Goal: Check status: Check status

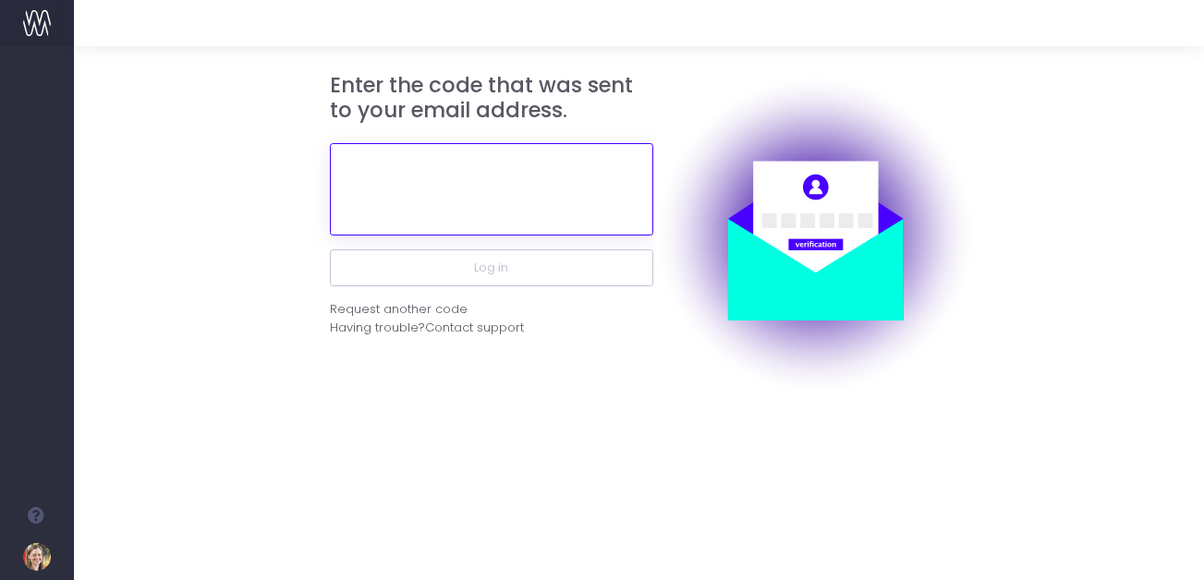
click at [549, 185] on input "text" at bounding box center [491, 189] width 323 height 92
type input "985981"
click at [330, 250] on button "Log in" at bounding box center [491, 268] width 323 height 37
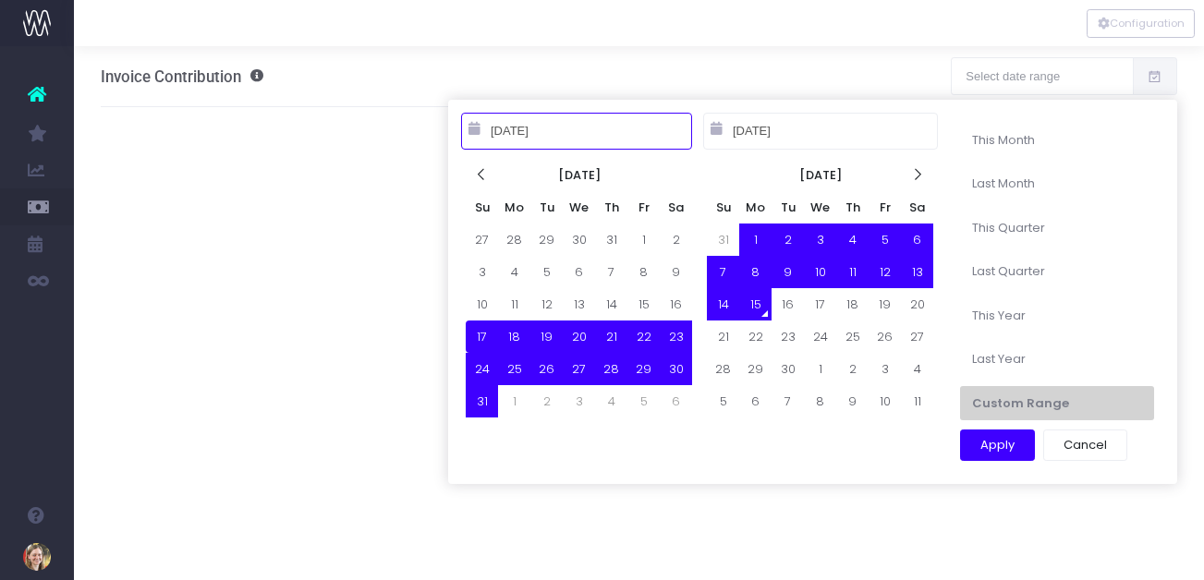
scroll to position [0, 1]
type input "[DATE]"
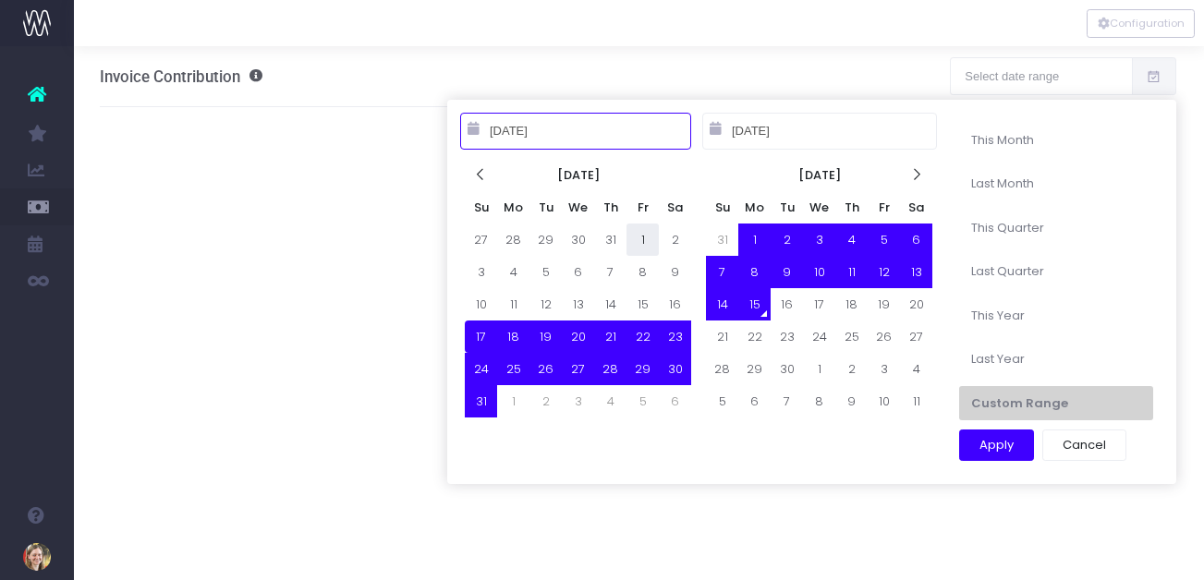
type input "[DATE]"
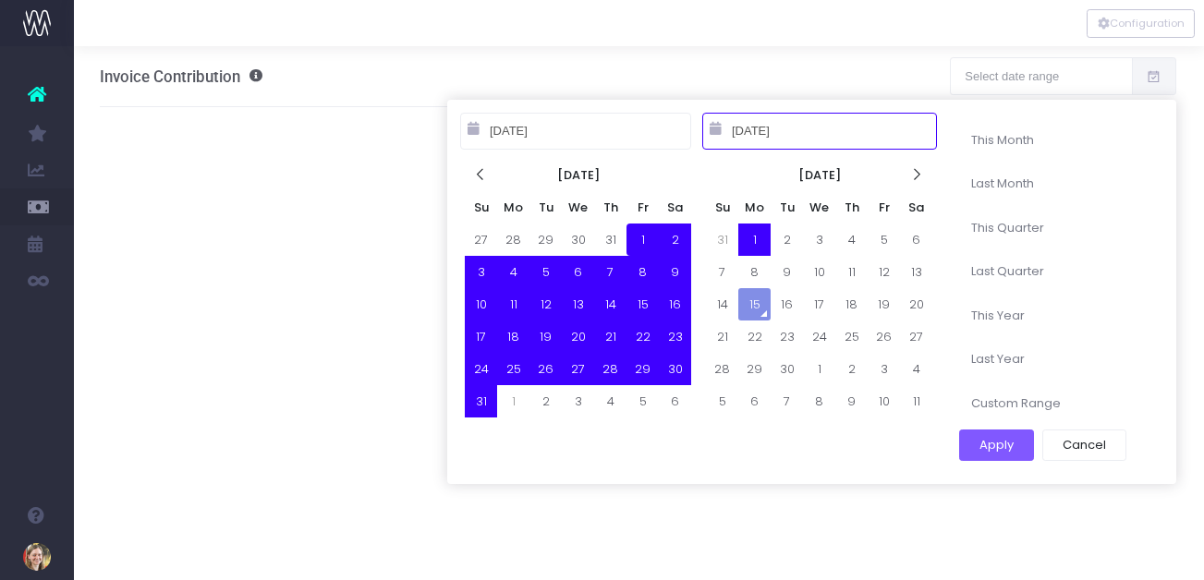
type input "[DATE]"
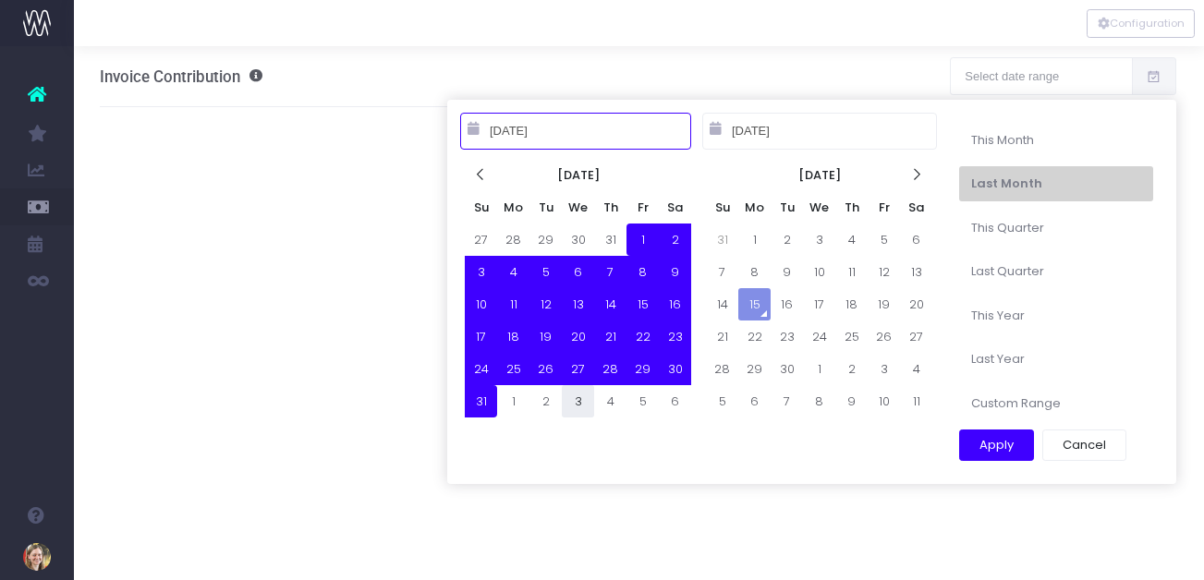
drag, startPoint x: 490, startPoint y: 410, endPoint x: 568, endPoint y: 408, distance: 78.6
type input "[DATE]"
click at [987, 446] on button "Apply" at bounding box center [996, 445] width 75 height 31
type input "[DATE] – [DATE]"
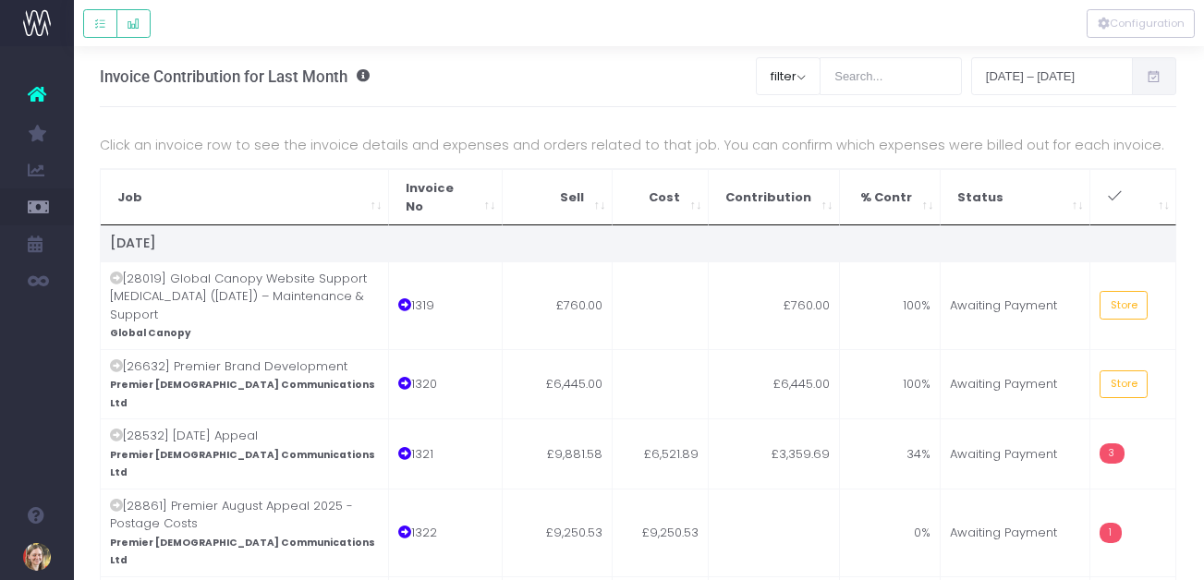
scroll to position [0, 0]
click at [596, 273] on td "£760.00" at bounding box center [559, 306] width 110 height 88
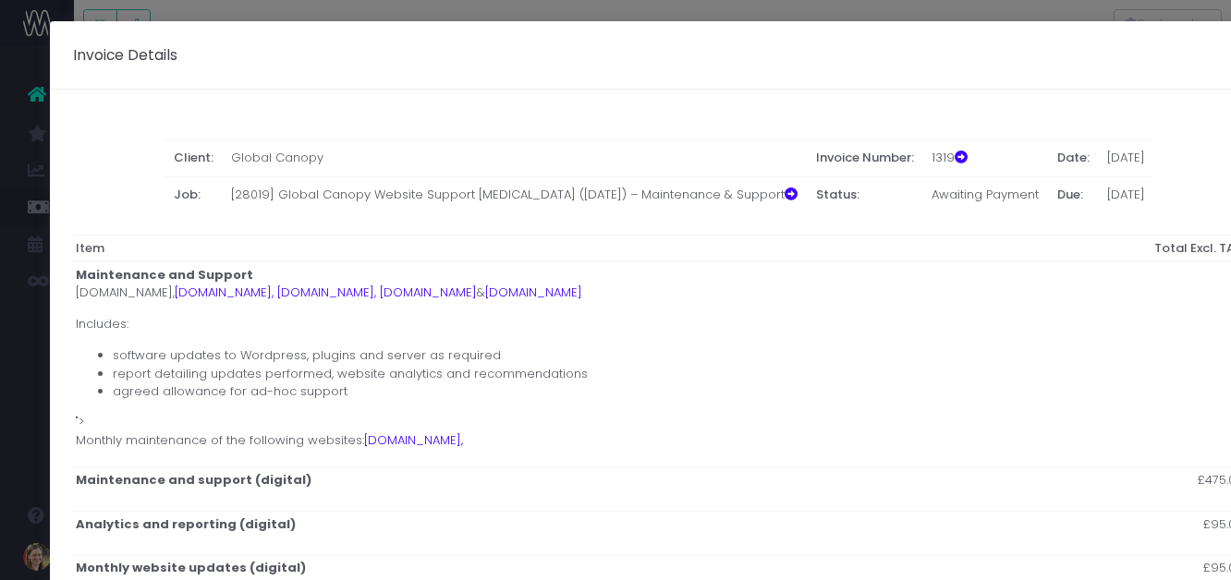
click at [1142, 76] on div "Invoice Details ×" at bounding box center [660, 55] width 1220 height 68
click at [965, 18] on div "Invoice Details × Client: Global Canopy Invoice Number: 1319 Date: [DATE] Job: …" at bounding box center [615, 290] width 1231 height 580
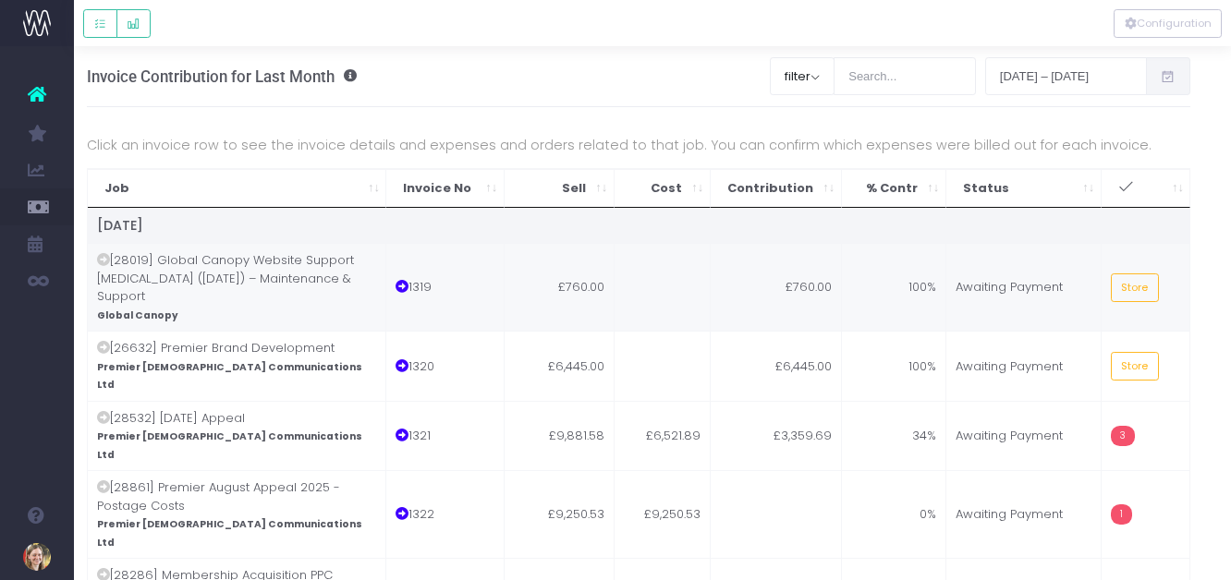
click at [1107, 287] on td "Store" at bounding box center [1147, 287] width 90 height 88
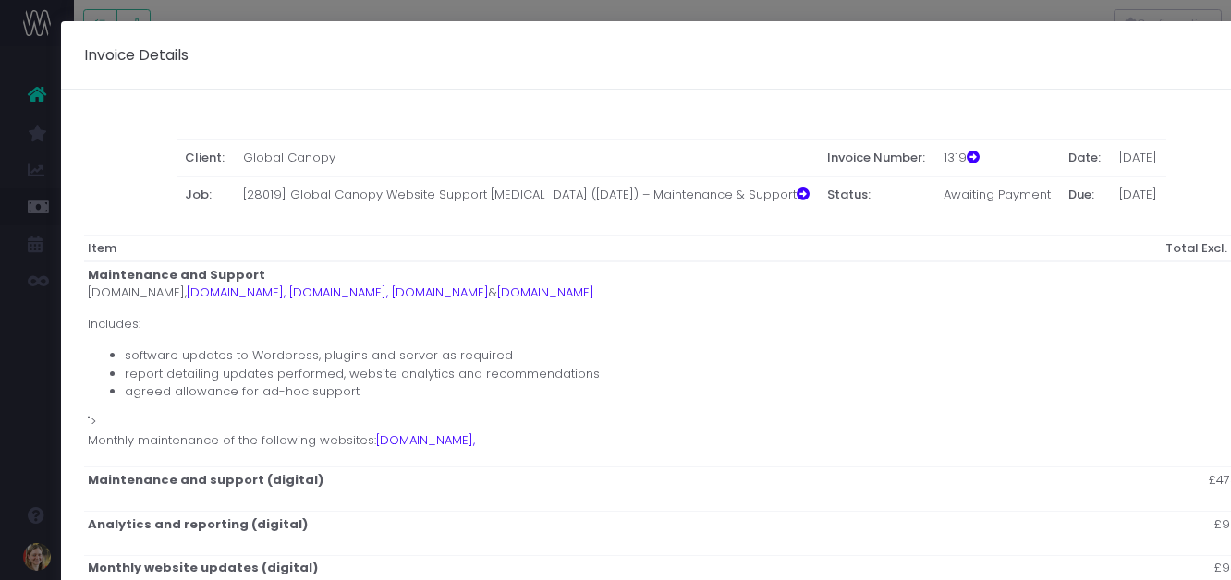
click at [679, 13] on div "Invoice Details × Client: Global Canopy Invoice Number: 1319 Date: [DATE] Job: …" at bounding box center [615, 290] width 1231 height 580
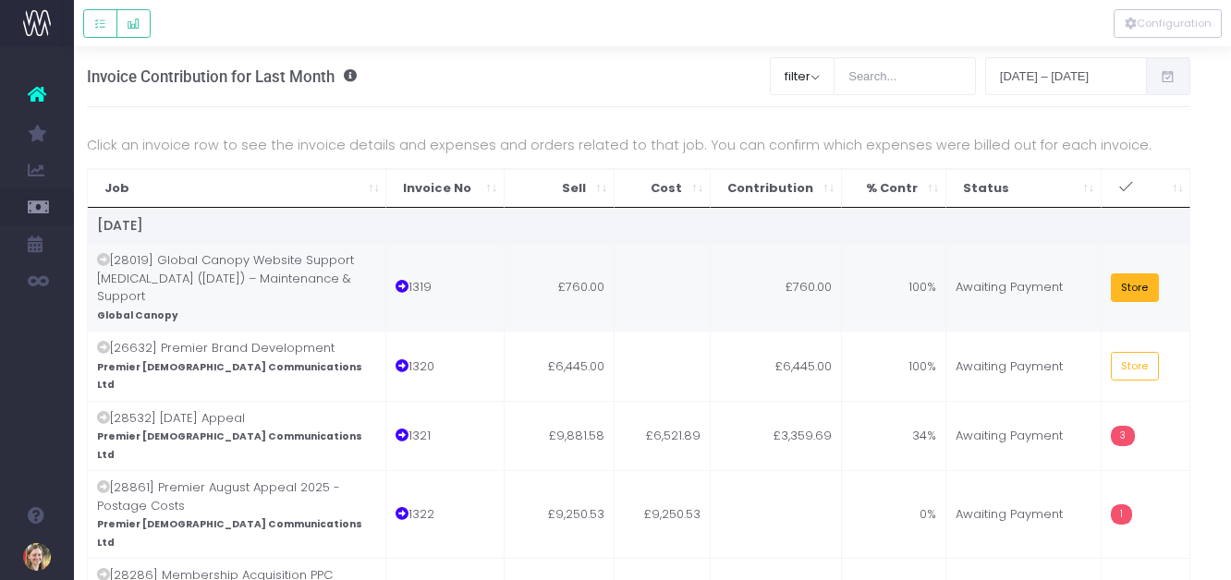
click at [1136, 291] on button "Store" at bounding box center [1135, 288] width 48 height 29
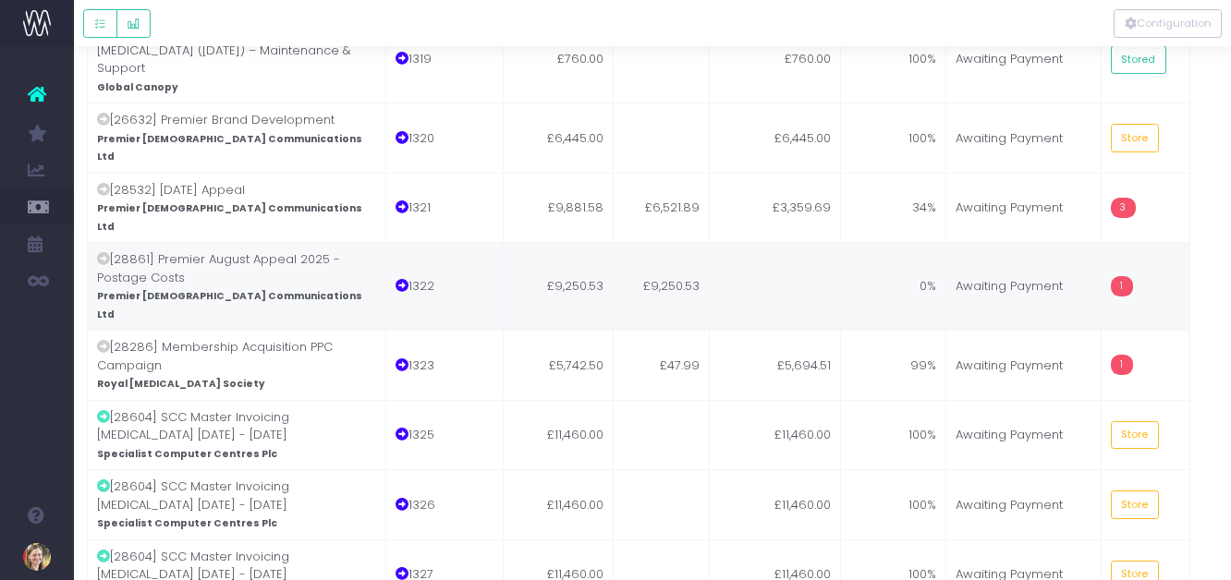
scroll to position [251, 14]
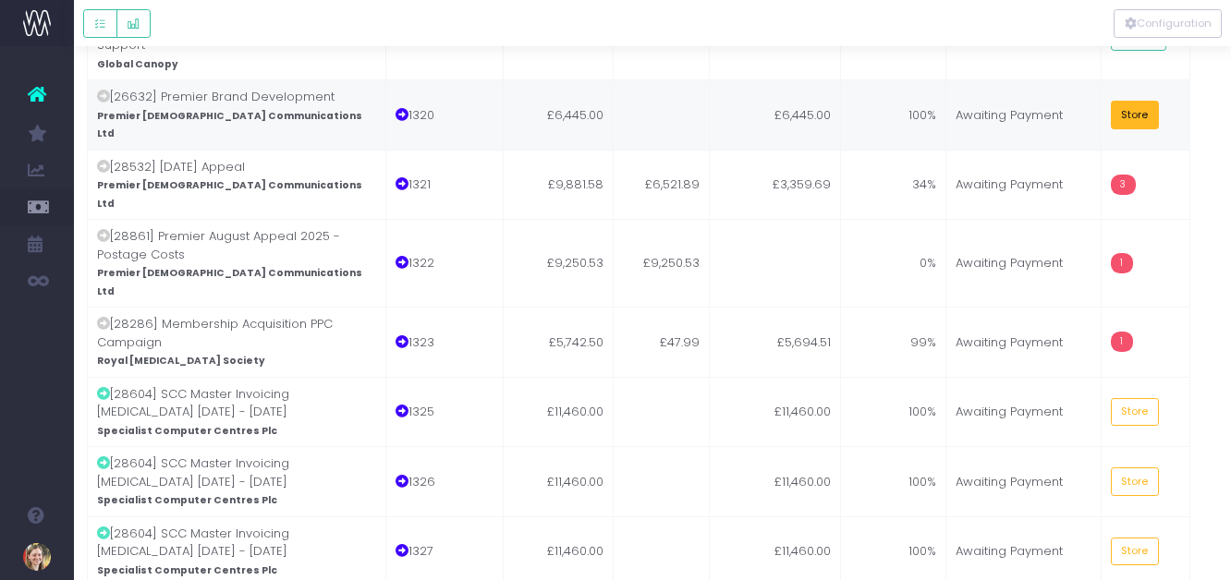
click at [1127, 117] on button "Store" at bounding box center [1135, 115] width 48 height 29
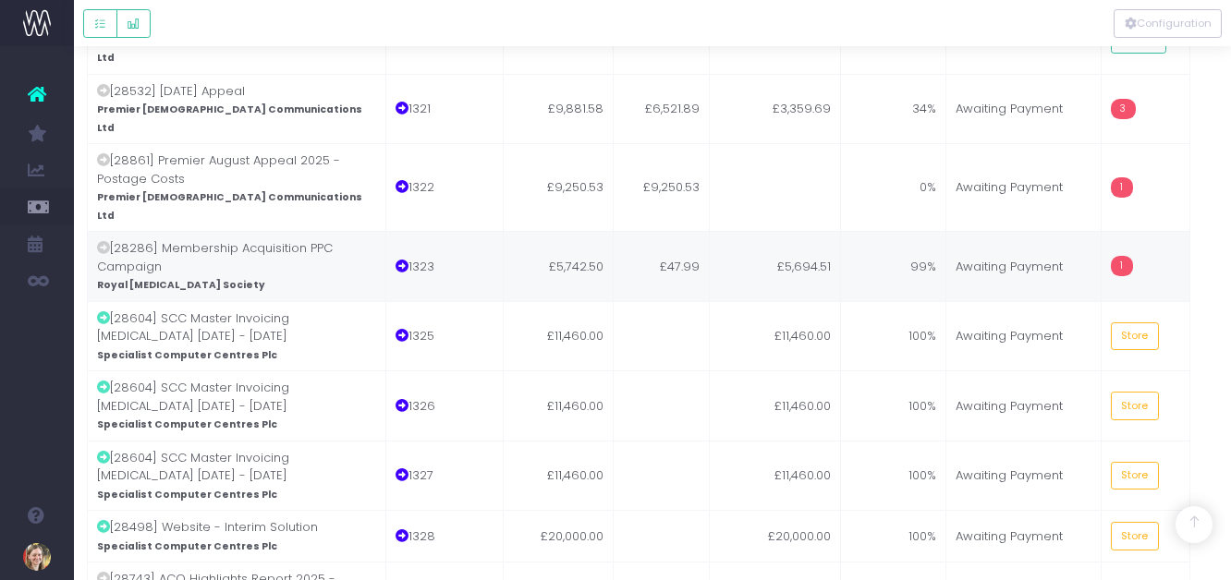
scroll to position [331, 14]
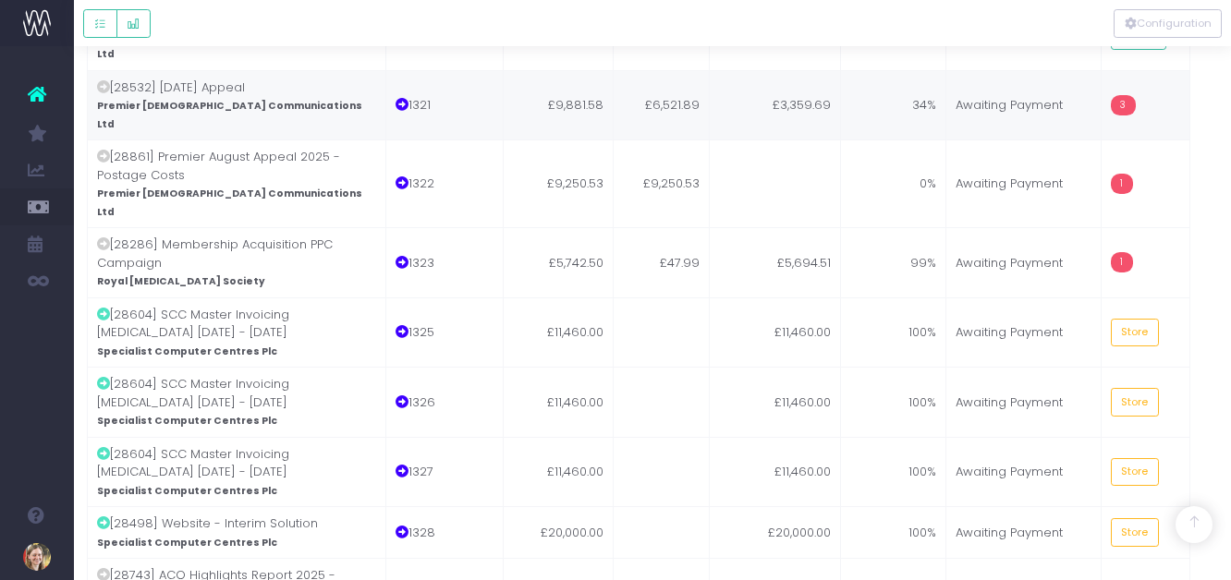
click at [673, 84] on td "£6,521.89" at bounding box center [662, 105] width 96 height 70
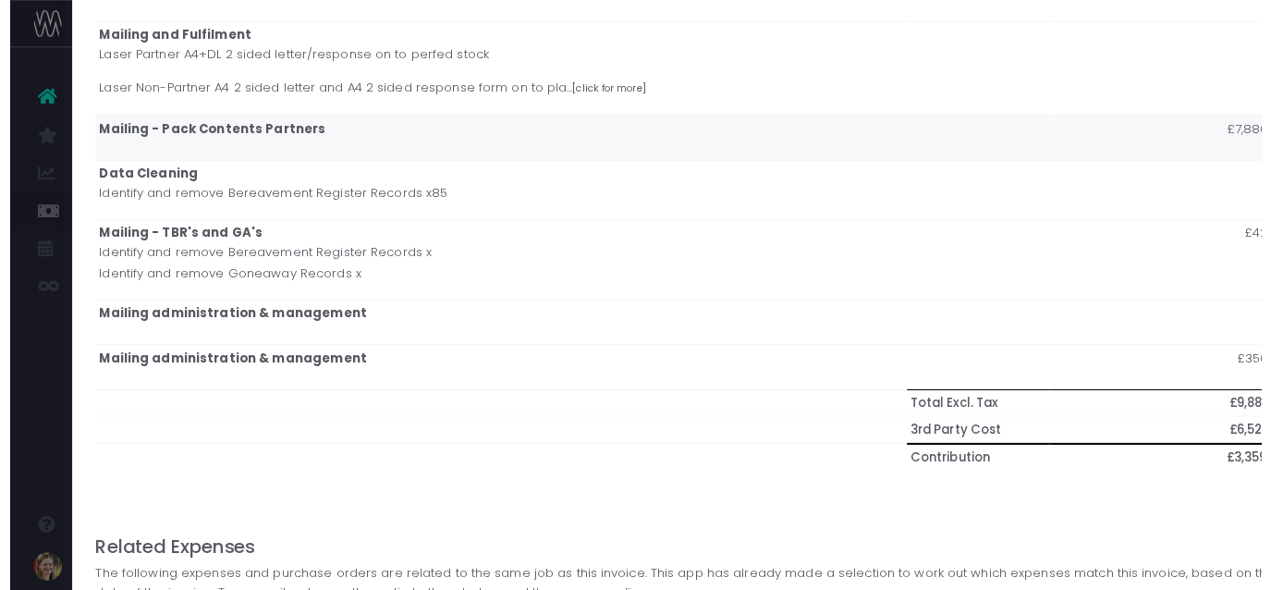
scroll to position [1001, 0]
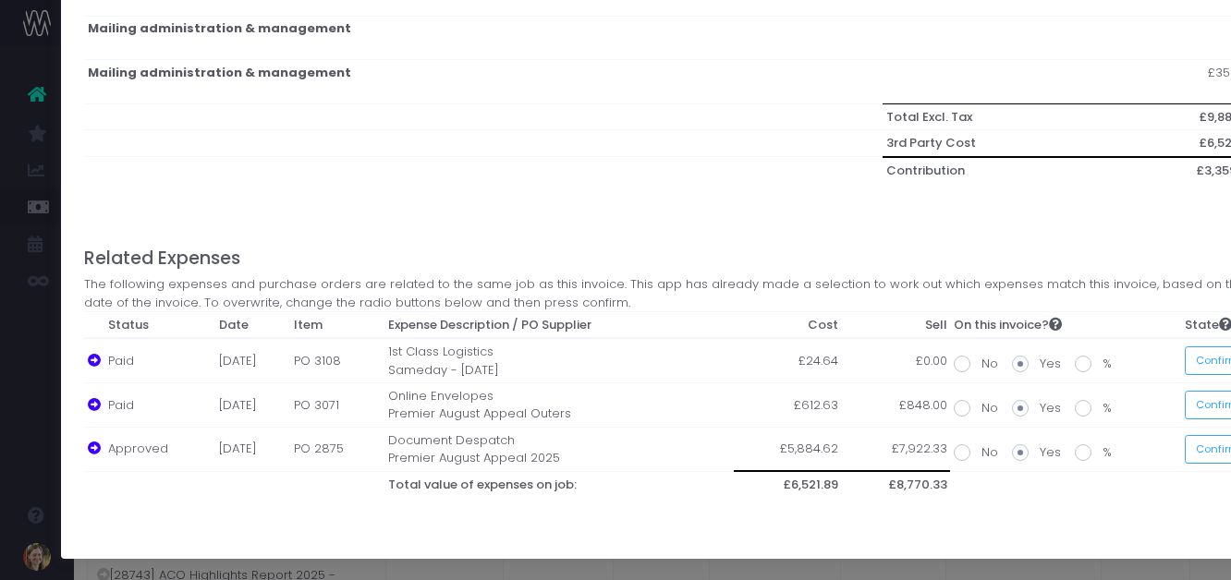
drag, startPoint x: 737, startPoint y: 236, endPoint x: 518, endPoint y: 231, distance: 219.1
click at [518, 231] on div "Related Expenses The following expenses and purchase orders are related to the …" at bounding box center [671, 379] width 1174 height 314
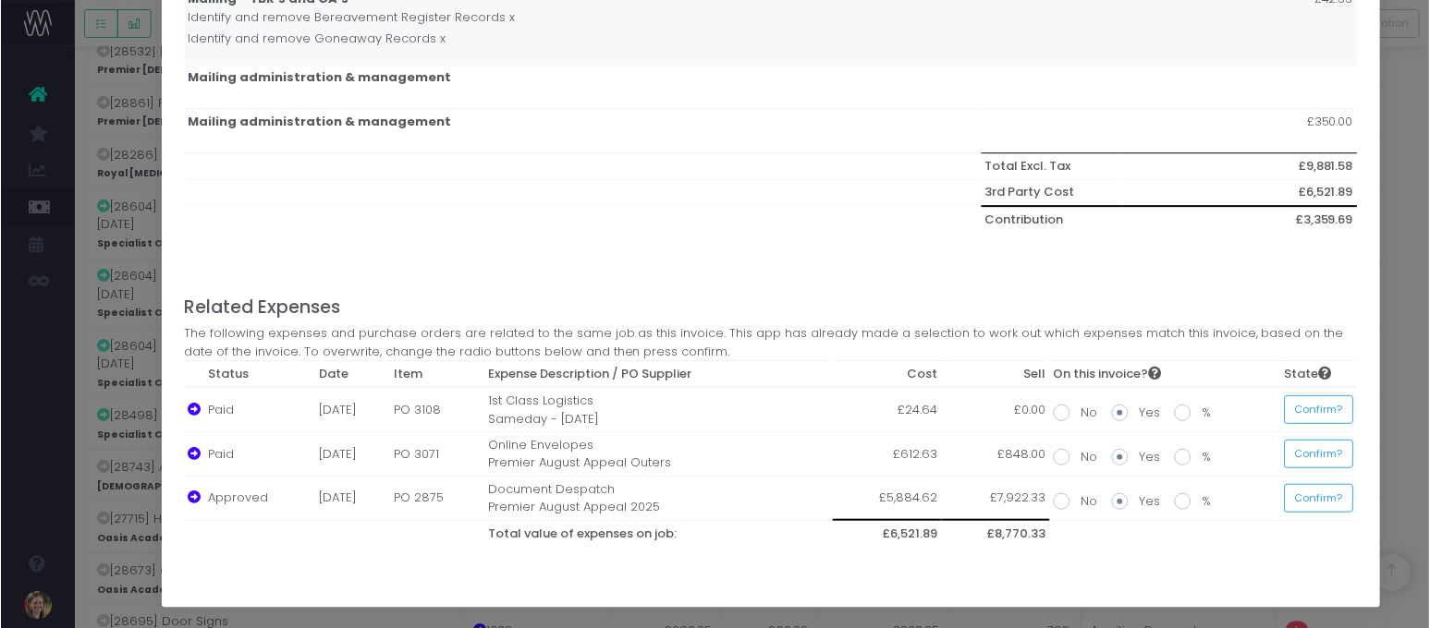
scroll to position [953, 0]
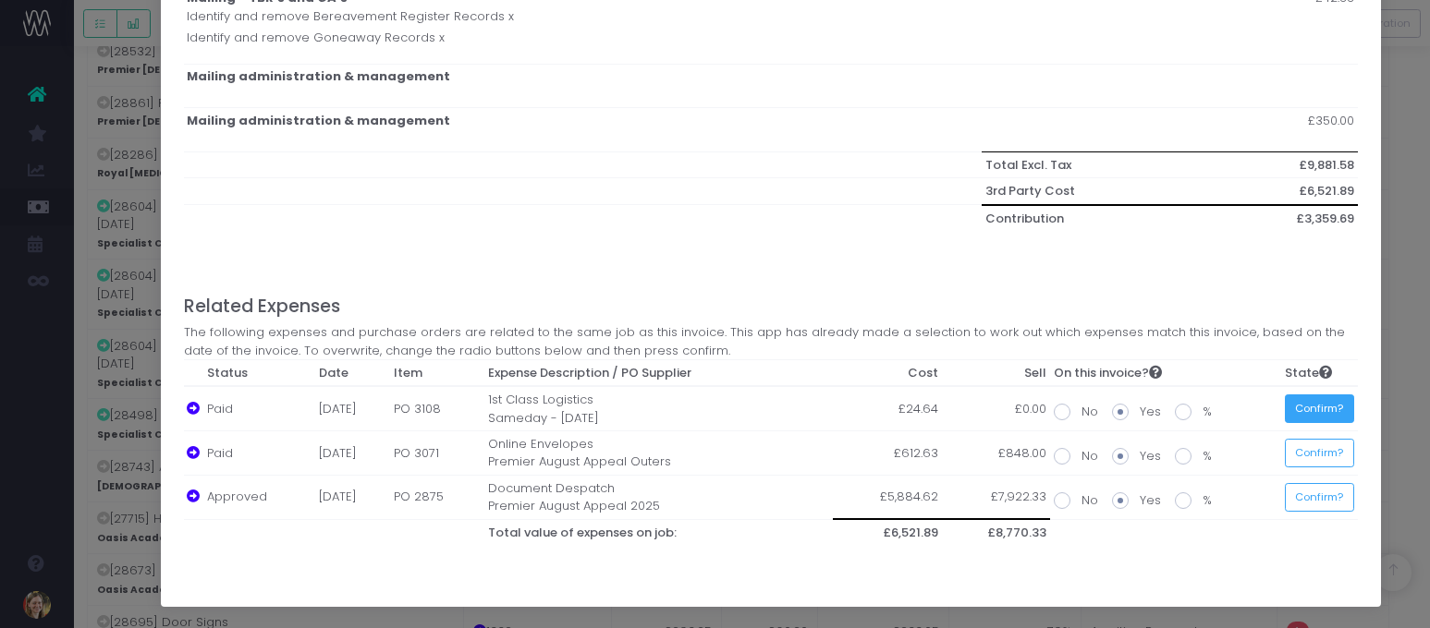
click at [1203, 406] on button "Confirm?" at bounding box center [1319, 409] width 69 height 29
click at [1203, 456] on button "Confirm?" at bounding box center [1319, 453] width 69 height 29
click at [1203, 498] on button "Confirm?" at bounding box center [1314, 497] width 69 height 29
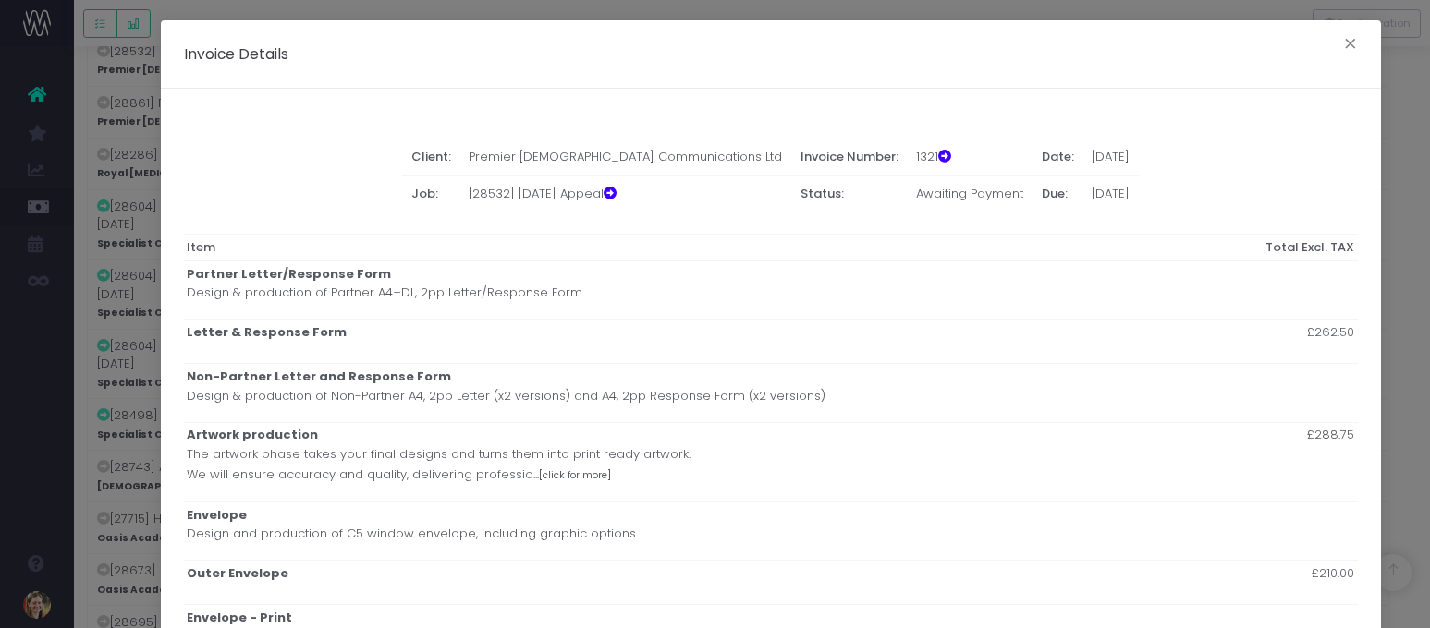
scroll to position [0, 0]
click at [1203, 45] on button "×" at bounding box center [1350, 47] width 39 height 30
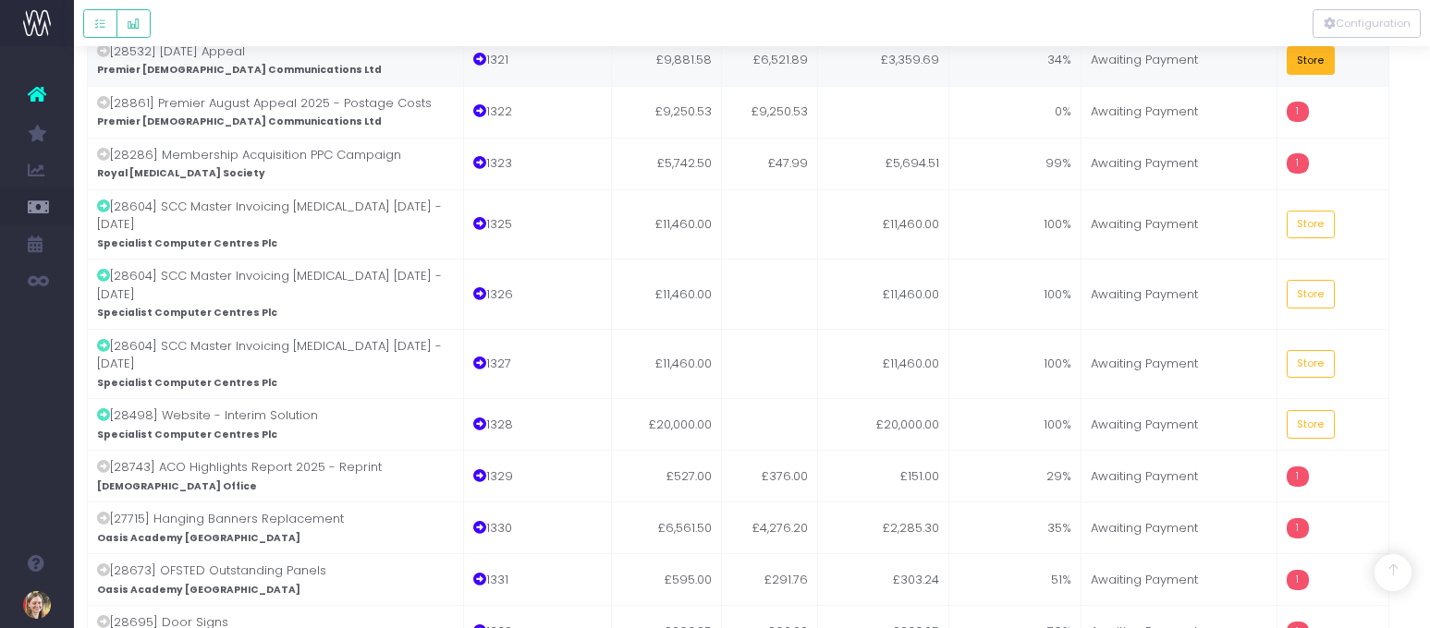
click at [1203, 67] on button "Store" at bounding box center [1311, 60] width 48 height 29
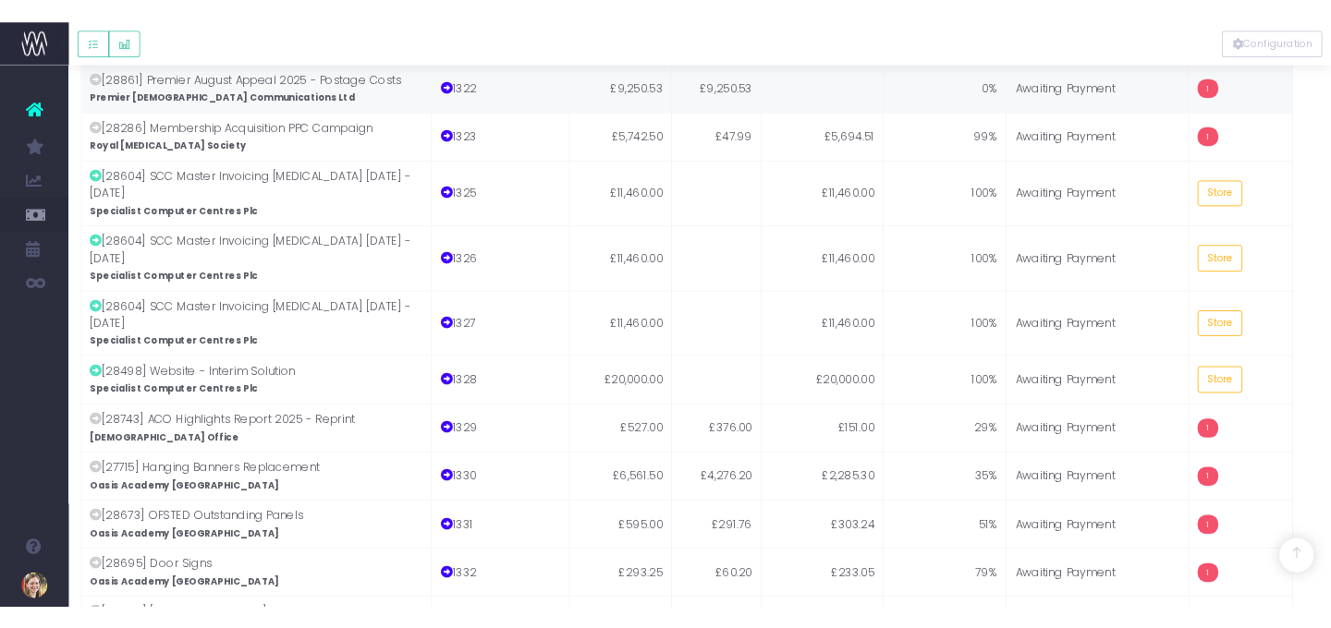
scroll to position [372, 0]
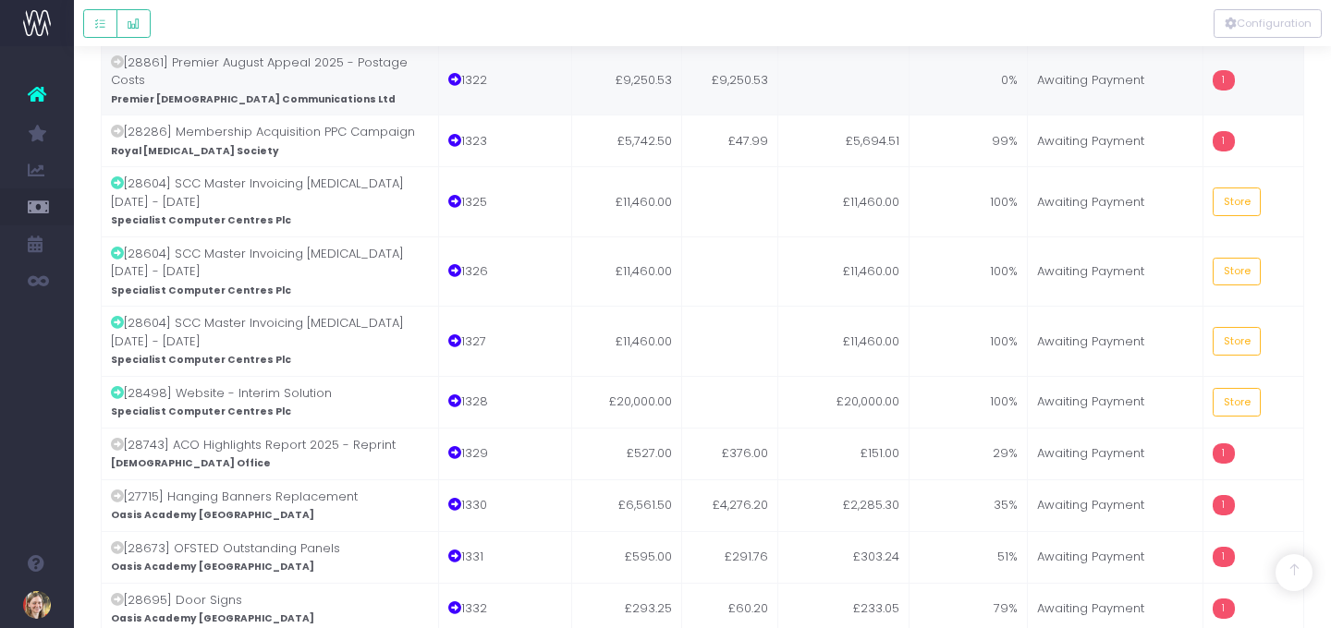
click at [872, 70] on td at bounding box center [843, 80] width 131 height 70
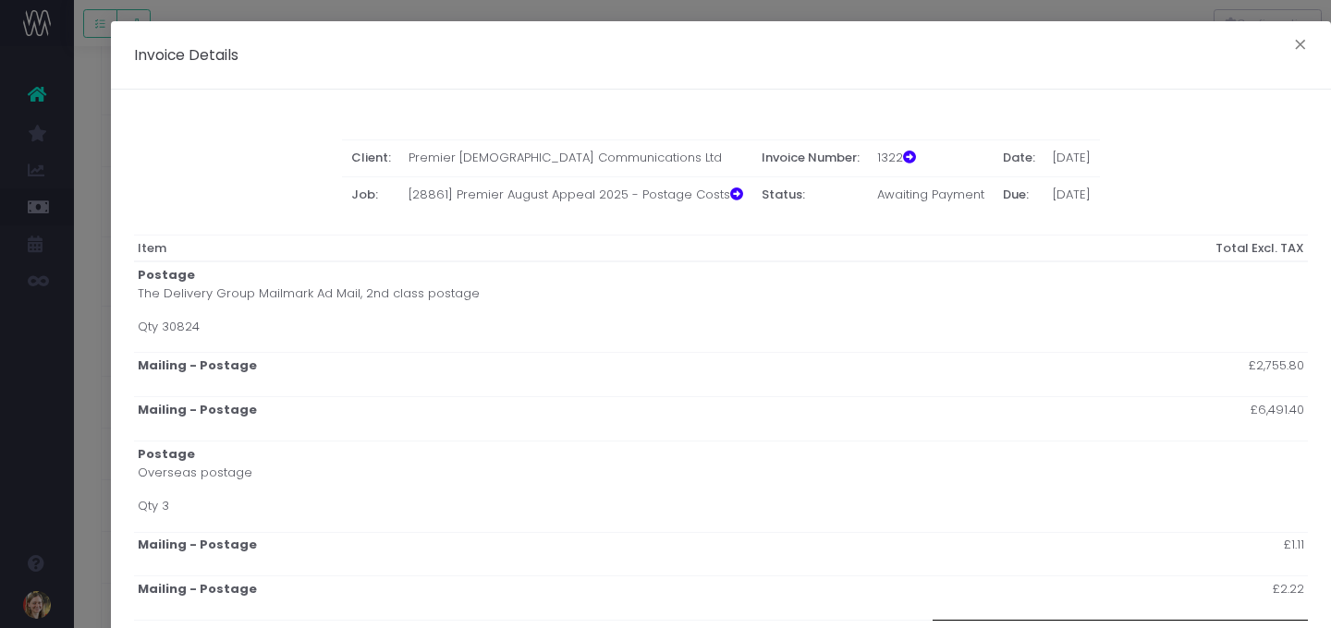
scroll to position [380, 0]
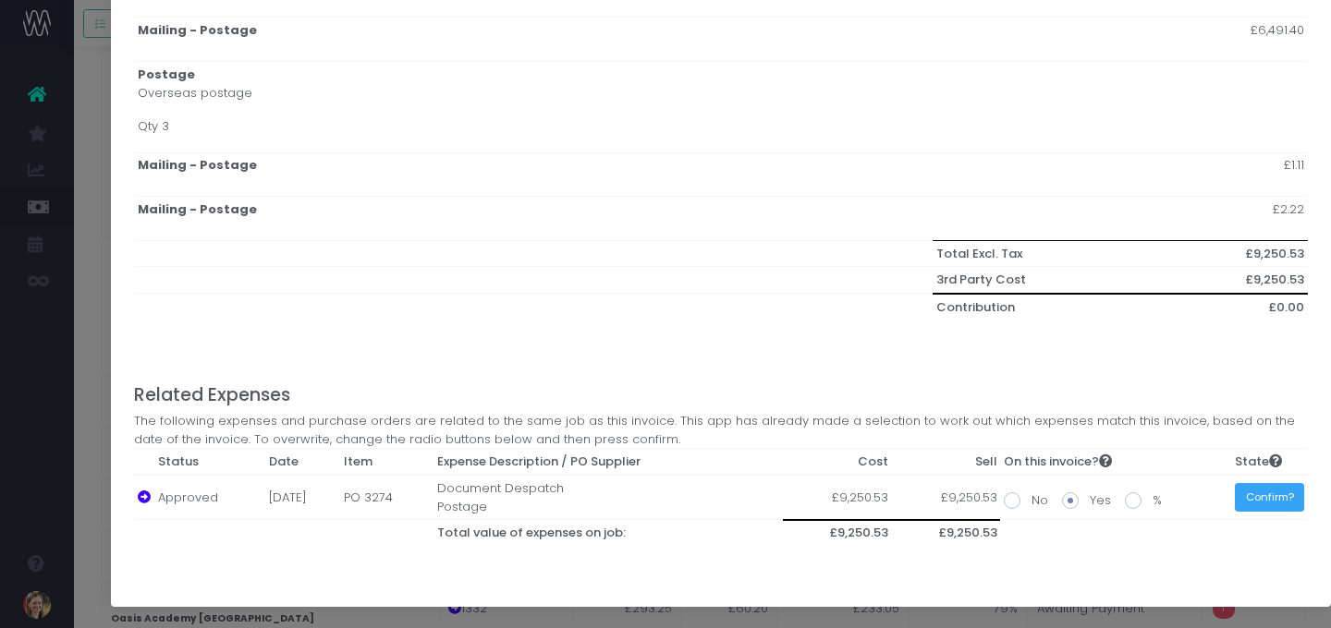
click at [1203, 499] on button "Confirm?" at bounding box center [1269, 497] width 69 height 29
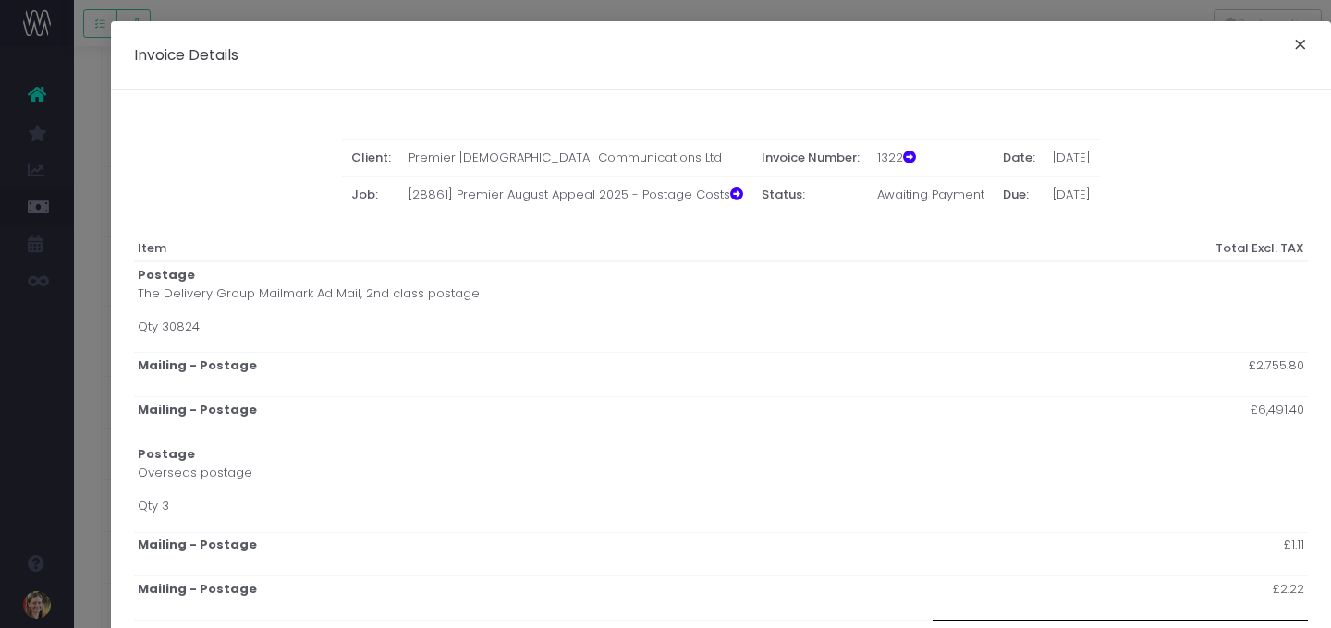
click at [1203, 40] on button "×" at bounding box center [1300, 47] width 39 height 30
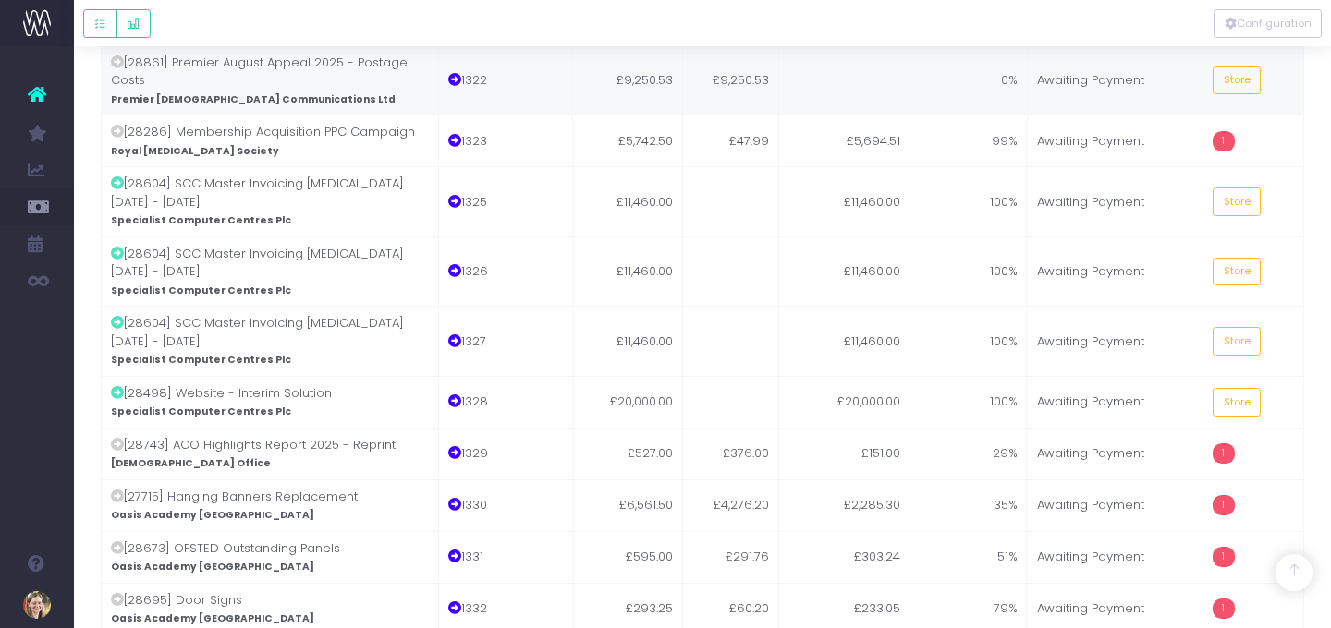
click at [1203, 65] on td "Store" at bounding box center [1253, 80] width 101 height 70
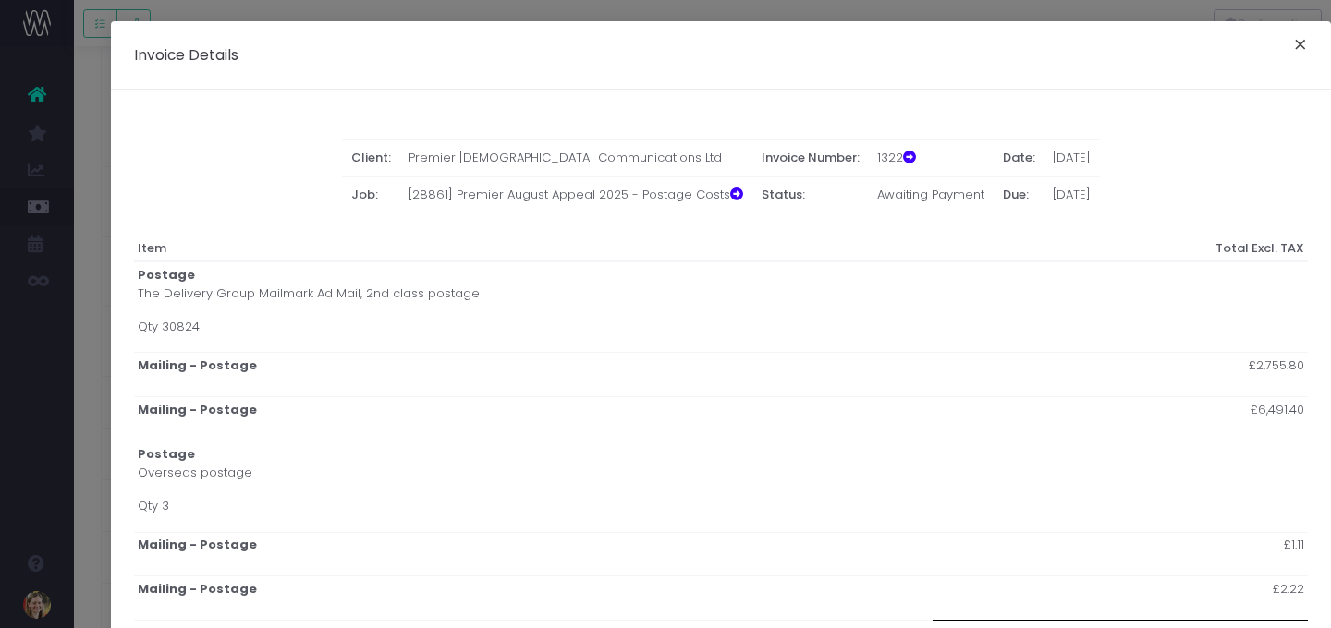
click at [1203, 39] on button "×" at bounding box center [1300, 47] width 39 height 30
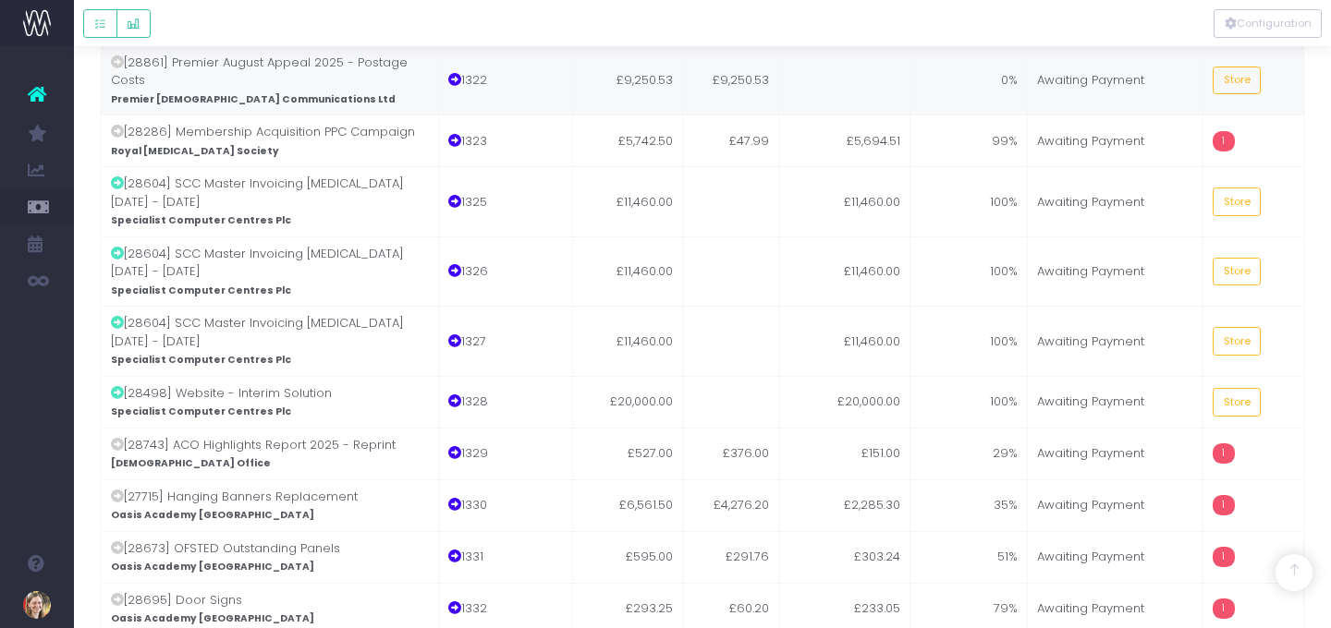
click at [1203, 81] on td "Store" at bounding box center [1253, 80] width 101 height 70
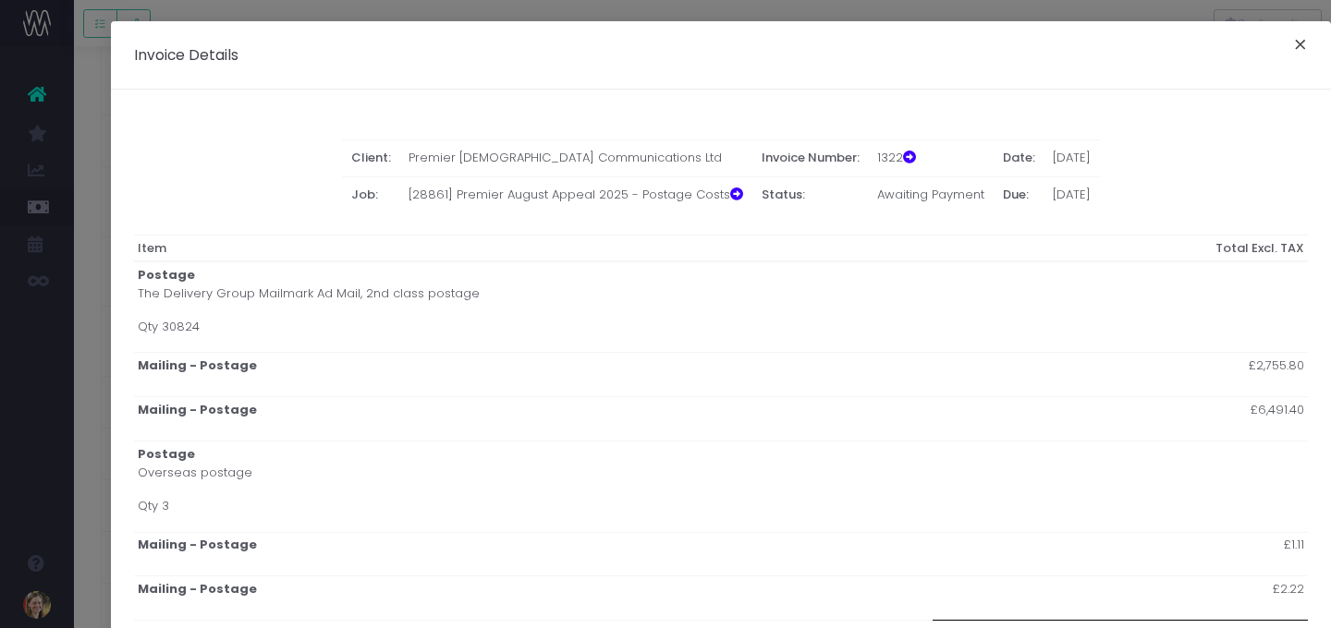
click at [1203, 45] on button "×" at bounding box center [1300, 47] width 39 height 30
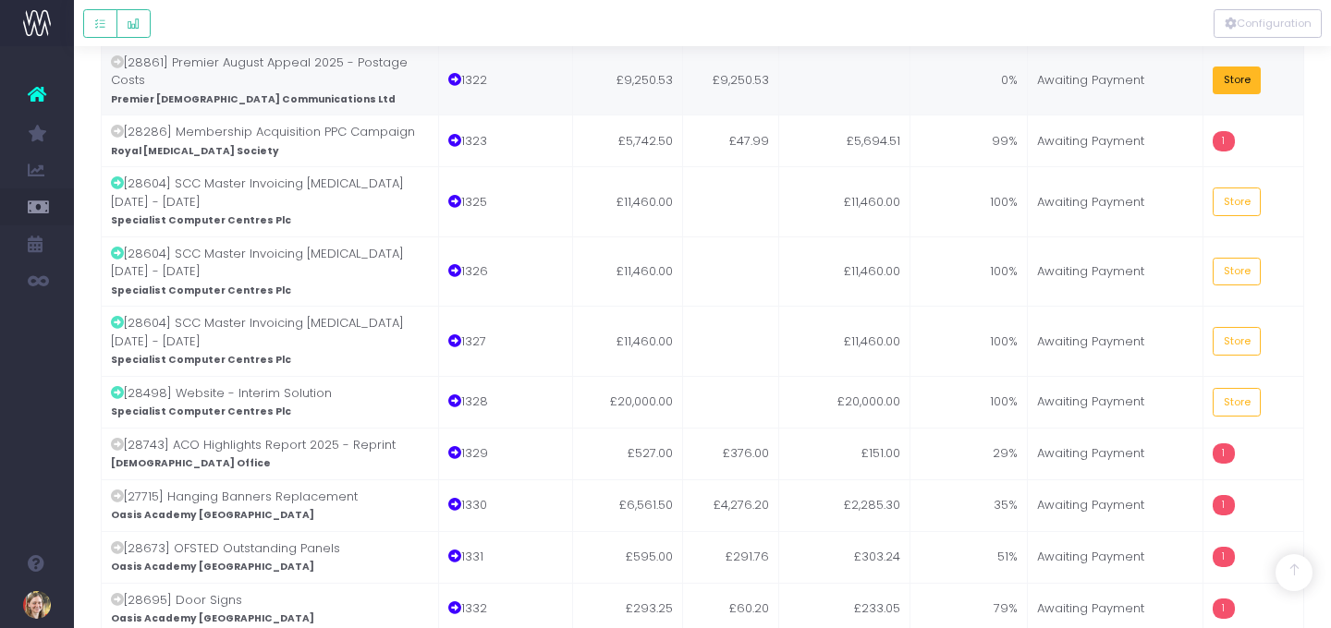
click at [1203, 91] on button "Store" at bounding box center [1237, 81] width 48 height 29
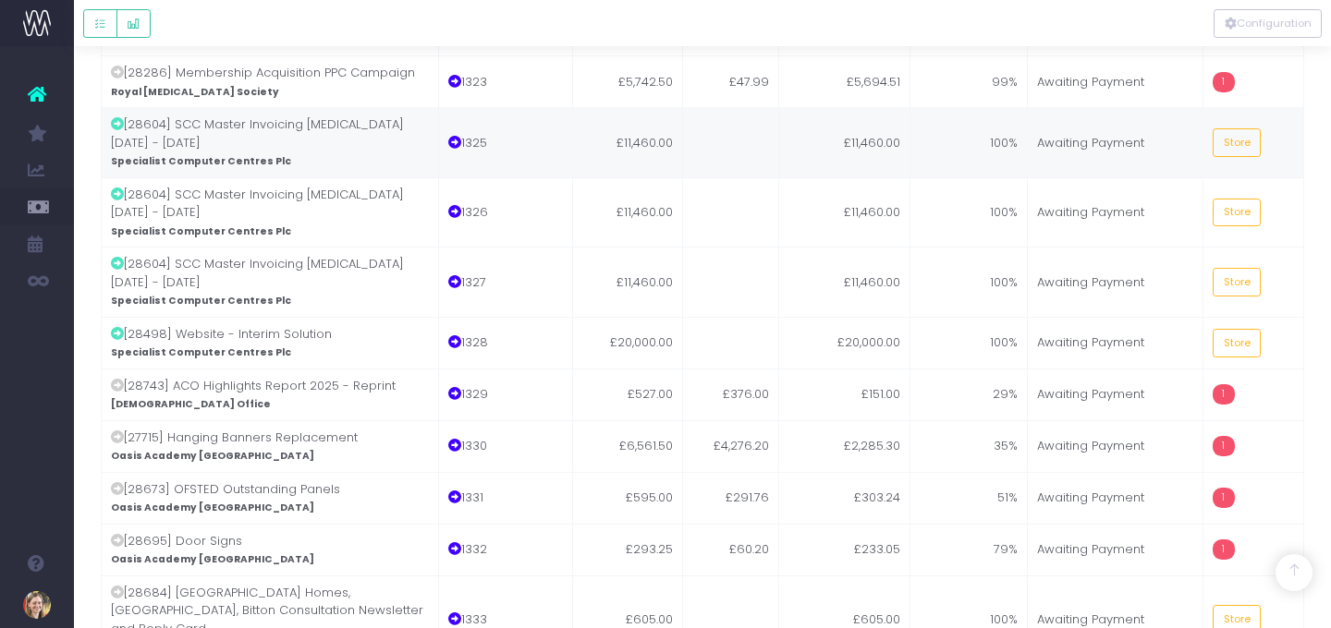
scroll to position [441, 0]
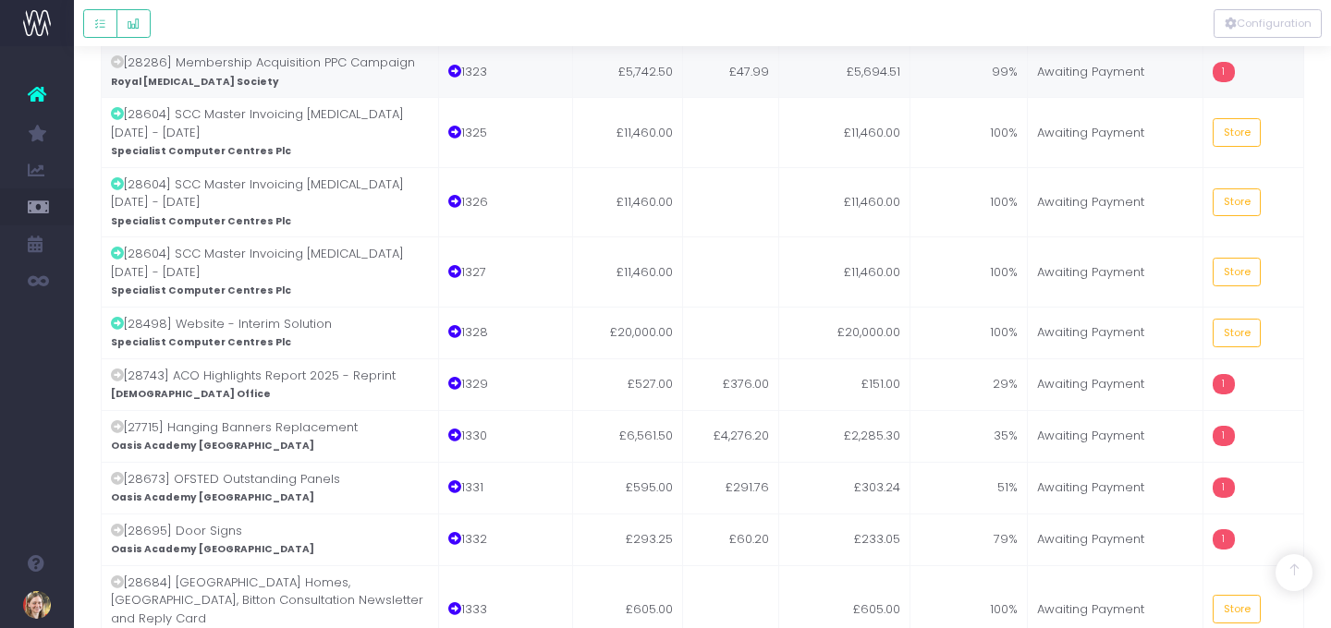
click at [950, 79] on td "99%" at bounding box center [969, 71] width 118 height 52
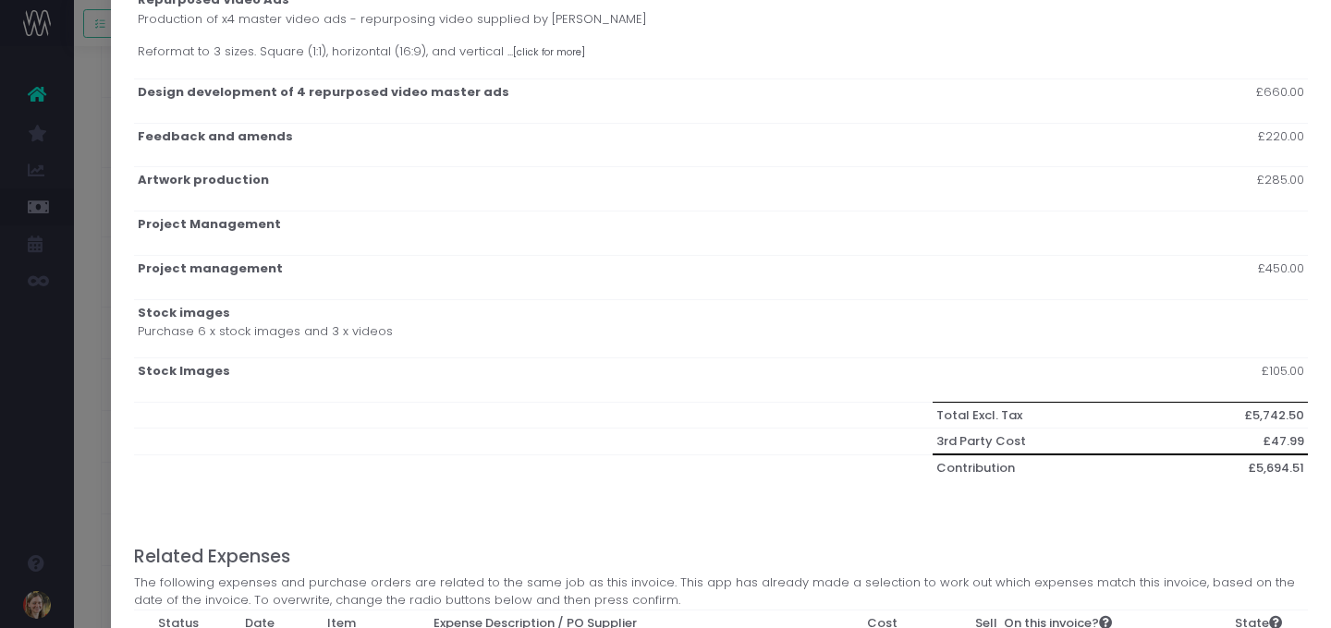
scroll to position [1412, 0]
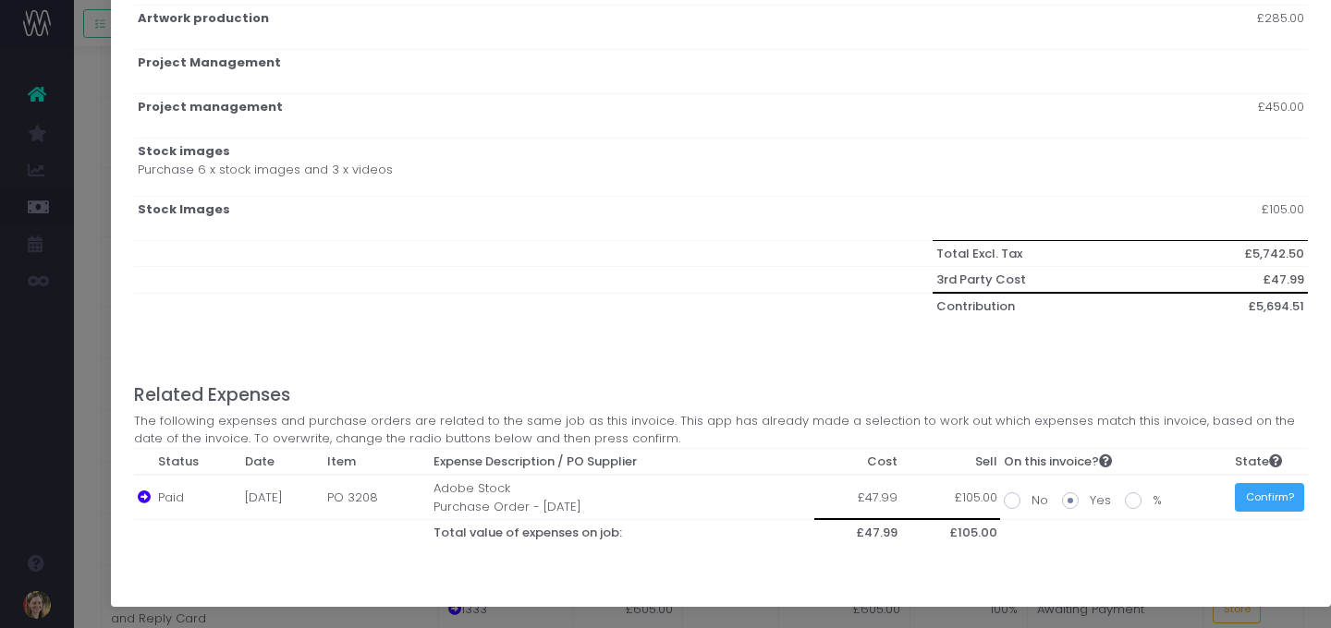
click at [1203, 499] on button "Confirm?" at bounding box center [1269, 497] width 69 height 29
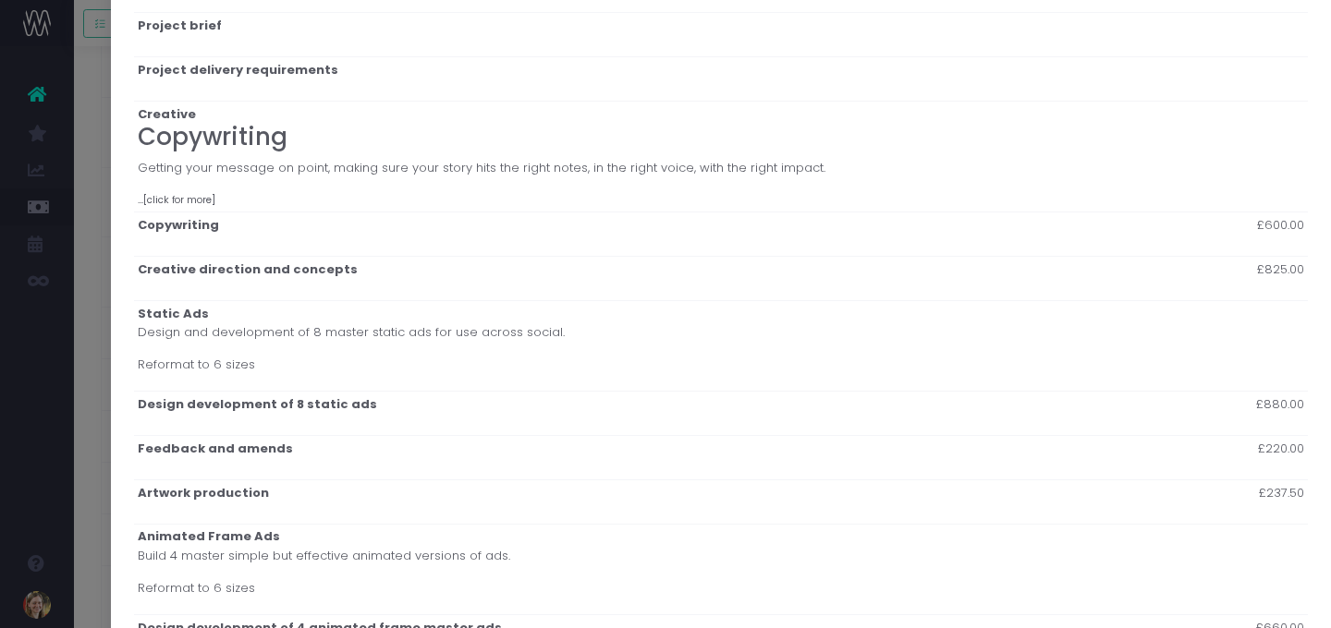
scroll to position [0, 0]
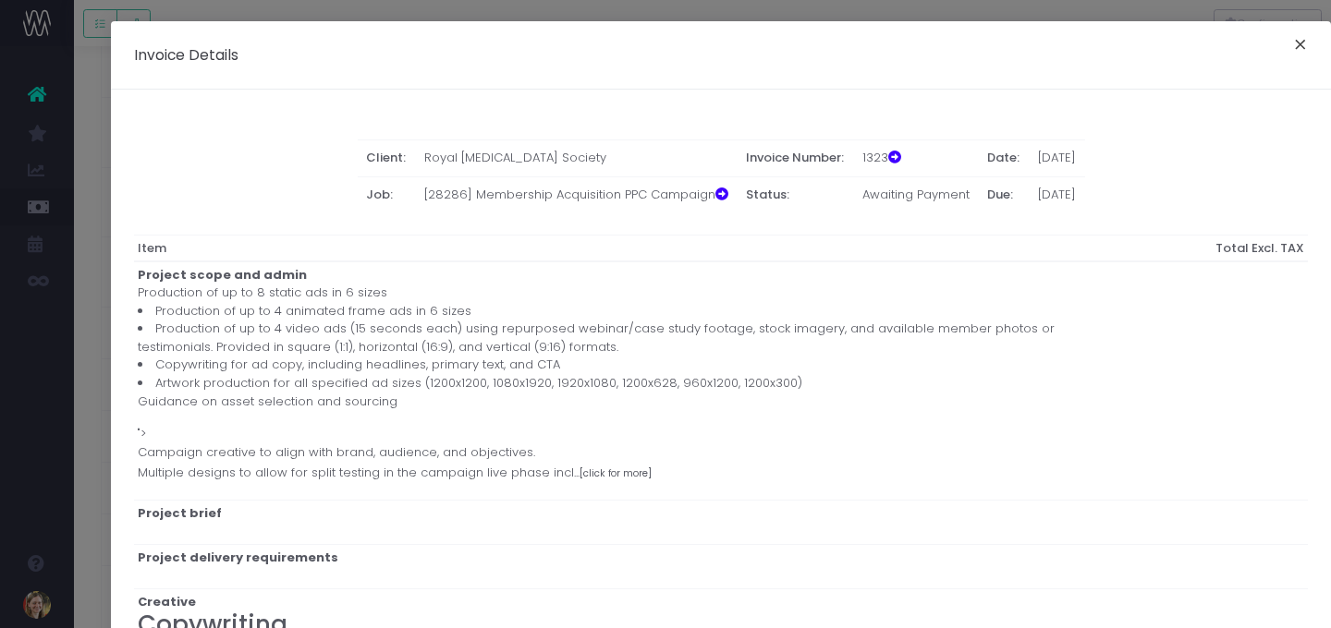
click at [1203, 48] on button "×" at bounding box center [1300, 47] width 39 height 30
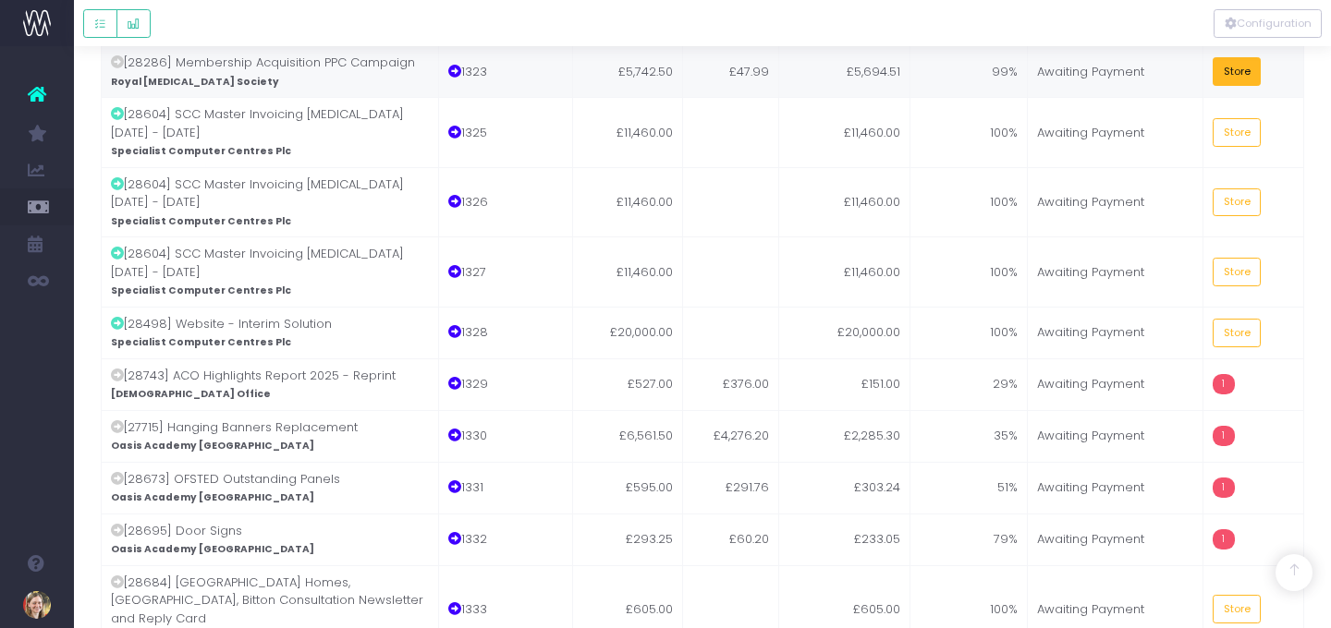
click at [1203, 78] on button "Store" at bounding box center [1237, 71] width 48 height 29
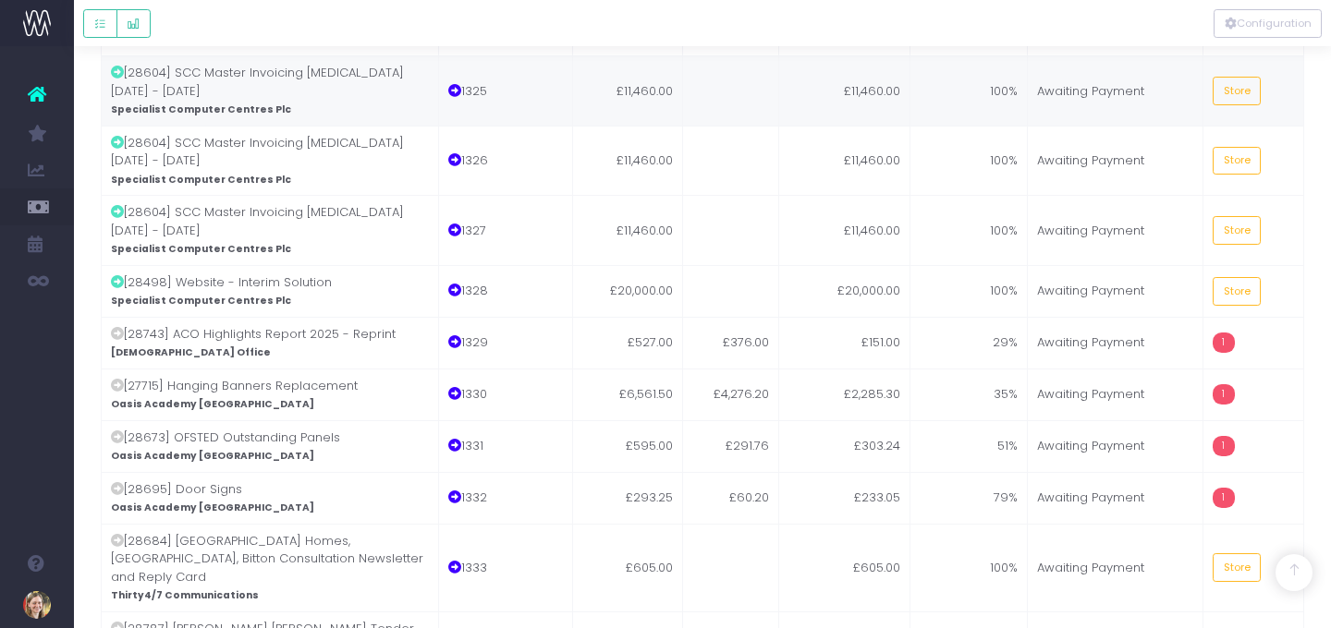
scroll to position [486, 0]
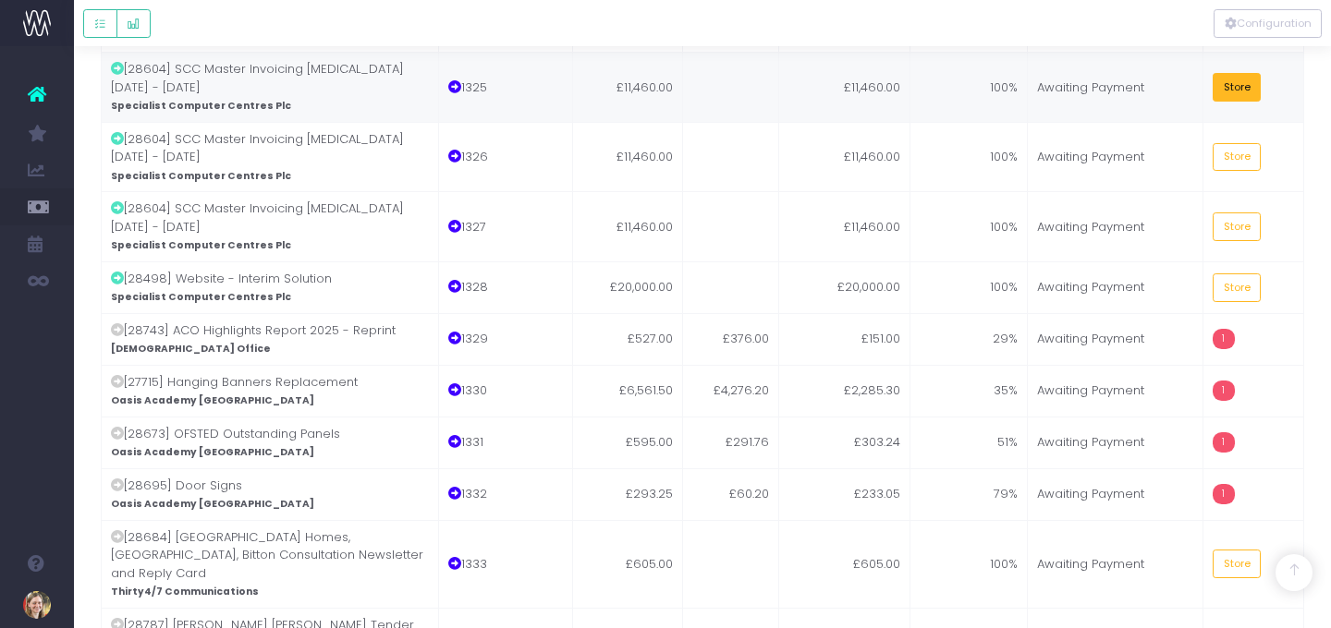
click at [1203, 88] on button "Store" at bounding box center [1237, 87] width 48 height 29
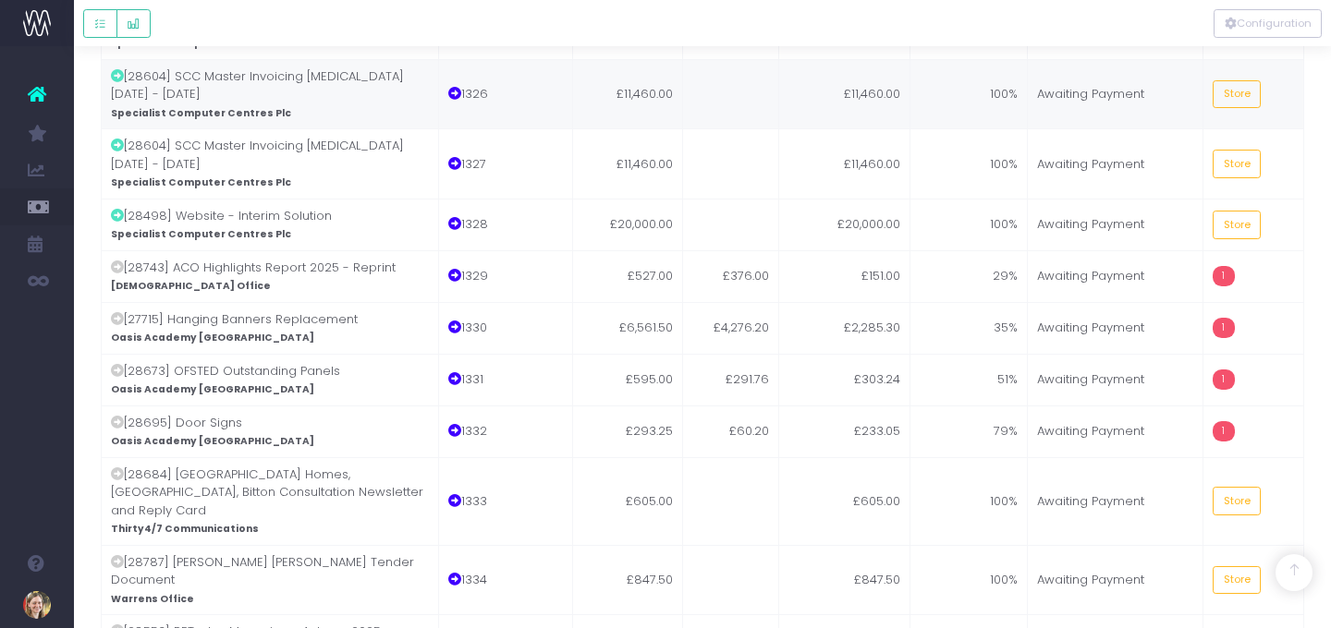
scroll to position [550, 0]
click at [1203, 92] on button "Store" at bounding box center [1237, 93] width 48 height 29
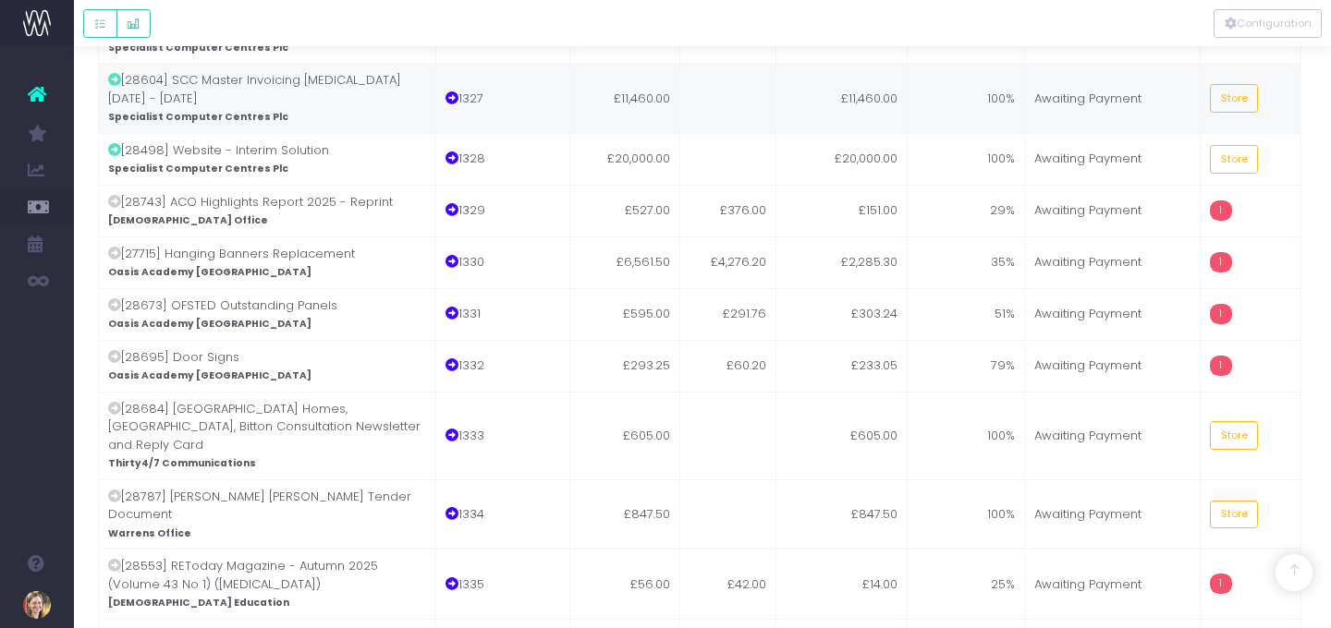
scroll to position [619, 3]
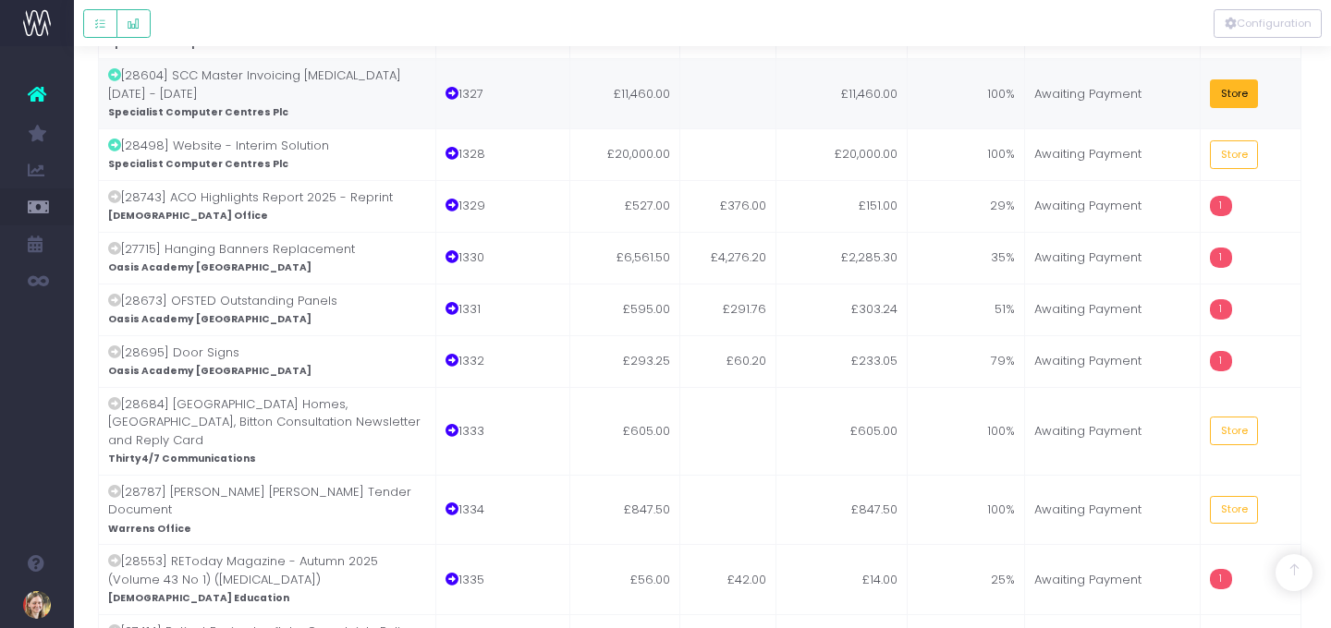
click at [1203, 81] on button "Store" at bounding box center [1234, 93] width 48 height 29
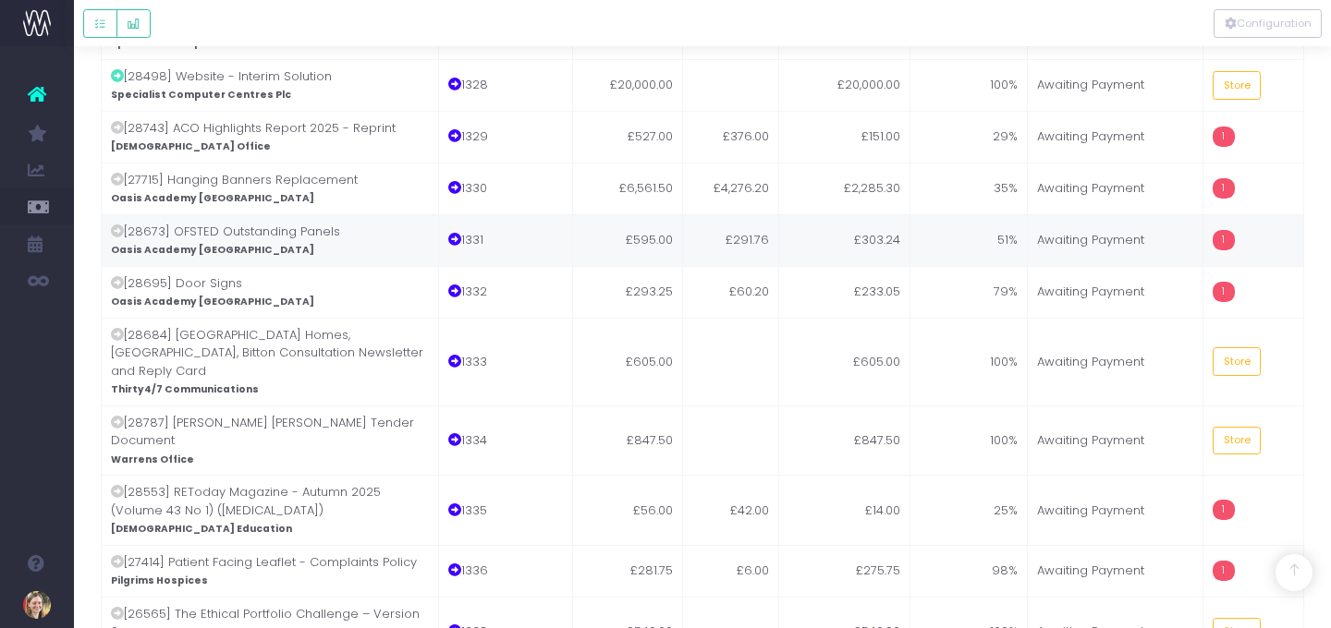
scroll to position [690, 0]
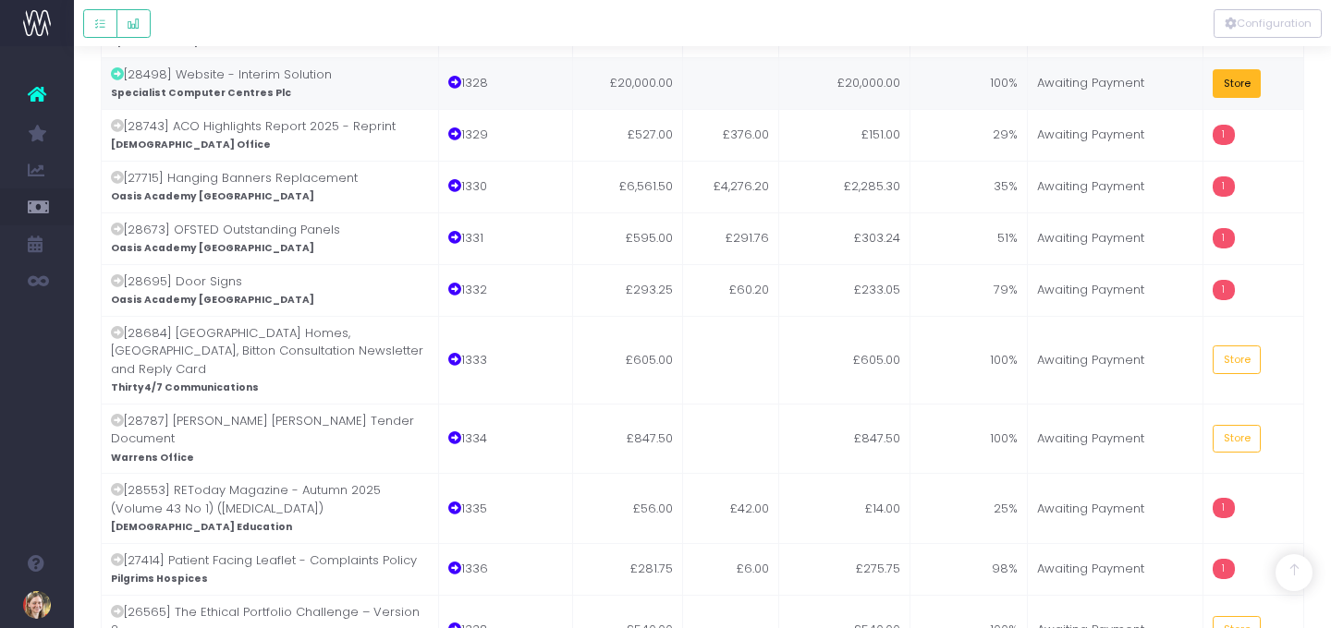
click at [1203, 86] on button "Store" at bounding box center [1237, 83] width 48 height 29
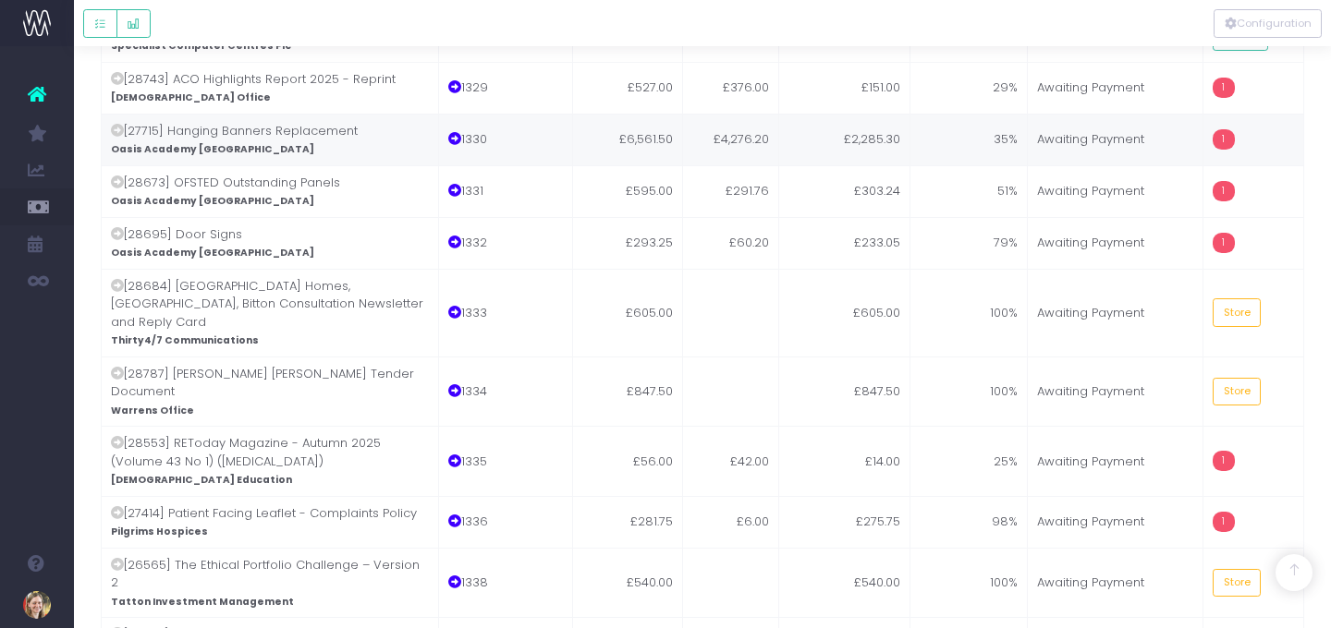
scroll to position [749, 0]
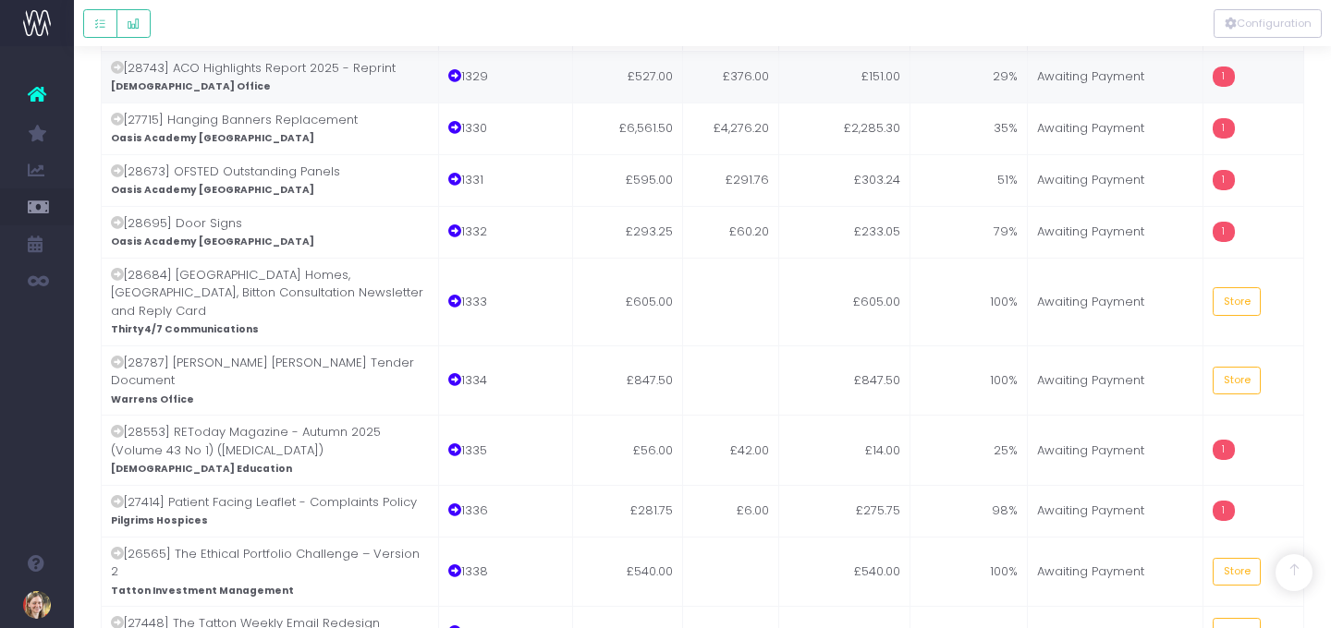
click at [1052, 60] on td "Awaiting Payment" at bounding box center [1116, 77] width 176 height 52
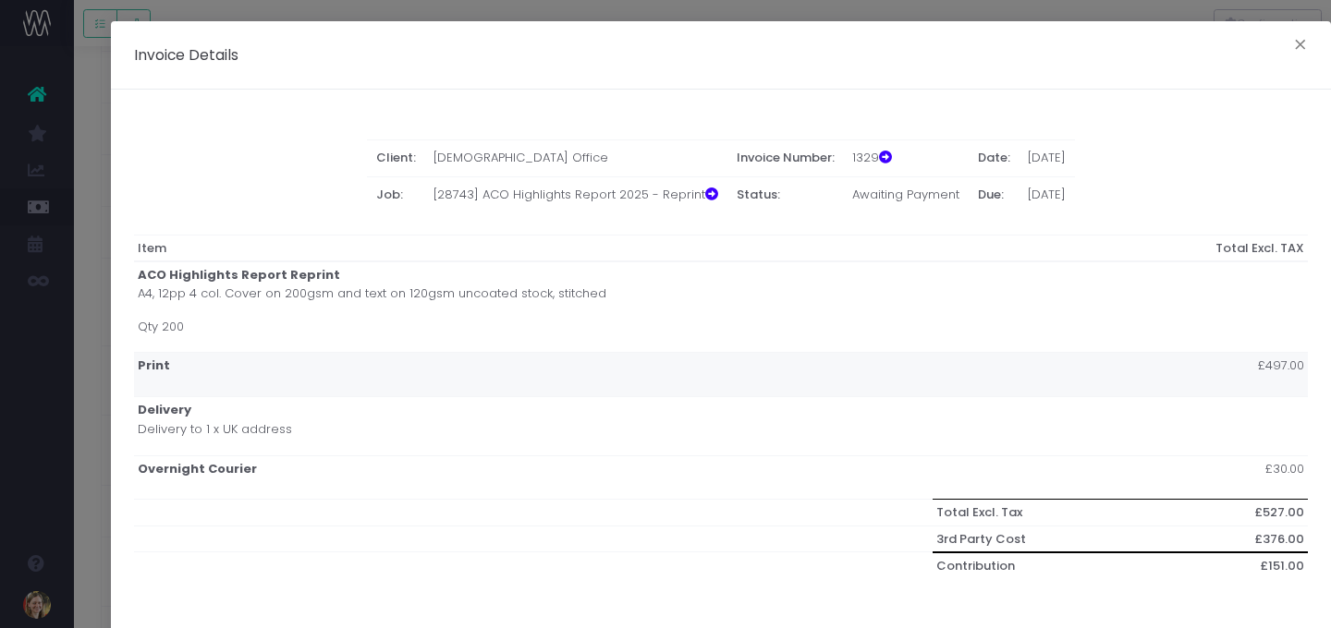
scroll to position [259, 0]
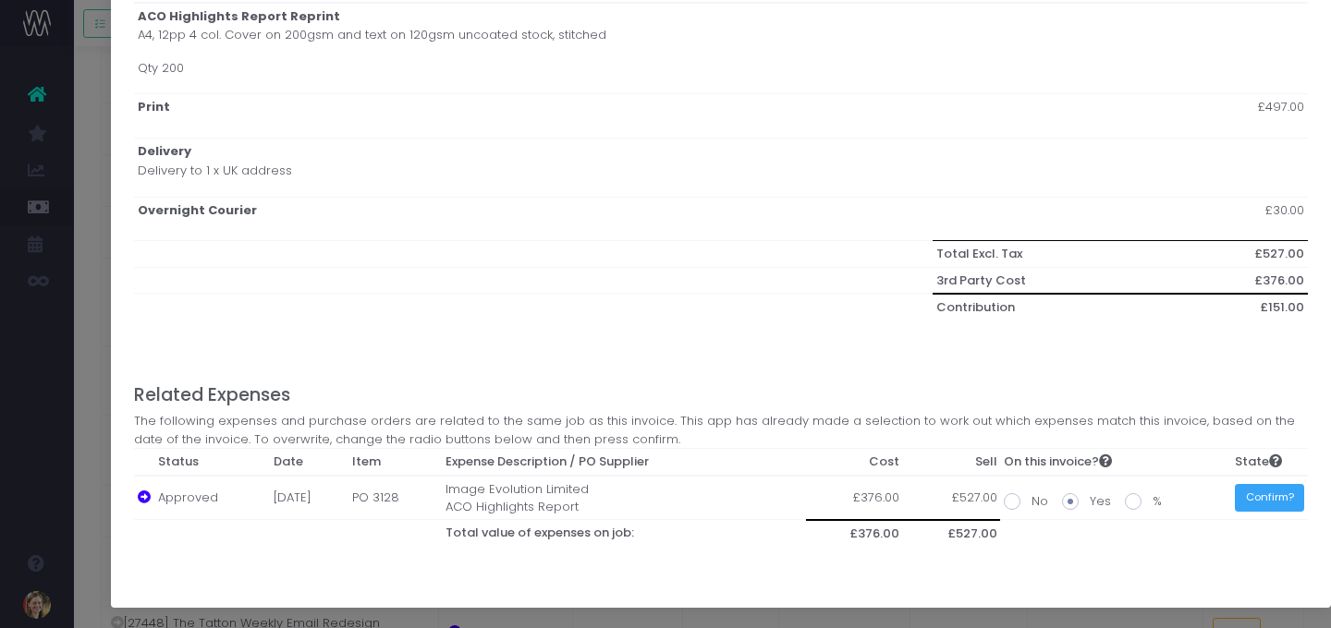
click at [1203, 494] on button "Confirm?" at bounding box center [1269, 498] width 69 height 29
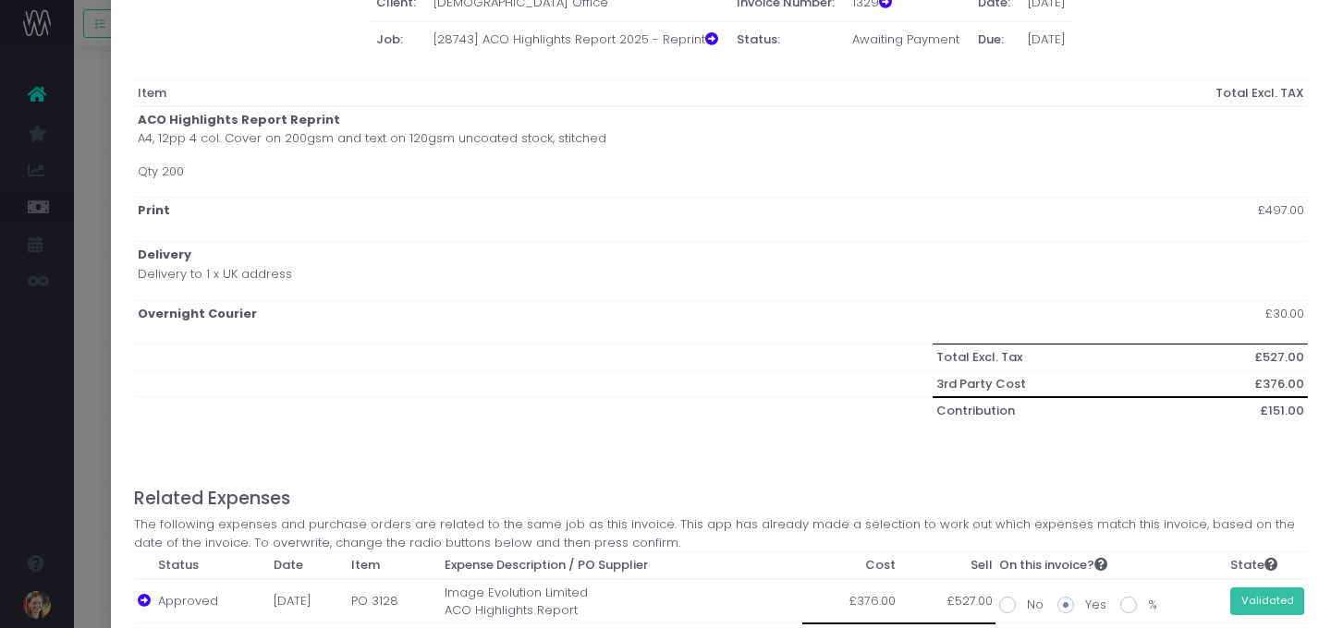
scroll to position [0, 0]
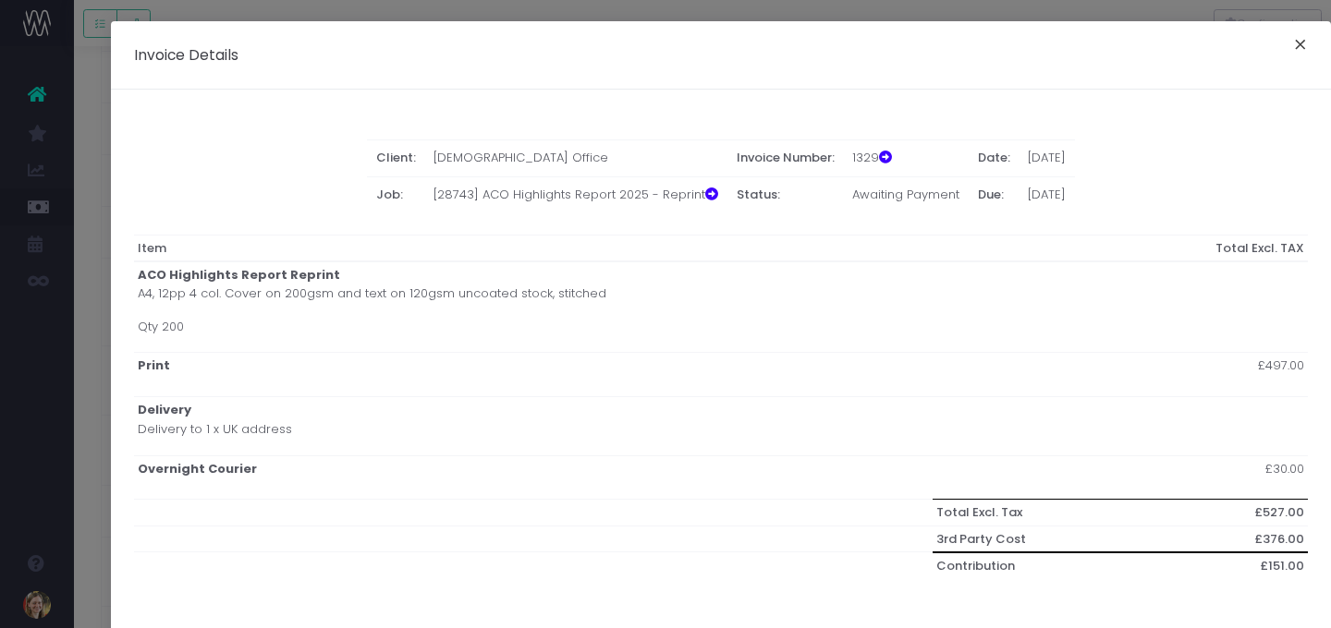
click at [1203, 52] on button "×" at bounding box center [1300, 47] width 39 height 30
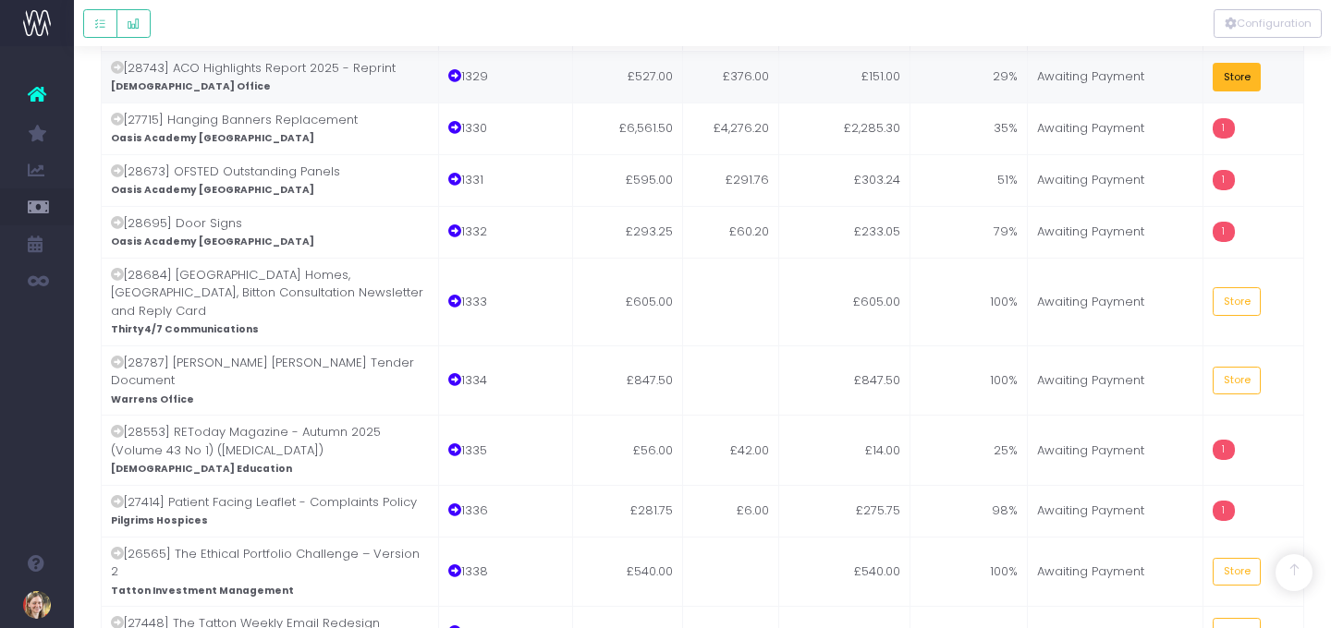
click at [1203, 86] on button "Store" at bounding box center [1237, 77] width 48 height 29
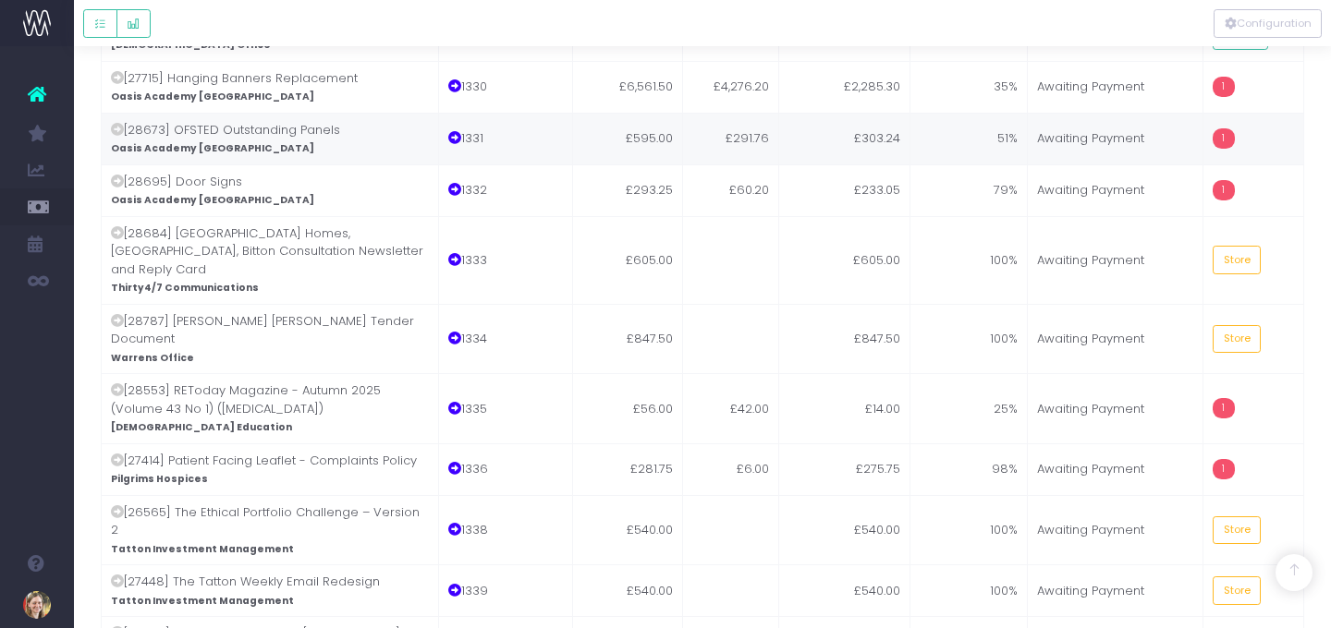
scroll to position [795, 0]
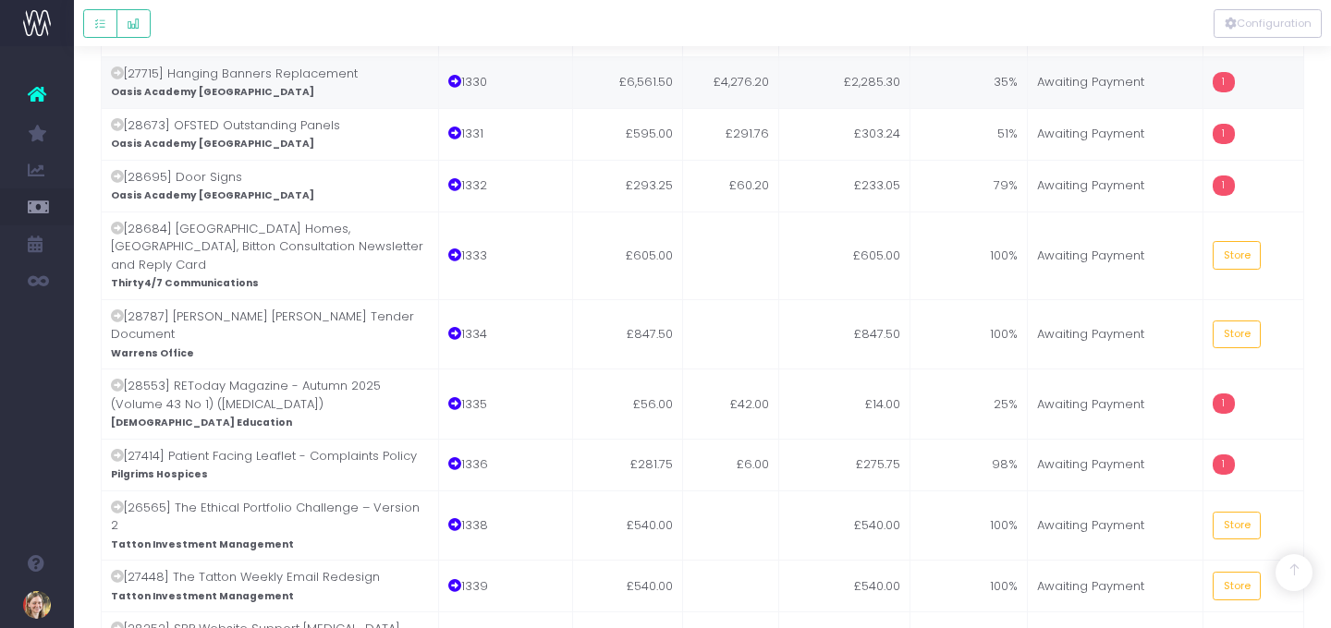
click at [961, 80] on td "35%" at bounding box center [969, 82] width 118 height 52
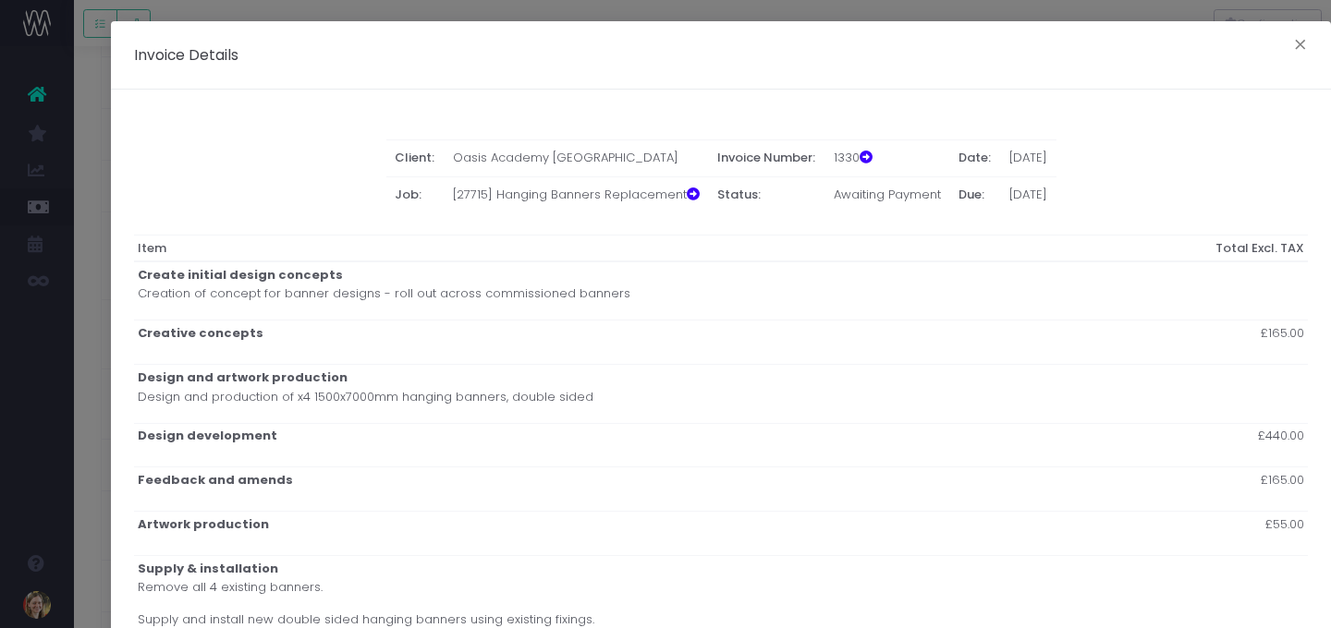
scroll to position [807, 0]
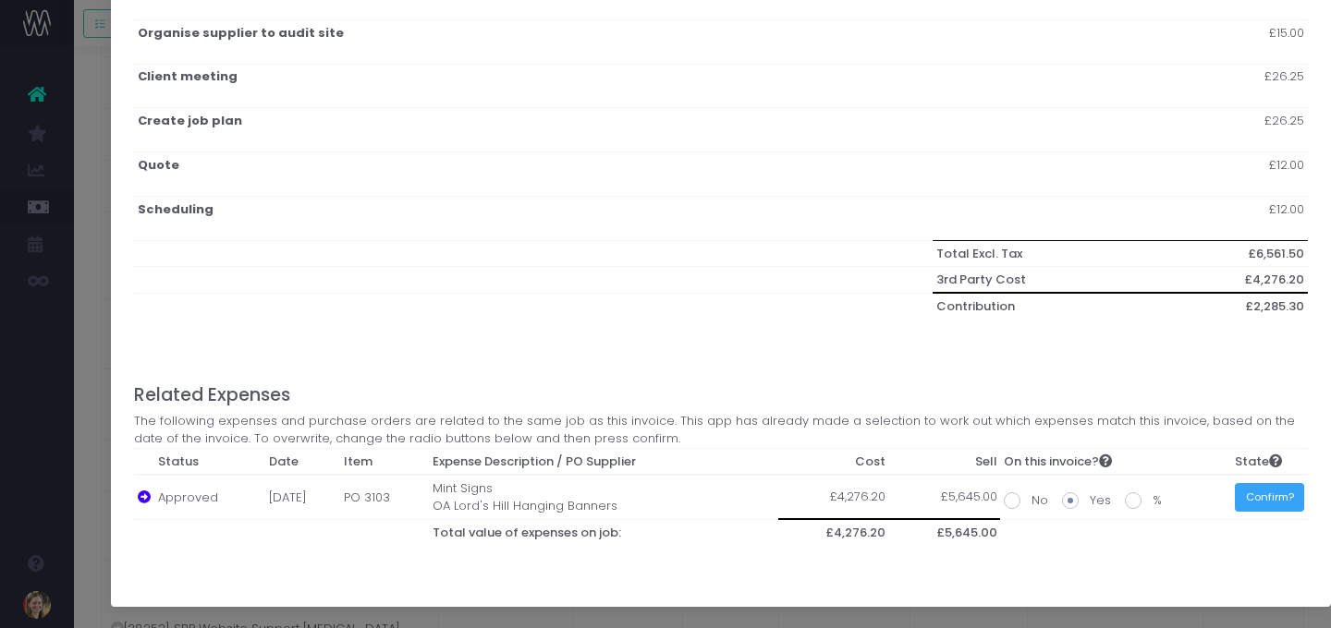
click at [1203, 487] on button "Confirm?" at bounding box center [1269, 497] width 69 height 29
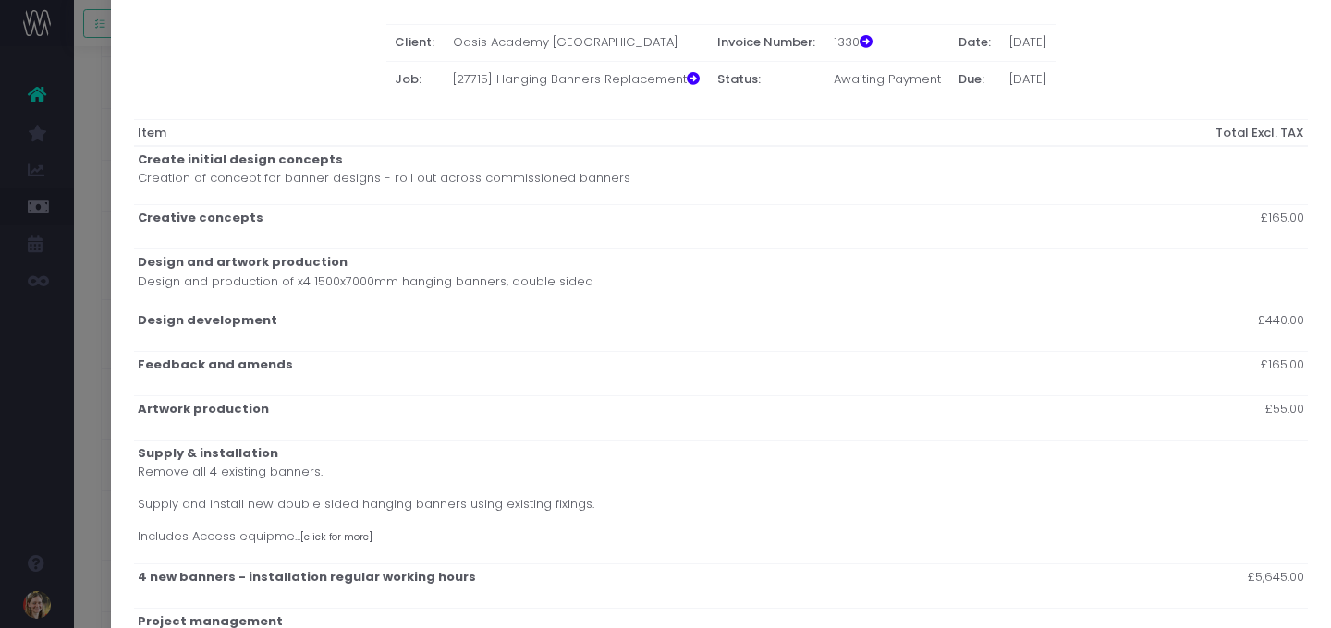
scroll to position [0, 0]
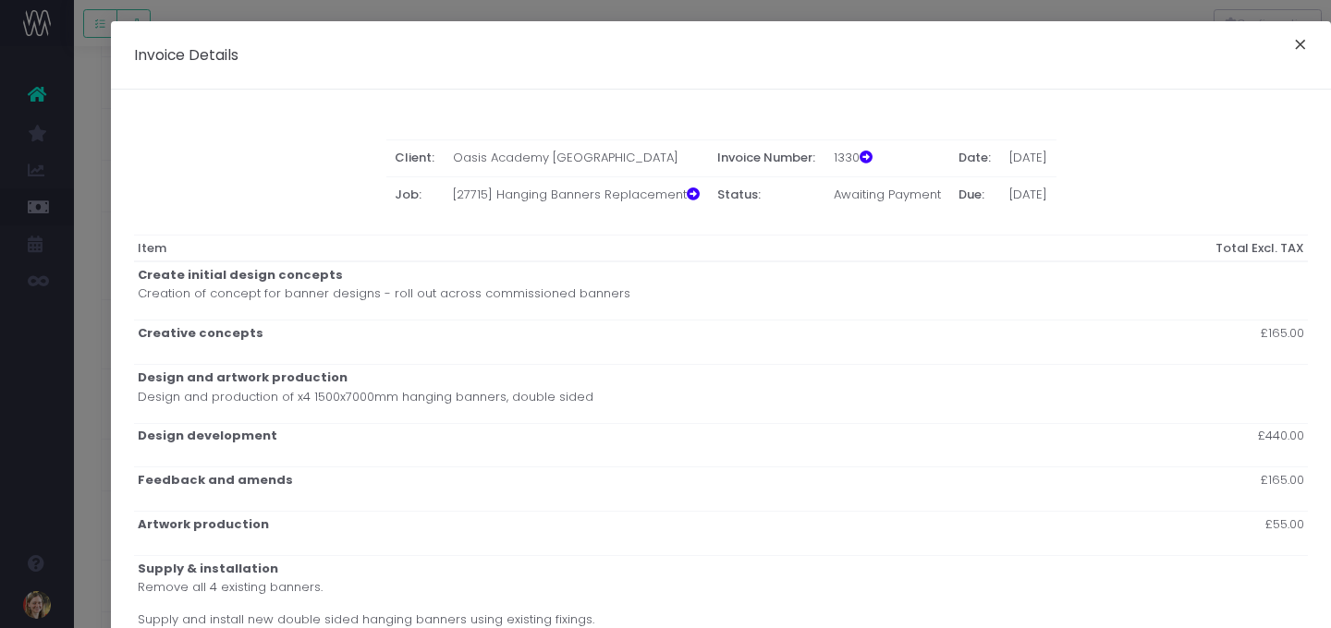
click at [1203, 56] on button "×" at bounding box center [1300, 47] width 39 height 30
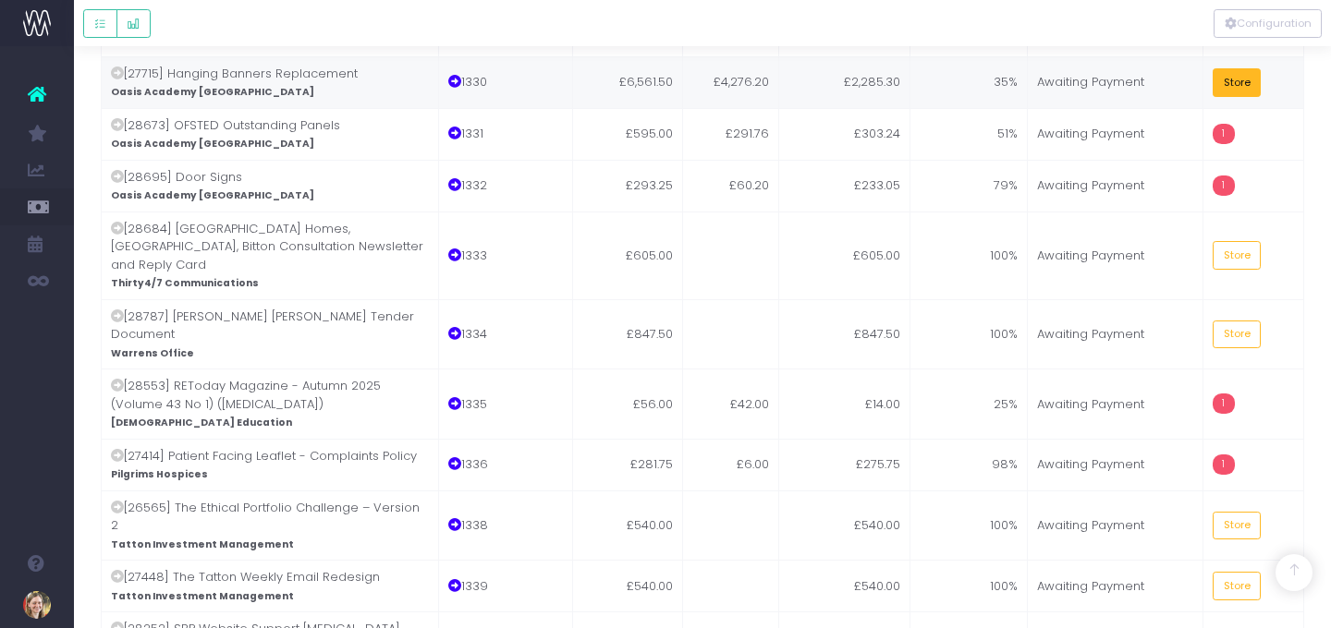
click at [1203, 91] on button "Store" at bounding box center [1237, 82] width 48 height 29
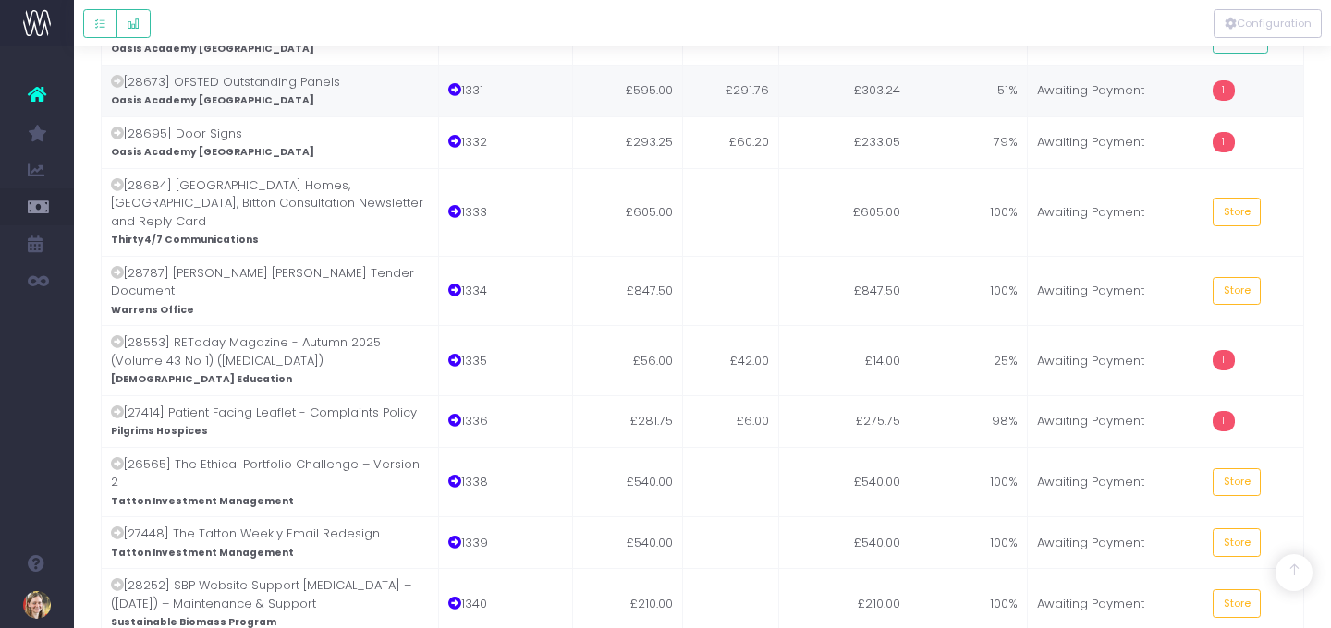
scroll to position [840, 0]
click at [966, 74] on td "51%" at bounding box center [969, 89] width 118 height 52
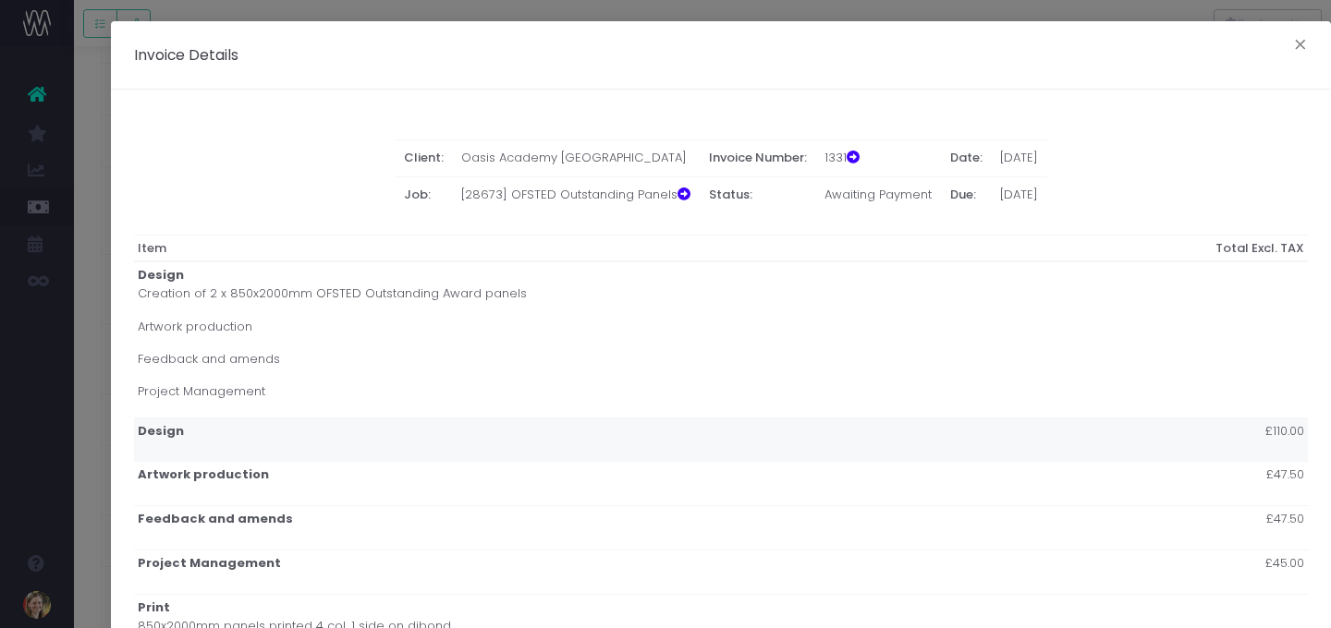
scroll to position [521, 0]
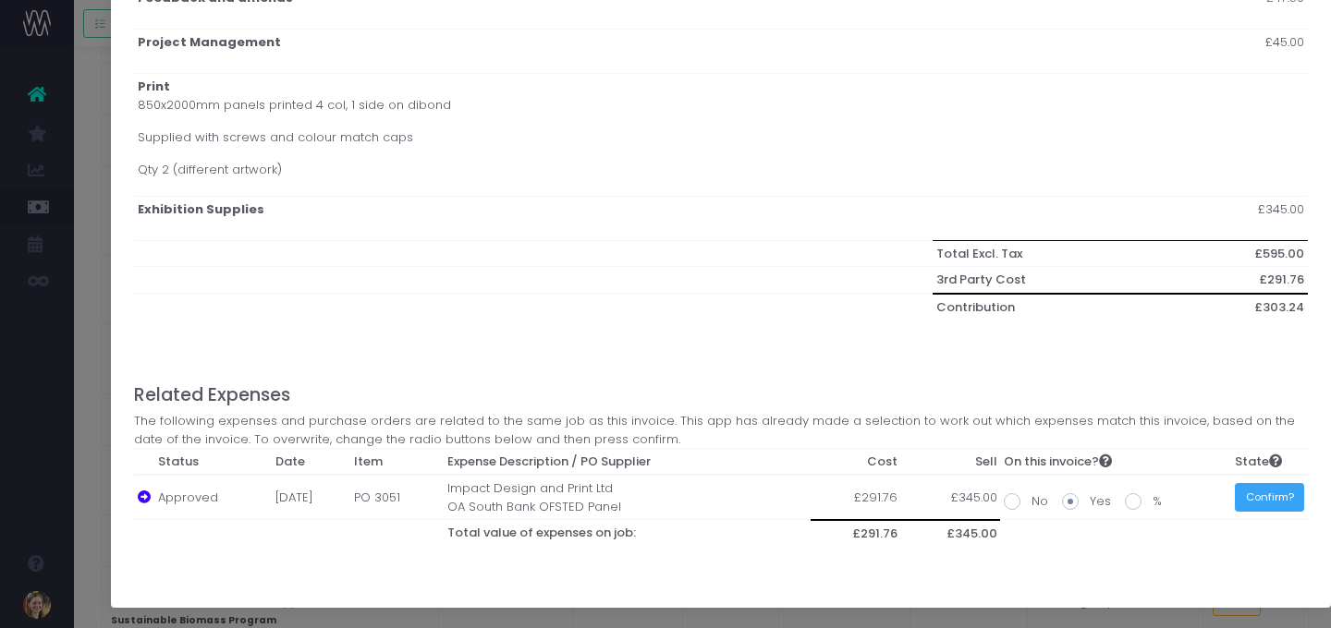
click at [1203, 502] on button "Confirm?" at bounding box center [1269, 497] width 69 height 29
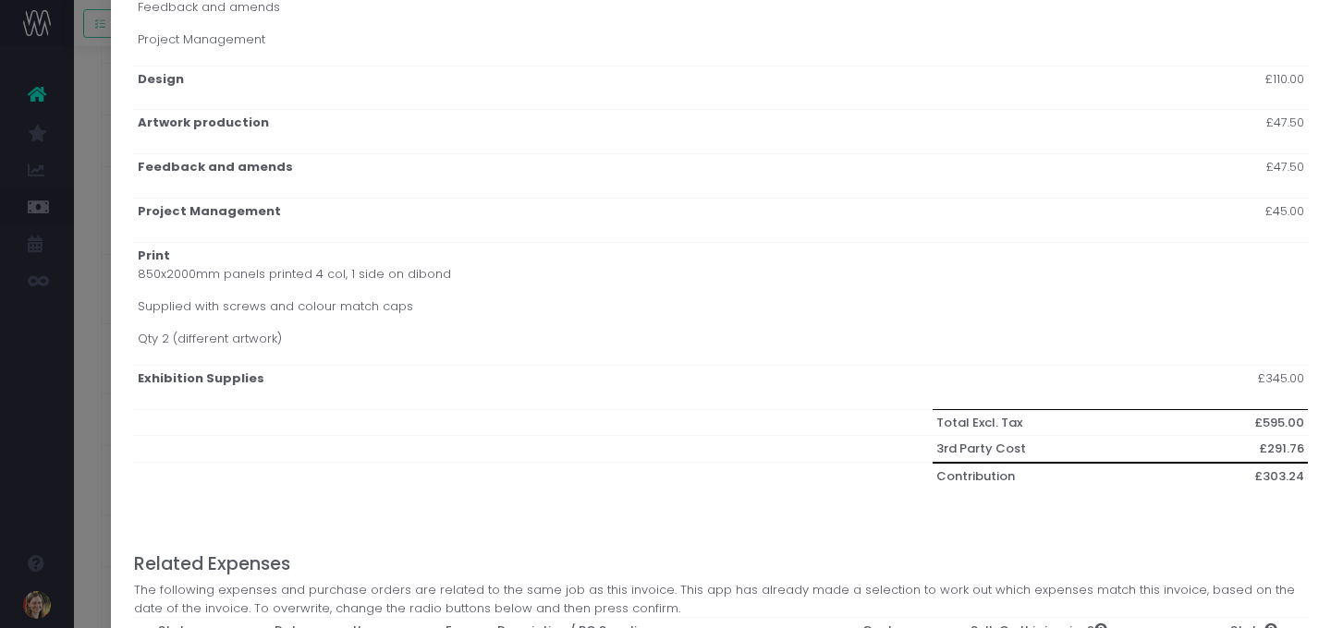
scroll to position [0, 0]
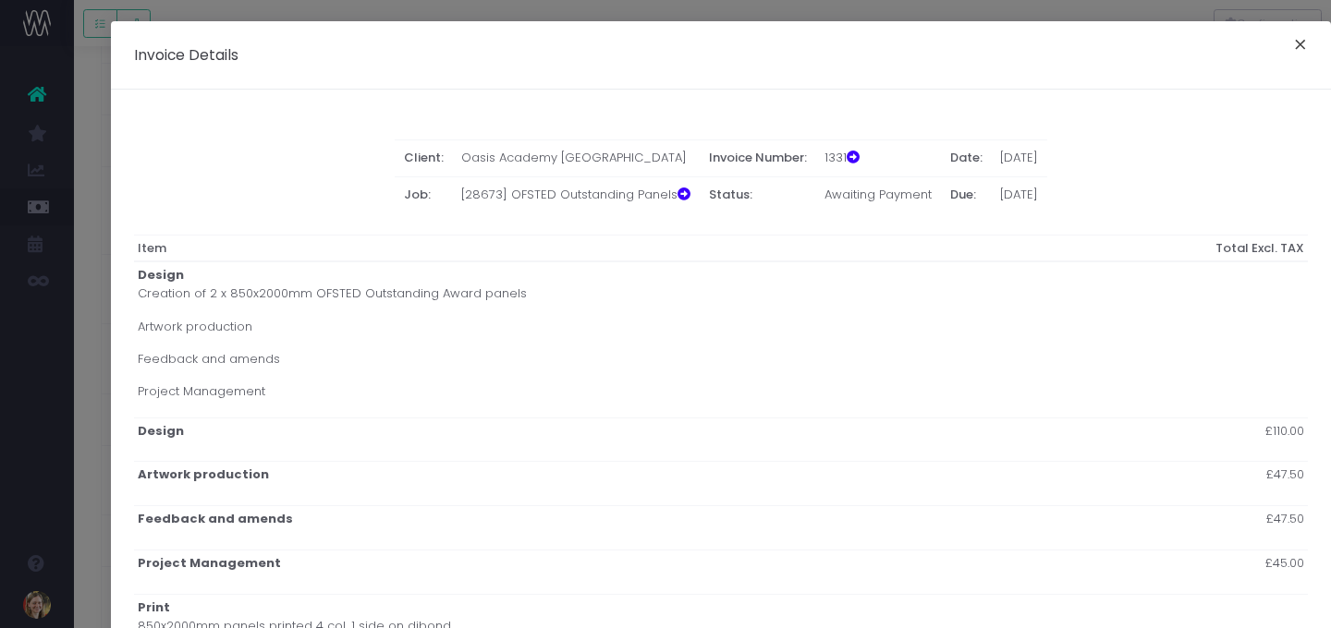
click at [1203, 52] on button "×" at bounding box center [1300, 47] width 39 height 30
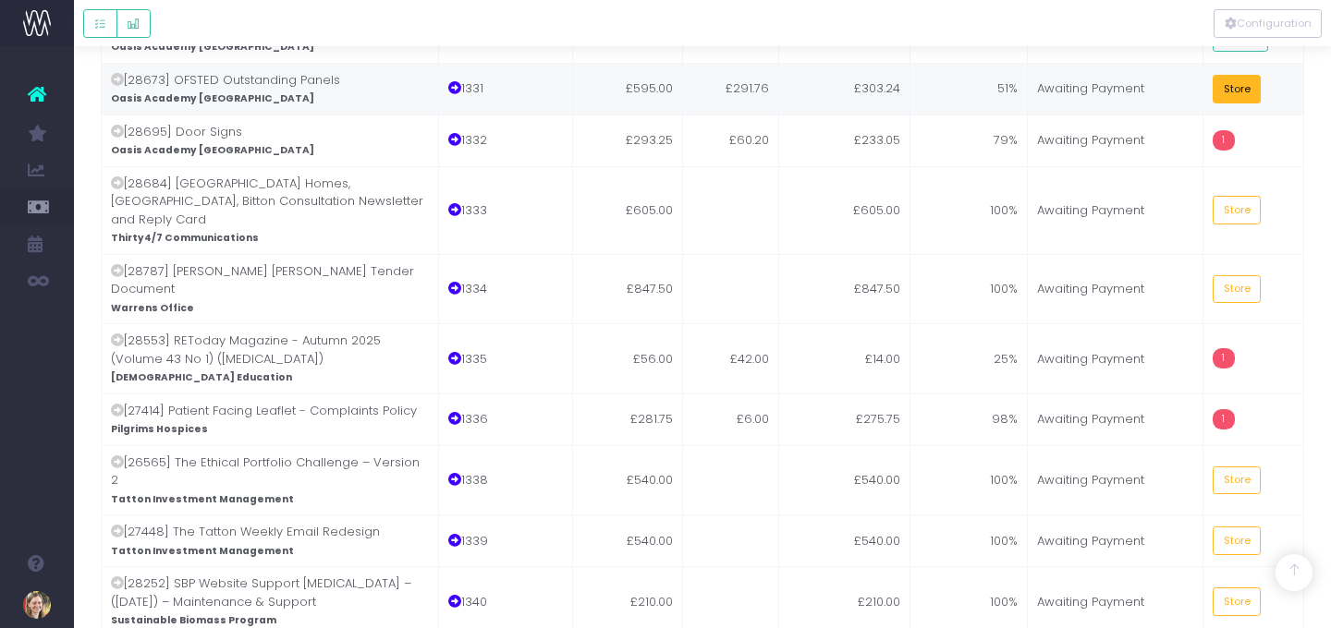
click at [1203, 91] on button "Store" at bounding box center [1237, 89] width 48 height 29
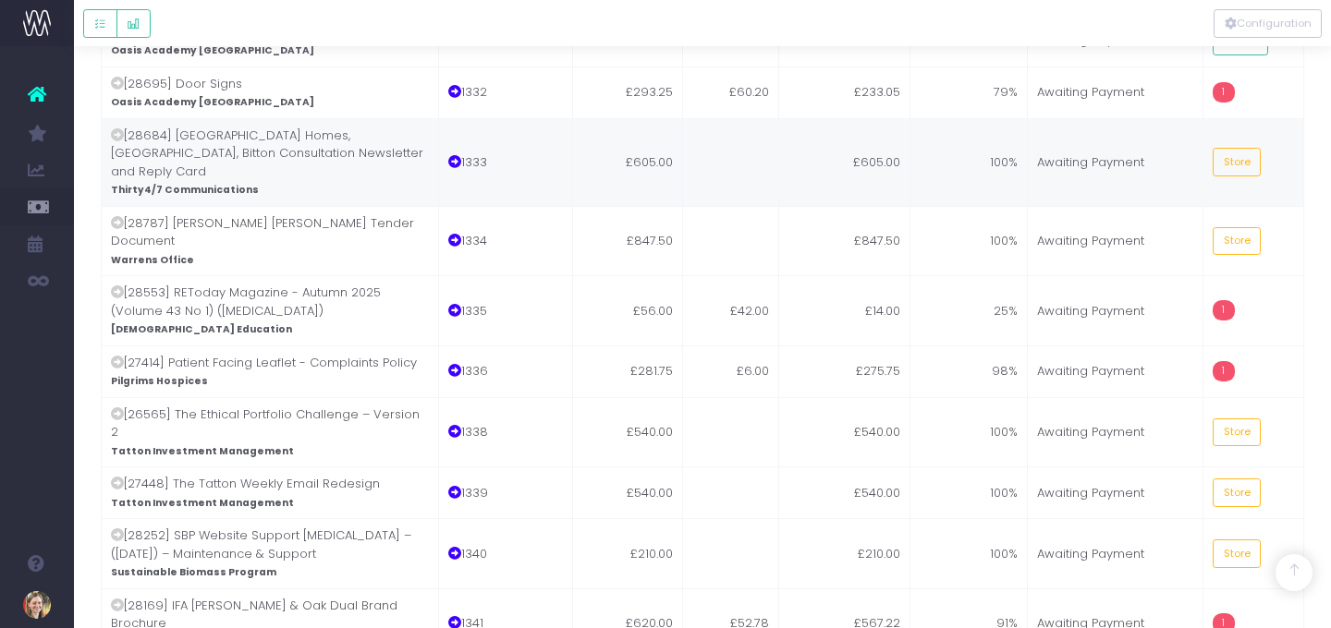
scroll to position [890, 0]
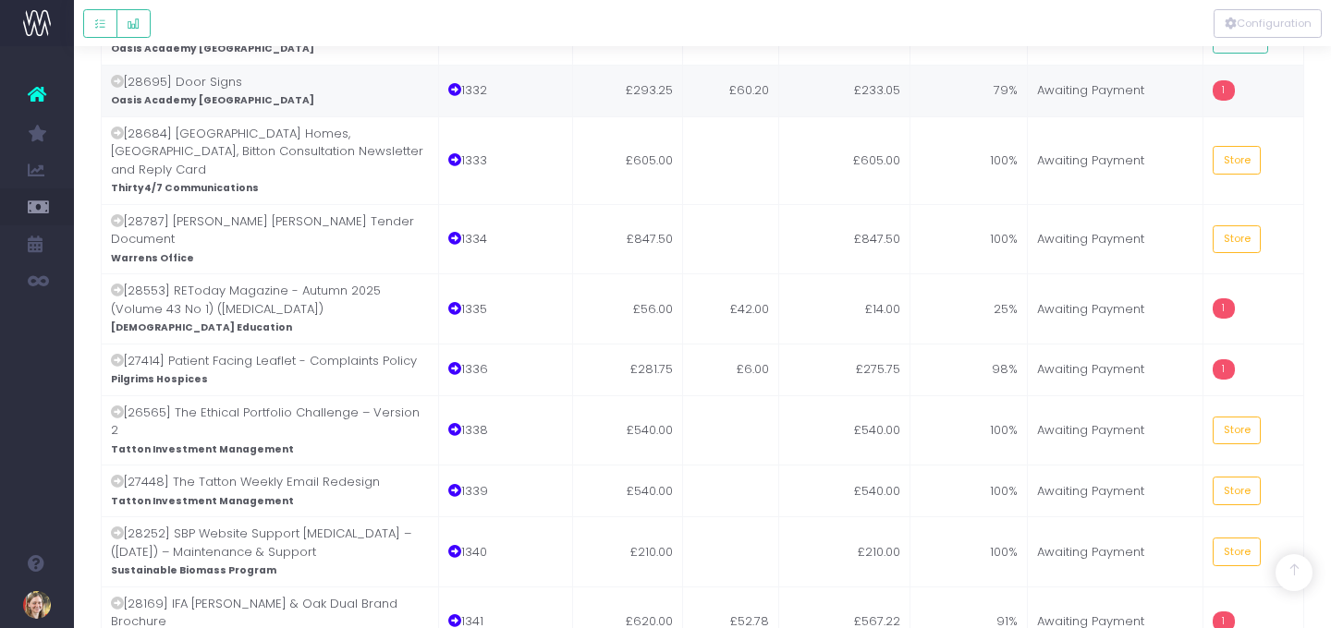
click at [822, 97] on td "£233.05" at bounding box center [844, 91] width 131 height 52
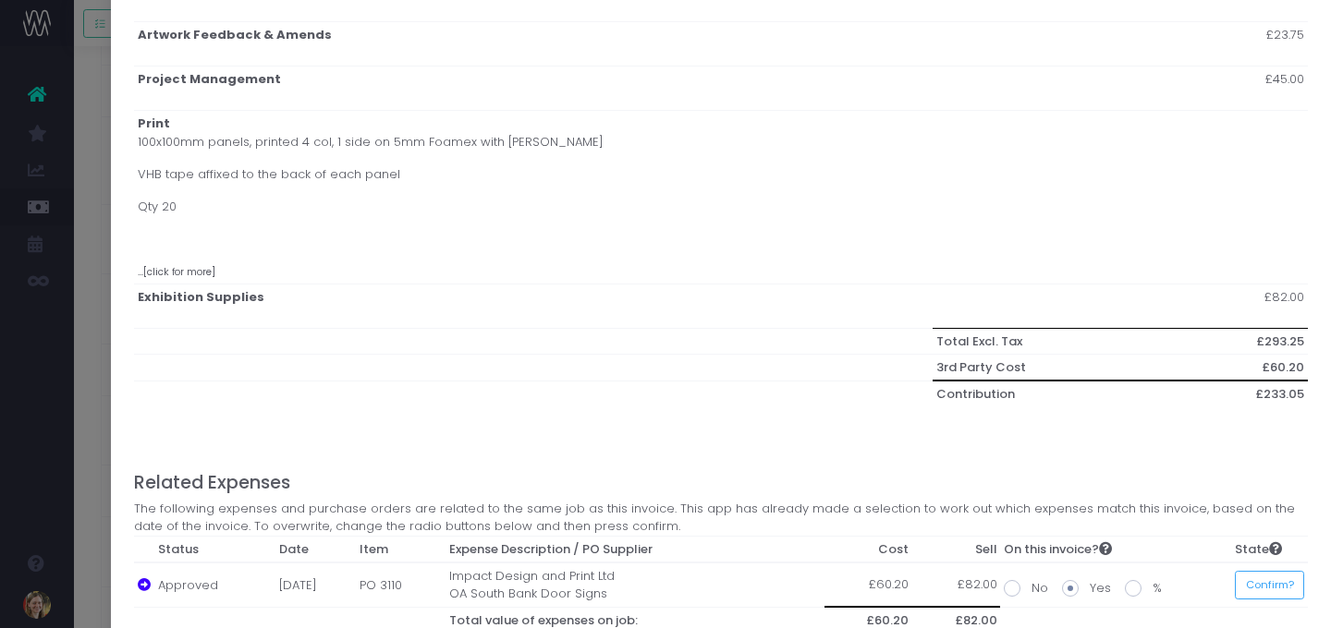
scroll to position [538, 0]
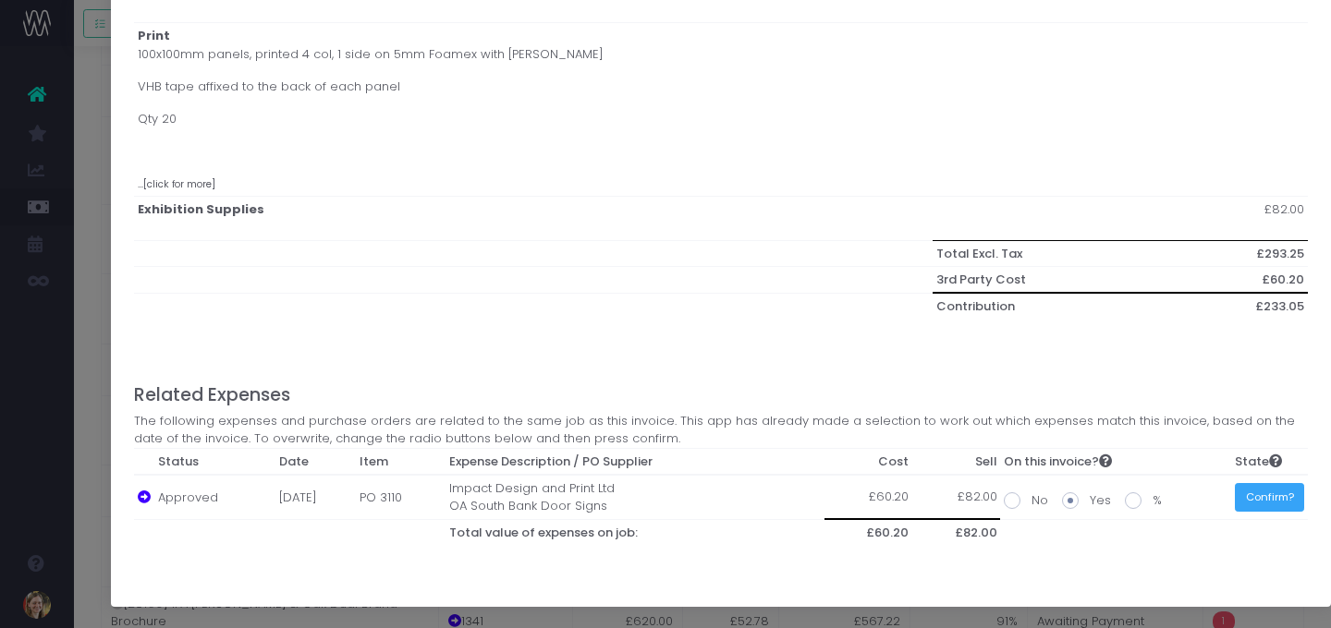
click at [1203, 493] on button "Confirm?" at bounding box center [1269, 497] width 69 height 29
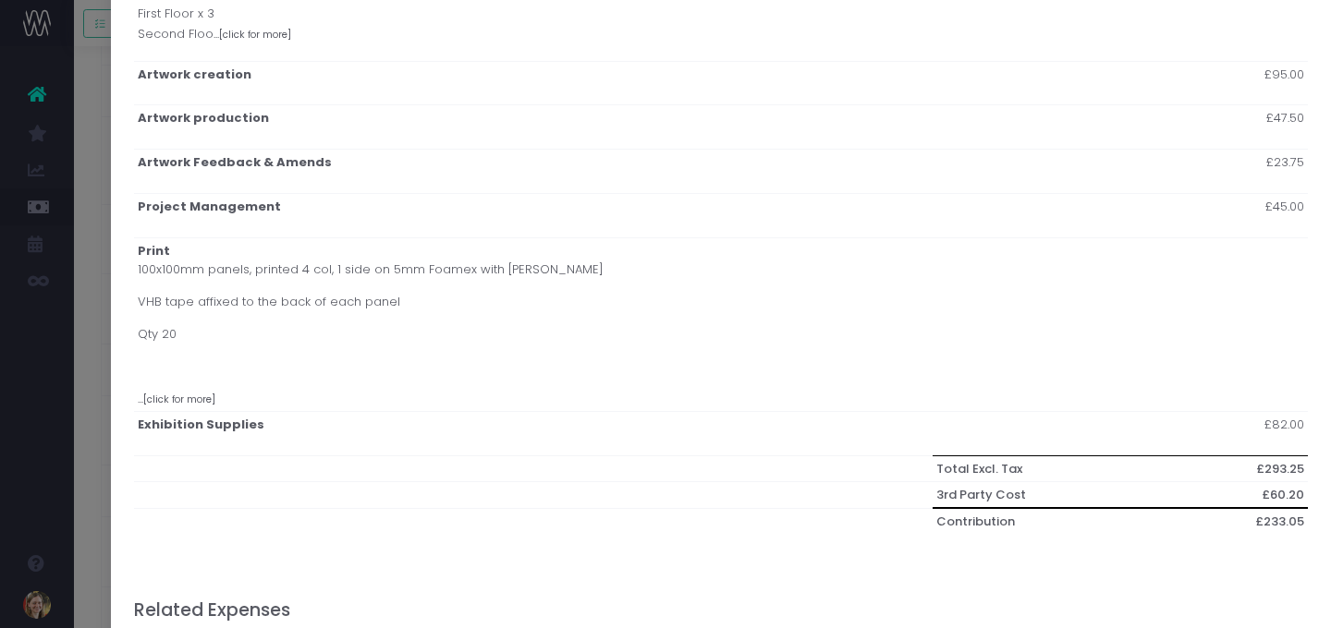
scroll to position [0, 0]
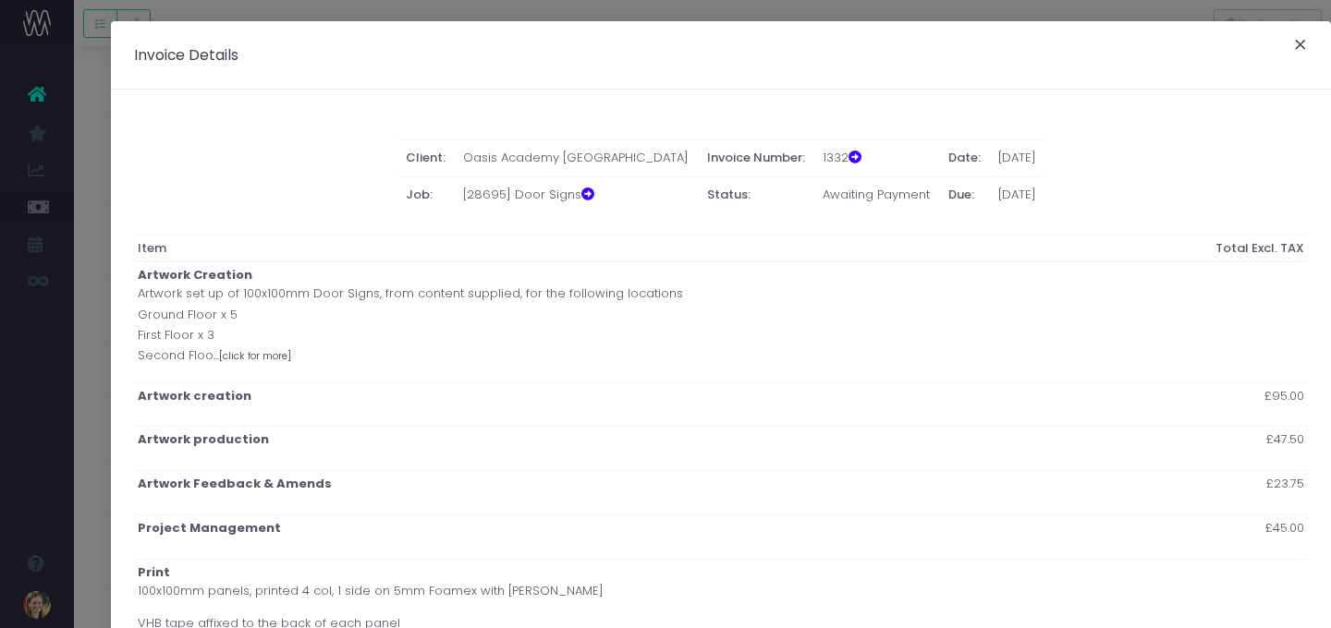
click at [1203, 38] on button "×" at bounding box center [1300, 47] width 39 height 30
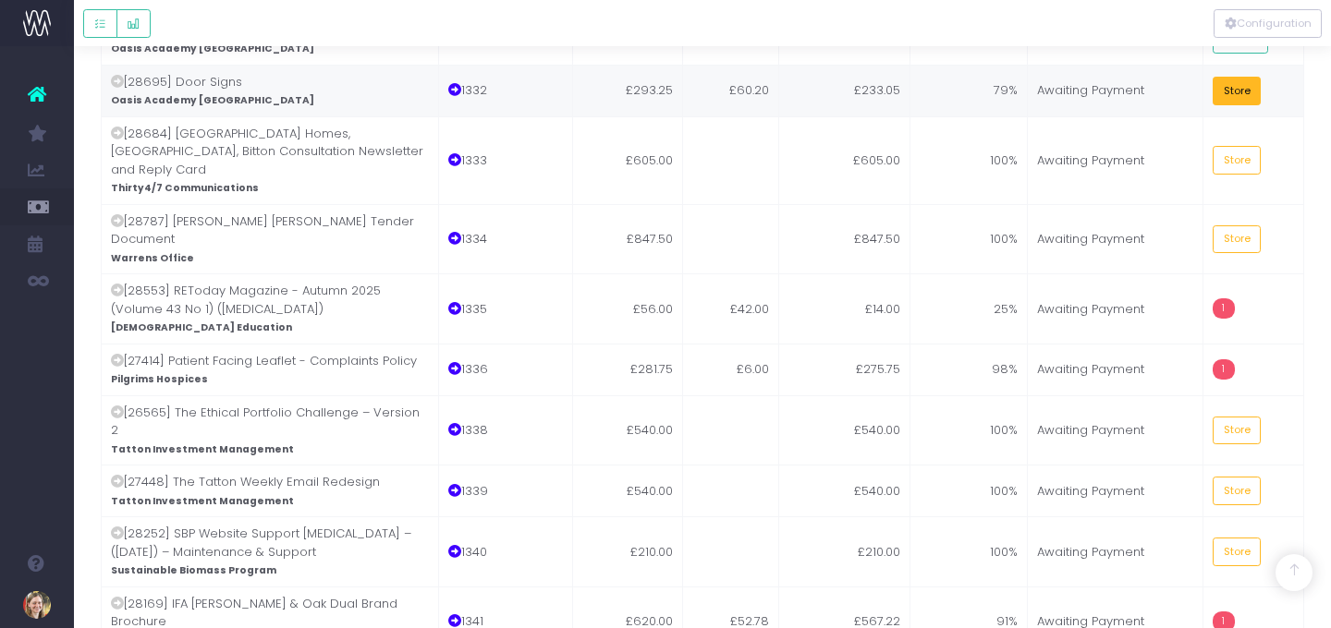
click at [1203, 90] on button "Store" at bounding box center [1237, 91] width 48 height 29
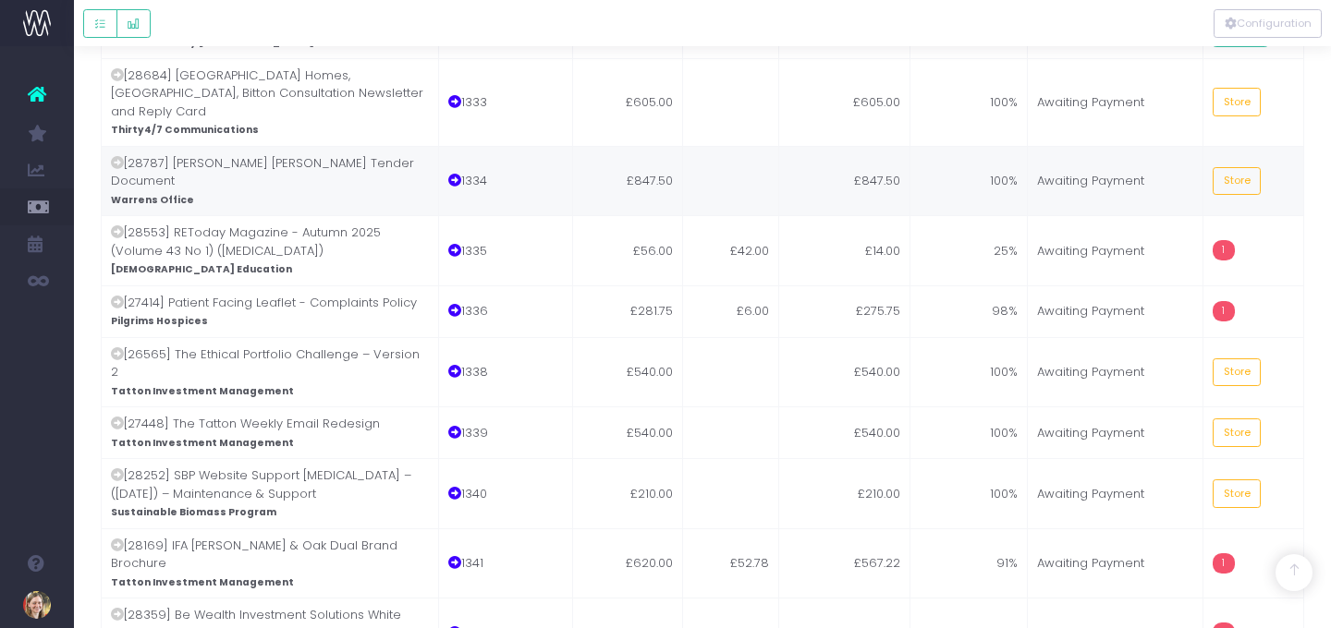
scroll to position [949, 0]
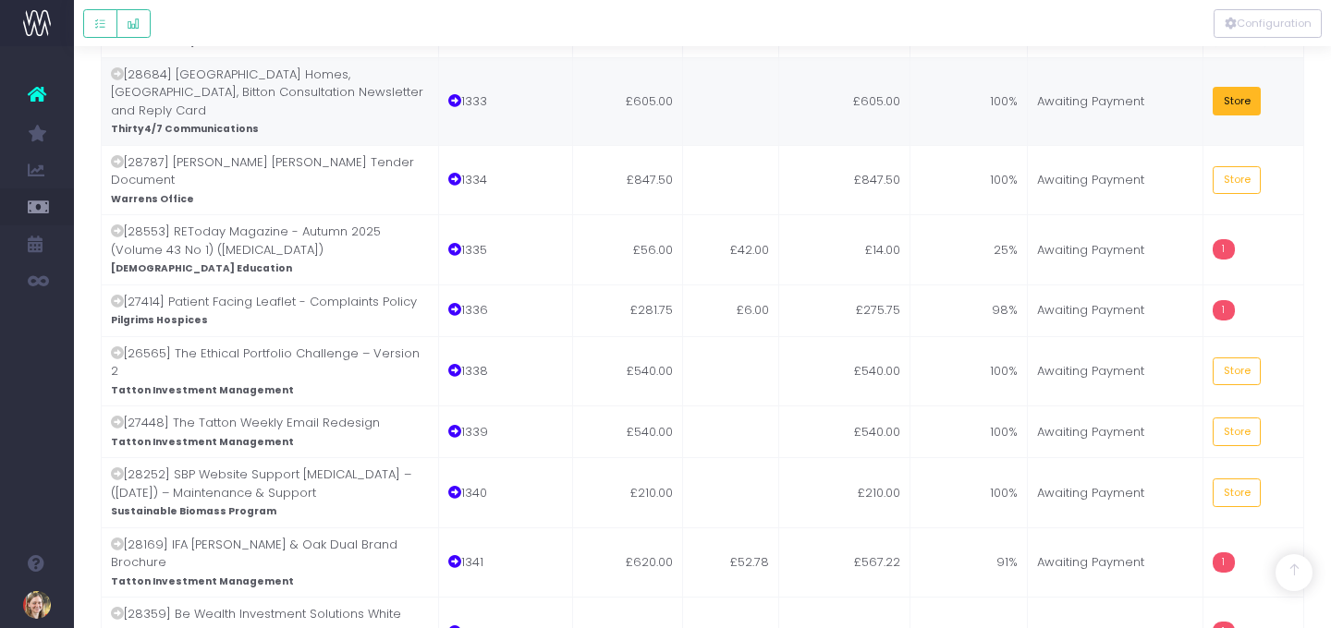
click at [1203, 87] on button "Store" at bounding box center [1237, 101] width 48 height 29
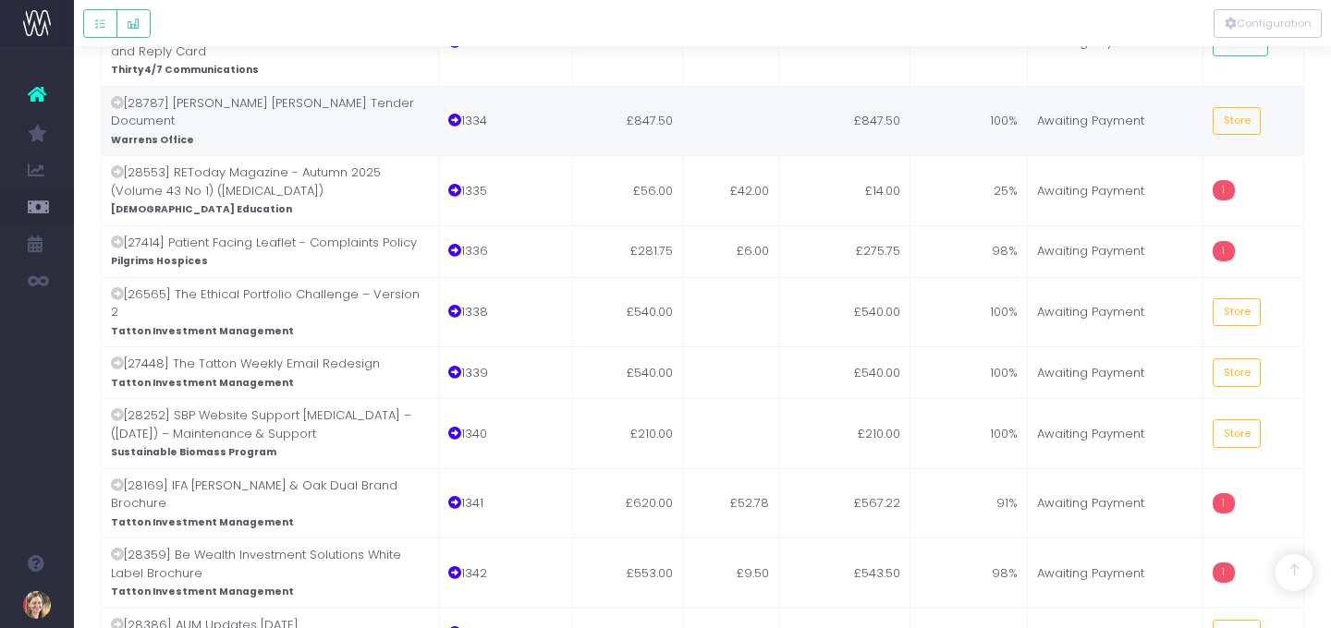
scroll to position [1013, 0]
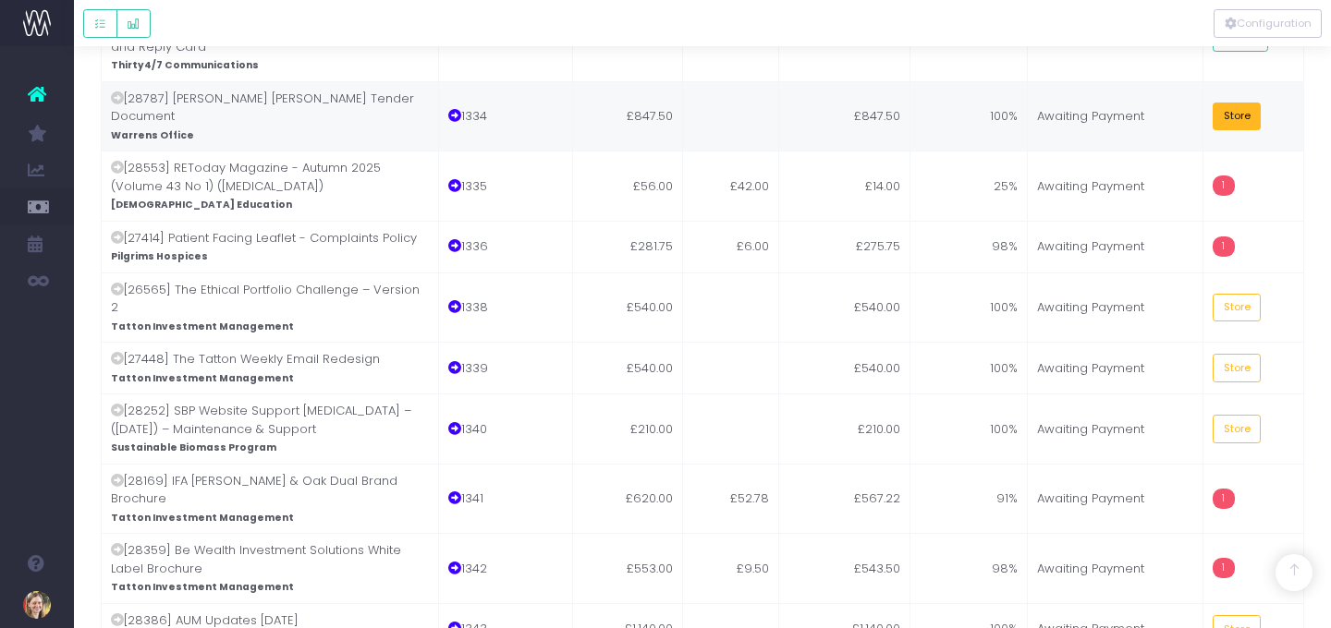
click at [1203, 103] on button "Store" at bounding box center [1237, 117] width 48 height 29
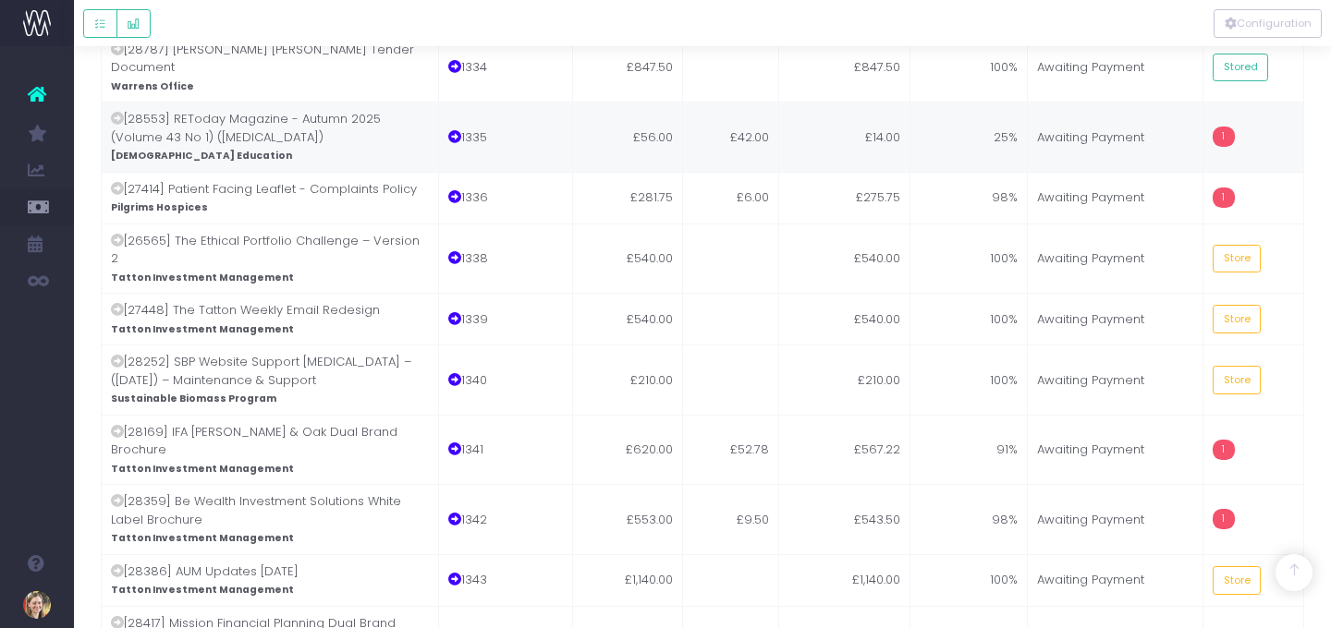
scroll to position [1063, 0]
click at [969, 101] on td "25%" at bounding box center [969, 136] width 118 height 70
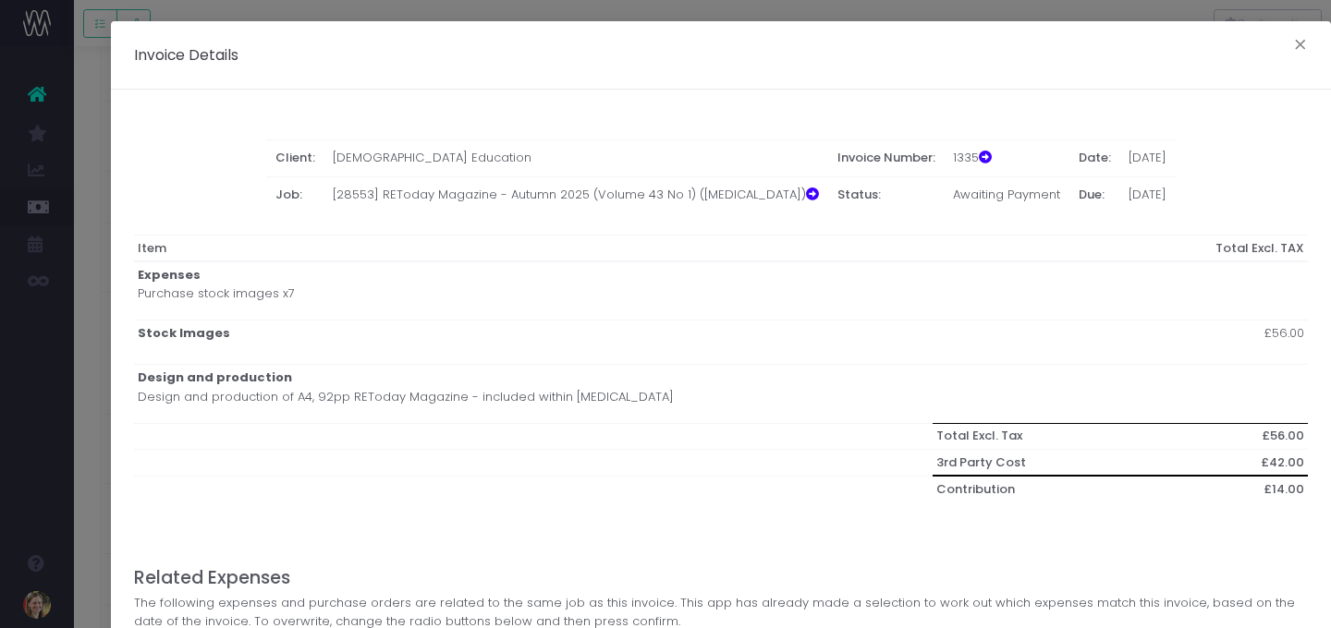
scroll to position [180, 0]
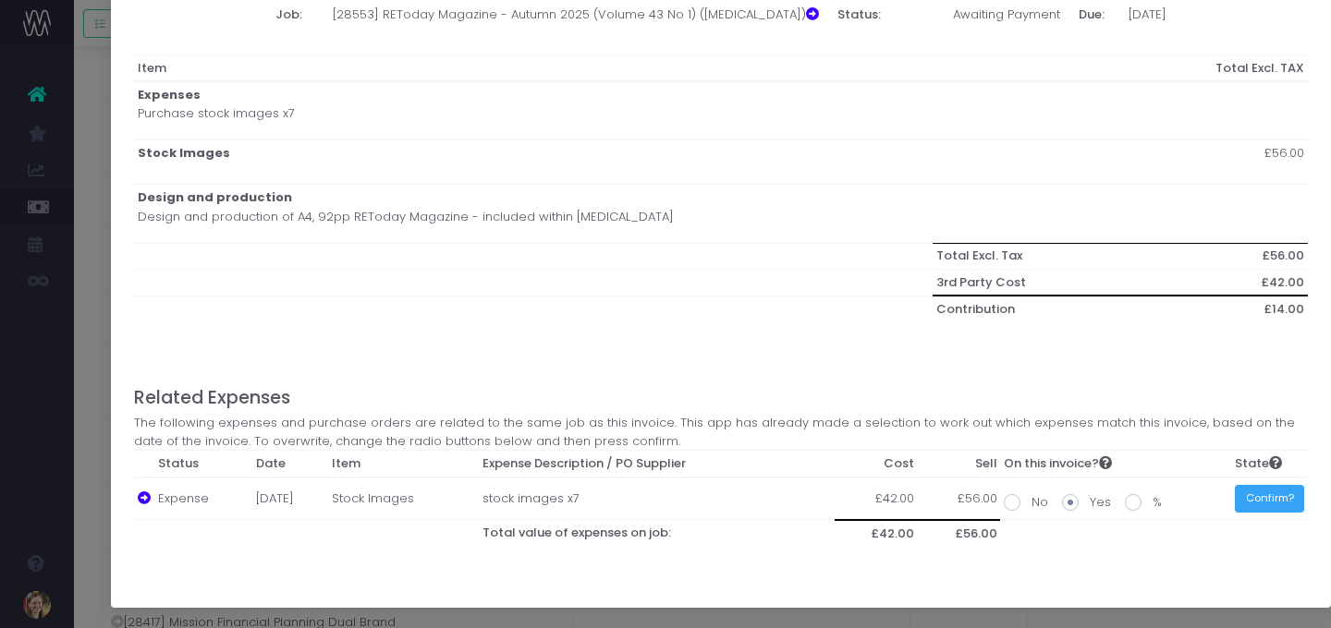
click at [1203, 499] on button "Confirm?" at bounding box center [1269, 499] width 69 height 29
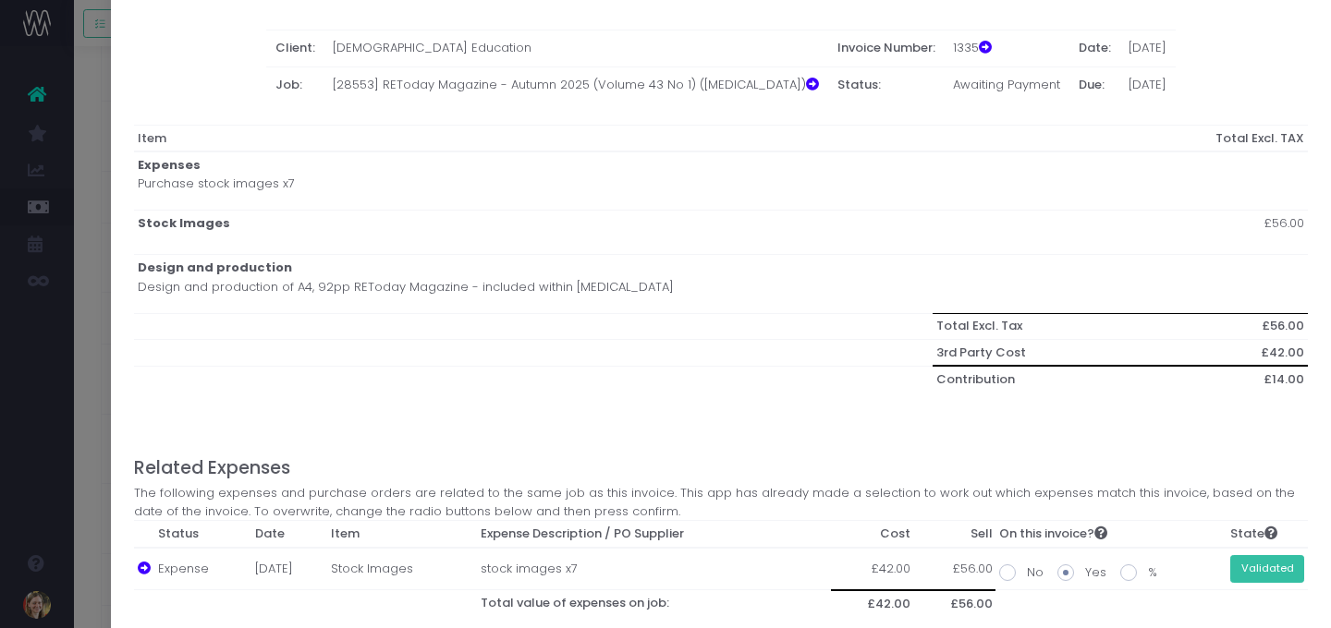
scroll to position [0, 0]
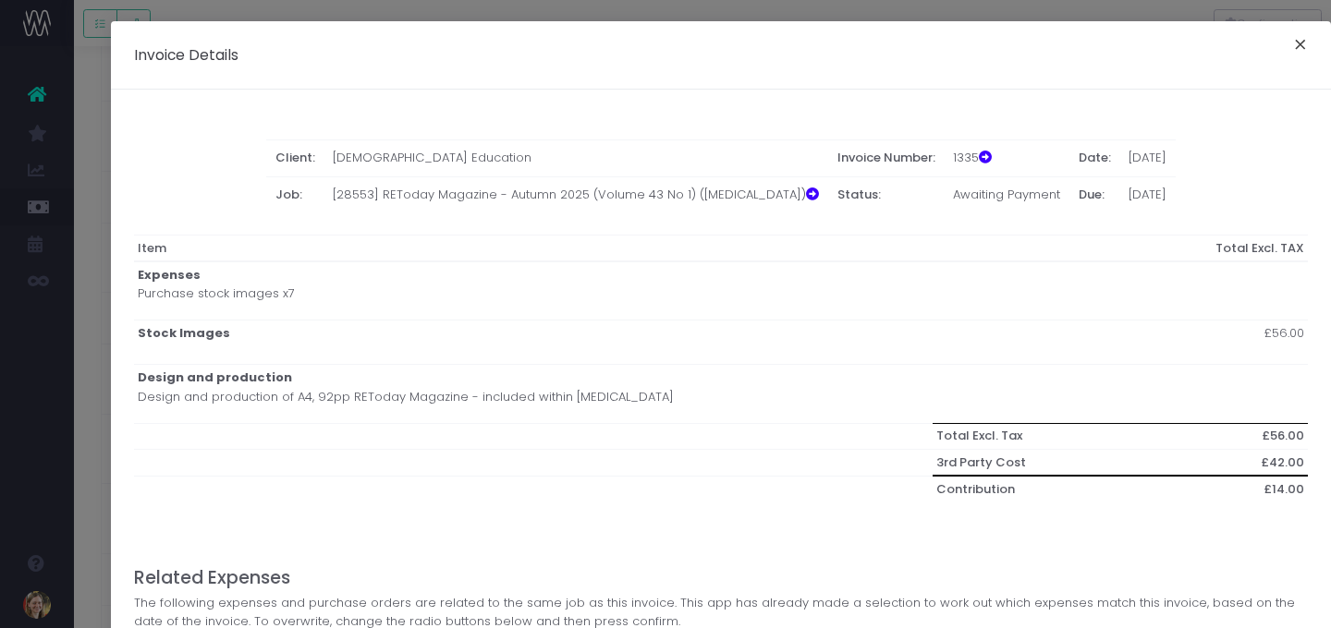
click at [1203, 55] on button "×" at bounding box center [1300, 47] width 39 height 30
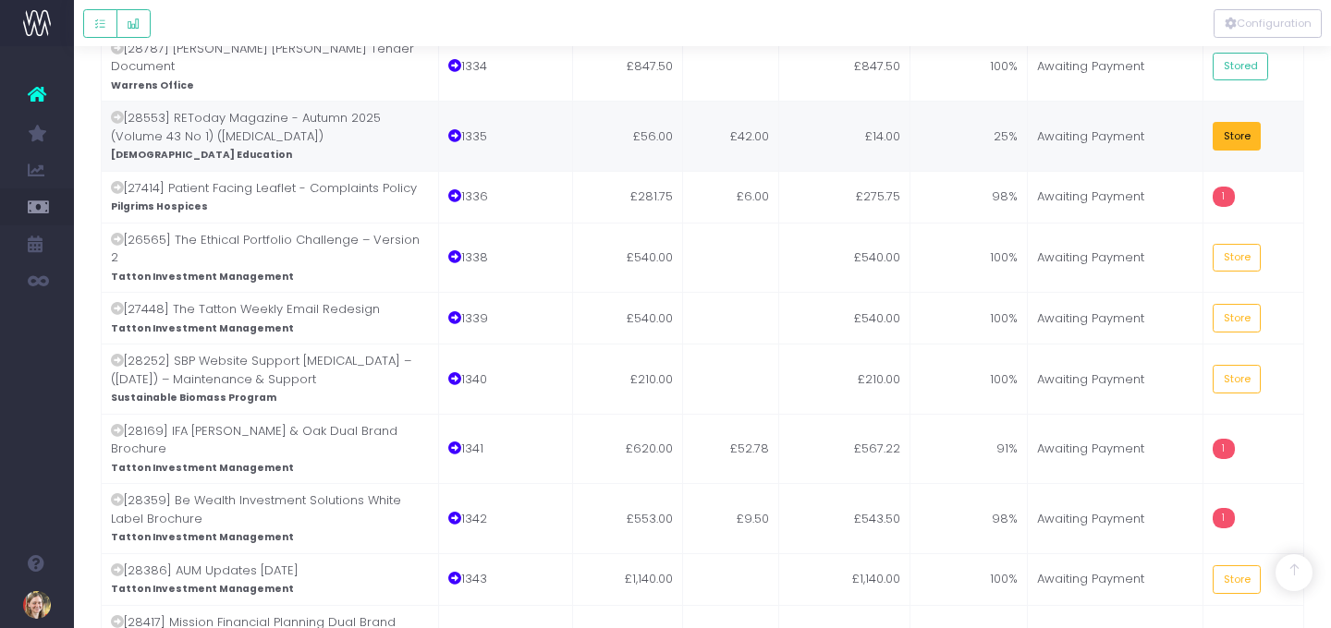
click at [1203, 122] on button "Store" at bounding box center [1237, 136] width 48 height 29
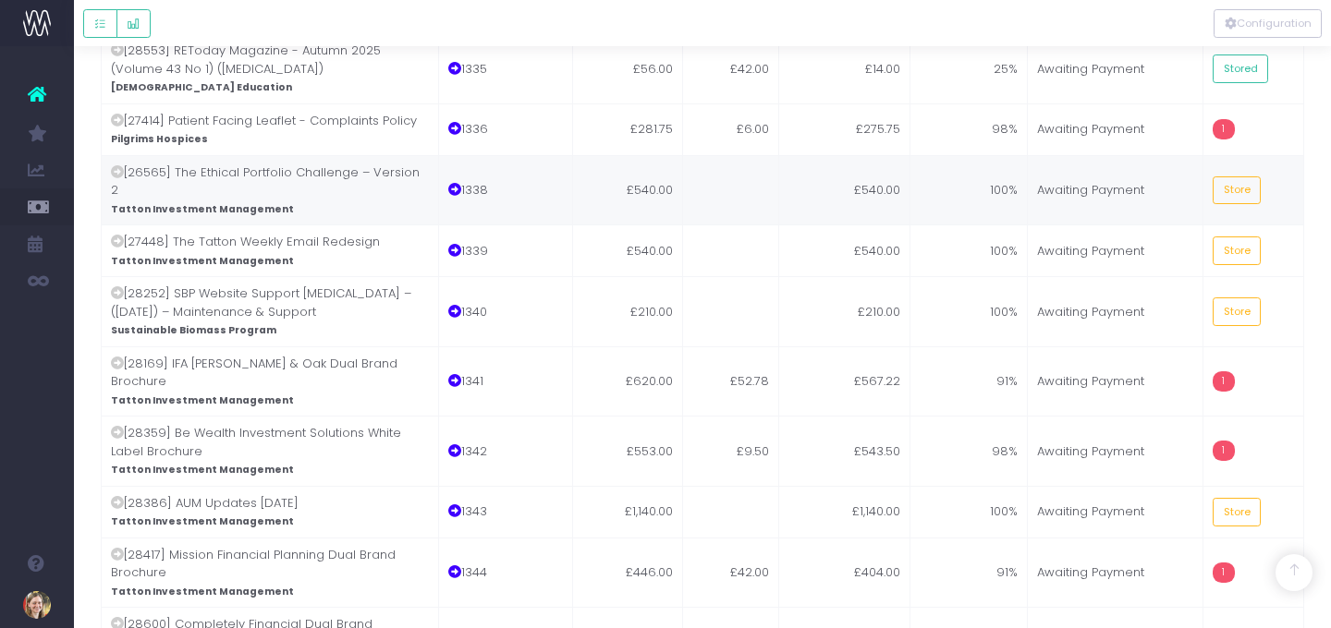
scroll to position [1138, 0]
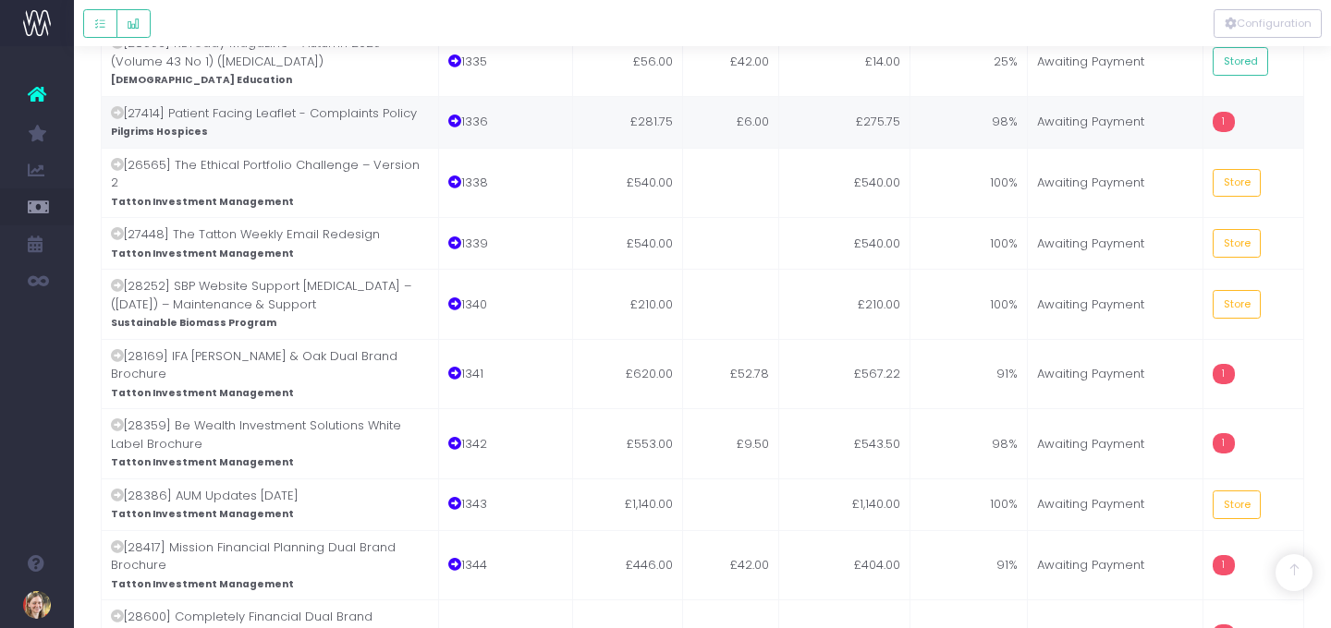
click at [944, 96] on td "98%" at bounding box center [969, 122] width 118 height 52
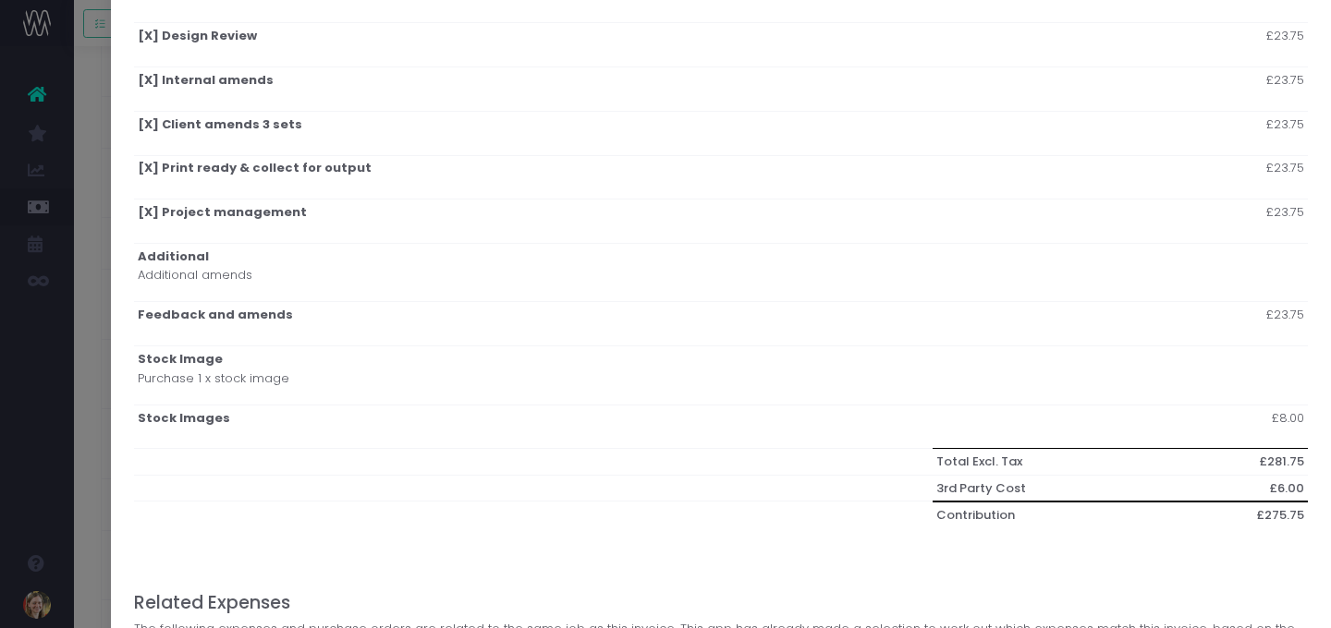
scroll to position [548, 0]
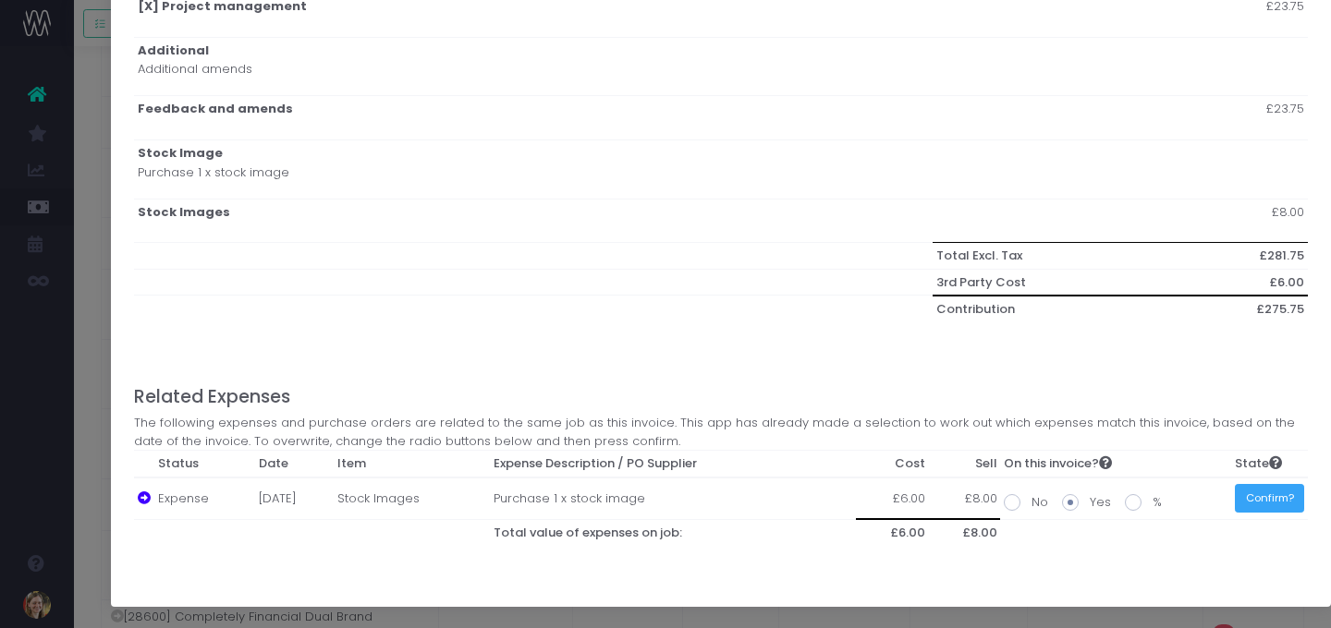
click at [1203, 503] on button "Confirm?" at bounding box center [1269, 498] width 69 height 29
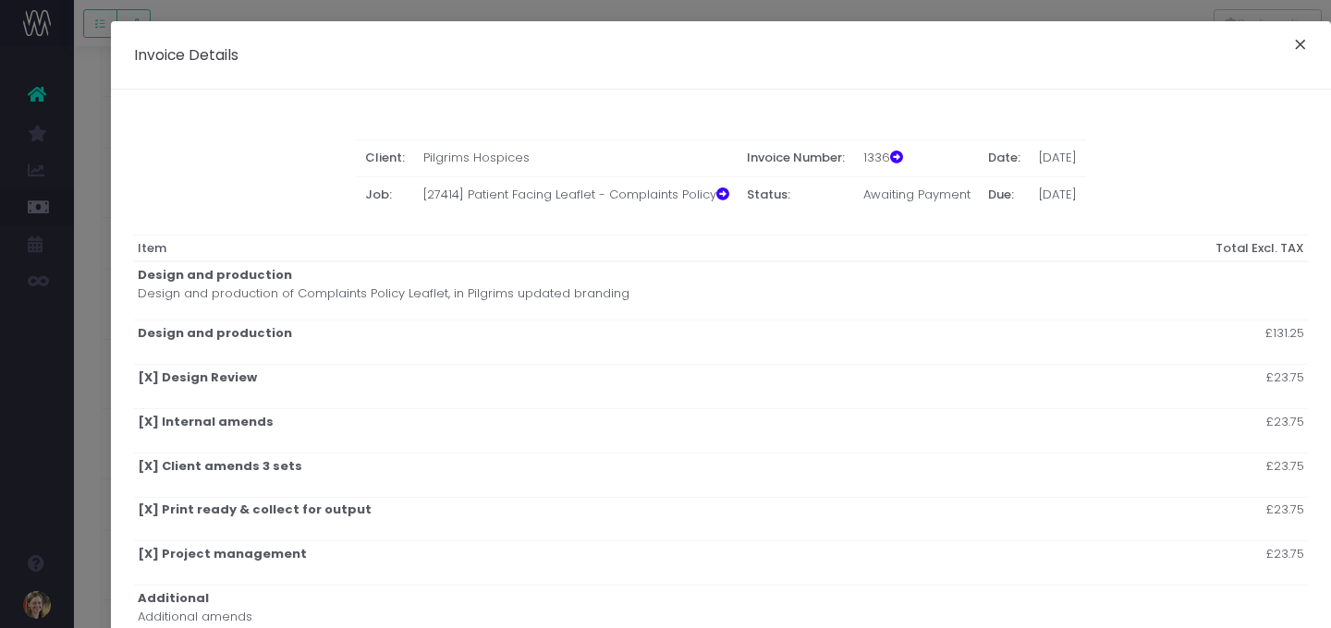
click at [1203, 41] on button "×" at bounding box center [1300, 47] width 39 height 30
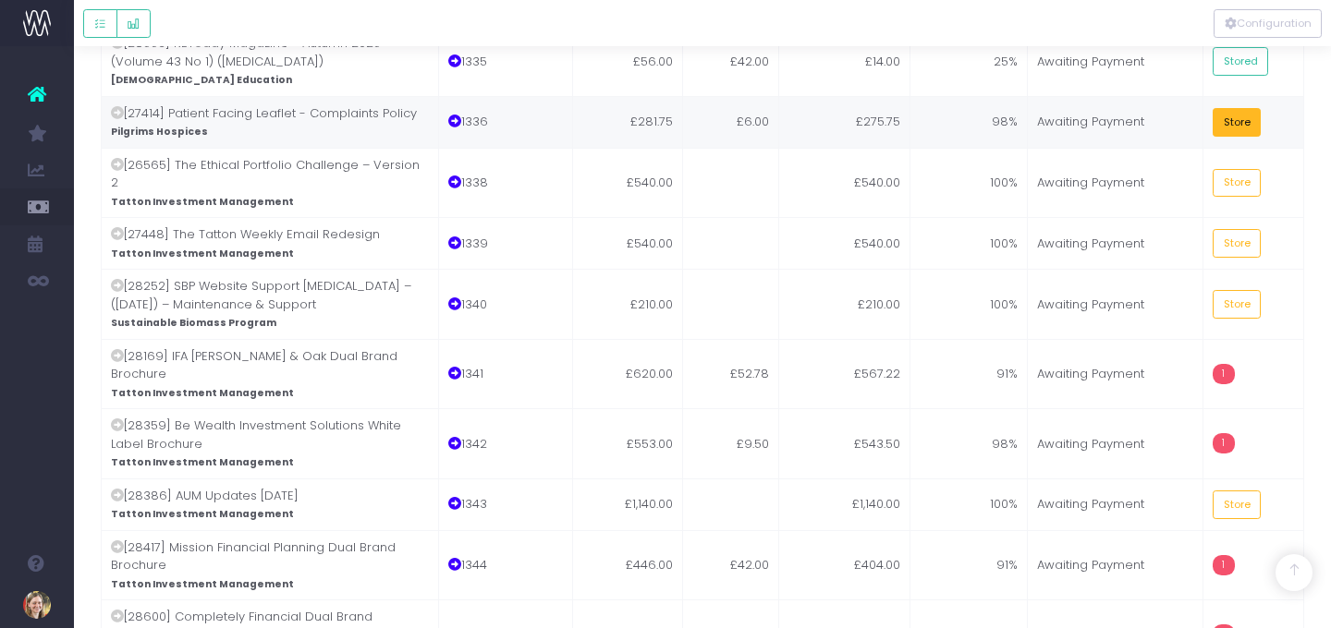
click at [1203, 108] on button "Store" at bounding box center [1237, 122] width 48 height 29
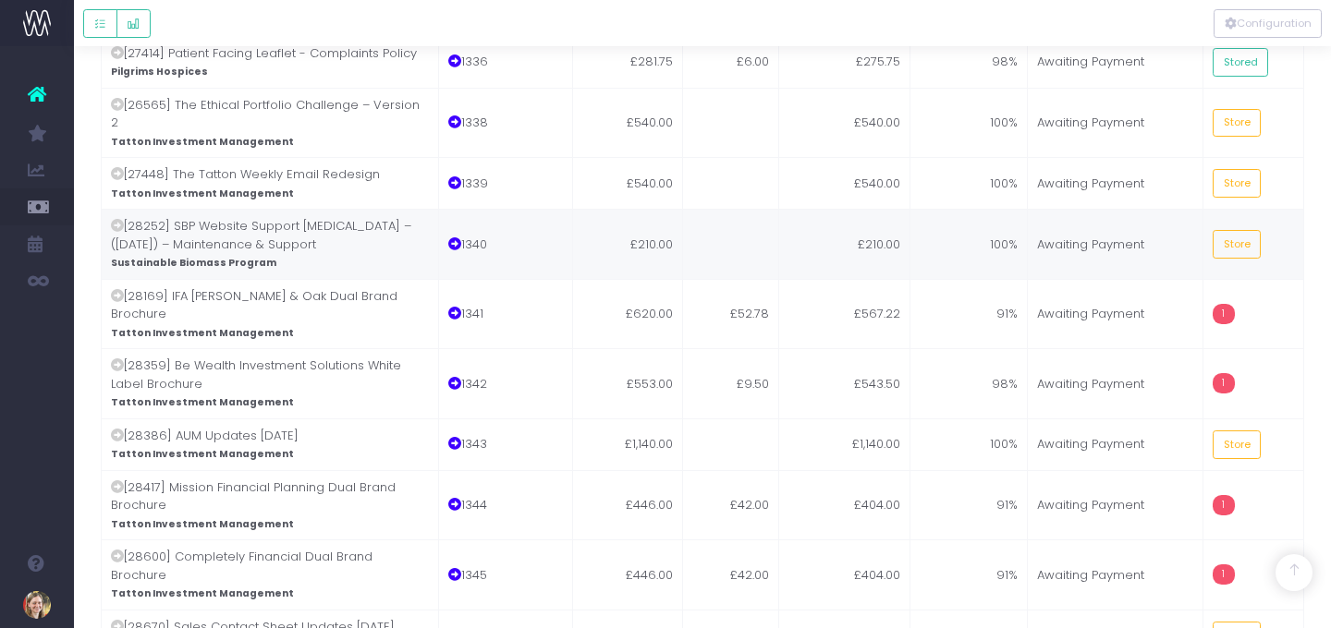
scroll to position [1199, 0]
click at [1203, 108] on button "Store" at bounding box center [1237, 122] width 48 height 29
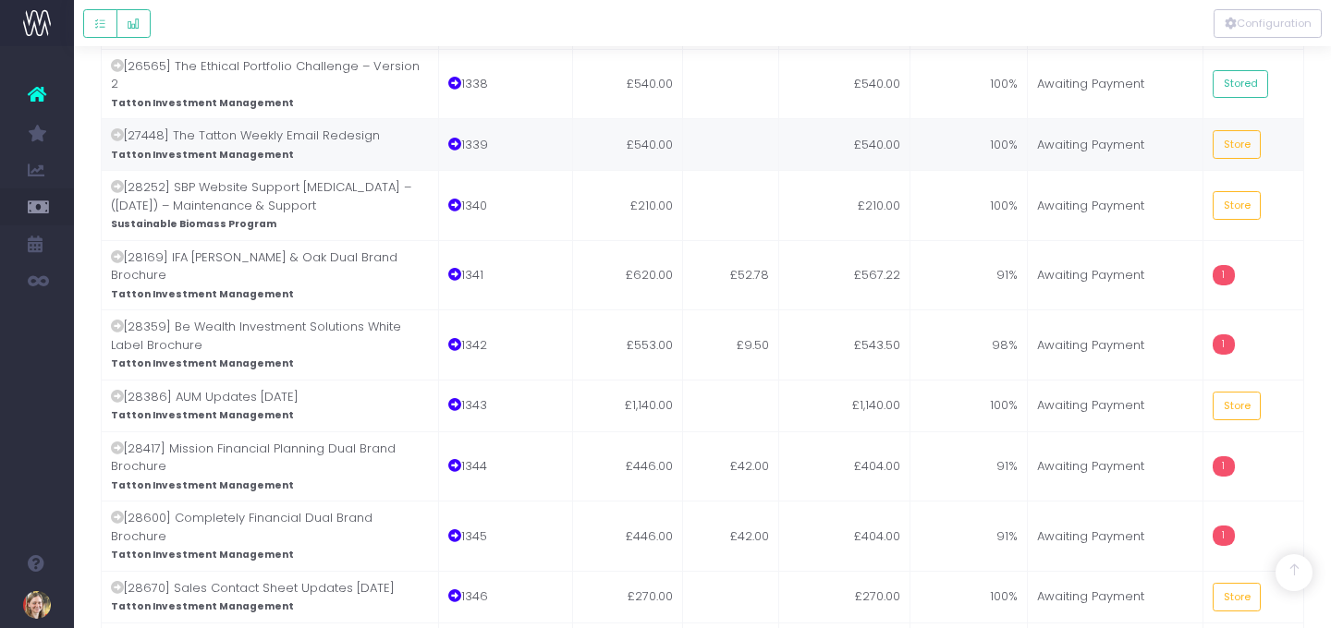
scroll to position [1250, 0]
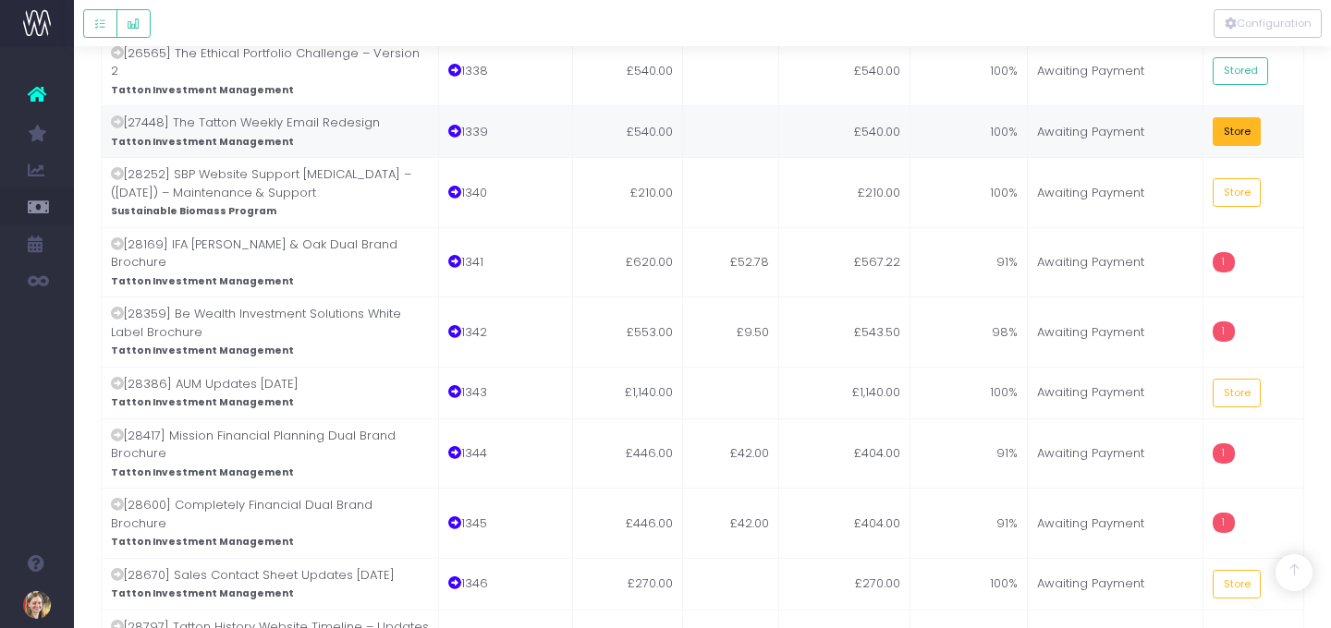
click at [1203, 117] on button "Store" at bounding box center [1237, 131] width 48 height 29
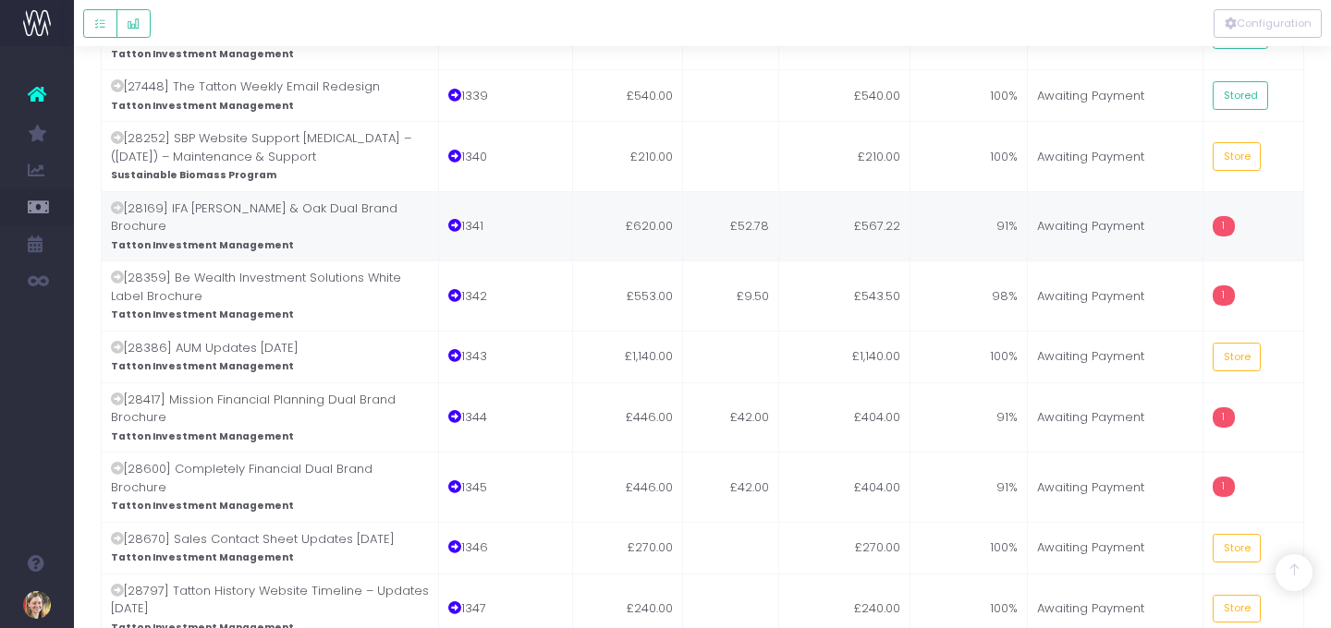
scroll to position [1289, 0]
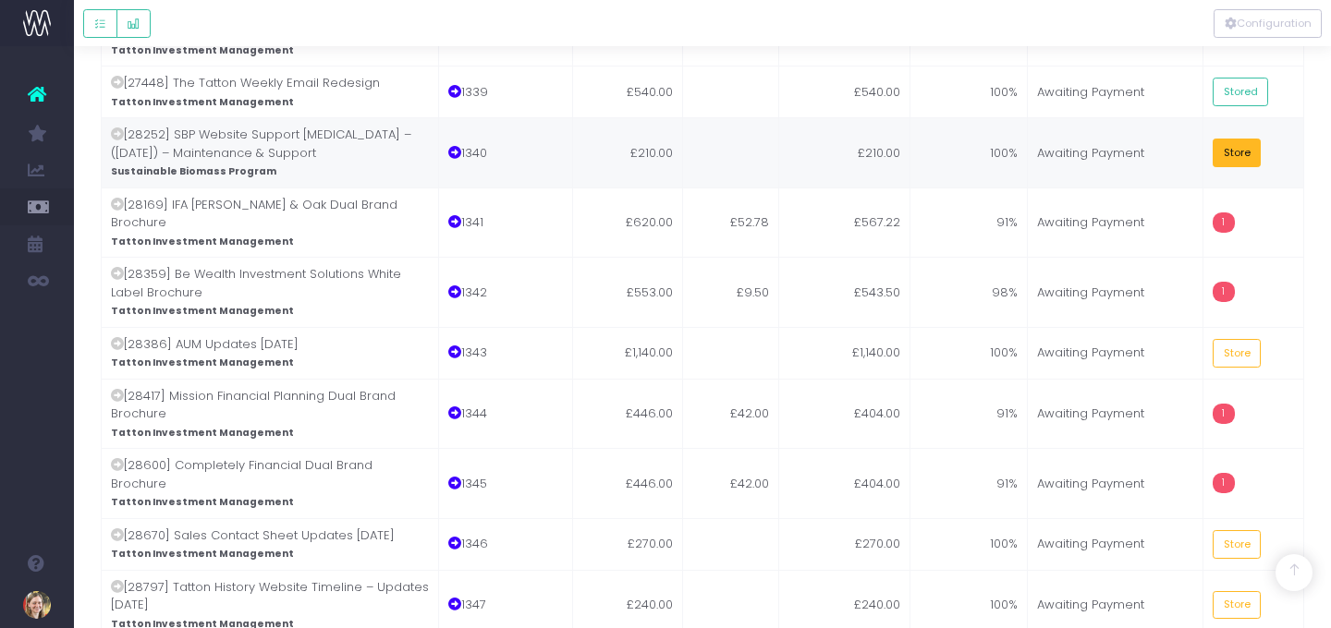
click at [1203, 139] on button "Store" at bounding box center [1237, 153] width 48 height 29
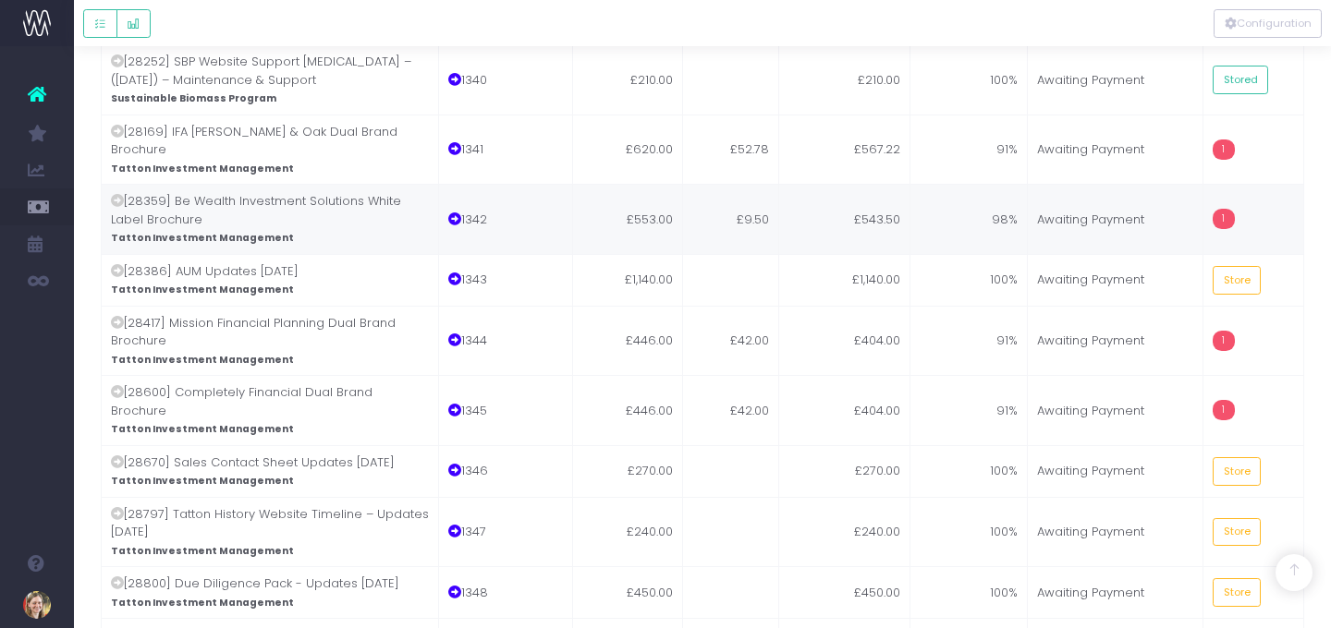
scroll to position [1369, 0]
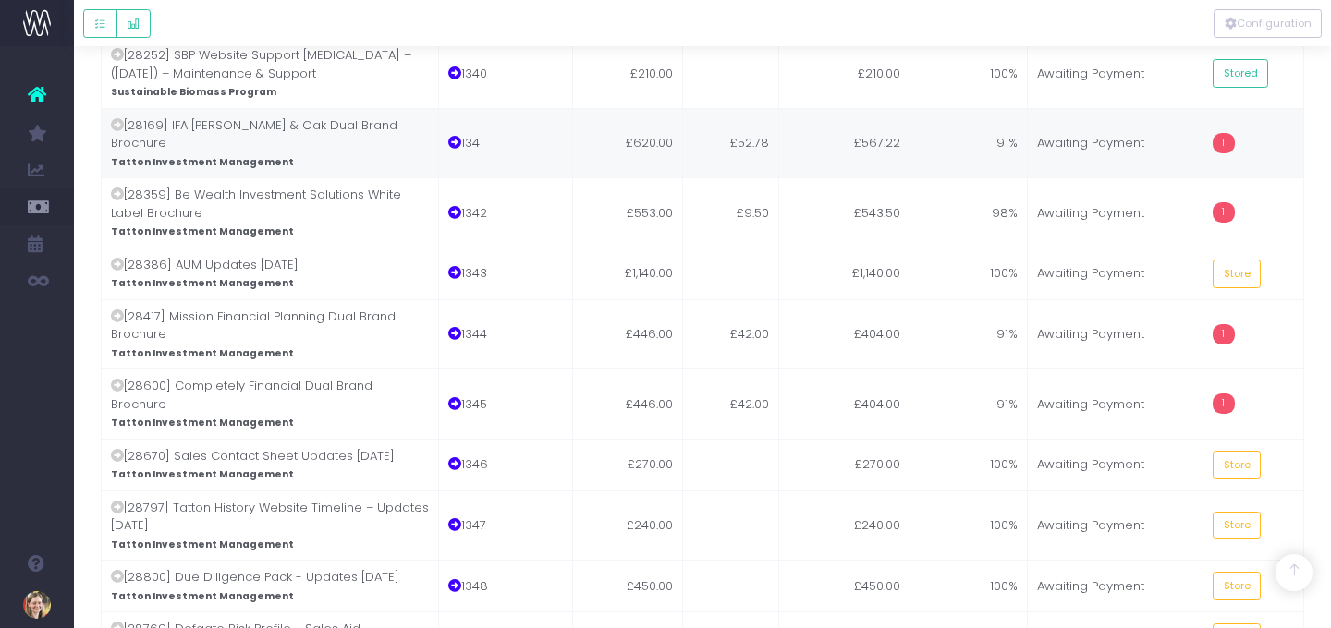
click at [929, 108] on td "91%" at bounding box center [969, 143] width 118 height 70
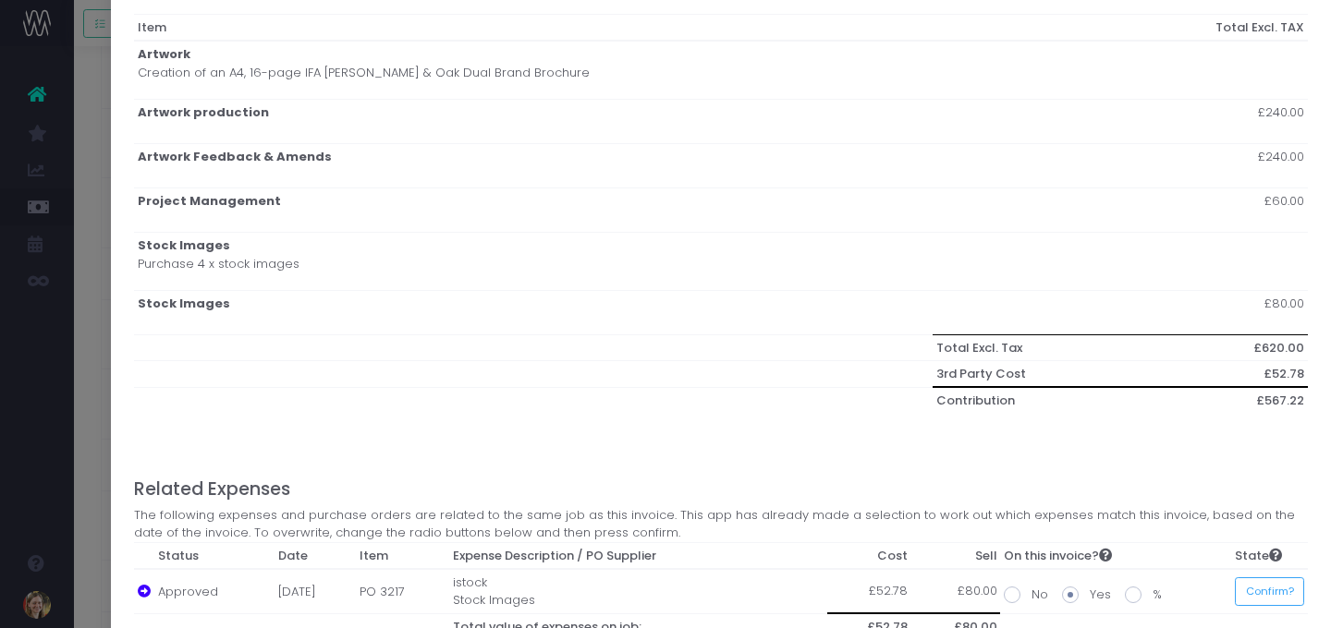
scroll to position [315, 0]
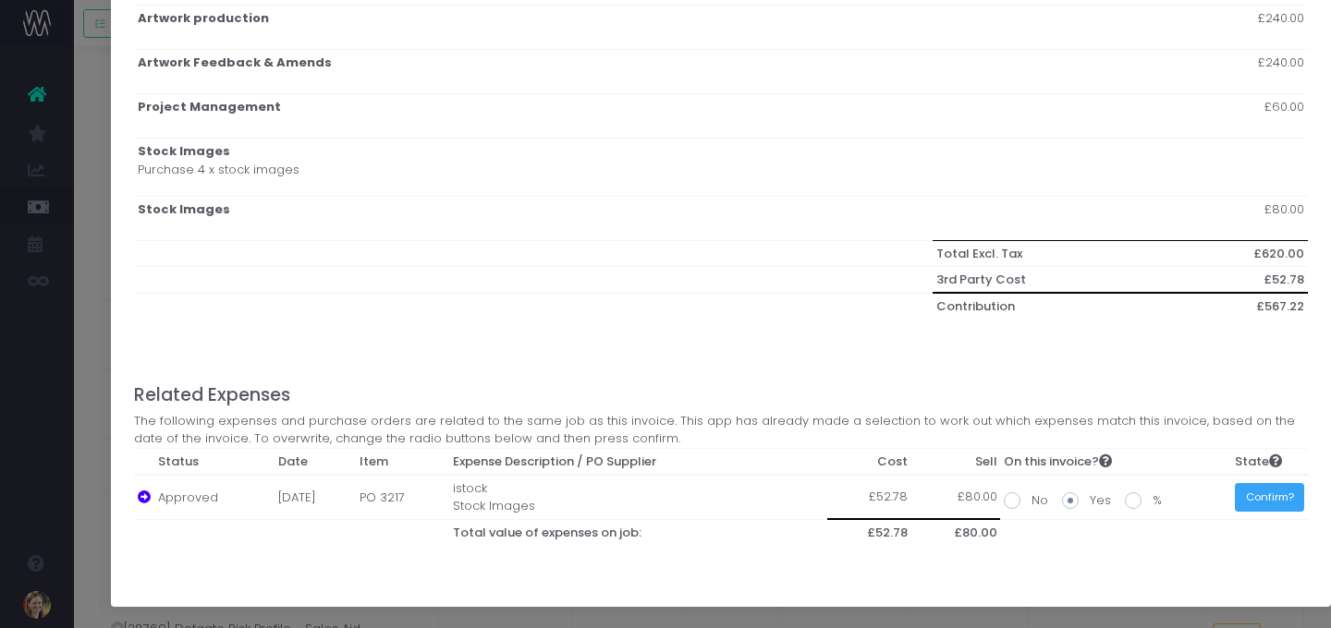
click at [1203, 499] on button "Confirm?" at bounding box center [1269, 497] width 69 height 29
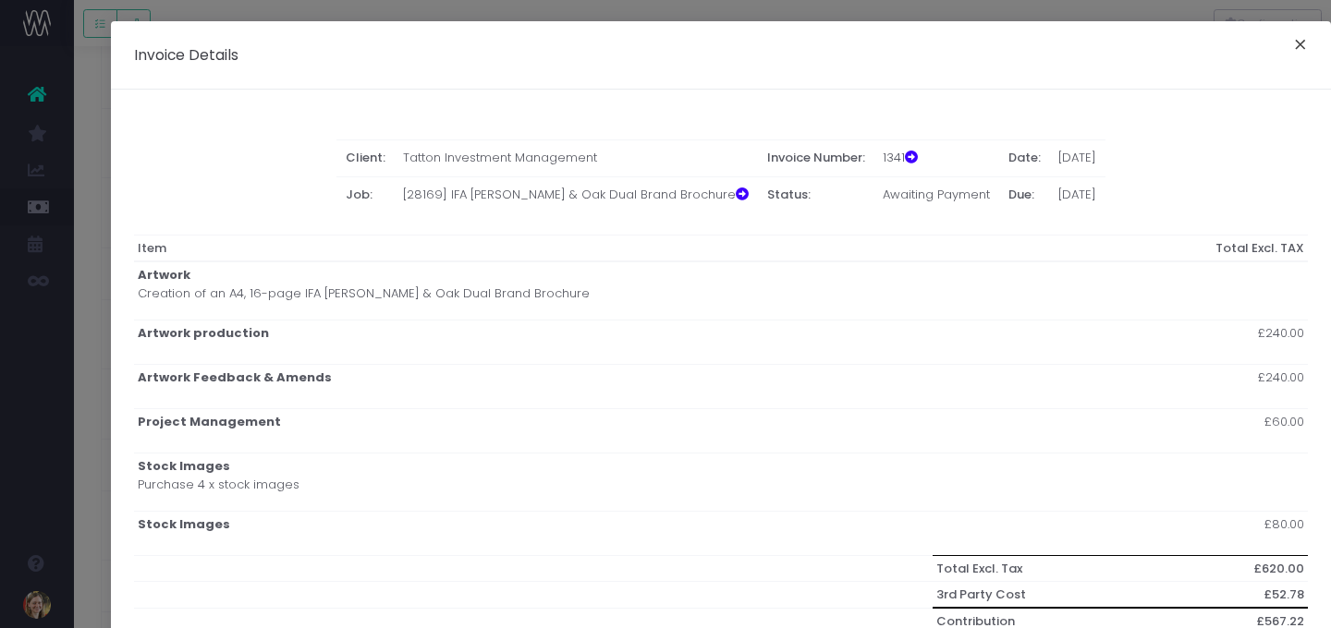
click at [1203, 47] on button "×" at bounding box center [1300, 47] width 39 height 30
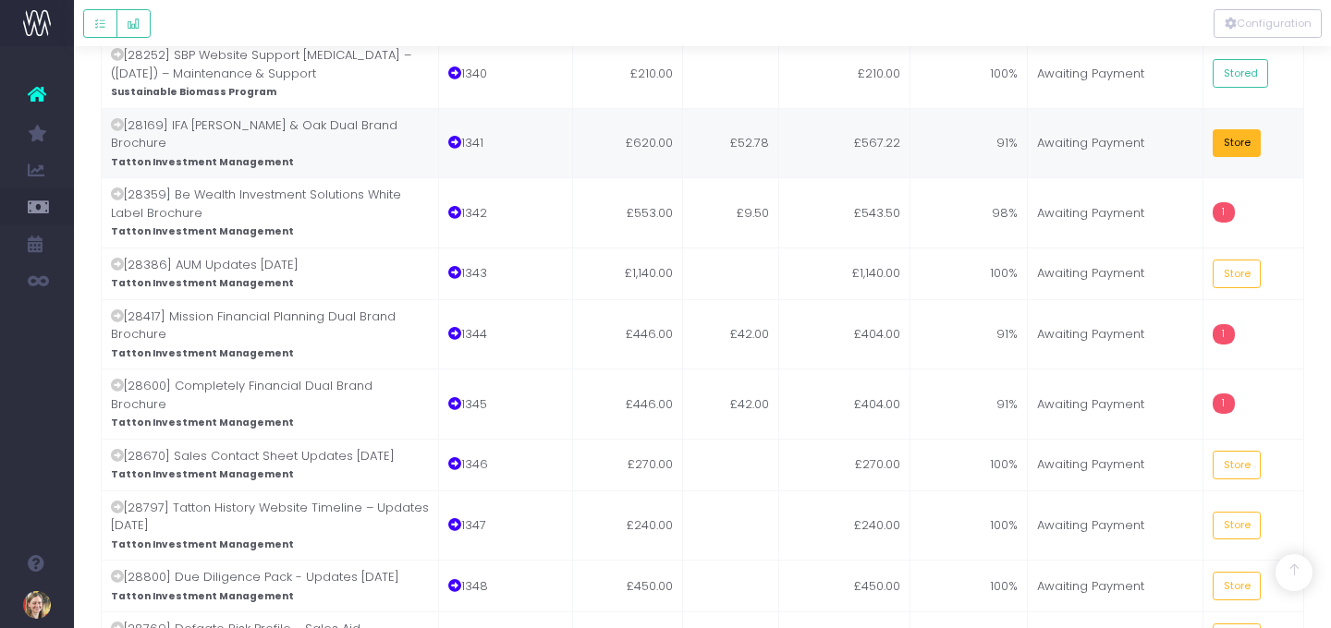
click at [1203, 129] on button "Store" at bounding box center [1237, 143] width 48 height 29
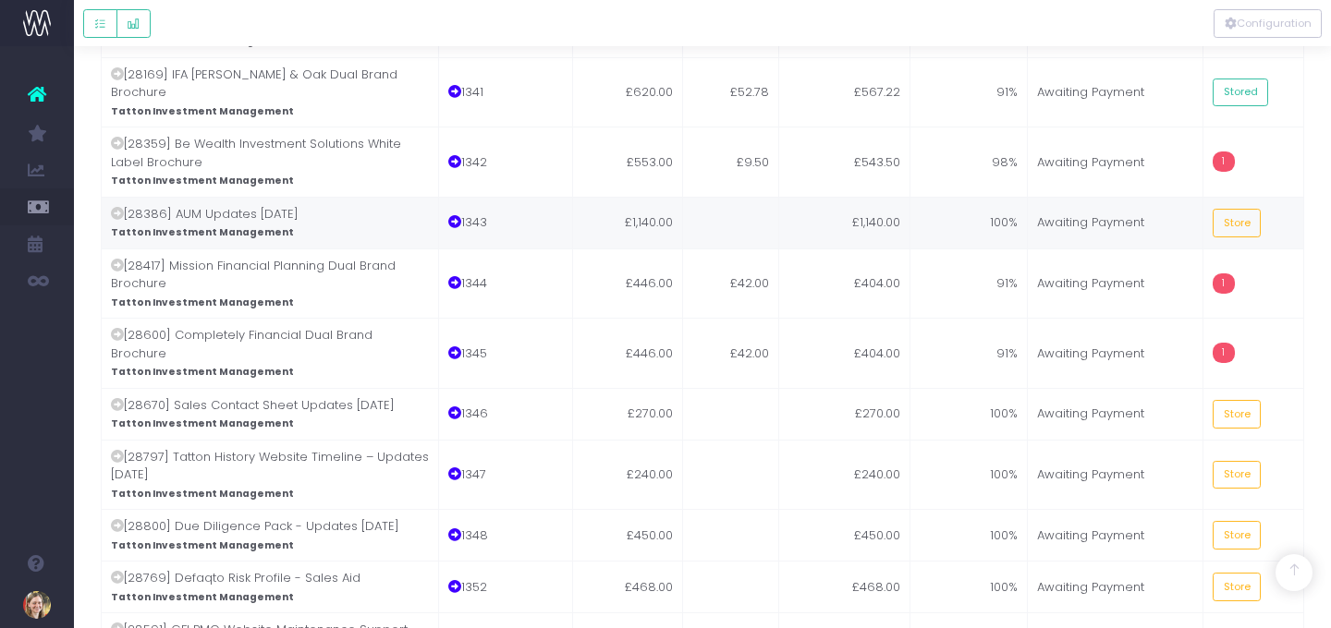
scroll to position [1421, 0]
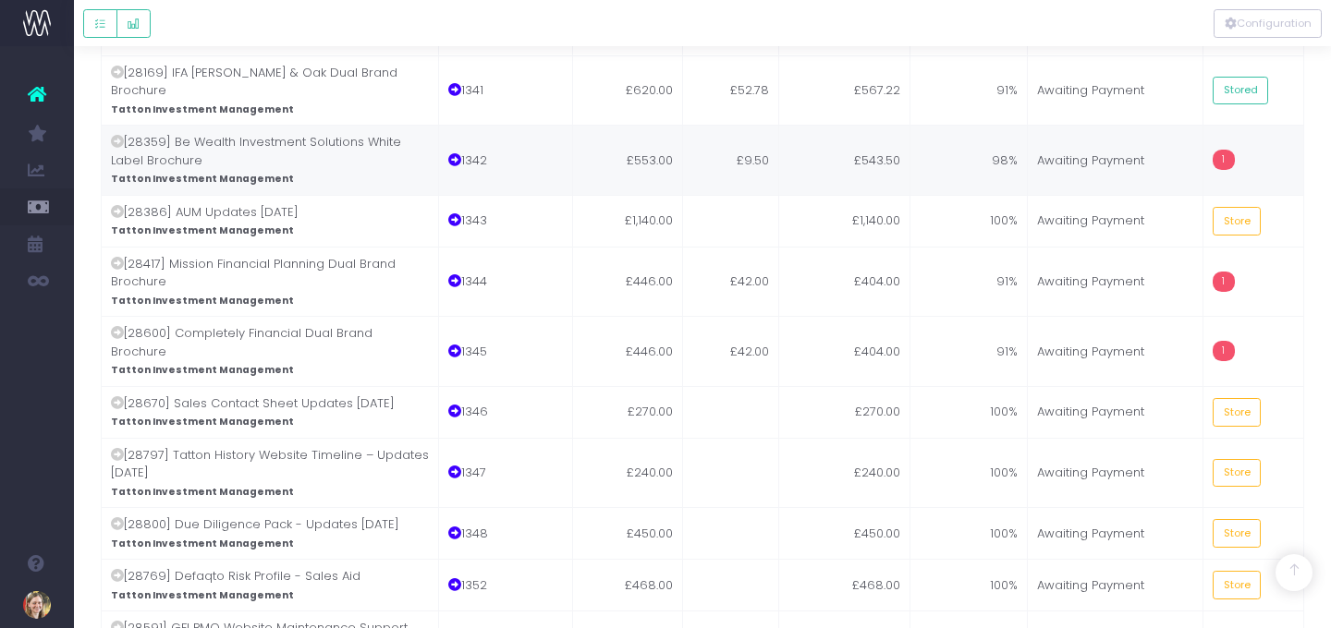
click at [945, 125] on td "98%" at bounding box center [969, 160] width 118 height 70
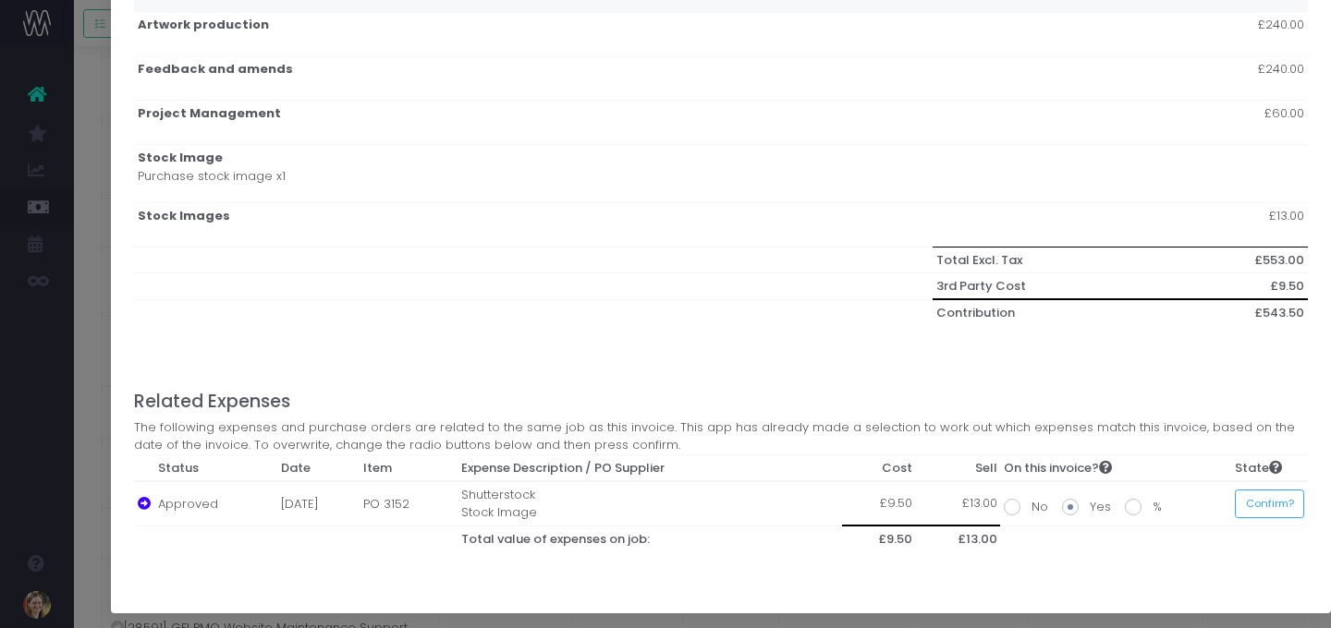
scroll to position [315, 0]
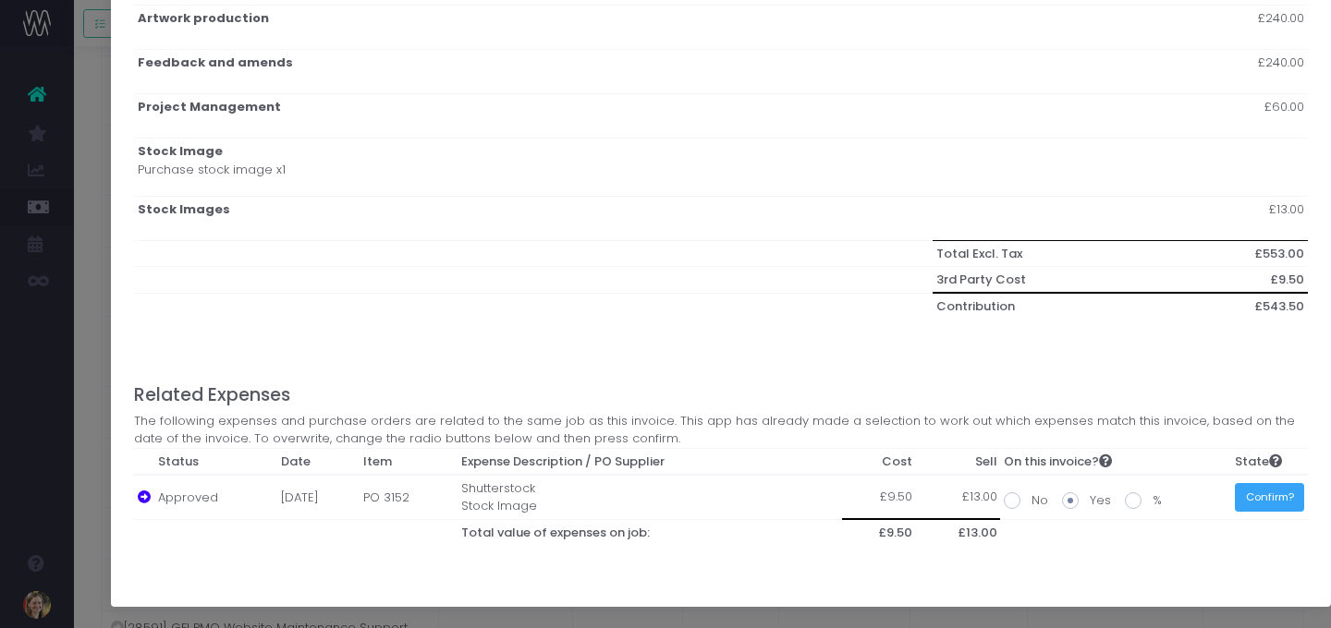
click at [1203, 500] on button "Confirm?" at bounding box center [1269, 497] width 69 height 29
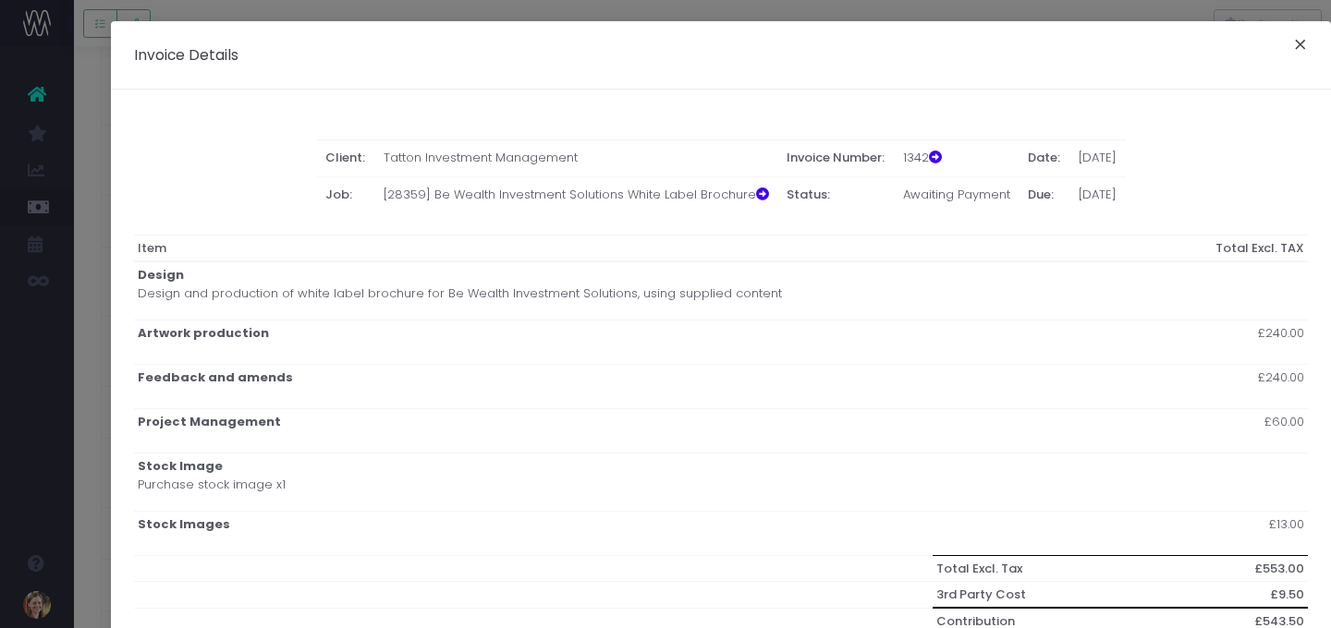
click at [1203, 51] on button "×" at bounding box center [1300, 47] width 39 height 30
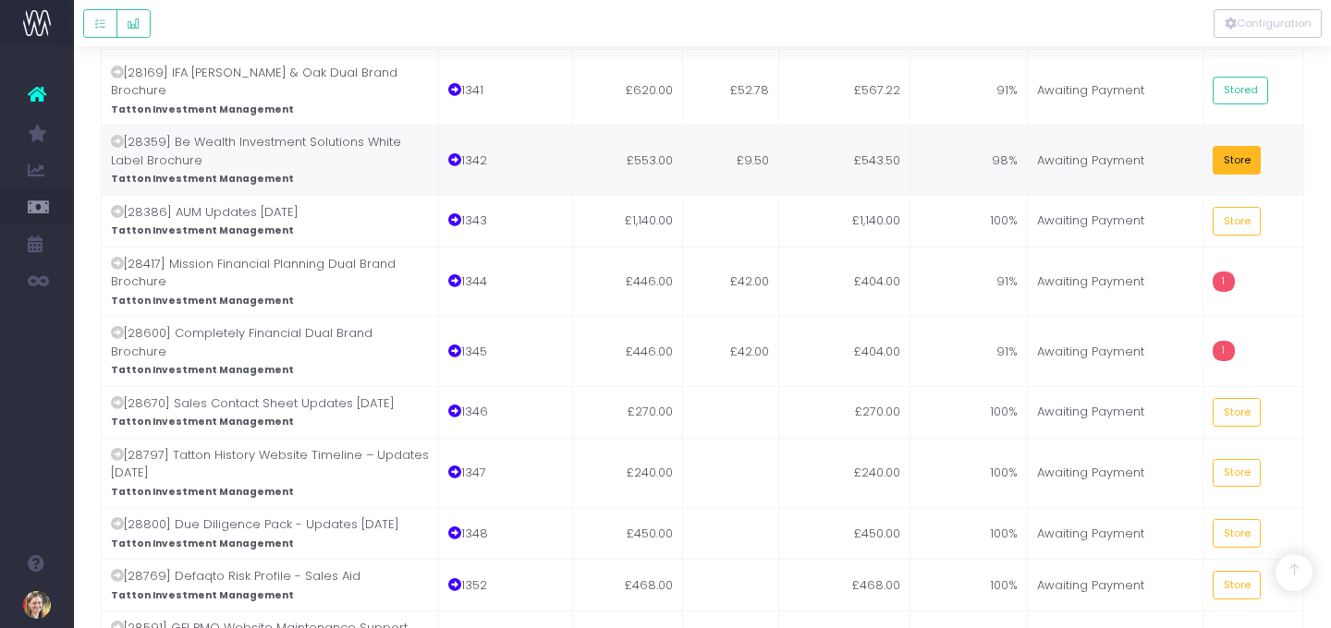
click at [1203, 146] on button "Store" at bounding box center [1237, 160] width 48 height 29
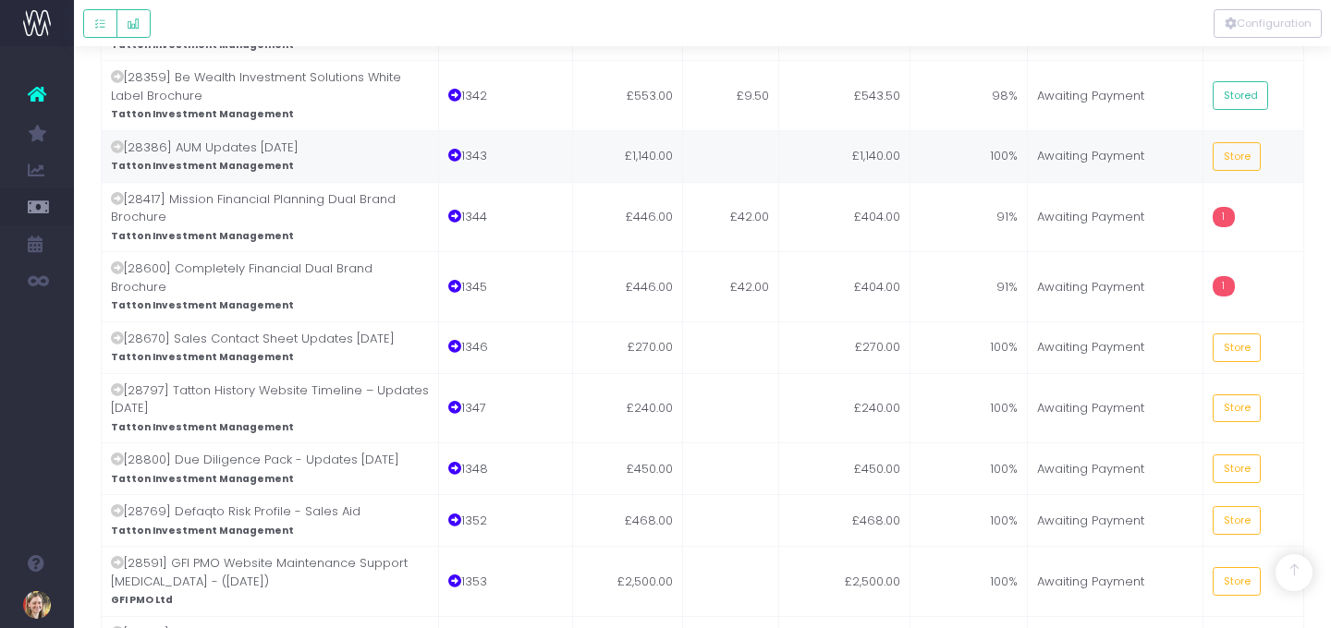
scroll to position [1488, 0]
click at [1203, 140] on button "Store" at bounding box center [1237, 154] width 48 height 29
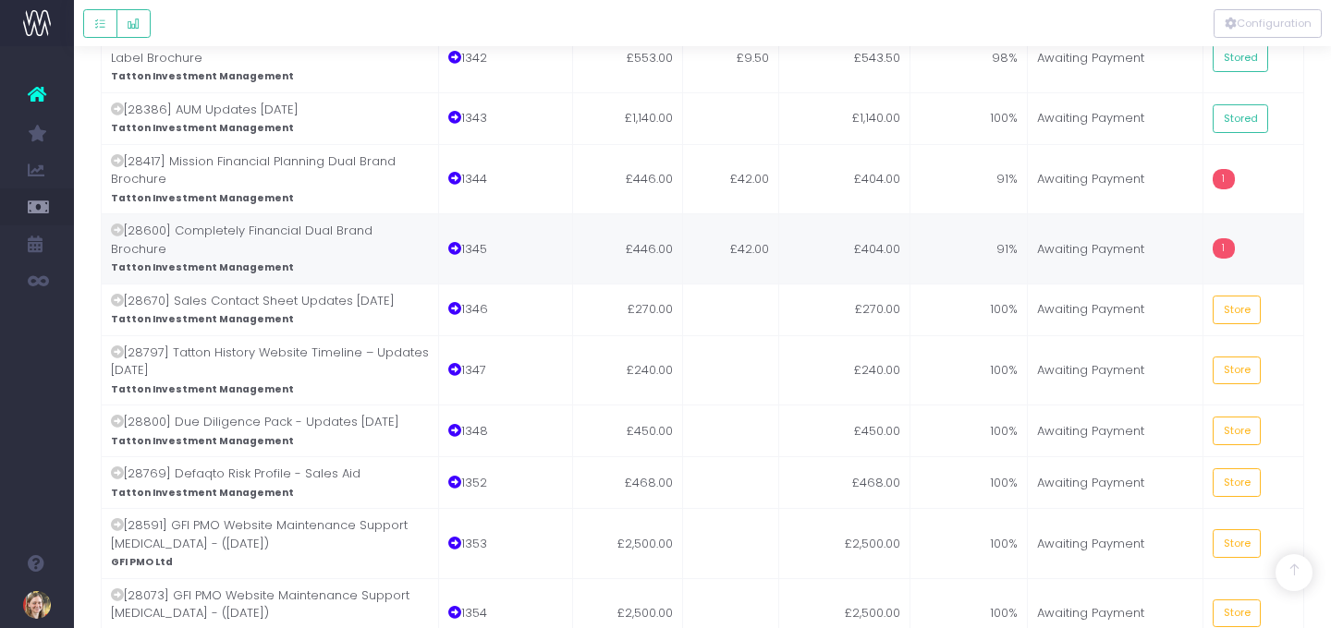
scroll to position [1535, 0]
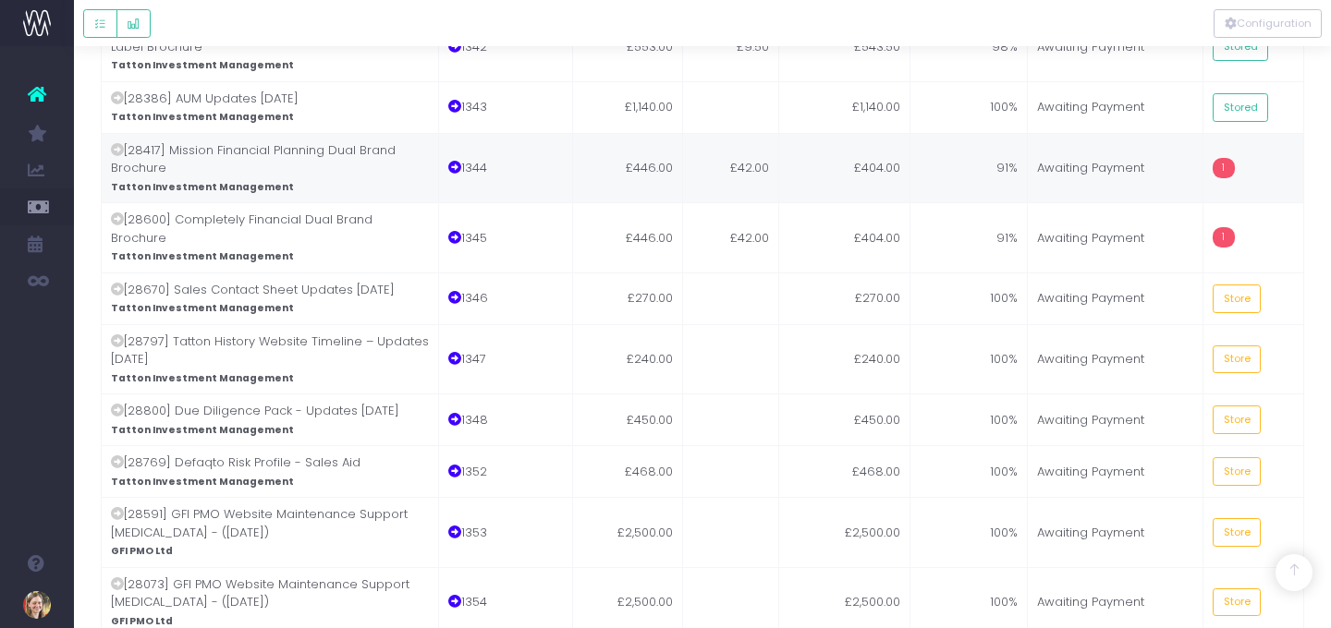
click at [1004, 133] on td "91%" at bounding box center [969, 168] width 118 height 70
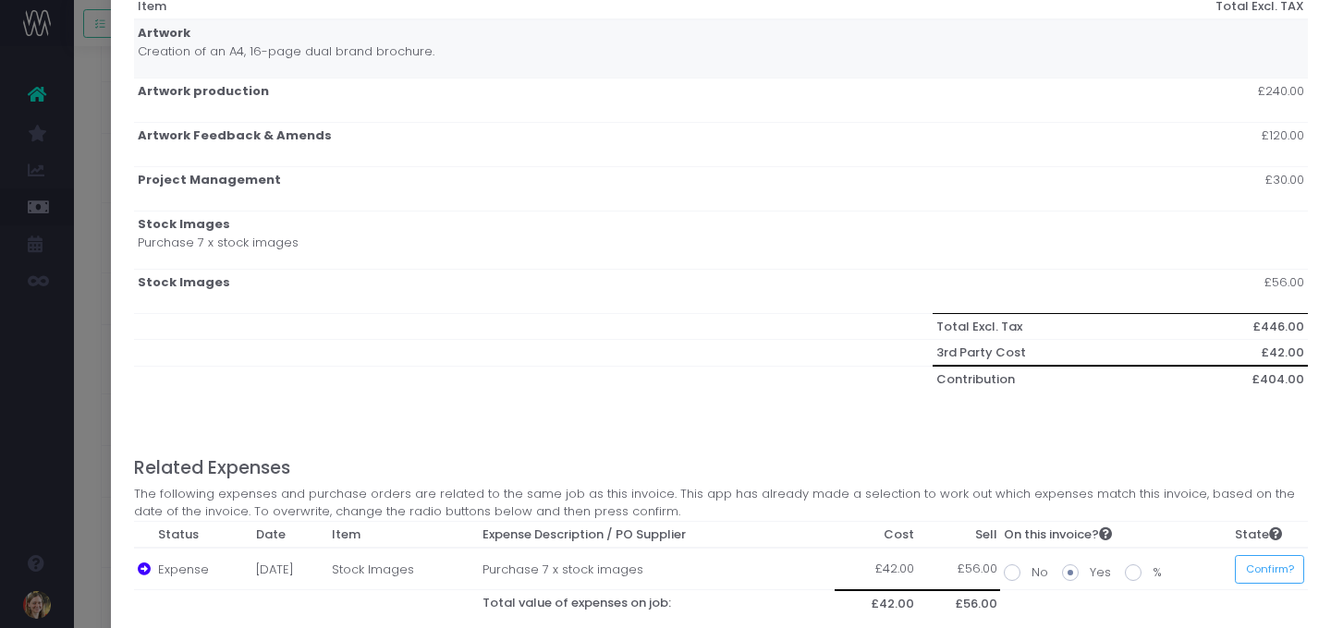
scroll to position [313, 0]
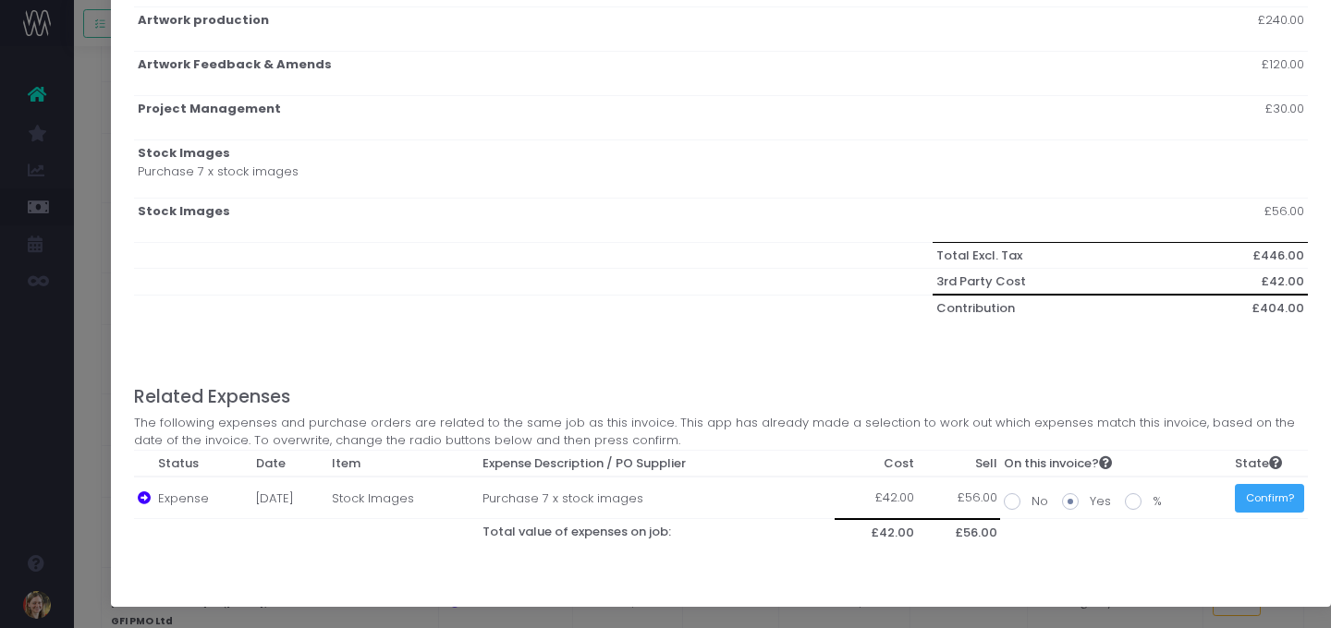
click at [1203, 486] on button "Confirm?" at bounding box center [1269, 498] width 69 height 29
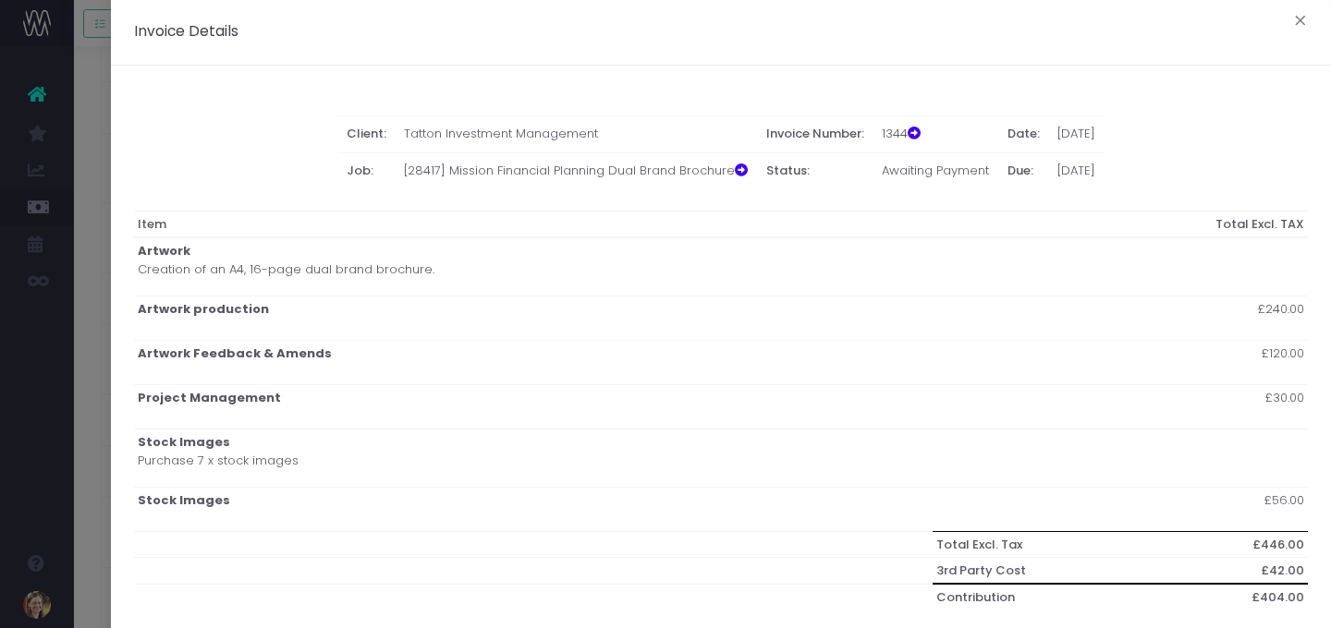
scroll to position [0, 0]
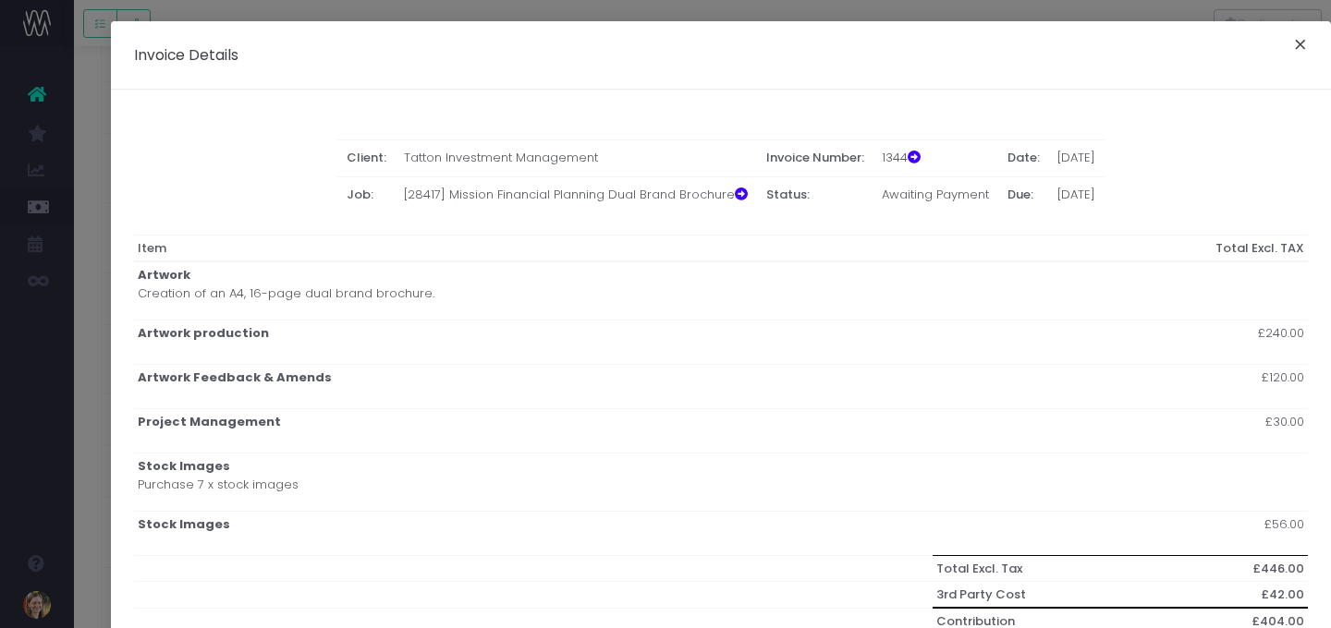
click at [1203, 46] on button "×" at bounding box center [1300, 47] width 39 height 30
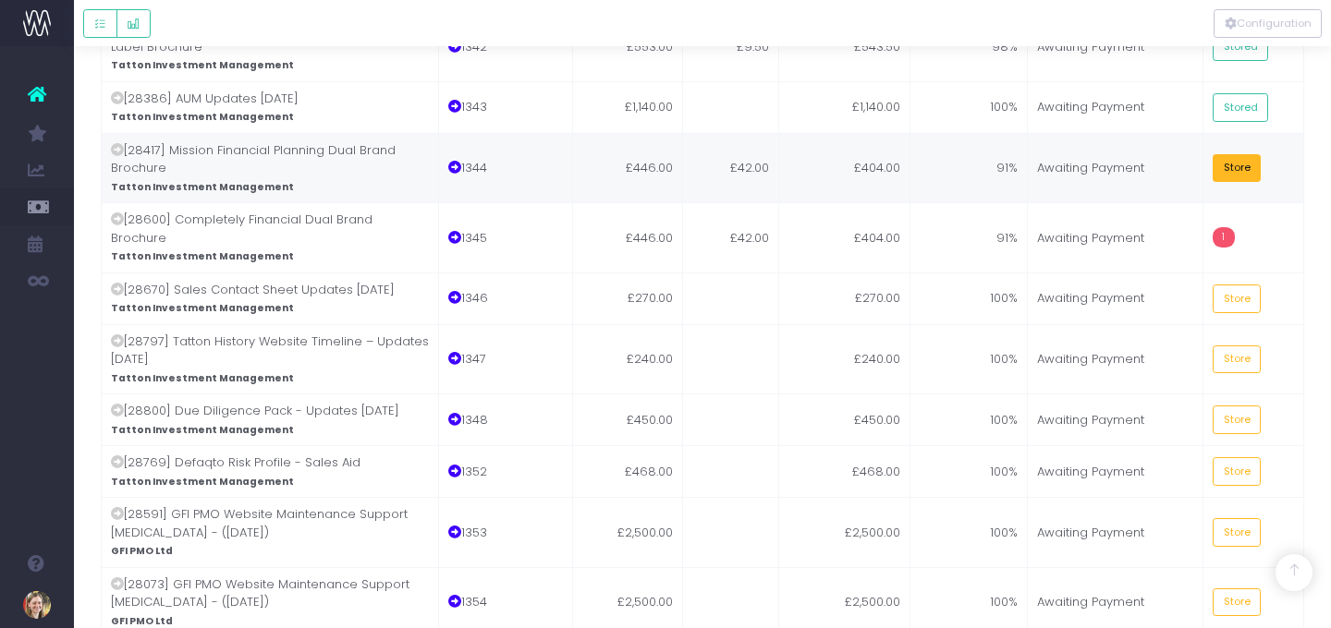
click at [1203, 154] on button "Store" at bounding box center [1237, 168] width 48 height 29
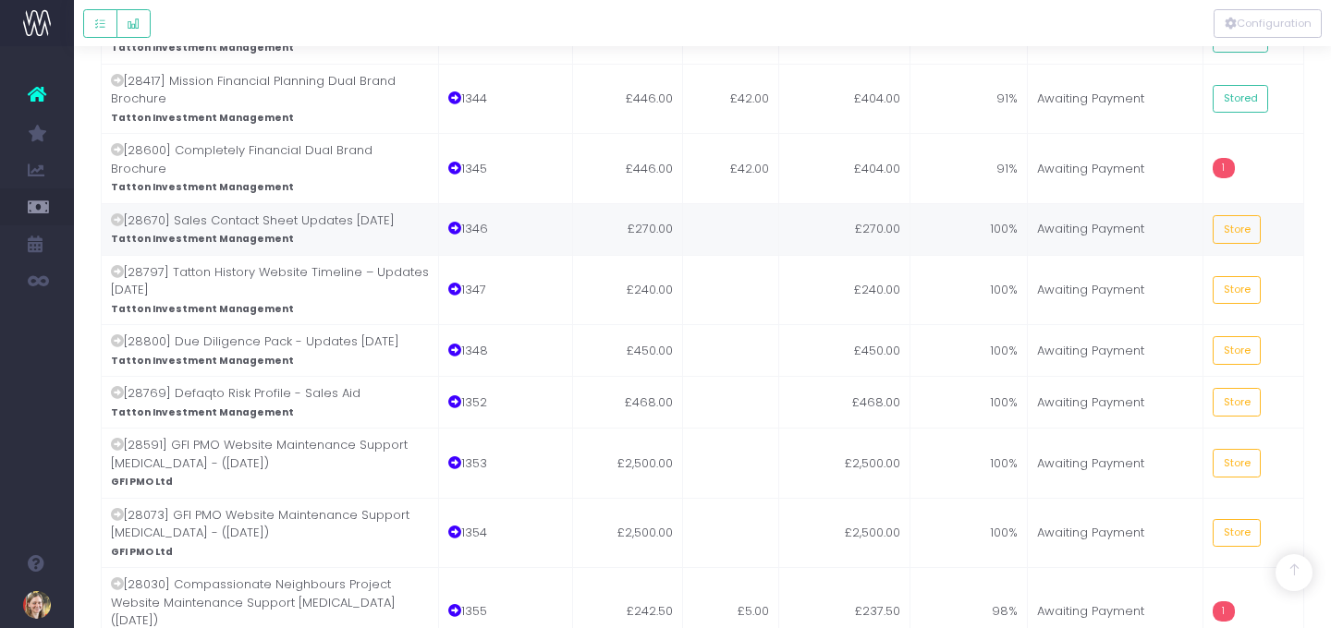
scroll to position [1609, 0]
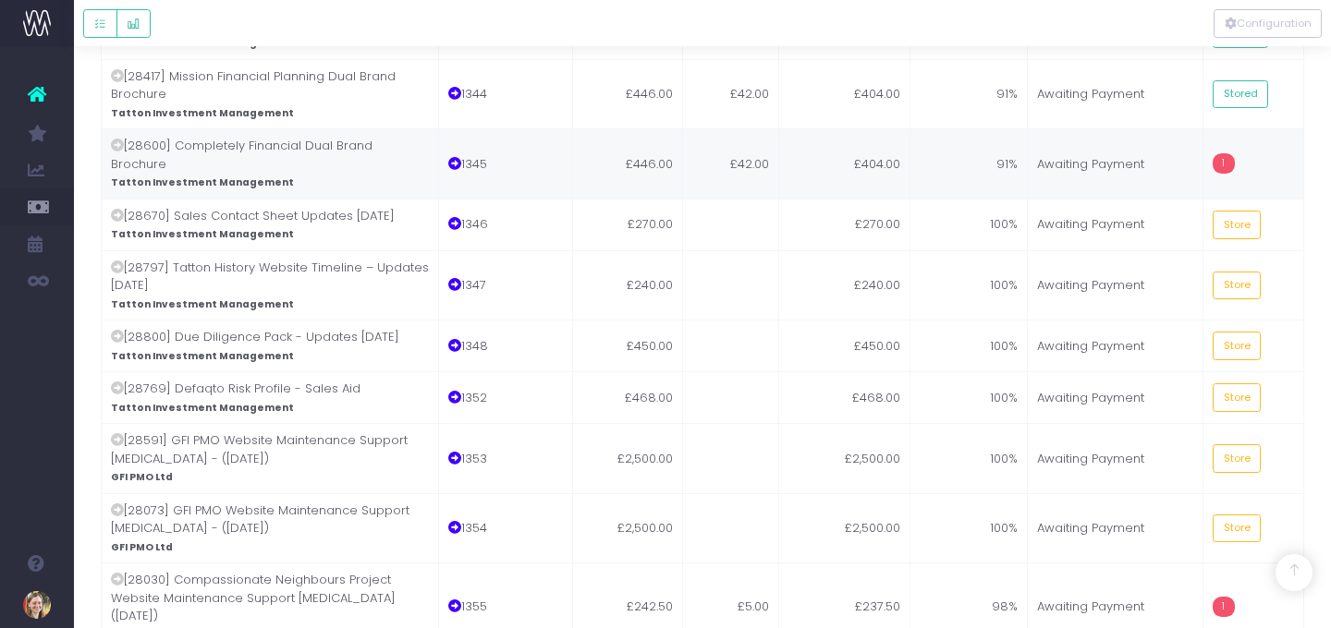
click at [944, 128] on td "91%" at bounding box center [969, 163] width 118 height 70
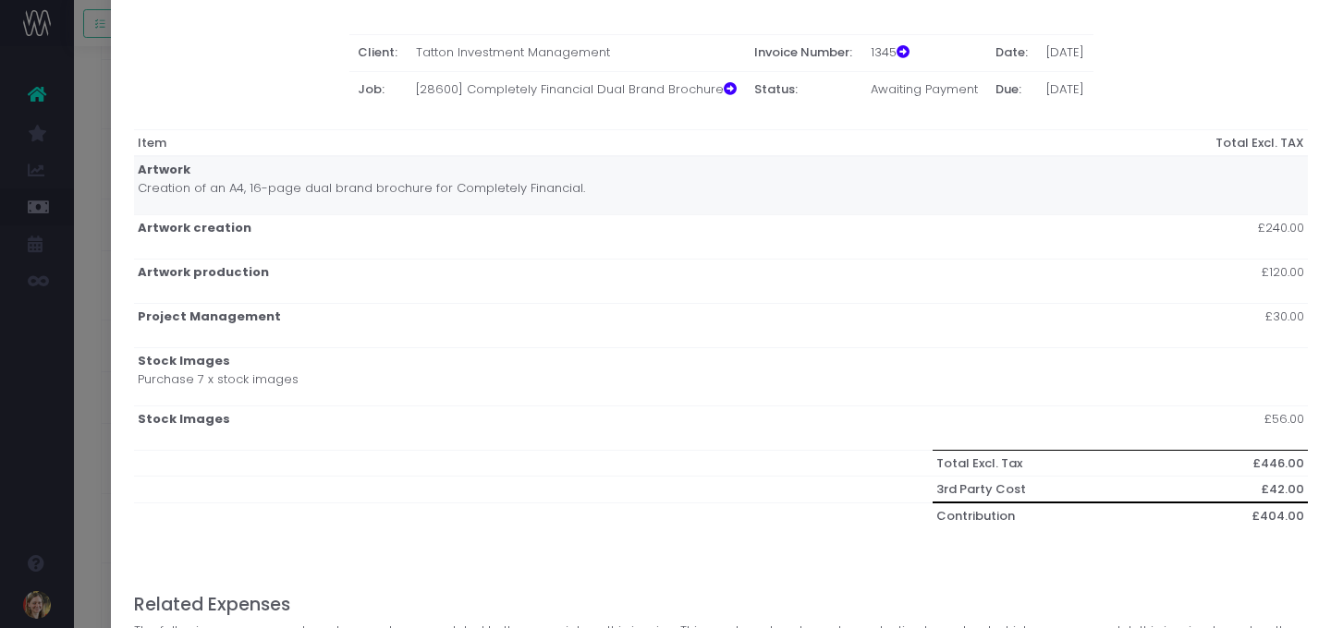
scroll to position [313, 0]
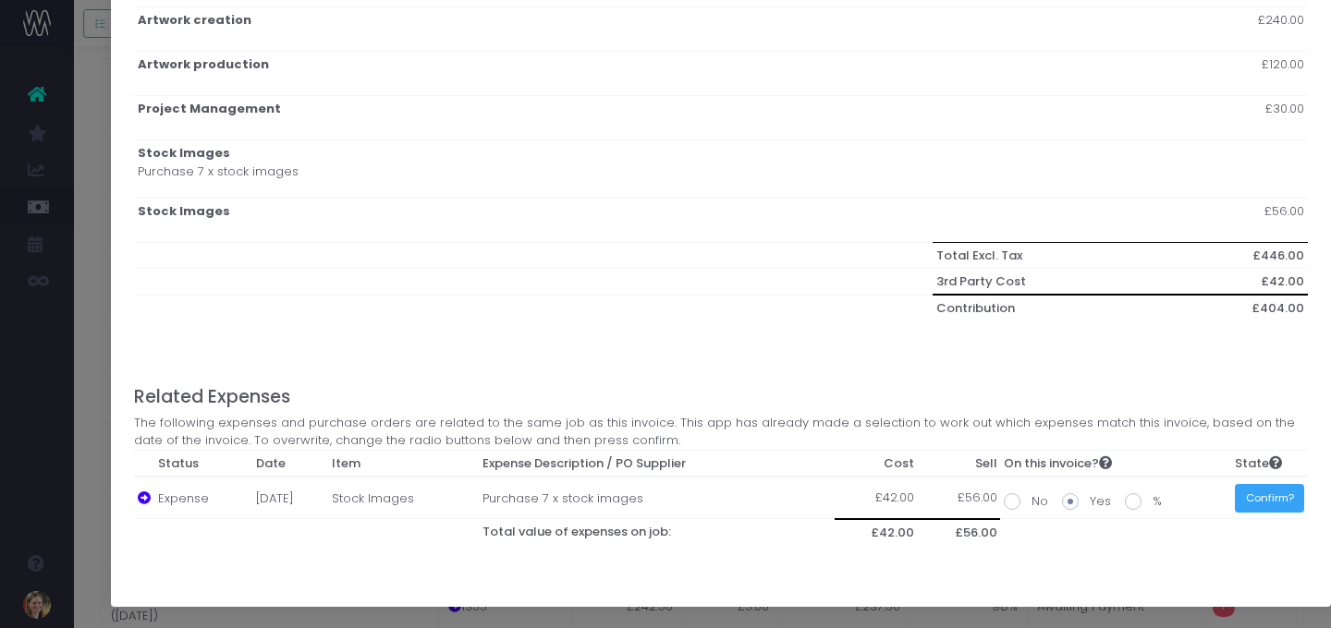
click at [1203, 495] on button "Confirm?" at bounding box center [1269, 498] width 69 height 29
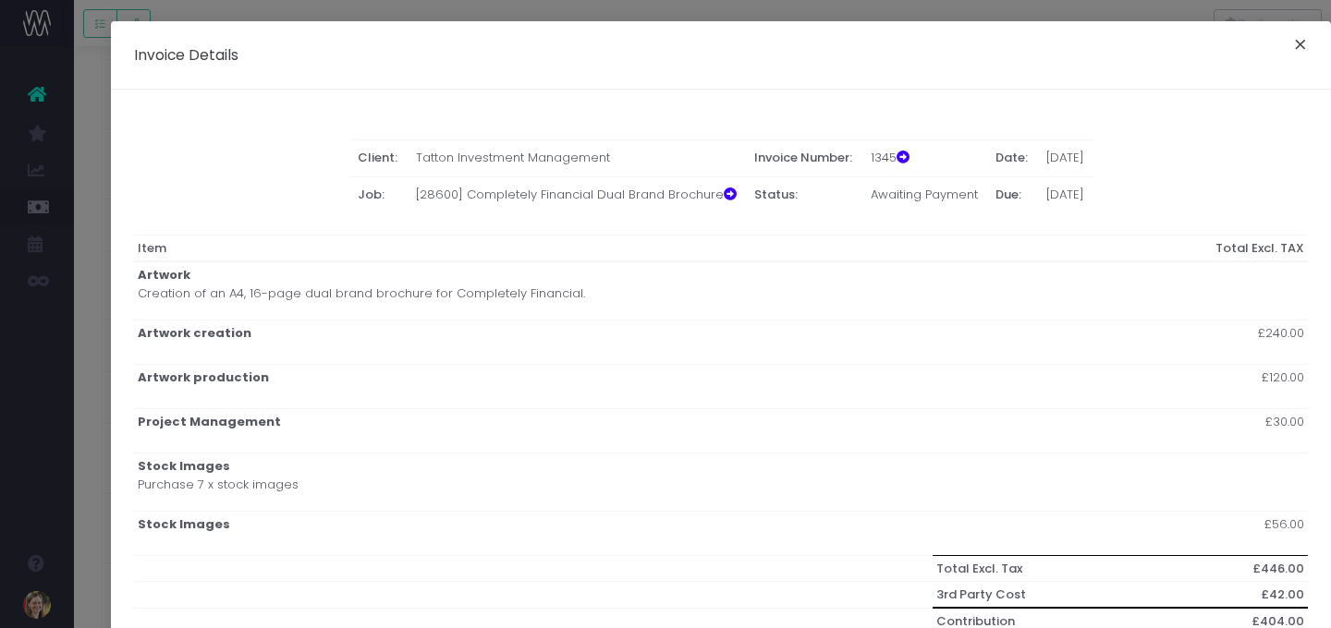
click at [1203, 45] on button "×" at bounding box center [1300, 47] width 39 height 30
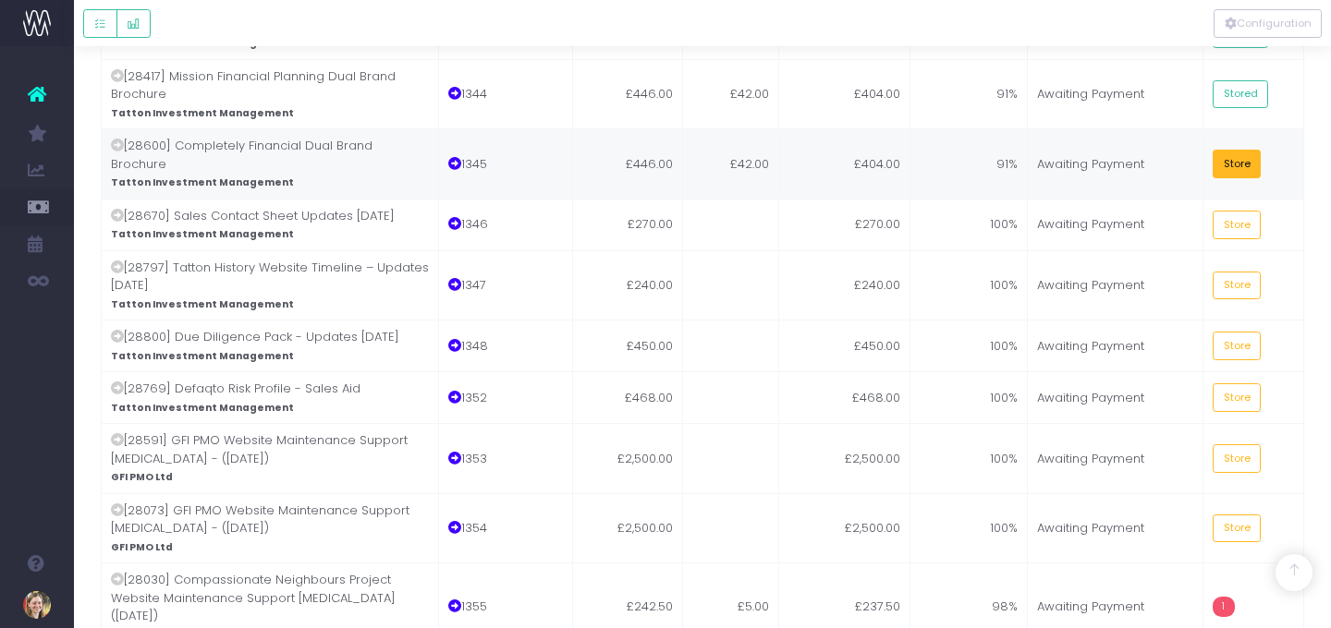
click at [1203, 150] on button "Store" at bounding box center [1237, 164] width 48 height 29
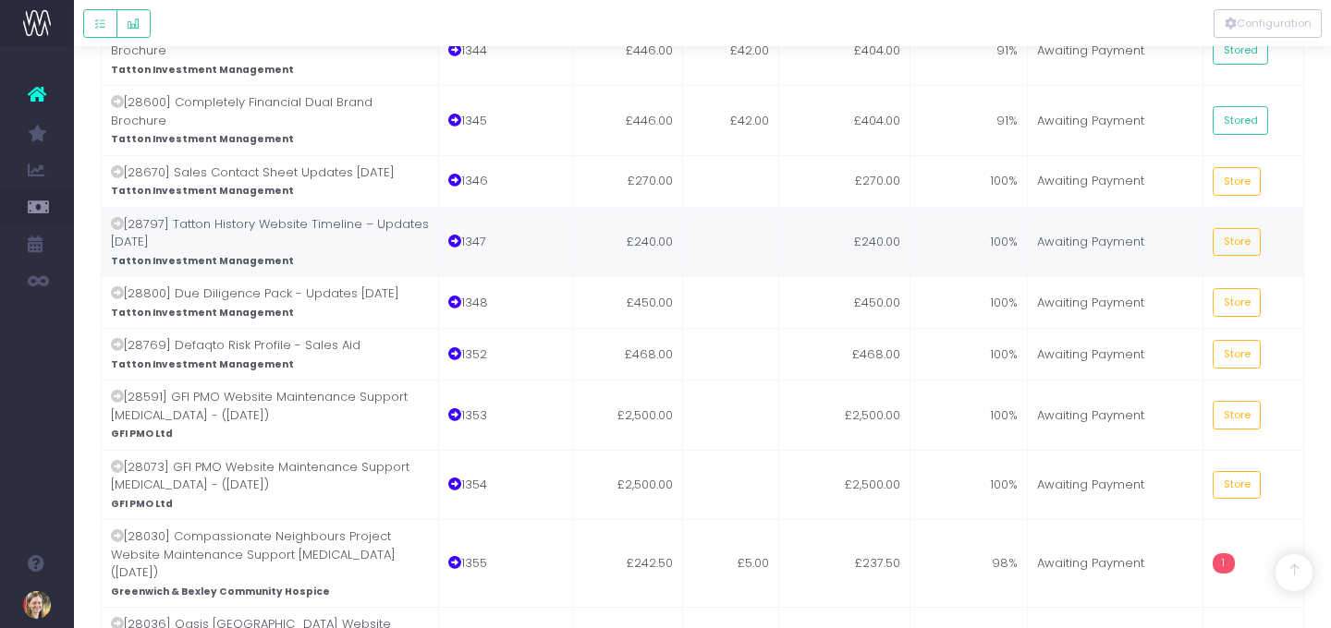
scroll to position [1657, 0]
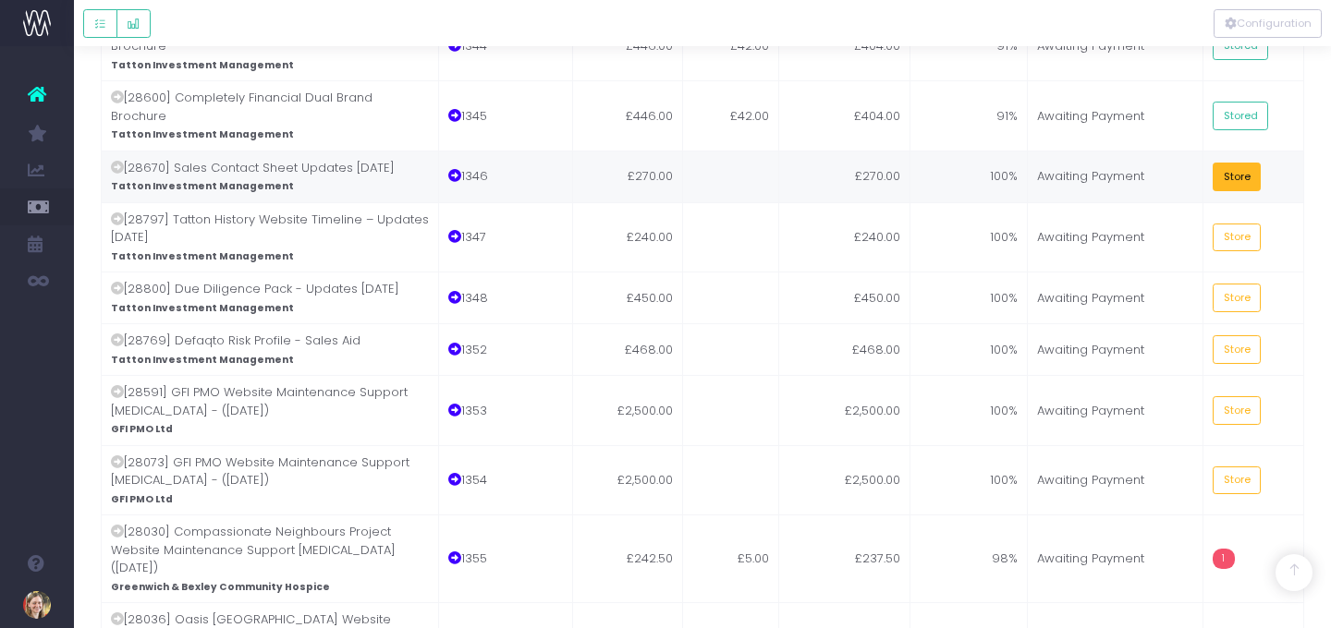
click at [1203, 163] on button "Store" at bounding box center [1237, 177] width 48 height 29
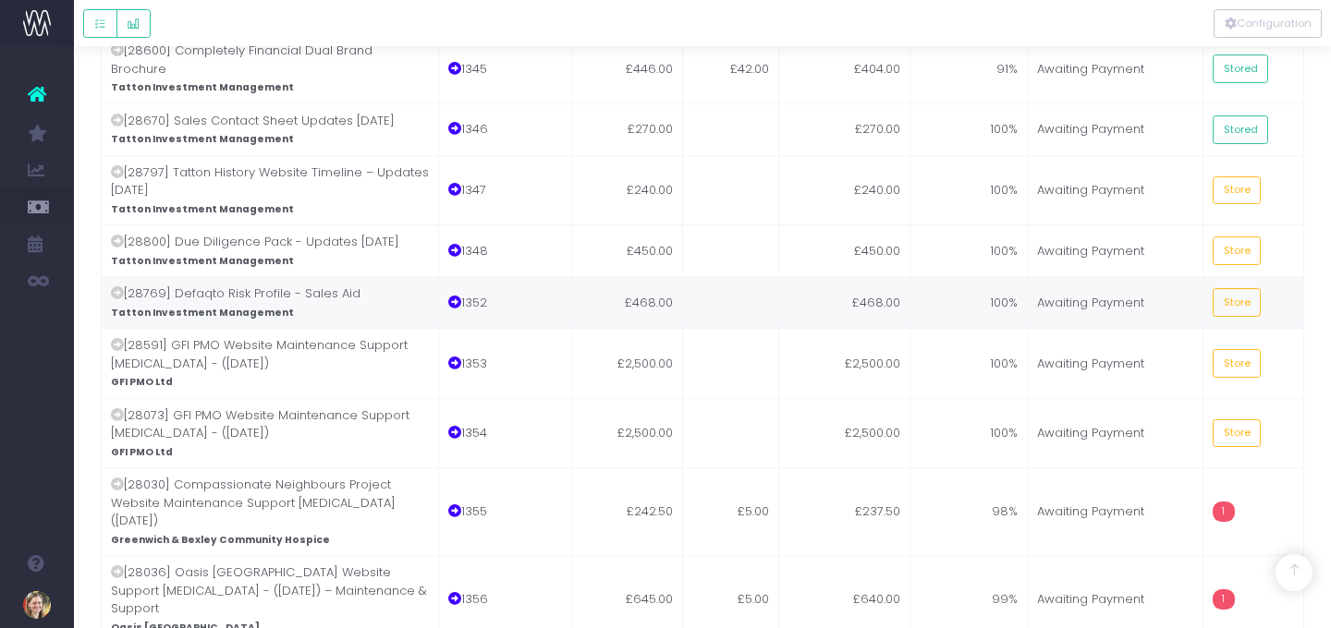
scroll to position [1705, 0]
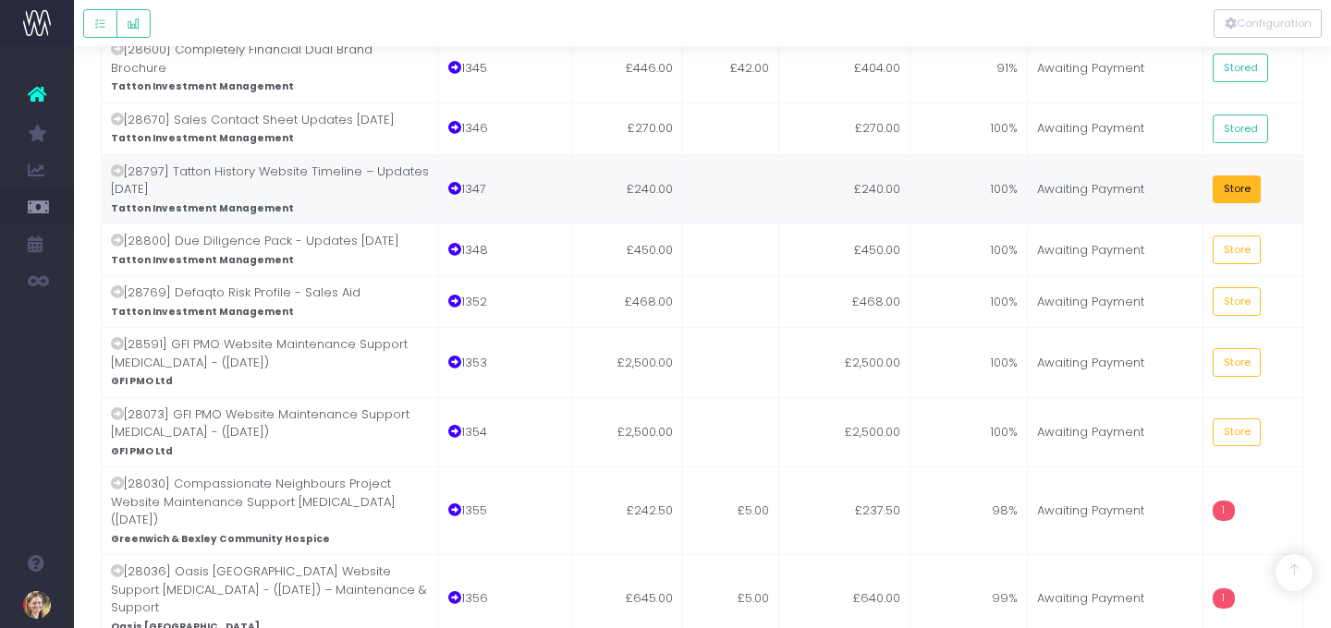
click at [1203, 176] on button "Store" at bounding box center [1237, 190] width 48 height 29
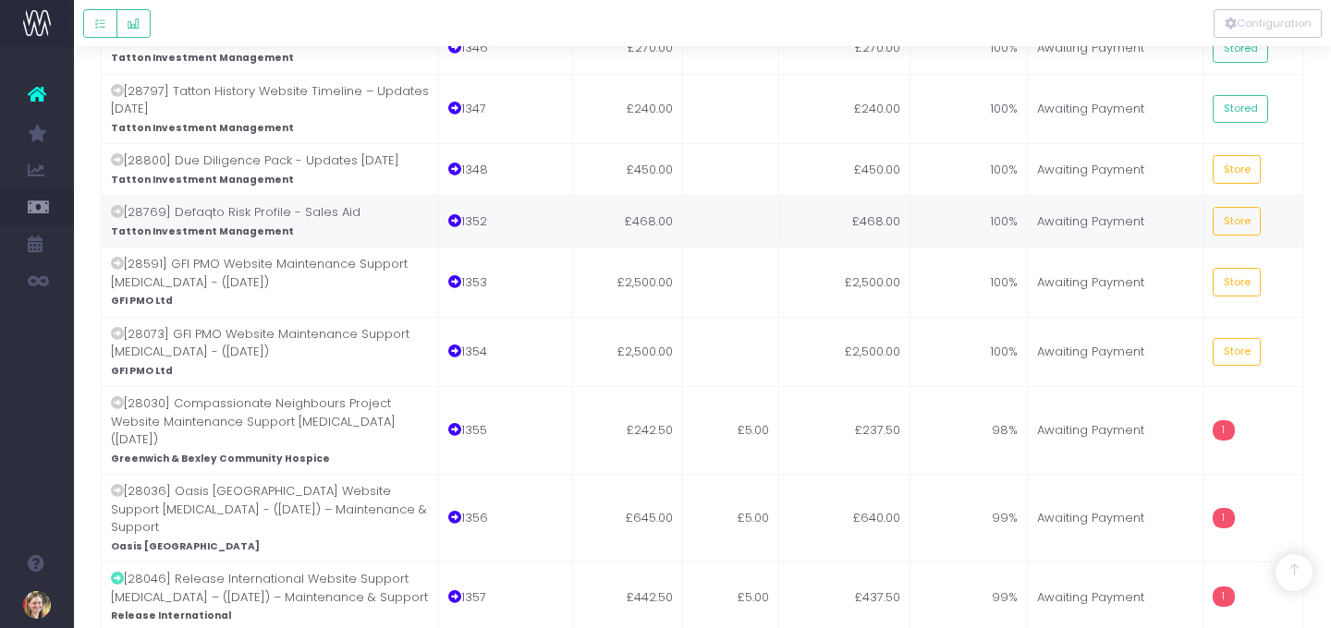
scroll to position [1787, 0]
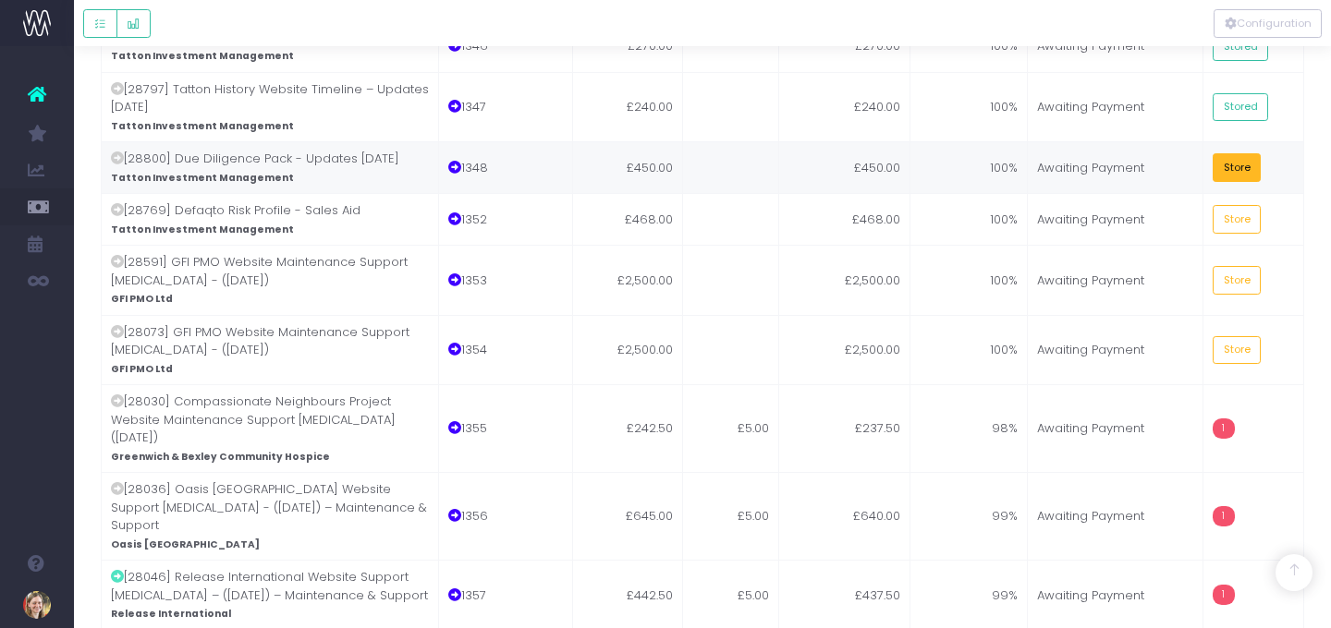
click at [1203, 153] on button "Store" at bounding box center [1237, 167] width 48 height 29
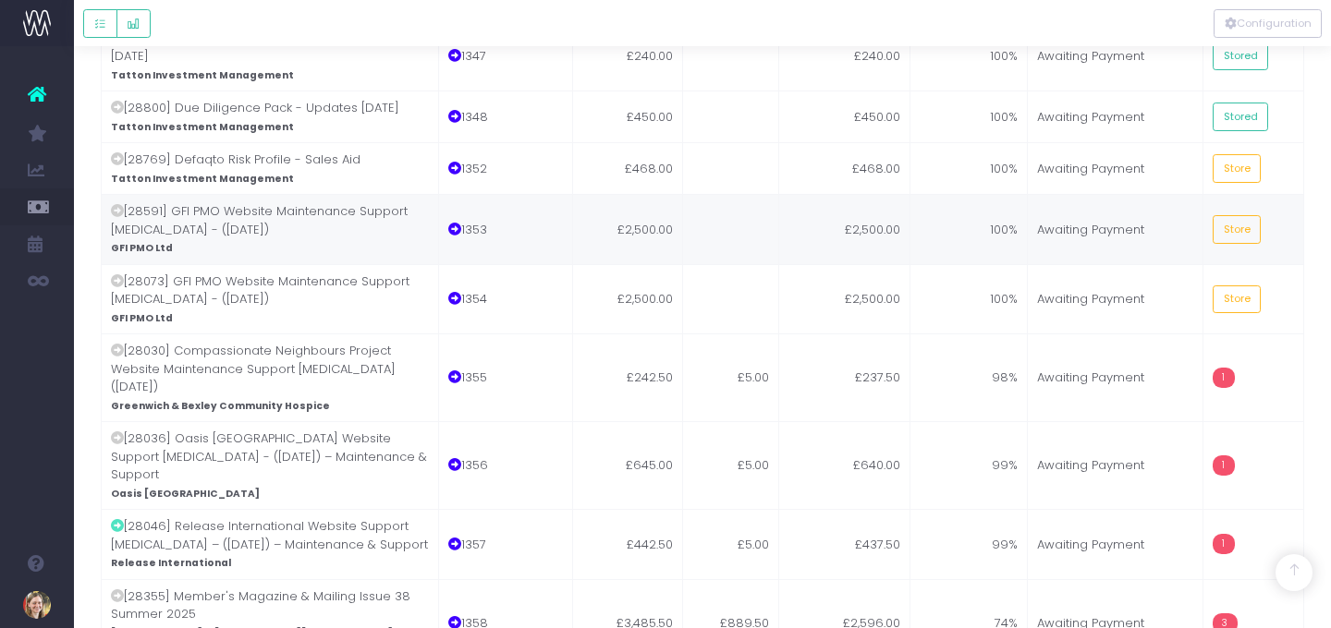
scroll to position [1839, 0]
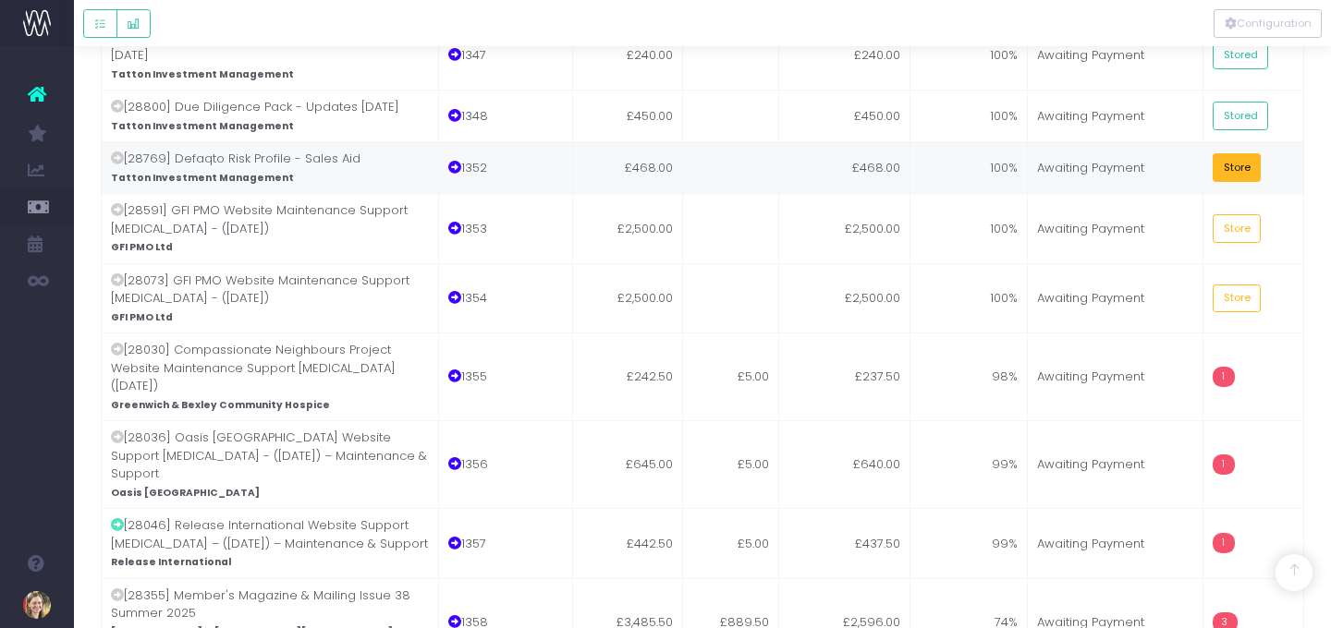
click at [1203, 153] on button "Store" at bounding box center [1237, 167] width 48 height 29
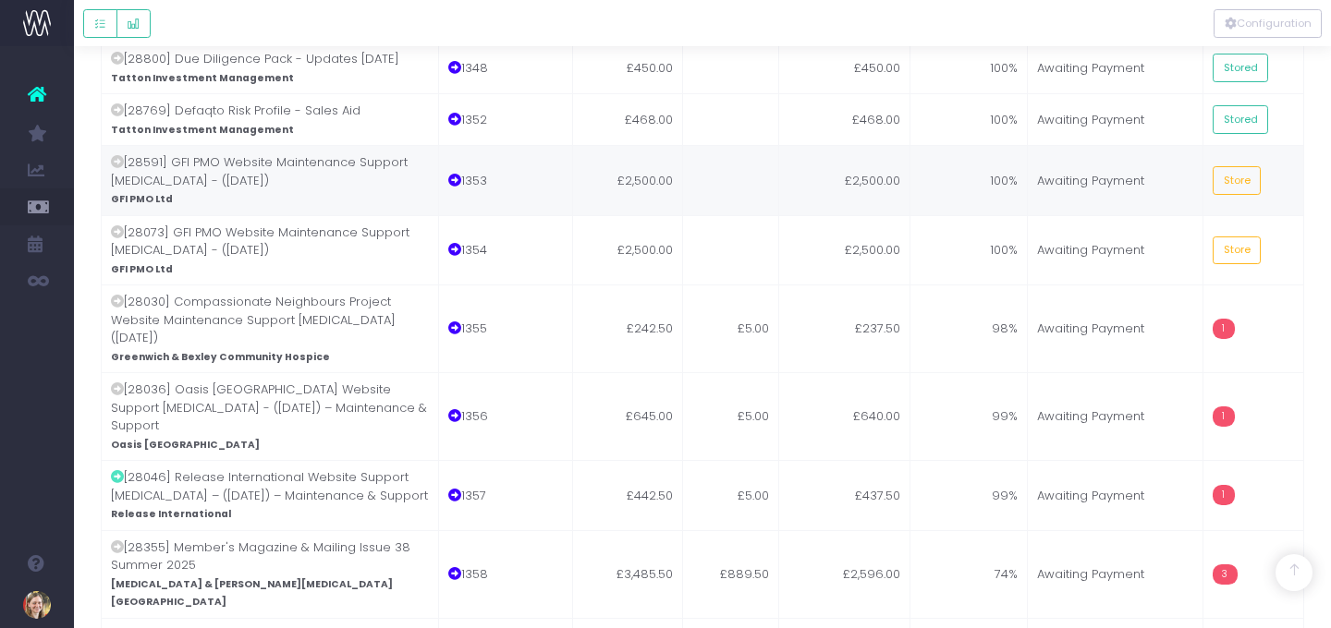
scroll to position [1888, 0]
click at [1203, 165] on button "Store" at bounding box center [1237, 179] width 48 height 29
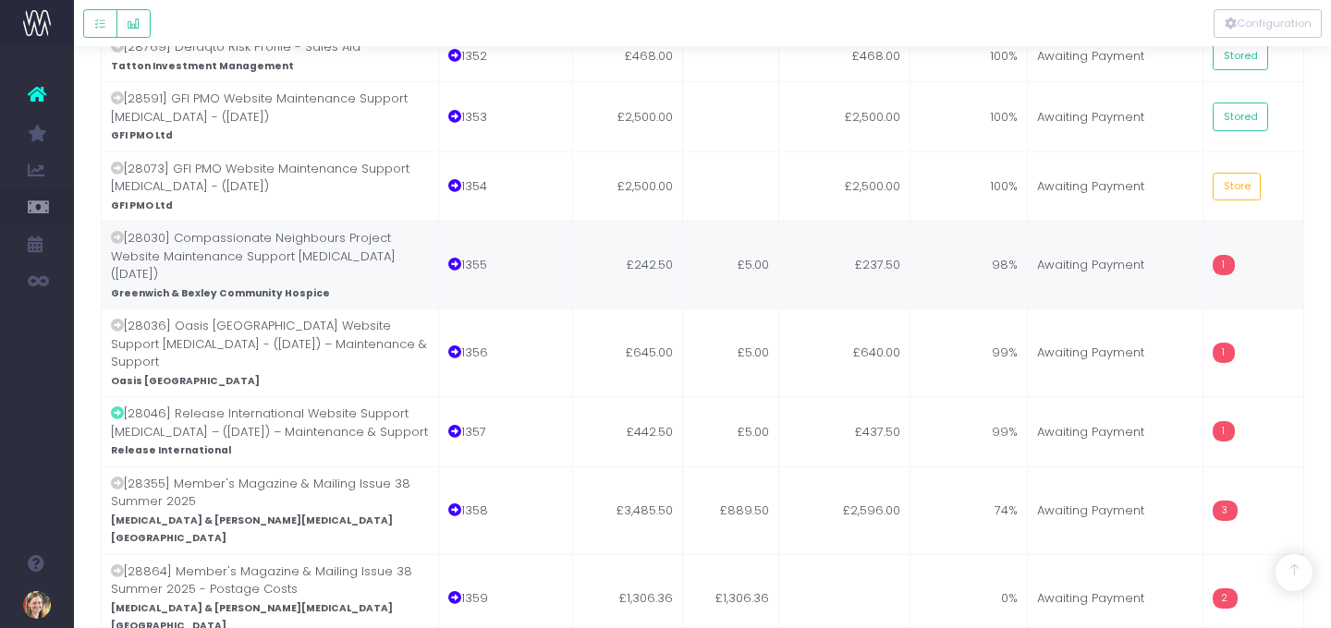
scroll to position [1953, 0]
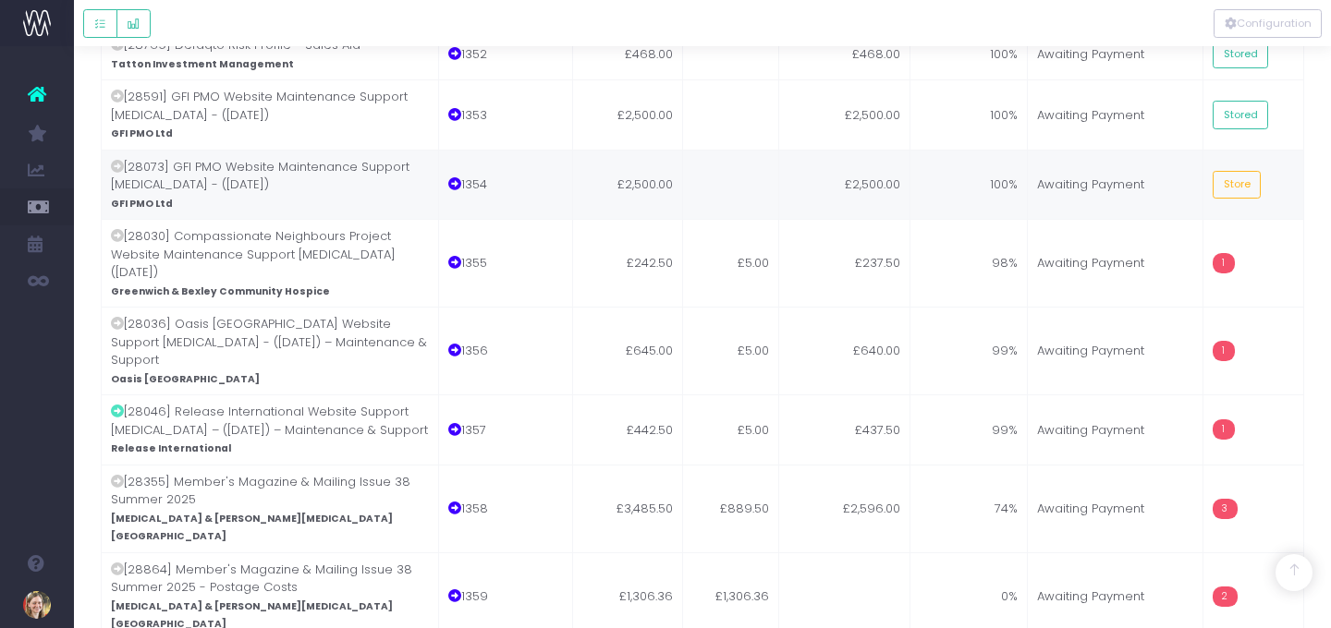
click at [1203, 150] on td "Store" at bounding box center [1253, 185] width 101 height 70
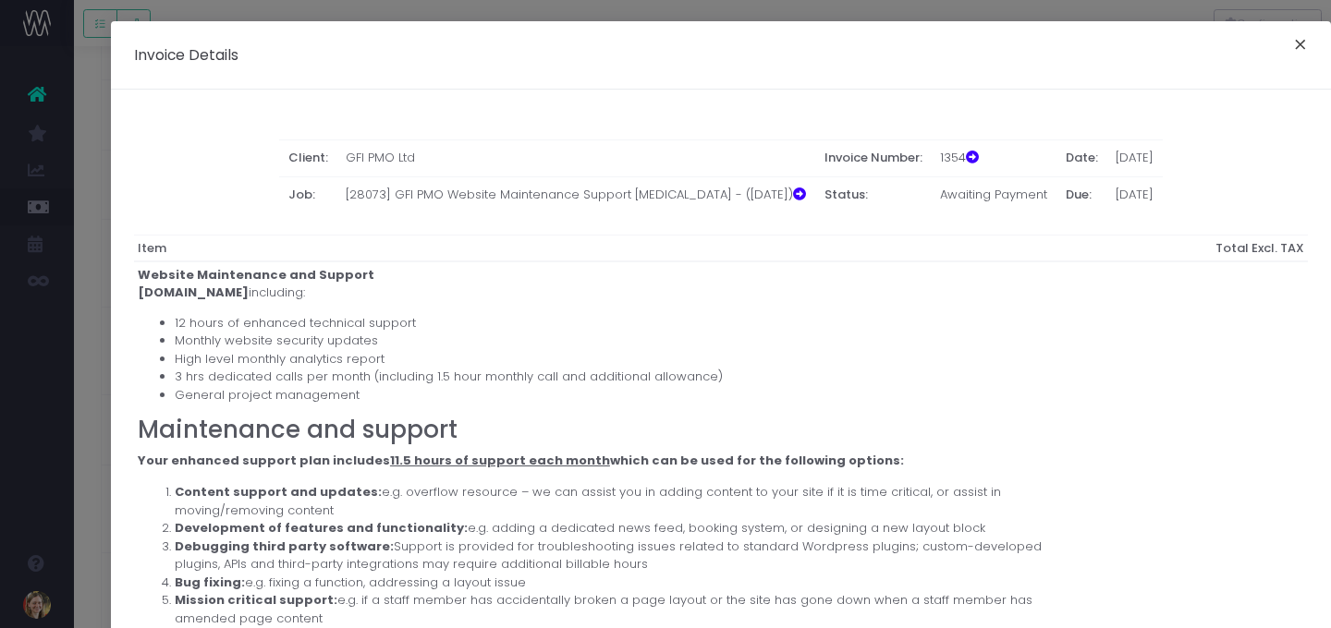
click at [1203, 40] on button "×" at bounding box center [1300, 47] width 39 height 30
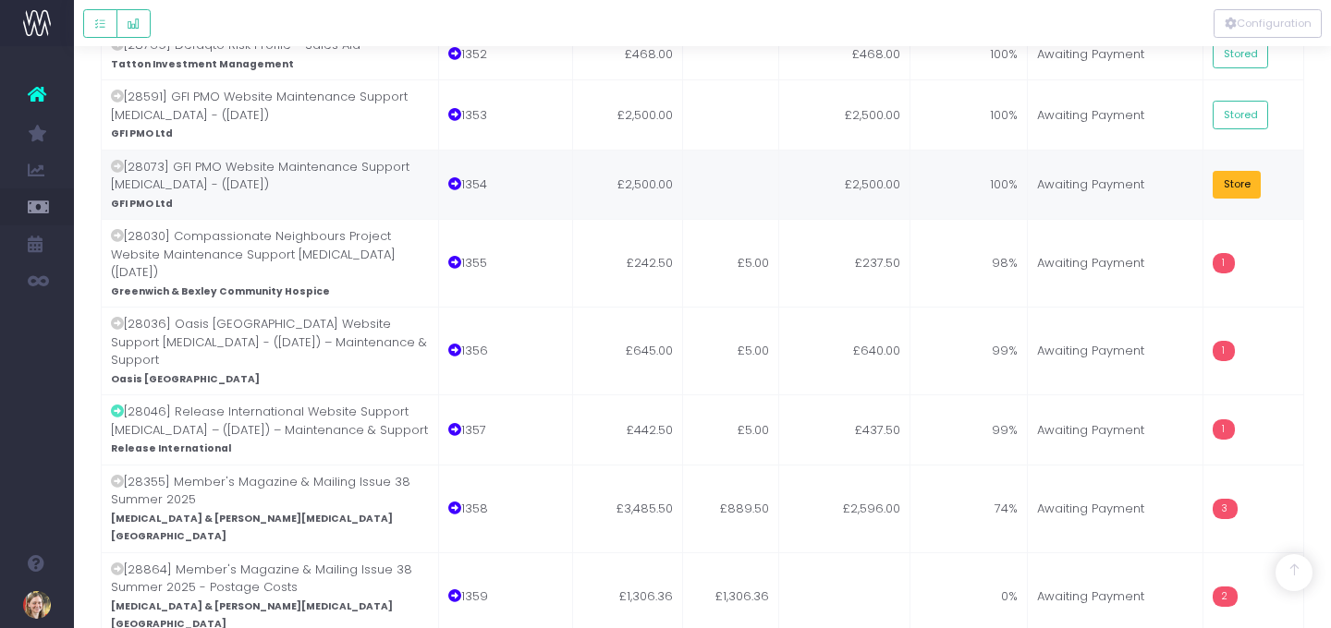
click at [1203, 171] on button "Store" at bounding box center [1237, 185] width 48 height 29
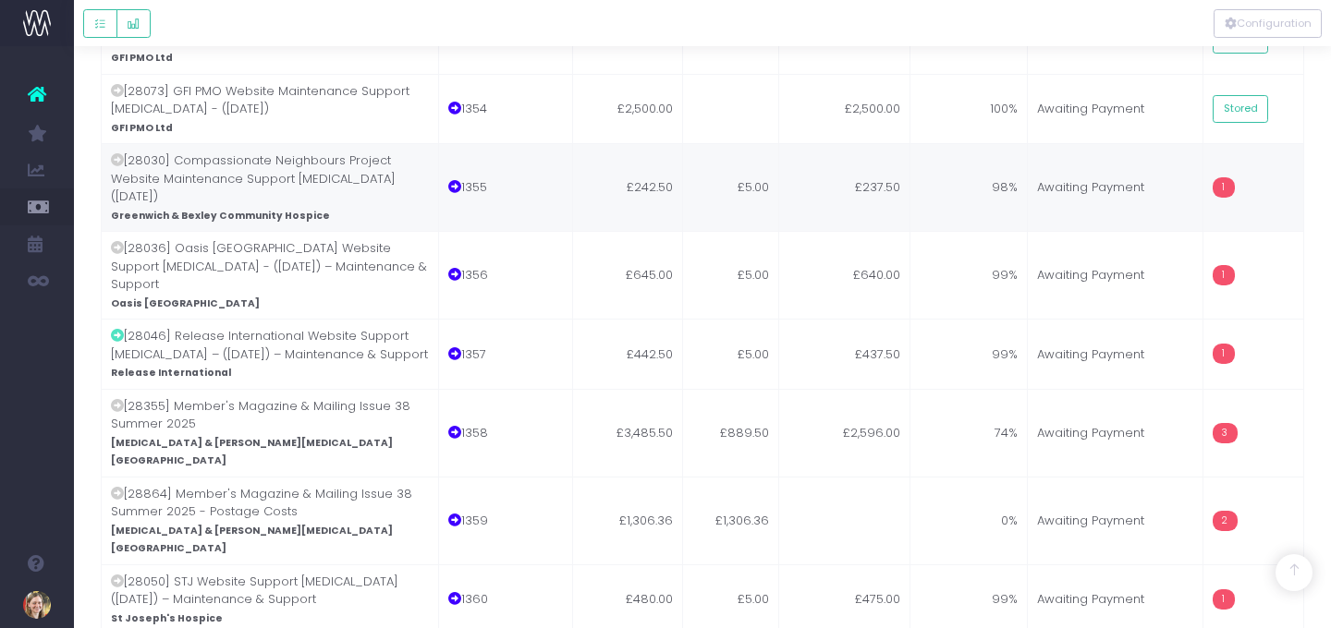
scroll to position [2030, 0]
click at [997, 142] on td "98%" at bounding box center [969, 186] width 118 height 88
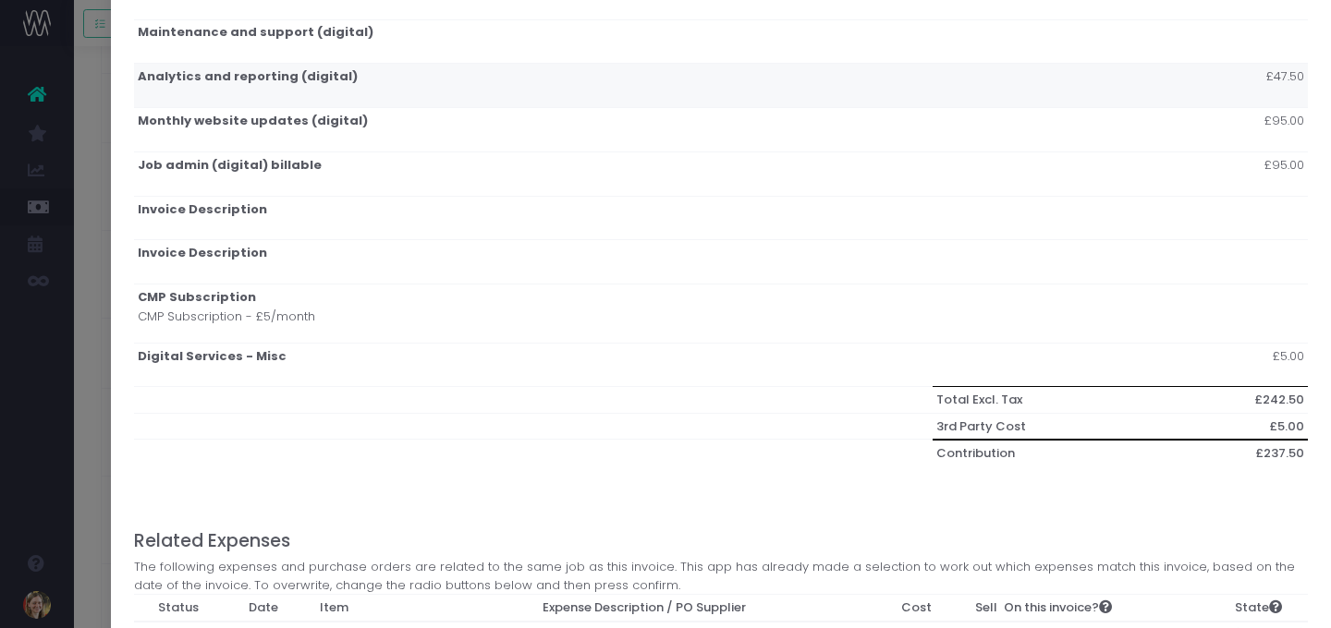
scroll to position [488, 0]
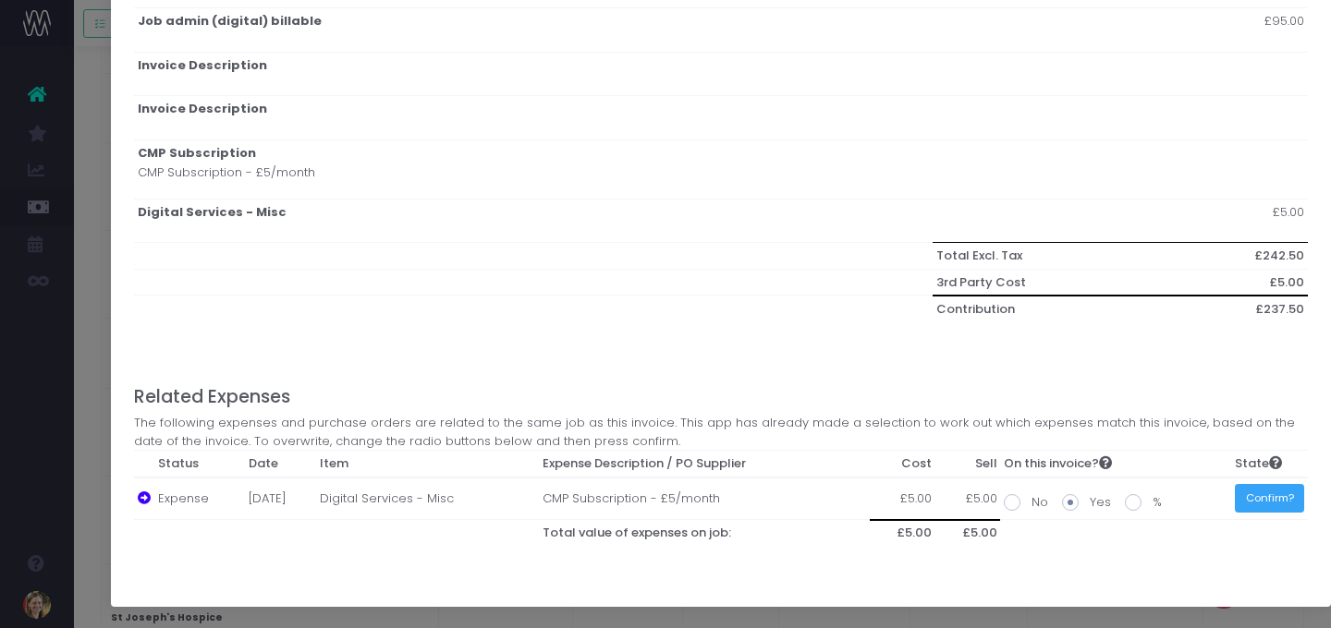
click at [1203, 488] on button "Confirm?" at bounding box center [1269, 498] width 69 height 29
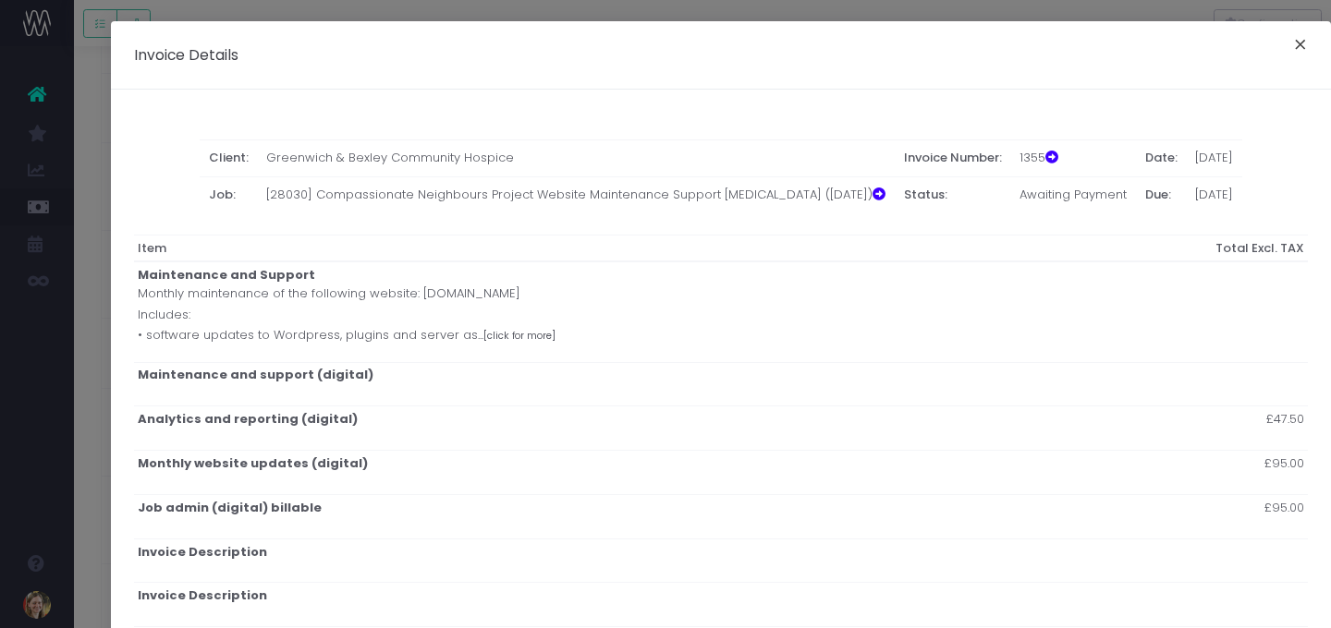
click at [1203, 51] on button "×" at bounding box center [1300, 47] width 39 height 30
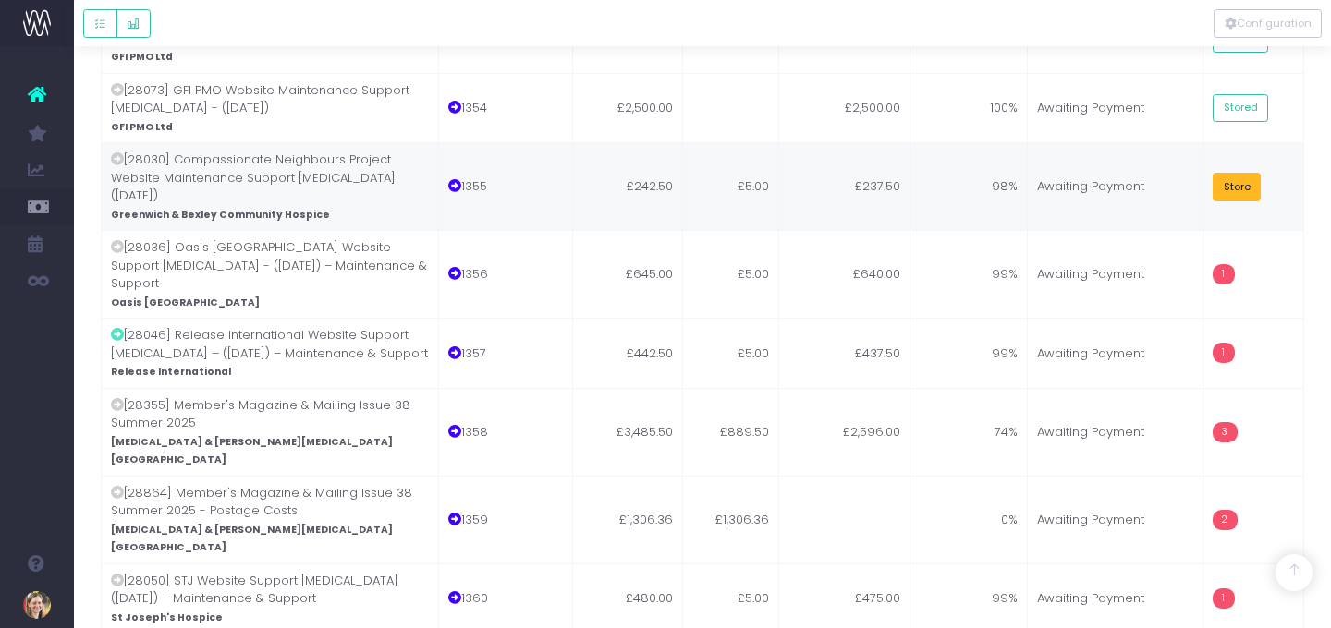
click at [1203, 173] on button "Store" at bounding box center [1237, 187] width 48 height 29
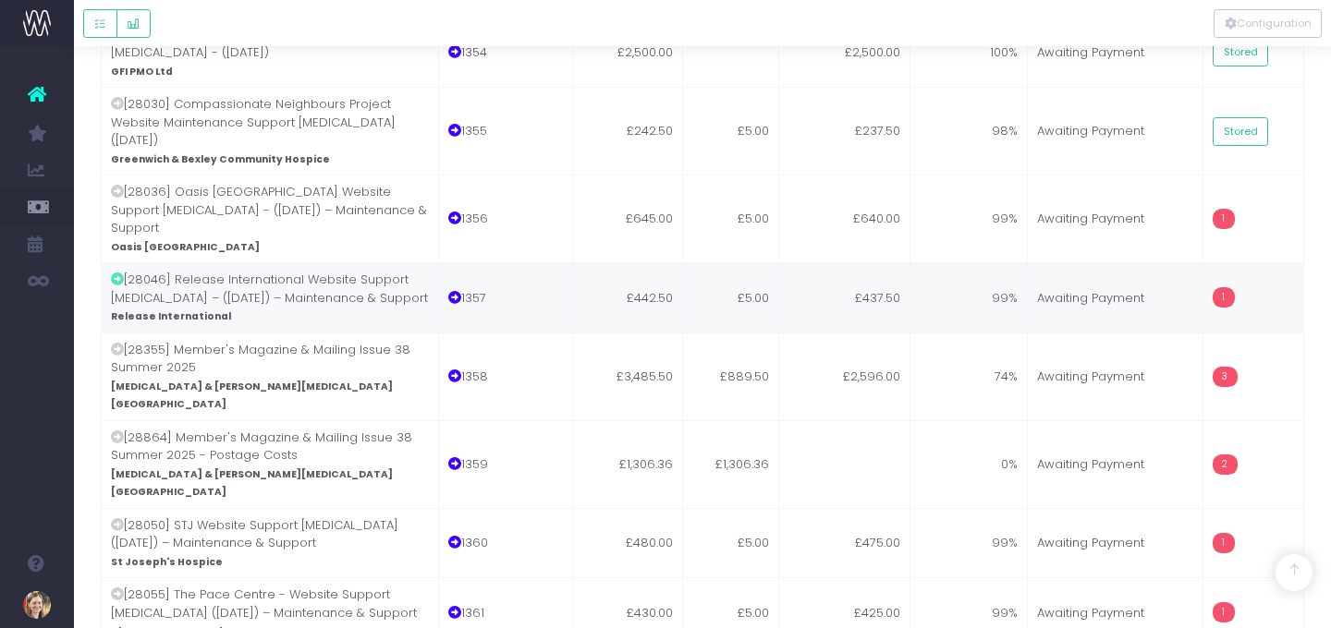
scroll to position [2092, 0]
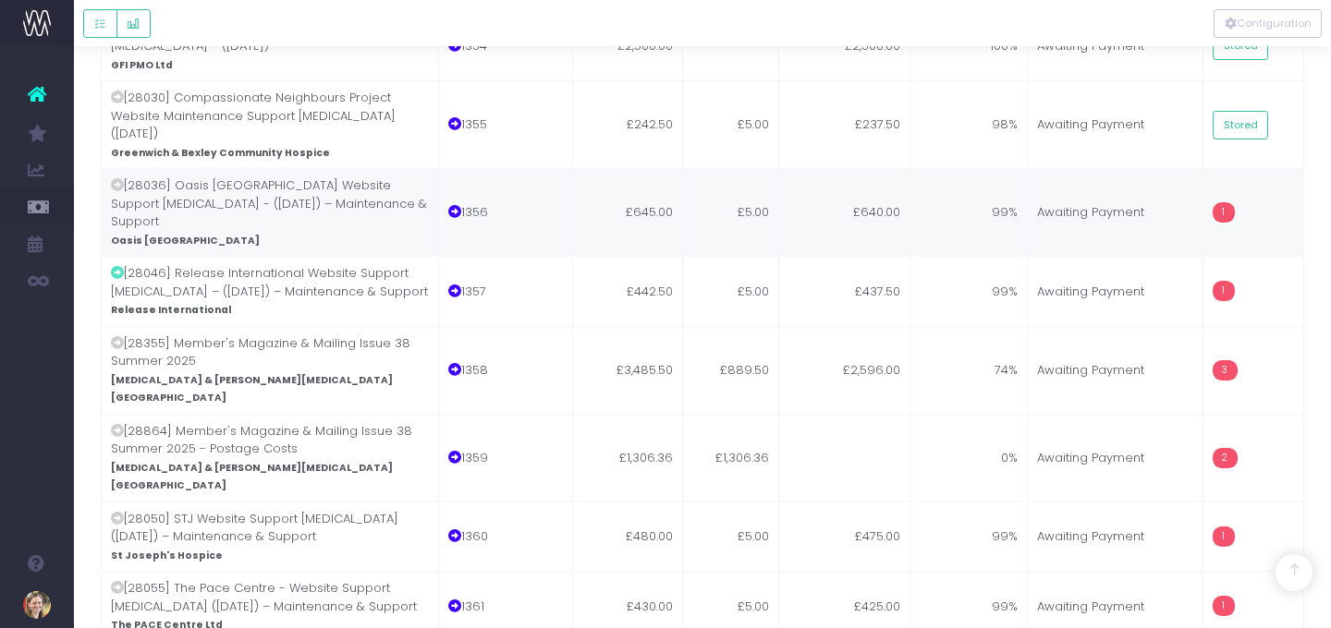
click at [1100, 168] on td "Awaiting Payment" at bounding box center [1116, 212] width 176 height 88
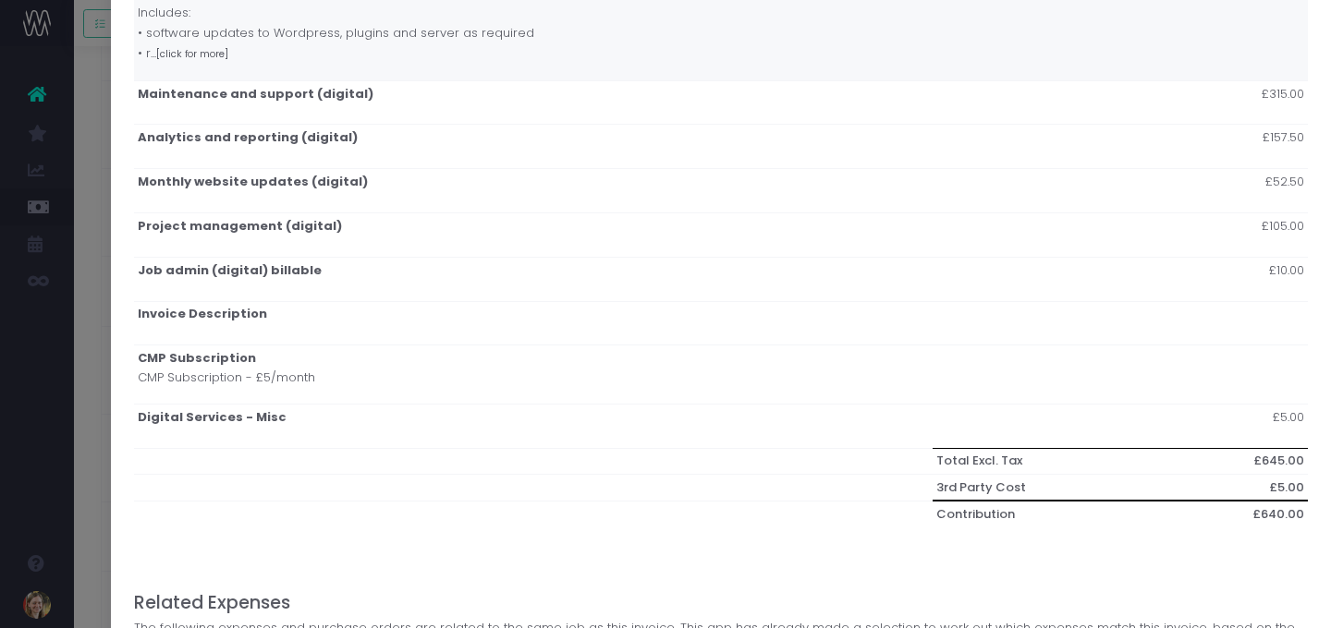
scroll to position [508, 0]
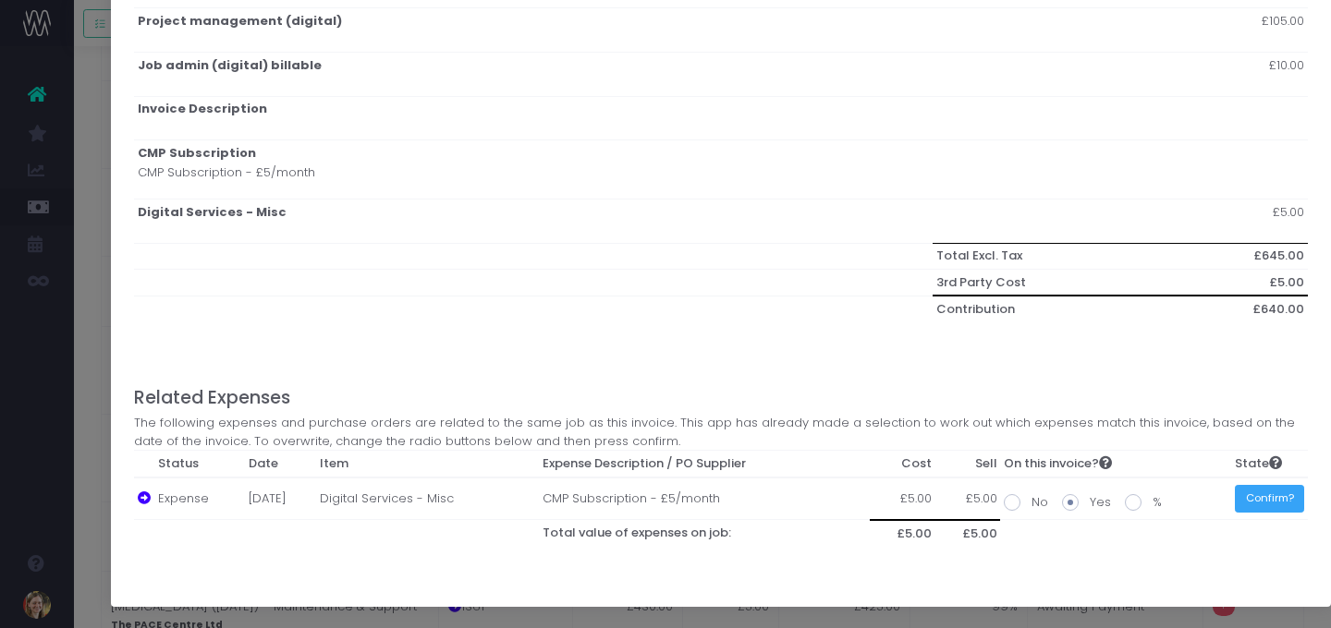
click at [1203, 494] on button "Confirm?" at bounding box center [1269, 499] width 69 height 29
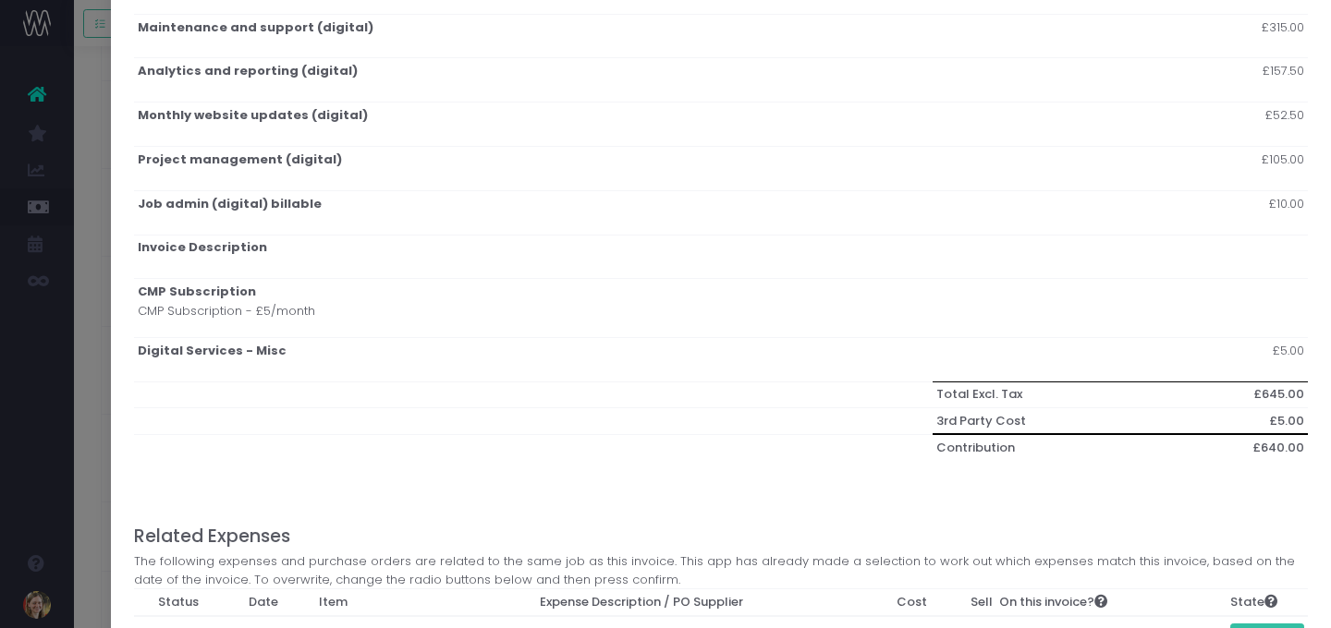
scroll to position [0, 0]
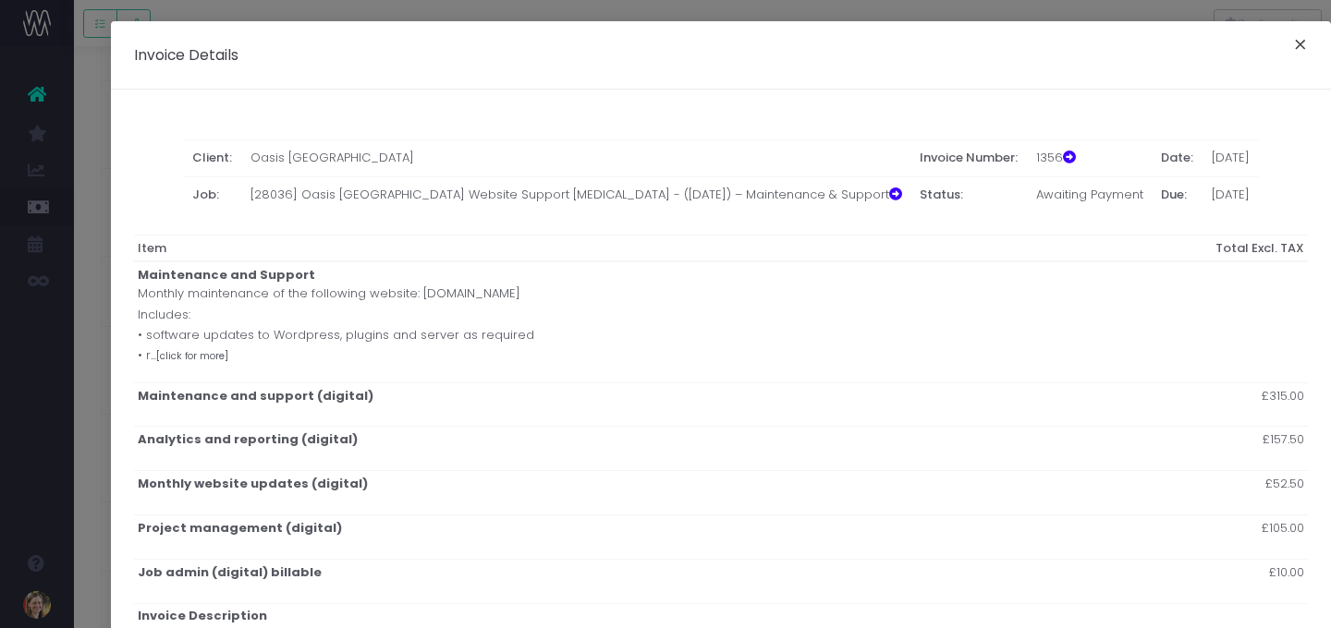
click at [1203, 46] on button "×" at bounding box center [1300, 47] width 39 height 30
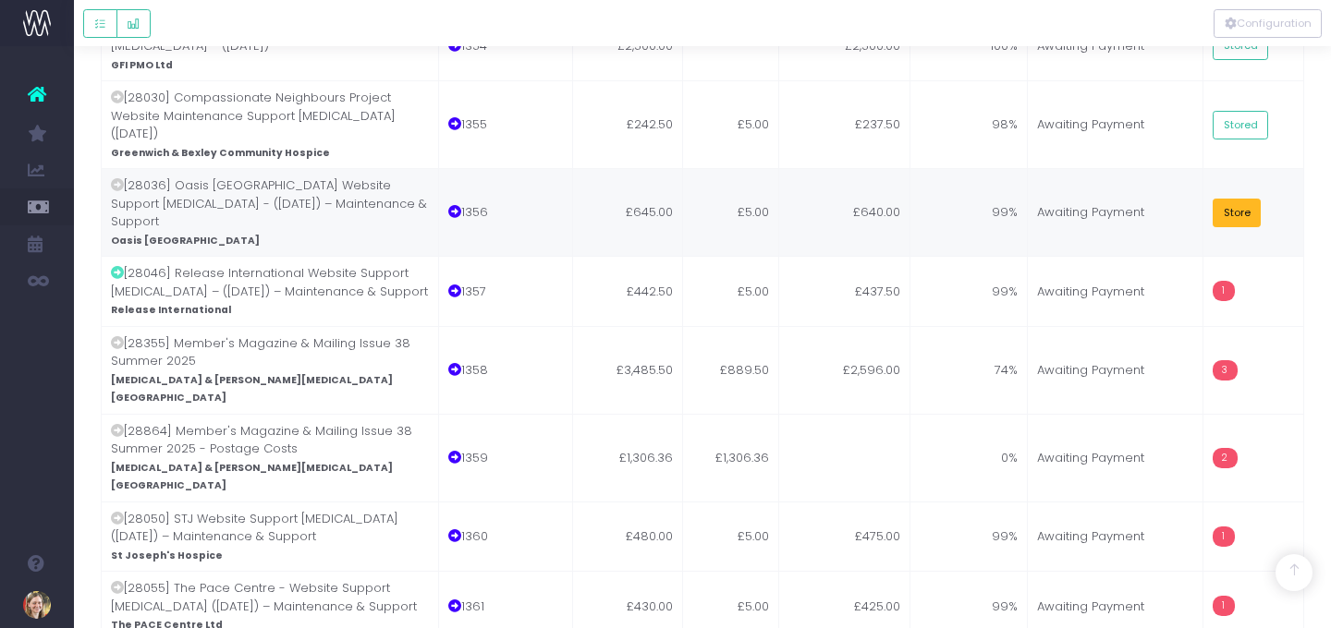
click at [1203, 199] on button "Store" at bounding box center [1237, 213] width 48 height 29
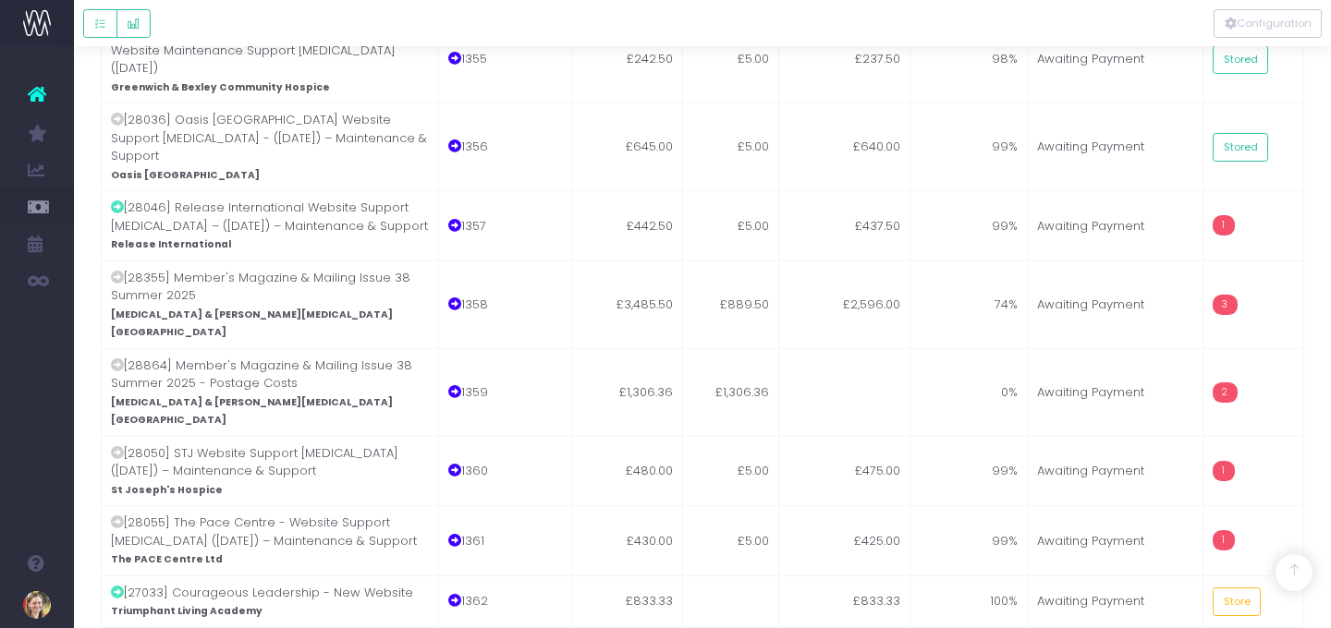
scroll to position [2159, 0]
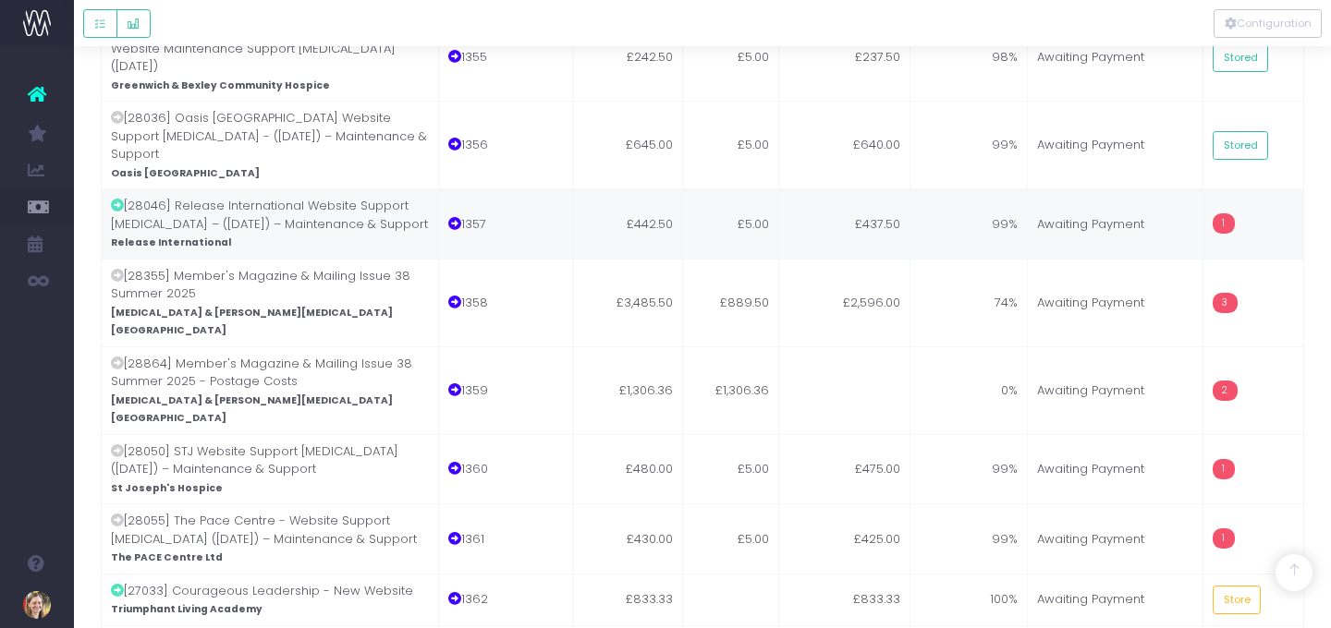
click at [774, 189] on td "£5.00" at bounding box center [731, 224] width 96 height 70
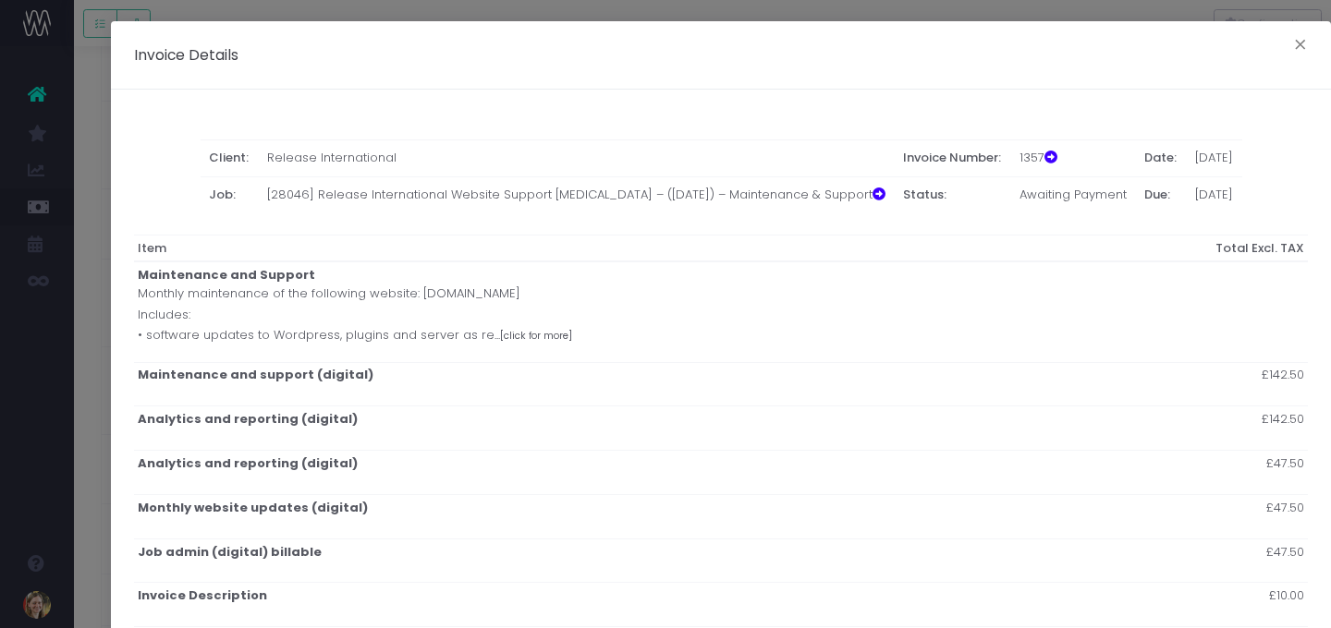
scroll to position [488, 0]
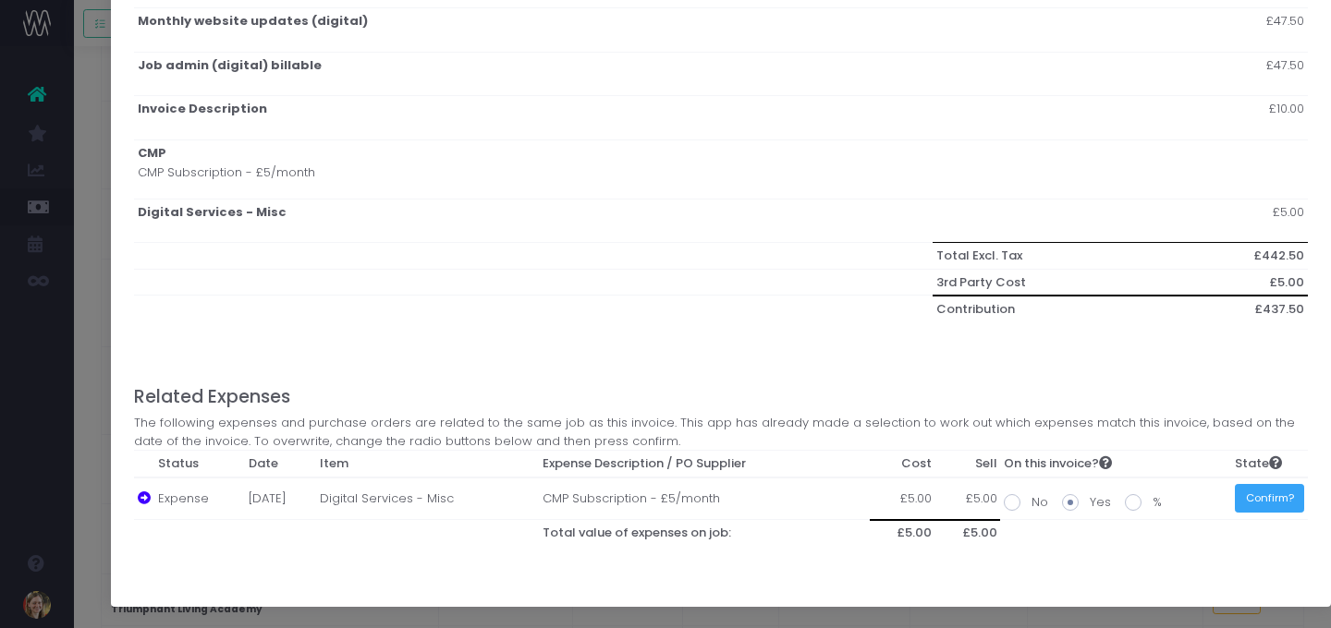
click at [1203, 488] on button "Confirm?" at bounding box center [1269, 498] width 69 height 29
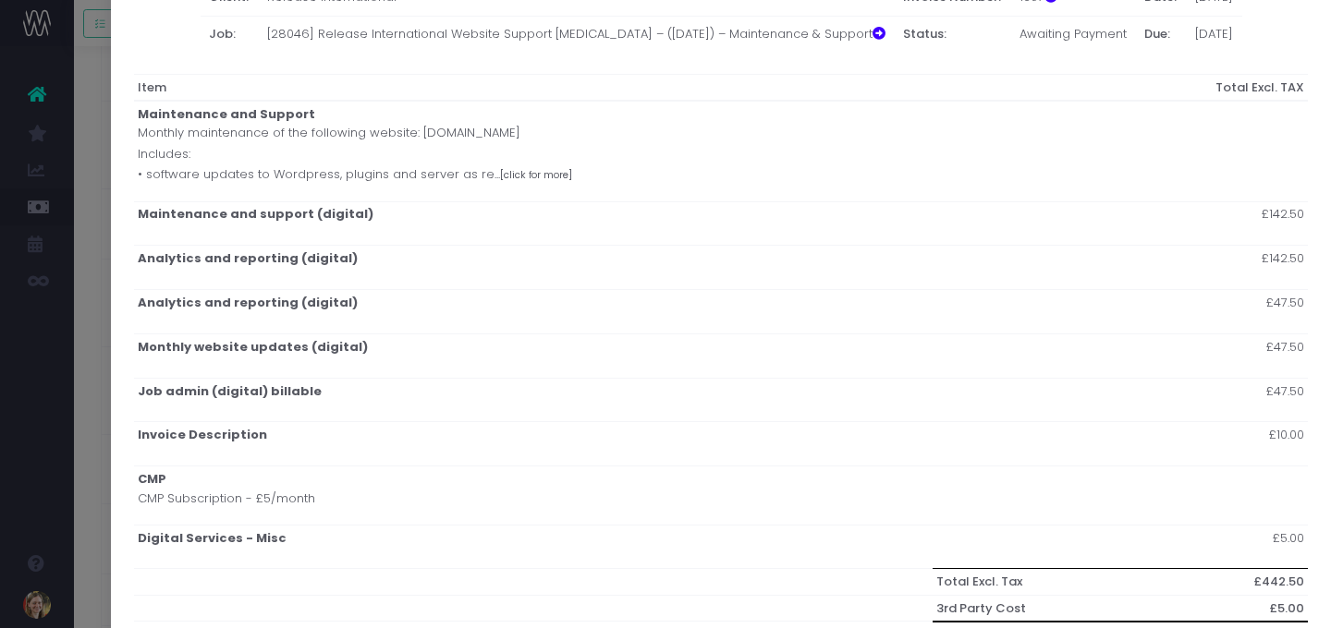
scroll to position [0, 0]
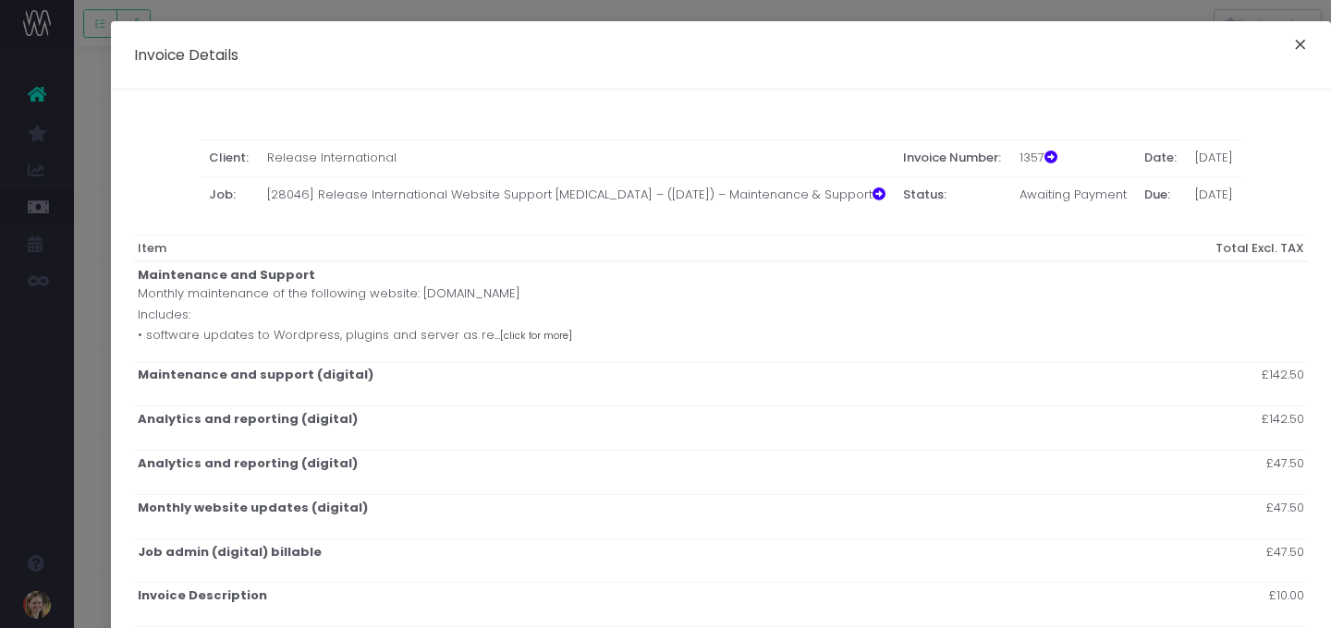
click at [1203, 48] on button "×" at bounding box center [1300, 47] width 39 height 30
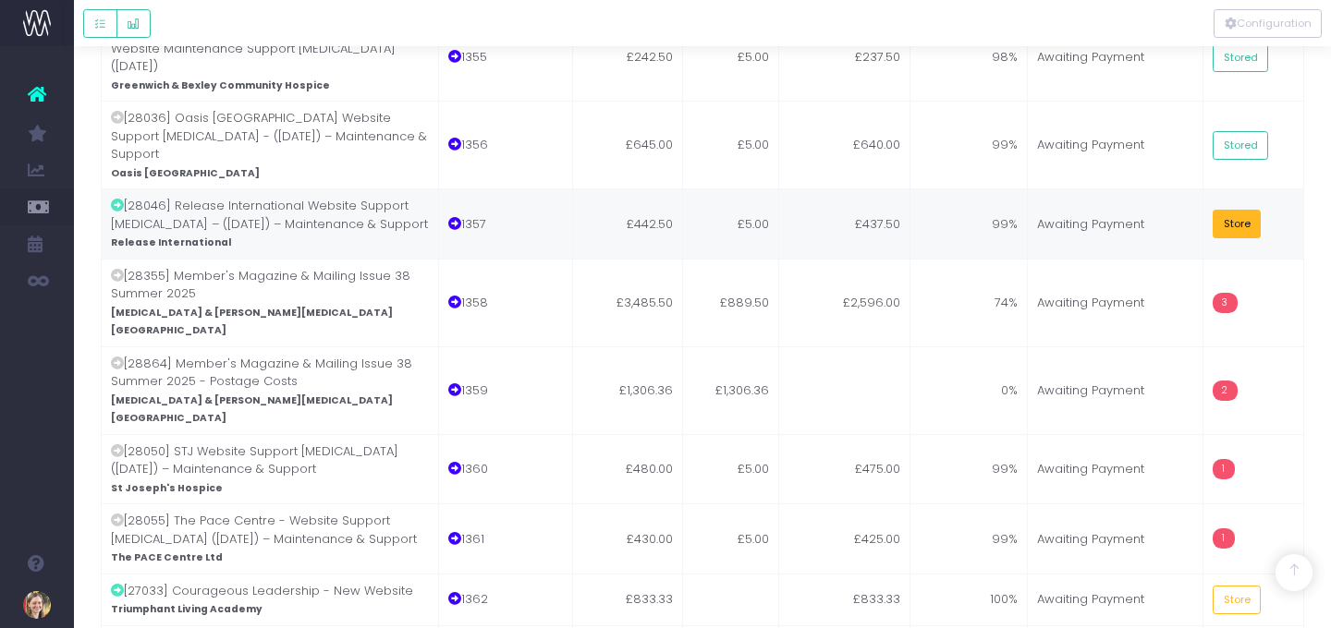
click at [1203, 210] on button "Store" at bounding box center [1237, 224] width 48 height 29
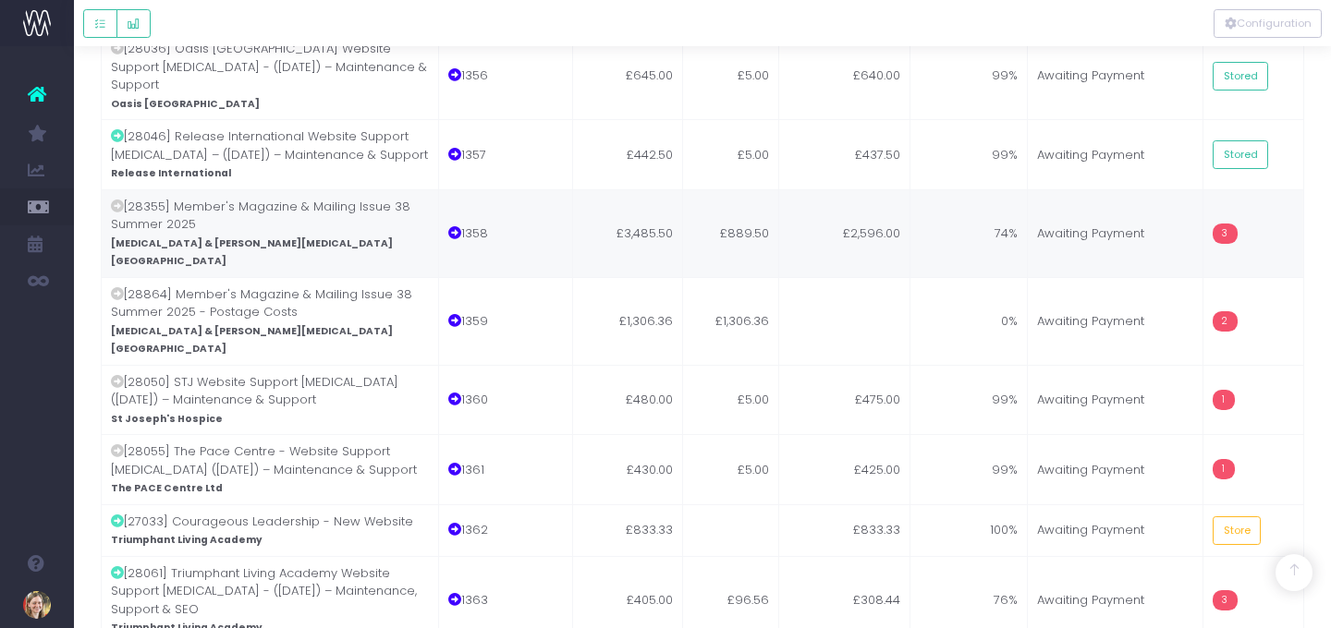
scroll to position [2235, 0]
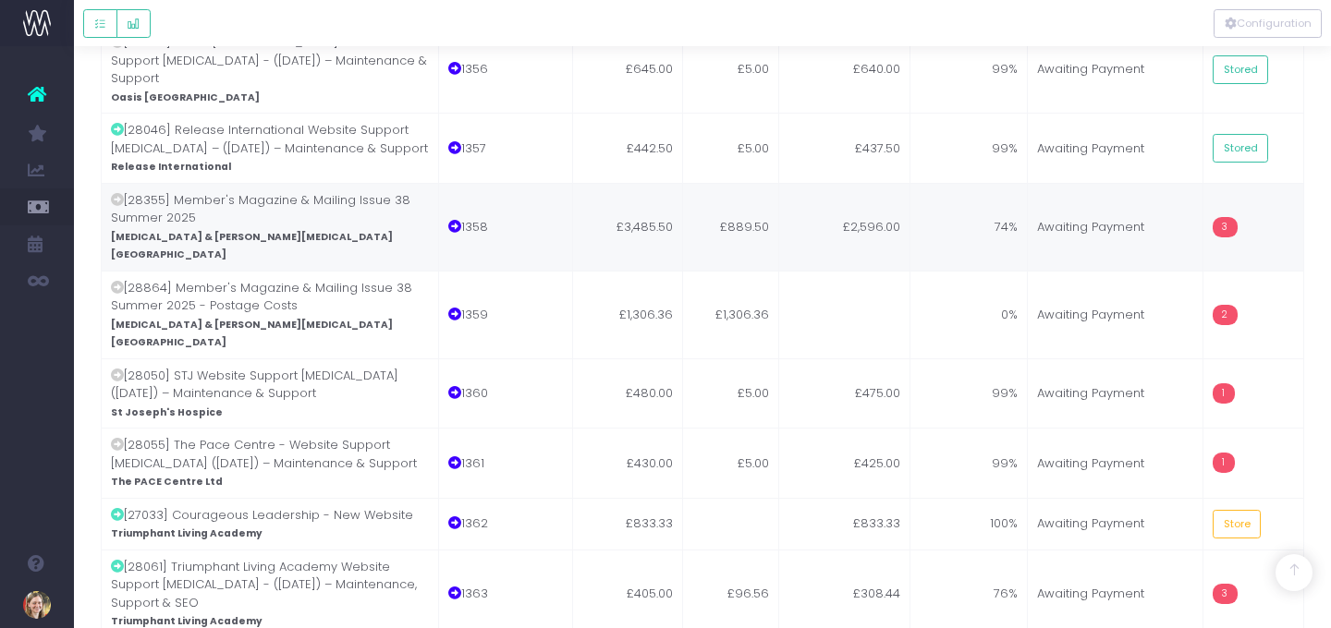
click at [677, 183] on td "£3,485.50" at bounding box center [628, 227] width 110 height 88
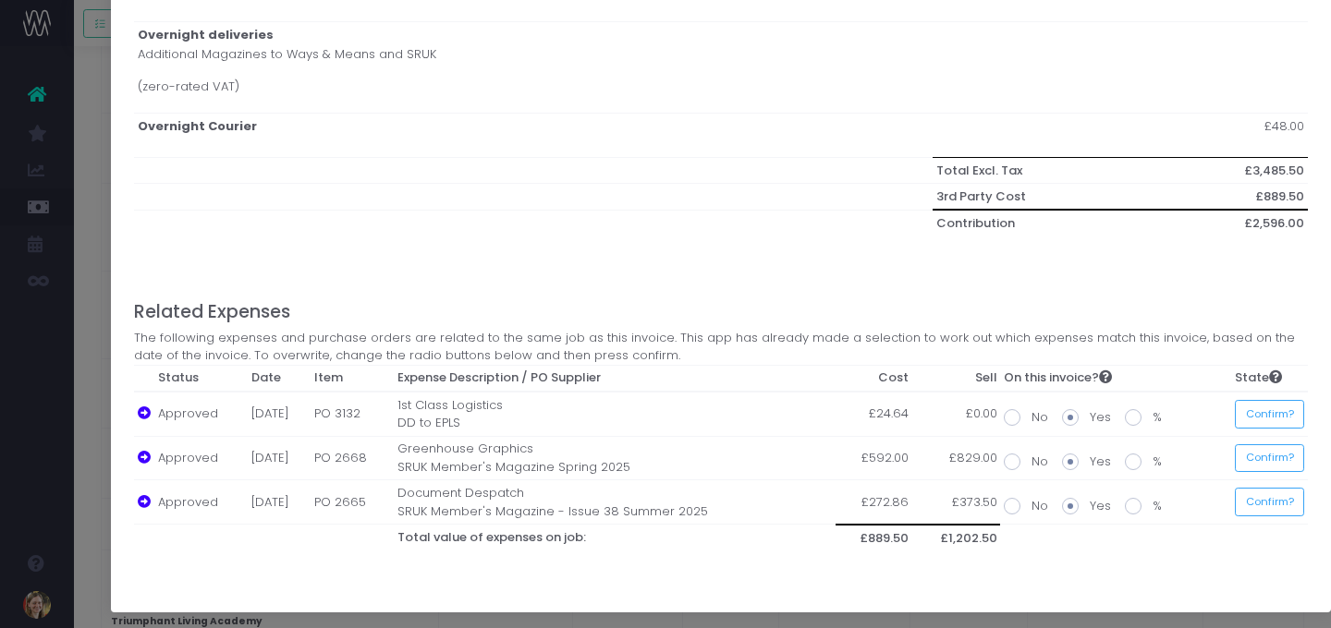
scroll to position [1393, 0]
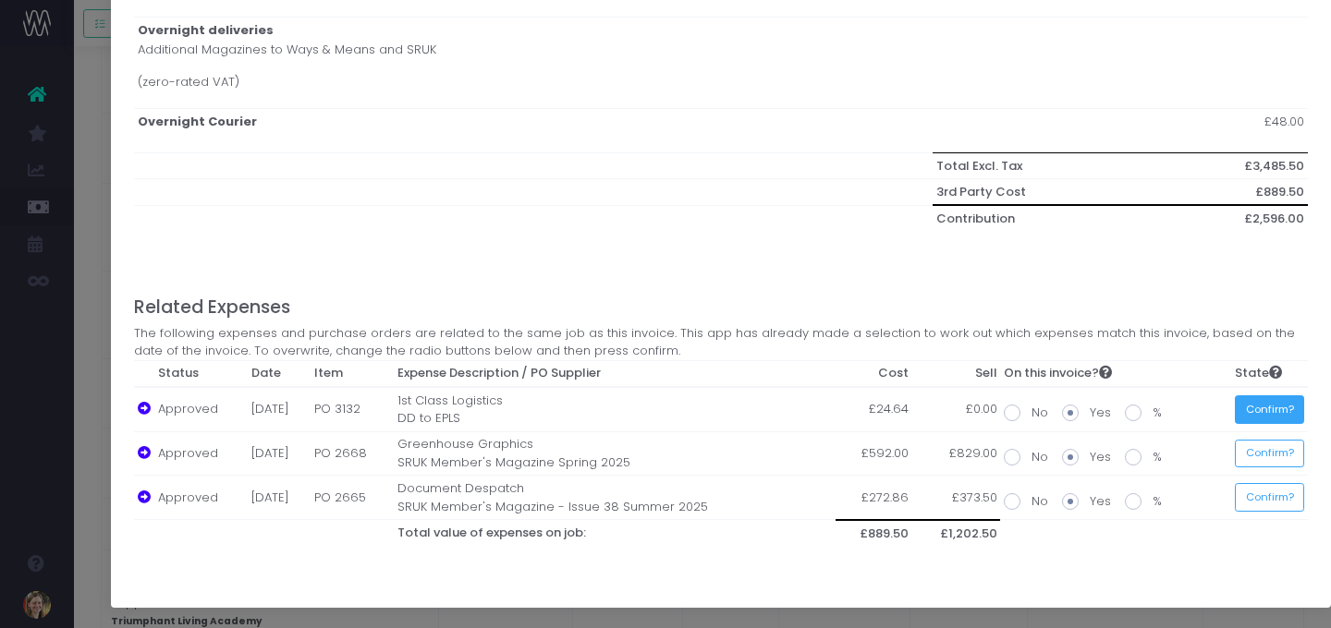
click at [1203, 412] on button "Confirm?" at bounding box center [1269, 410] width 69 height 29
click at [1203, 462] on button "Confirm?" at bounding box center [1264, 454] width 69 height 29
click at [1203, 501] on button "Confirm?" at bounding box center [1264, 497] width 69 height 29
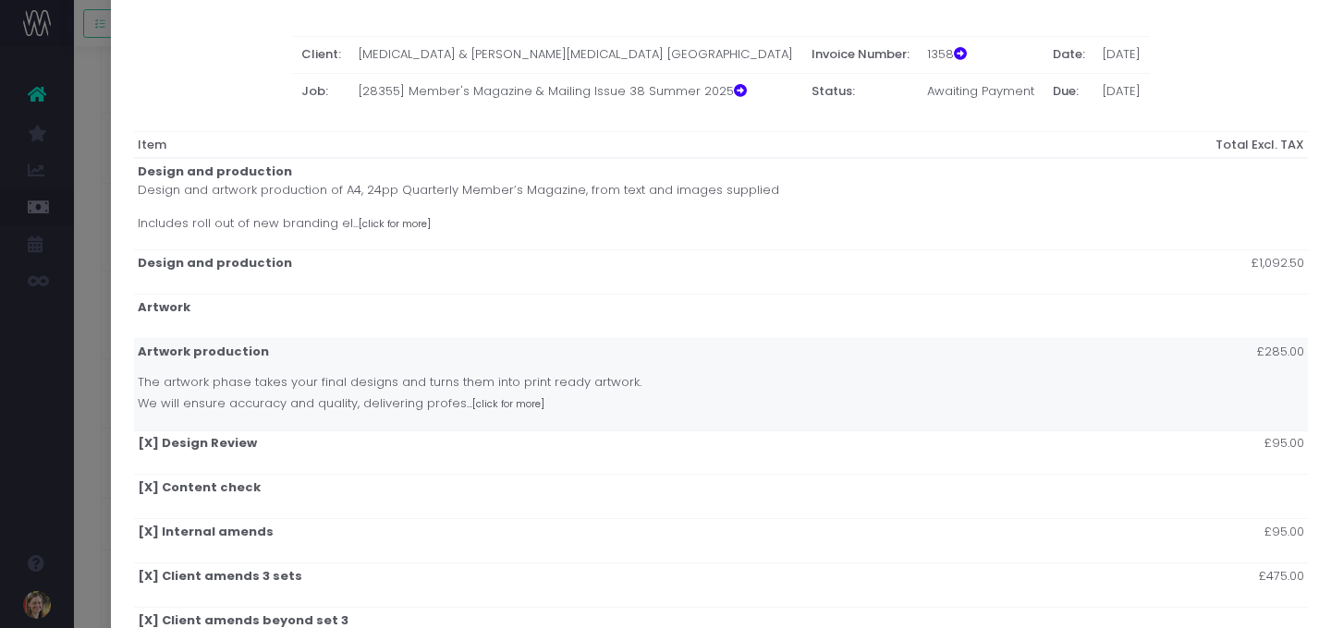
scroll to position [0, 0]
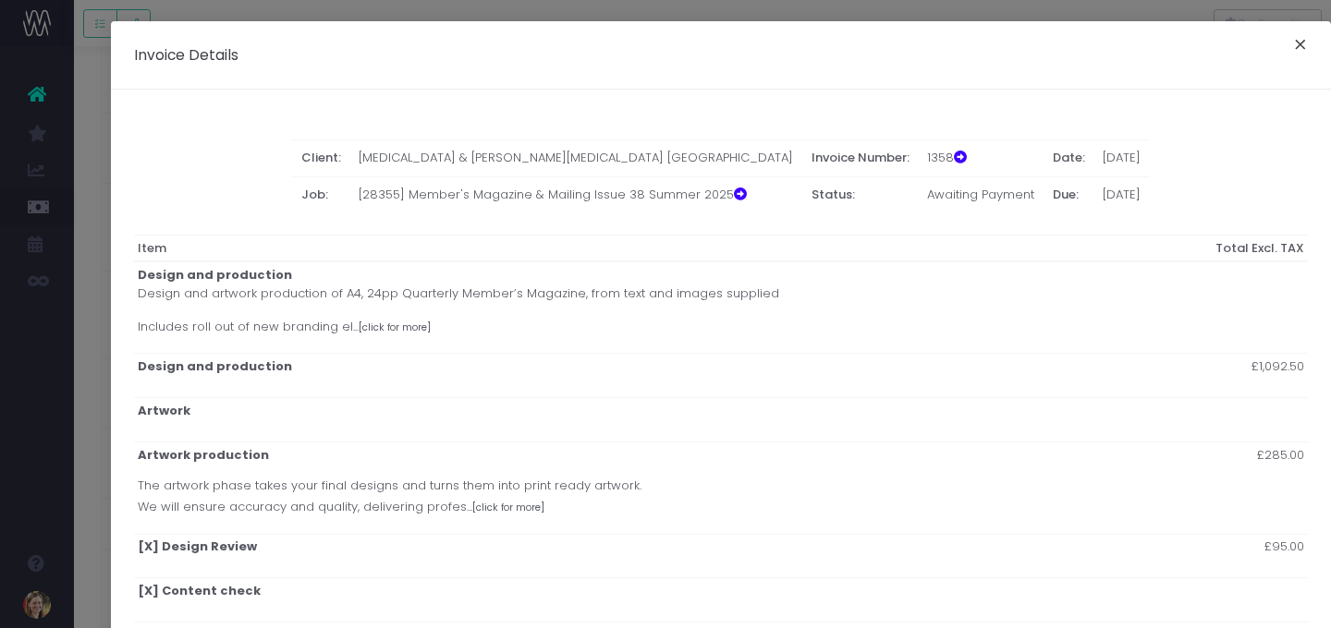
click at [1203, 45] on button "×" at bounding box center [1300, 47] width 39 height 30
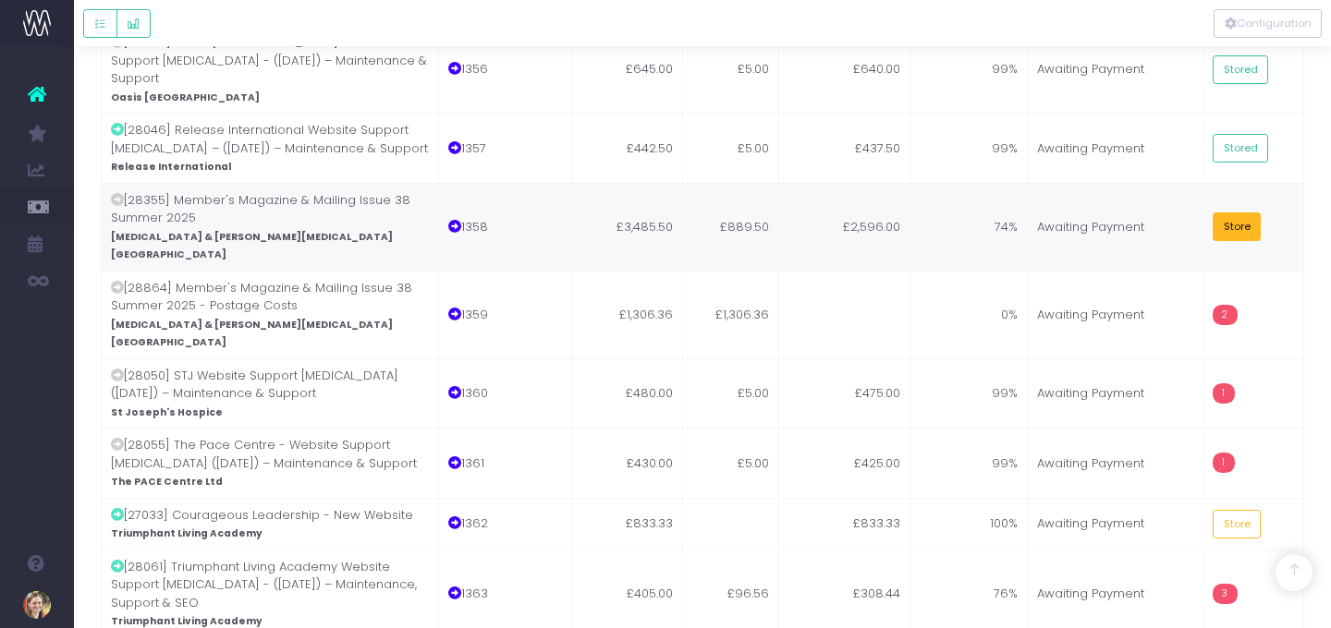
click at [1203, 213] on button "Store" at bounding box center [1237, 227] width 48 height 29
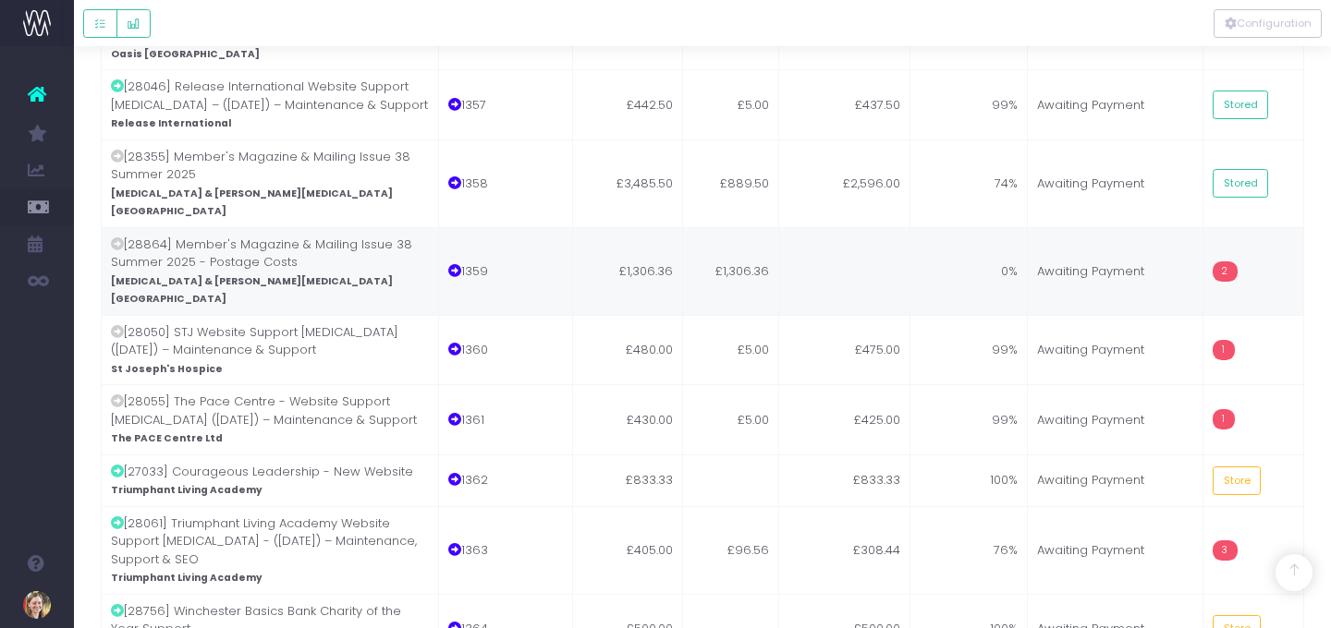
scroll to position [2289, 0]
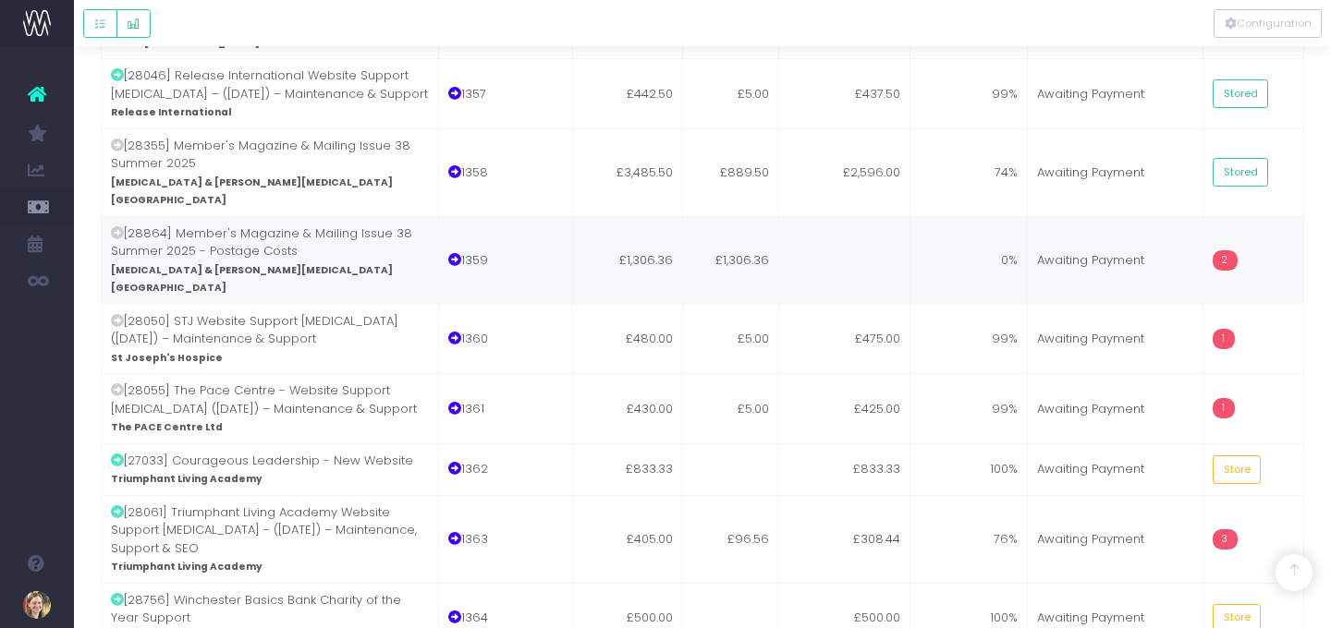
click at [688, 216] on td "£1,306.36" at bounding box center [731, 260] width 96 height 88
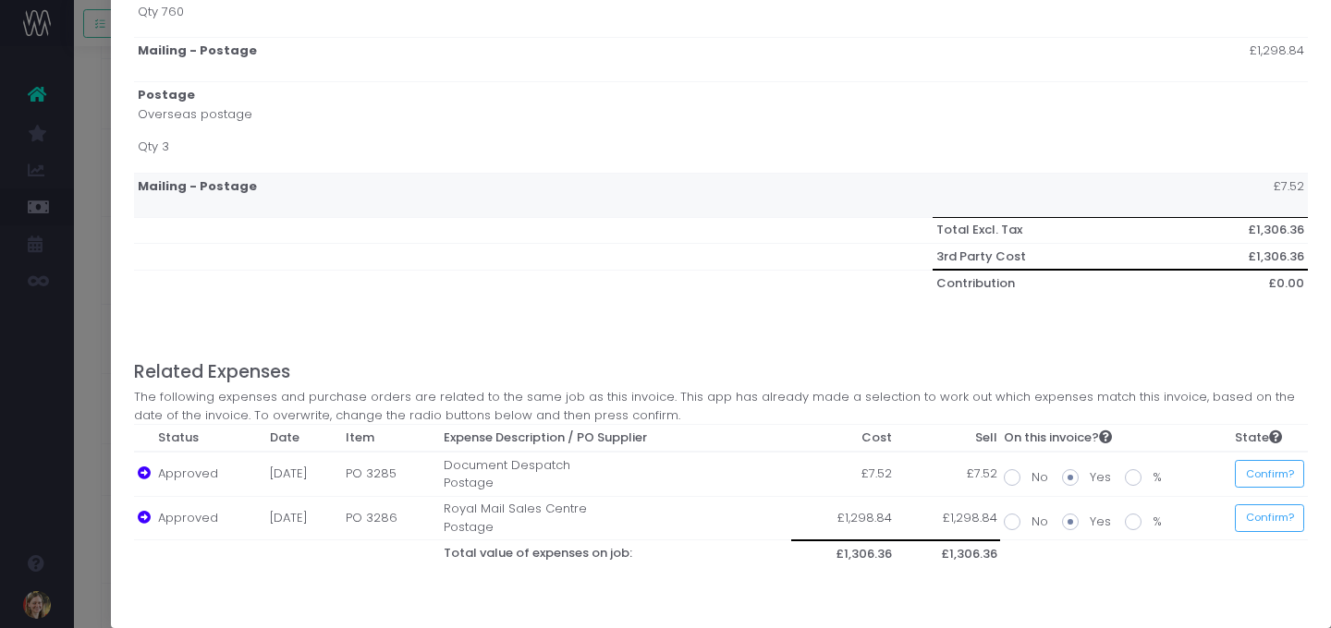
scroll to position [335, 0]
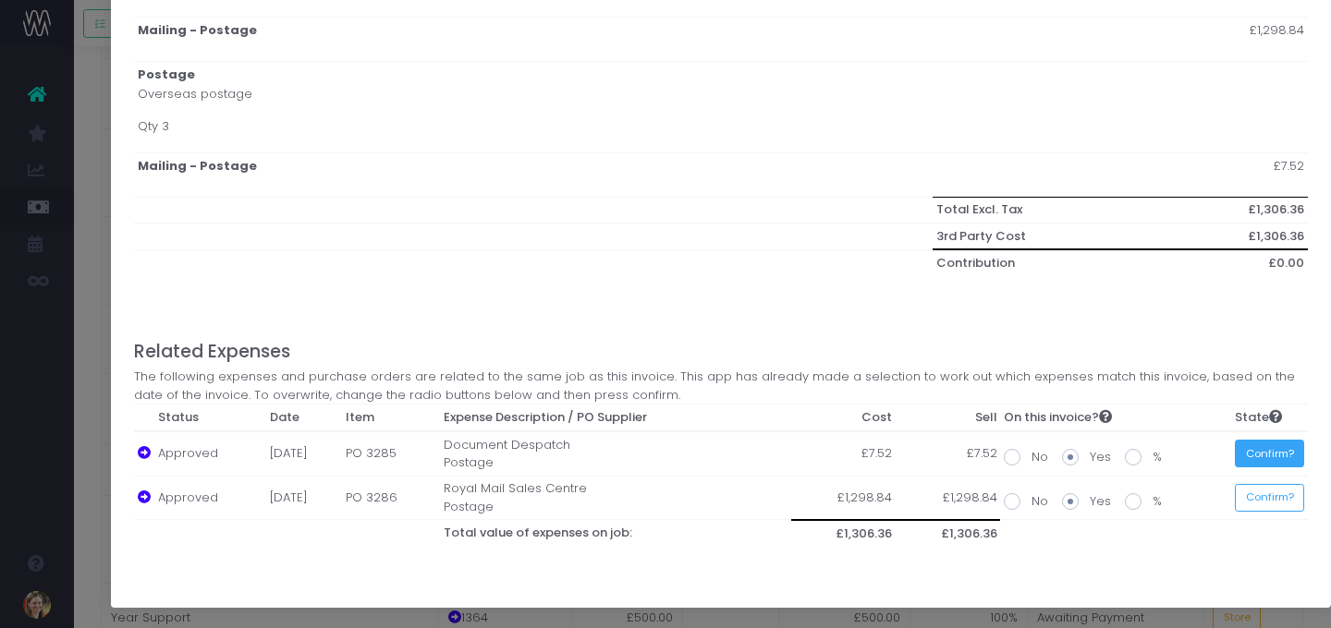
drag, startPoint x: 1249, startPoint y: 451, endPoint x: 1249, endPoint y: 476, distance: 25.0
click at [1203, 451] on button "Confirm?" at bounding box center [1269, 454] width 69 height 29
drag, startPoint x: 1257, startPoint y: 494, endPoint x: 1229, endPoint y: 492, distance: 27.8
click at [1203, 494] on button "Confirm?" at bounding box center [1264, 498] width 69 height 29
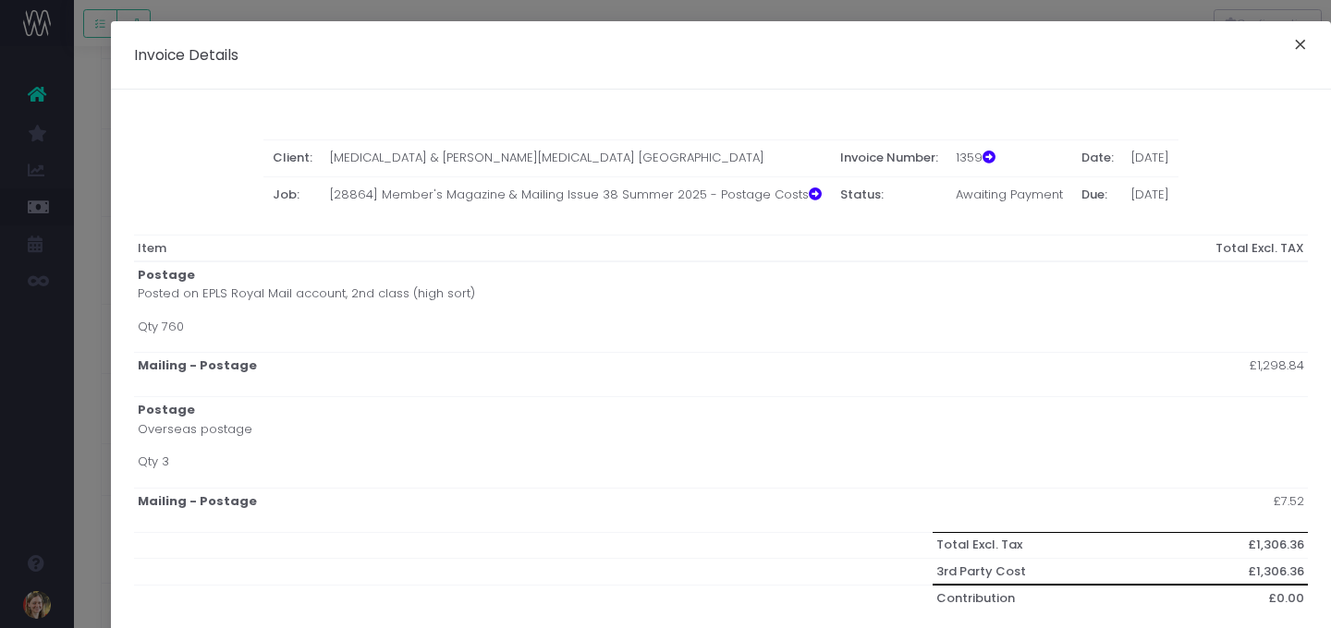
drag, startPoint x: 1303, startPoint y: 43, endPoint x: 1290, endPoint y: 51, distance: 14.9
click at [1203, 43] on button "×" at bounding box center [1300, 47] width 39 height 30
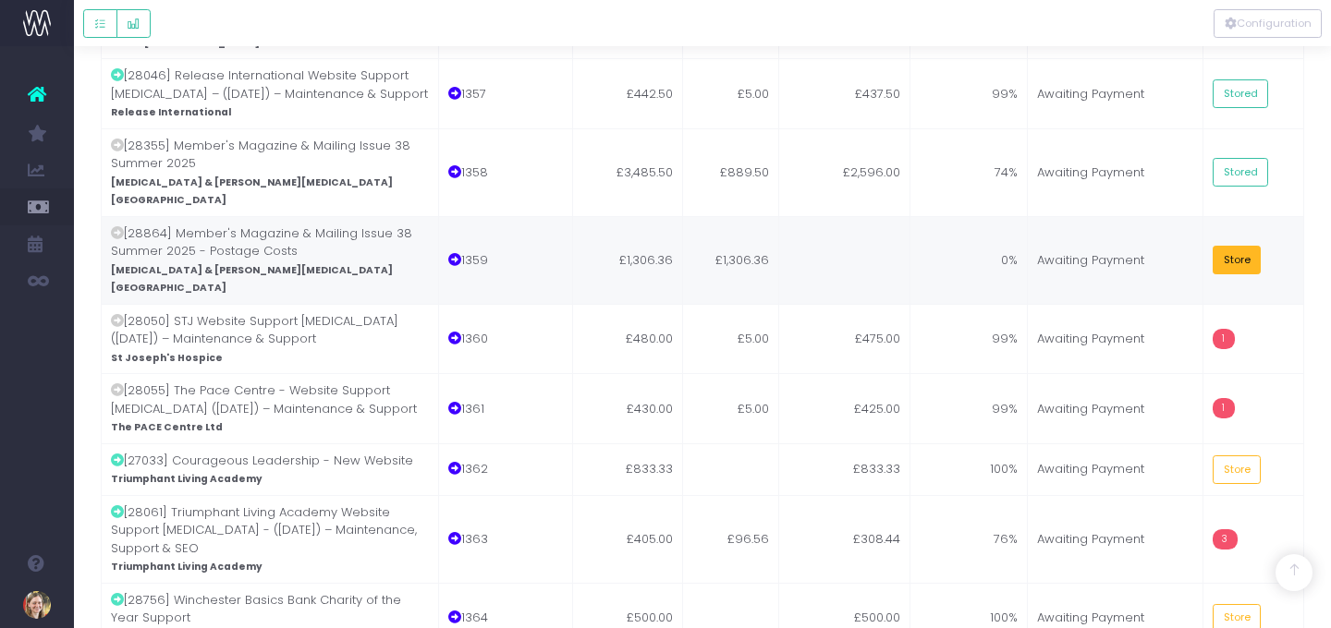
drag, startPoint x: 1231, startPoint y: 112, endPoint x: 1221, endPoint y: 116, distance: 10.8
click at [1203, 246] on button "Store" at bounding box center [1237, 260] width 48 height 29
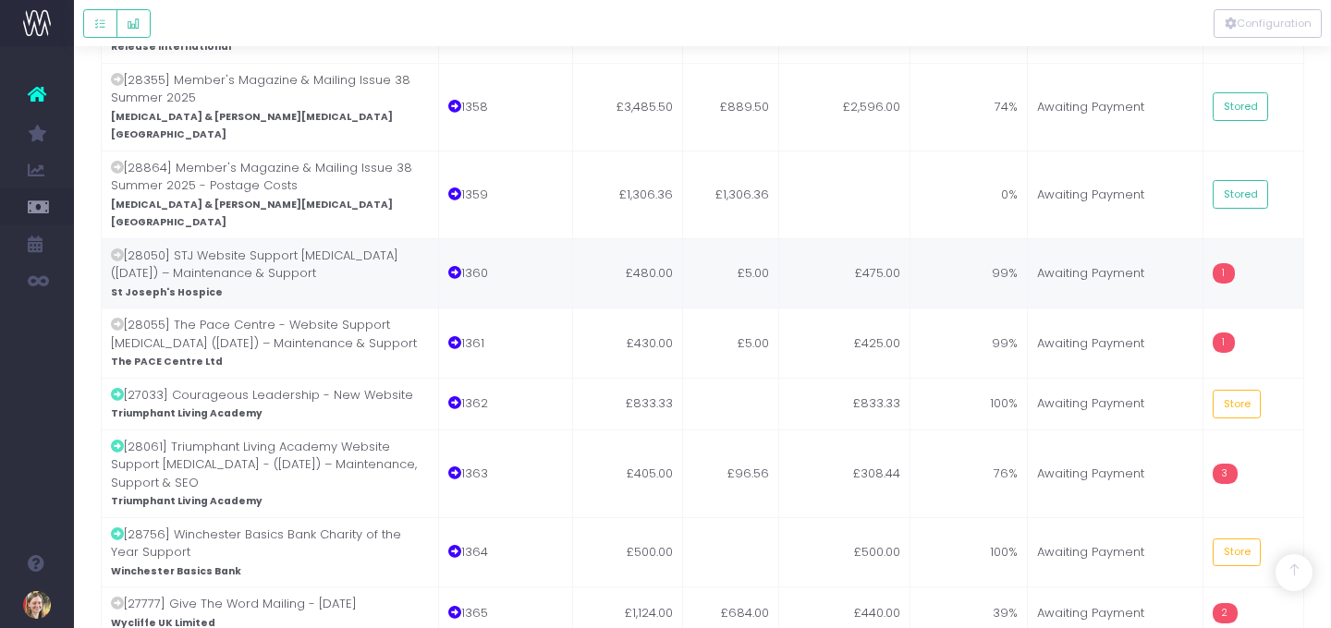
scroll to position [2358, 0]
click at [774, 236] on td "£5.00" at bounding box center [731, 271] width 96 height 70
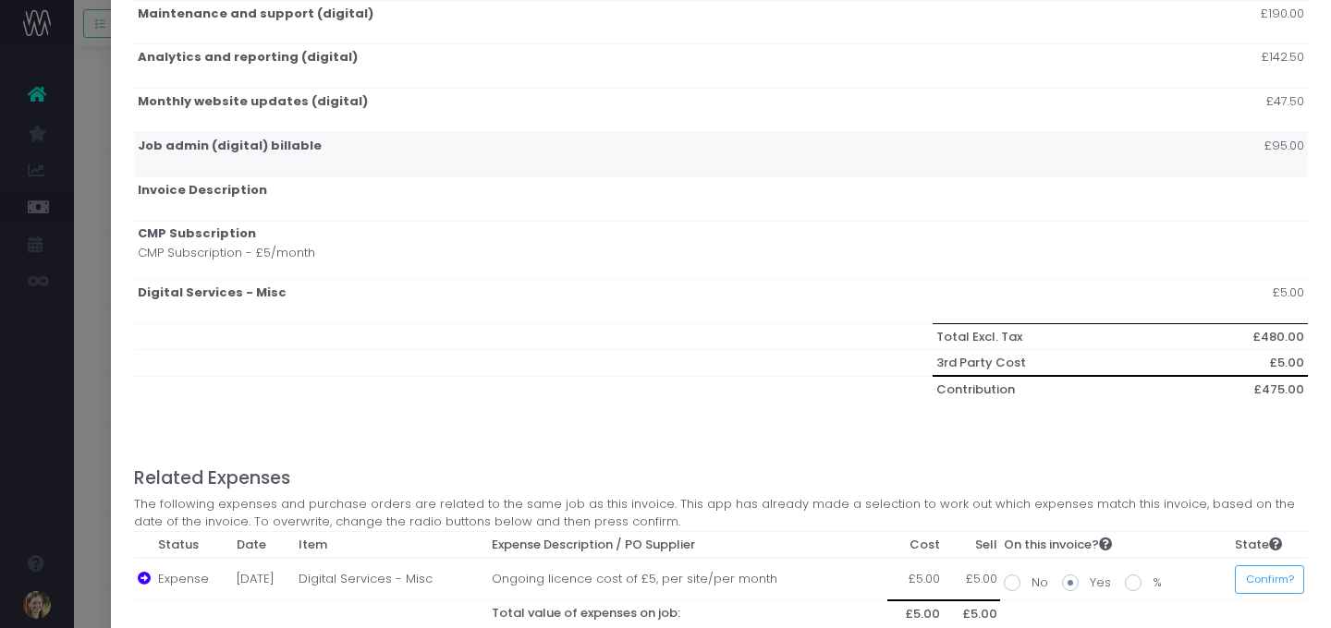
scroll to position [464, 0]
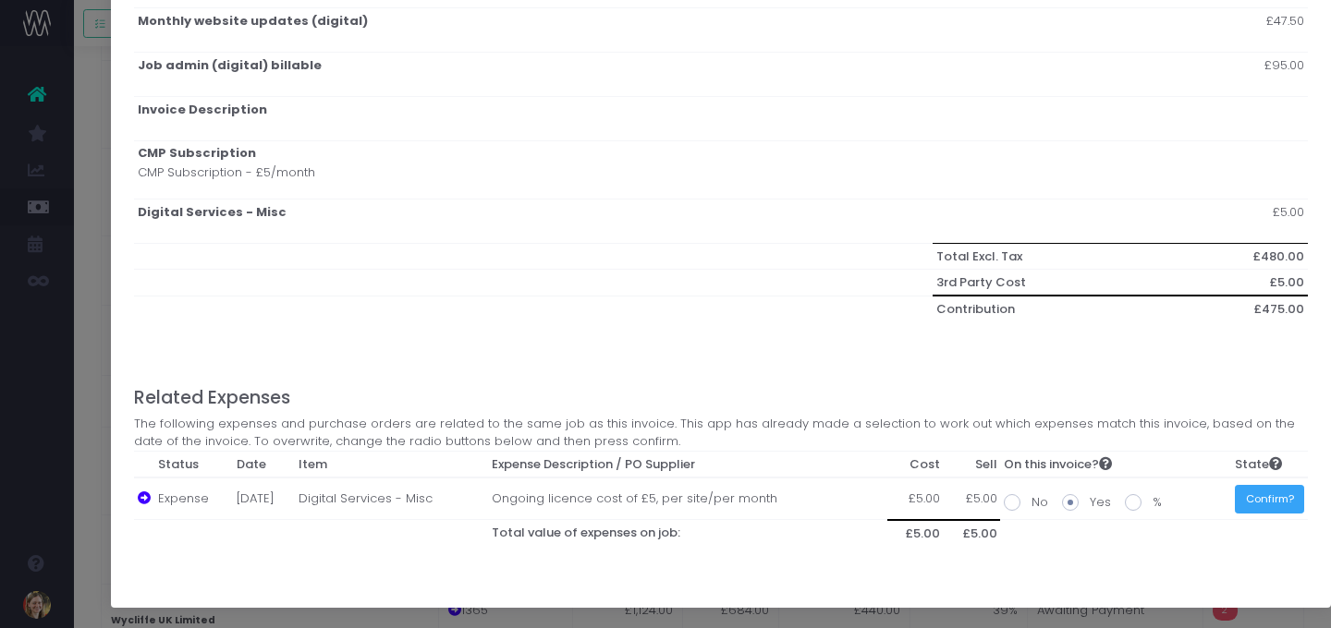
click at [1203, 506] on button "Confirm?" at bounding box center [1269, 499] width 69 height 29
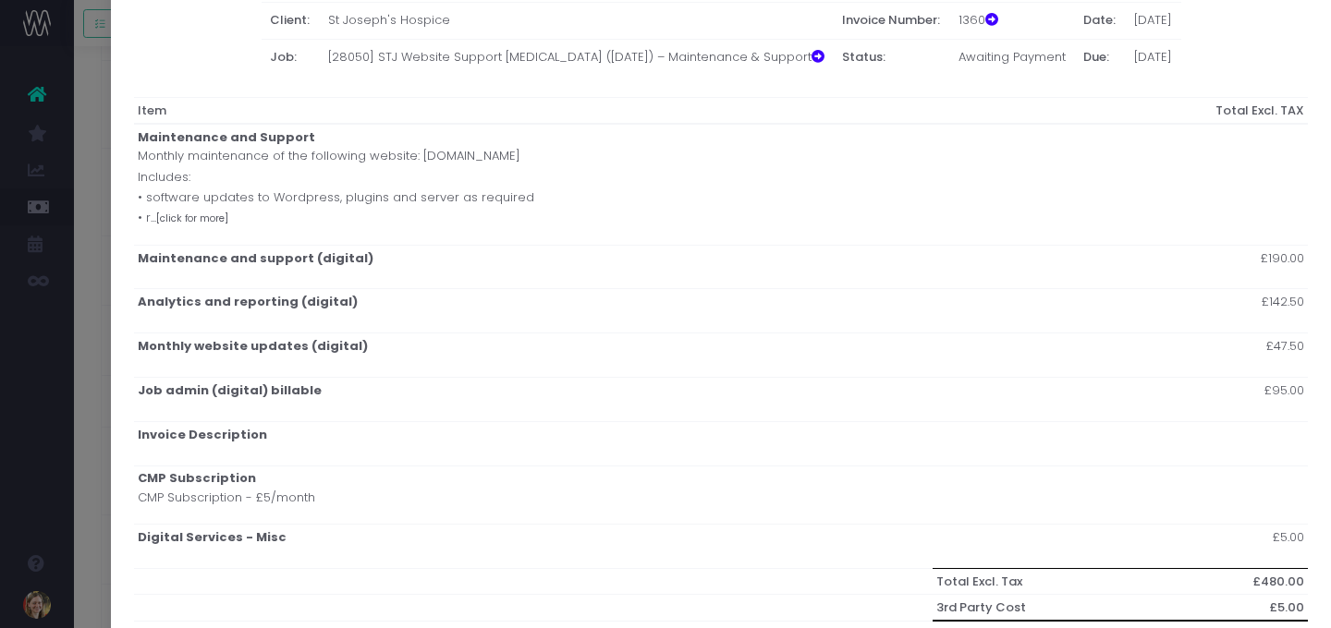
scroll to position [0, 0]
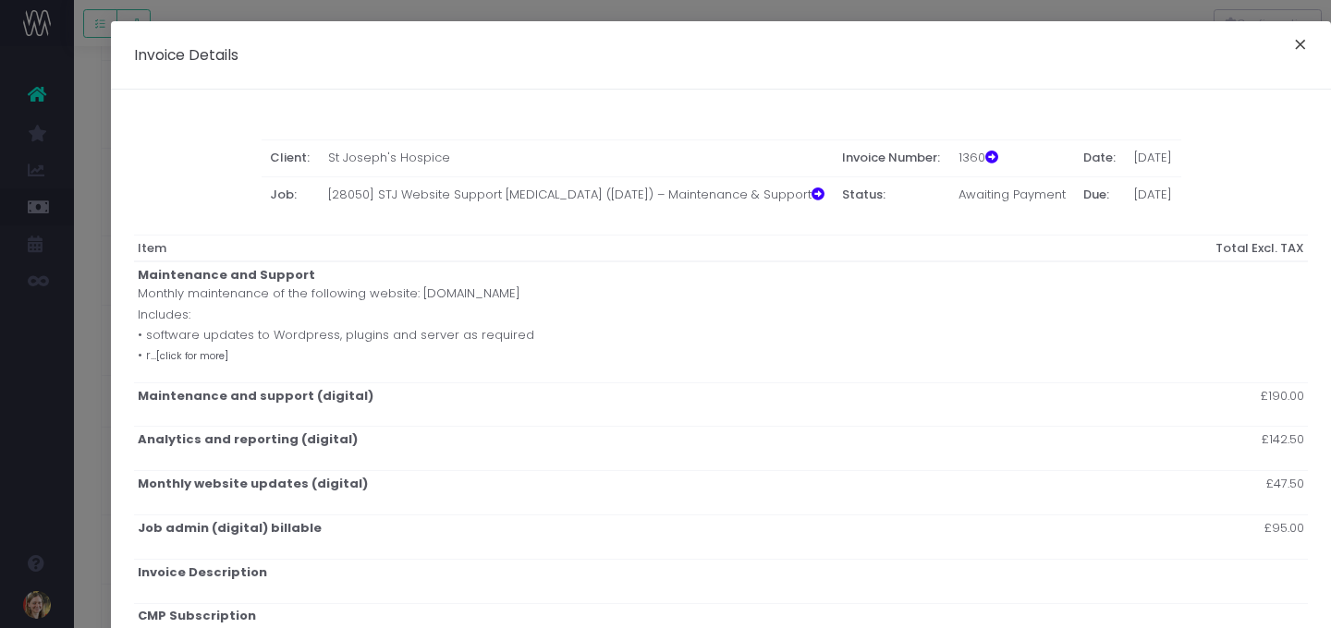
click at [1203, 46] on button "×" at bounding box center [1300, 47] width 39 height 30
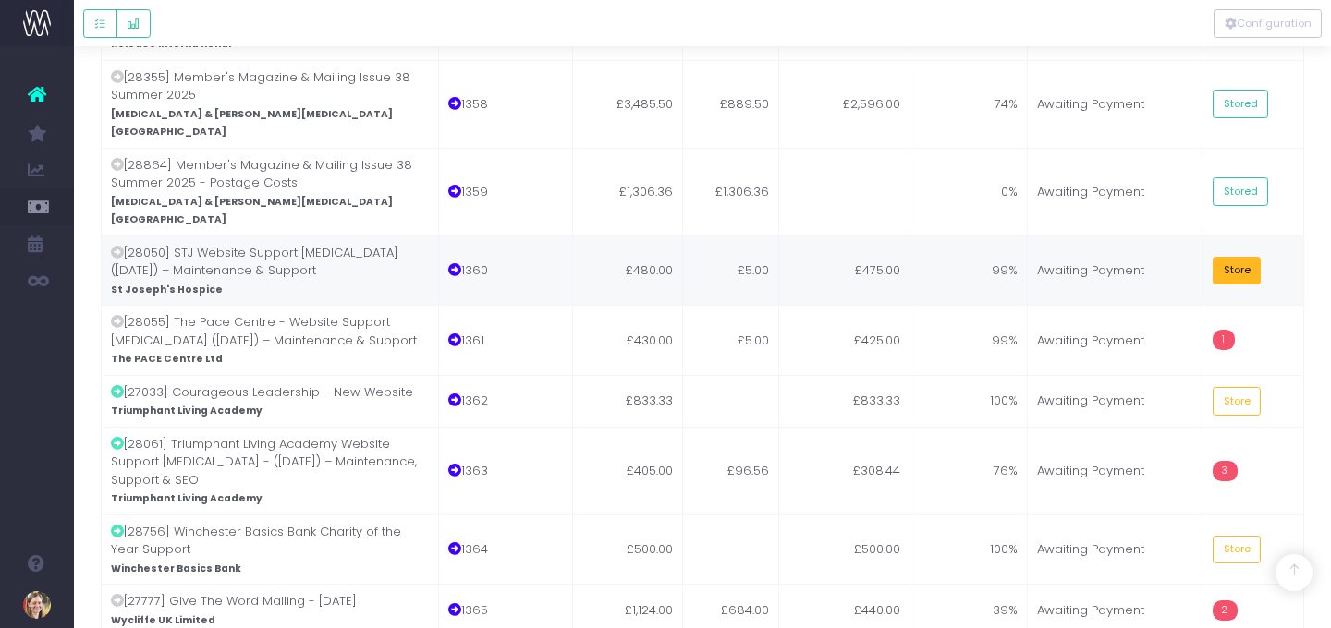
click at [1203, 257] on button "Store" at bounding box center [1237, 271] width 48 height 29
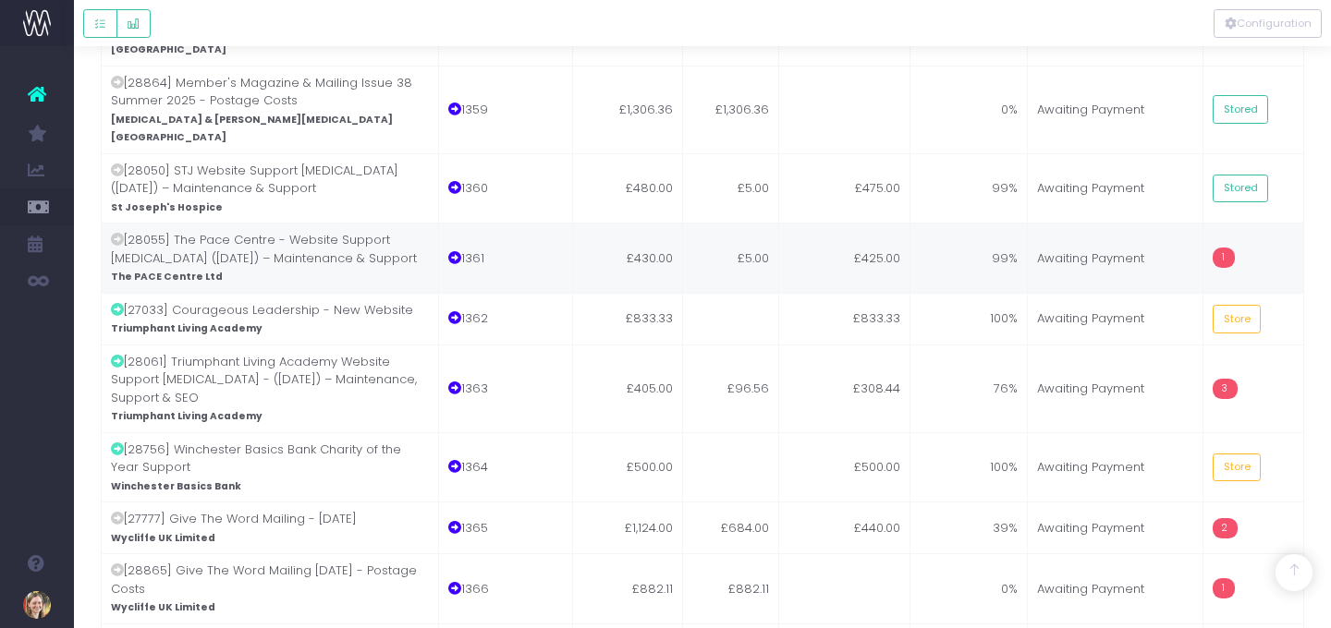
scroll to position [2441, 0]
click at [975, 222] on td "99%" at bounding box center [969, 257] width 118 height 70
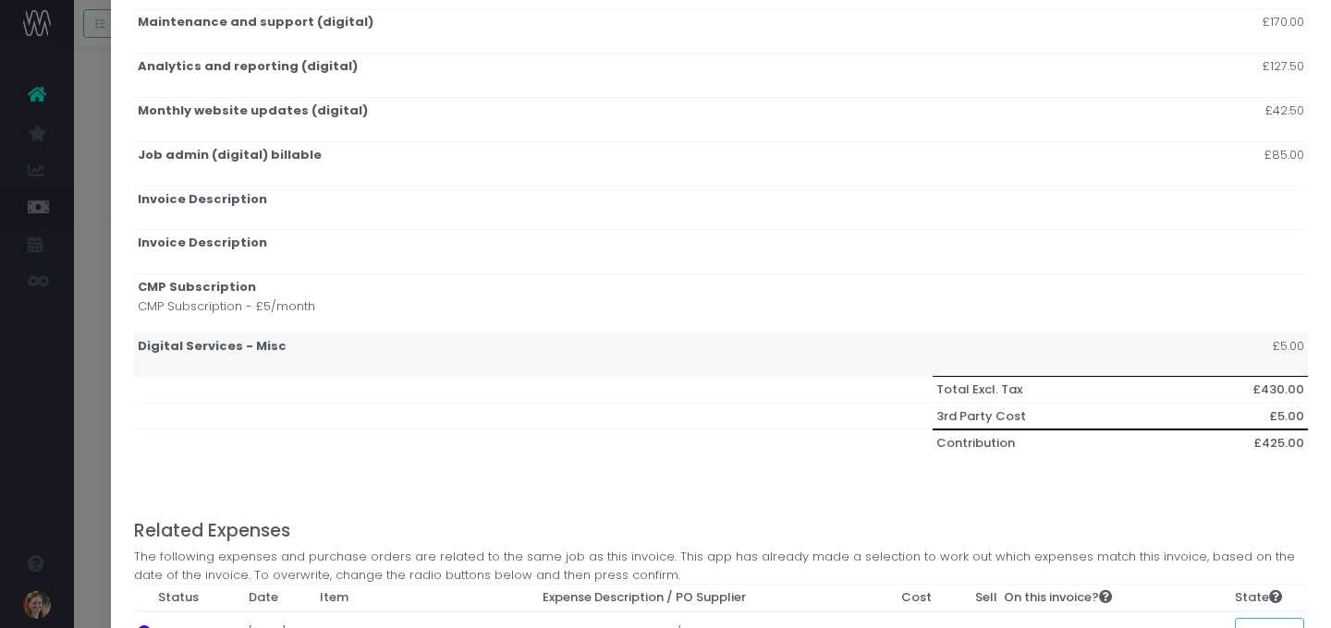
scroll to position [488, 0]
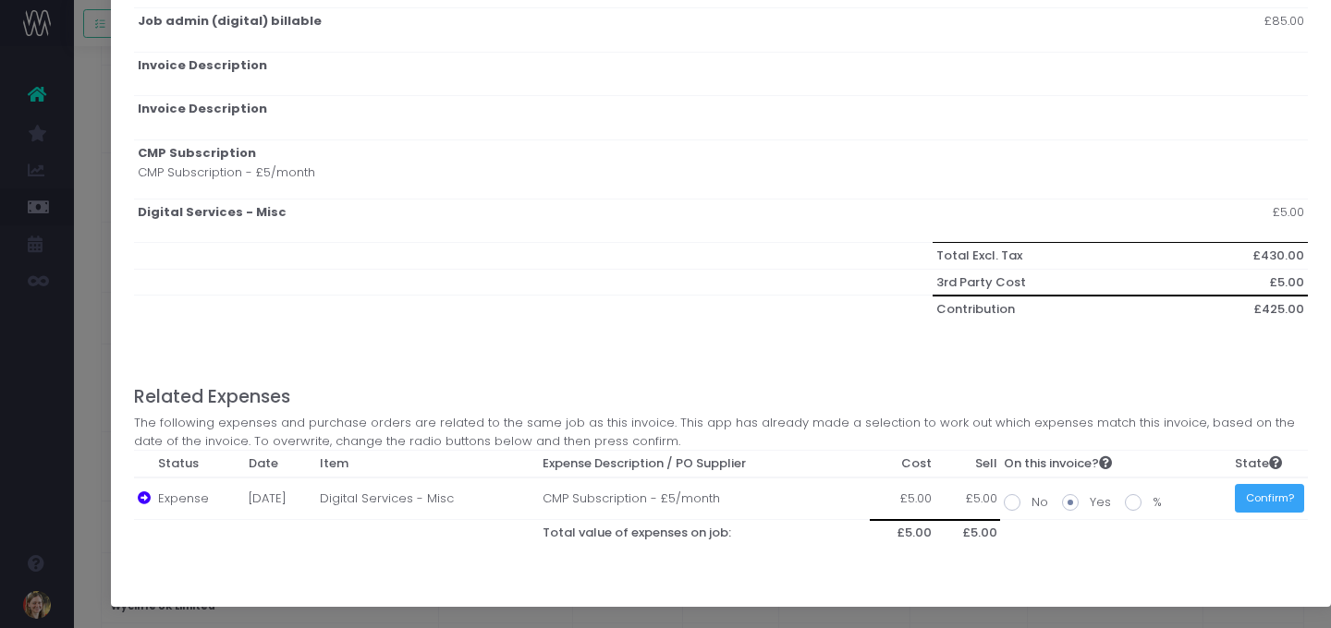
click at [1203, 495] on button "Confirm?" at bounding box center [1269, 498] width 69 height 29
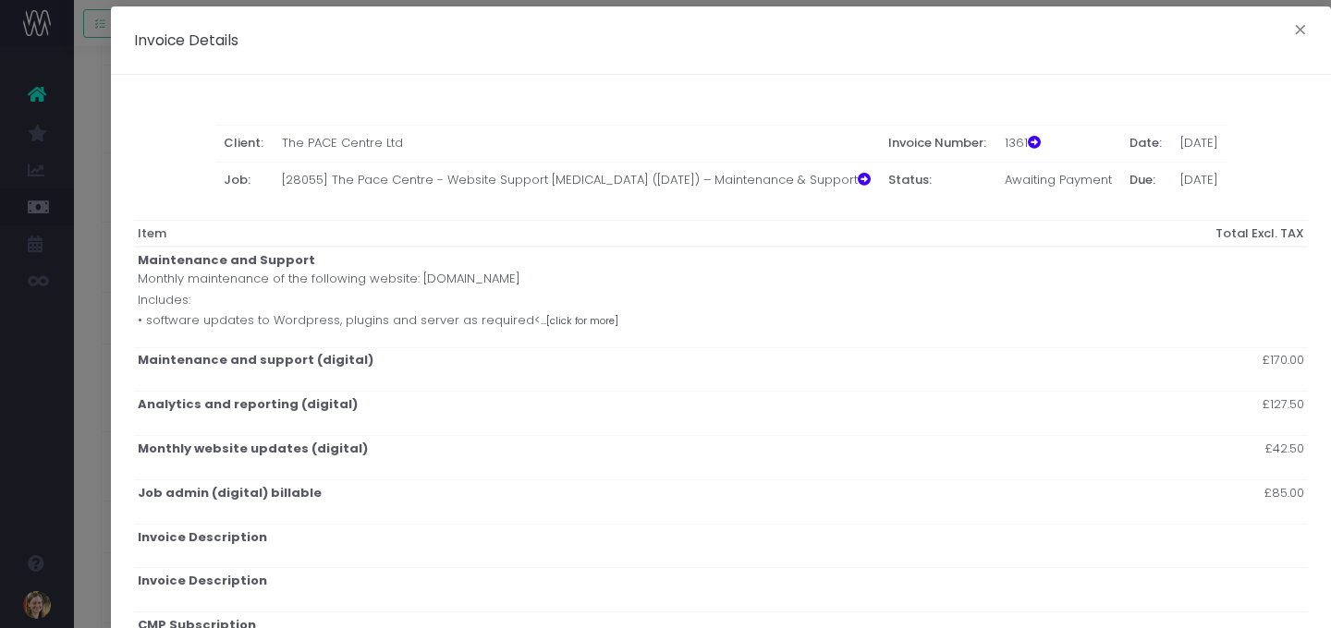
scroll to position [0, 0]
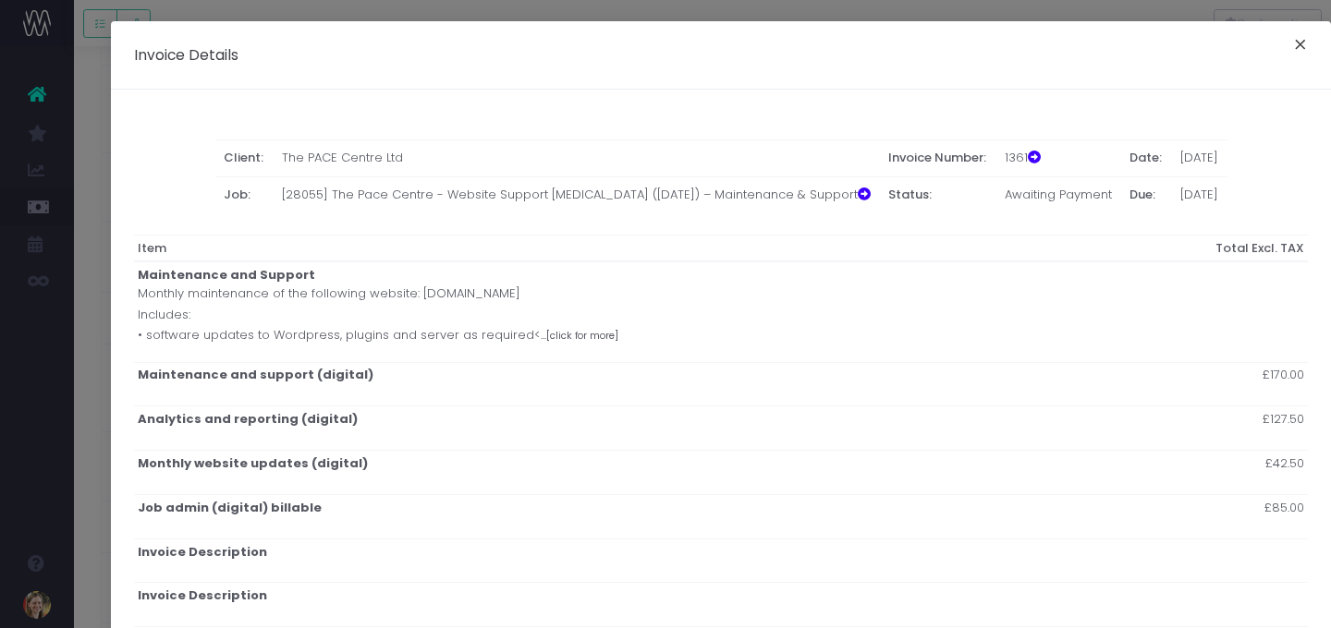
click at [1203, 48] on button "×" at bounding box center [1300, 47] width 39 height 30
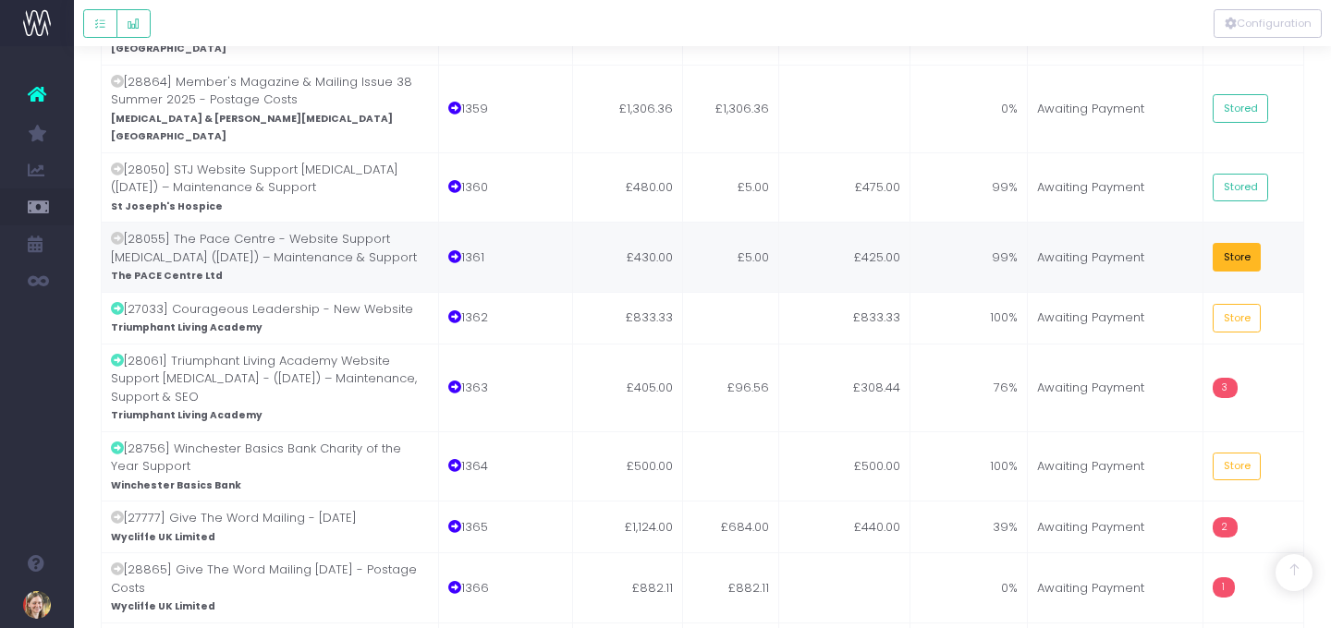
click at [1203, 243] on button "Store" at bounding box center [1237, 257] width 48 height 29
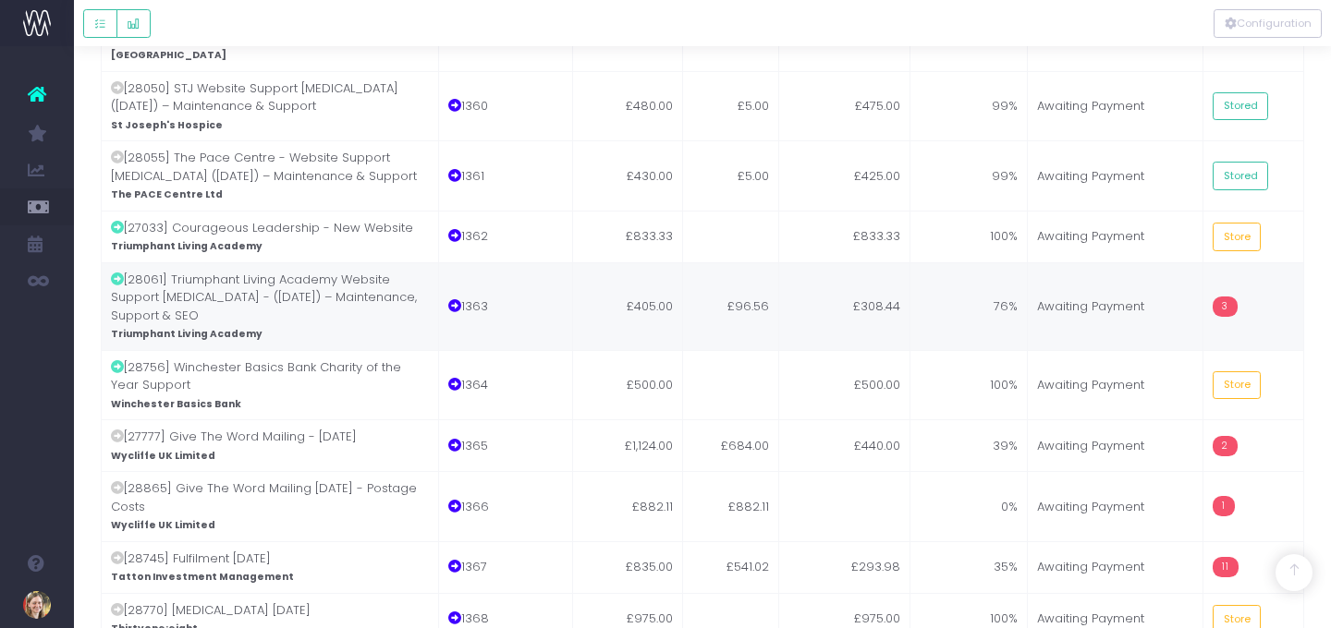
scroll to position [2524, 0]
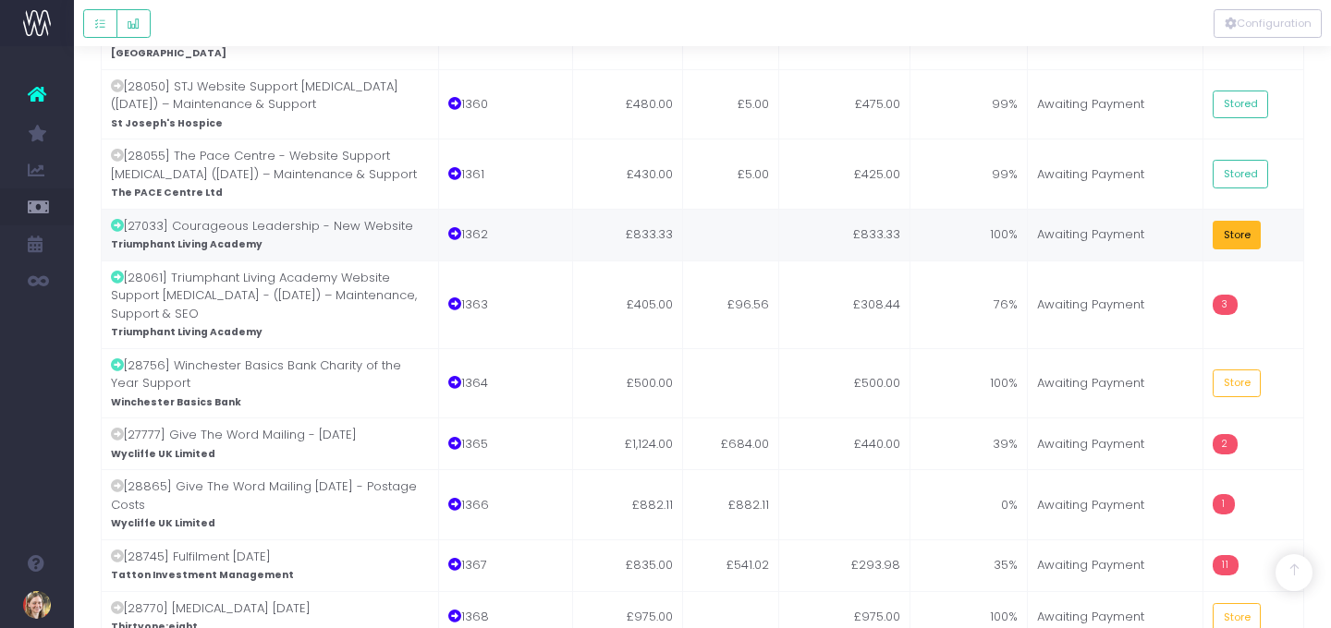
click at [1203, 221] on button "Store" at bounding box center [1237, 235] width 48 height 29
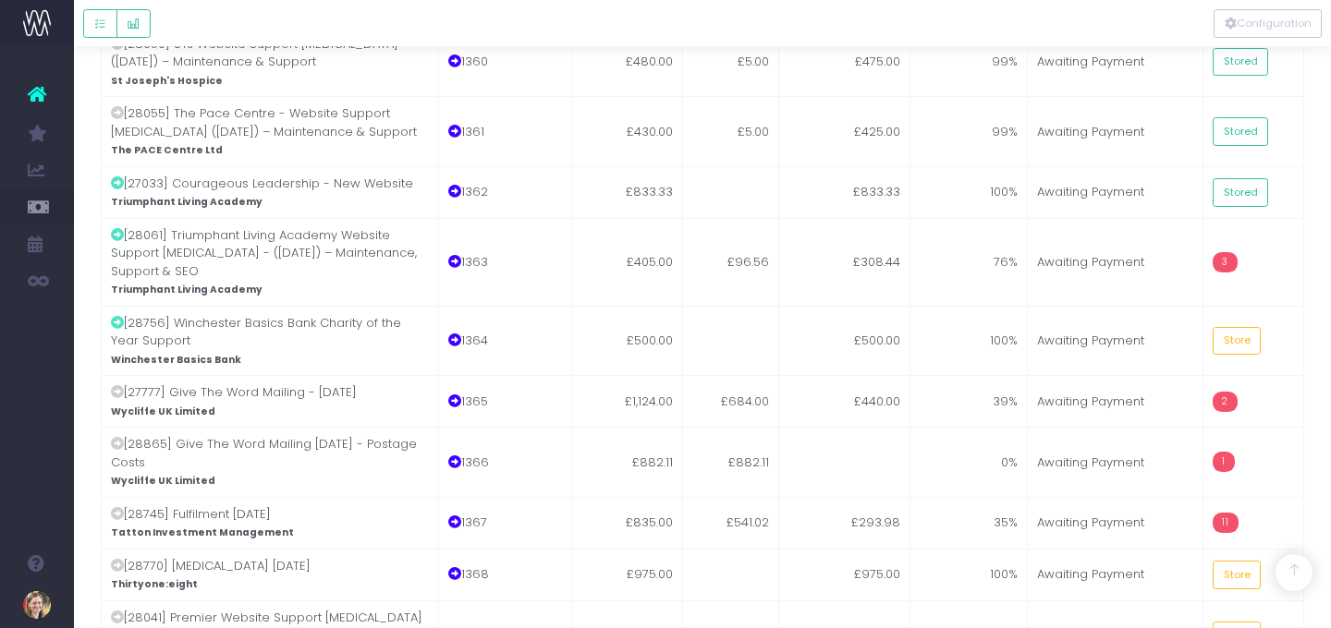
scroll to position [2570, 0]
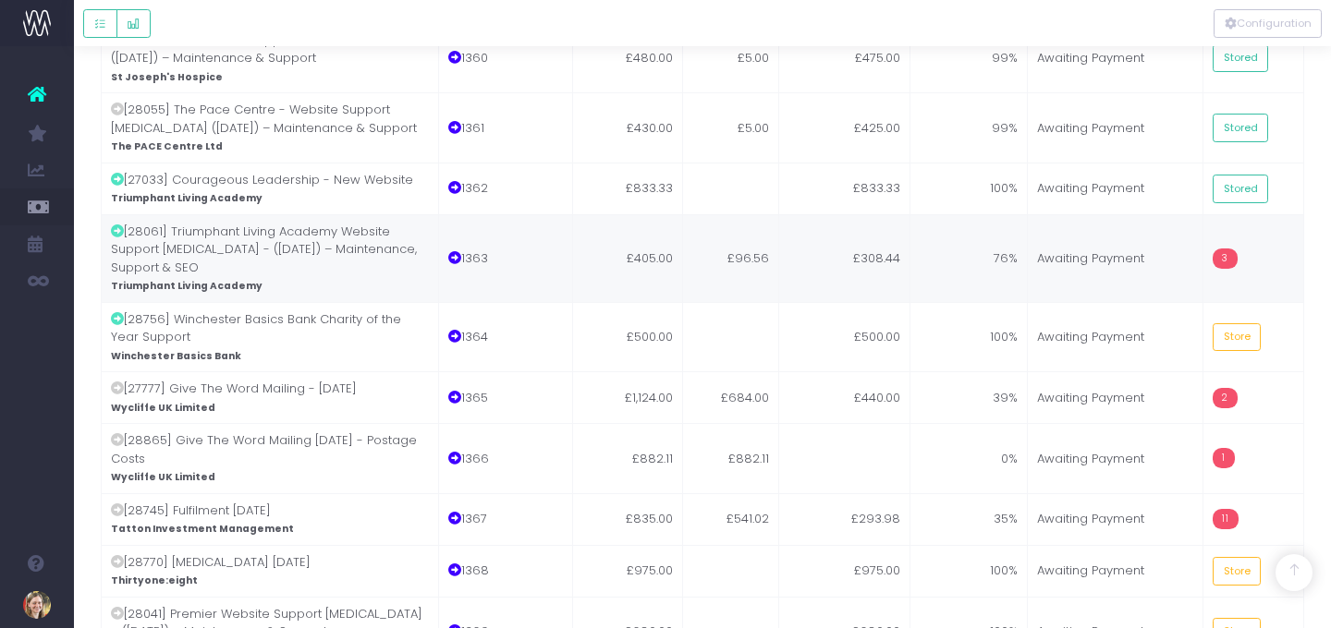
click at [731, 214] on td "£96.56" at bounding box center [731, 258] width 96 height 88
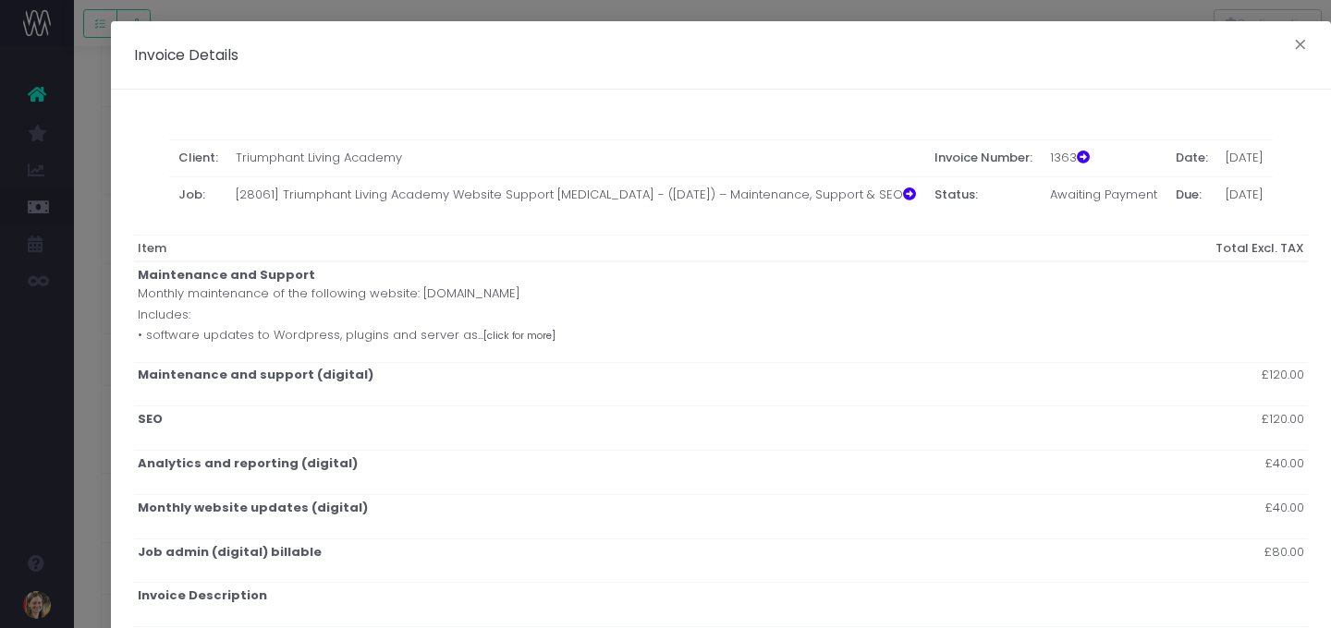
scroll to position [2399, 14]
click at [1203, 35] on button "×" at bounding box center [1300, 47] width 39 height 30
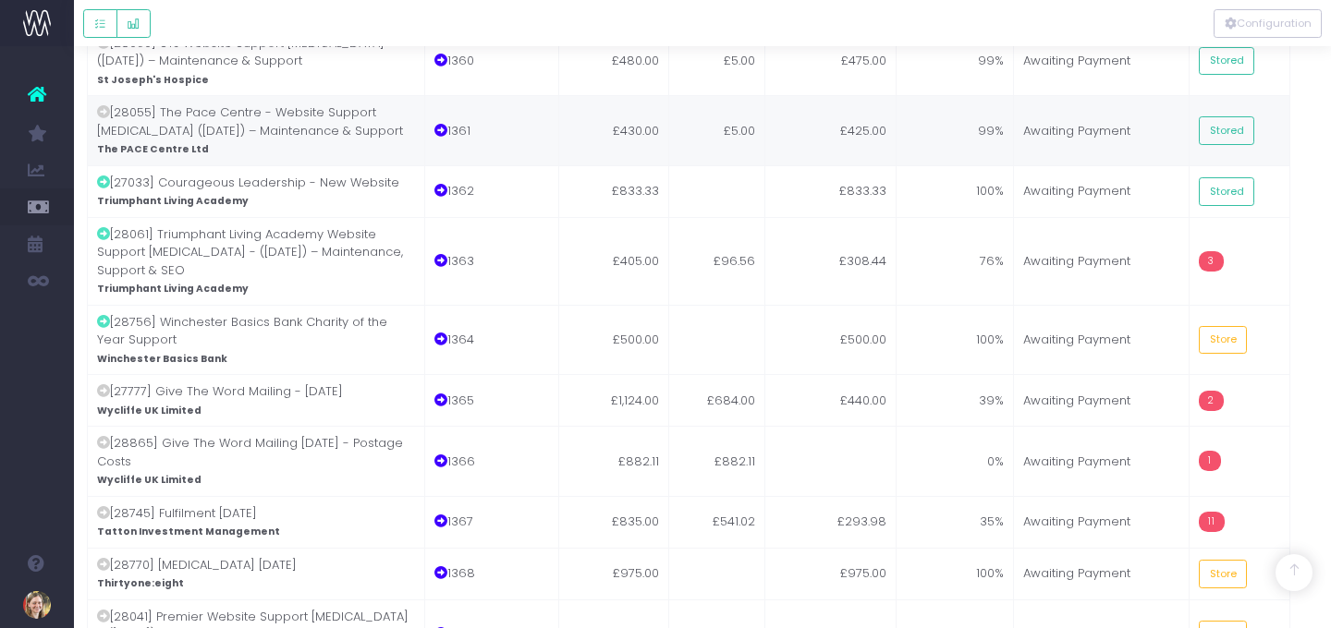
scroll to position [2567, 14]
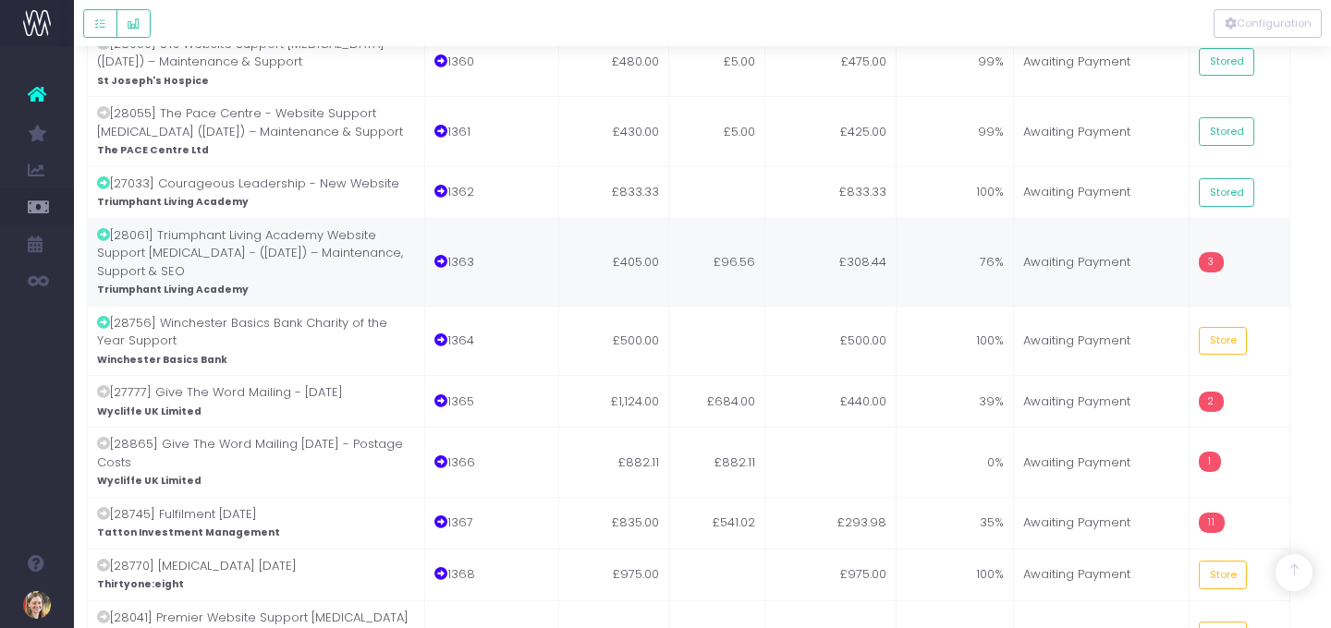
click at [710, 218] on td "£96.56" at bounding box center [717, 262] width 96 height 88
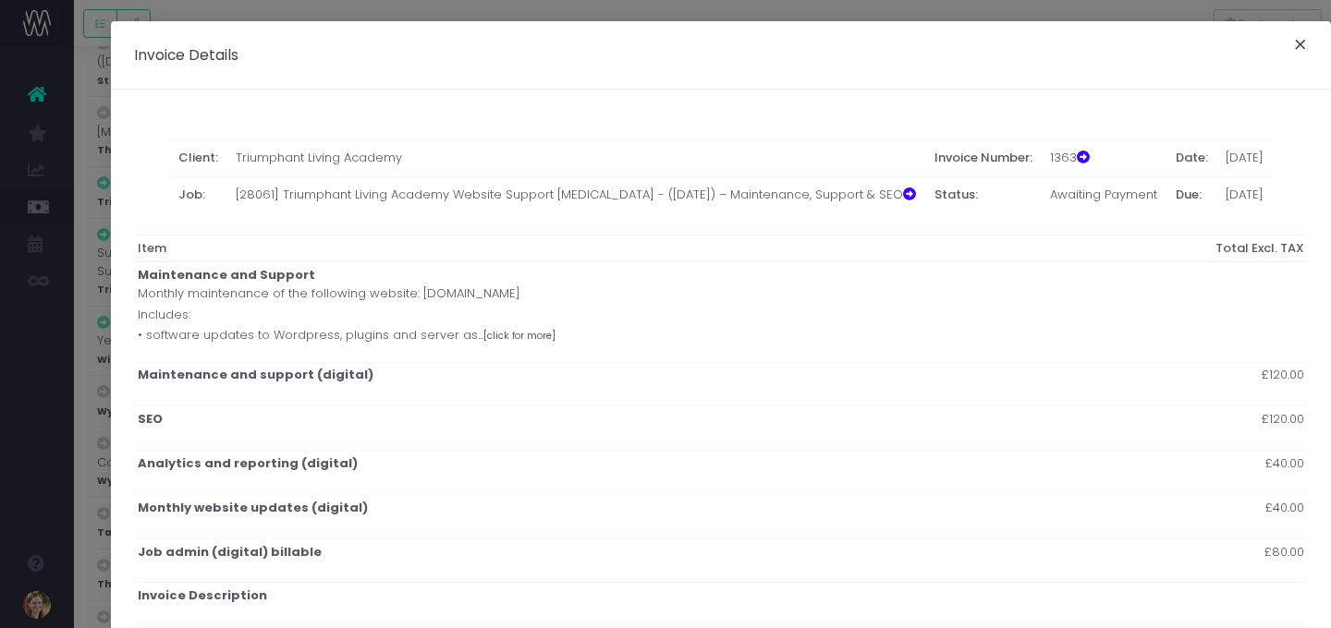
click at [1203, 43] on button "×" at bounding box center [1300, 47] width 39 height 30
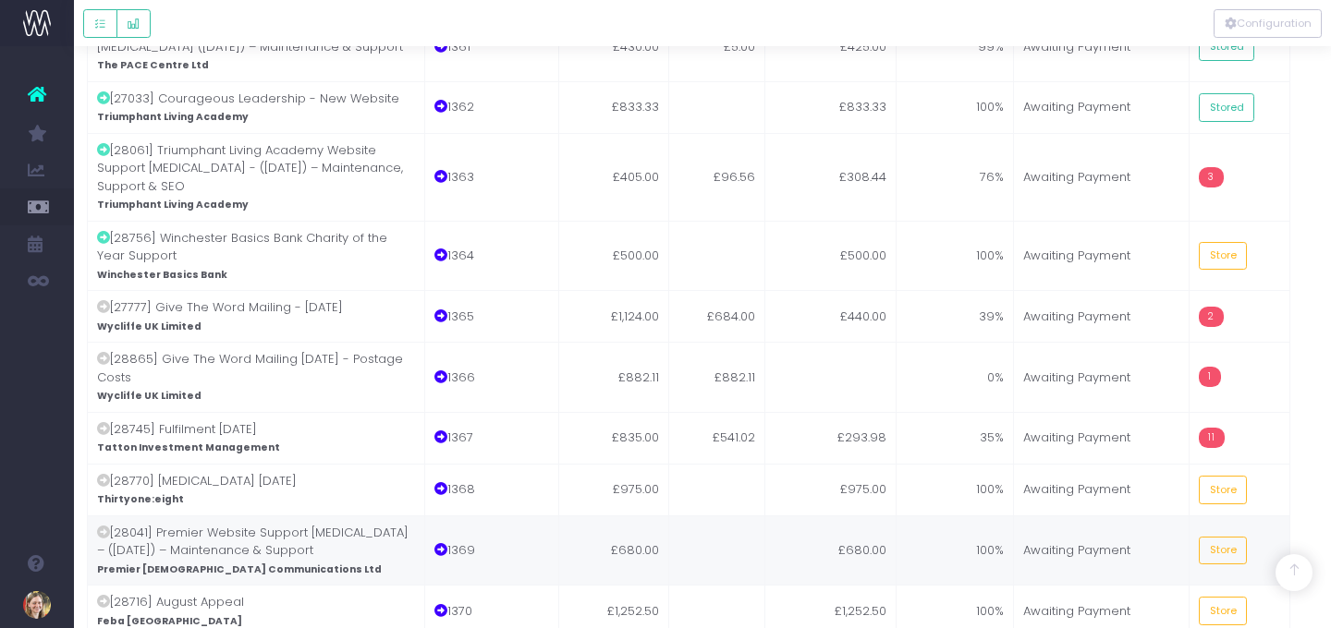
scroll to position [2652, 13]
drag, startPoint x: 1223, startPoint y: 96, endPoint x: 1214, endPoint y: 103, distance: 11.3
click at [1203, 242] on button "Store" at bounding box center [1224, 256] width 48 height 29
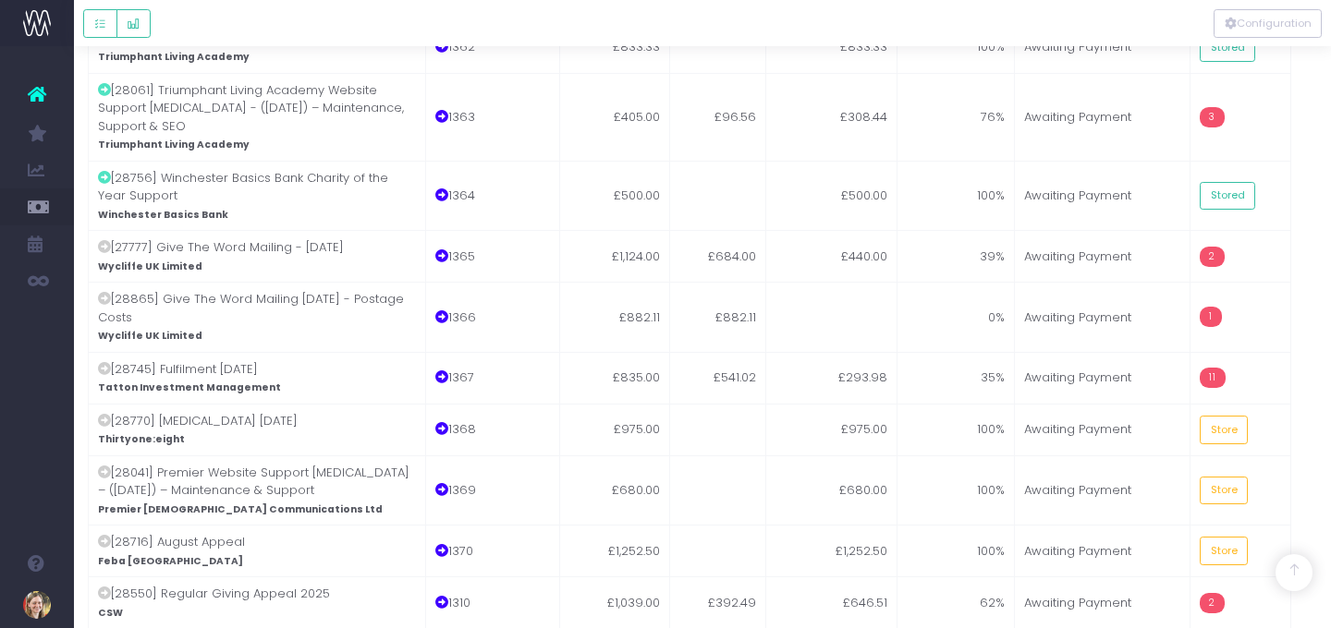
scroll to position [2714, 13]
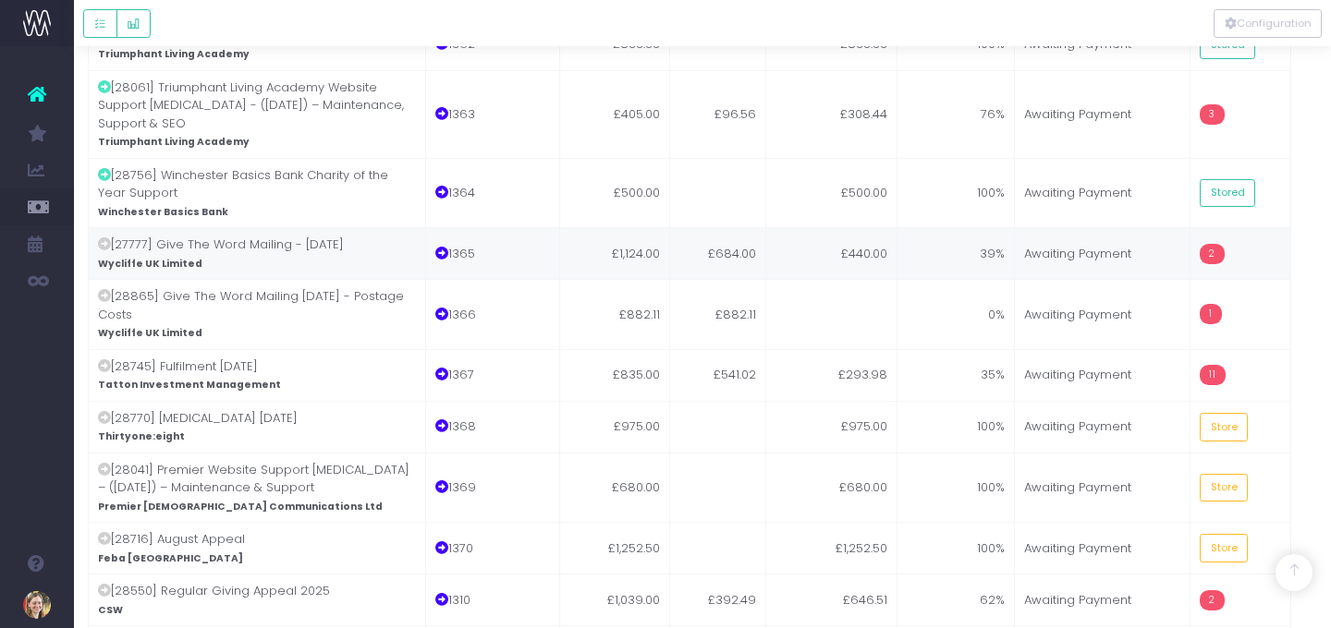
click at [789, 227] on td "£440.00" at bounding box center [831, 253] width 131 height 52
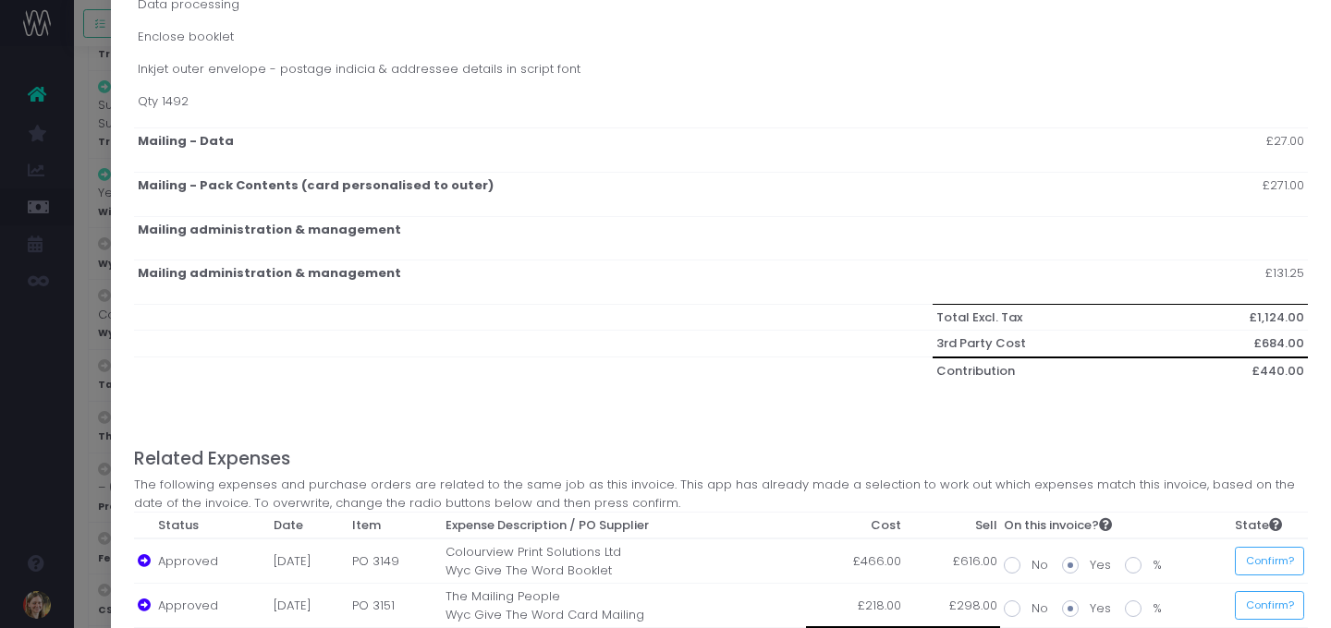
scroll to position [636, 0]
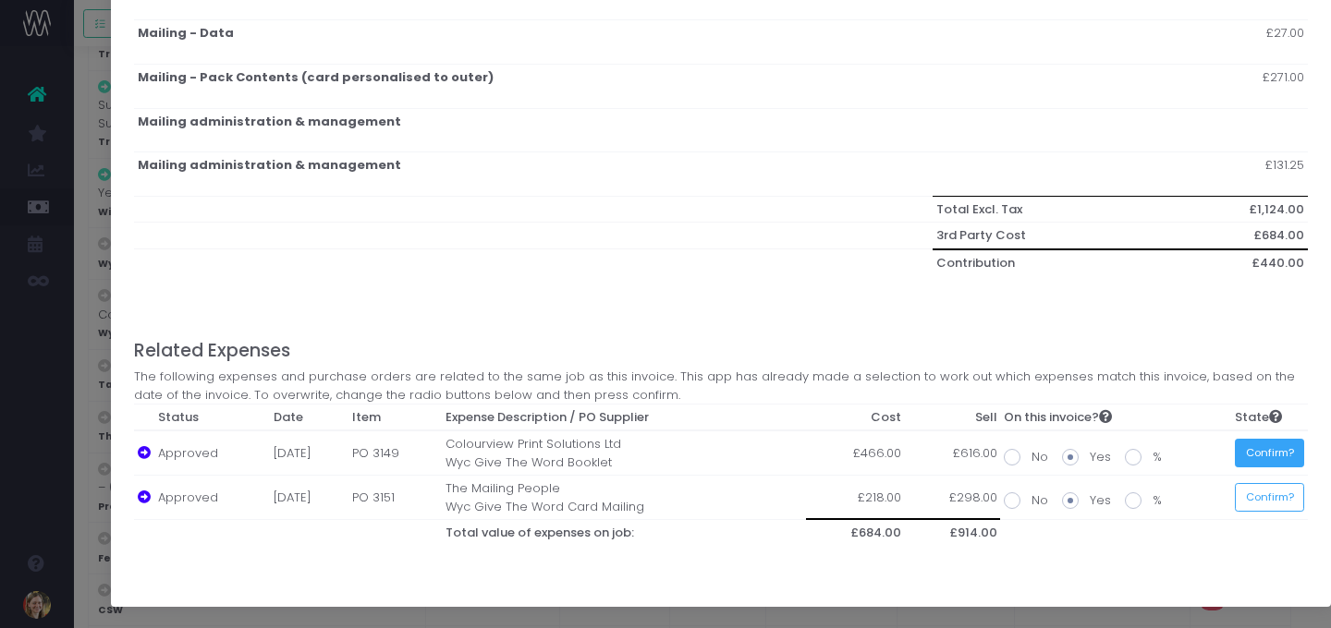
click at [1203, 460] on button "Confirm?" at bounding box center [1269, 453] width 69 height 29
click at [1203, 490] on button "Confirm?" at bounding box center [1264, 497] width 69 height 29
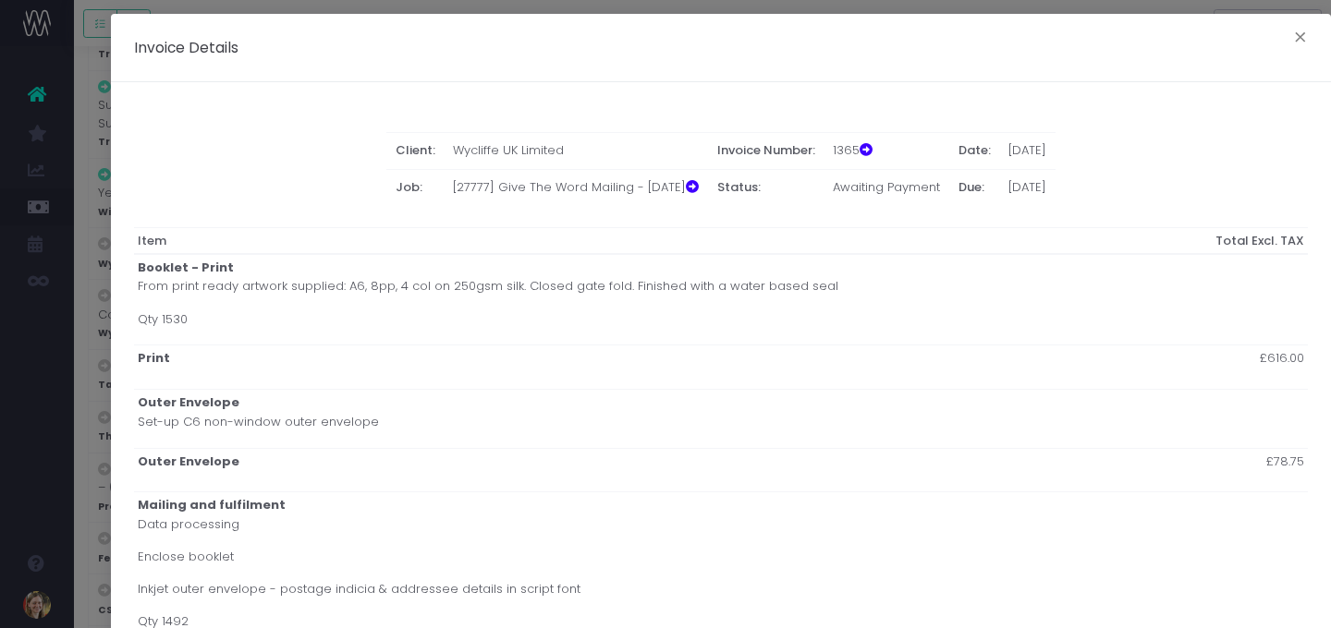
scroll to position [0, 0]
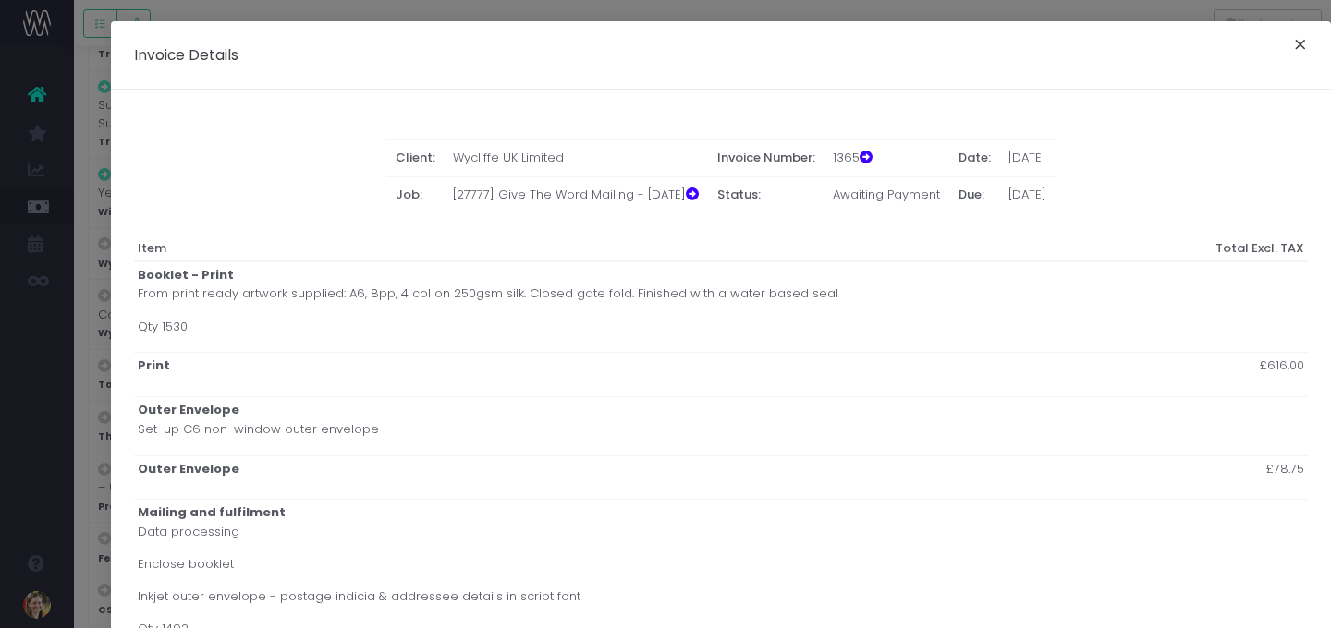
click at [1203, 42] on button "×" at bounding box center [1300, 47] width 39 height 30
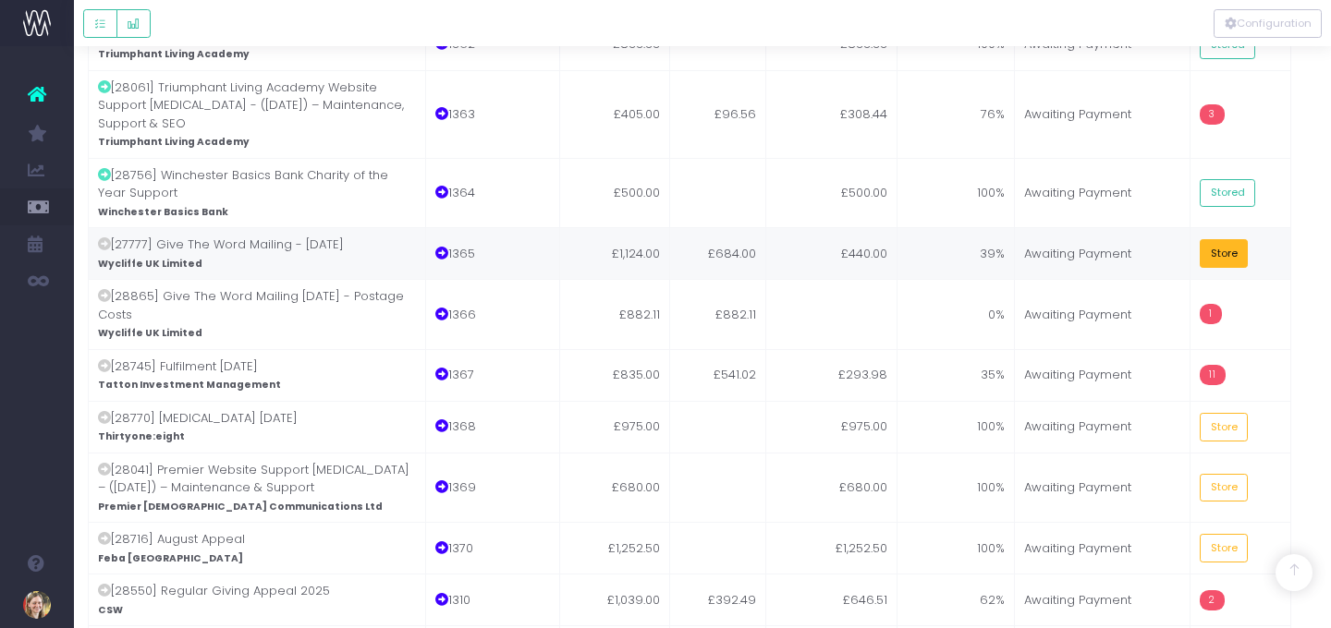
click at [1203, 239] on button "Store" at bounding box center [1224, 253] width 48 height 29
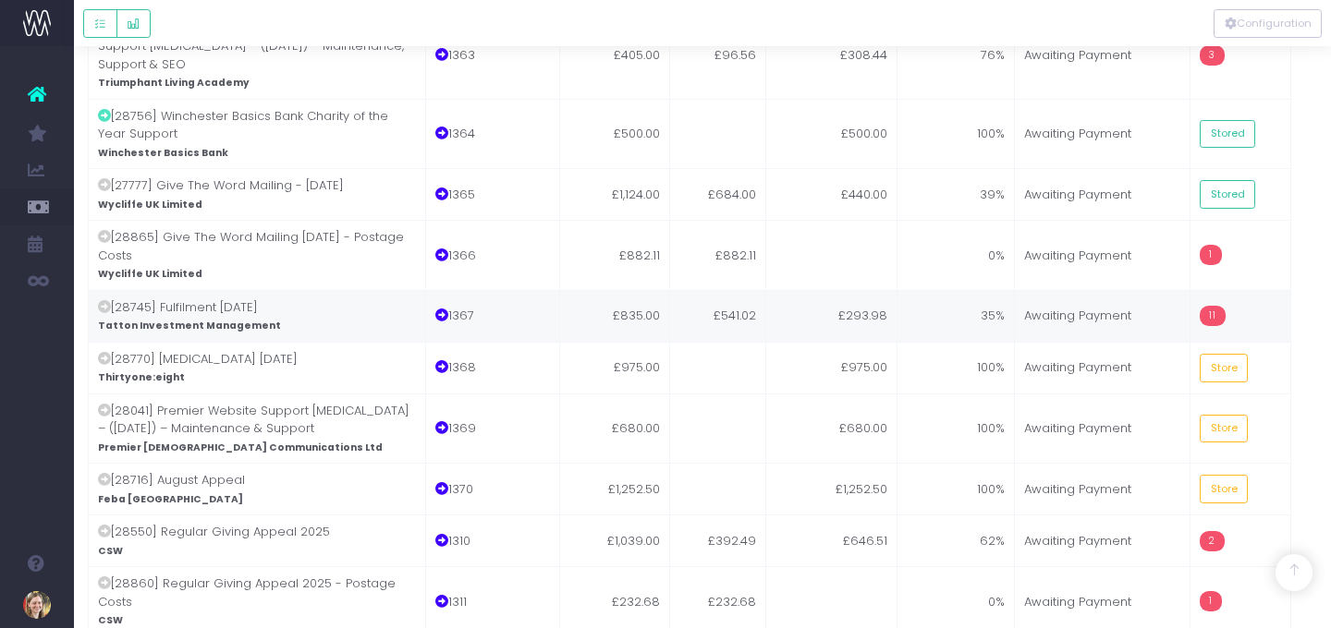
scroll to position [2775, 13]
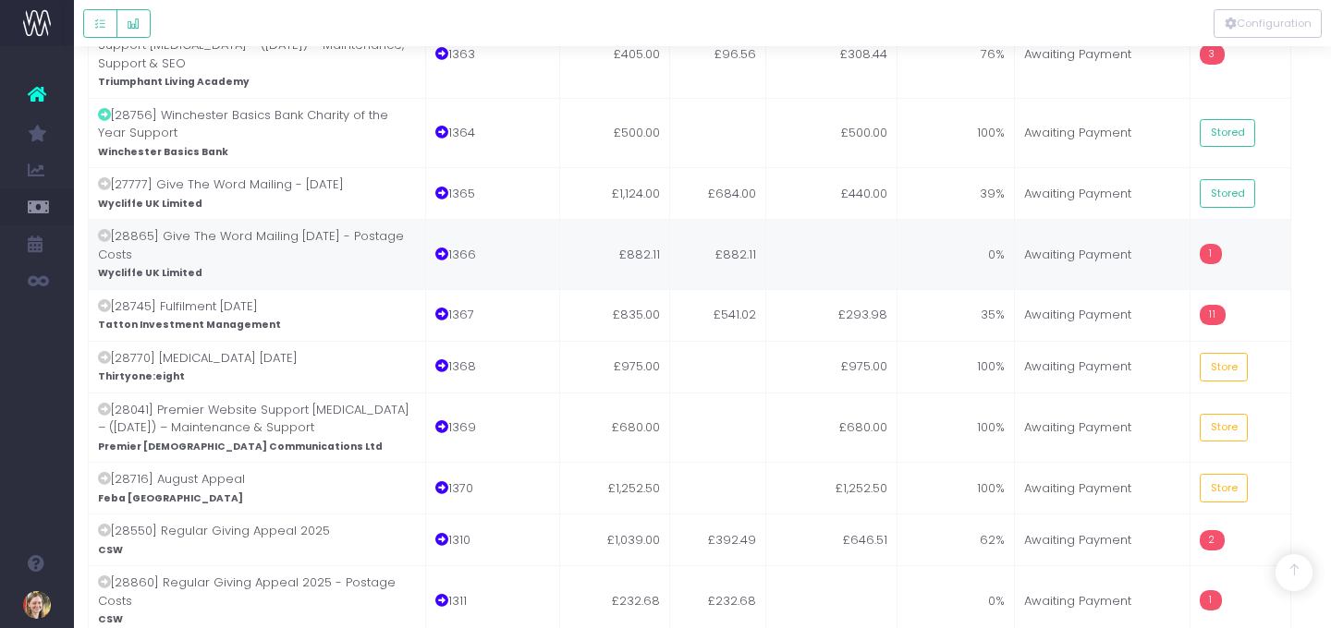
click at [726, 219] on td "£882.11" at bounding box center [718, 254] width 96 height 70
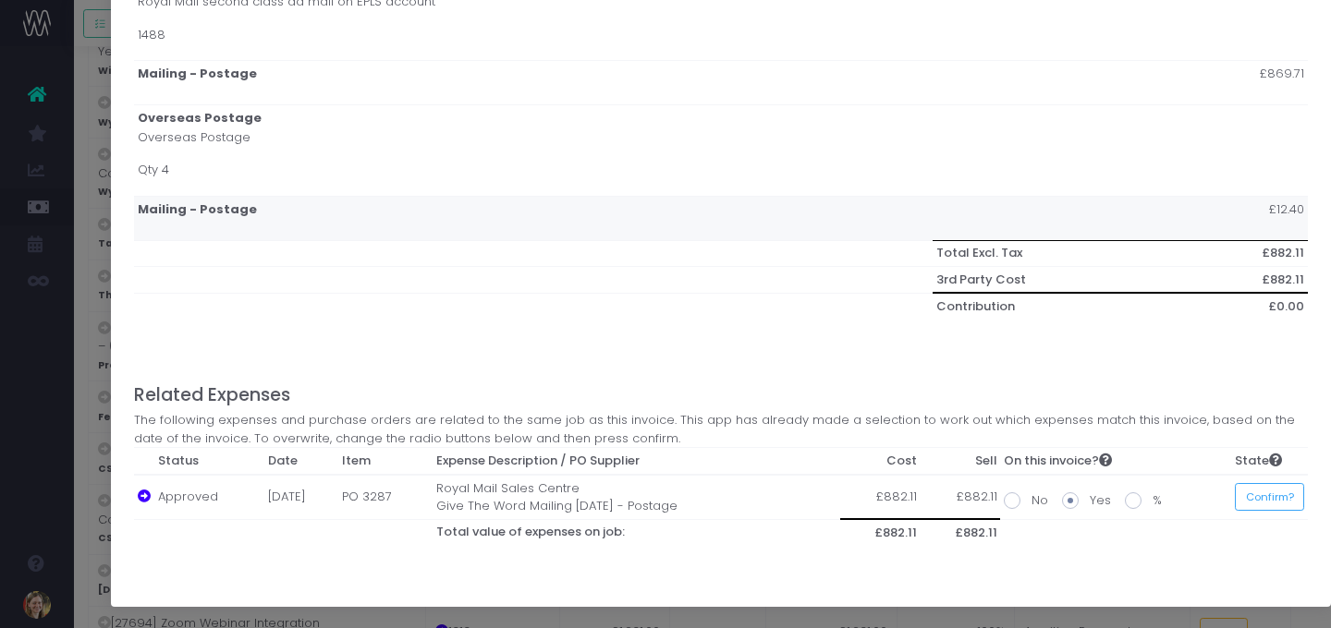
scroll to position [2857, 13]
click at [1203, 491] on button "Confirm?" at bounding box center [1269, 497] width 69 height 29
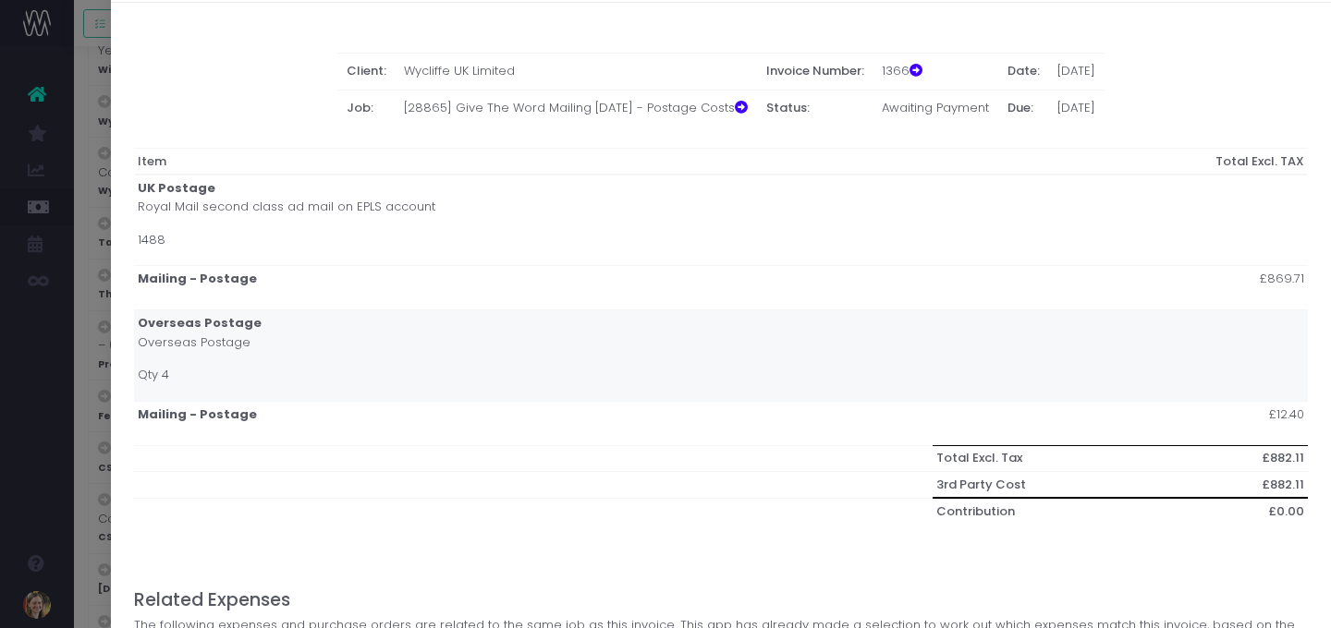
scroll to position [0, 0]
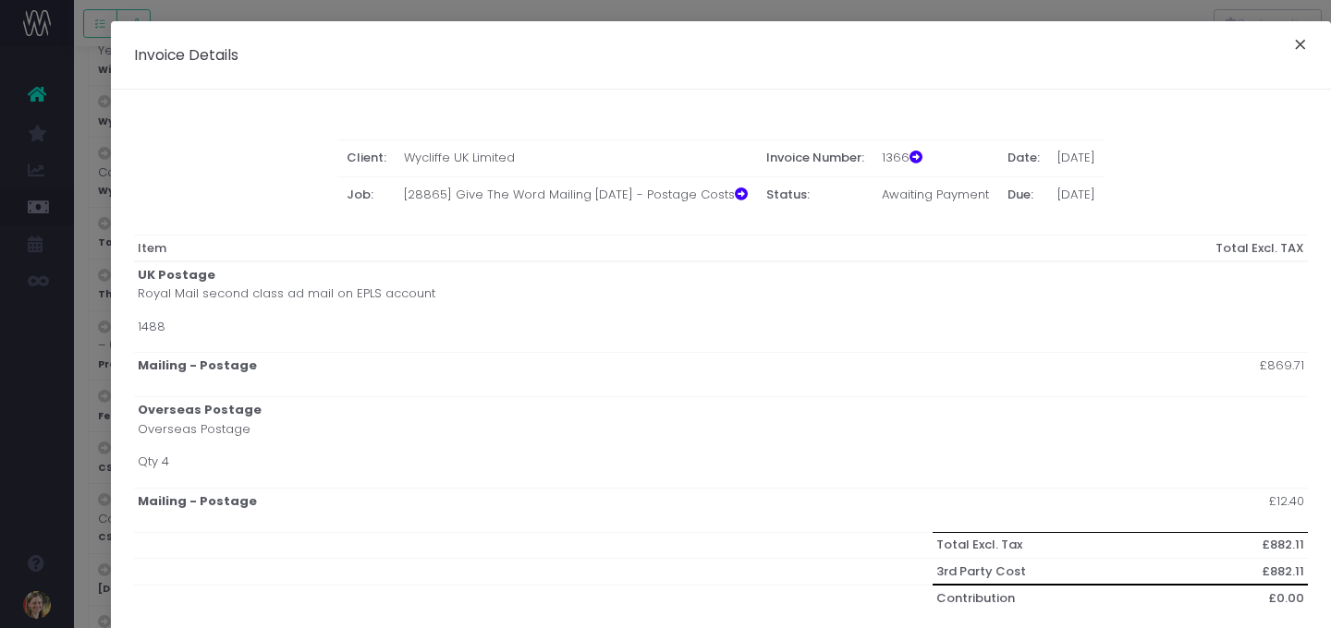
click at [1203, 48] on button "×" at bounding box center [1300, 47] width 39 height 30
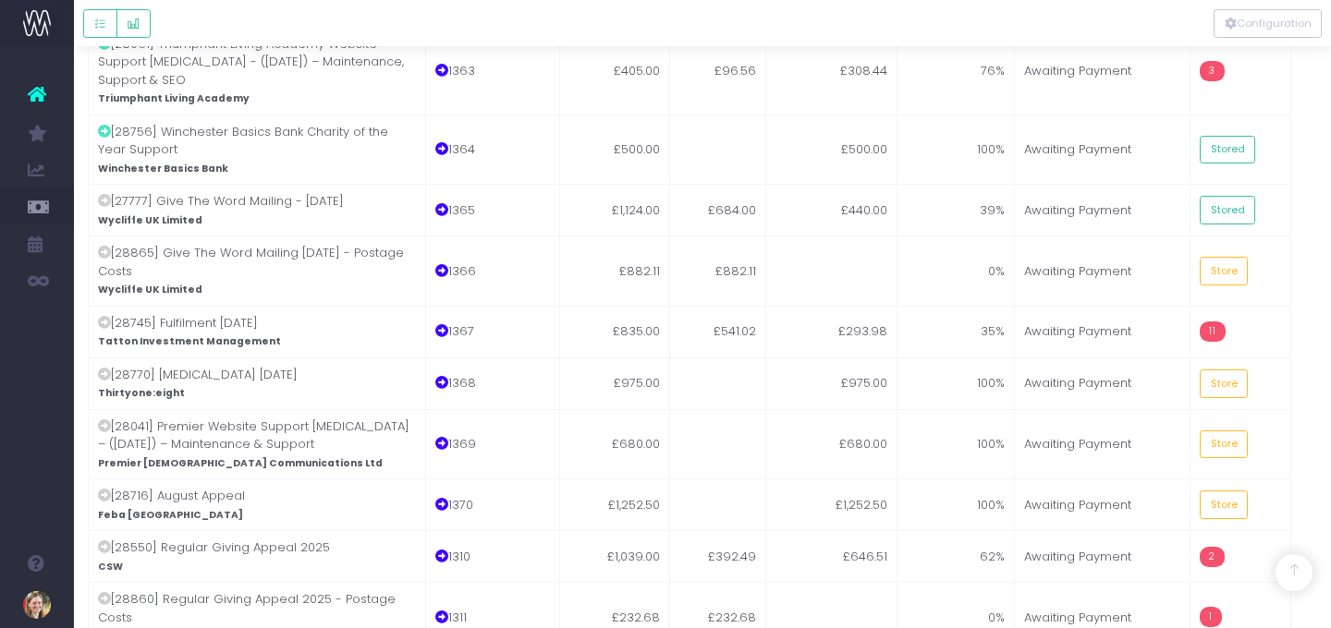
scroll to position [2764, 13]
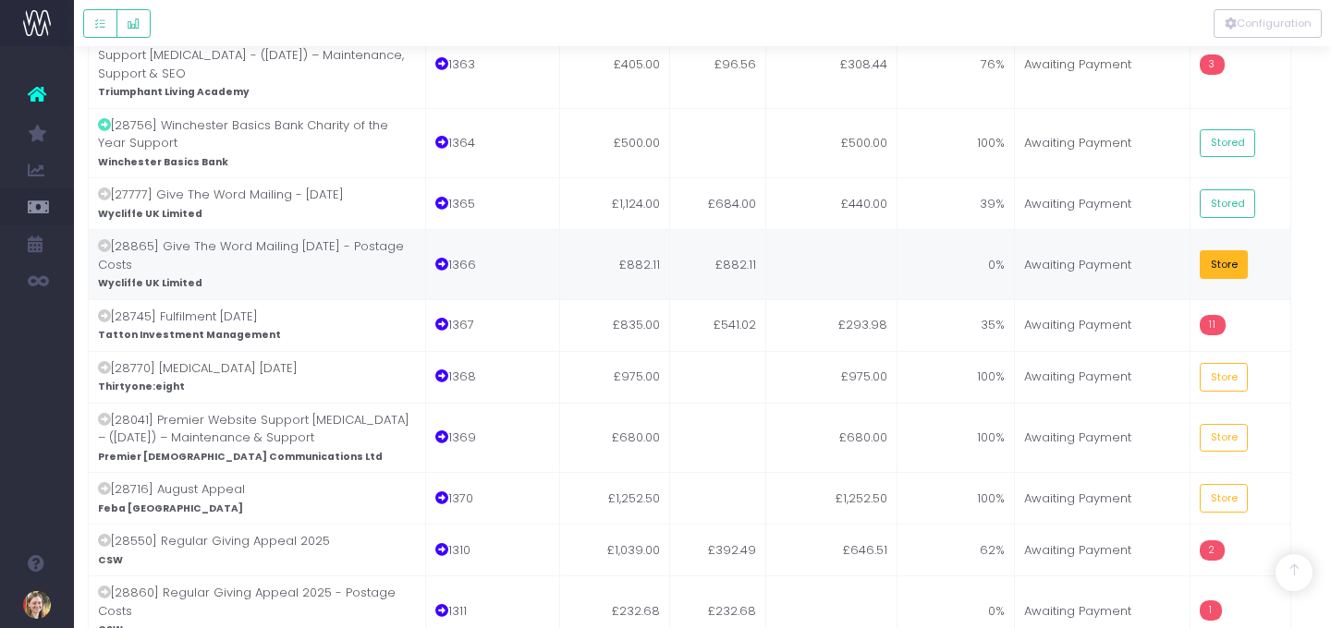
click at [1203, 250] on button "Store" at bounding box center [1224, 264] width 48 height 29
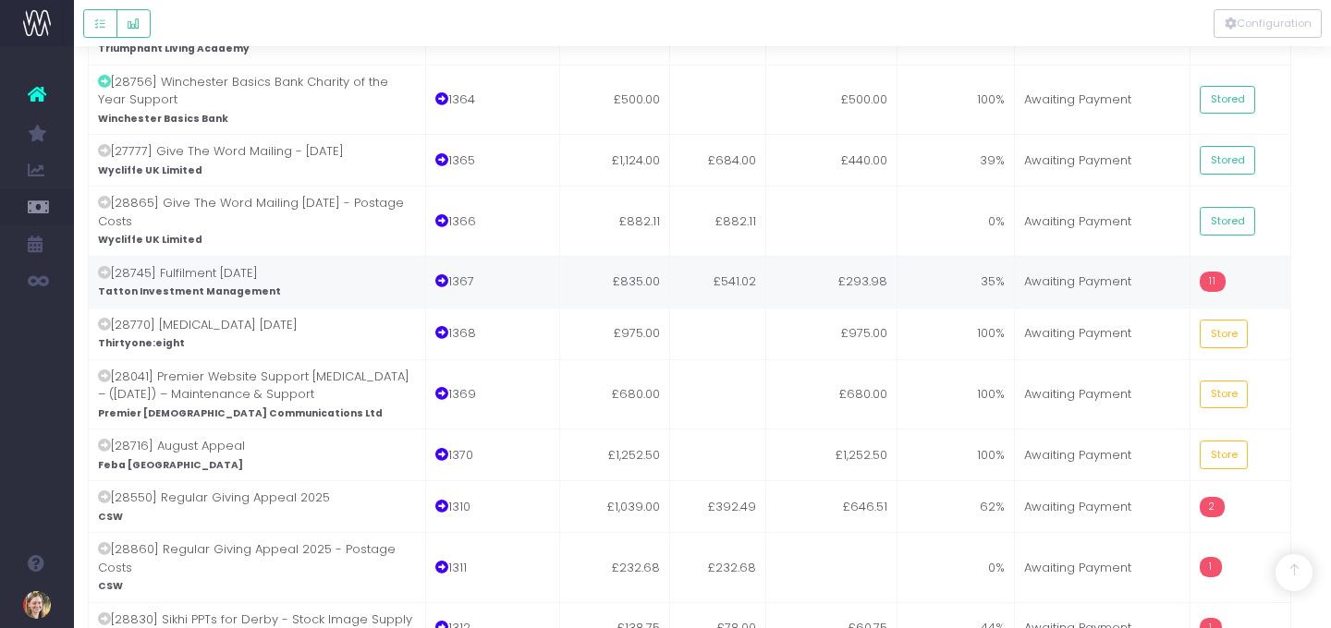
scroll to position [2815, 13]
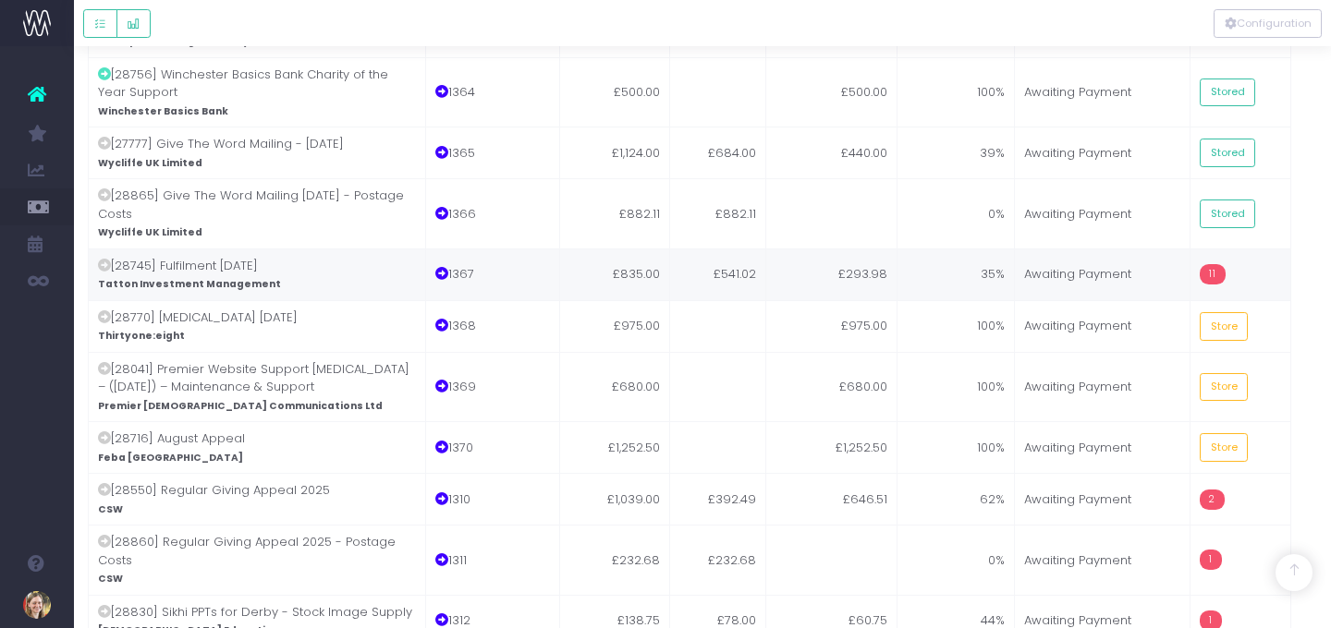
click at [937, 249] on td "35%" at bounding box center [956, 275] width 118 height 52
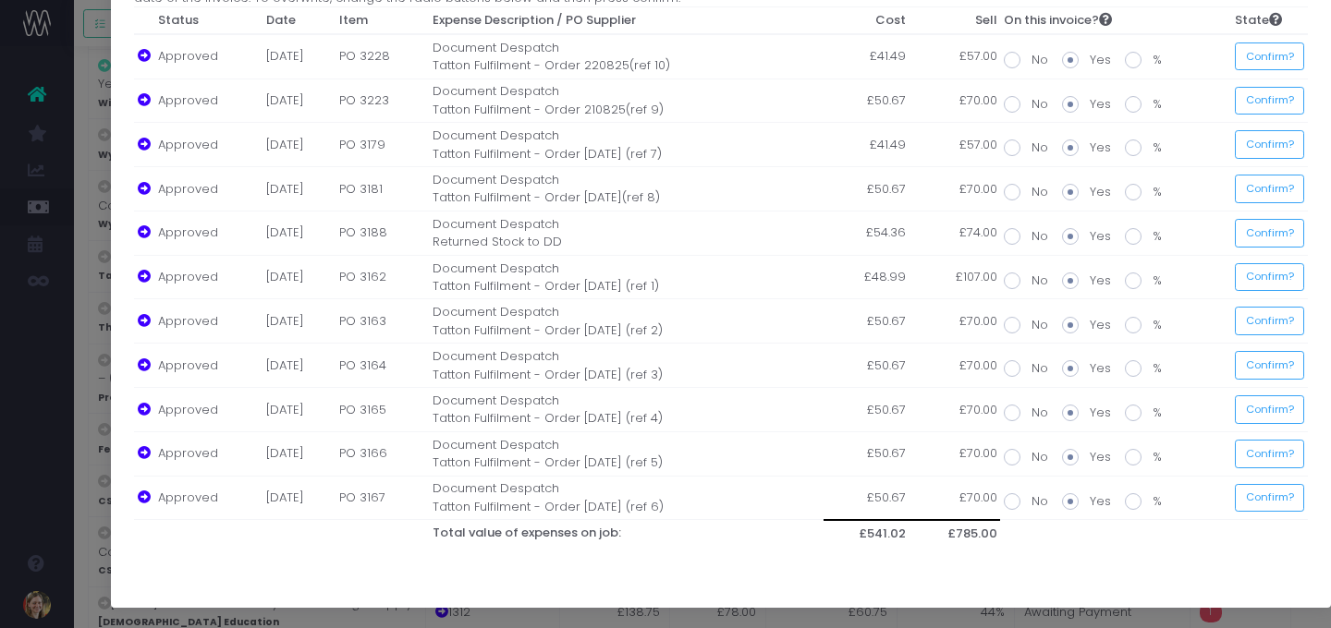
scroll to position [2824, 13]
click at [1203, 61] on button "Confirm?" at bounding box center [1269, 57] width 69 height 29
click at [1203, 116] on td "Confirm?" at bounding box center [1269, 101] width 77 height 44
click at [1203, 106] on button "Confirm?" at bounding box center [1264, 101] width 69 height 29
drag, startPoint x: 1257, startPoint y: 139, endPoint x: 1263, endPoint y: 152, distance: 15.3
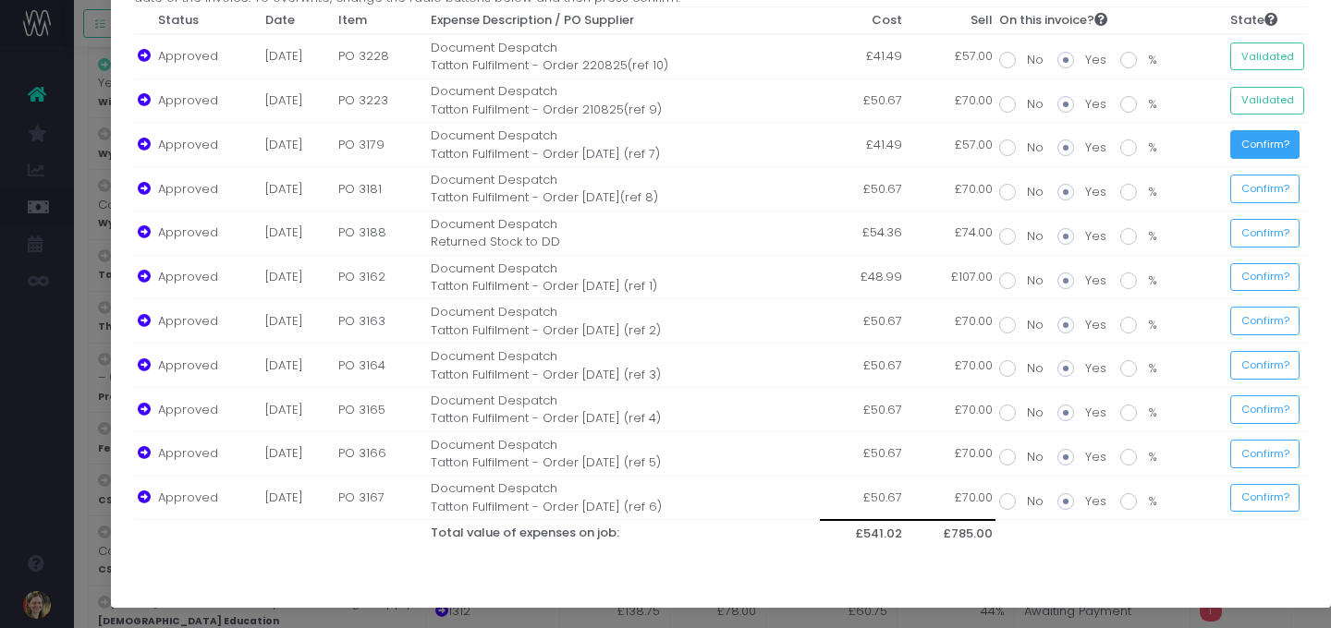
click at [1203, 140] on button "Confirm?" at bounding box center [1264, 144] width 69 height 29
drag, startPoint x: 1260, startPoint y: 179, endPoint x: 1262, endPoint y: 211, distance: 31.5
click at [1203, 179] on button "Confirm?" at bounding box center [1264, 189] width 69 height 29
drag, startPoint x: 1263, startPoint y: 228, endPoint x: 1263, endPoint y: 259, distance: 30.5
click at [1203, 229] on button "Confirm?" at bounding box center [1264, 233] width 69 height 29
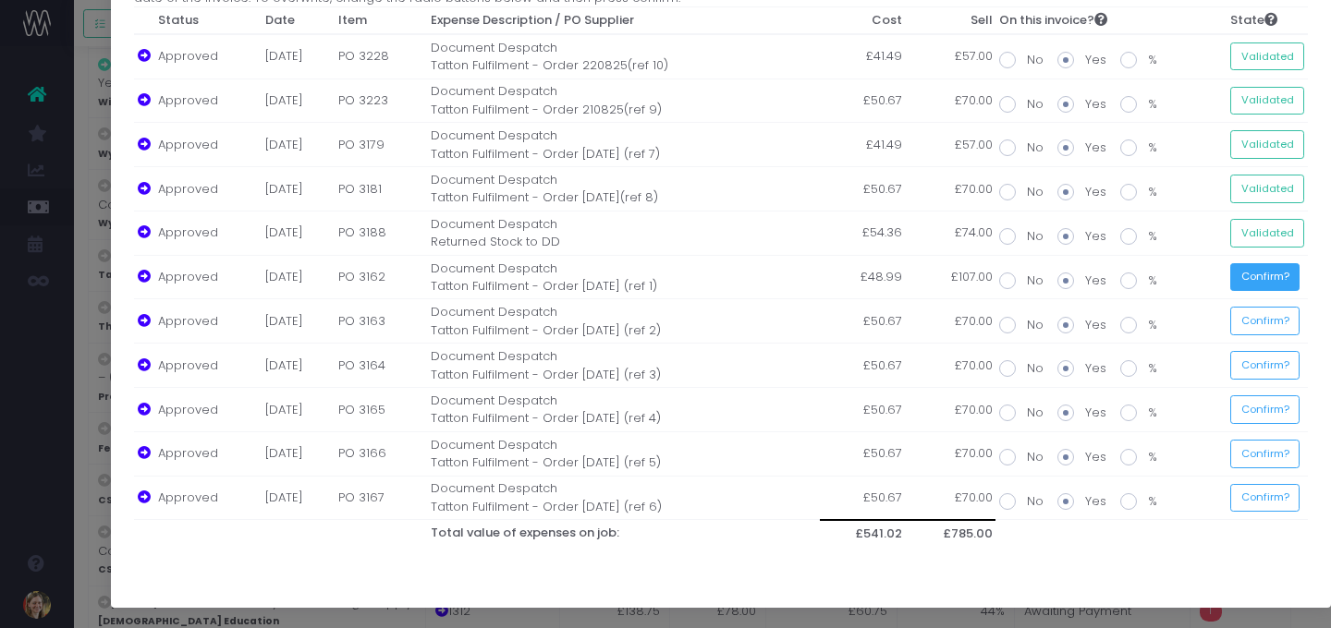
click at [1203, 277] on button "Confirm?" at bounding box center [1264, 277] width 69 height 29
click at [1203, 311] on button "Confirm?" at bounding box center [1264, 321] width 69 height 29
drag, startPoint x: 1283, startPoint y: 365, endPoint x: 1287, endPoint y: 382, distance: 17.0
click at [1203, 365] on button "Confirm?" at bounding box center [1264, 365] width 69 height 29
drag, startPoint x: 1283, startPoint y: 406, endPoint x: 1283, endPoint y: 418, distance: 12.0
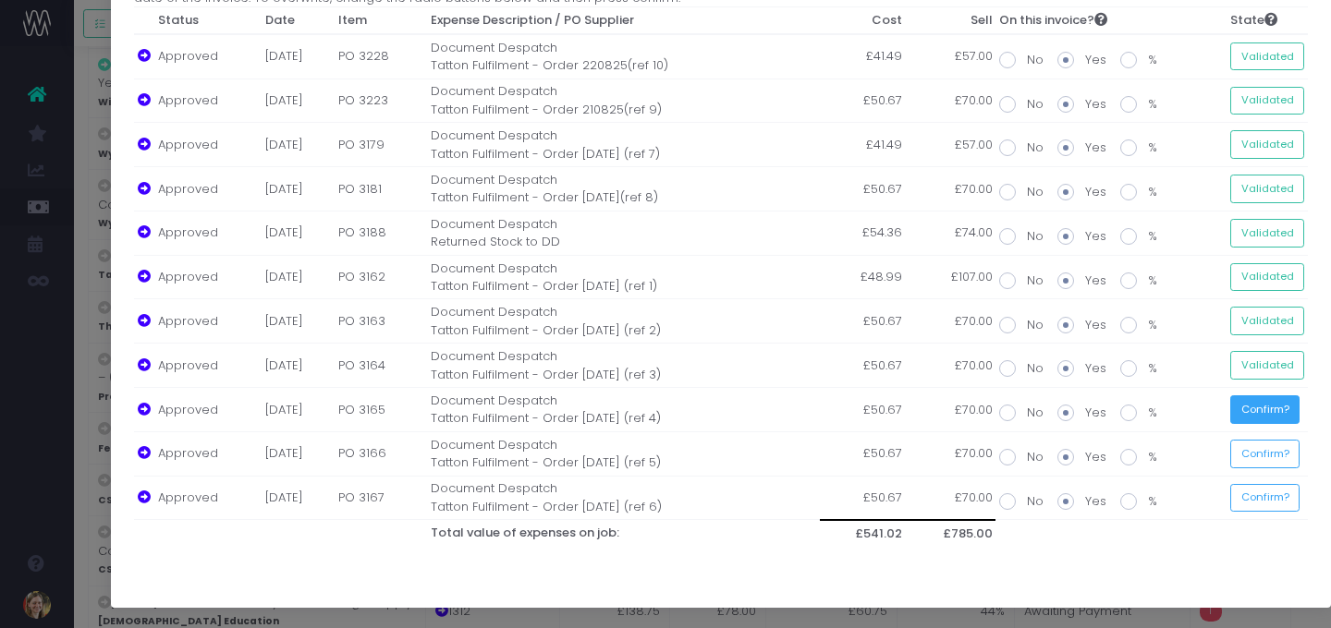
click at [1203, 406] on button "Confirm?" at bounding box center [1264, 410] width 69 height 29
click at [1203, 450] on button "Confirm?" at bounding box center [1264, 454] width 69 height 29
click at [1203, 492] on button "Confirm?" at bounding box center [1264, 498] width 69 height 29
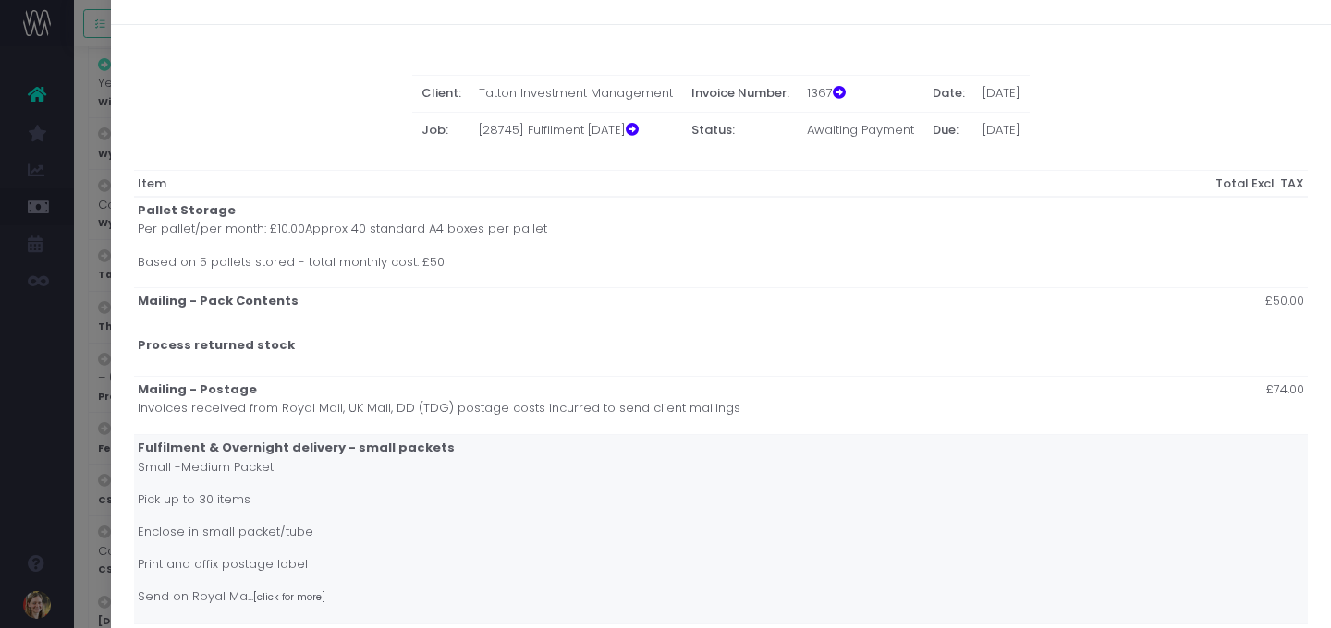
scroll to position [0, 0]
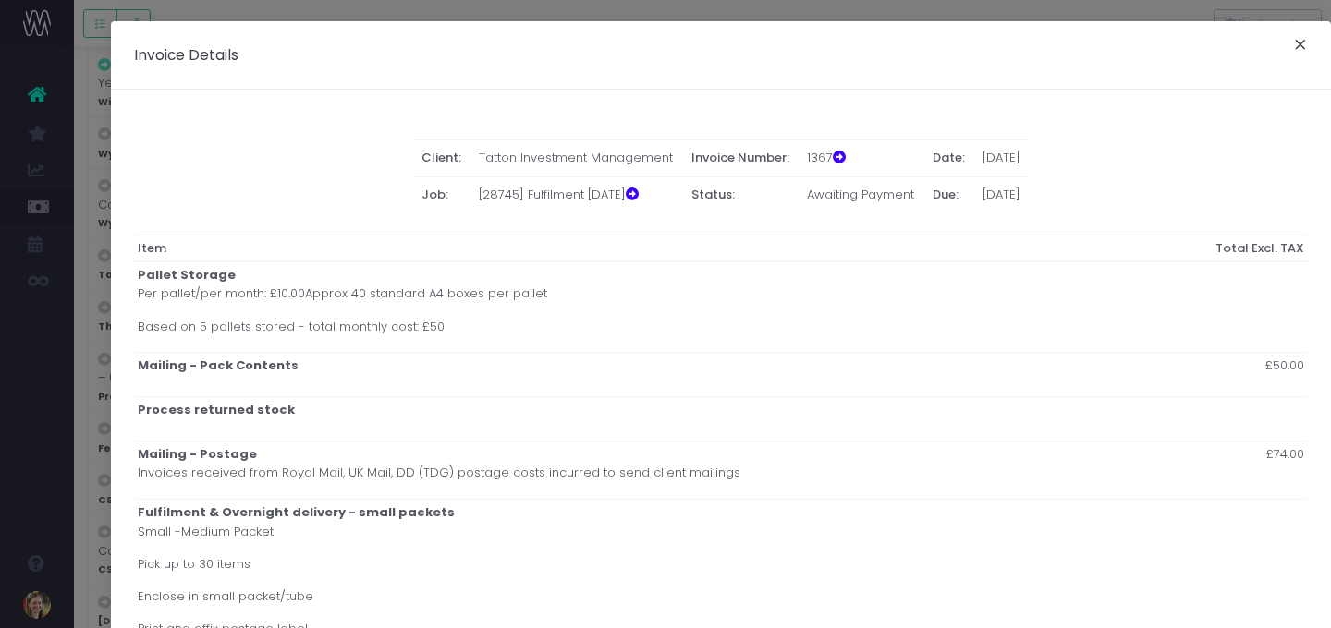
click at [1203, 47] on button "×" at bounding box center [1300, 47] width 39 height 30
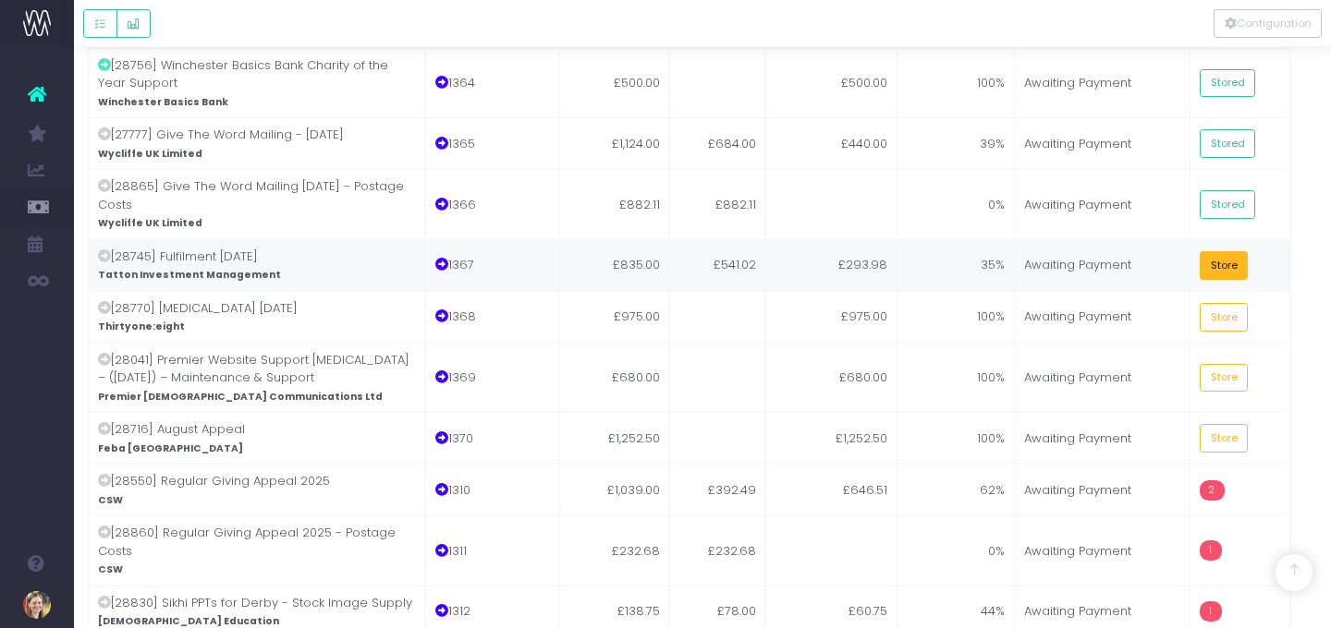
click at [1203, 251] on button "Store" at bounding box center [1224, 265] width 48 height 29
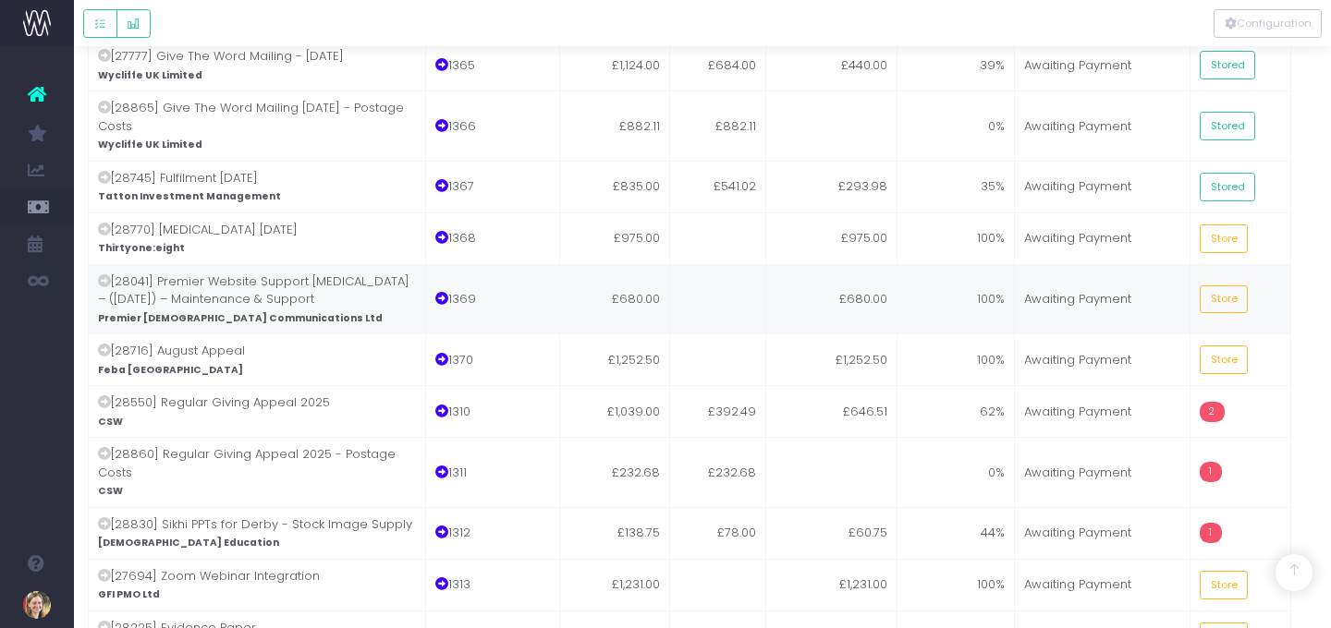
scroll to position [2901, 13]
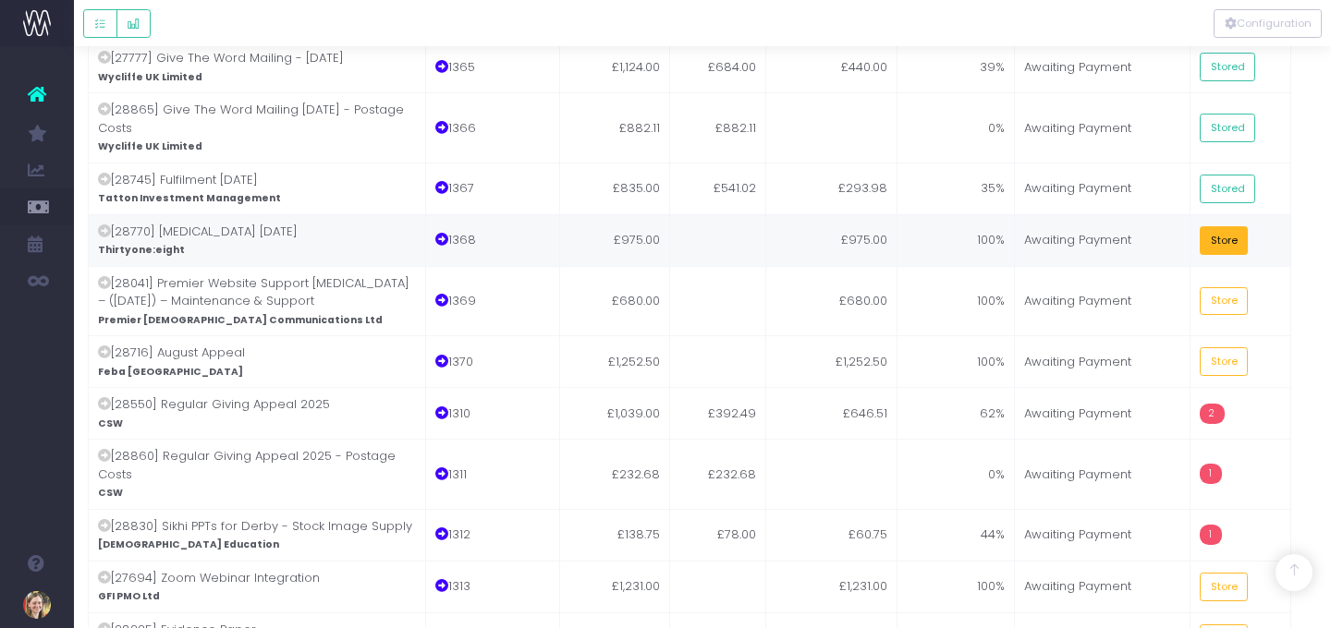
click at [1203, 226] on button "Store" at bounding box center [1224, 240] width 48 height 29
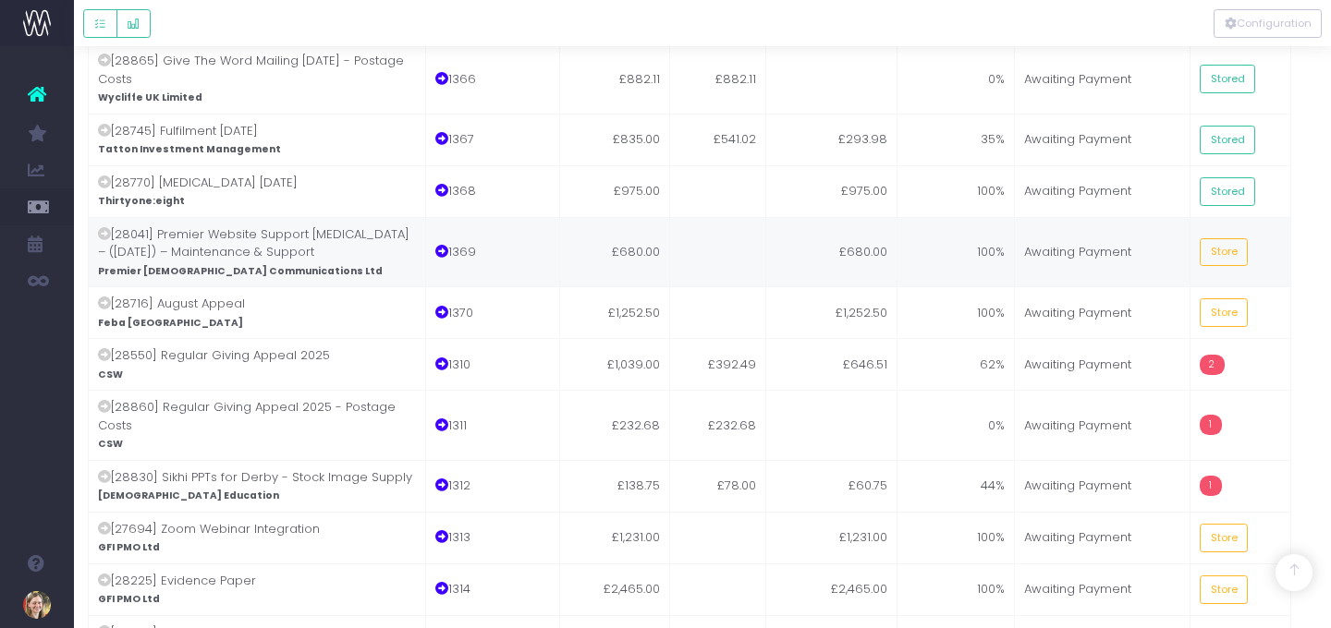
scroll to position [2952, 13]
drag, startPoint x: 1219, startPoint y: 91, endPoint x: 1231, endPoint y: 89, distance: 12.2
click at [1203, 237] on button "Store" at bounding box center [1224, 251] width 48 height 29
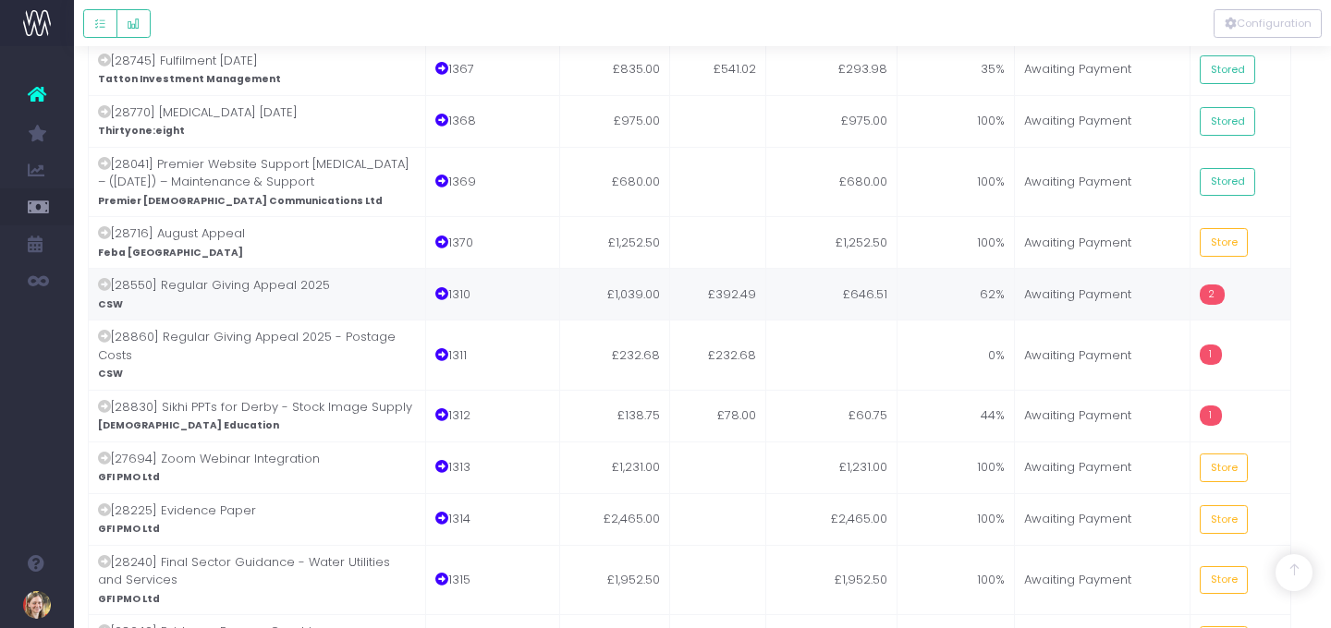
scroll to position [3022, 13]
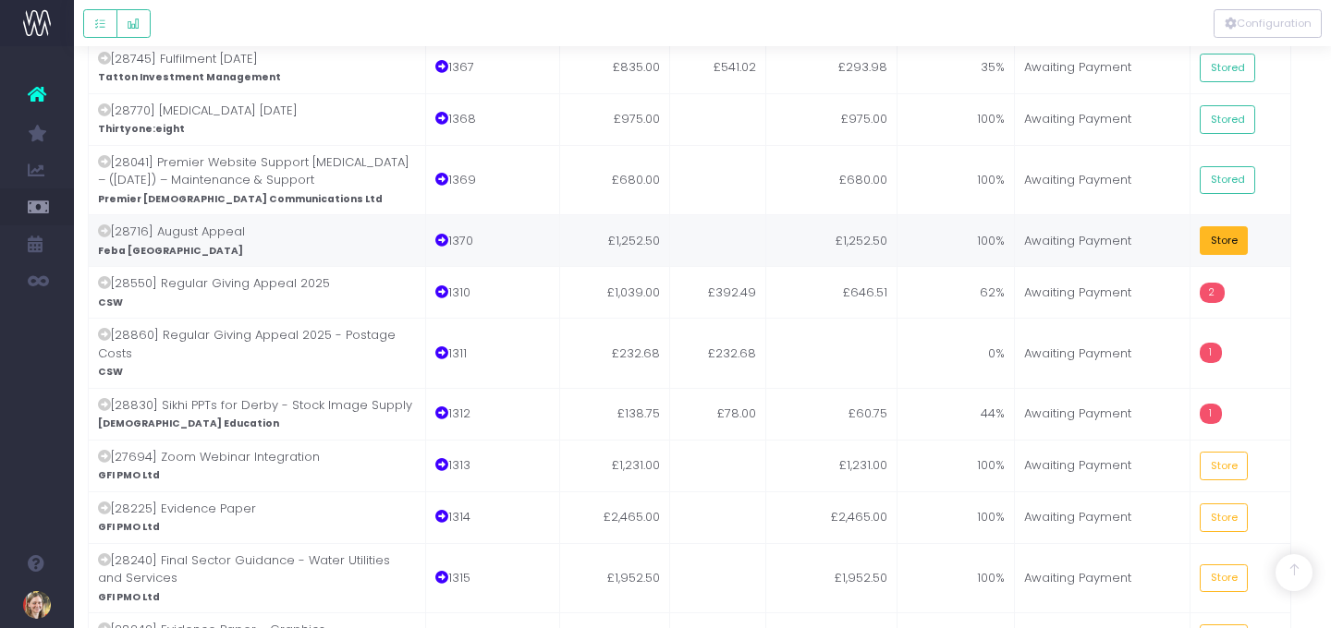
click at [1203, 226] on button "Store" at bounding box center [1224, 240] width 48 height 29
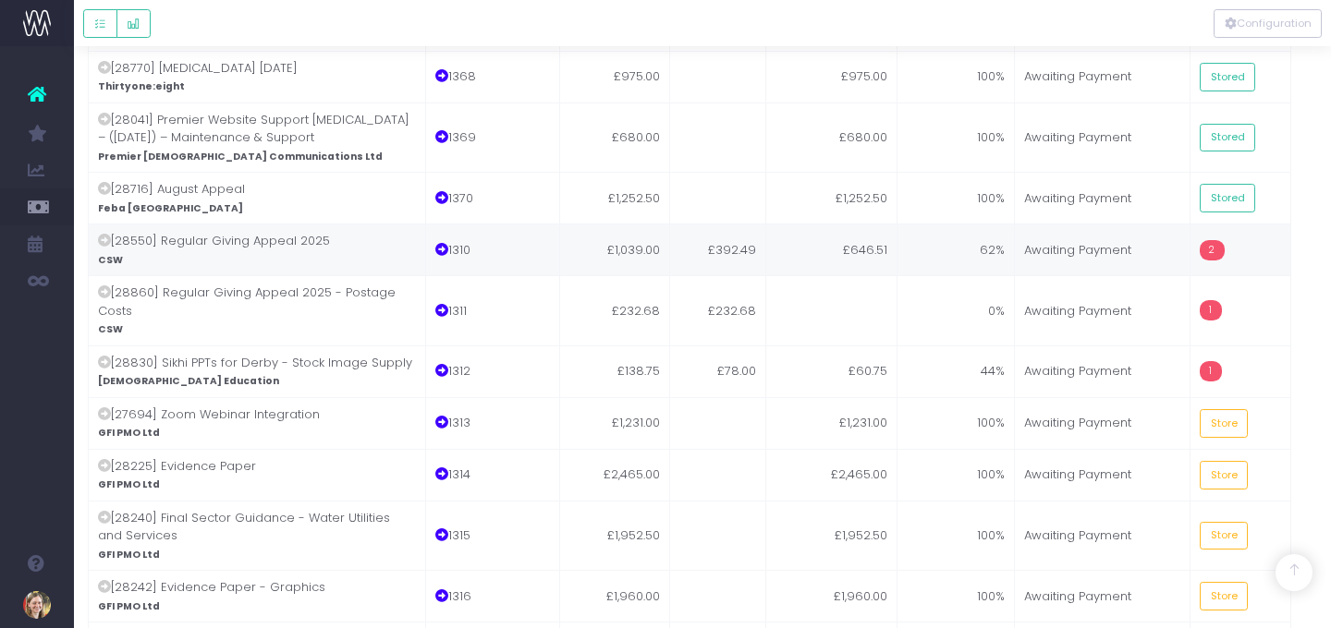
scroll to position [3066, 13]
click at [743, 223] on td "£392.49" at bounding box center [718, 249] width 96 height 52
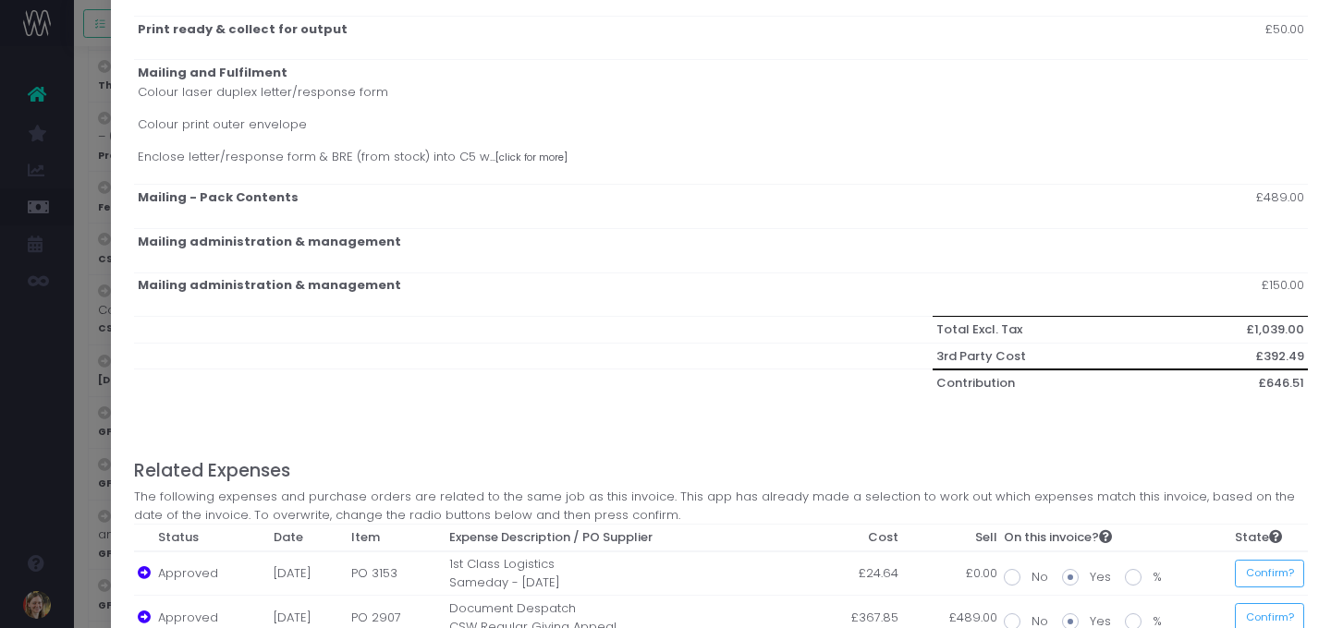
scroll to position [551, 0]
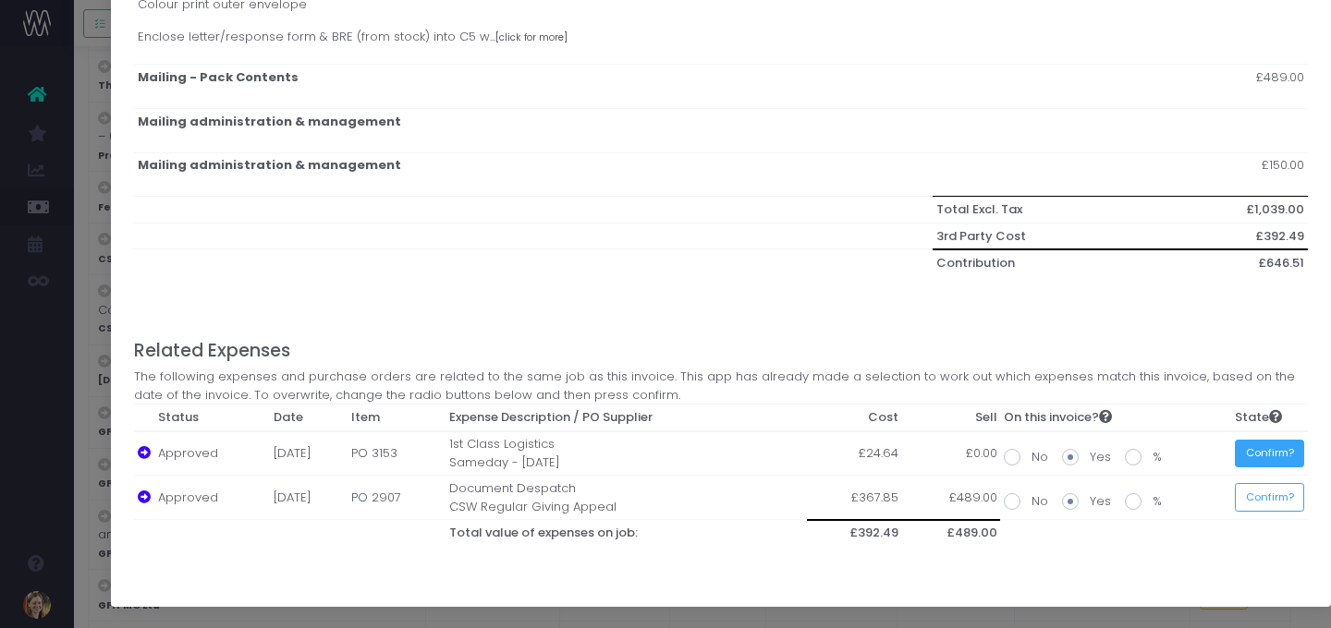
drag, startPoint x: 1266, startPoint y: 457, endPoint x: 1263, endPoint y: 468, distance: 10.5
click at [1203, 457] on button "Confirm?" at bounding box center [1269, 454] width 69 height 29
click at [1203, 493] on button "Confirm?" at bounding box center [1269, 497] width 69 height 29
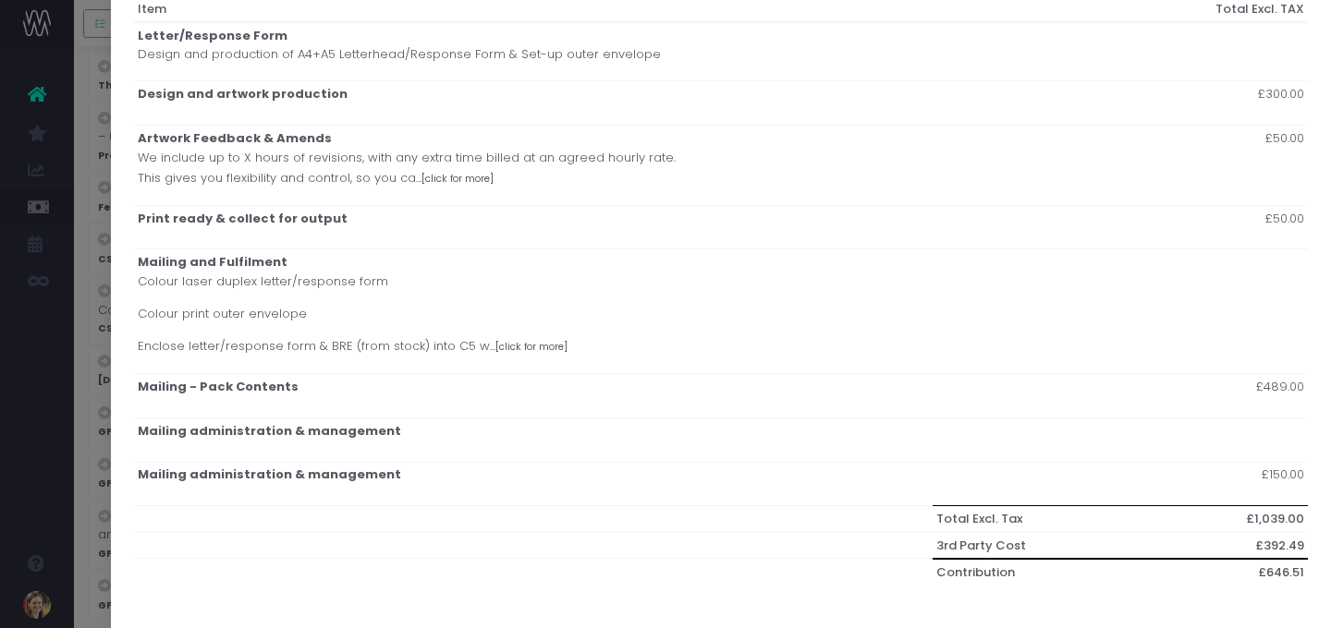
scroll to position [0, 0]
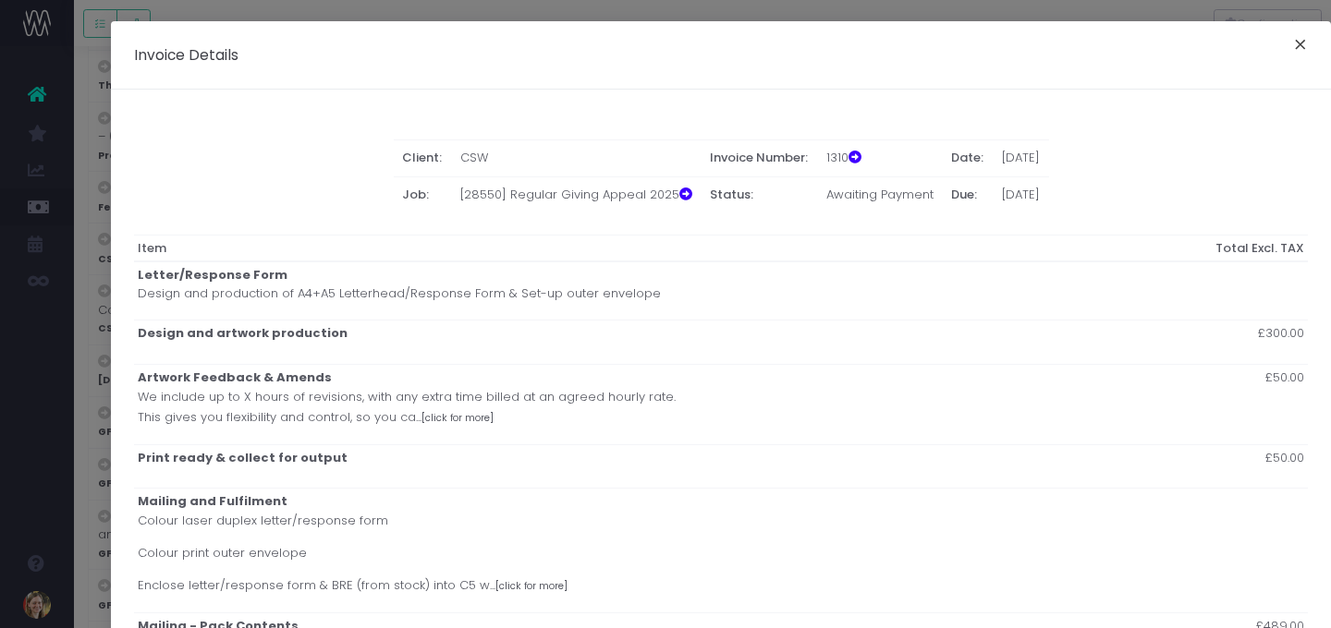
click at [1203, 48] on button "×" at bounding box center [1300, 47] width 39 height 30
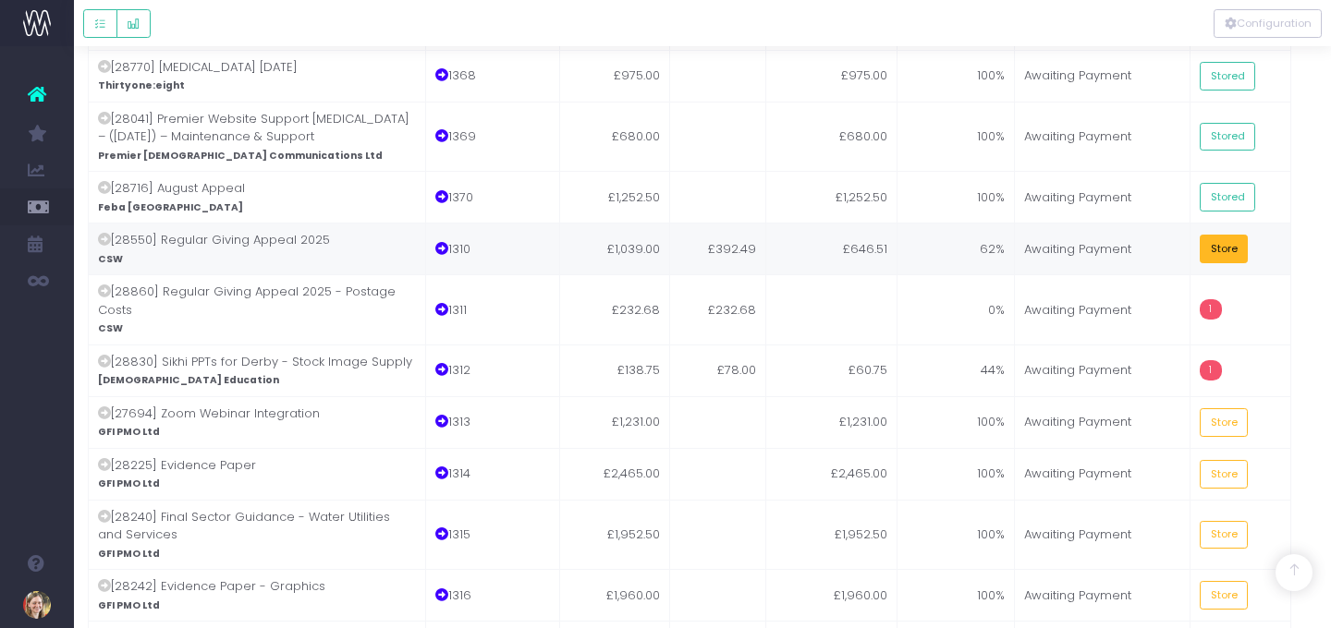
drag, startPoint x: 1225, startPoint y: 92, endPoint x: 1165, endPoint y: 108, distance: 61.2
click at [1203, 235] on button "Store" at bounding box center [1224, 249] width 48 height 29
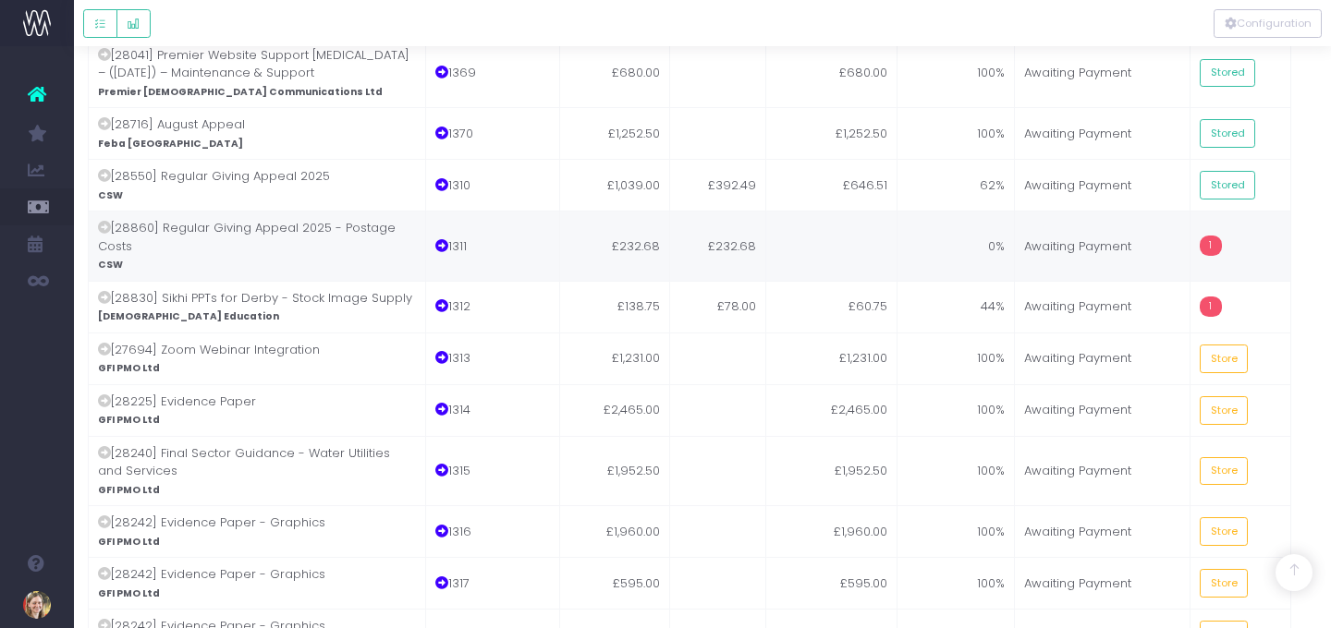
scroll to position [3134, 13]
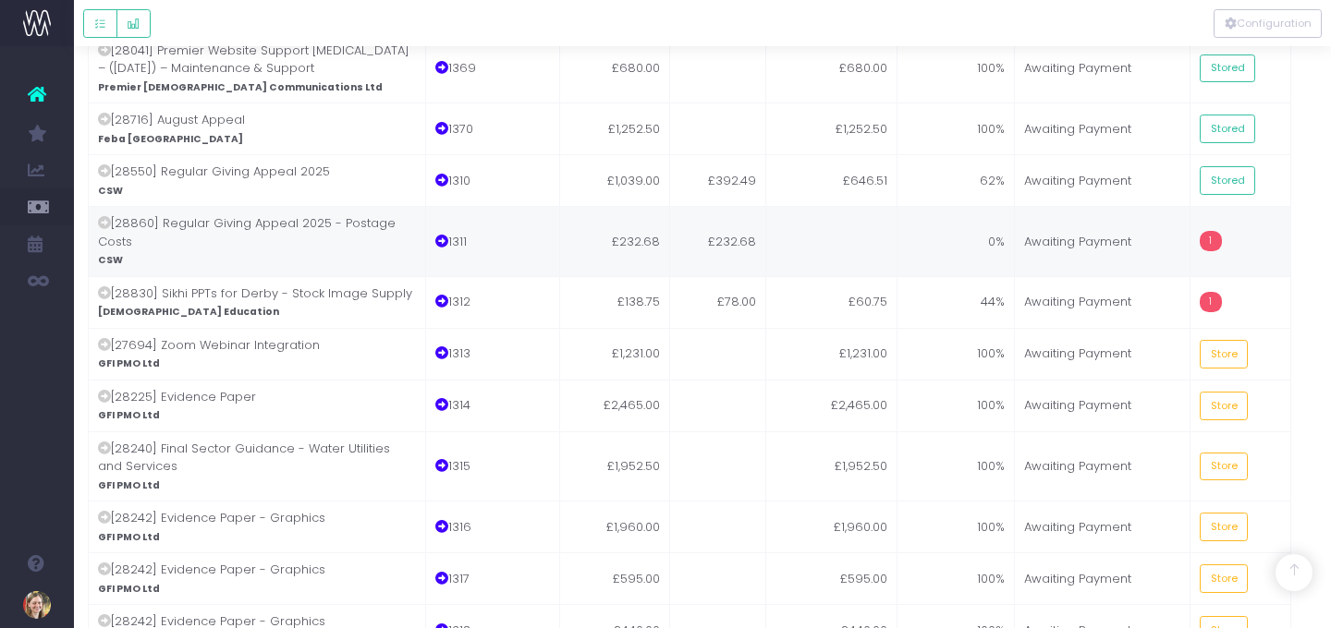
click at [820, 206] on td at bounding box center [831, 241] width 131 height 70
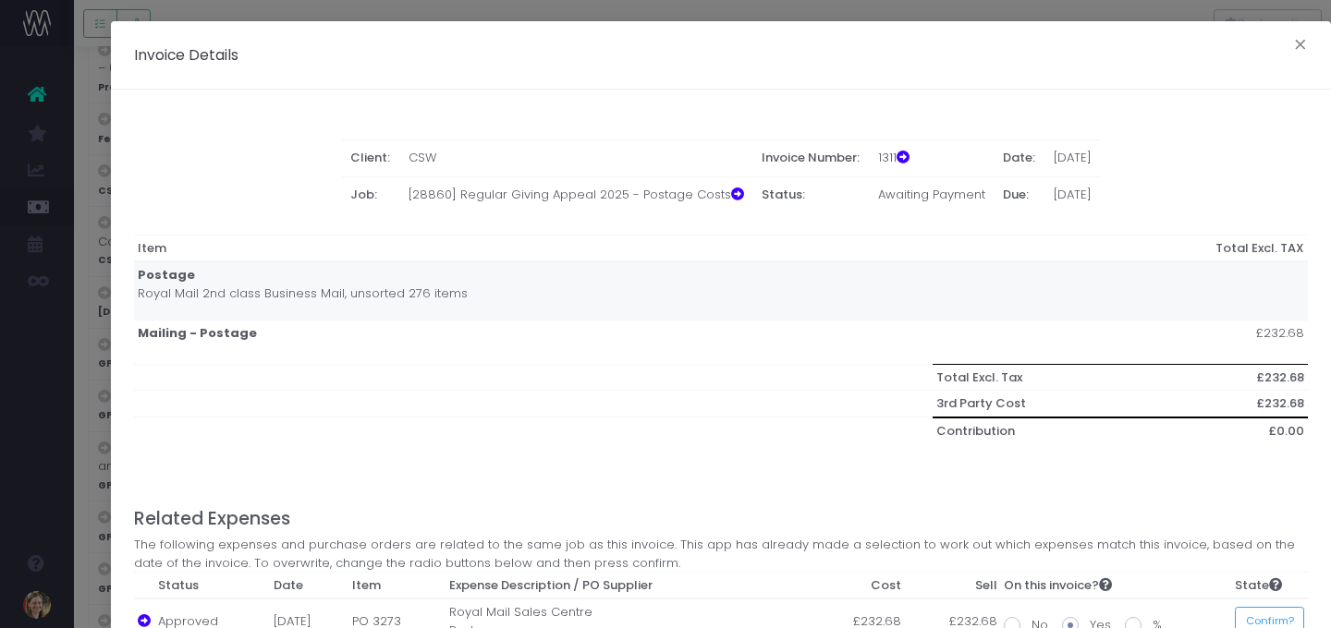
scroll to position [124, 0]
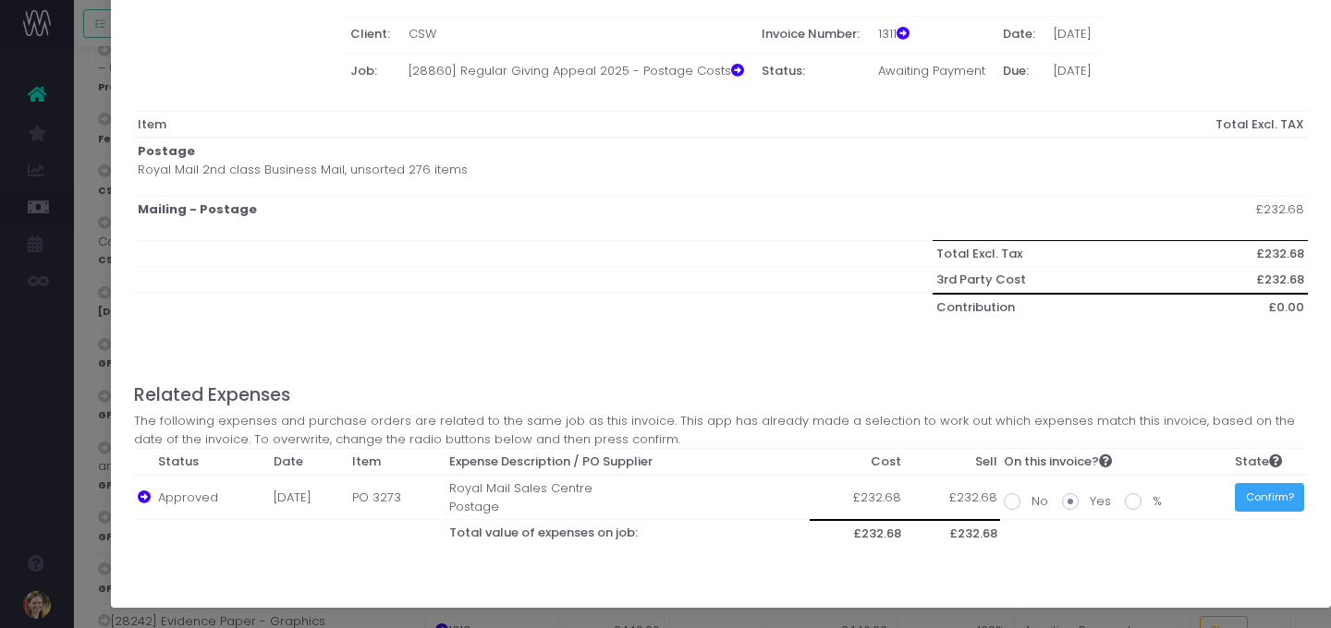
click at [1203, 506] on button "Confirm?" at bounding box center [1269, 497] width 69 height 29
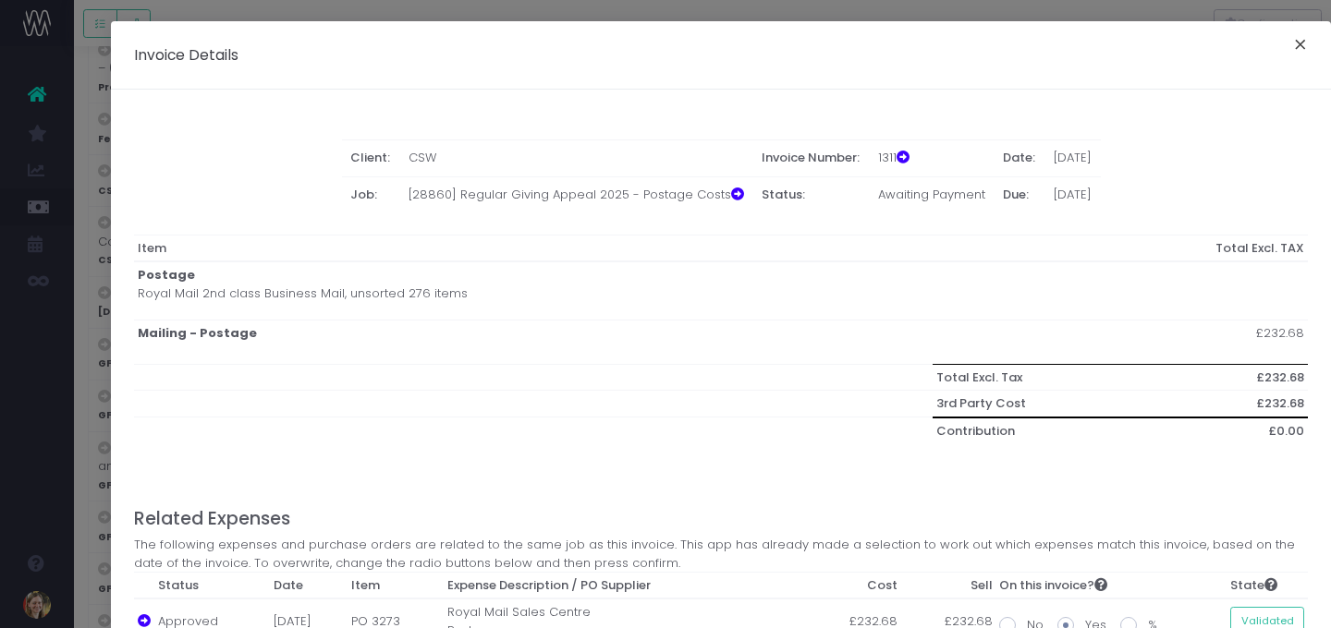
click at [1203, 46] on button "×" at bounding box center [1300, 47] width 39 height 30
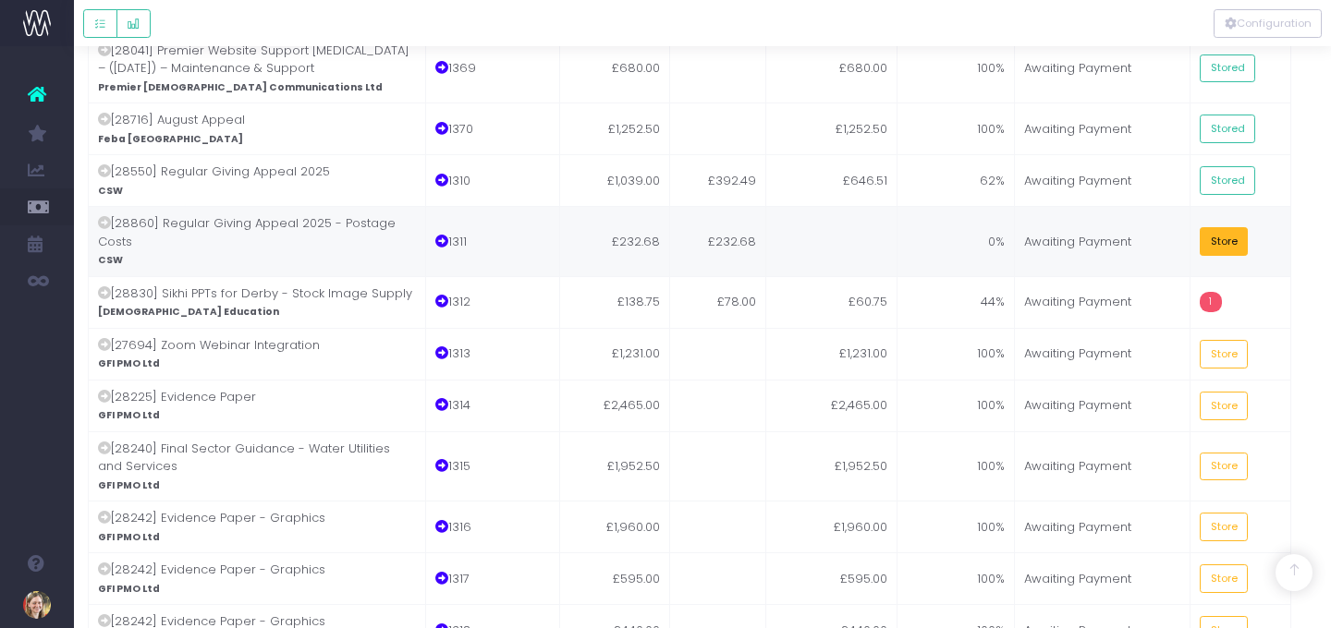
click at [1203, 227] on button "Store" at bounding box center [1224, 241] width 48 height 29
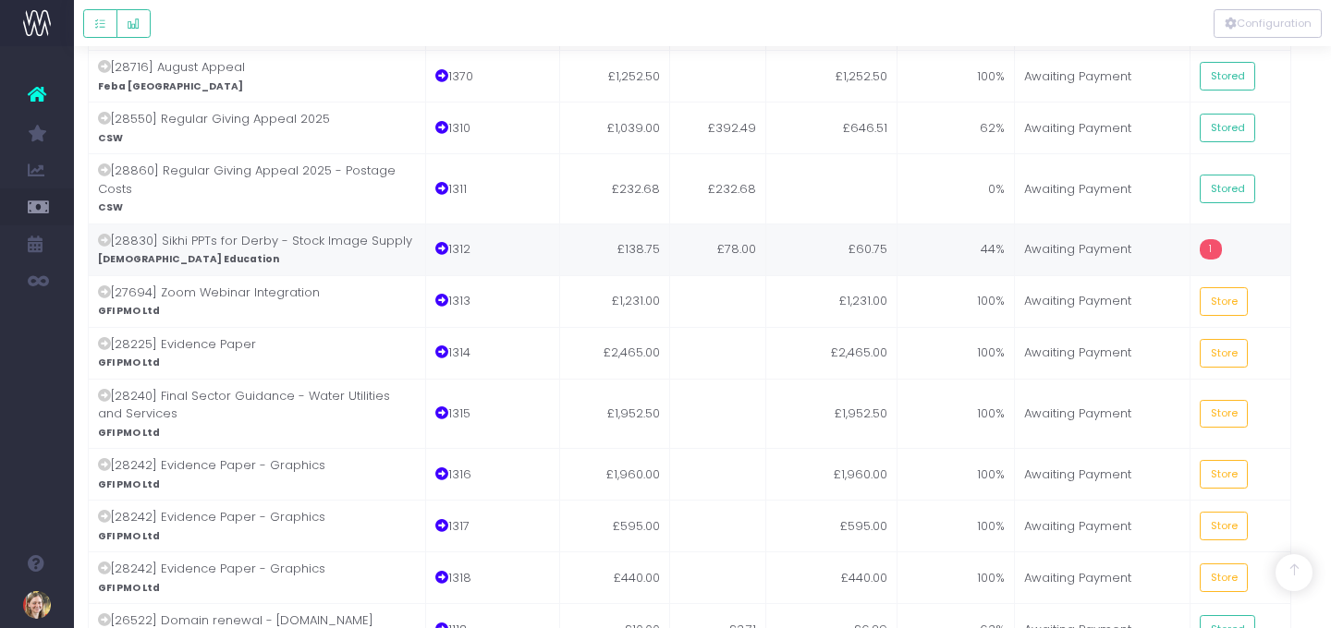
scroll to position [3190, 13]
click at [734, 221] on td "£78.00" at bounding box center [718, 247] width 96 height 52
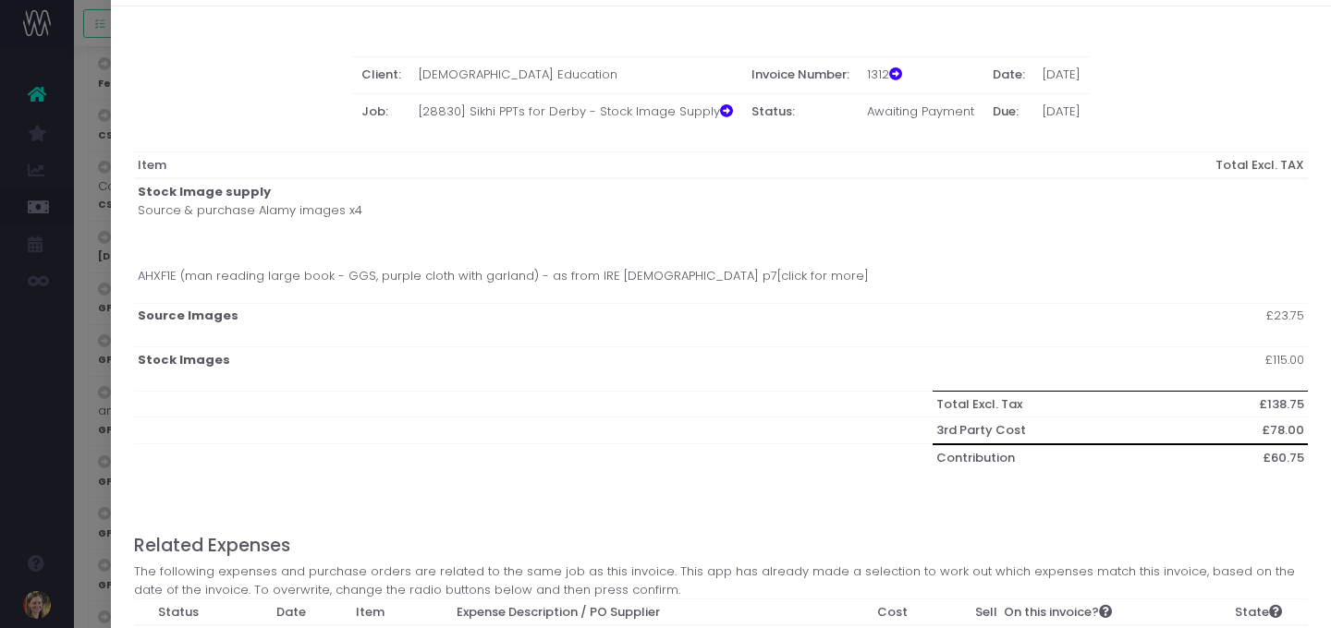
scroll to position [234, 0]
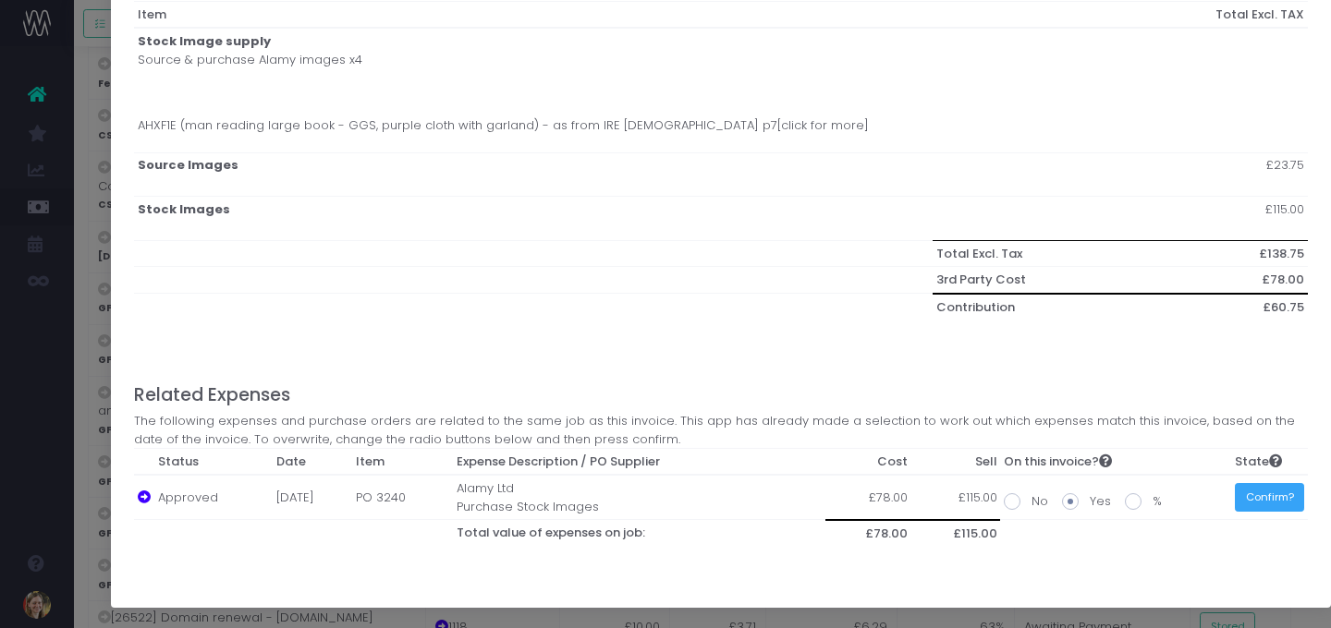
click at [1203, 499] on button "Confirm?" at bounding box center [1269, 497] width 69 height 29
click at [1203, 500] on button "Validated" at bounding box center [1267, 497] width 74 height 29
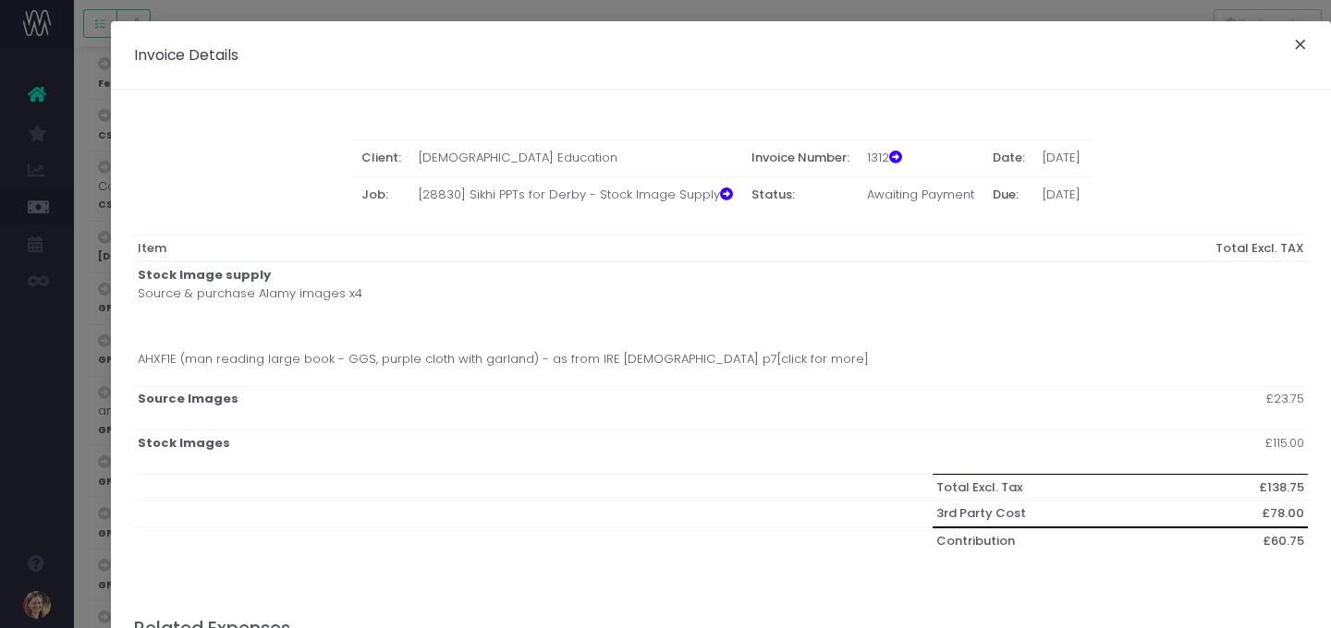
click at [1203, 50] on button "×" at bounding box center [1300, 47] width 39 height 30
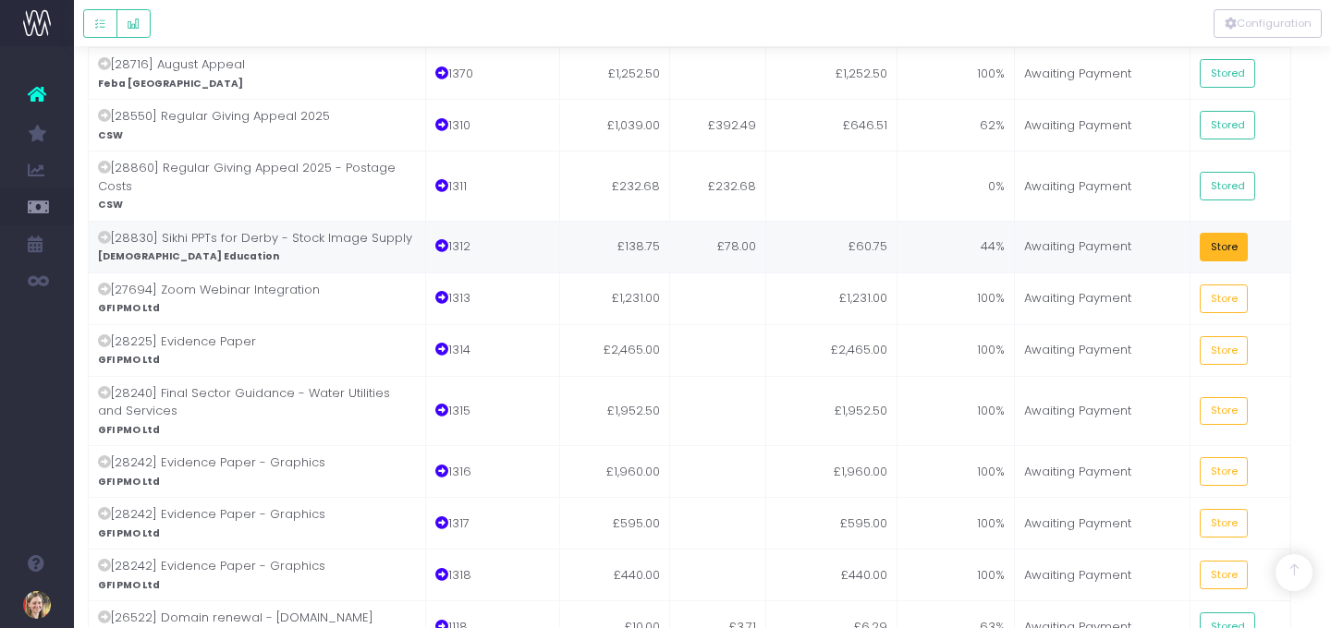
click at [1203, 233] on button "Store" at bounding box center [1224, 247] width 48 height 29
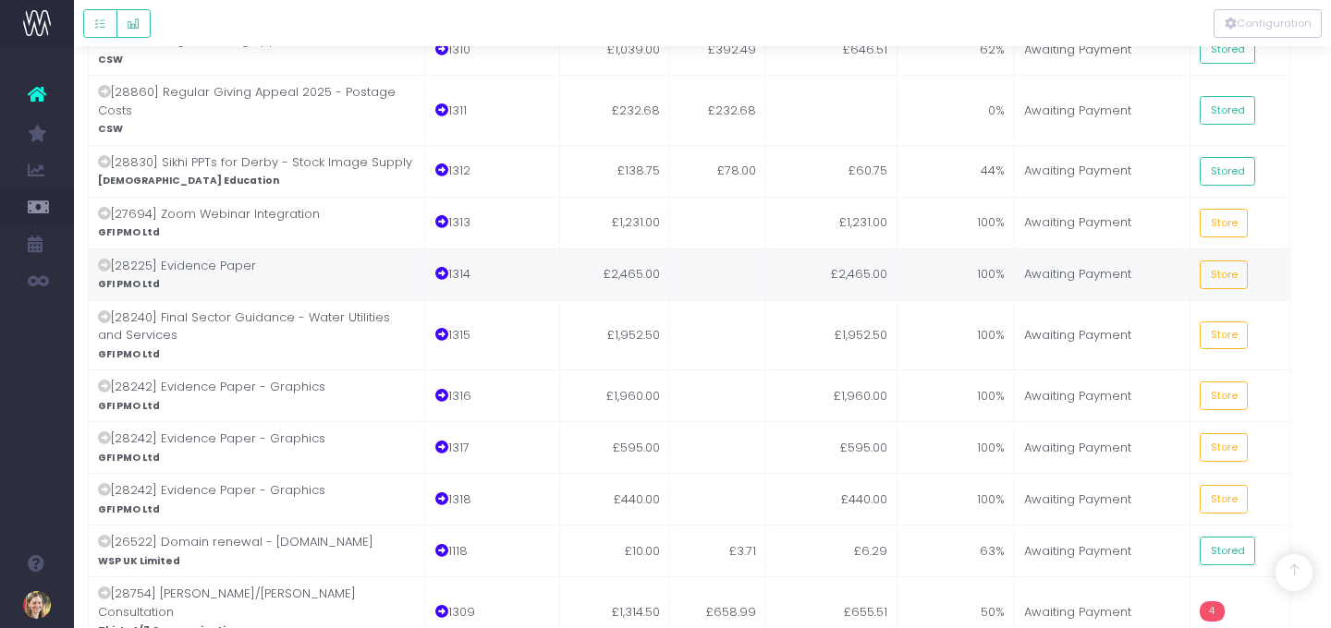
scroll to position [3267, 13]
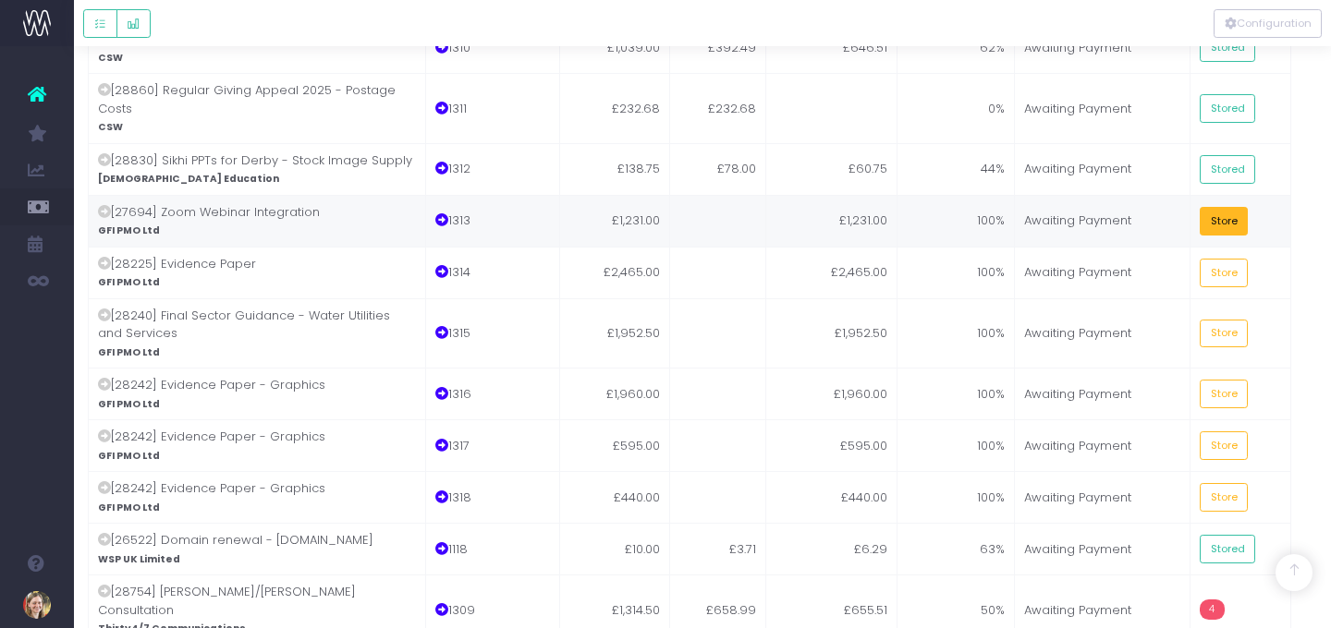
click at [1203, 207] on button "Store" at bounding box center [1224, 221] width 48 height 29
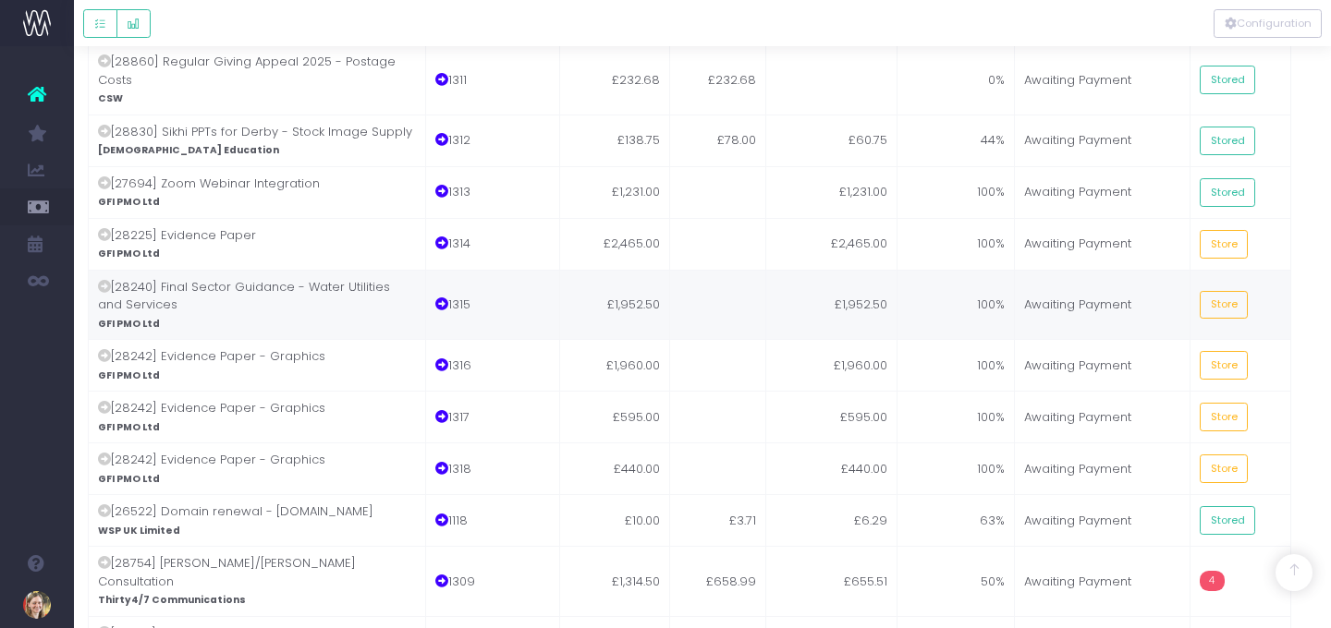
scroll to position [3297, 13]
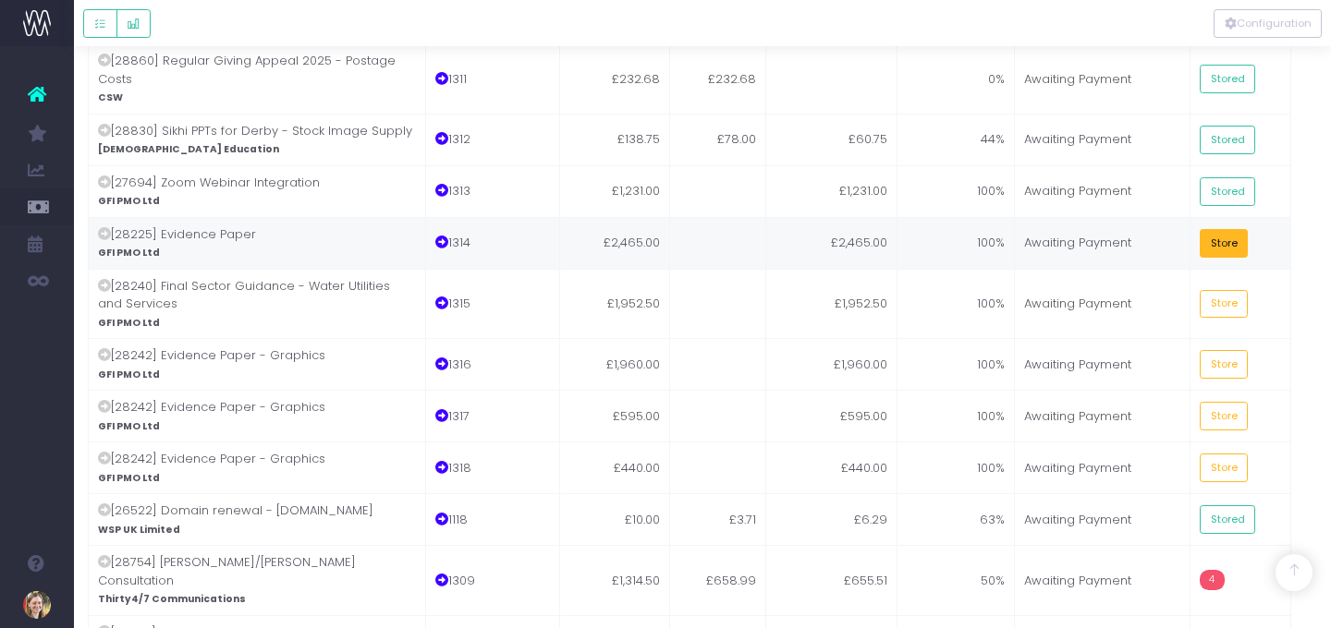
click at [1203, 229] on button "Store" at bounding box center [1224, 243] width 48 height 29
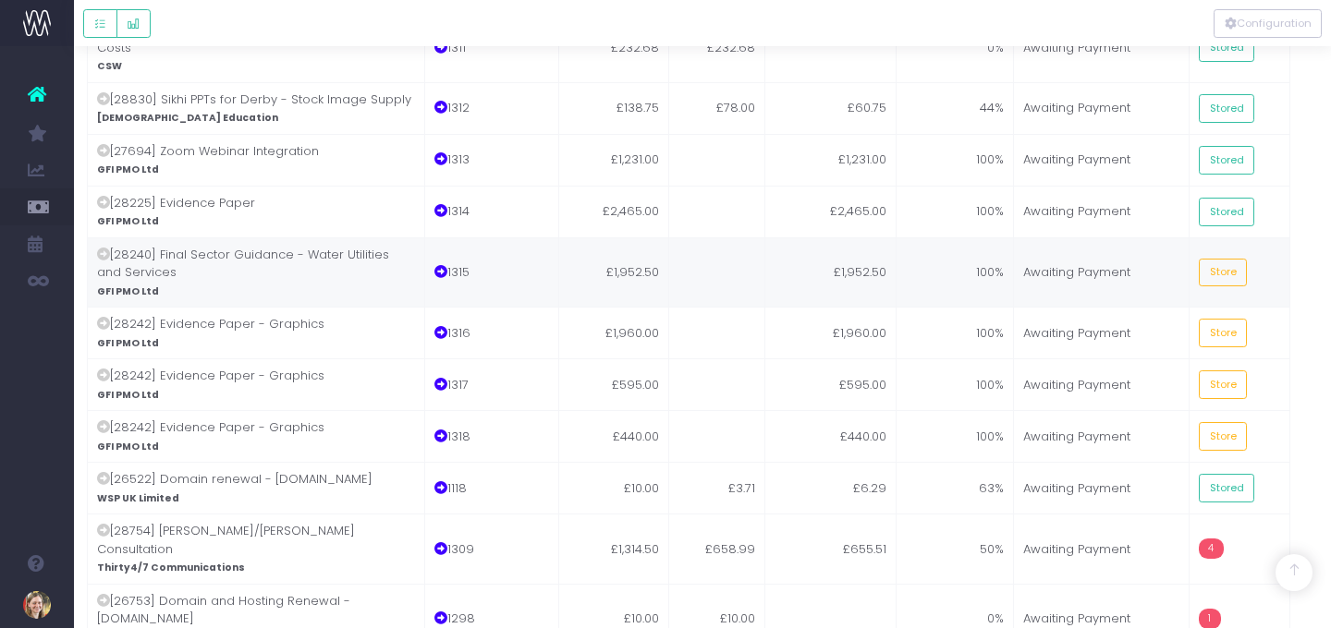
scroll to position [3336, 14]
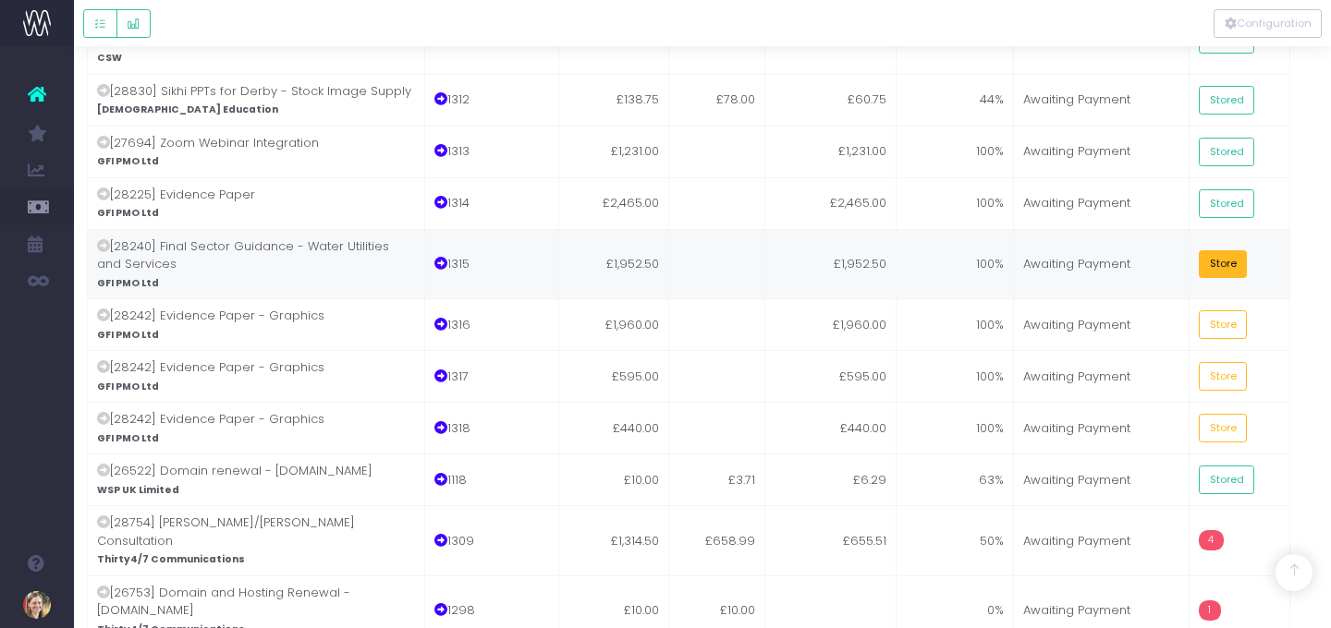
click at [1203, 250] on button "Store" at bounding box center [1223, 264] width 48 height 29
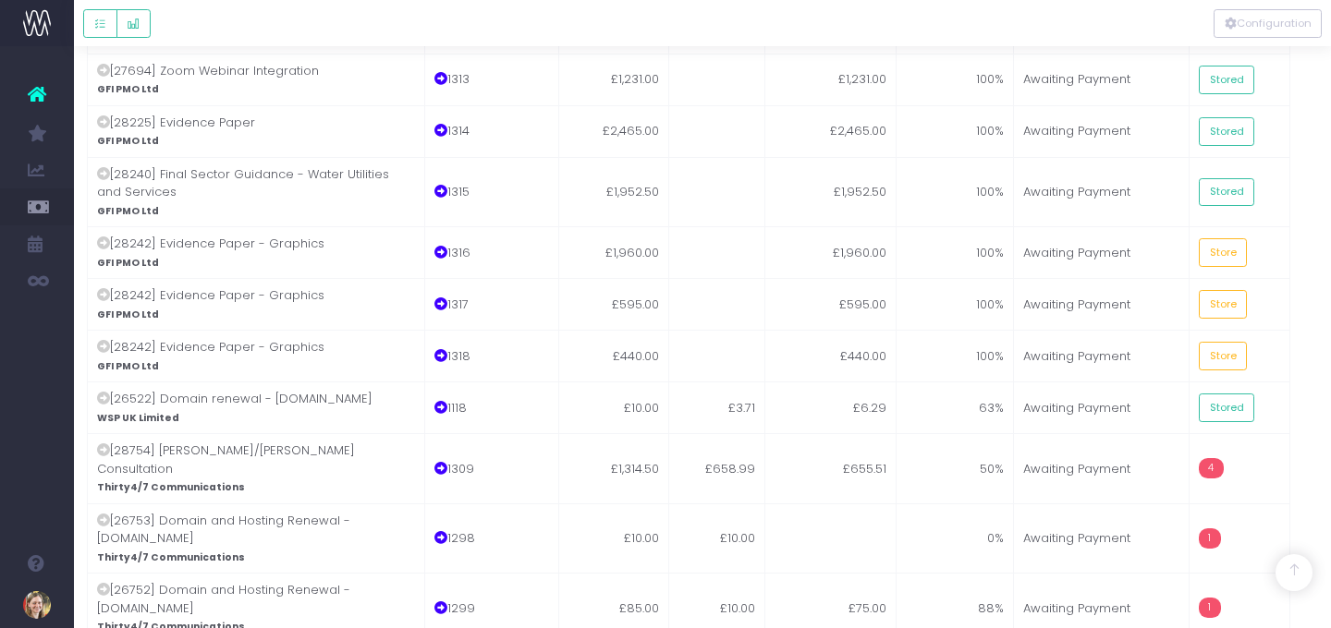
scroll to position [3411, 14]
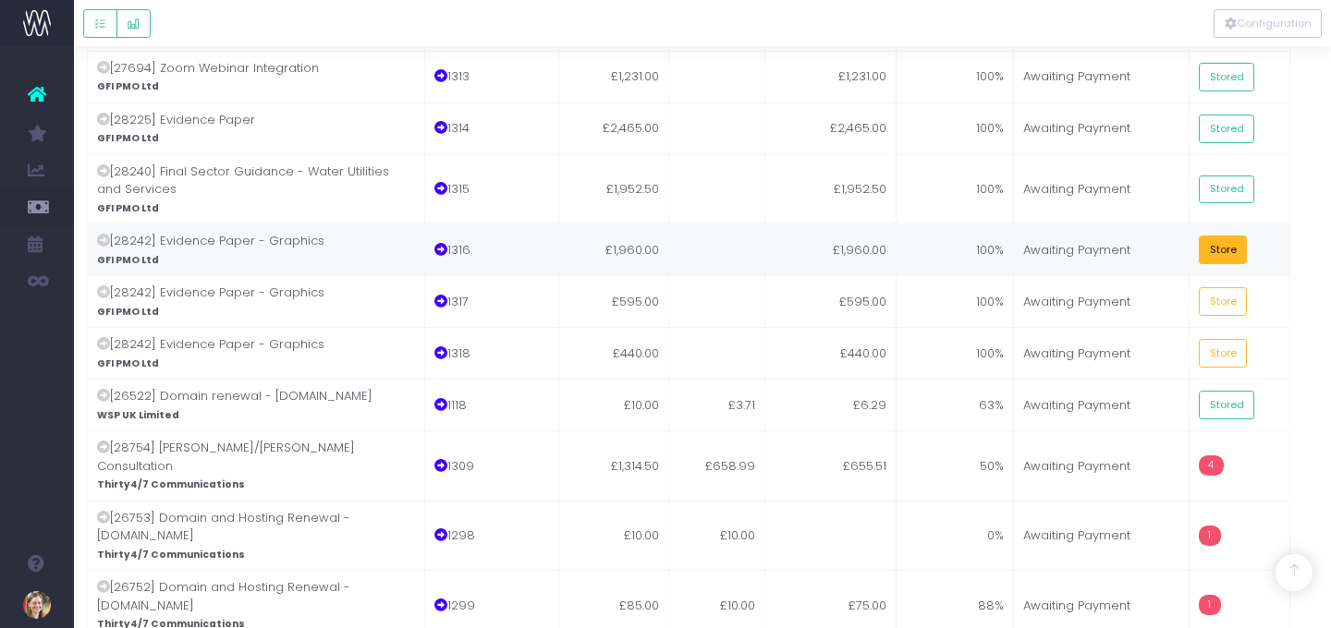
drag, startPoint x: 1223, startPoint y: 94, endPoint x: 1173, endPoint y: 104, distance: 50.8
click at [1203, 236] on button "Store" at bounding box center [1223, 250] width 48 height 29
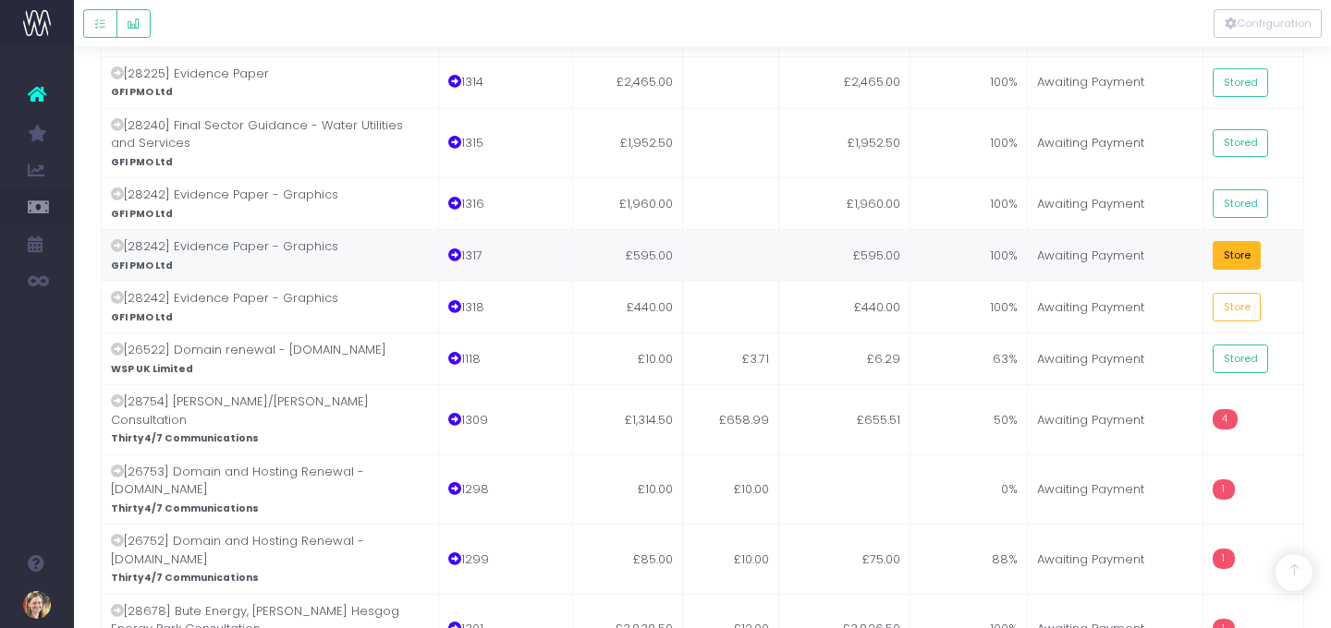
scroll to position [3458, 0]
click at [1203, 240] on button "Store" at bounding box center [1237, 254] width 48 height 29
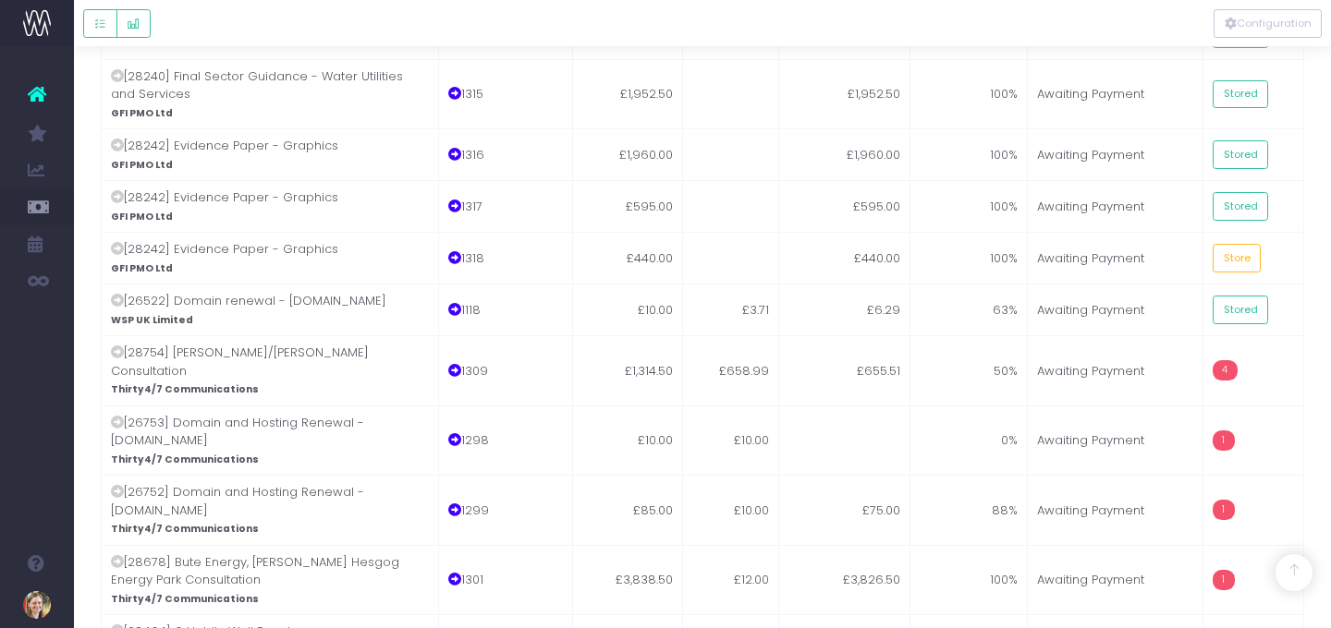
scroll to position [3508, 0]
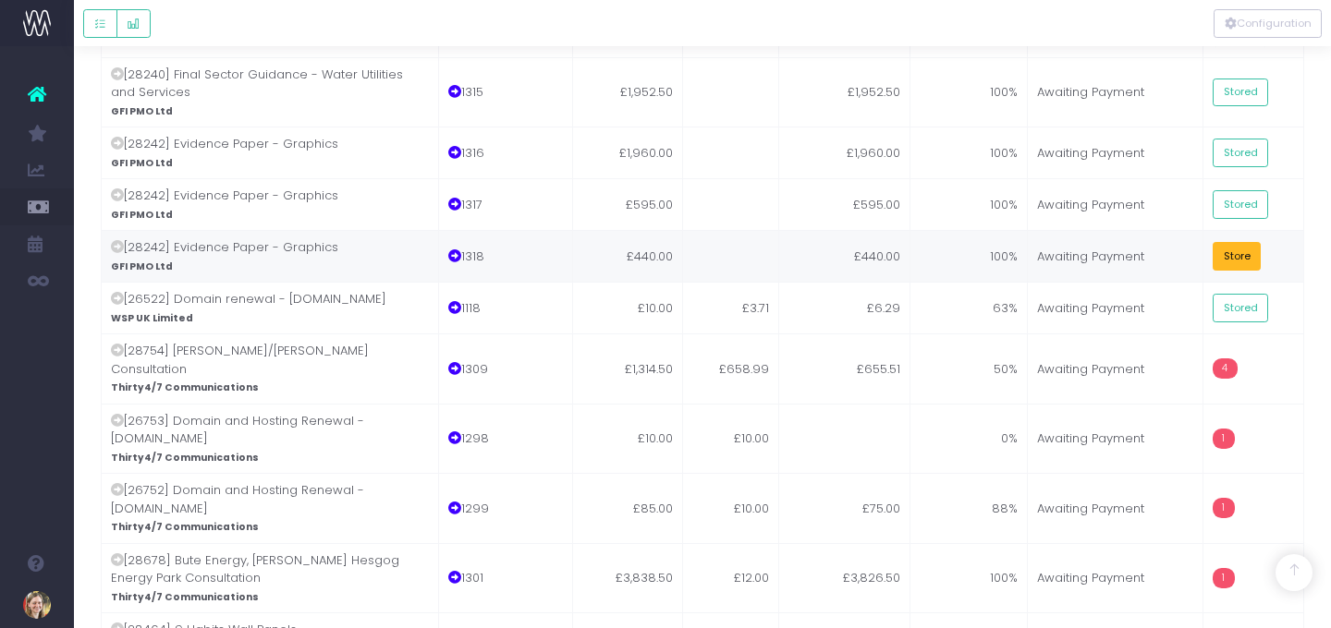
click at [1203, 242] on button "Store" at bounding box center [1237, 256] width 48 height 29
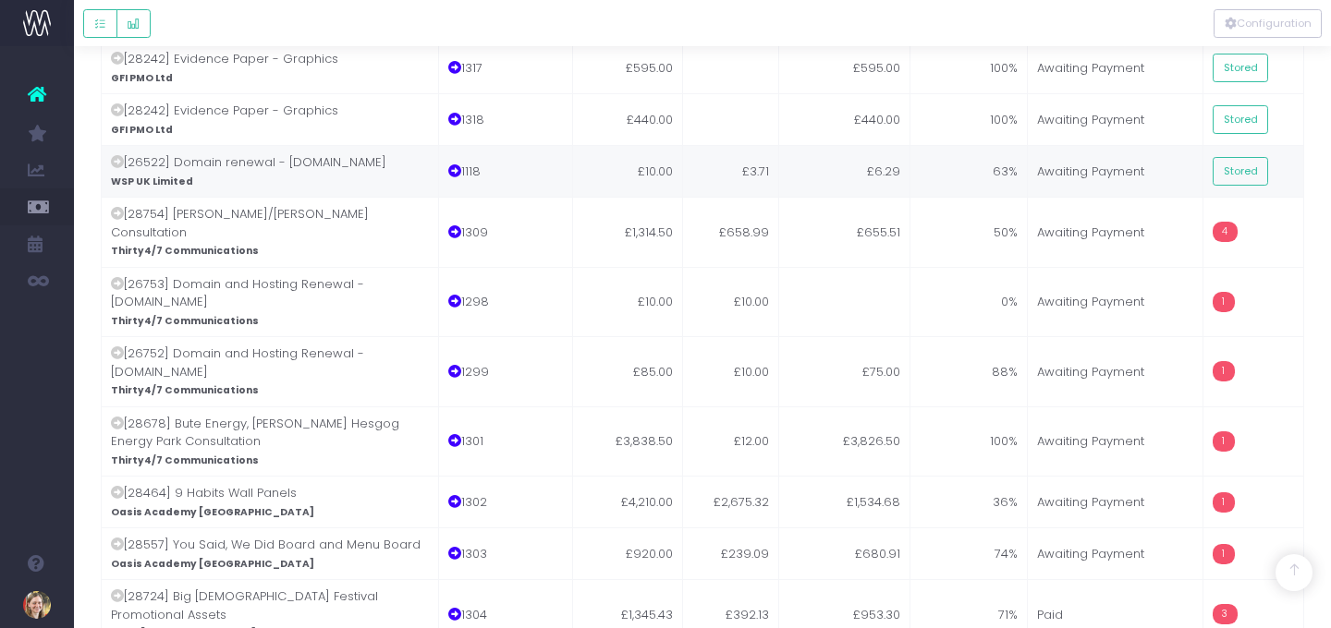
scroll to position [3653, 0]
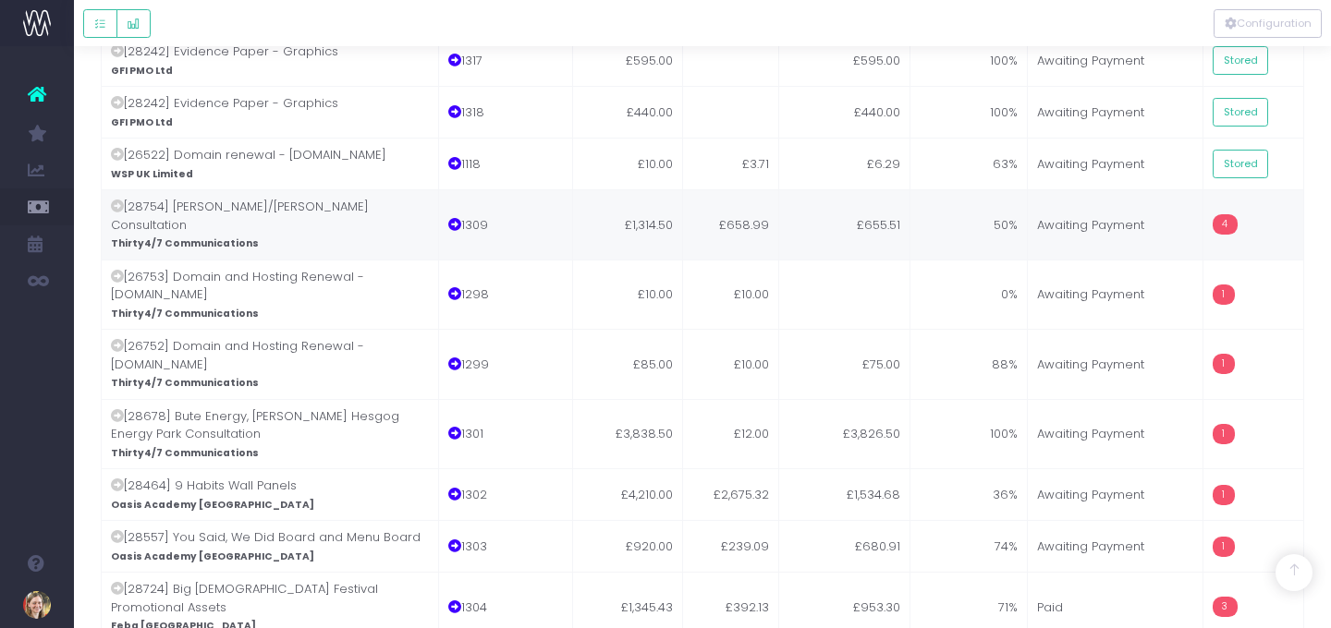
click at [732, 189] on td "£658.99" at bounding box center [731, 224] width 96 height 70
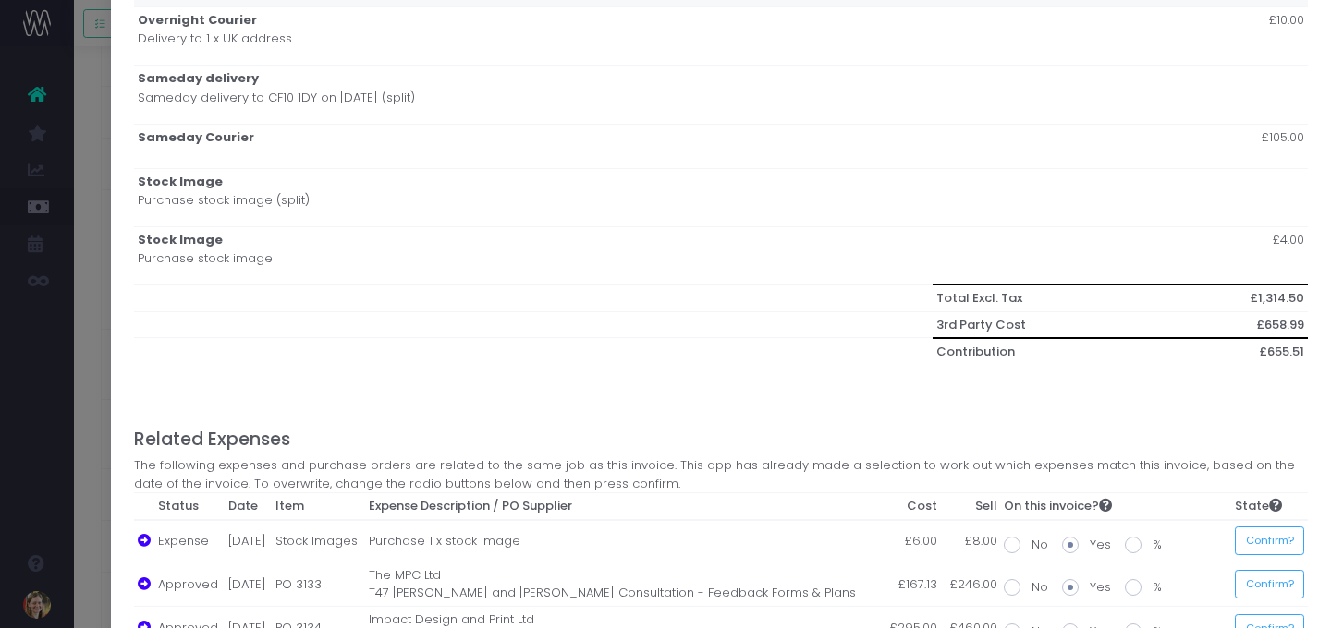
scroll to position [1295, 0]
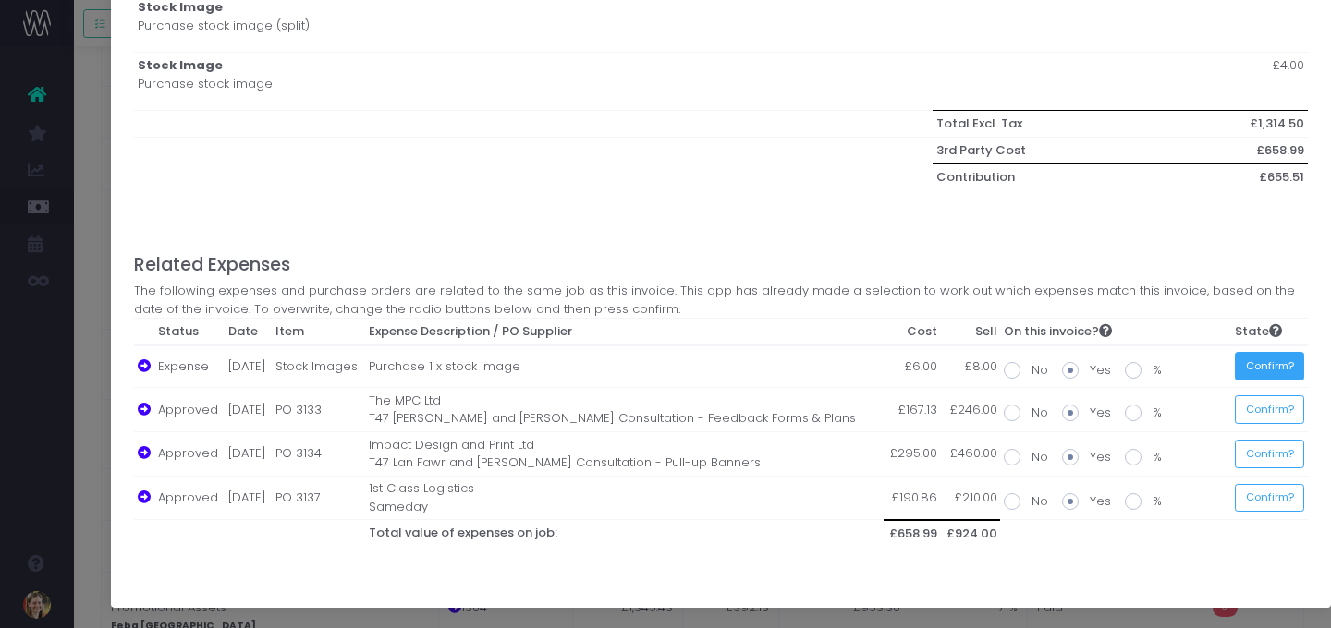
click at [1203, 355] on button "Confirm?" at bounding box center [1269, 366] width 69 height 29
click at [1203, 400] on button "Confirm?" at bounding box center [1264, 410] width 69 height 29
drag, startPoint x: 1264, startPoint y: 444, endPoint x: 1262, endPoint y: 460, distance: 16.9
click at [1203, 444] on button "Confirm?" at bounding box center [1264, 454] width 69 height 29
click at [1203, 502] on button "Confirm?" at bounding box center [1264, 498] width 69 height 29
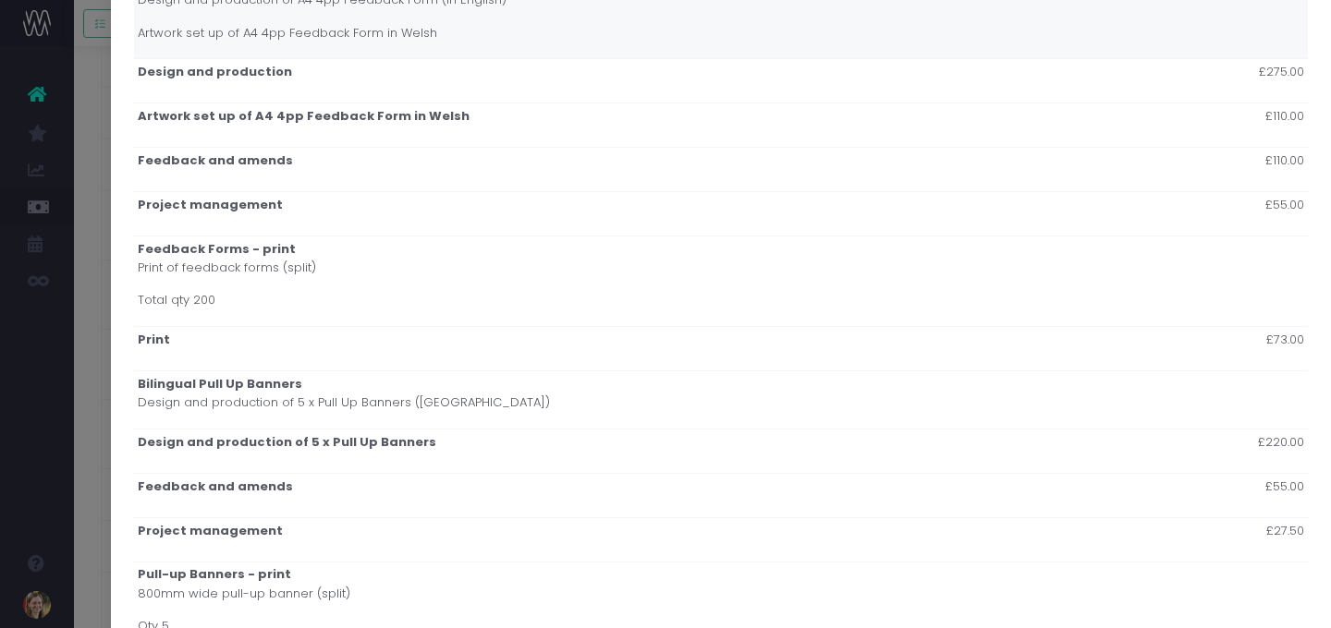
scroll to position [0, 0]
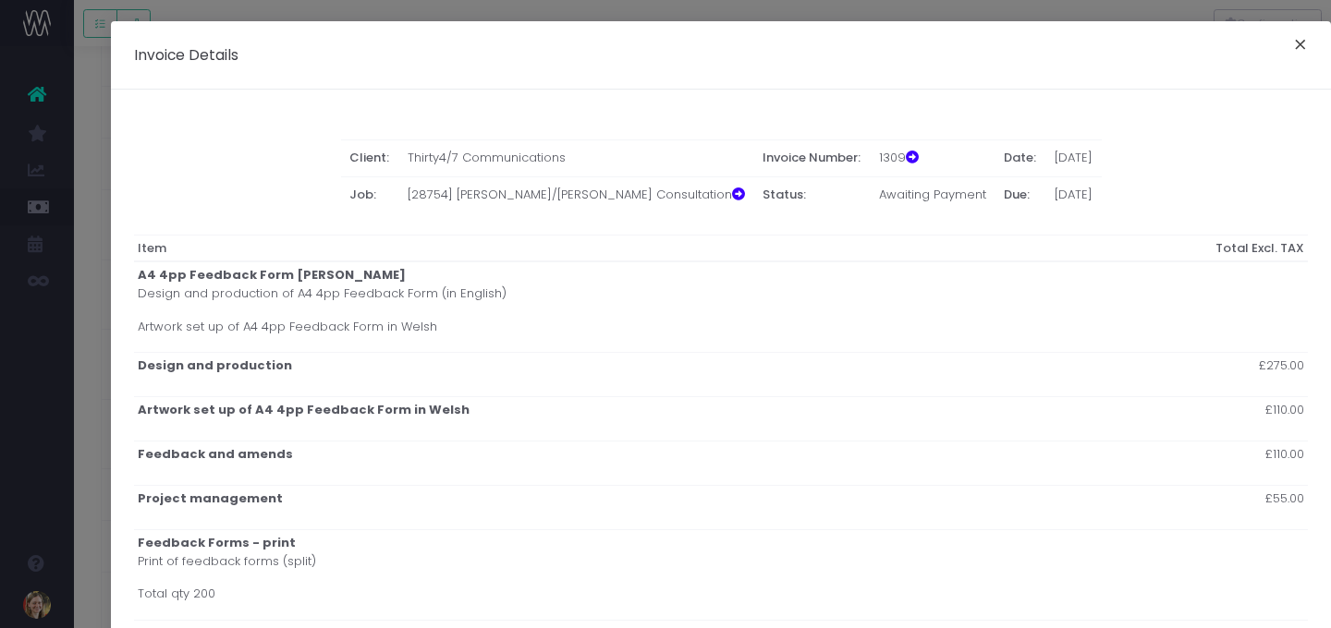
click at [1203, 55] on button "×" at bounding box center [1300, 47] width 39 height 30
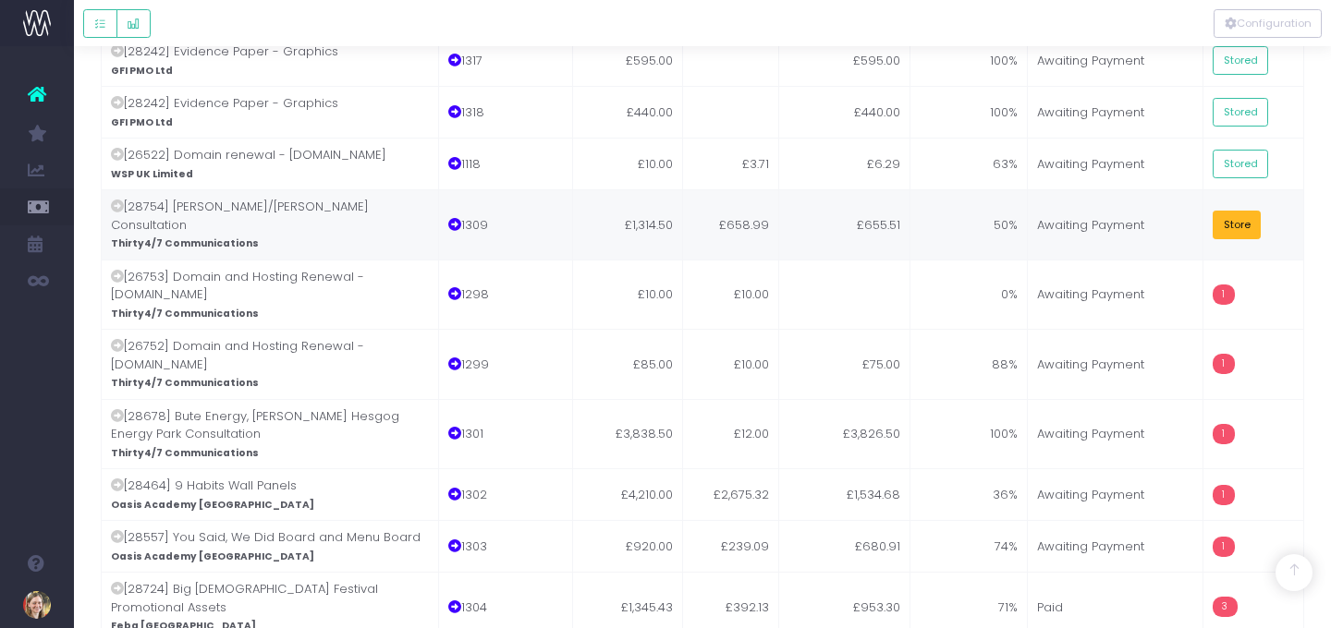
click at [1203, 211] on button "Store" at bounding box center [1237, 225] width 48 height 29
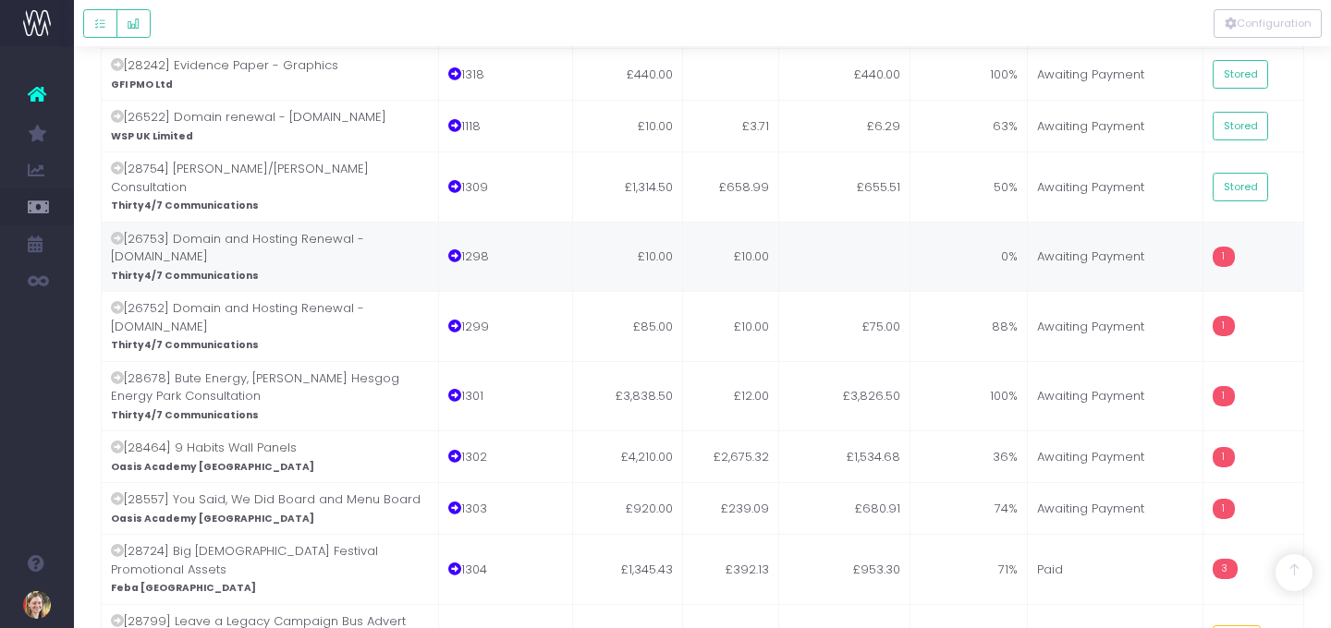
scroll to position [3700, 0]
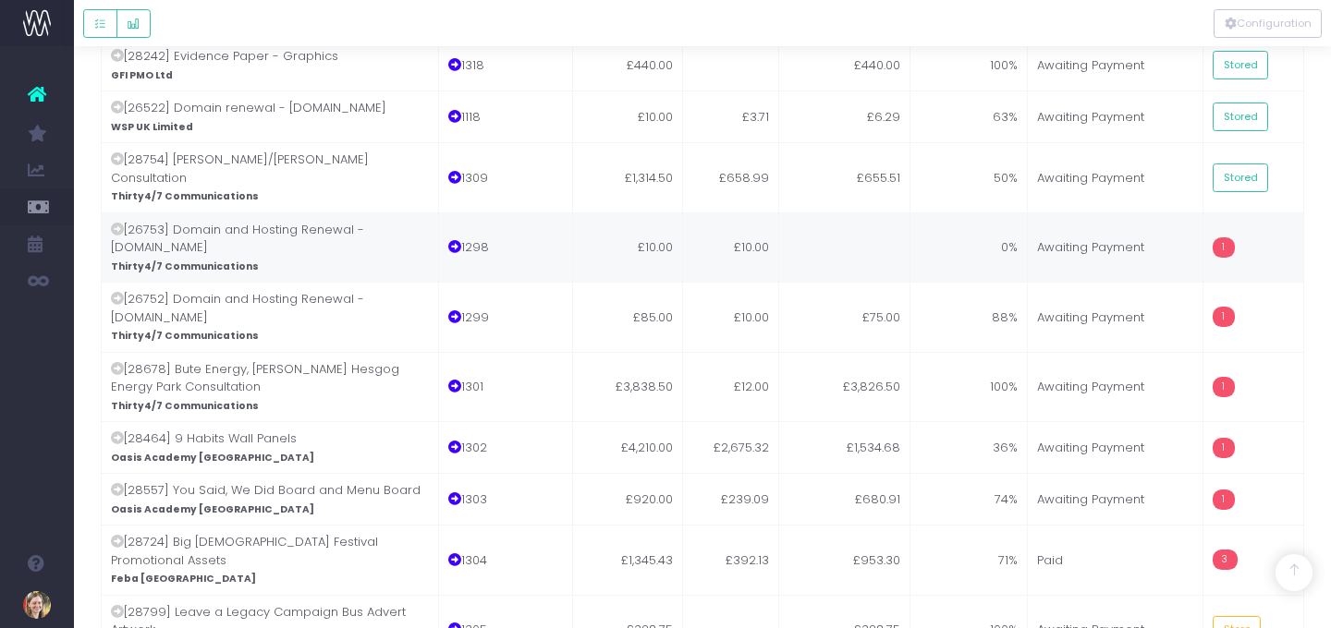
click at [981, 213] on td "0%" at bounding box center [969, 248] width 118 height 70
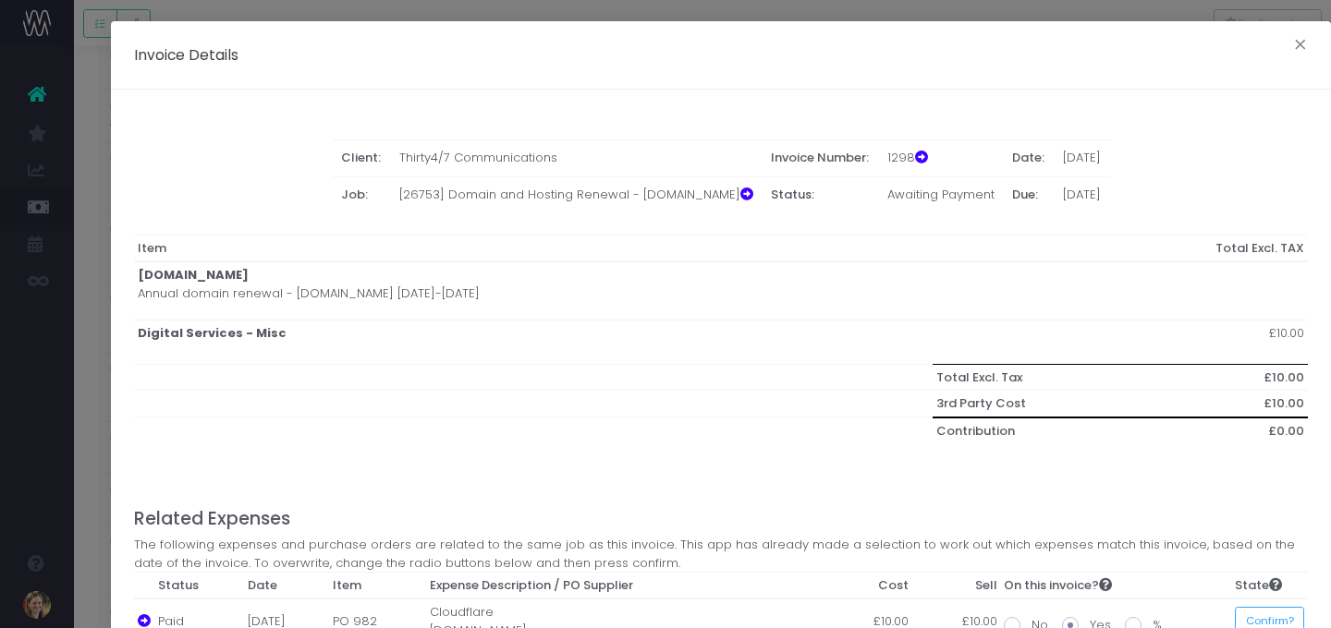
scroll to position [124, 0]
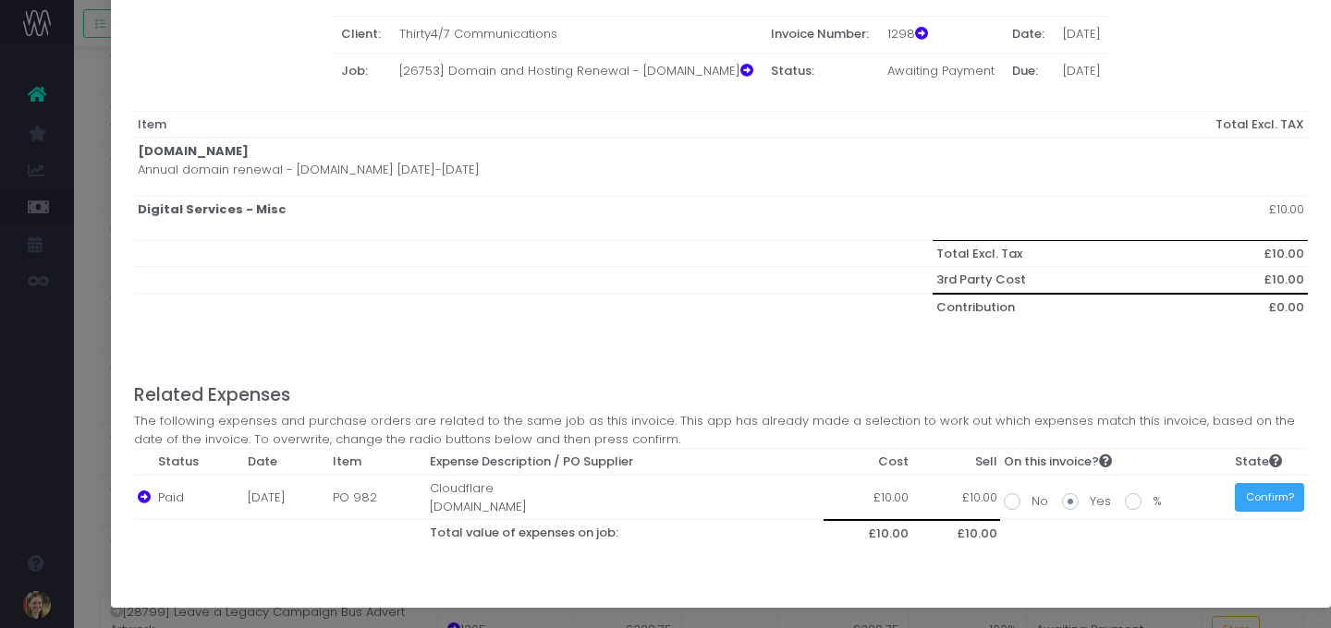
click at [1203, 491] on button "Confirm?" at bounding box center [1269, 497] width 69 height 29
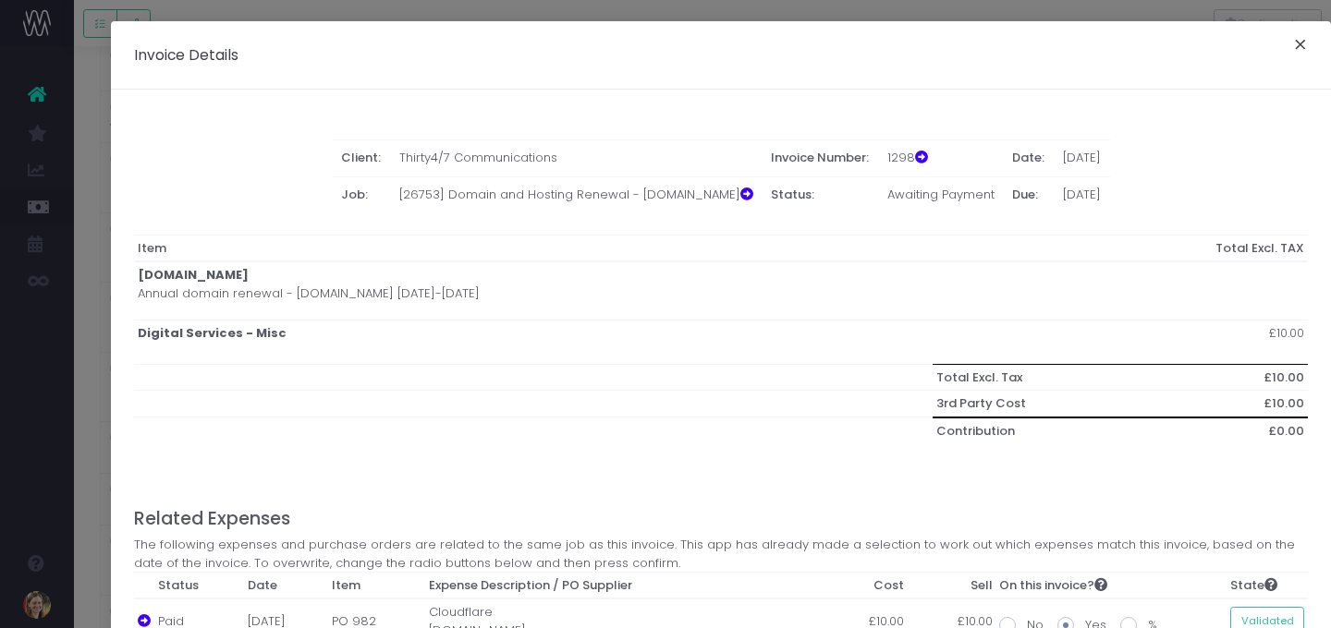
click at [1203, 43] on button "×" at bounding box center [1300, 47] width 39 height 30
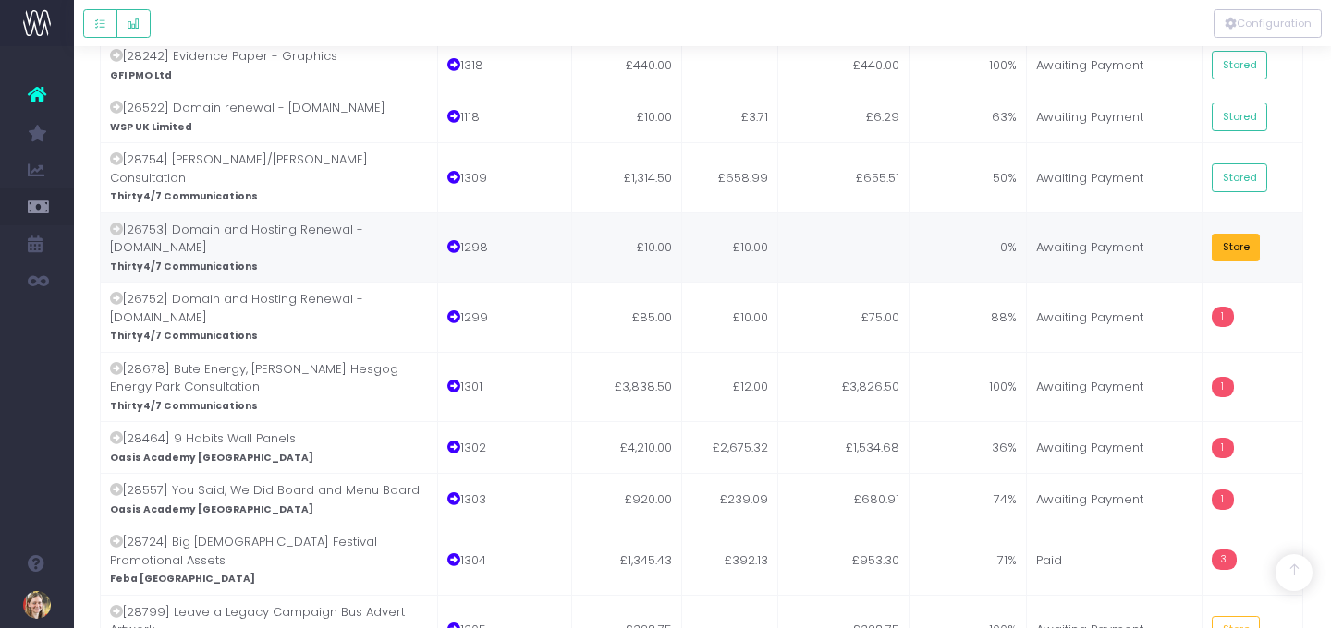
drag, startPoint x: 1233, startPoint y: 87, endPoint x: 1210, endPoint y: 99, distance: 26.0
click at [1203, 234] on button "Store" at bounding box center [1236, 248] width 48 height 29
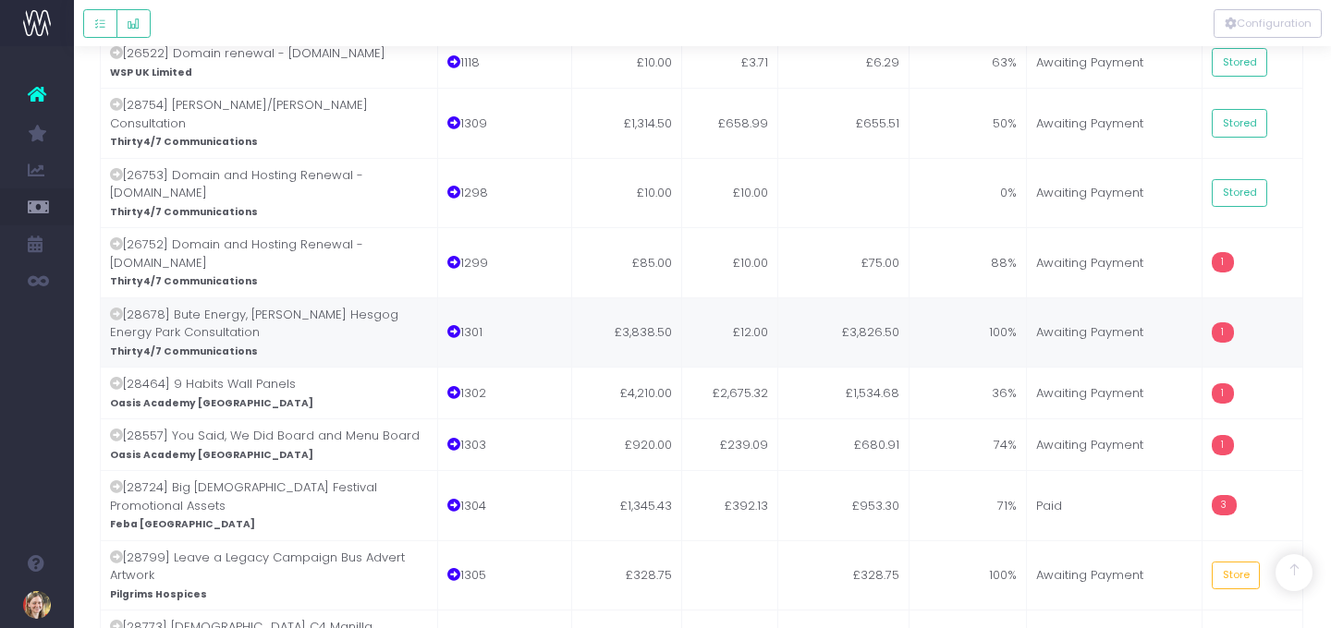
scroll to position [3756, 1]
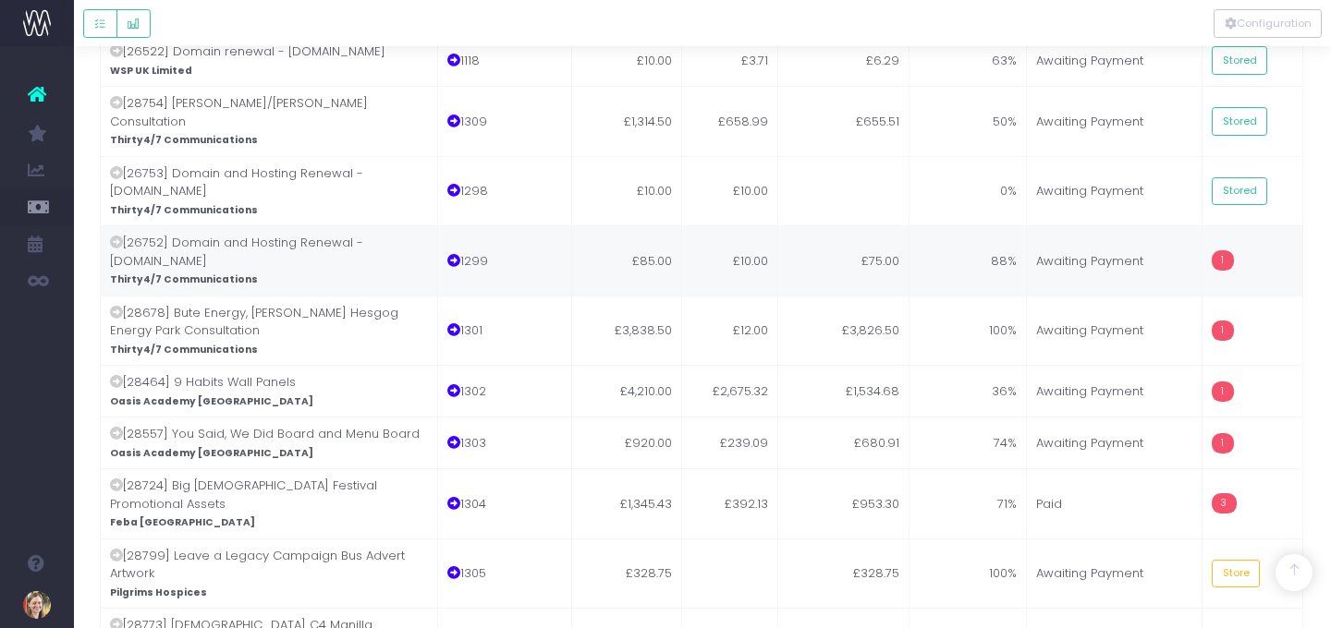
click at [701, 226] on td "£10.00" at bounding box center [730, 261] width 96 height 70
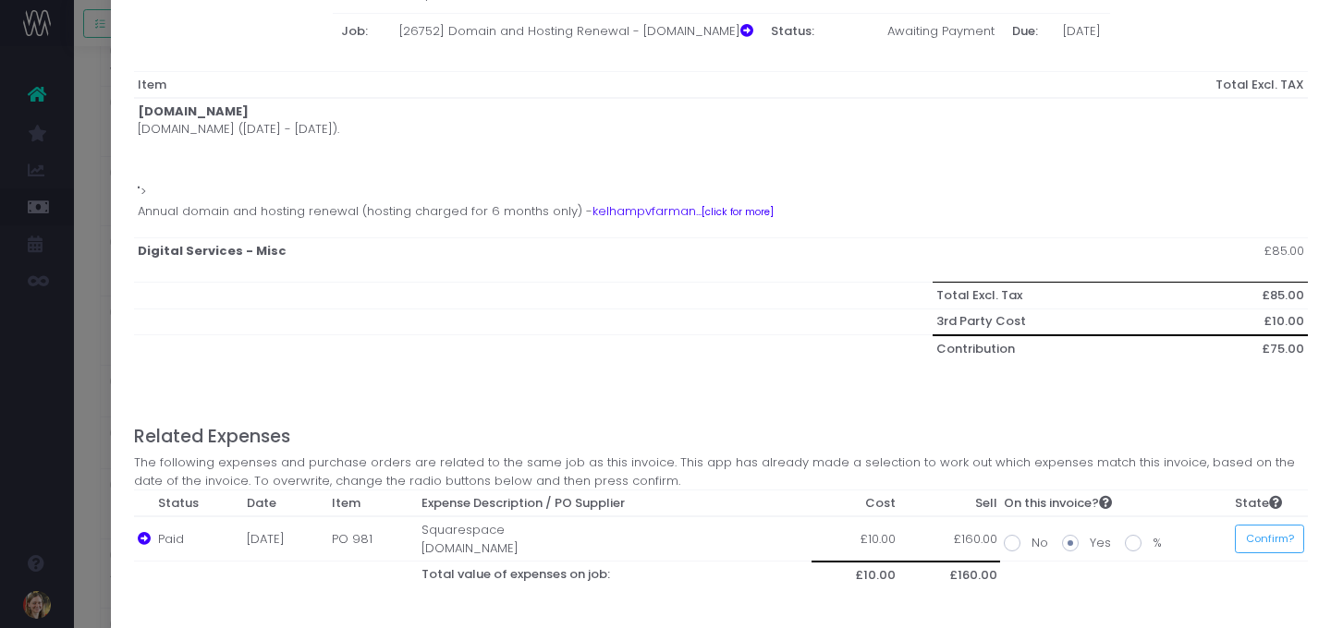
scroll to position [206, 0]
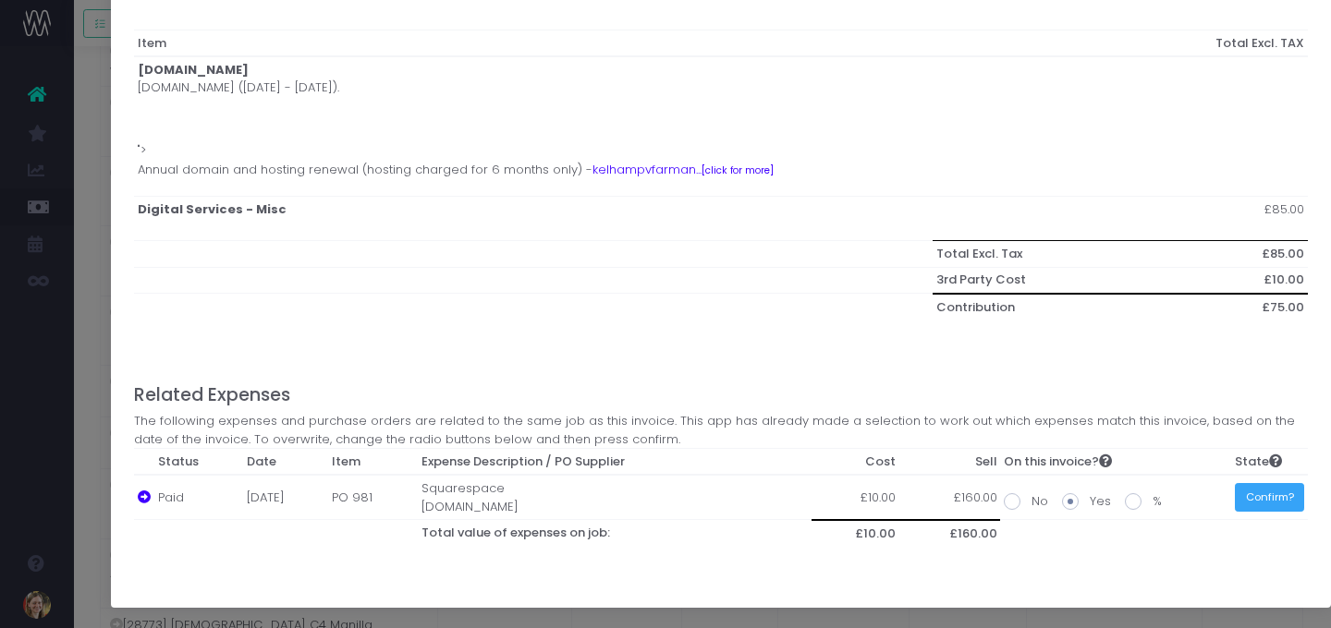
click at [1203, 500] on button "Confirm?" at bounding box center [1269, 497] width 69 height 29
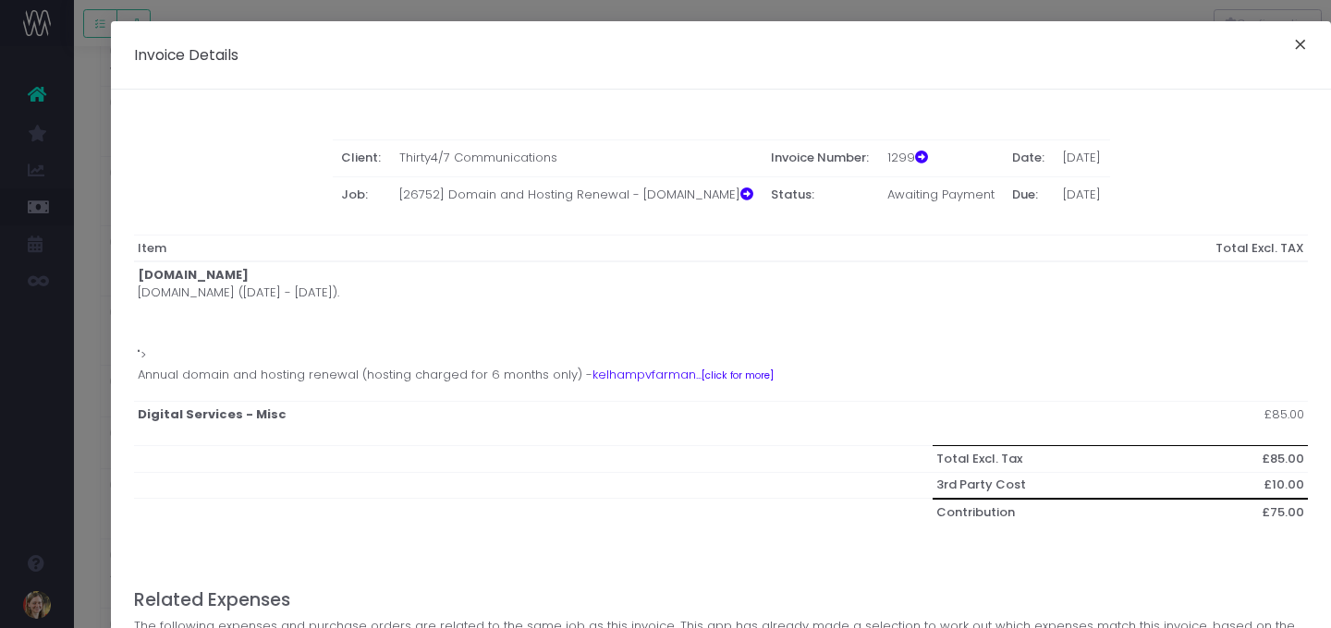
click at [1203, 42] on button "×" at bounding box center [1300, 47] width 39 height 30
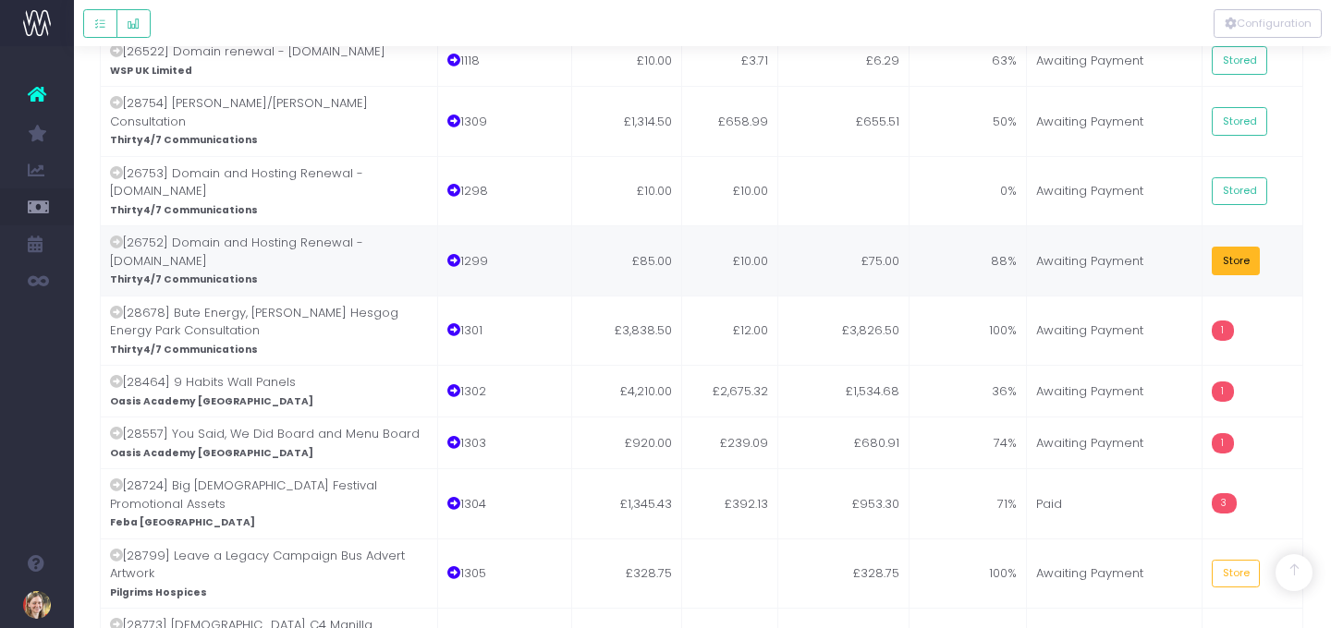
drag, startPoint x: 1245, startPoint y: 106, endPoint x: 1195, endPoint y: 116, distance: 50.8
click at [1203, 247] on button "Store" at bounding box center [1236, 261] width 48 height 29
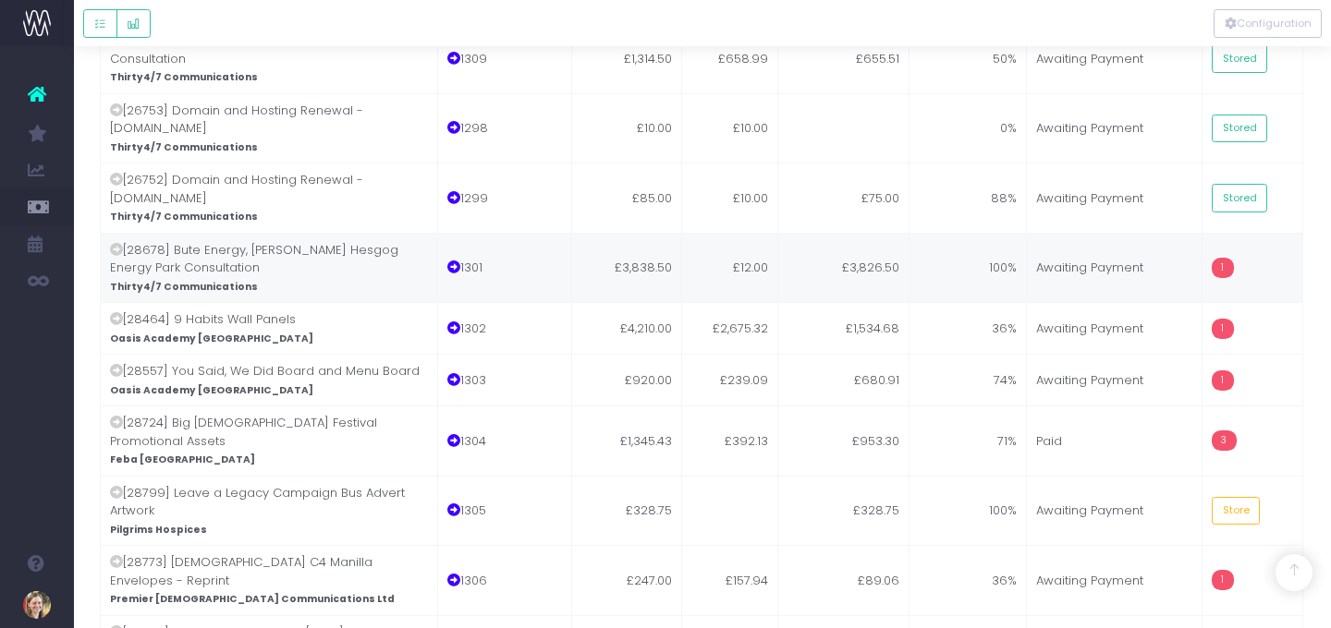
scroll to position [3829, 1]
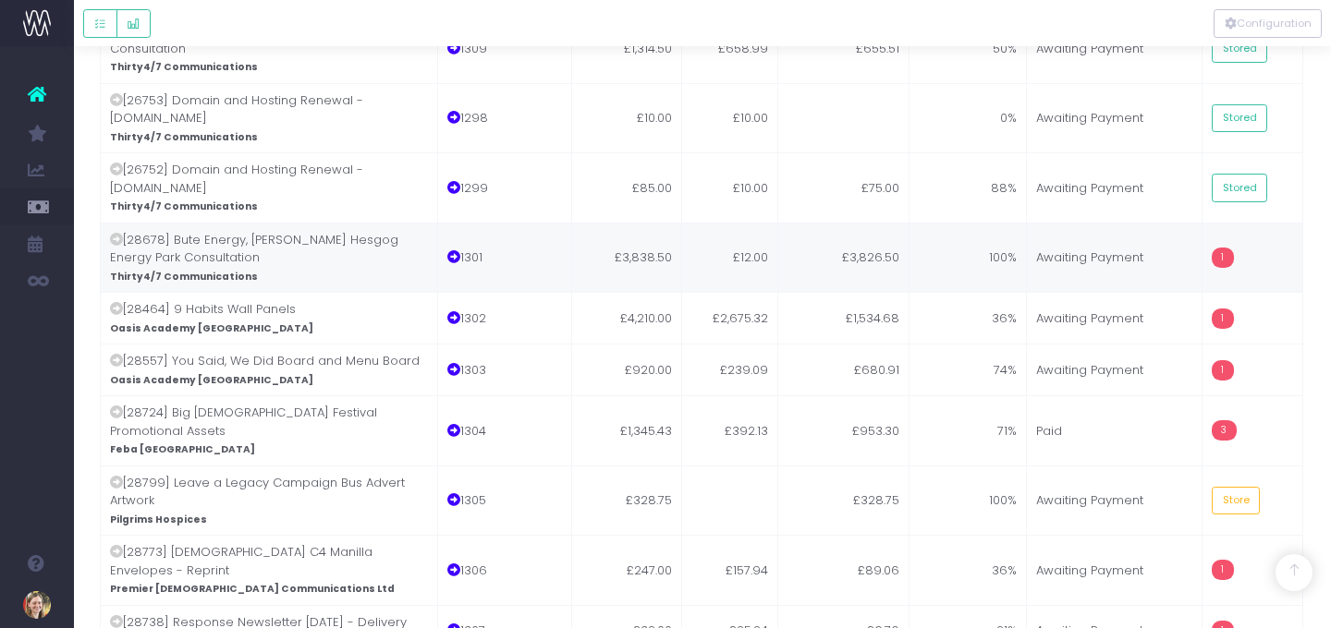
click at [714, 223] on td "£12.00" at bounding box center [730, 258] width 96 height 70
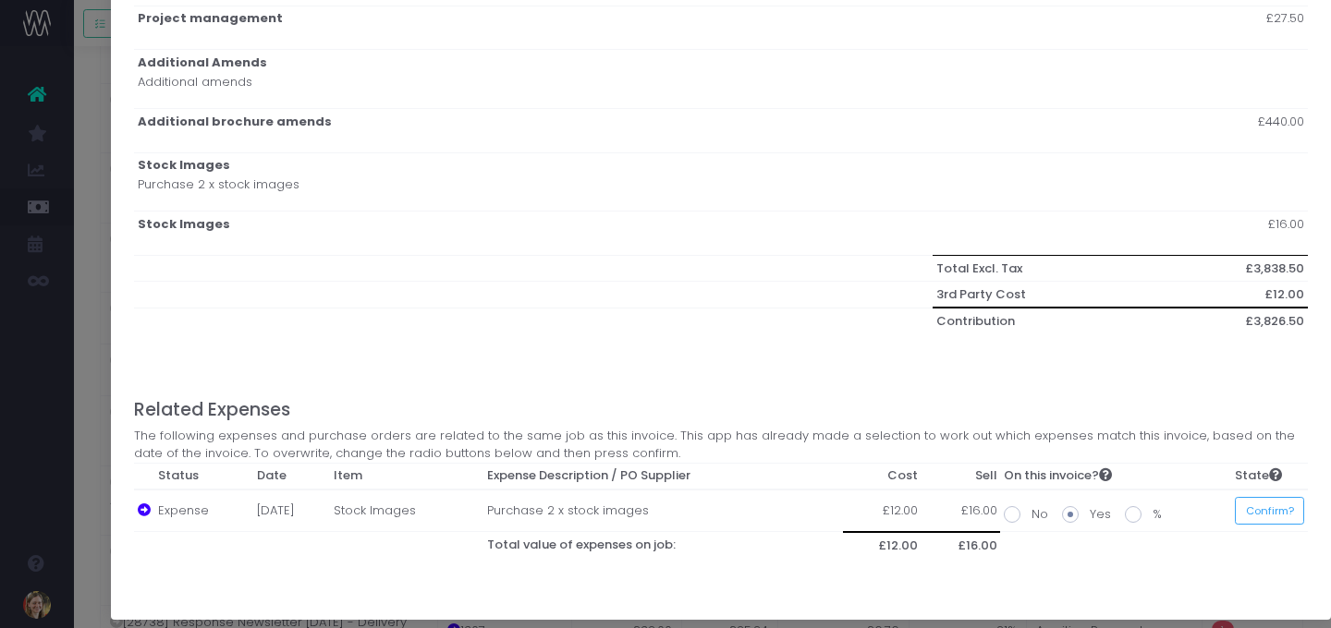
scroll to position [1334, 0]
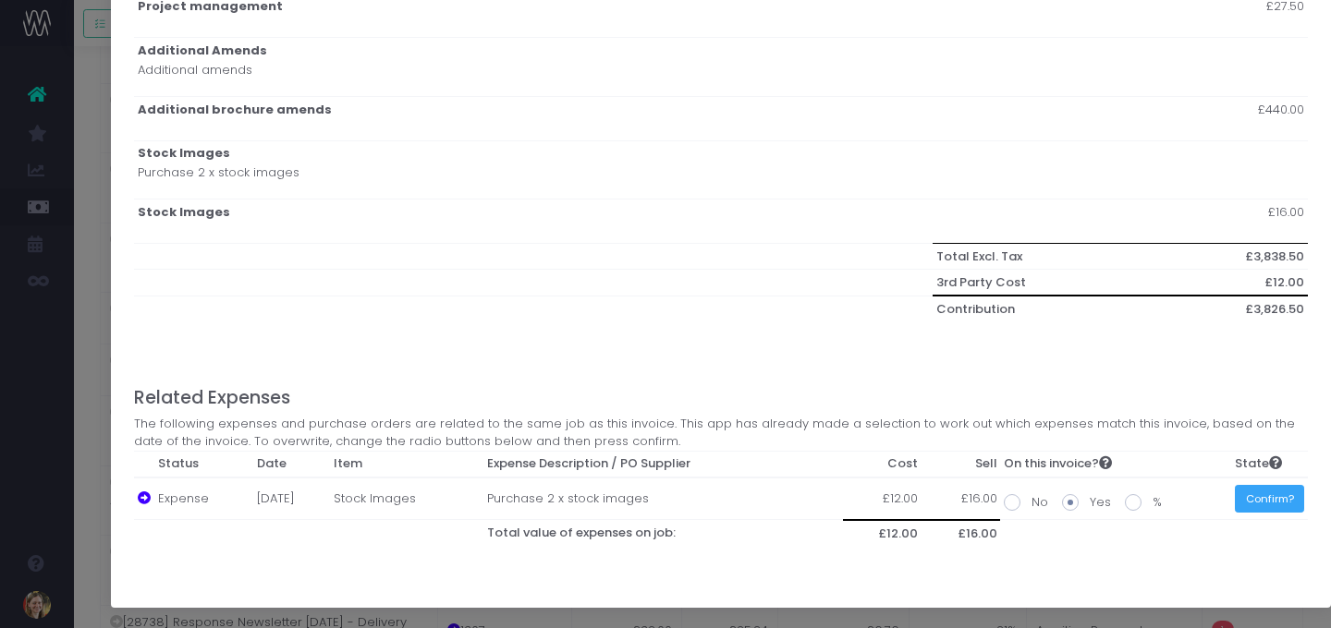
click at [1203, 488] on button "Confirm?" at bounding box center [1269, 499] width 69 height 29
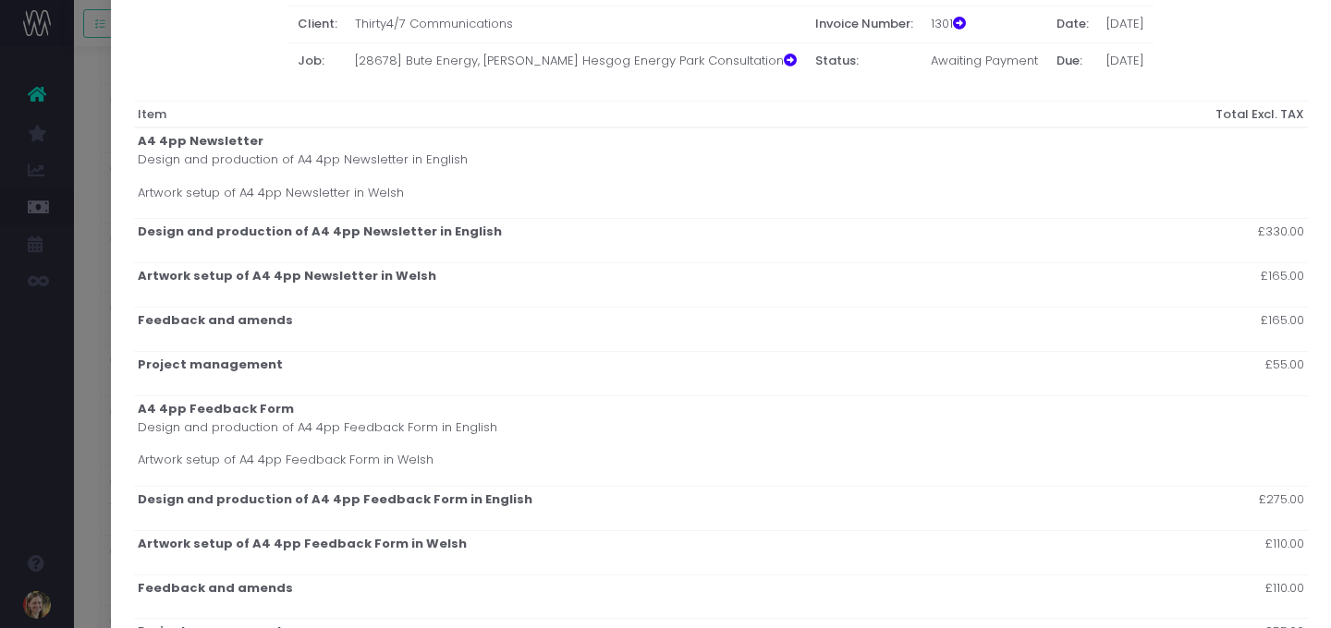
scroll to position [0, 0]
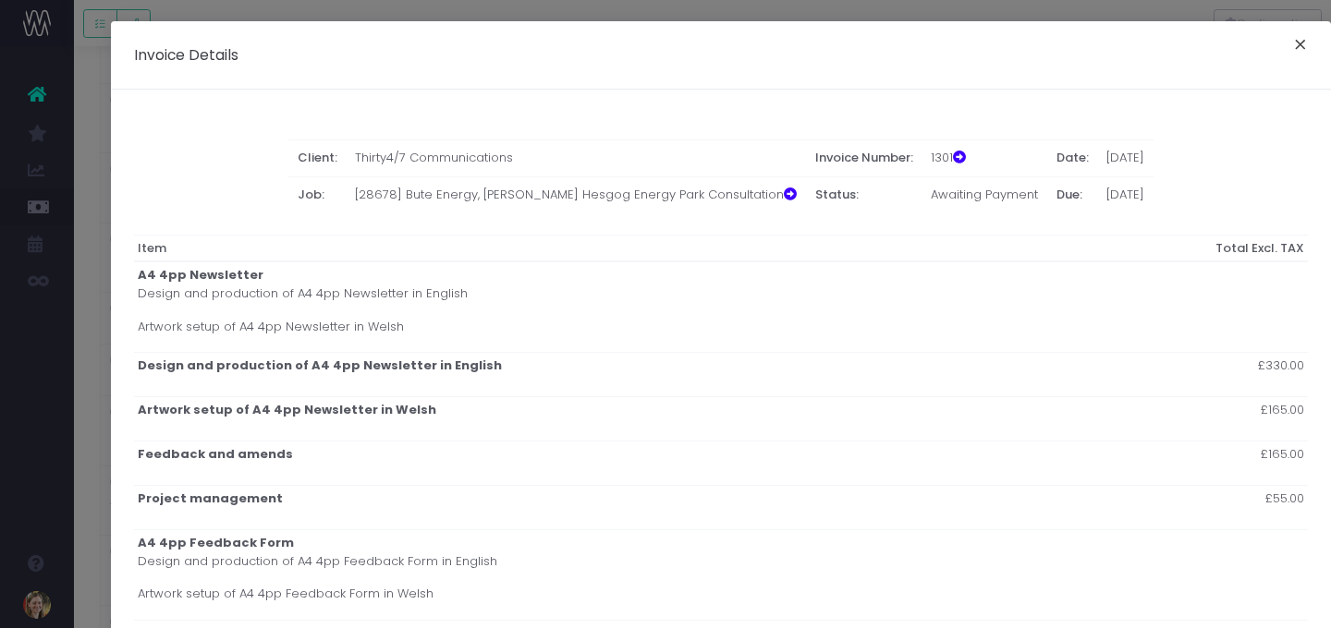
click at [1203, 48] on button "×" at bounding box center [1300, 47] width 39 height 30
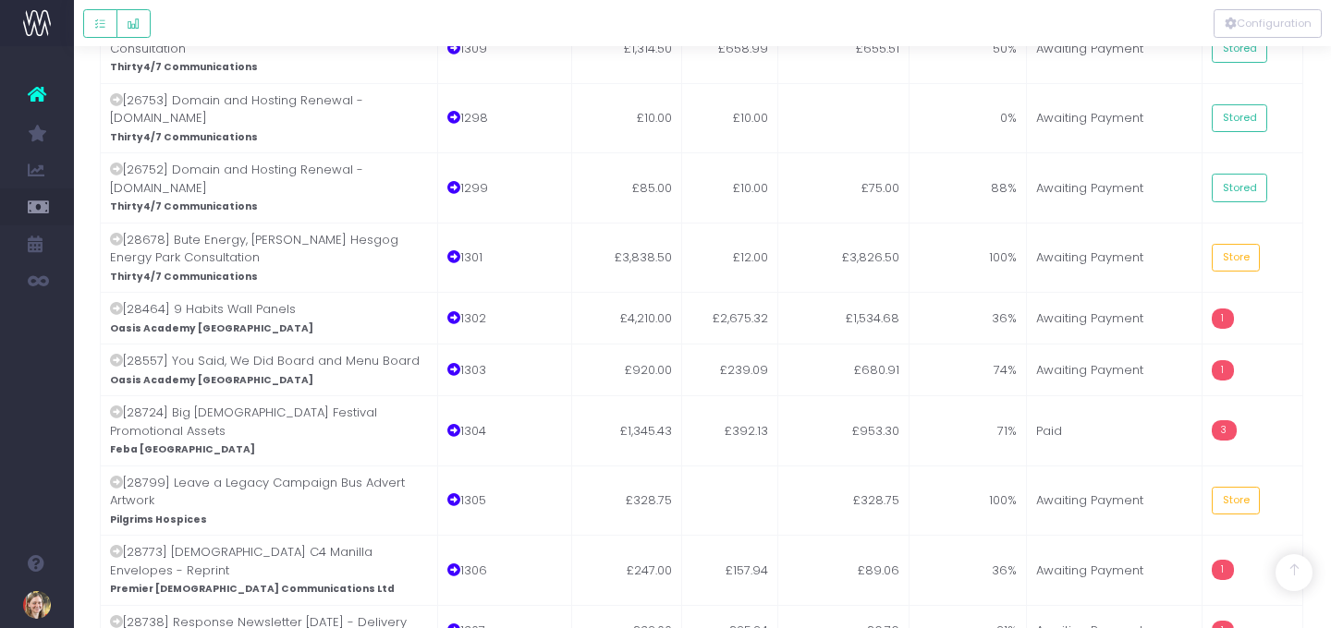
scroll to position [3832, 1]
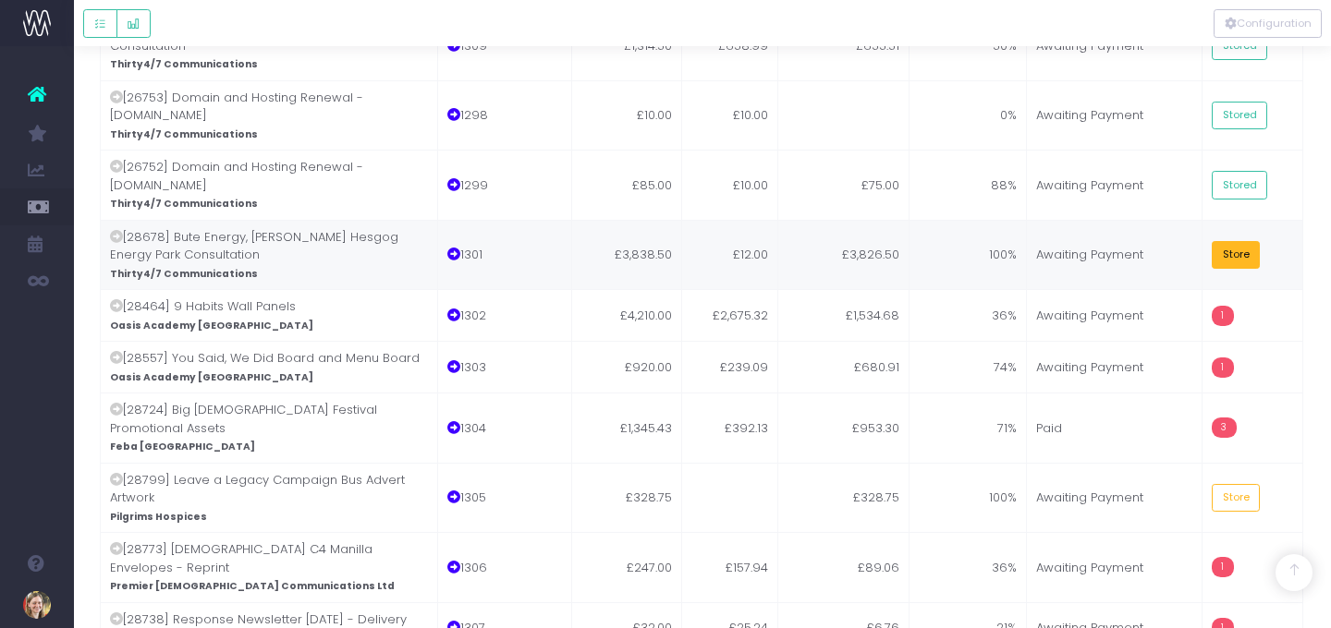
click at [1203, 241] on button "Store" at bounding box center [1236, 255] width 48 height 29
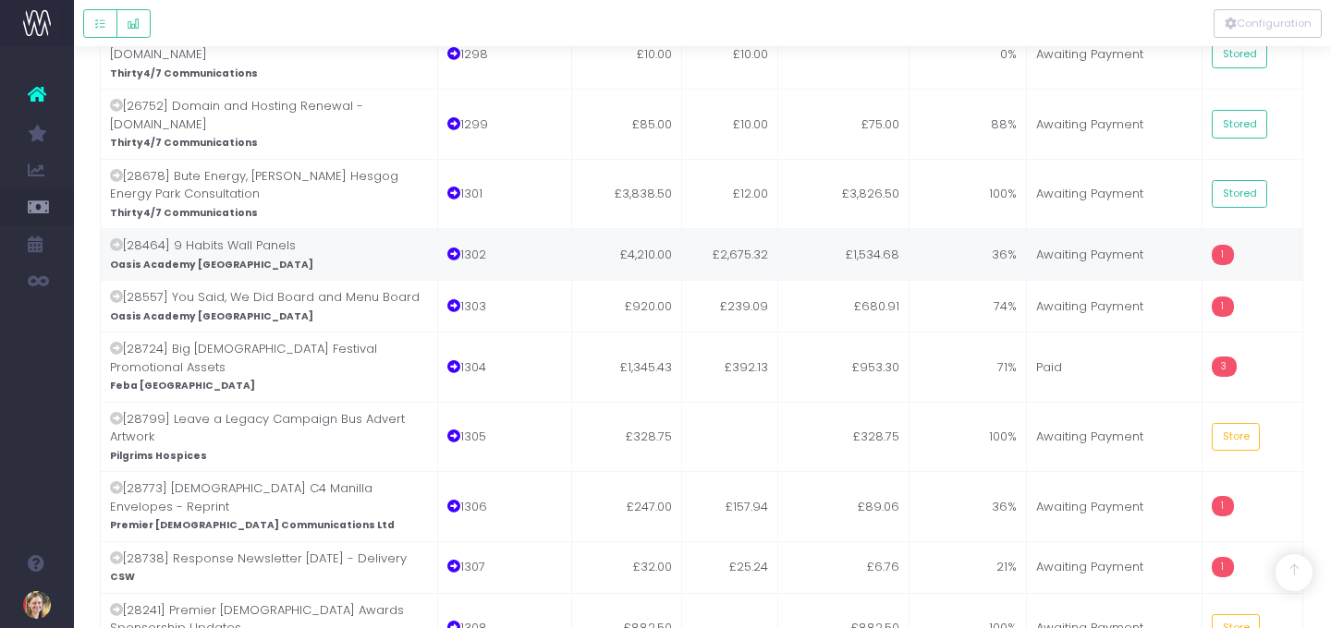
scroll to position [3905, 1]
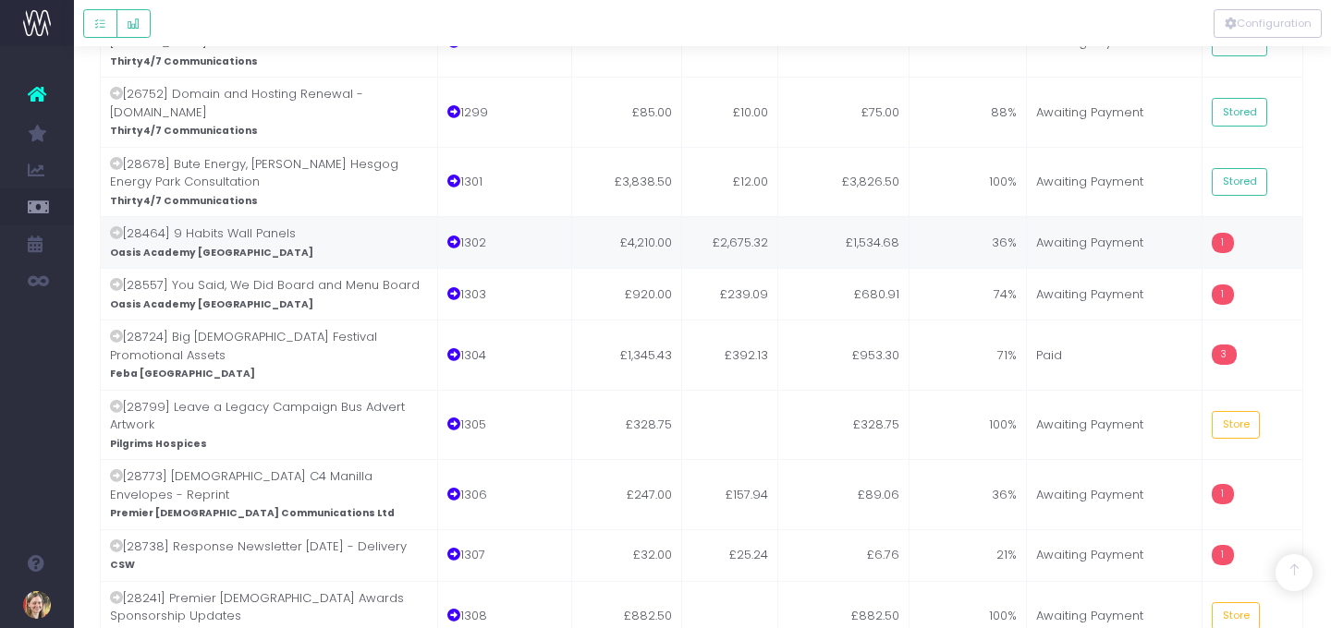
click at [762, 216] on td "£2,675.32" at bounding box center [730, 242] width 96 height 52
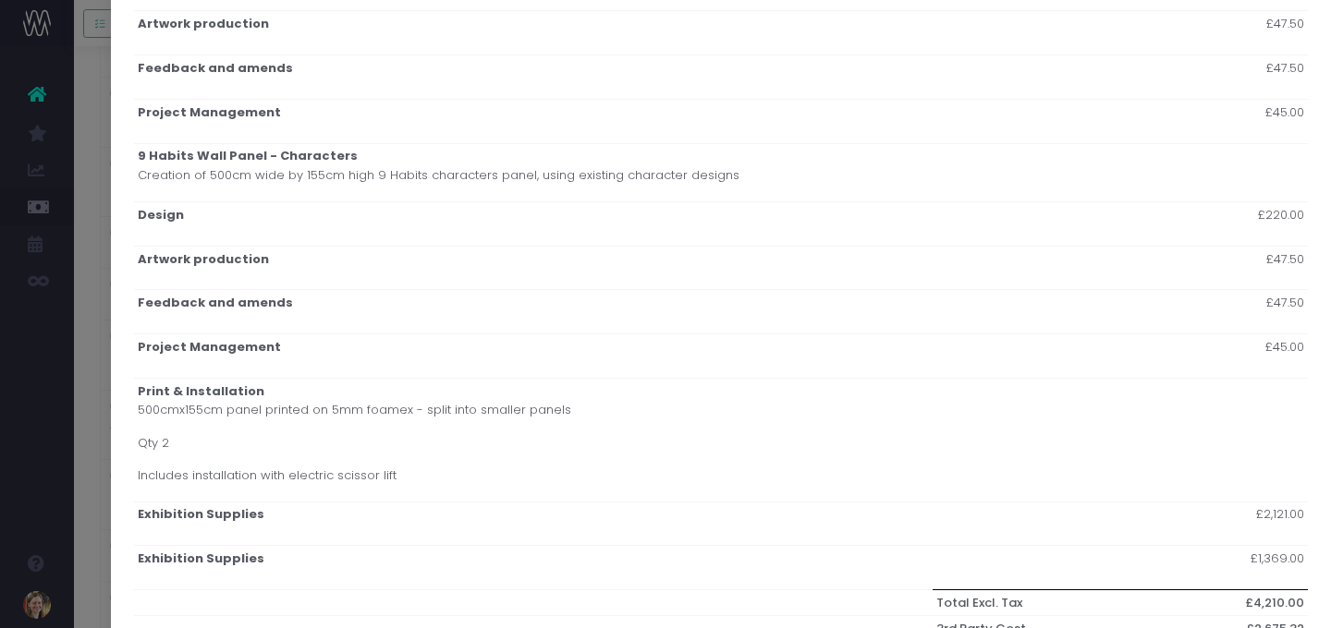
scroll to position [703, 0]
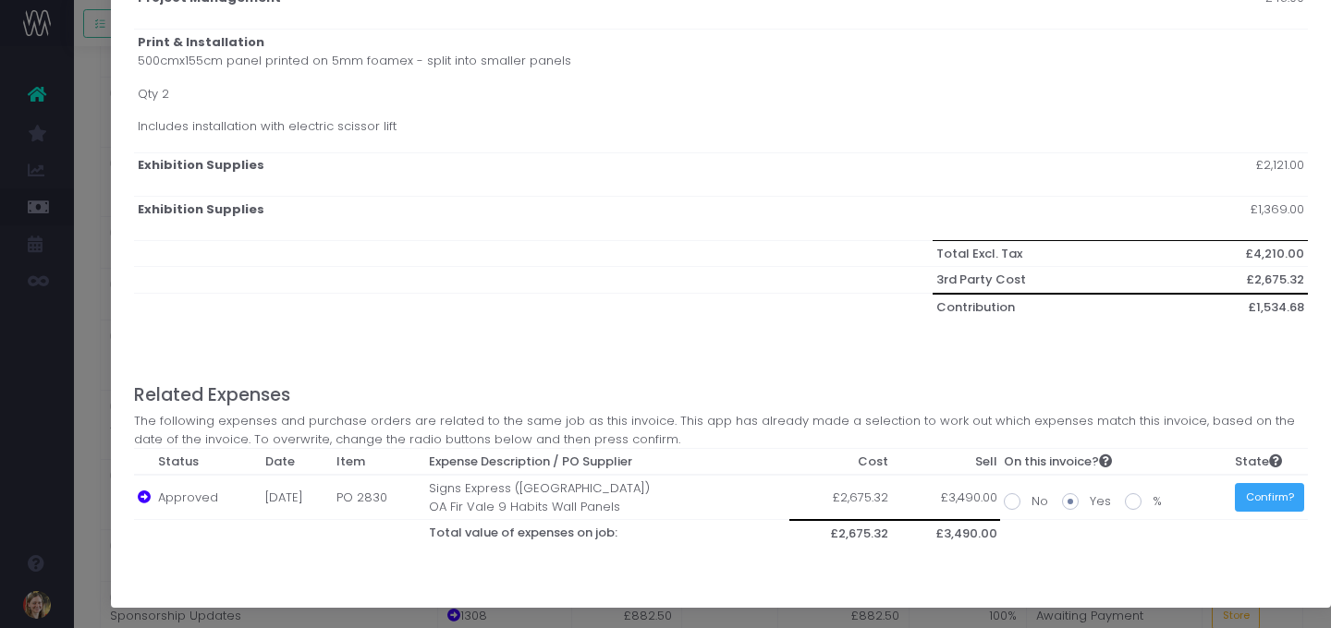
click at [1203, 501] on button "Confirm?" at bounding box center [1269, 497] width 69 height 29
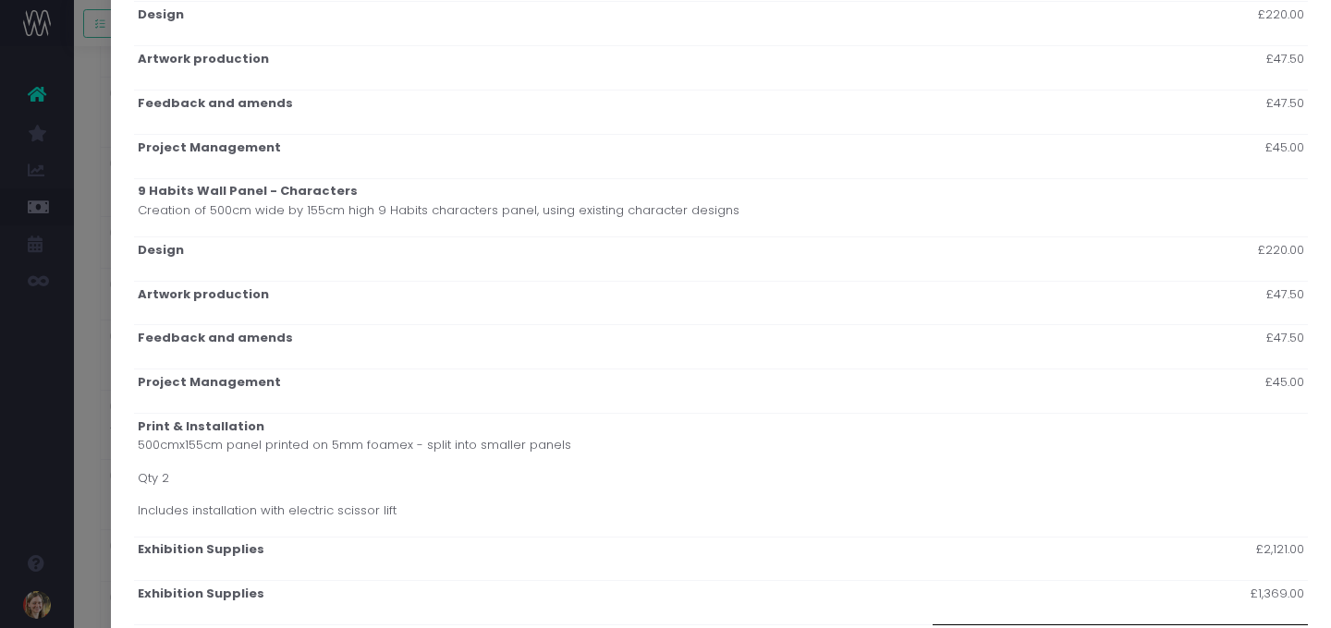
scroll to position [0, 0]
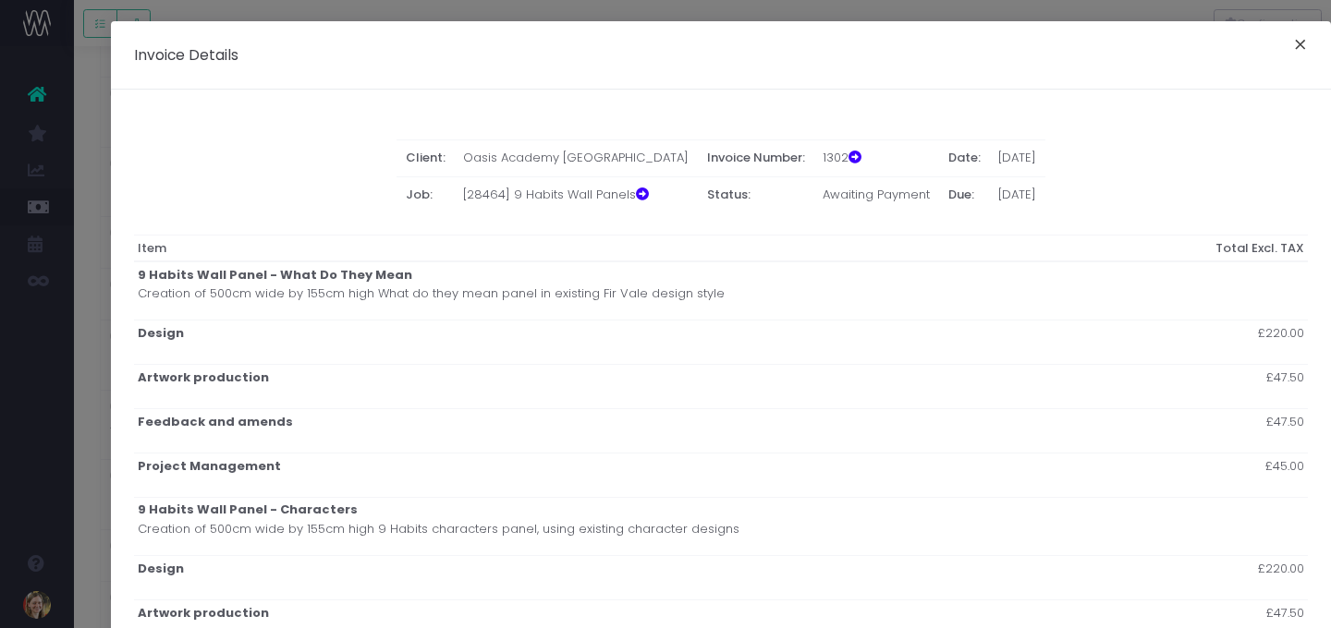
click at [1203, 51] on button "×" at bounding box center [1300, 47] width 39 height 30
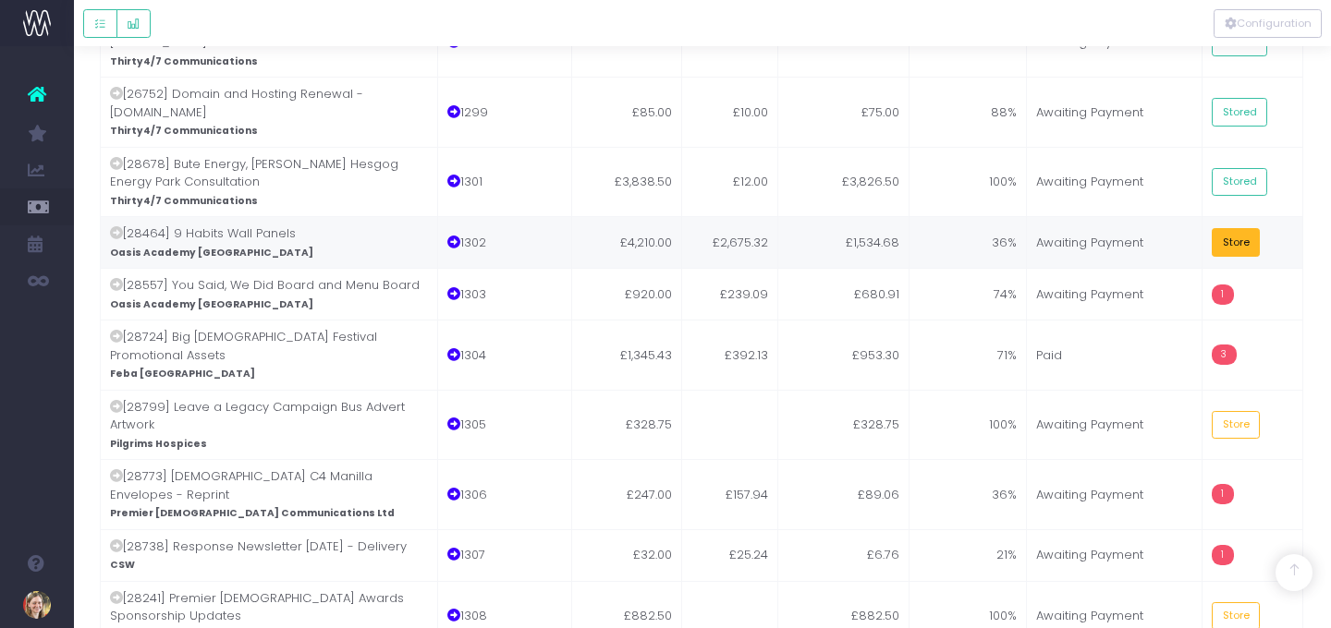
click at [1203, 228] on button "Store" at bounding box center [1236, 242] width 48 height 29
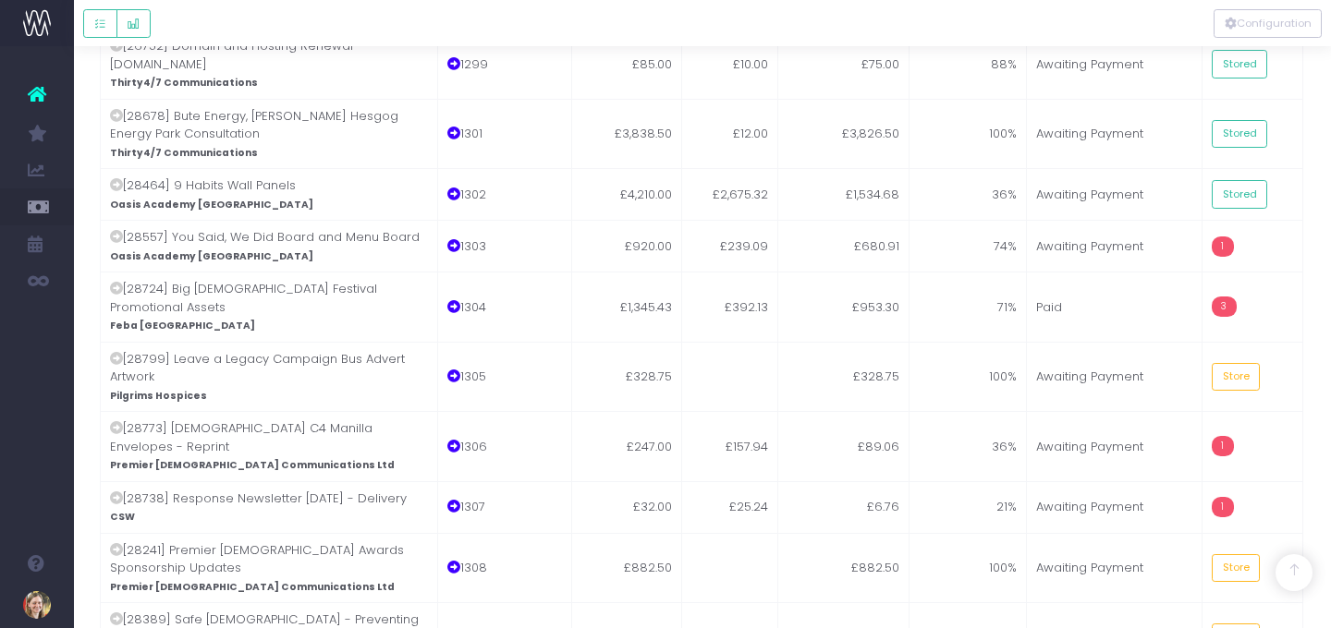
scroll to position [3954, 1]
click at [783, 219] on td "£680.91" at bounding box center [843, 245] width 131 height 52
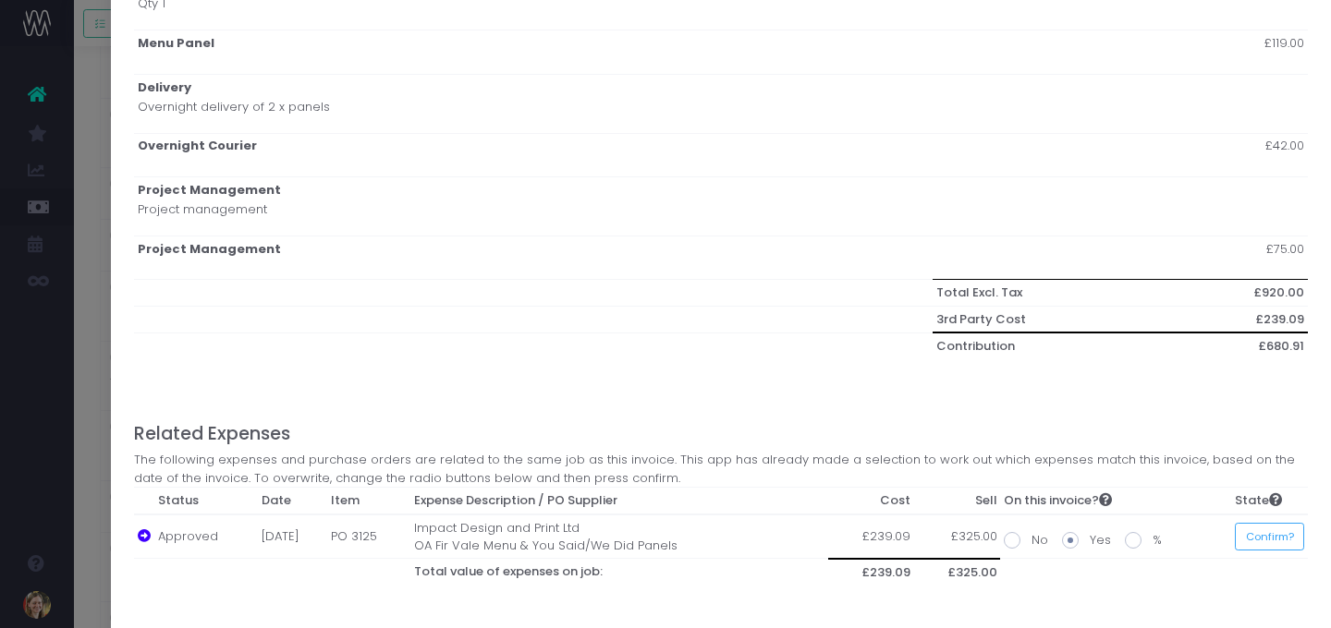
scroll to position [945, 0]
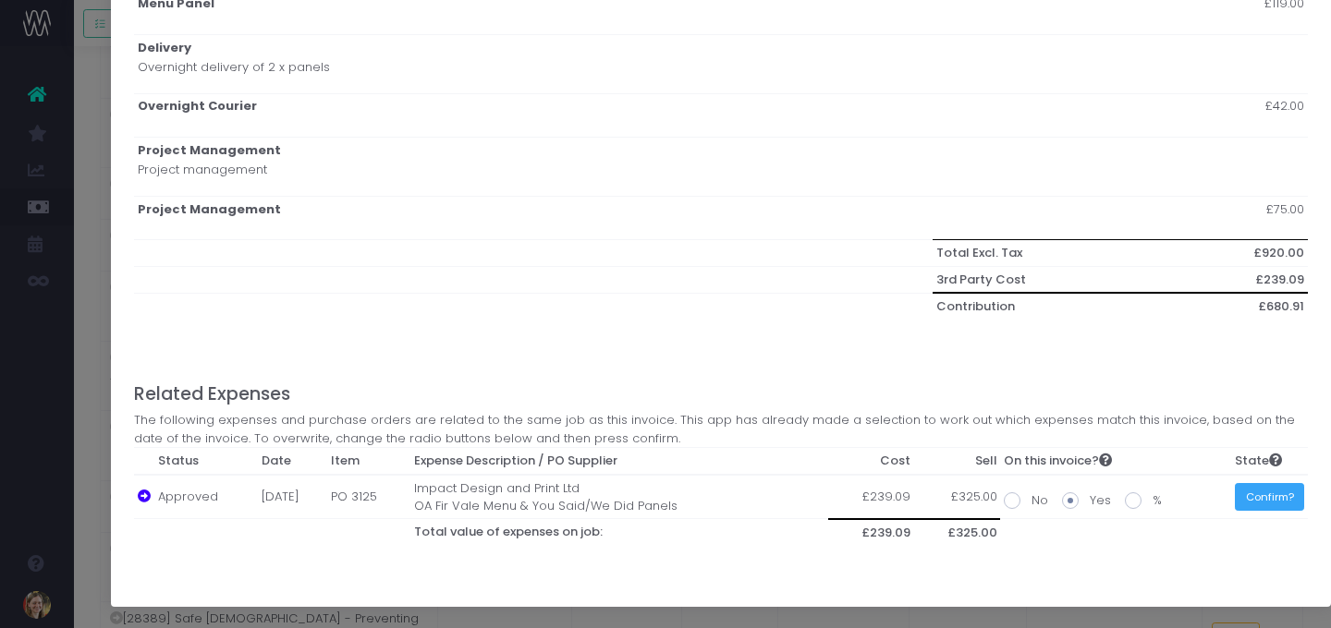
click at [1203, 495] on button "Confirm?" at bounding box center [1269, 497] width 69 height 29
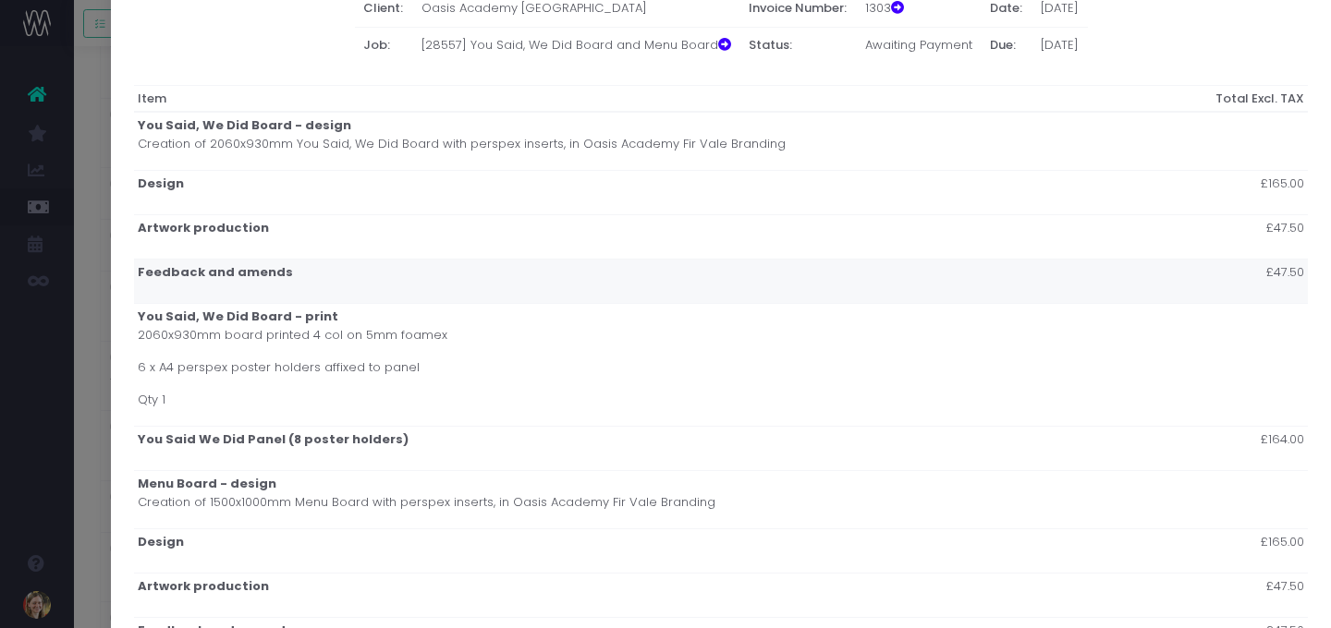
scroll to position [0, 0]
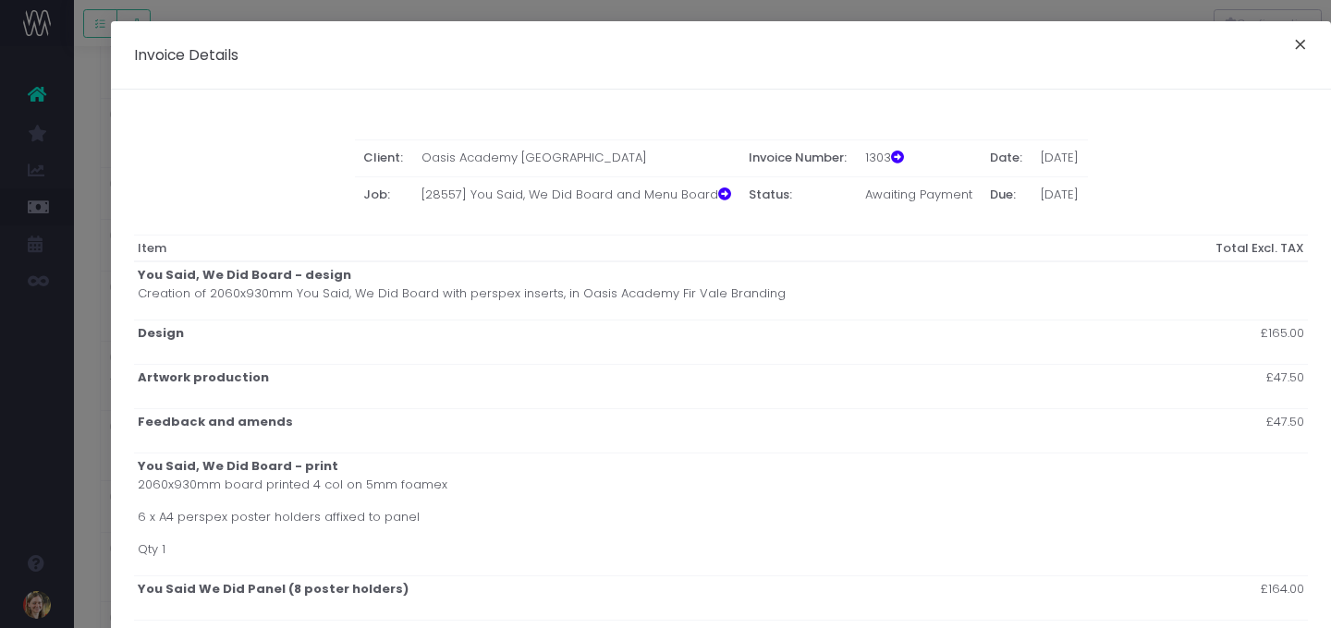
click at [1203, 52] on button "×" at bounding box center [1300, 47] width 39 height 30
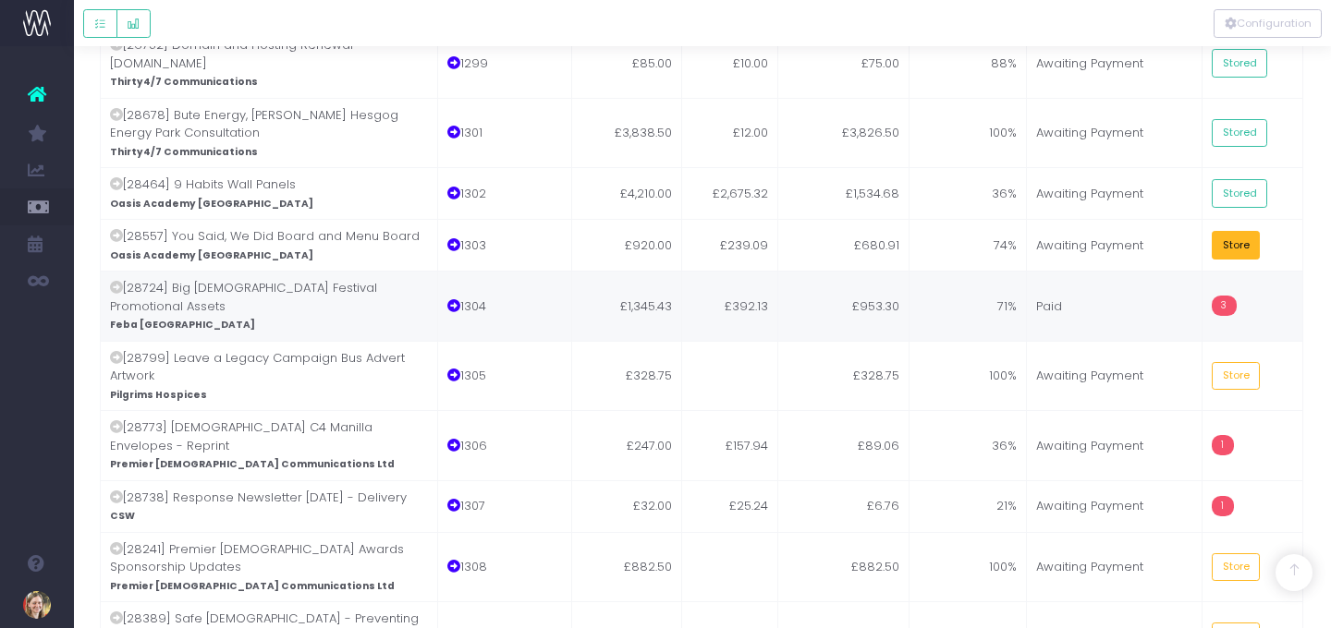
drag, startPoint x: 1245, startPoint y: 89, endPoint x: 1190, endPoint y: 109, distance: 58.2
click at [1203, 231] on button "Store" at bounding box center [1236, 245] width 48 height 29
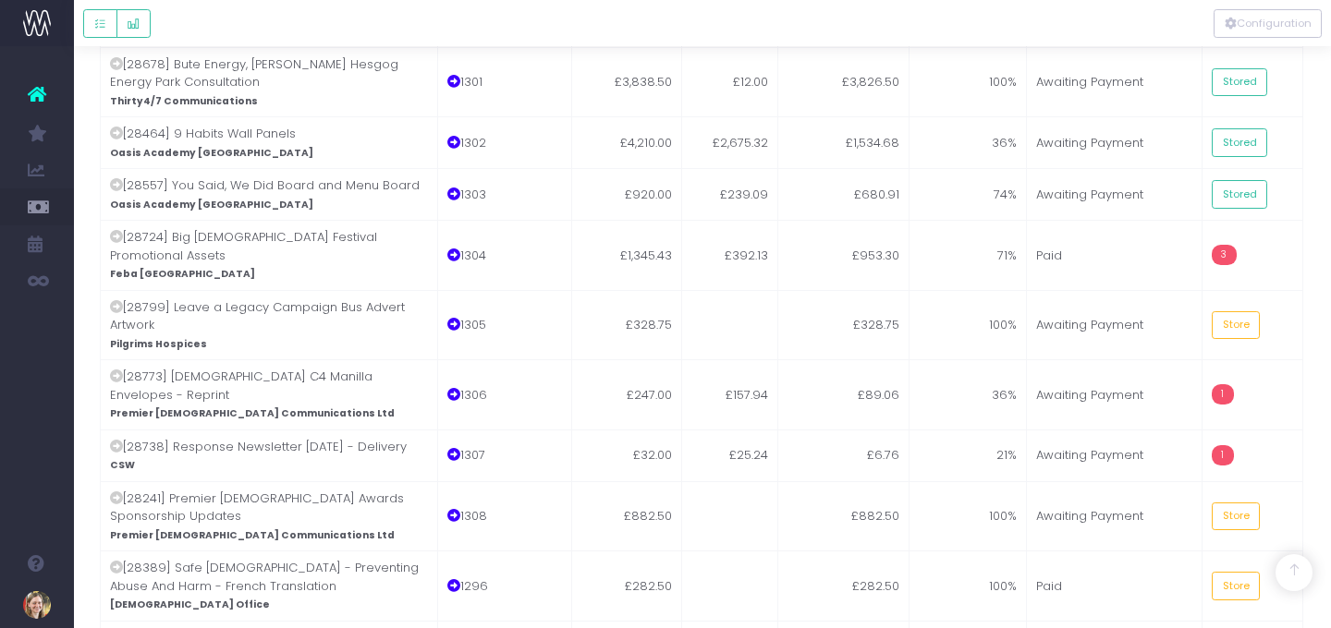
scroll to position [4005, 0]
click at [758, 220] on td "£392.13" at bounding box center [731, 255] width 96 height 70
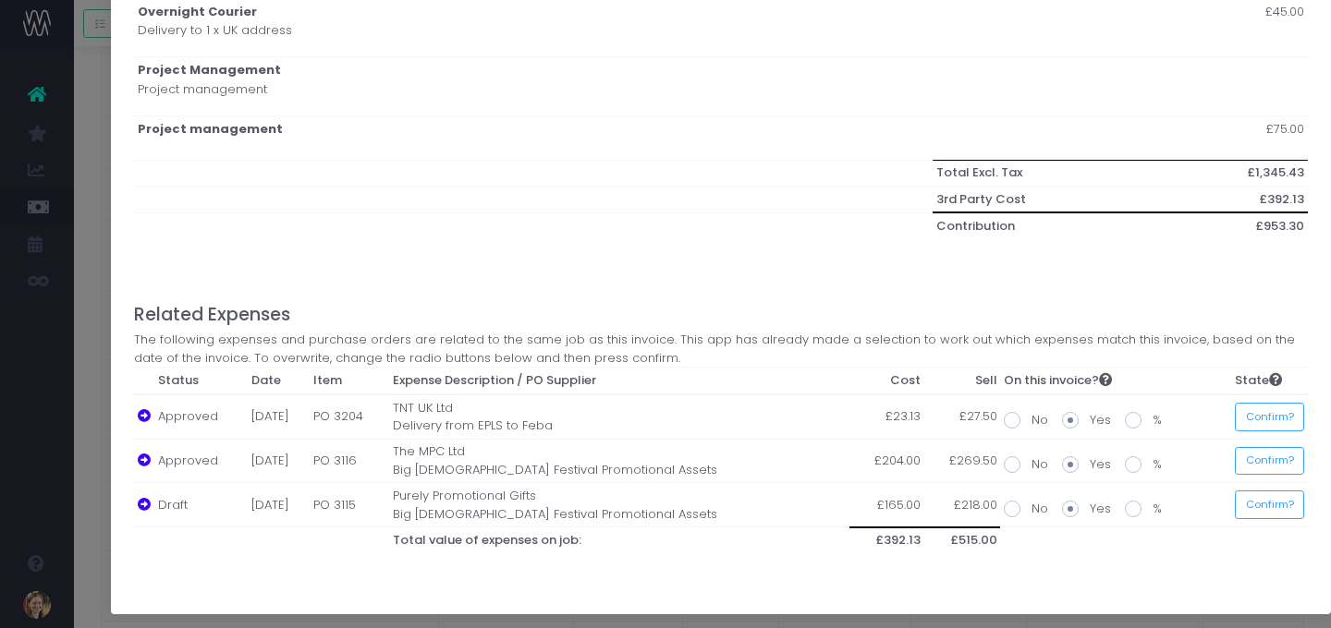
scroll to position [1500, 0]
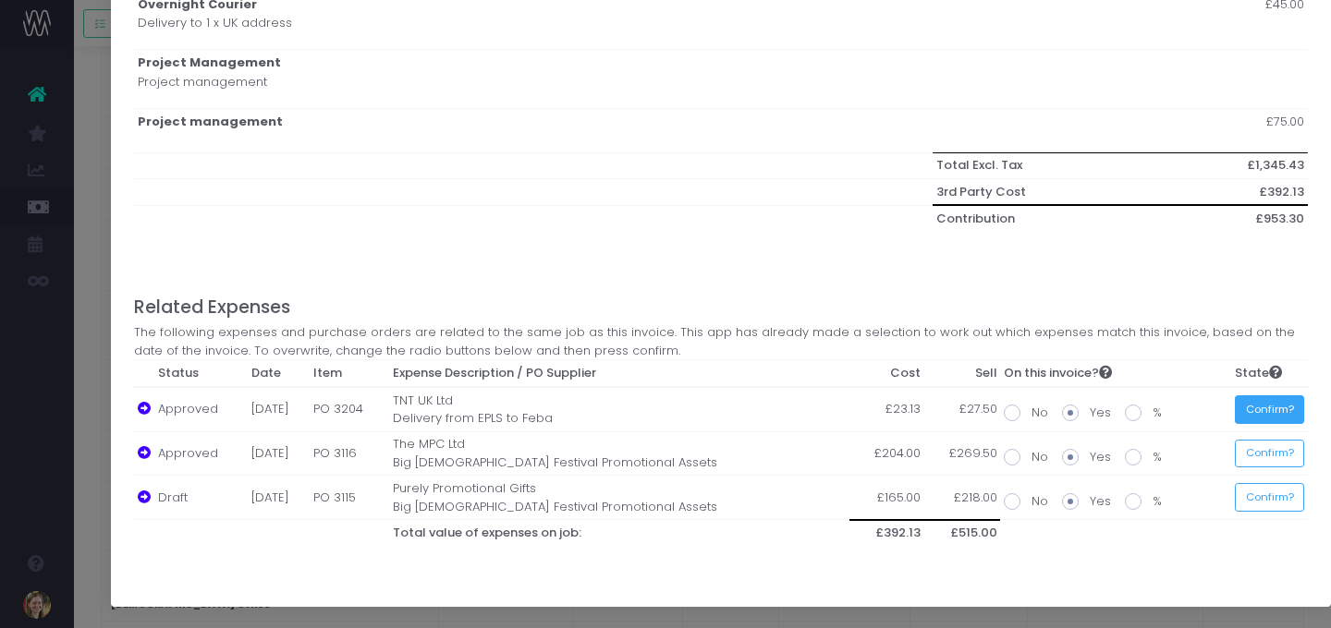
click at [1203, 416] on button "Confirm?" at bounding box center [1269, 410] width 69 height 29
click at [1203, 454] on button "Confirm?" at bounding box center [1264, 454] width 69 height 29
click at [1203, 486] on button "Confirm?" at bounding box center [1264, 497] width 69 height 29
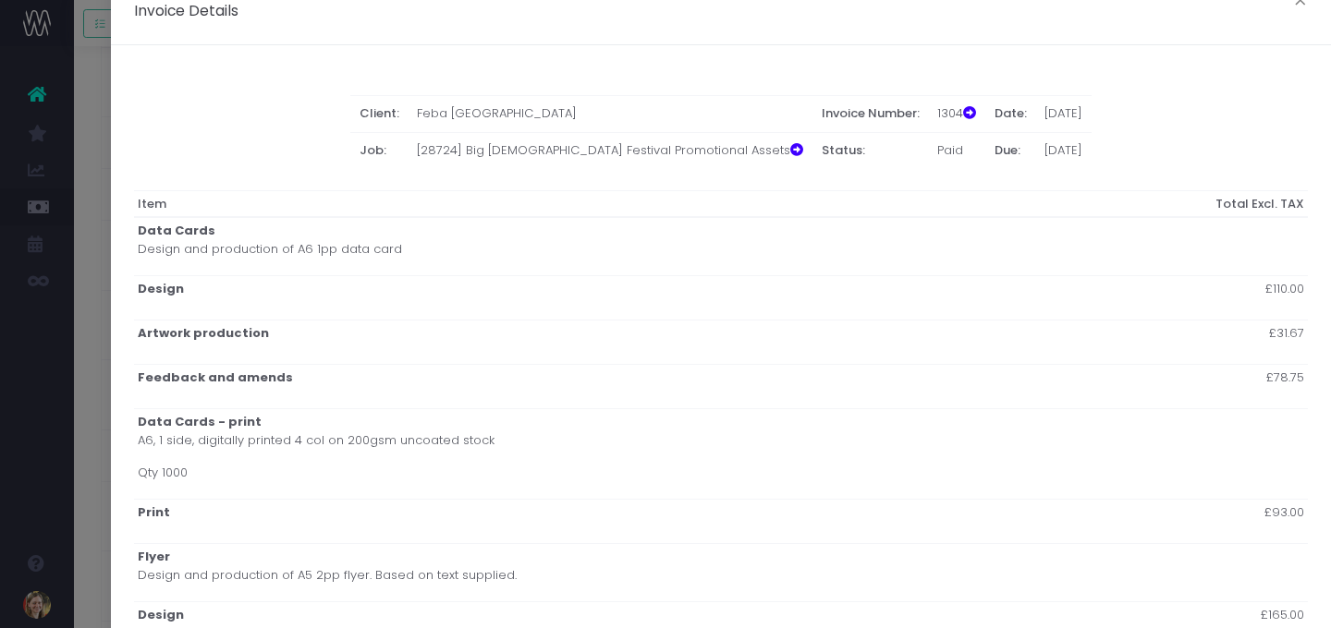
scroll to position [0, 0]
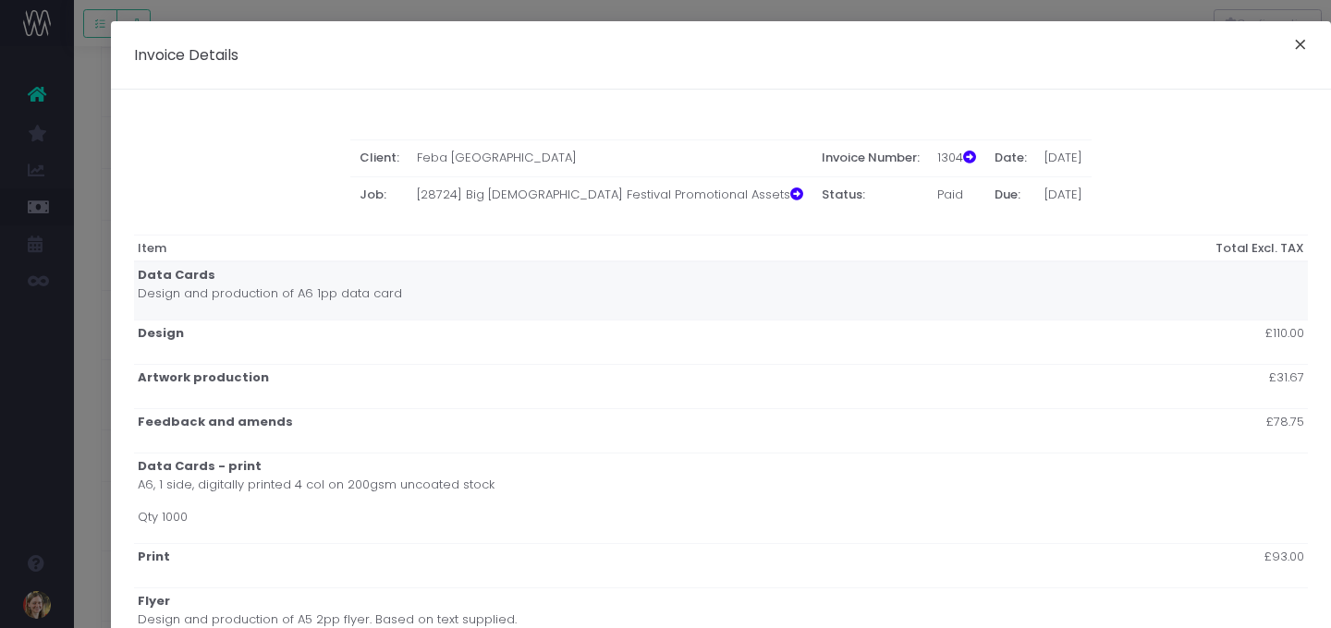
drag, startPoint x: 1304, startPoint y: 45, endPoint x: 1288, endPoint y: 53, distance: 17.4
click at [1203, 45] on button "×" at bounding box center [1300, 47] width 39 height 30
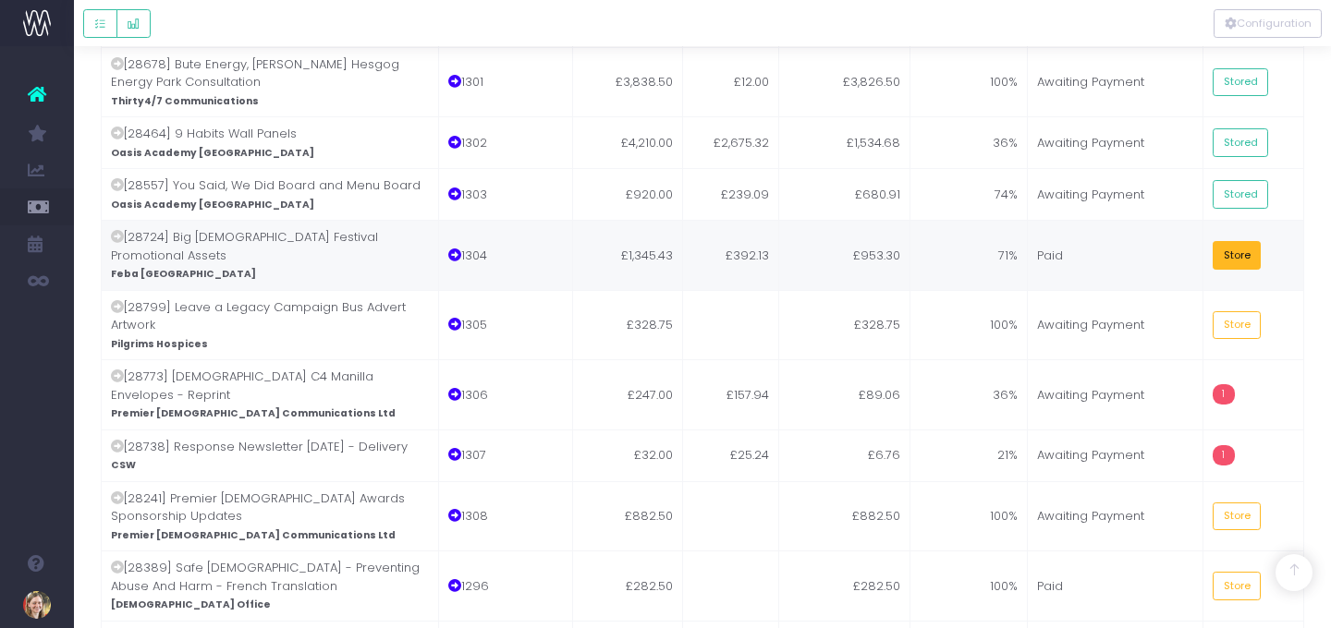
click at [1203, 241] on button "Store" at bounding box center [1237, 255] width 48 height 29
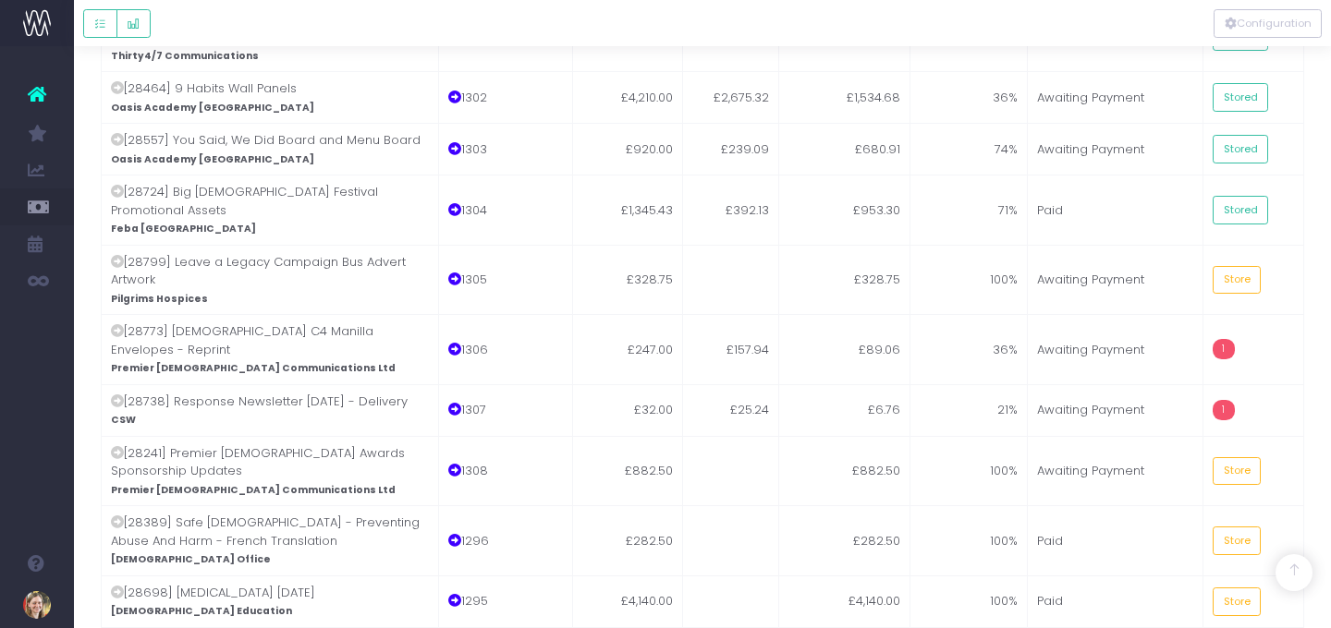
scroll to position [4055, 0]
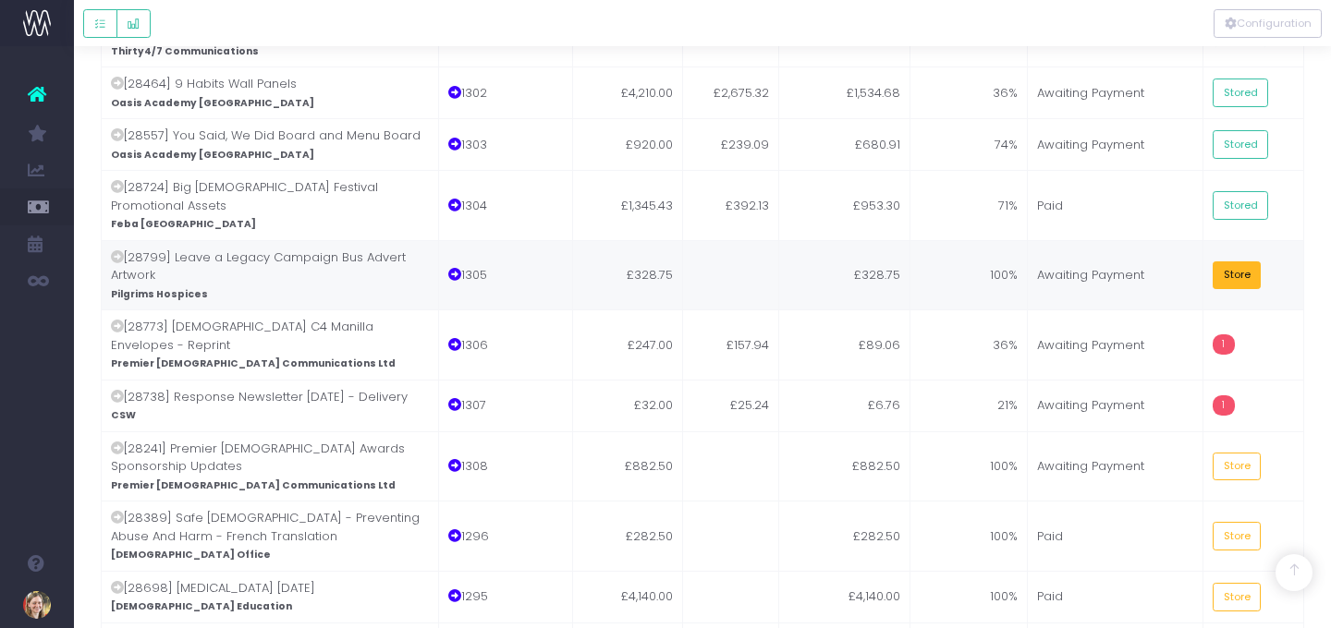
click at [1203, 262] on button "Store" at bounding box center [1237, 276] width 48 height 29
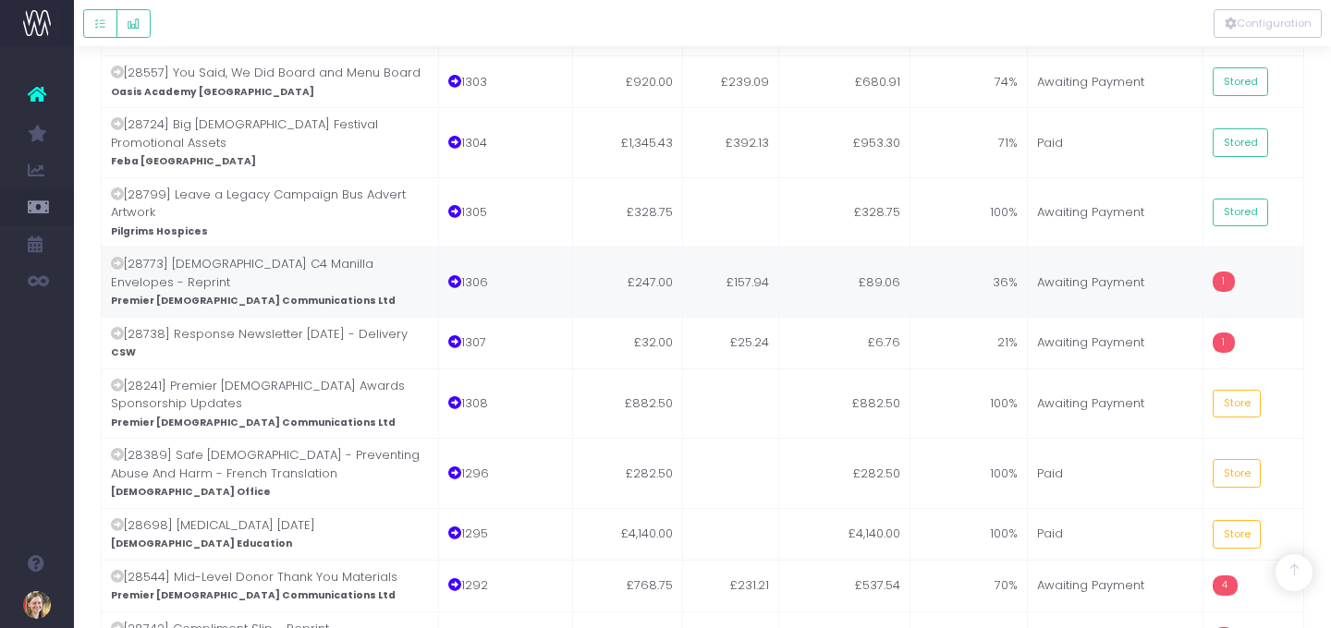
scroll to position [4118, 0]
click at [770, 246] on td "£157.94" at bounding box center [731, 281] width 96 height 70
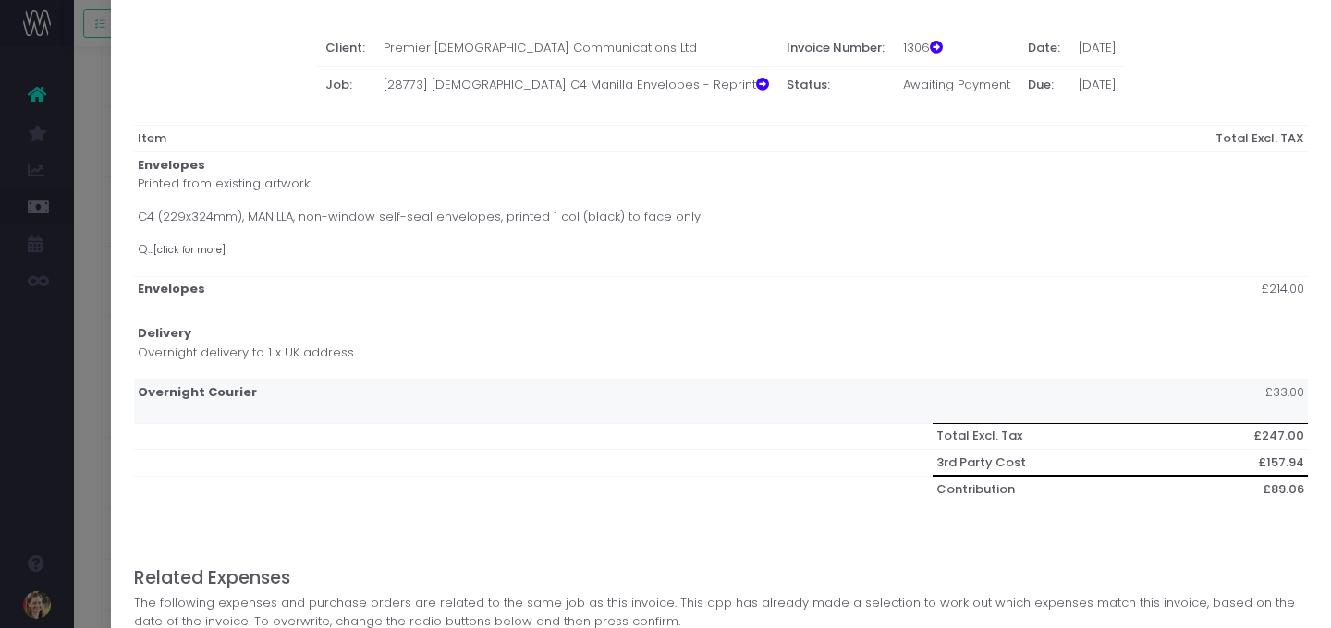
scroll to position [294, 0]
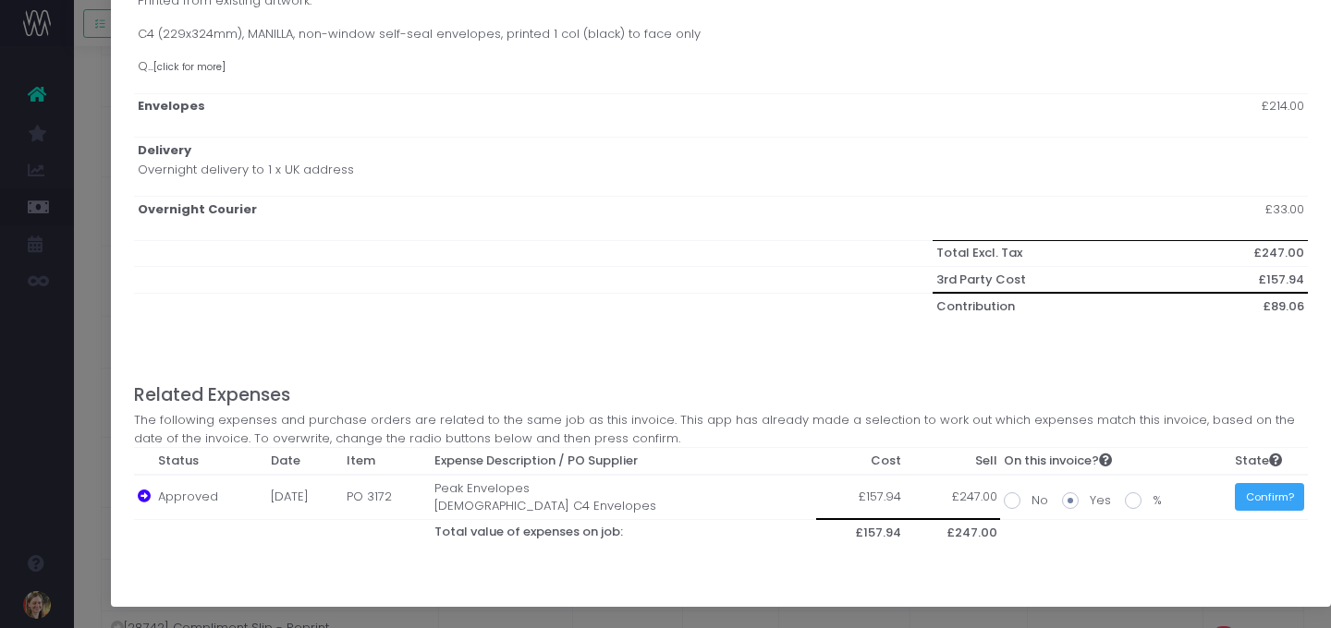
click at [1203, 491] on button "Confirm?" at bounding box center [1269, 497] width 69 height 29
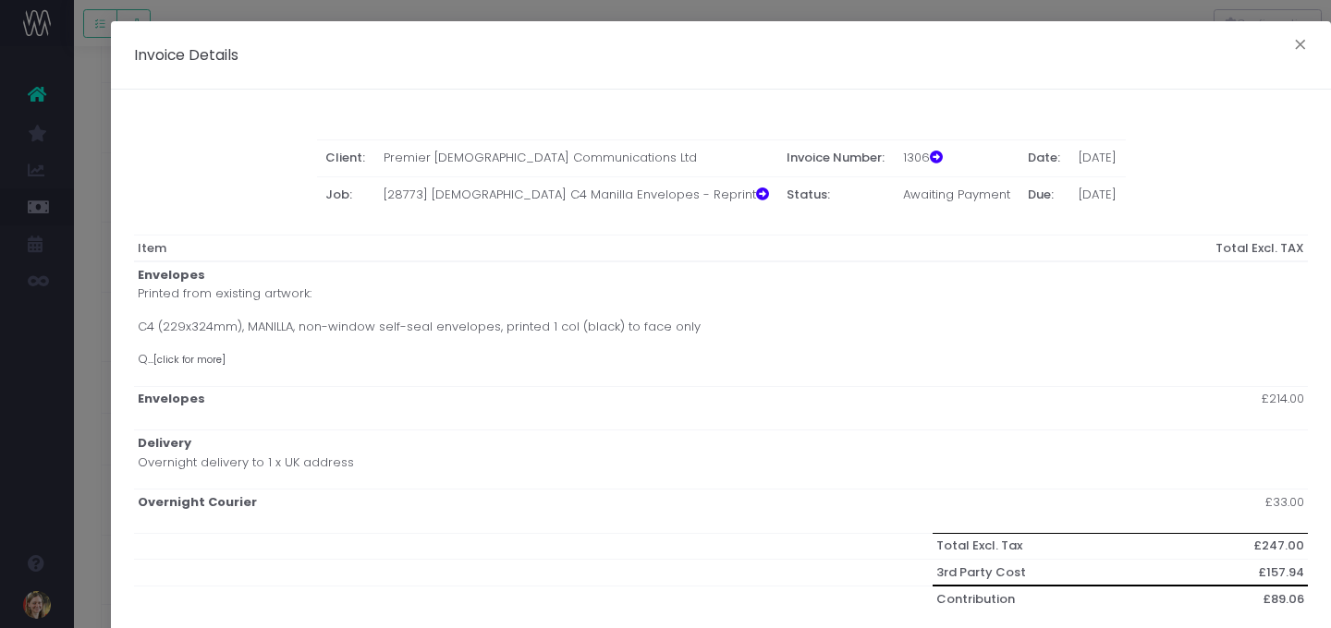
scroll to position [3716, 0]
click at [1203, 45] on button "×" at bounding box center [1300, 47] width 39 height 30
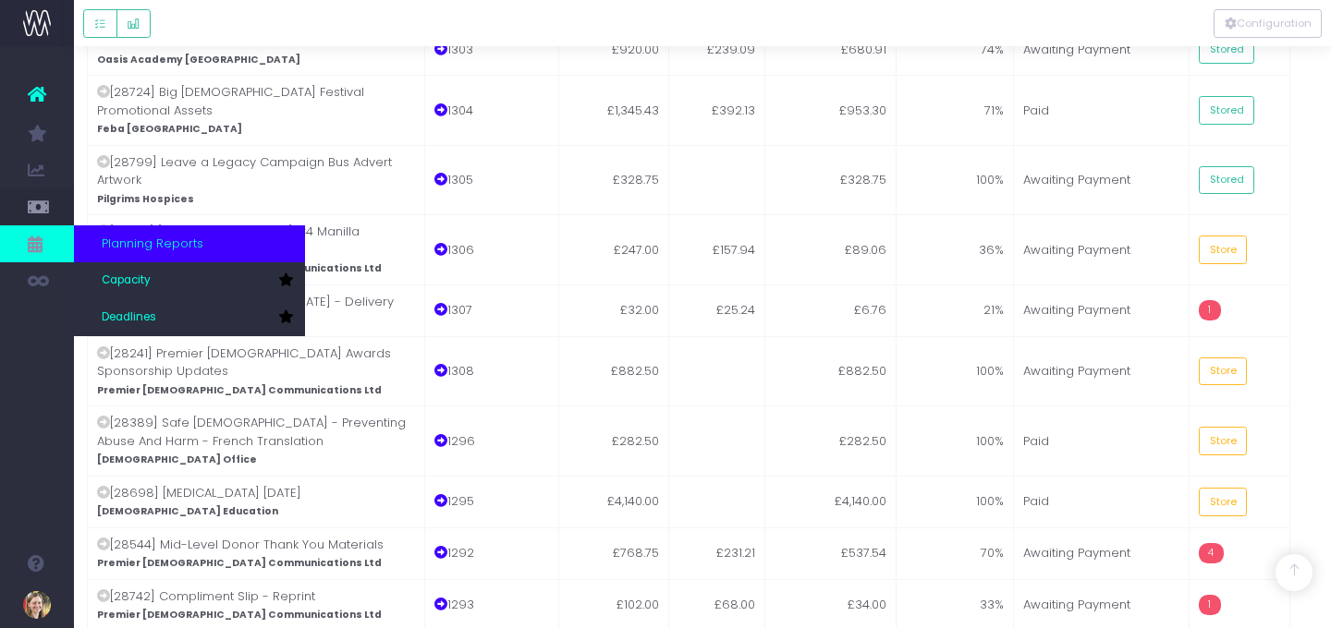
scroll to position [4150, 13]
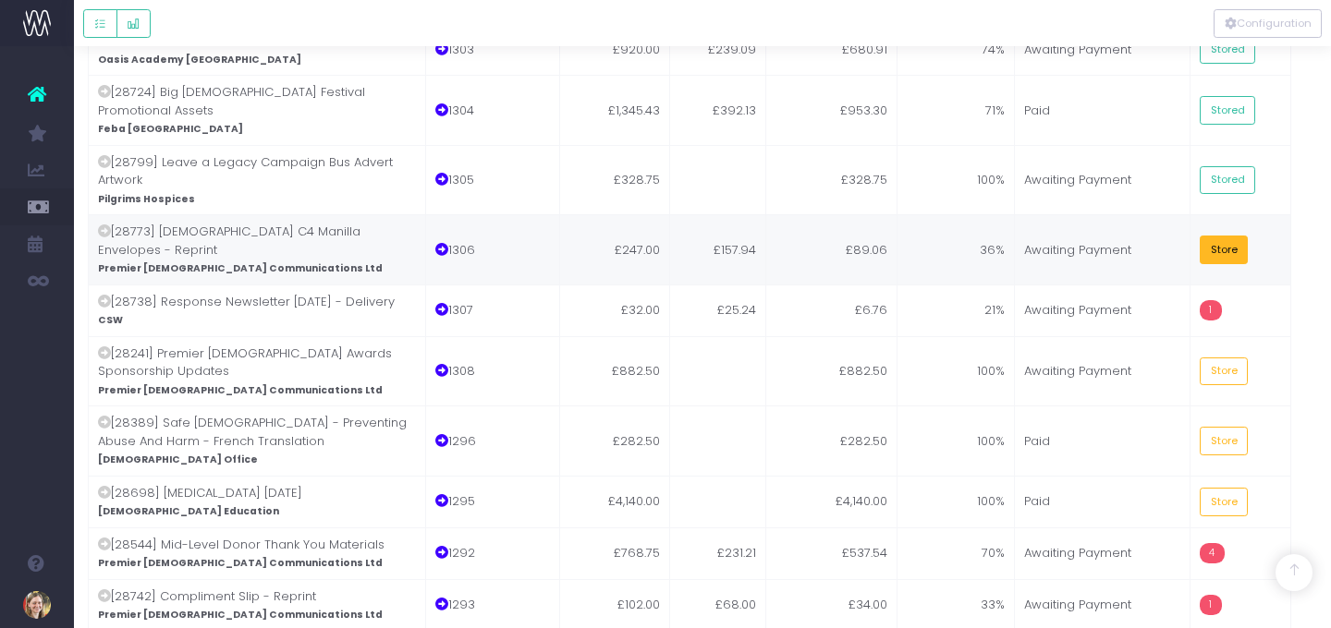
click at [1203, 236] on button "Store" at bounding box center [1224, 250] width 48 height 29
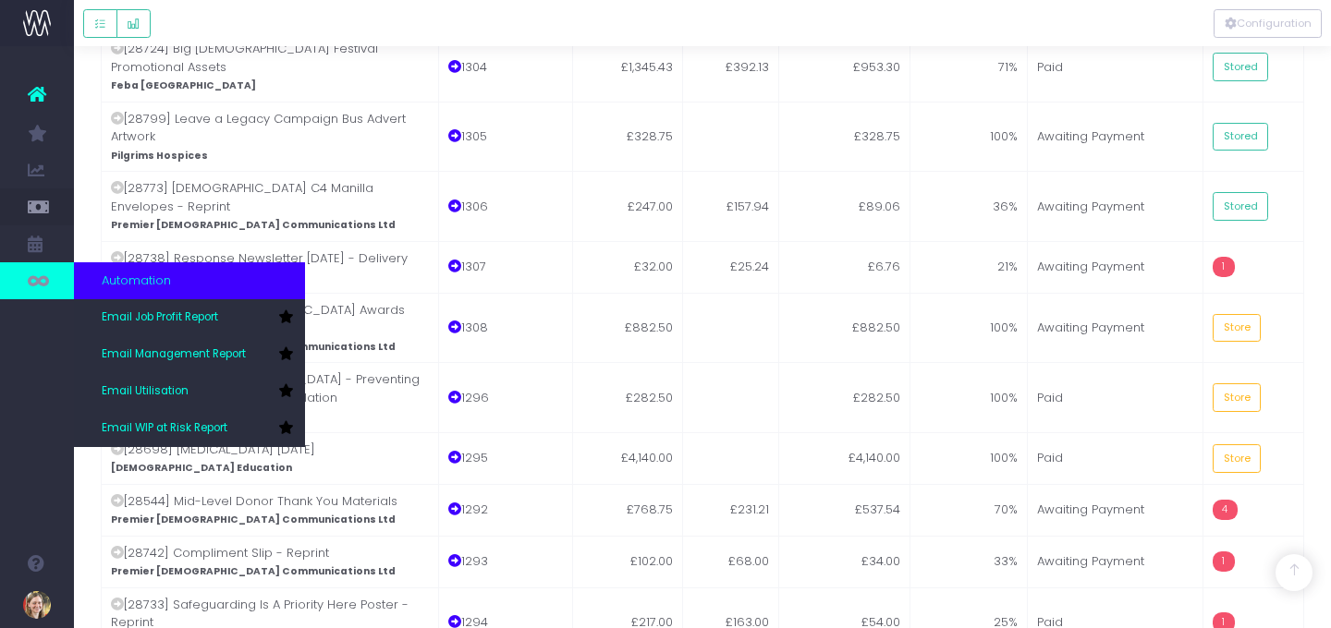
scroll to position [4197, 0]
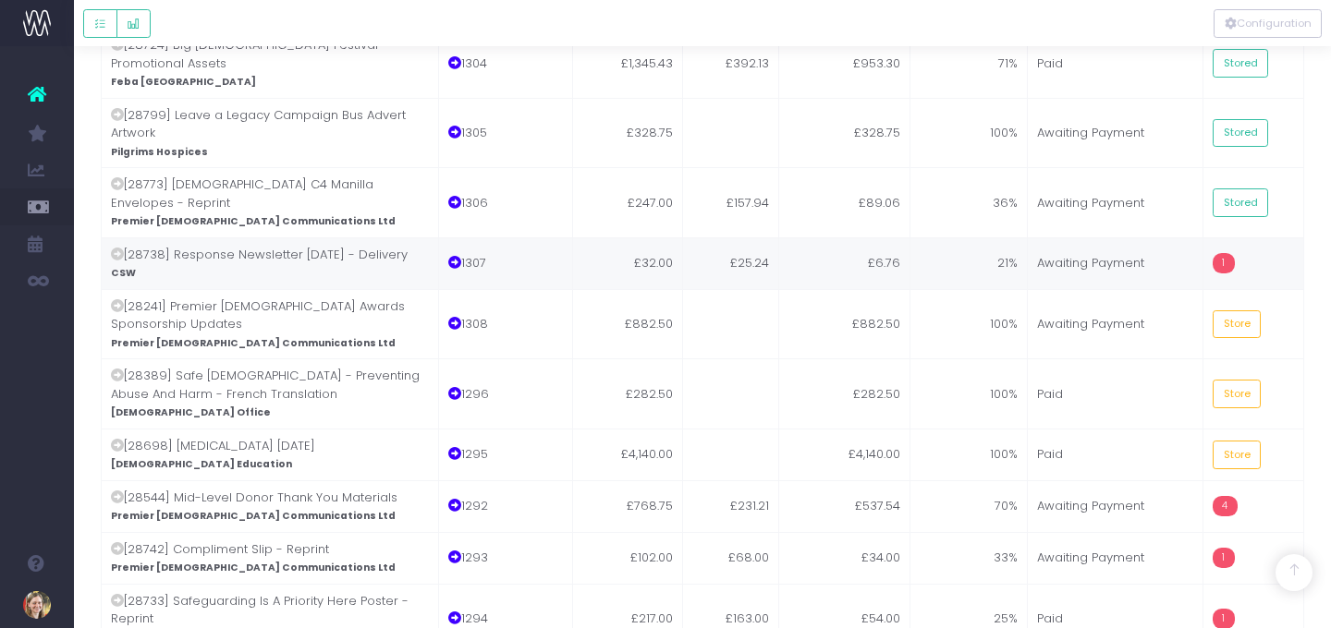
click at [793, 238] on td "£6.76" at bounding box center [844, 264] width 131 height 52
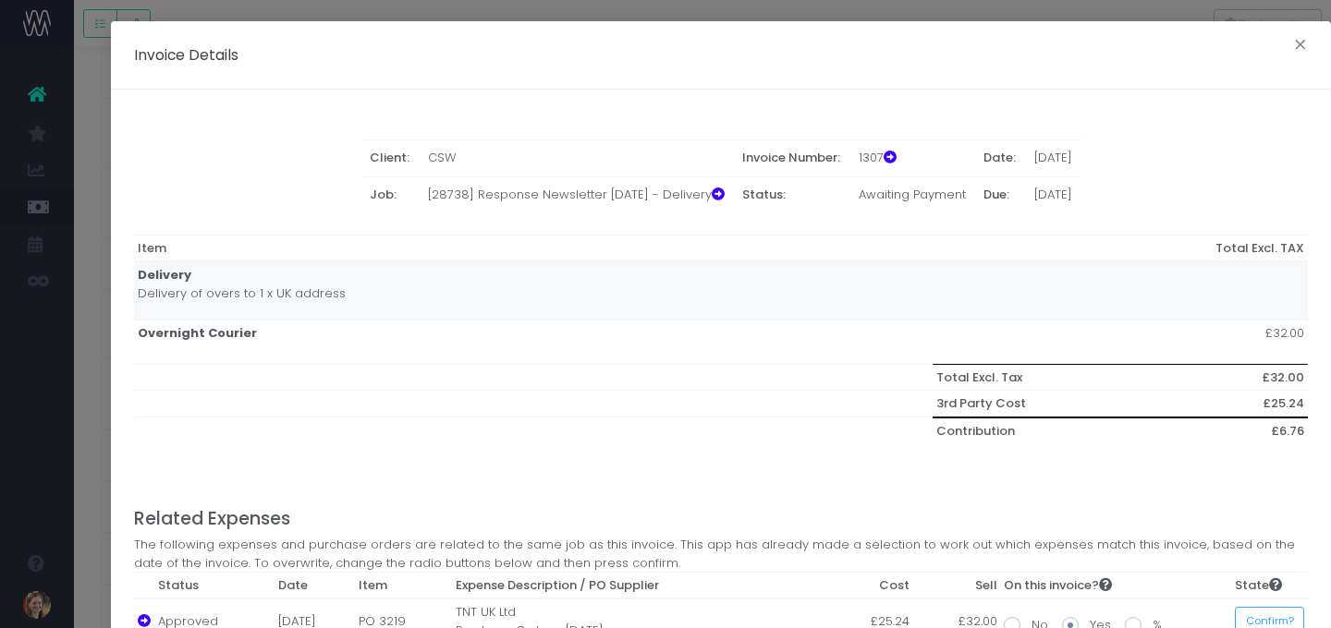
scroll to position [124, 0]
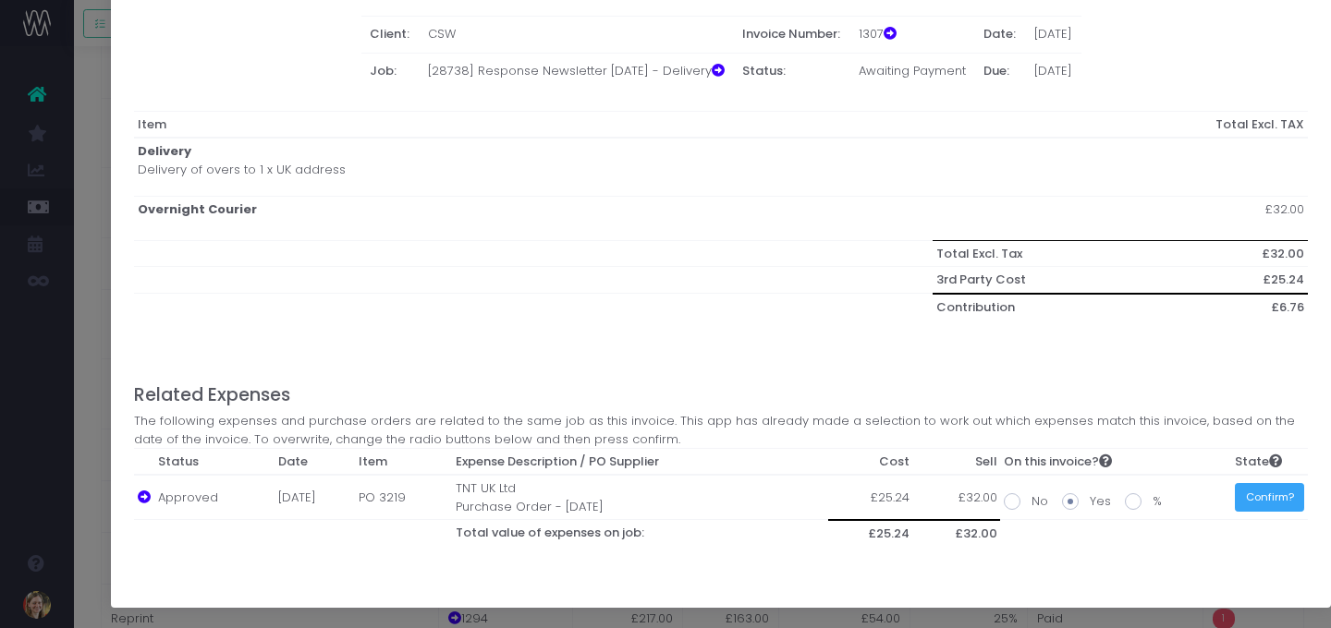
click at [1203, 485] on button "Confirm?" at bounding box center [1269, 497] width 69 height 29
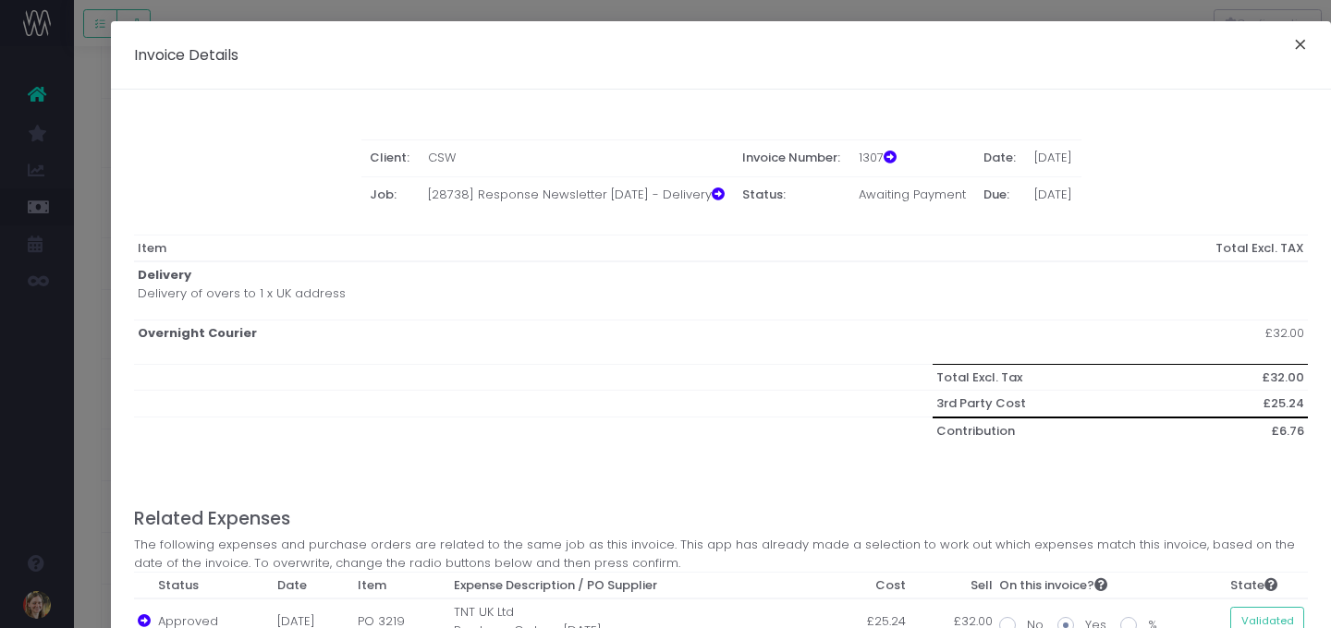
drag, startPoint x: 1309, startPoint y: 48, endPoint x: 1289, endPoint y: 51, distance: 19.6
click at [1203, 48] on button "×" at bounding box center [1300, 47] width 39 height 30
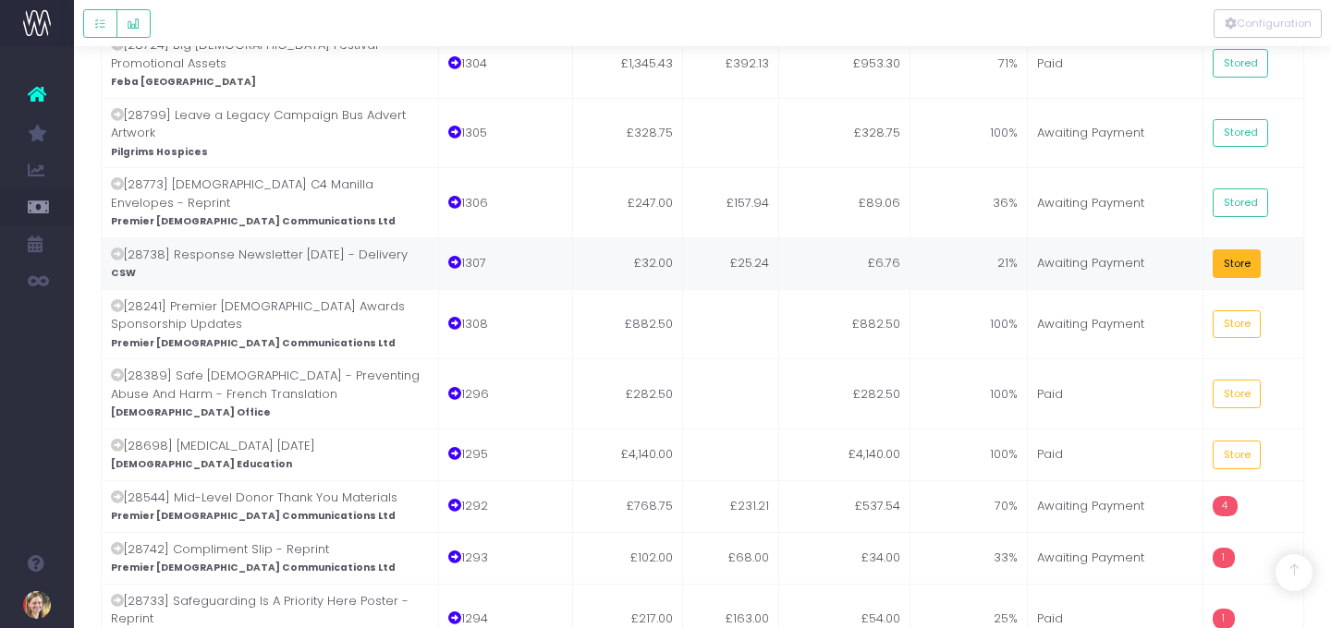
drag, startPoint x: 1229, startPoint y: 95, endPoint x: 1177, endPoint y: 114, distance: 55.0
click at [1203, 250] on button "Store" at bounding box center [1237, 264] width 48 height 29
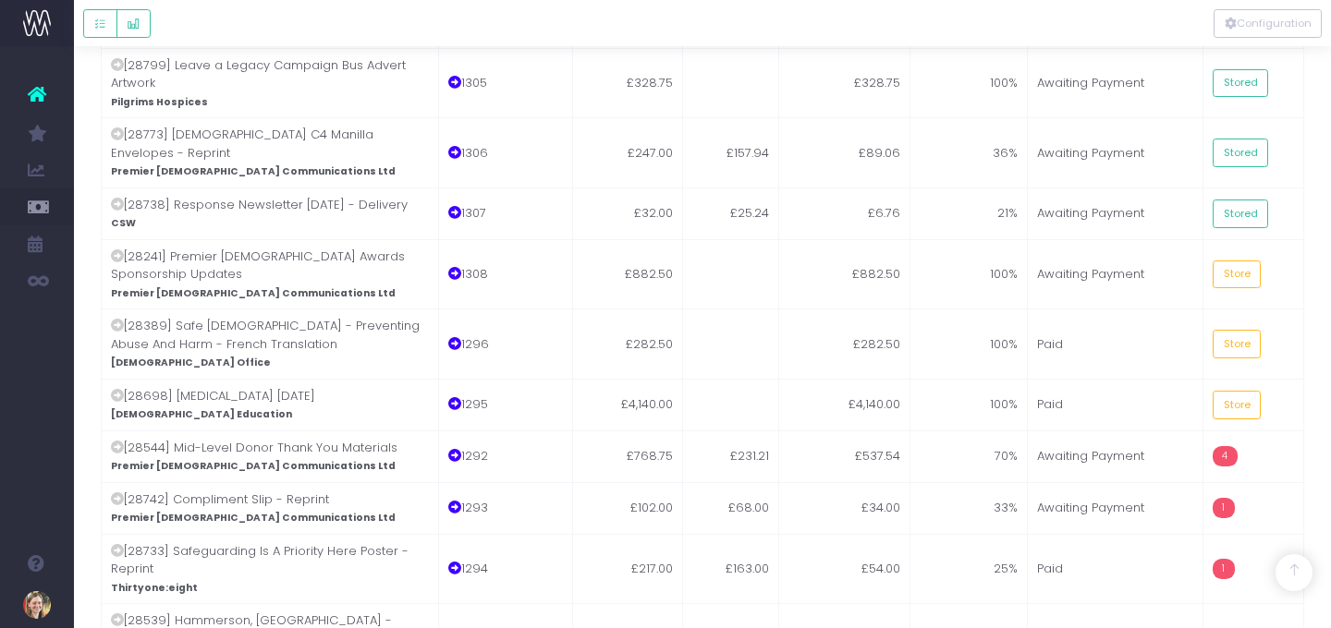
scroll to position [4251, 0]
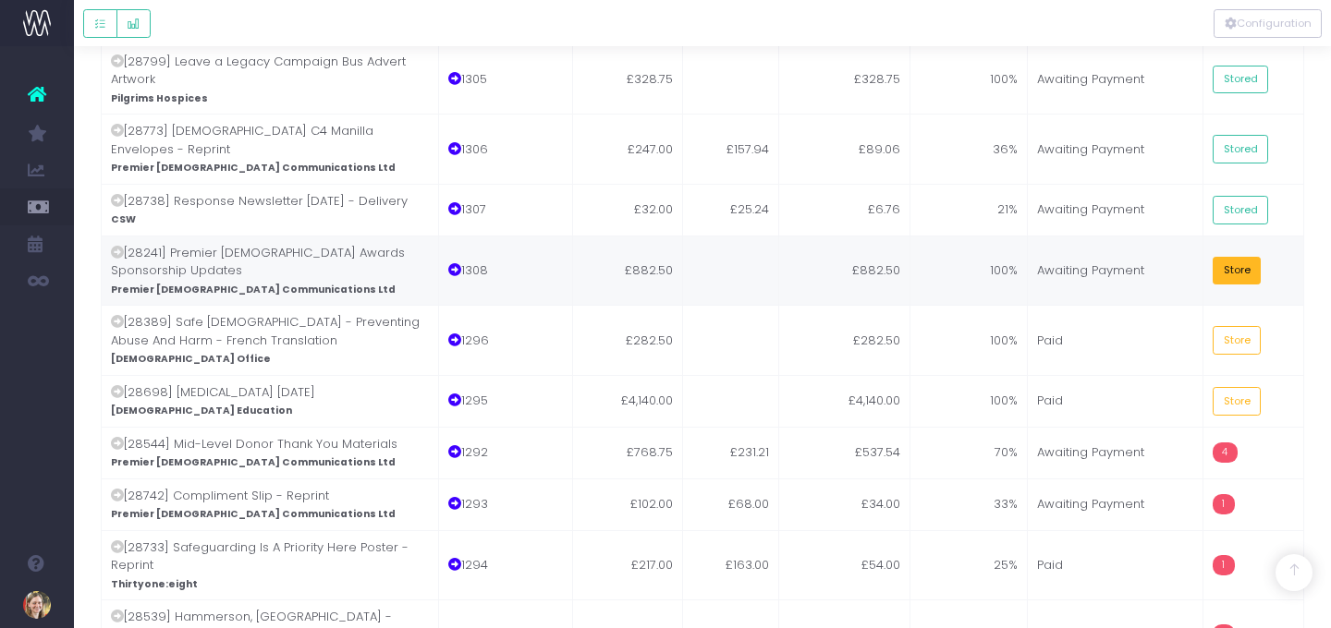
click at [1203, 257] on button "Store" at bounding box center [1237, 271] width 48 height 29
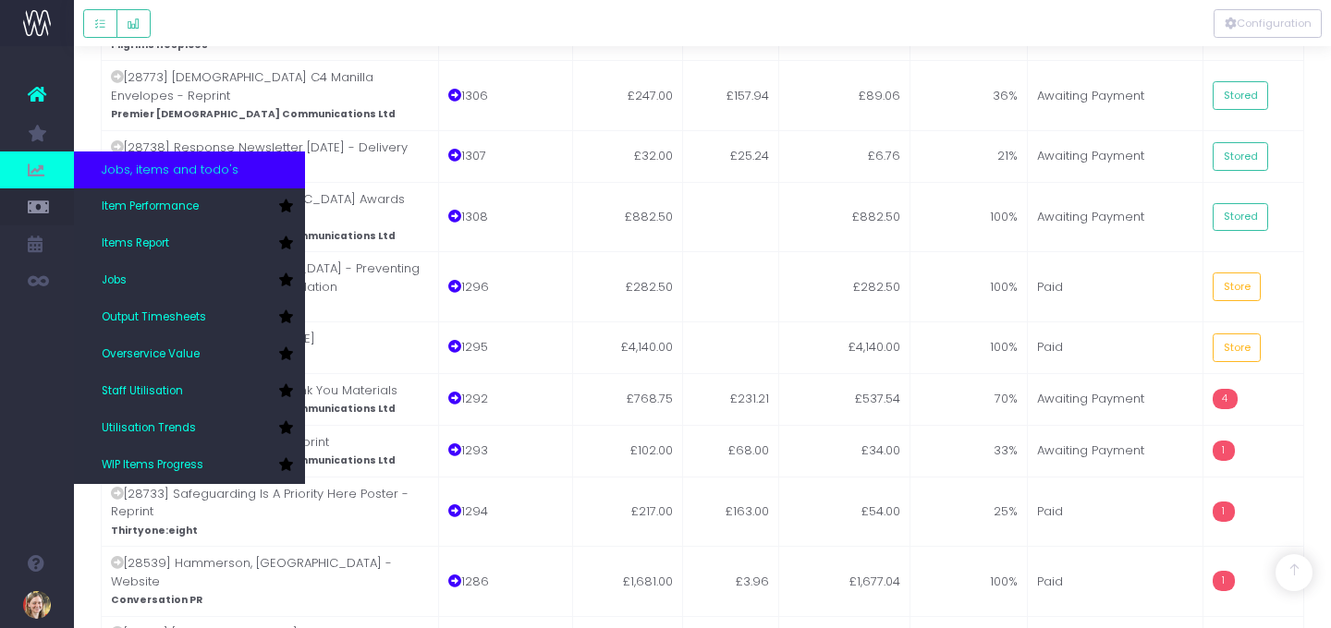
scroll to position [4307, 0]
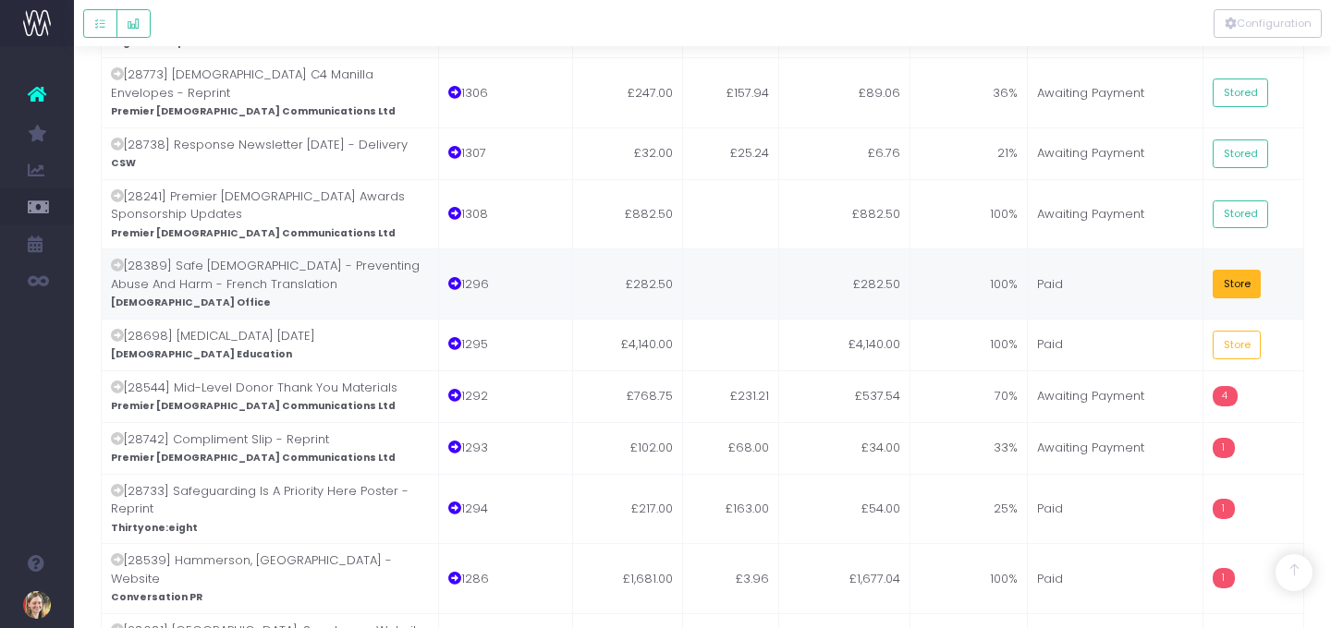
click at [1203, 270] on button "Store" at bounding box center [1237, 284] width 48 height 29
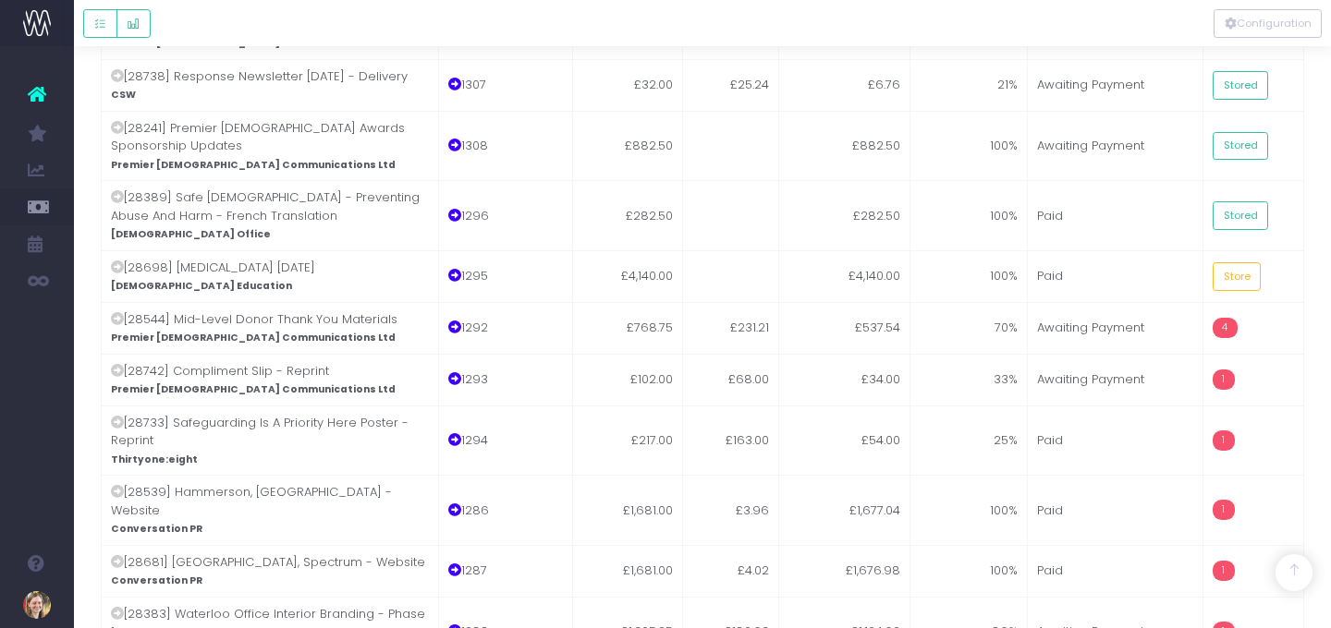
scroll to position [4381, 0]
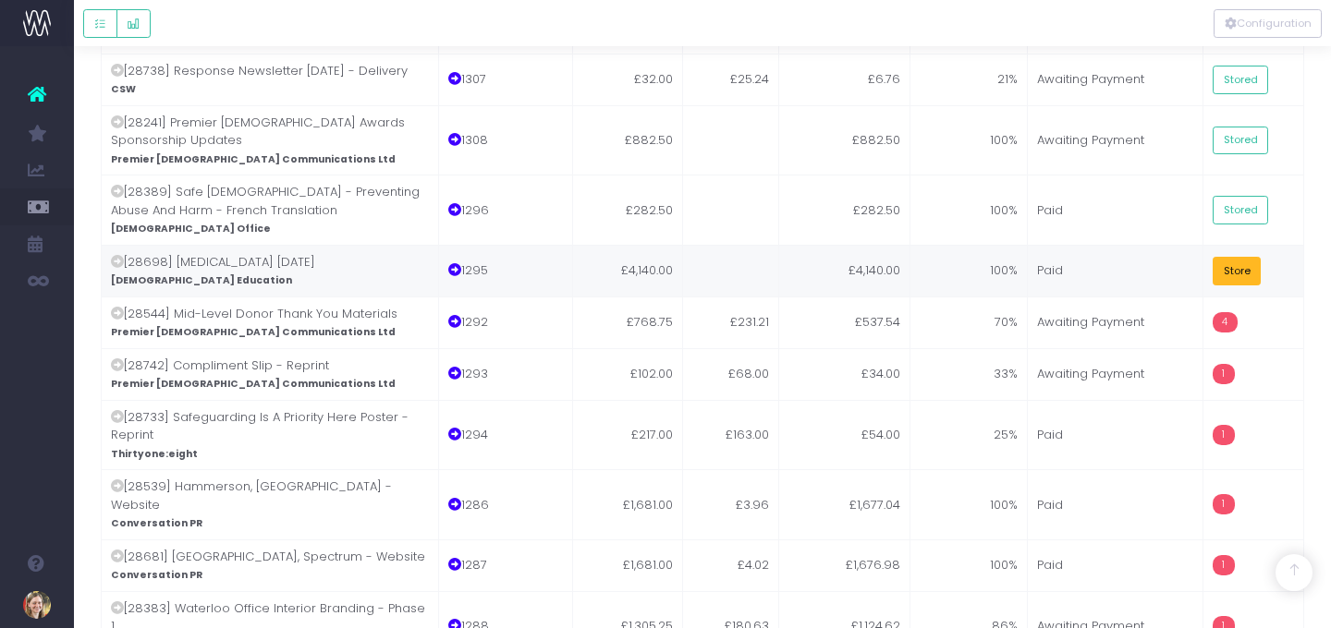
click at [1203, 257] on button "Store" at bounding box center [1237, 271] width 48 height 29
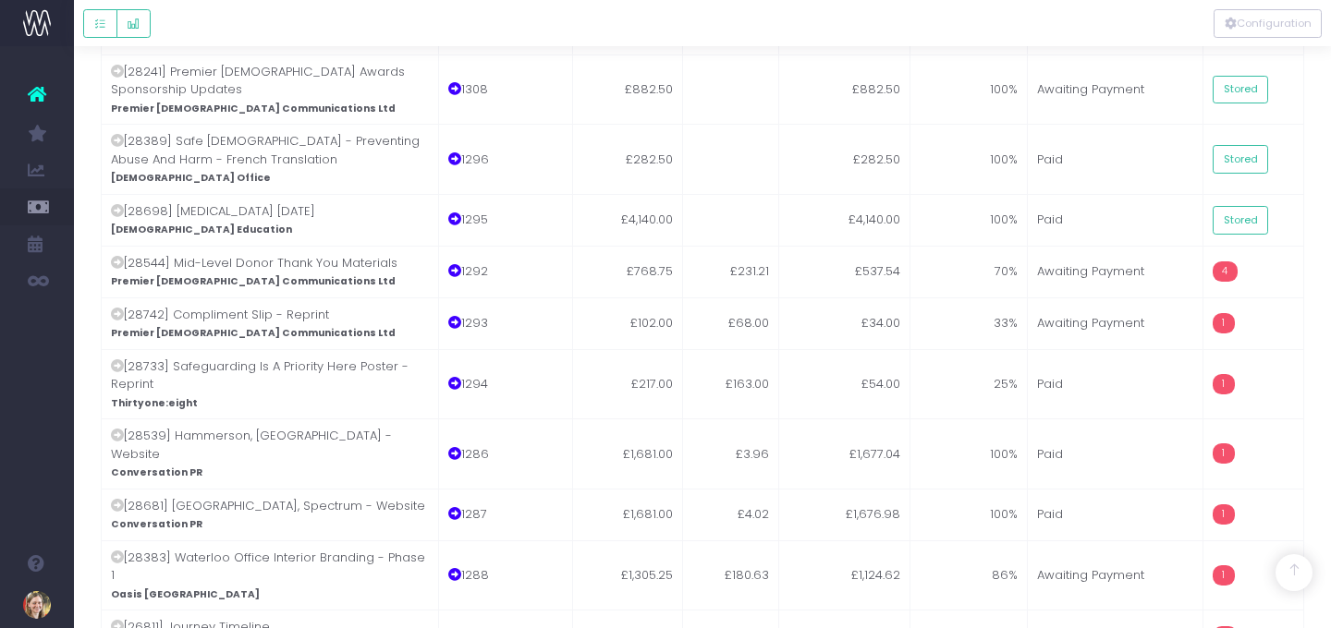
scroll to position [4433, 0]
click at [830, 245] on td "£537.54" at bounding box center [844, 271] width 131 height 52
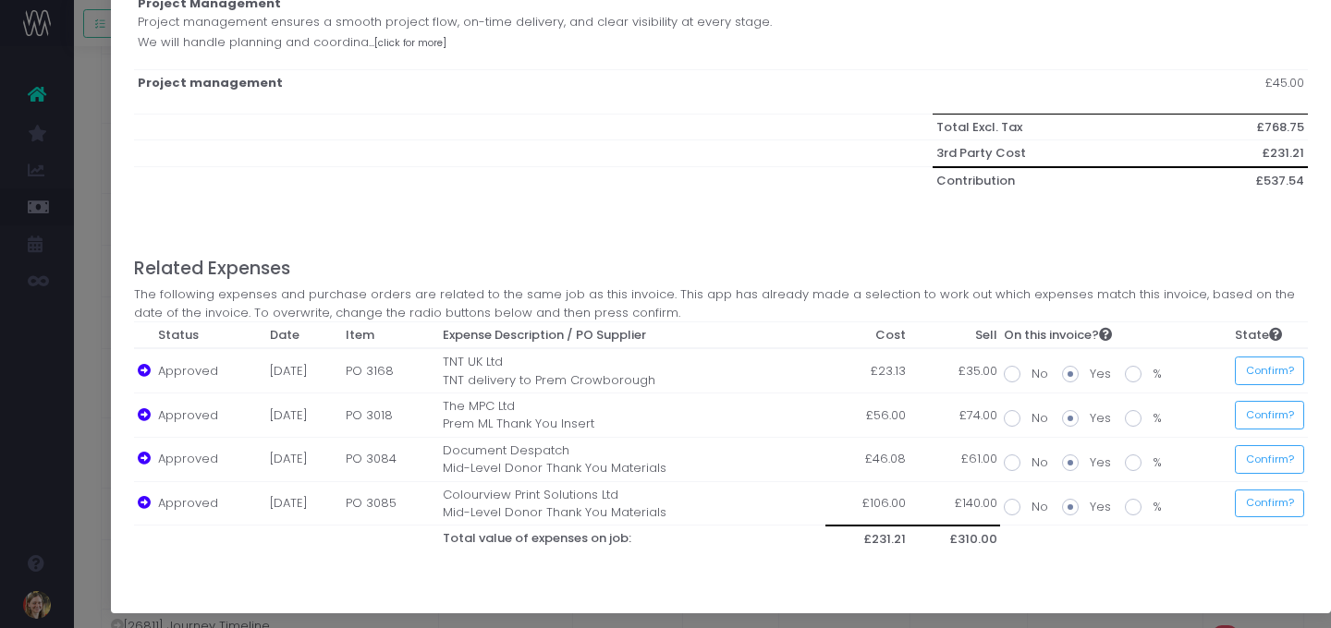
scroll to position [1310, 0]
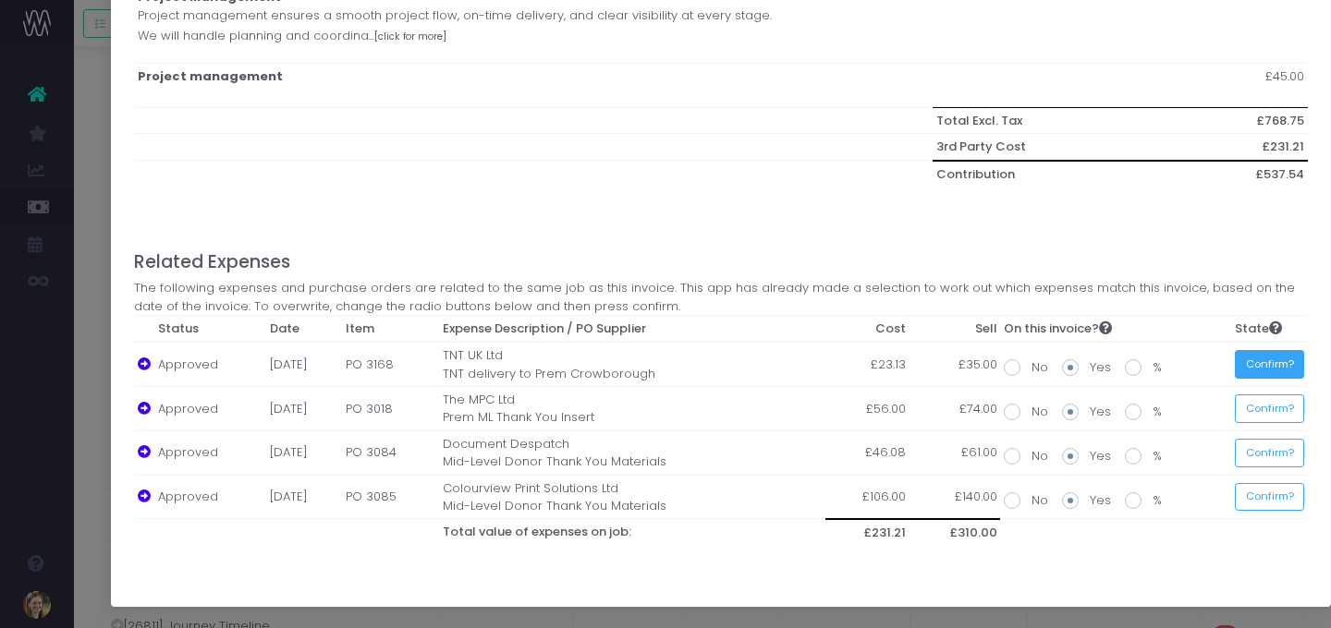
click at [1203, 366] on button "Confirm?" at bounding box center [1269, 364] width 69 height 29
click at [1203, 407] on button "Confirm?" at bounding box center [1264, 409] width 69 height 29
click at [1203, 445] on button "Confirm?" at bounding box center [1264, 453] width 69 height 29
click at [1203, 491] on button "Confirm?" at bounding box center [1264, 497] width 69 height 29
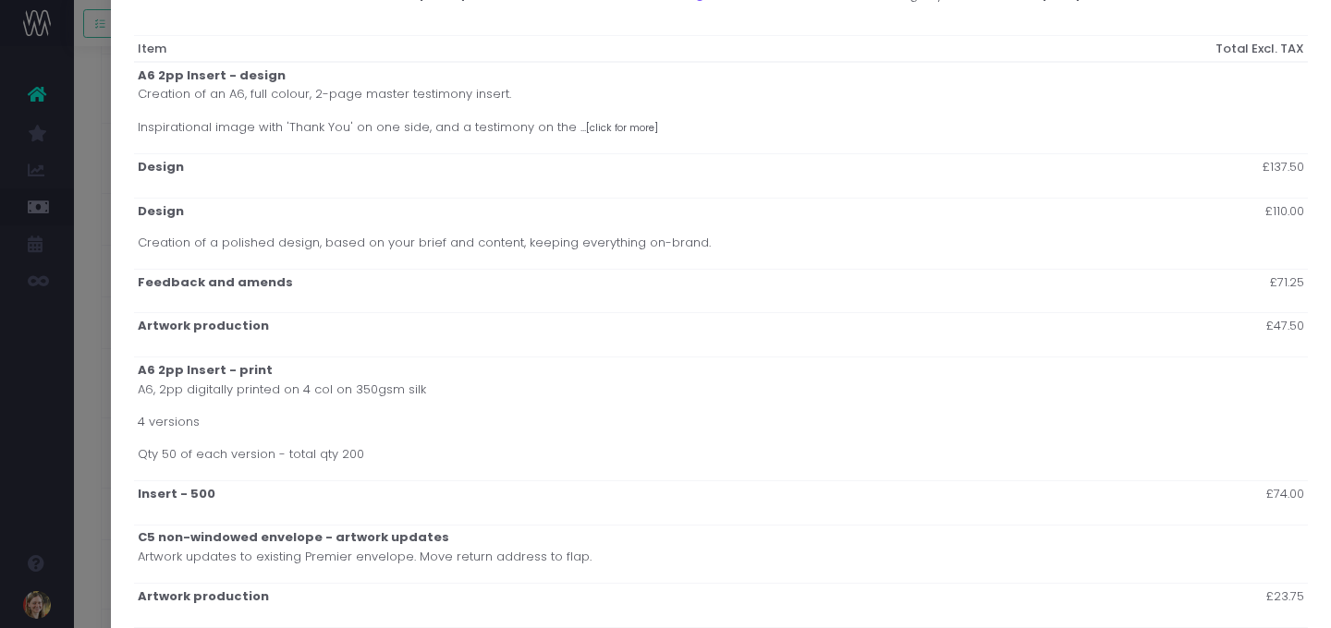
scroll to position [0, 0]
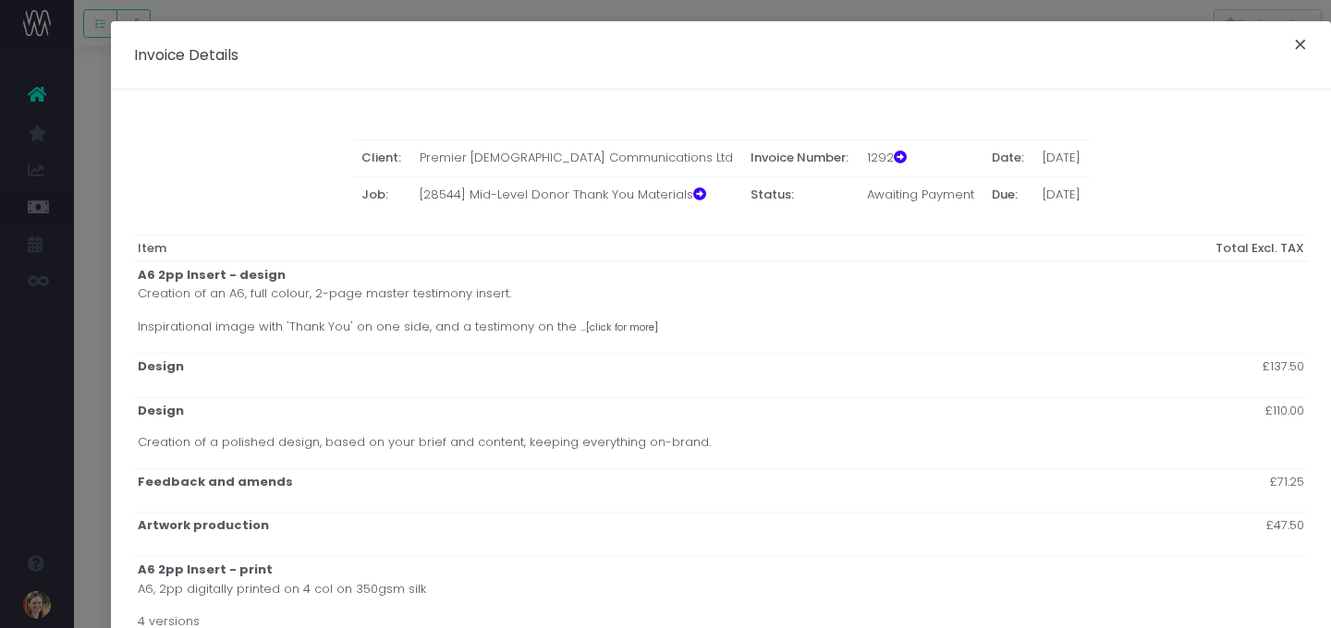
click at [1203, 43] on button "×" at bounding box center [1300, 47] width 39 height 30
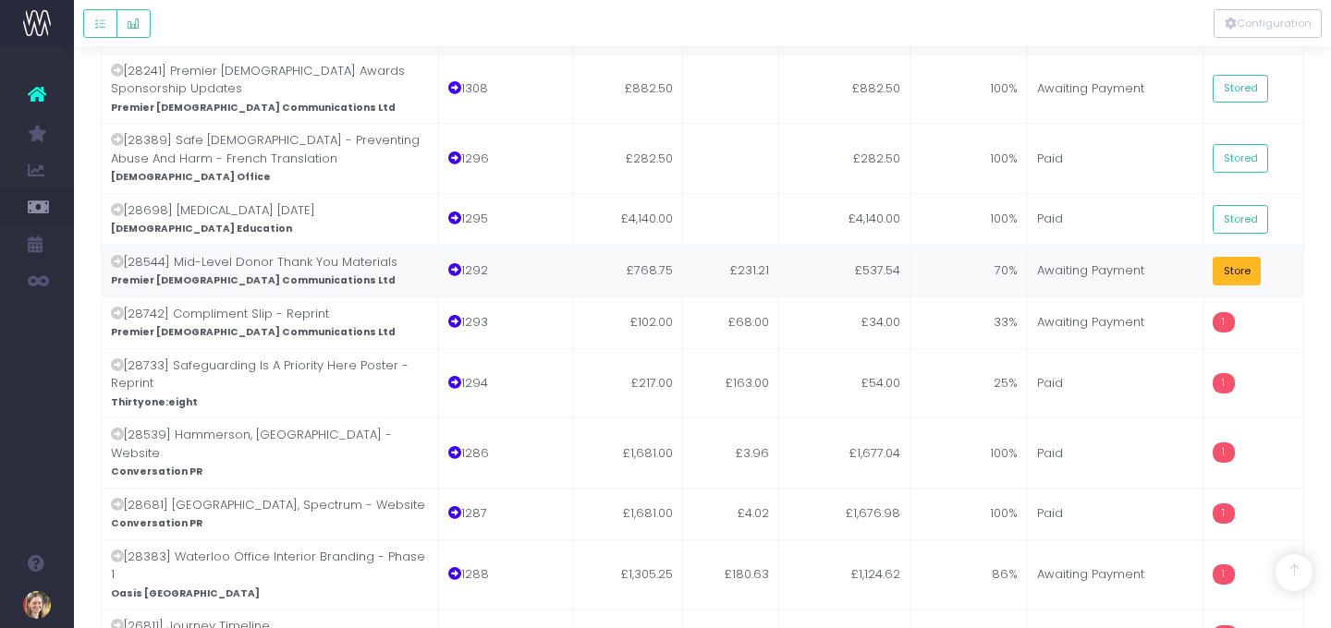
click at [1203, 257] on button "Store" at bounding box center [1237, 271] width 48 height 29
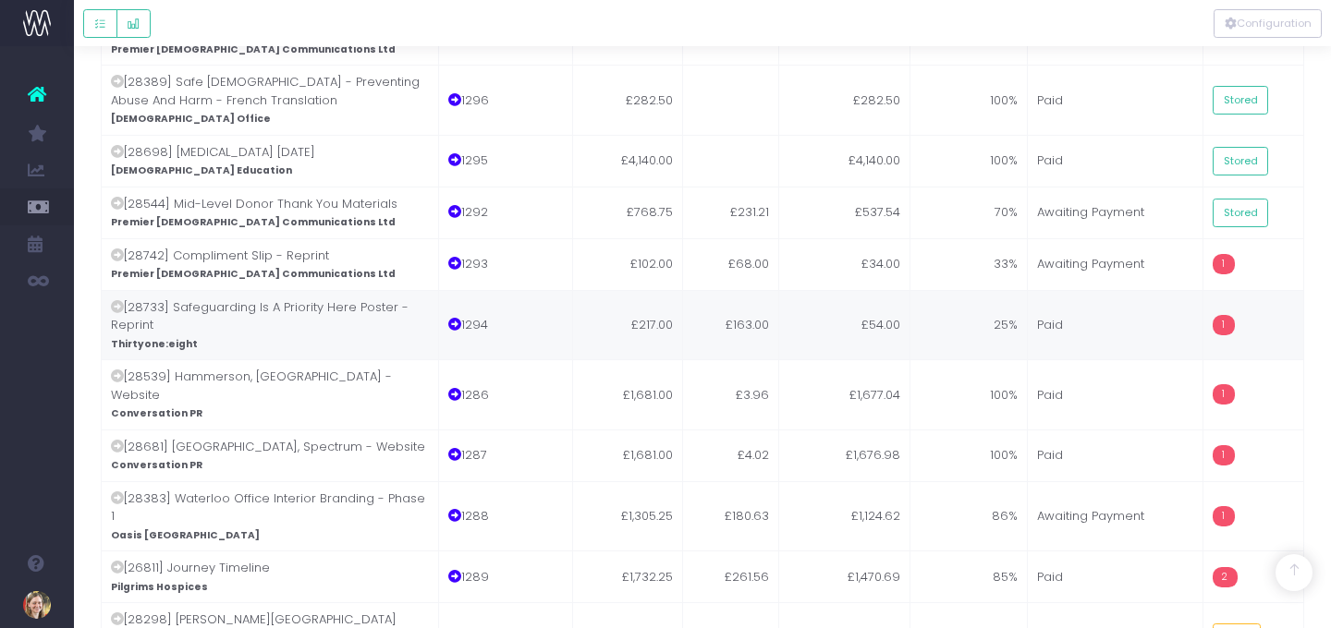
scroll to position [4492, 0]
click at [939, 238] on td "33%" at bounding box center [969, 264] width 118 height 52
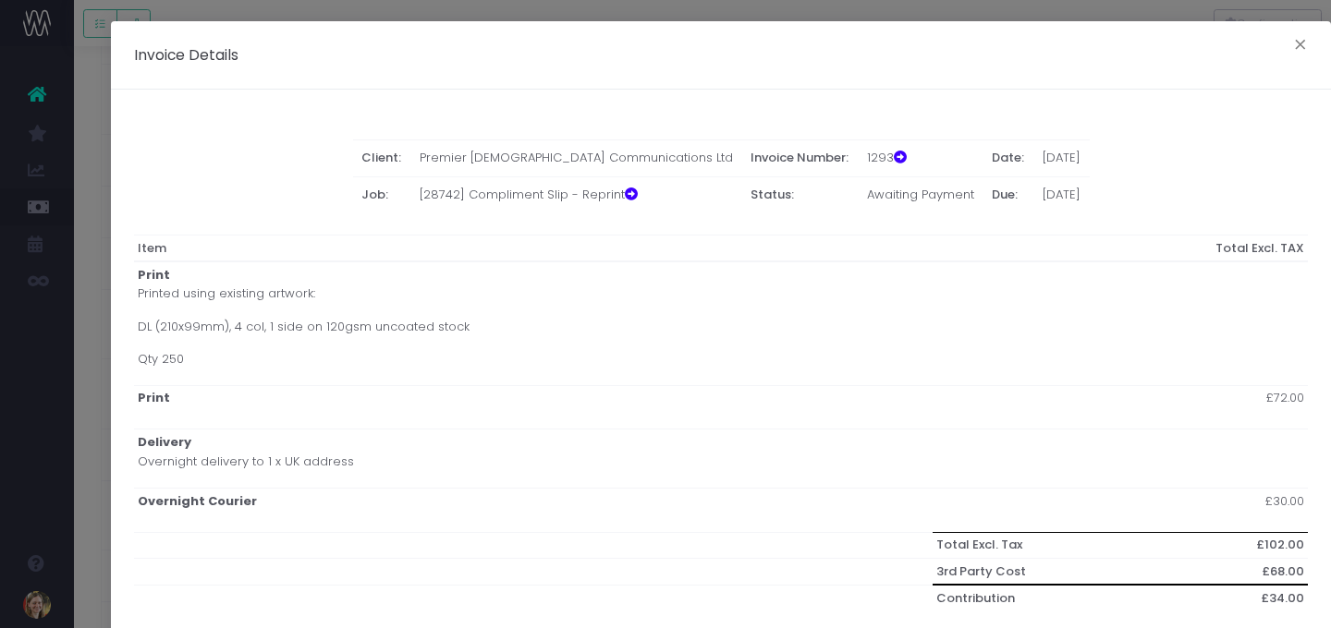
scroll to position [292, 0]
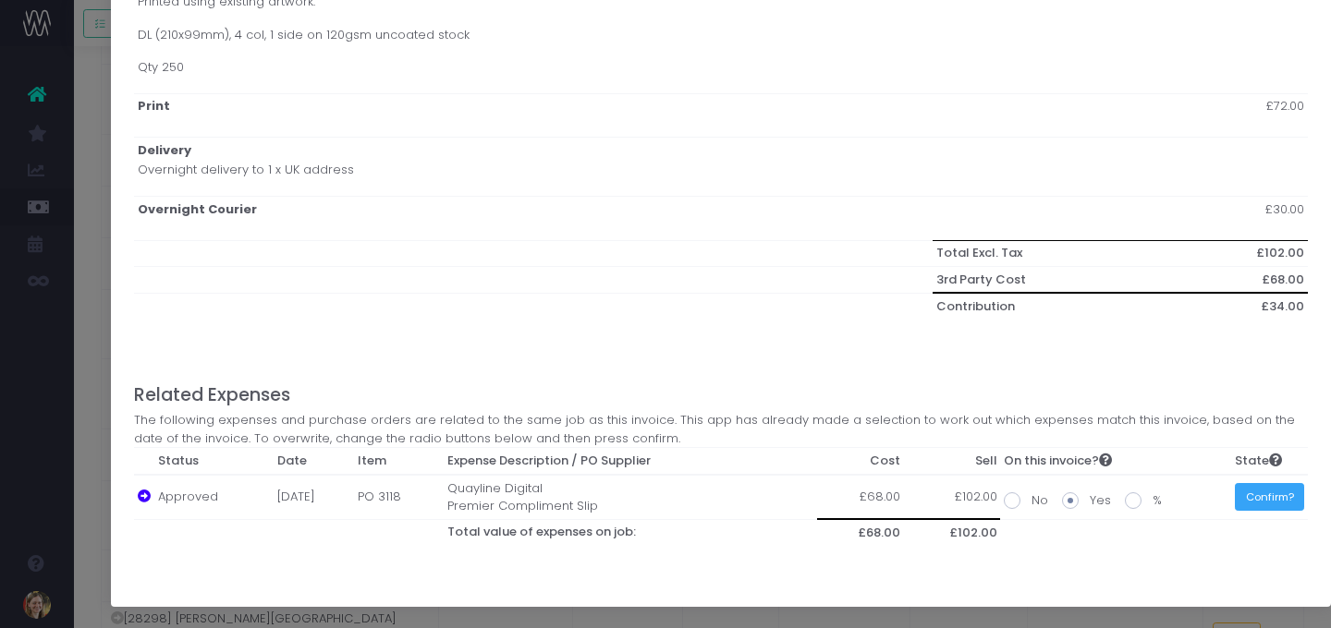
drag, startPoint x: 1261, startPoint y: 501, endPoint x: 1241, endPoint y: 490, distance: 22.4
click at [1203, 500] on button "Confirm?" at bounding box center [1269, 497] width 69 height 29
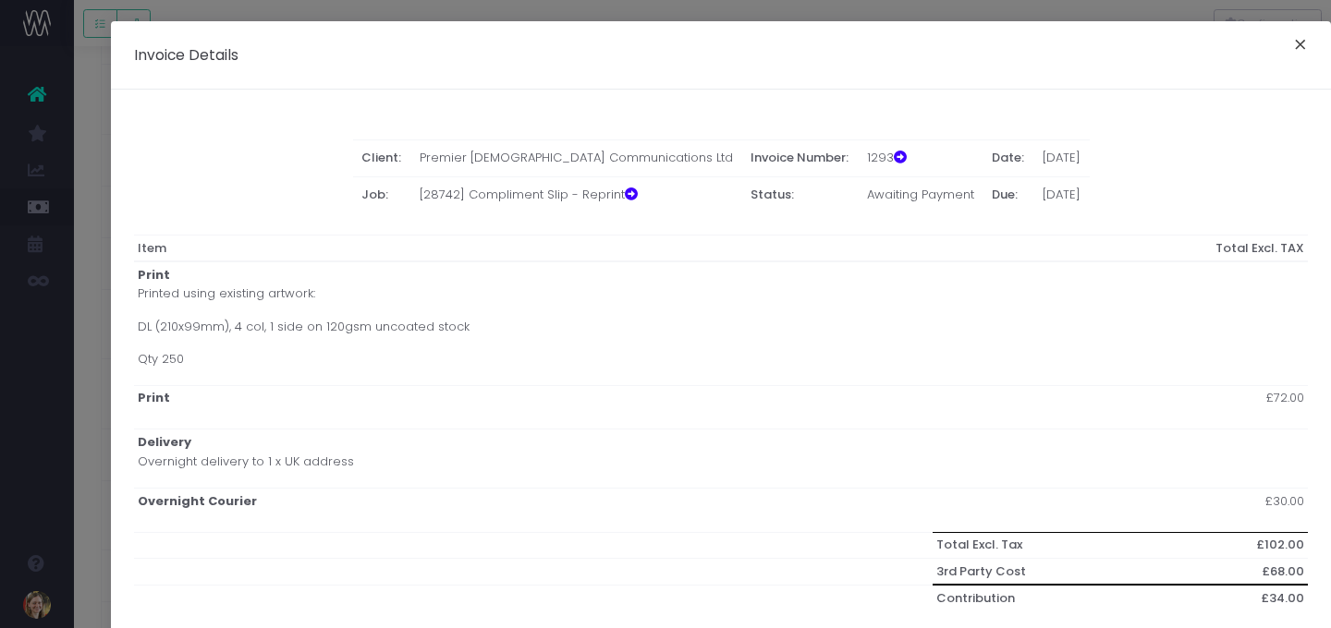
click at [1203, 42] on button "×" at bounding box center [1300, 47] width 39 height 30
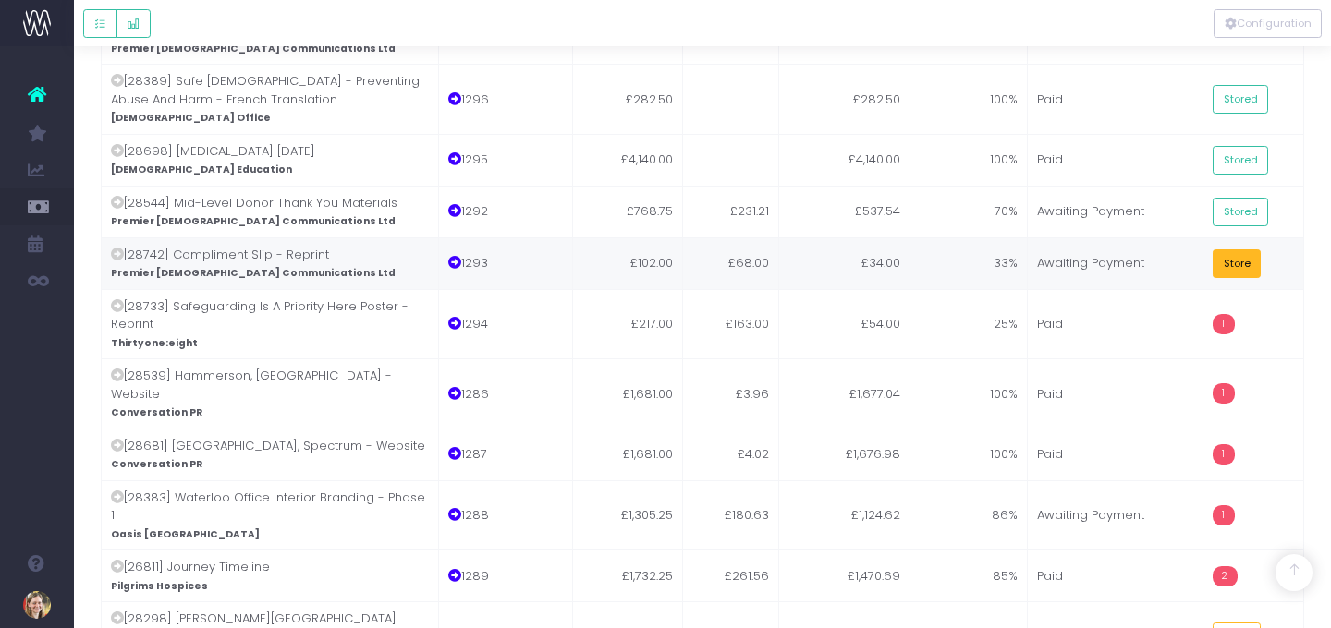
drag, startPoint x: 1228, startPoint y: 85, endPoint x: 1207, endPoint y: 104, distance: 28.8
click at [1203, 250] on button "Store" at bounding box center [1237, 264] width 48 height 29
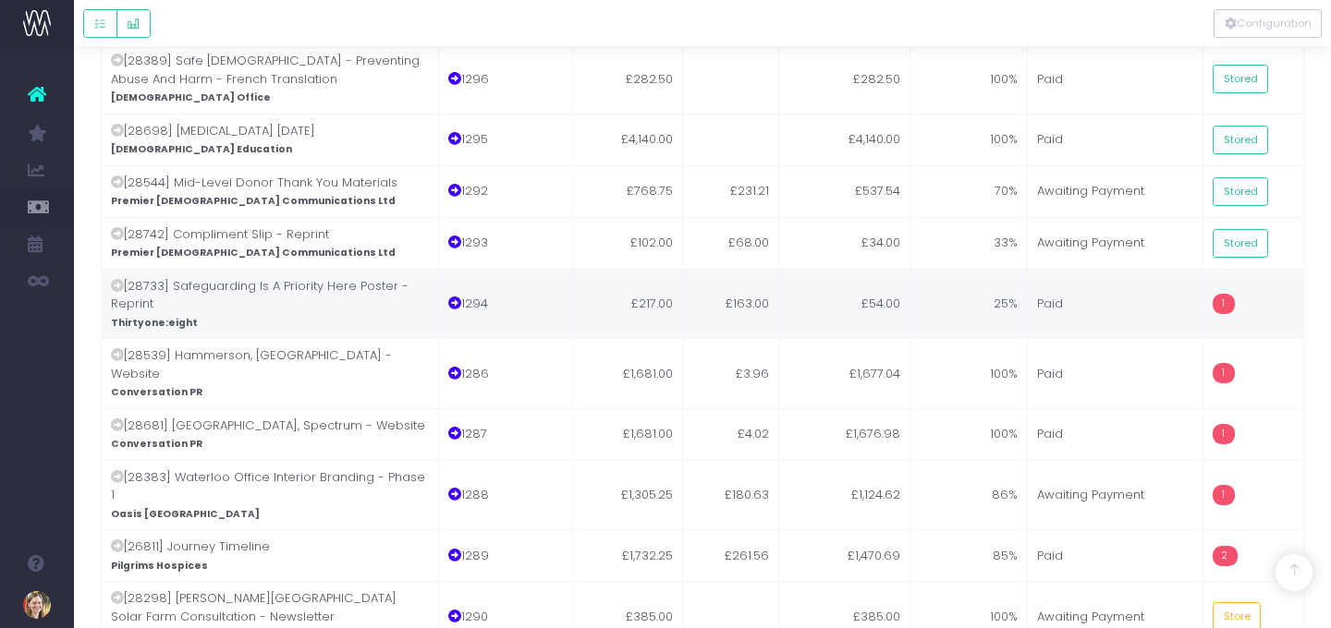
click at [740, 269] on td "£163.00" at bounding box center [731, 304] width 96 height 70
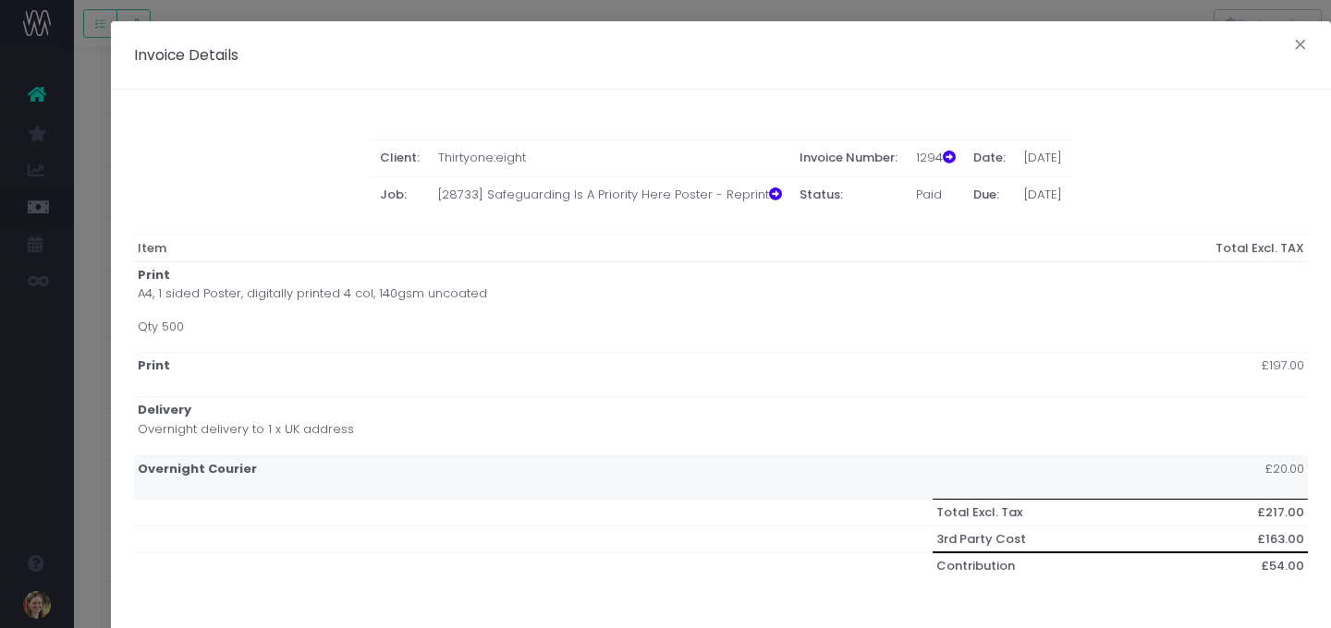
scroll to position [259, 0]
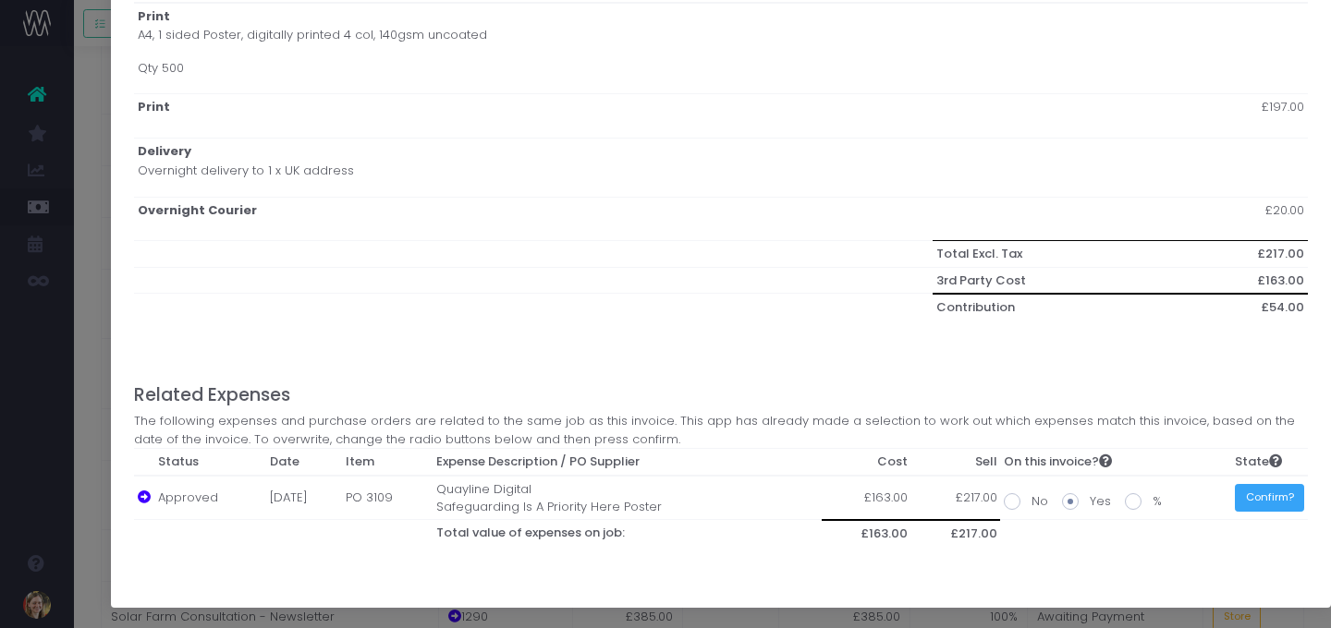
click at [1203, 493] on button "Confirm?" at bounding box center [1269, 498] width 69 height 29
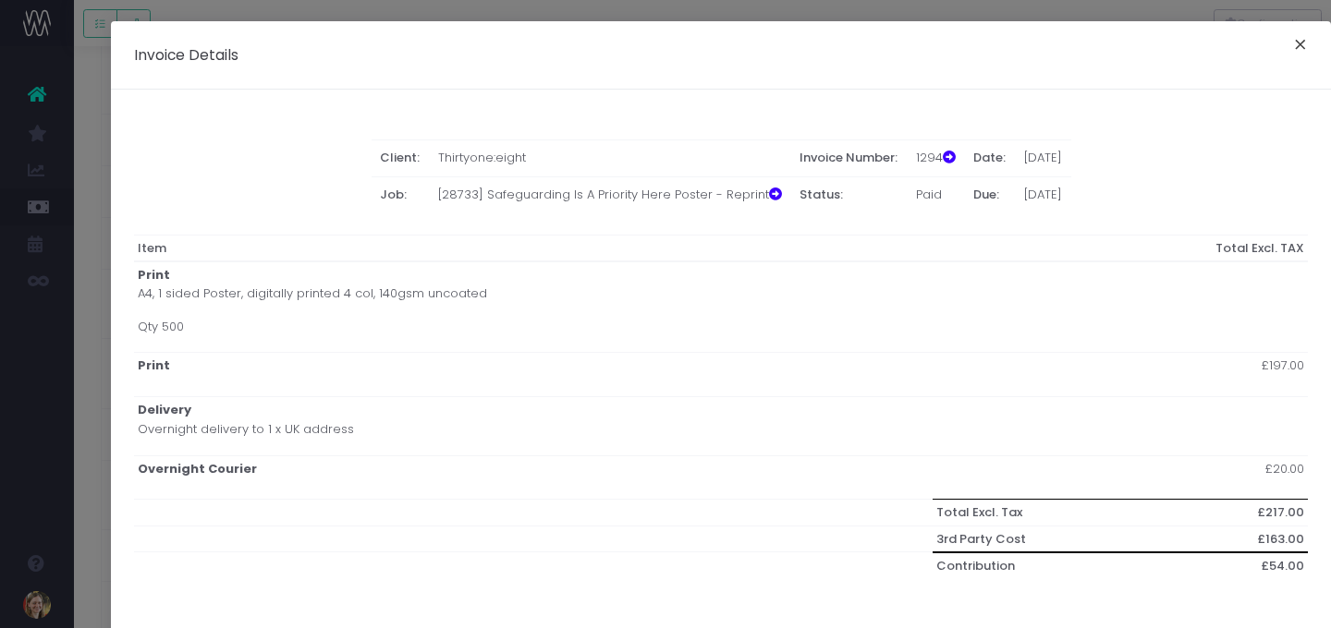
click at [1203, 50] on button "×" at bounding box center [1300, 47] width 39 height 30
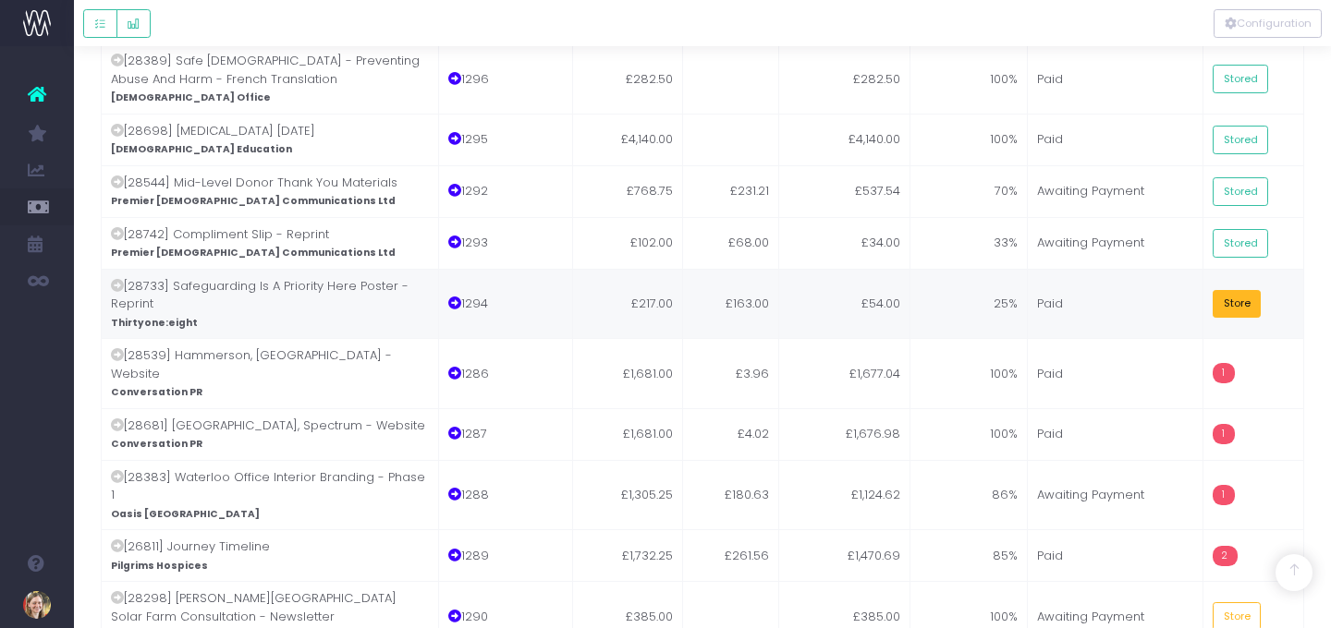
click at [1203, 290] on button "Store" at bounding box center [1237, 304] width 48 height 29
click at [829, 338] on td "£1,677.04" at bounding box center [844, 373] width 131 height 70
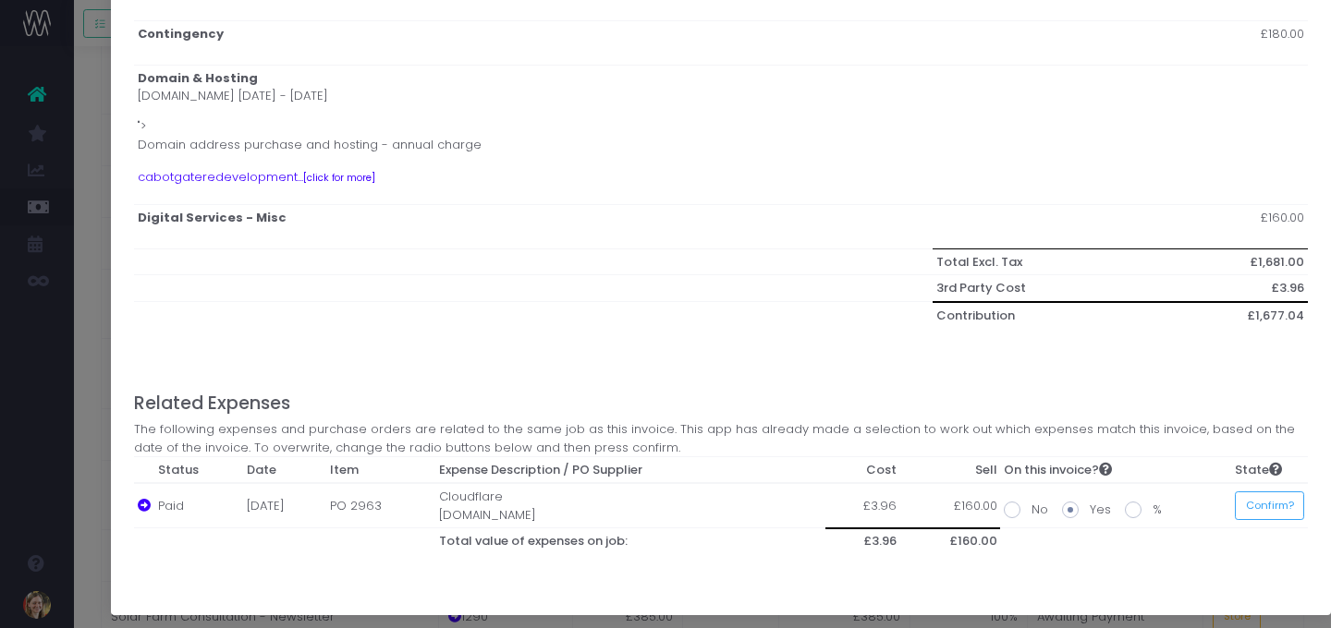
scroll to position [574, 0]
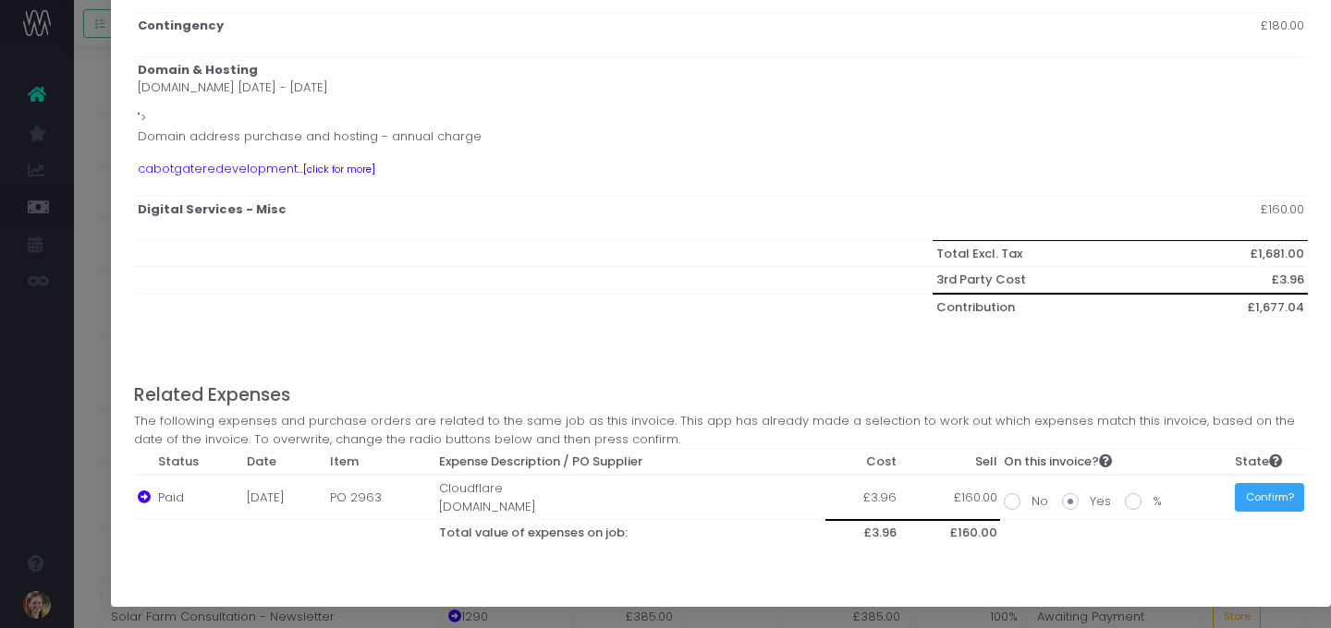
click at [1203, 495] on button "Confirm?" at bounding box center [1269, 497] width 69 height 29
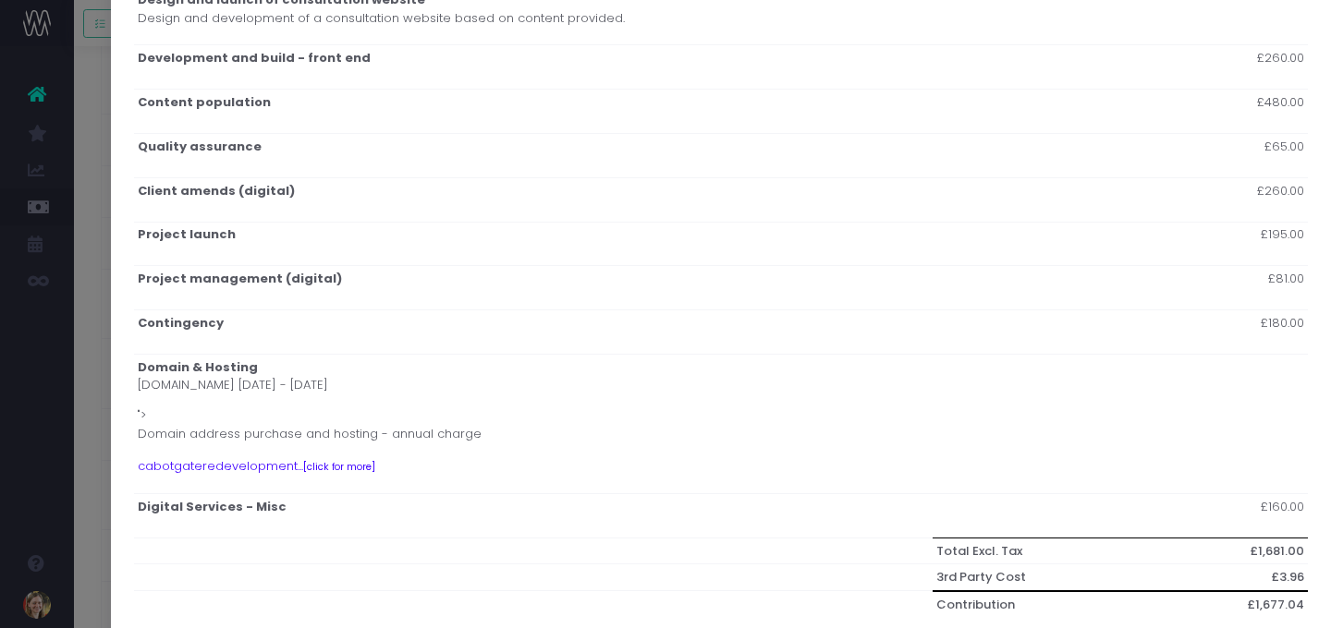
scroll to position [0, 0]
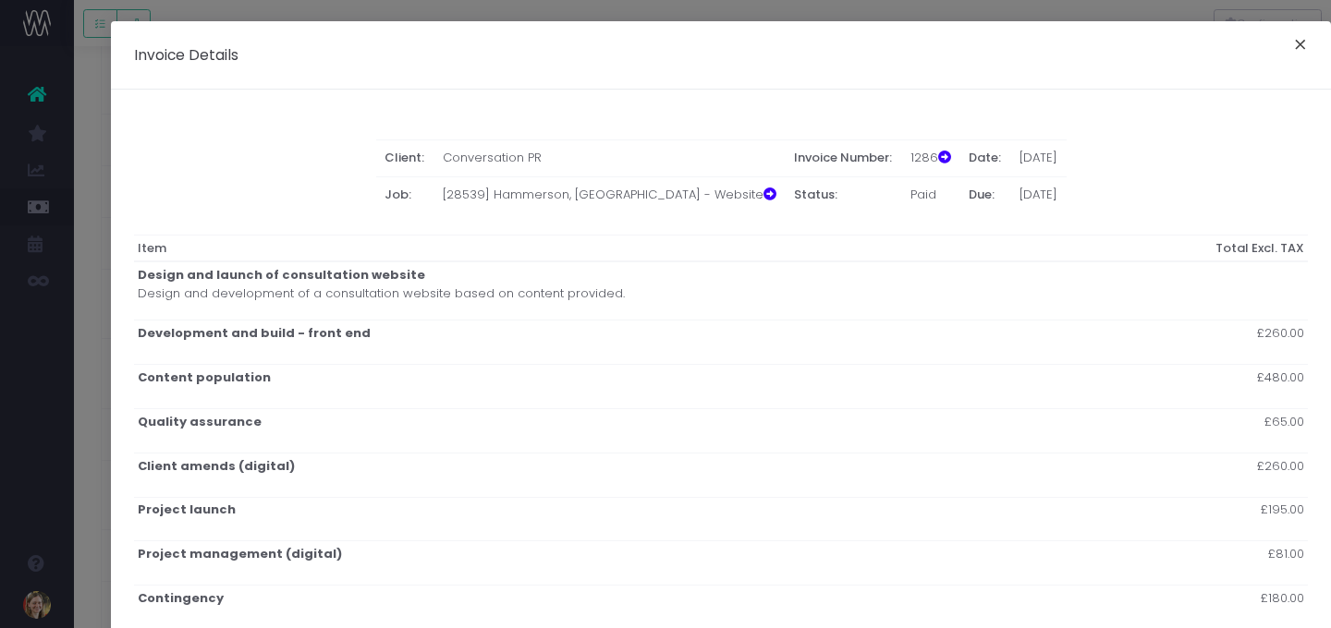
click at [1203, 47] on button "×" at bounding box center [1300, 47] width 39 height 30
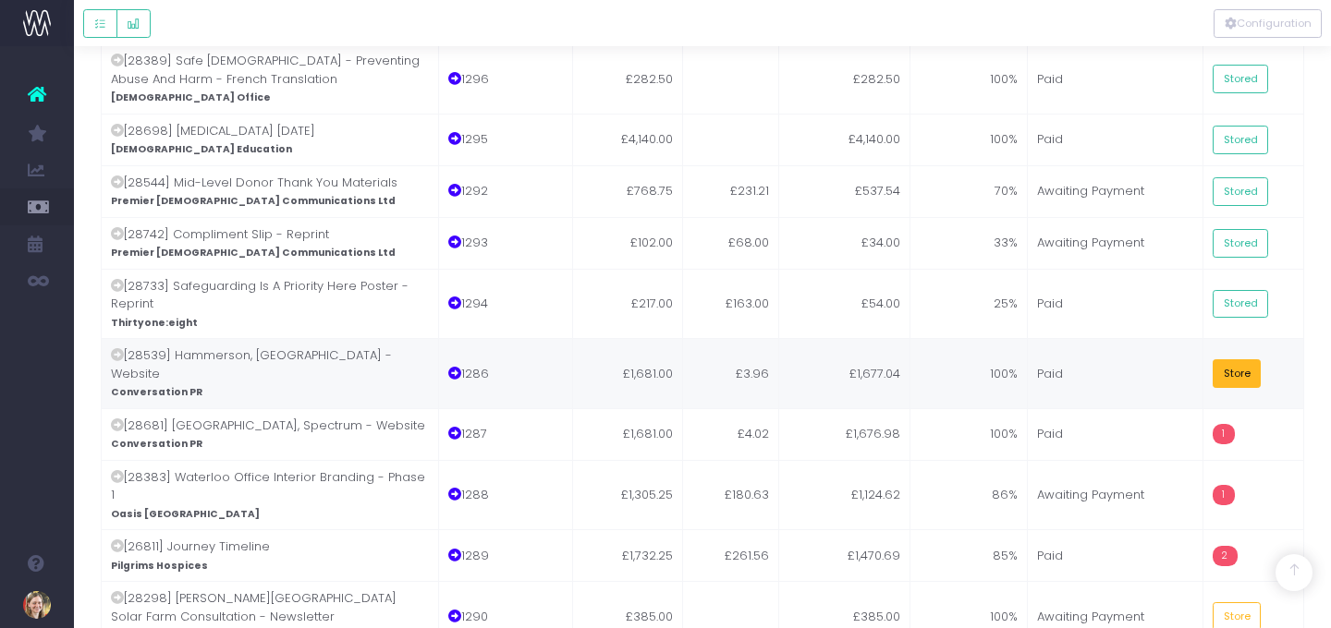
click at [1203, 360] on button "Store" at bounding box center [1237, 374] width 48 height 29
click at [892, 409] on td "£1,676.98" at bounding box center [844, 435] width 131 height 52
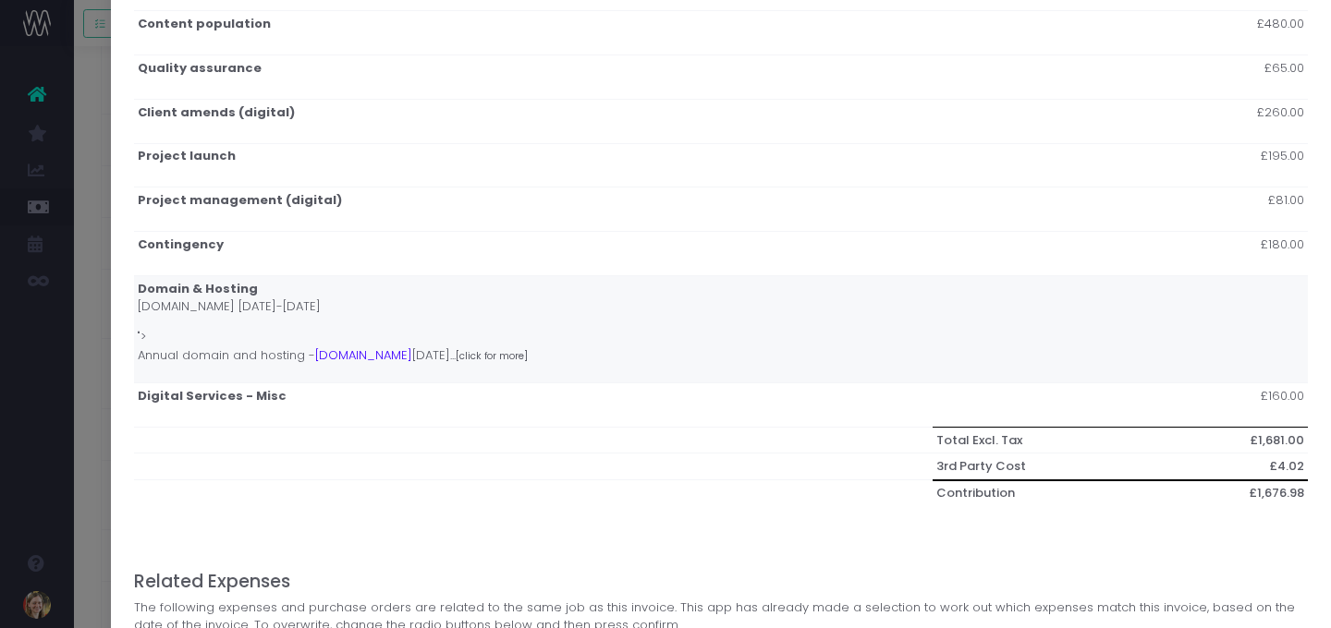
scroll to position [542, 0]
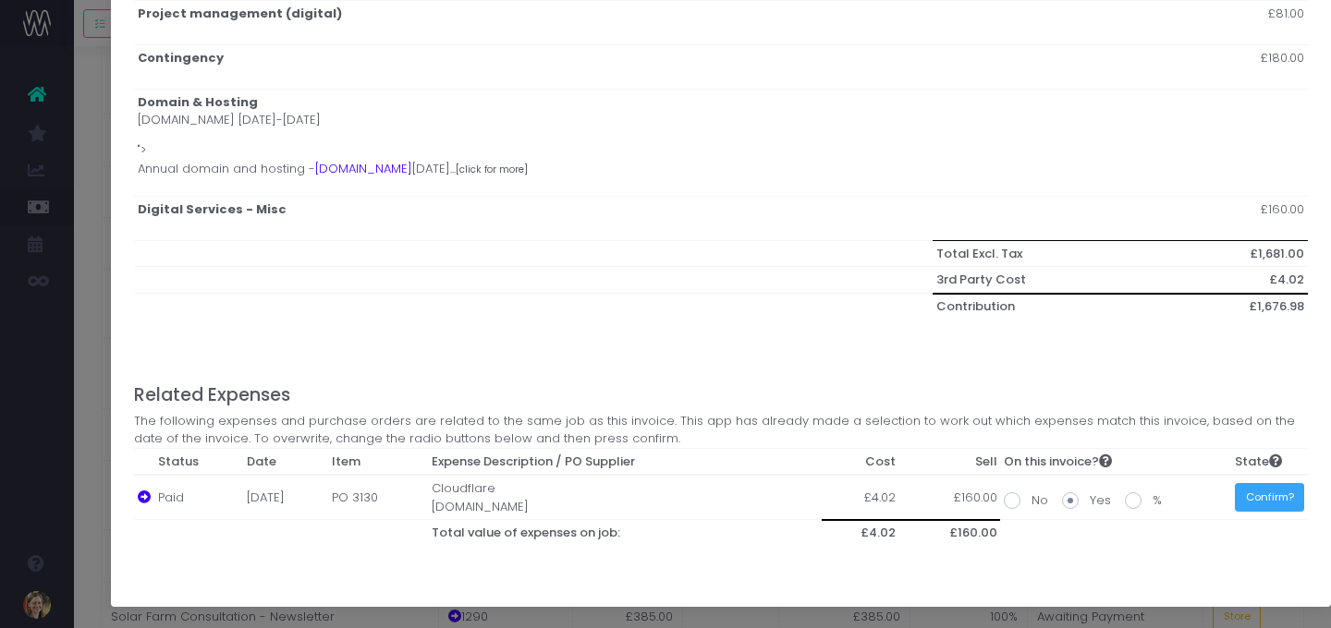
click at [1203, 494] on button "Confirm?" at bounding box center [1269, 497] width 69 height 29
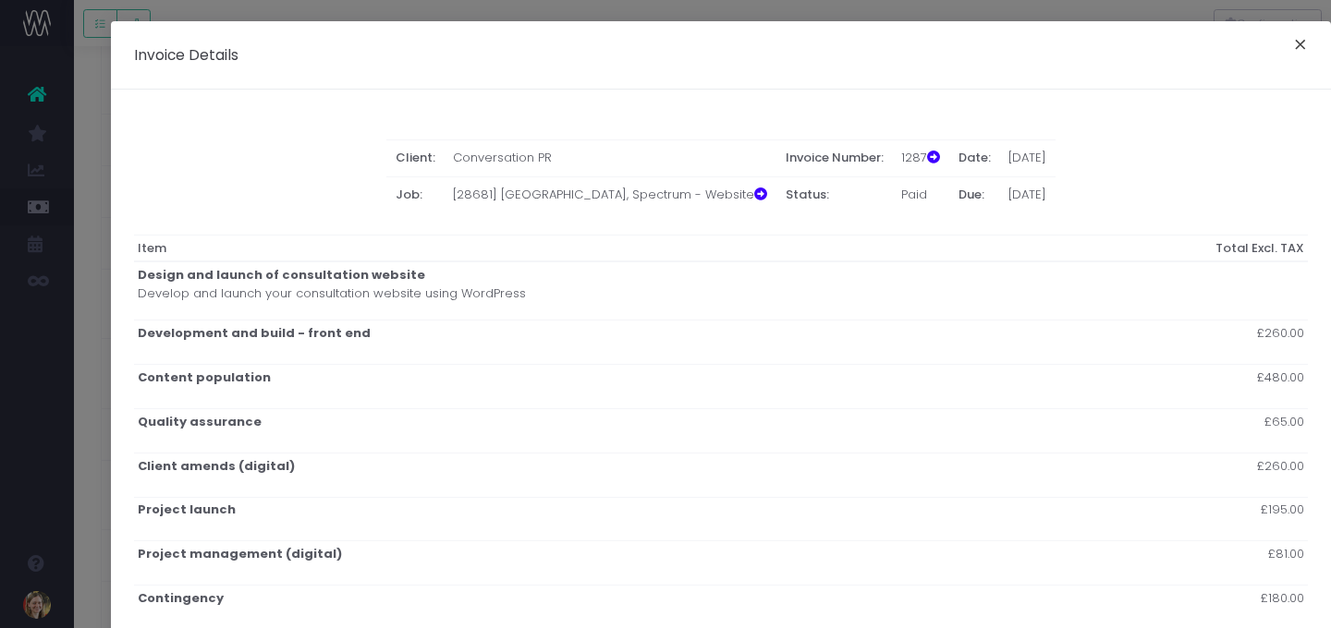
click at [1203, 51] on button "×" at bounding box center [1300, 47] width 39 height 30
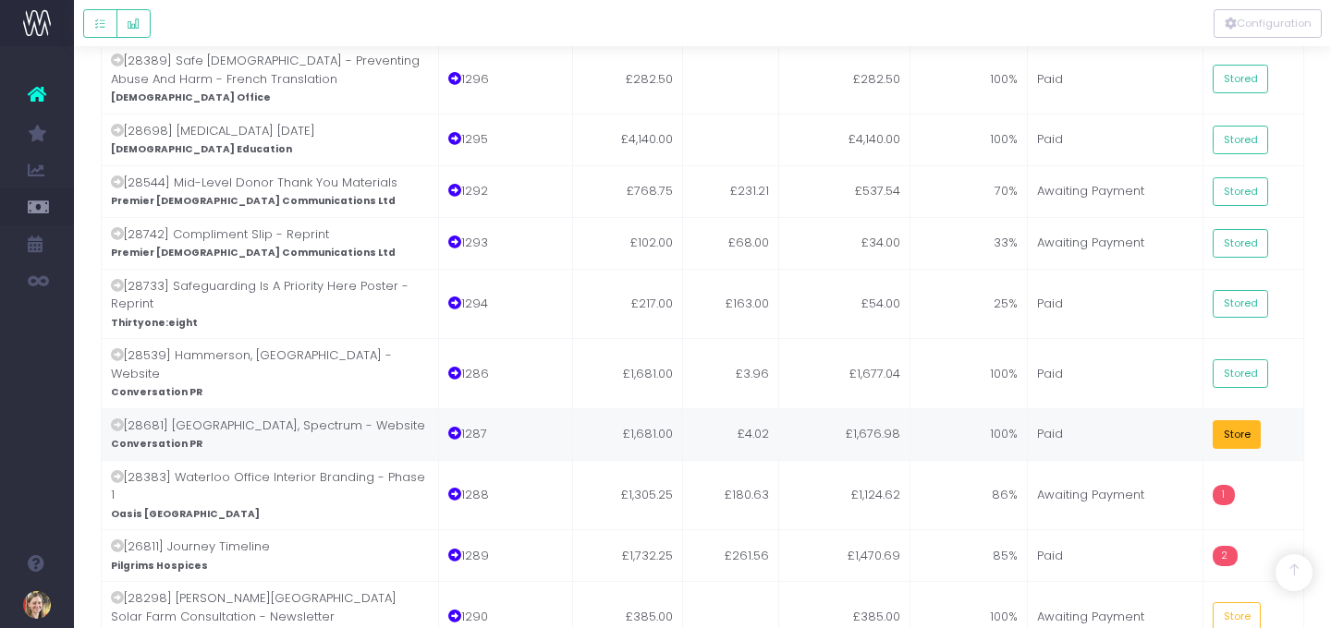
click at [1203, 421] on button "Store" at bounding box center [1237, 435] width 48 height 29
click at [963, 460] on td "86%" at bounding box center [969, 495] width 118 height 70
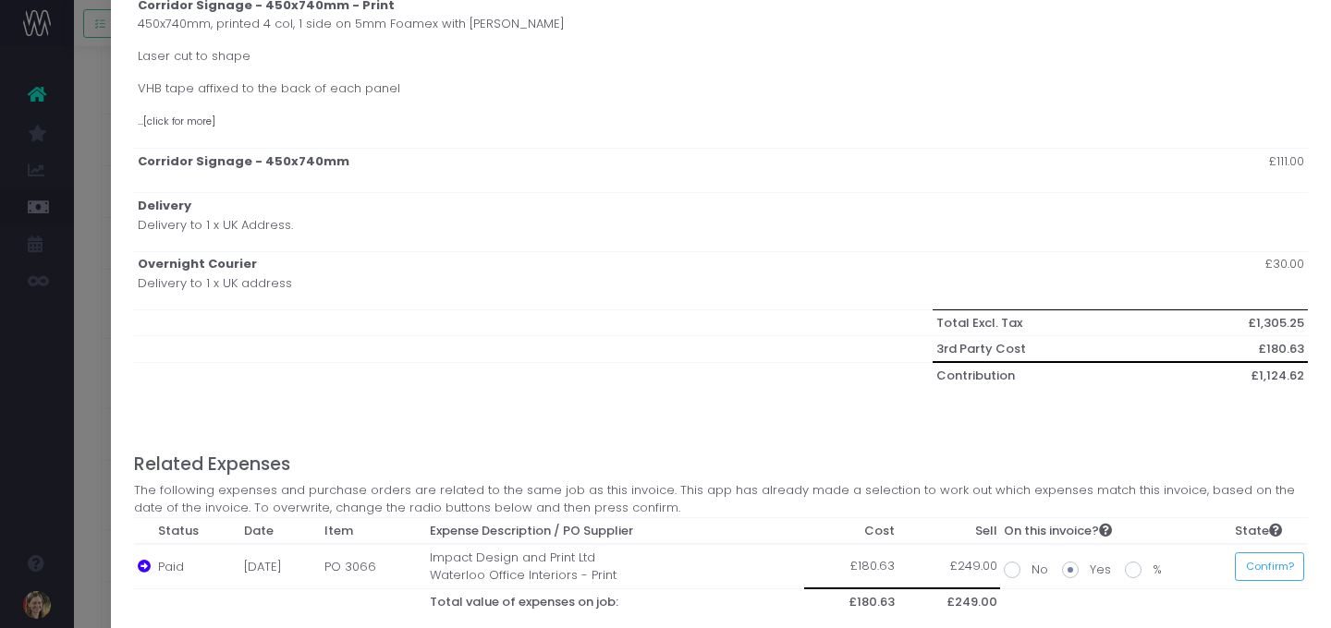
scroll to position [1365, 0]
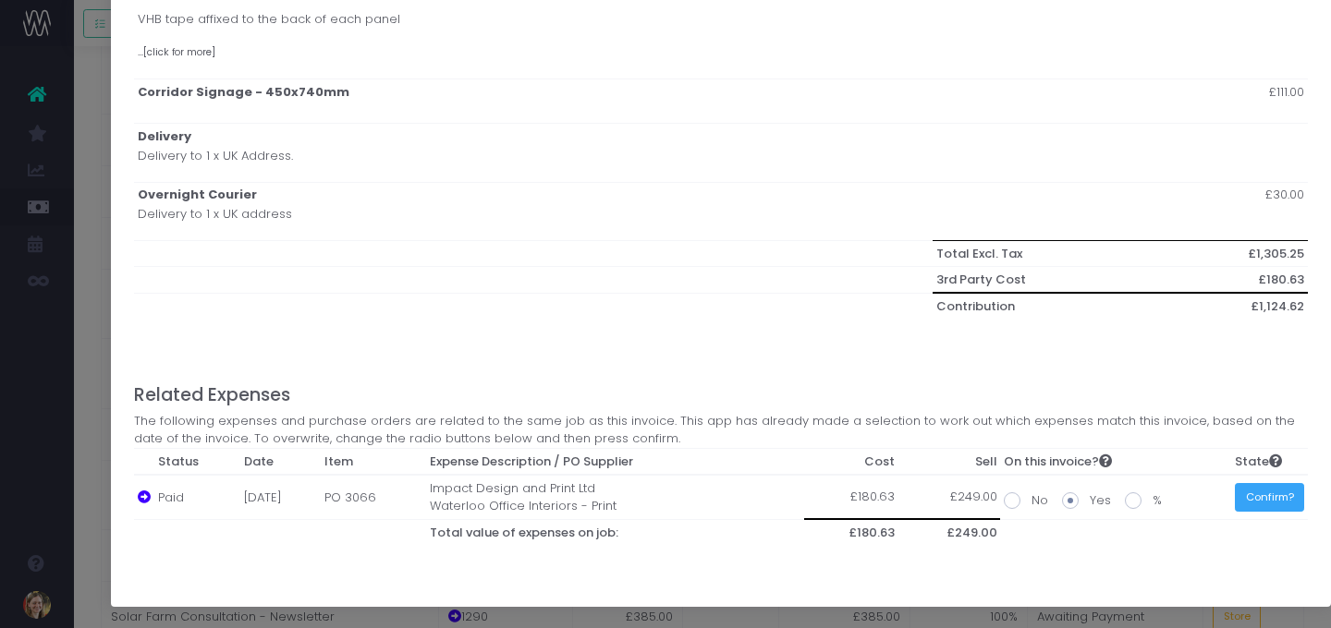
drag, startPoint x: 1263, startPoint y: 494, endPoint x: 1244, endPoint y: 492, distance: 18.6
click at [1203, 494] on button "Confirm?" at bounding box center [1269, 497] width 69 height 29
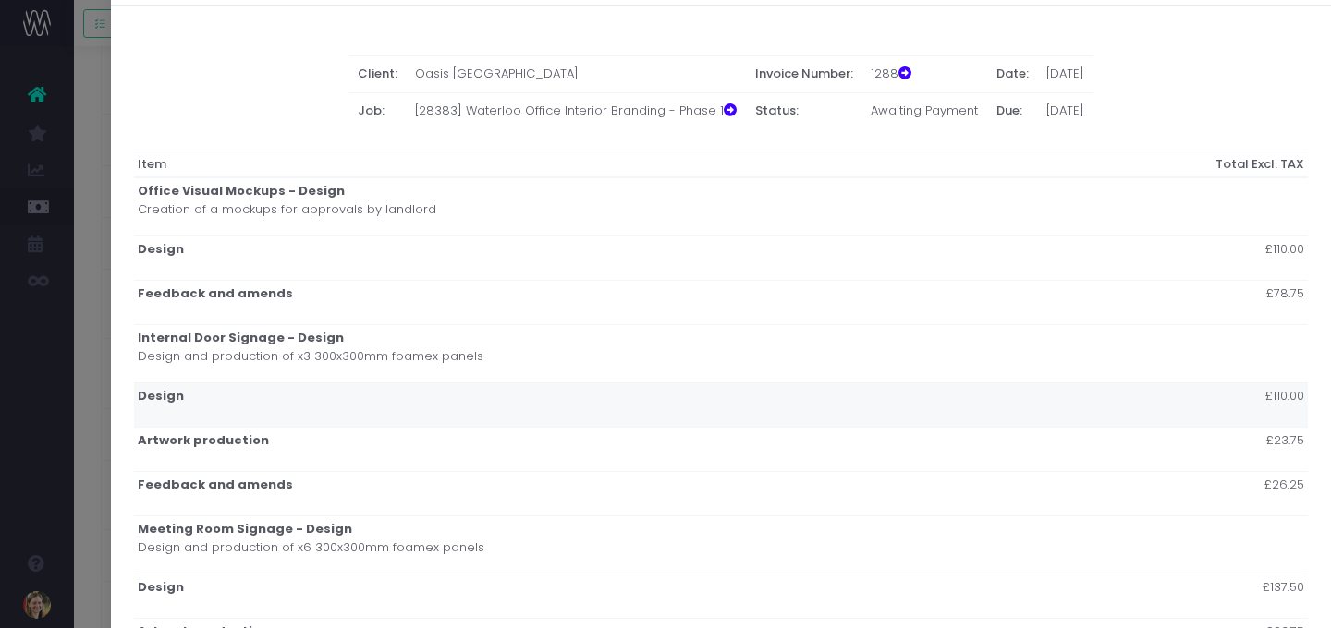
scroll to position [0, 0]
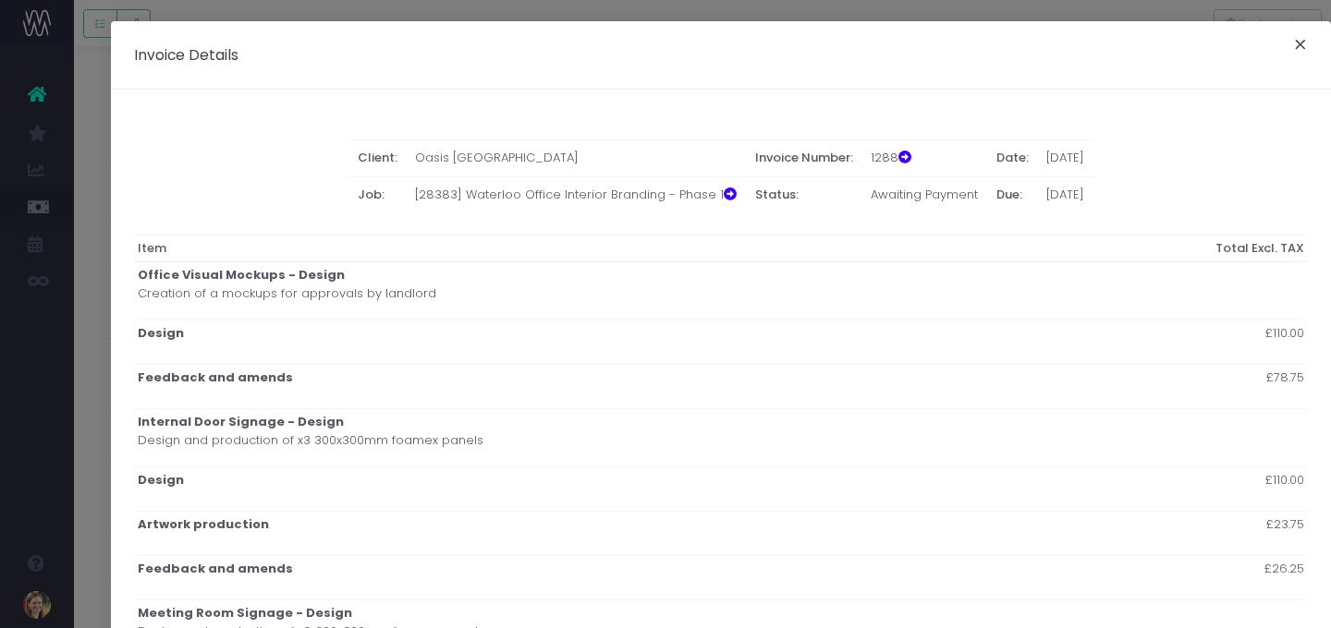
click at [1203, 49] on button "×" at bounding box center [1300, 47] width 39 height 30
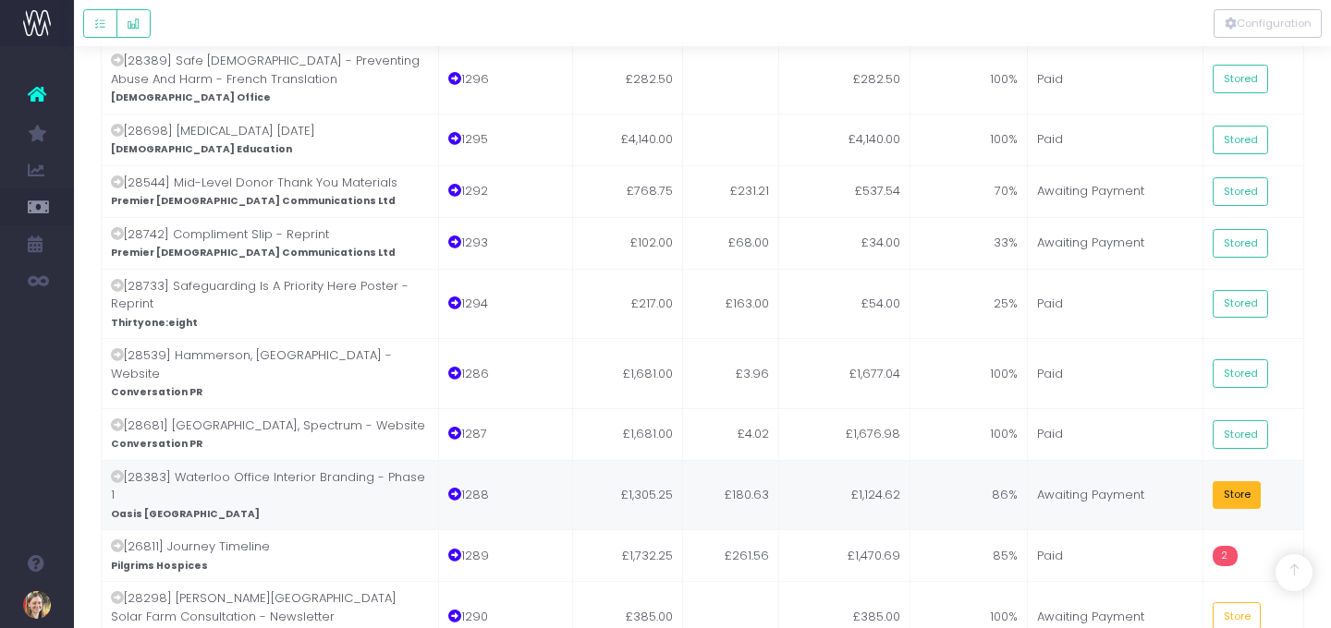
click at [1203, 482] on button "Store" at bounding box center [1237, 496] width 48 height 29
click at [1063, 530] on td "Paid" at bounding box center [1116, 556] width 176 height 52
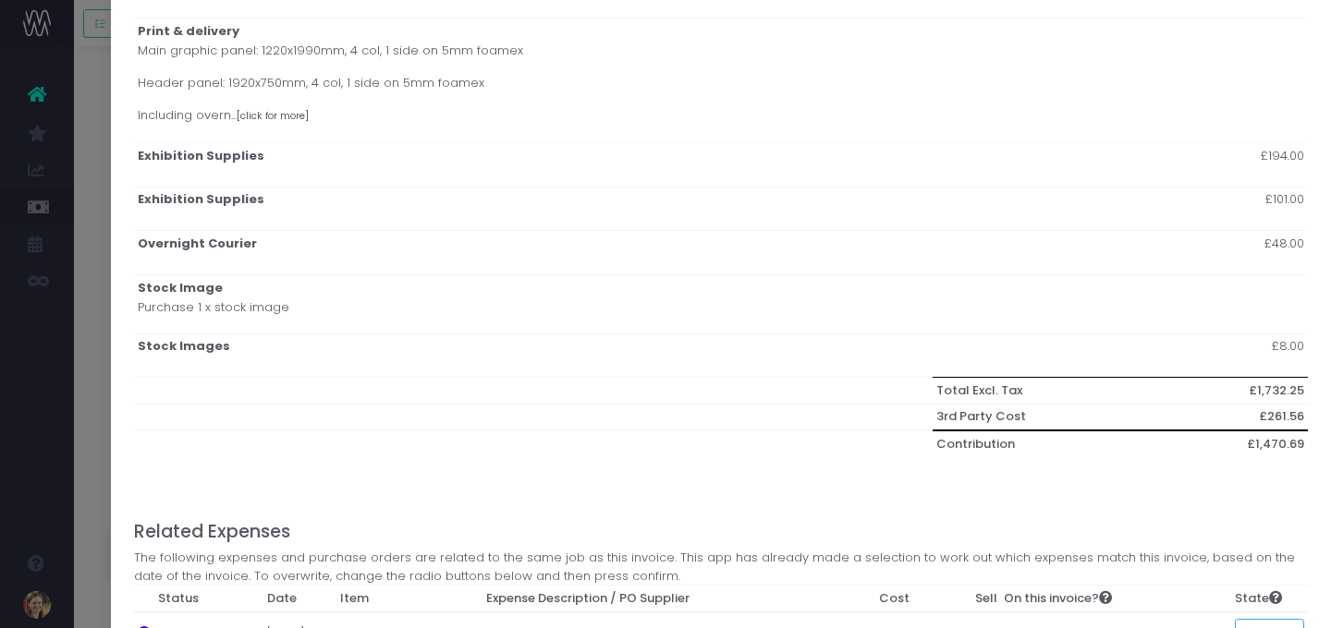
scroll to position [889, 0]
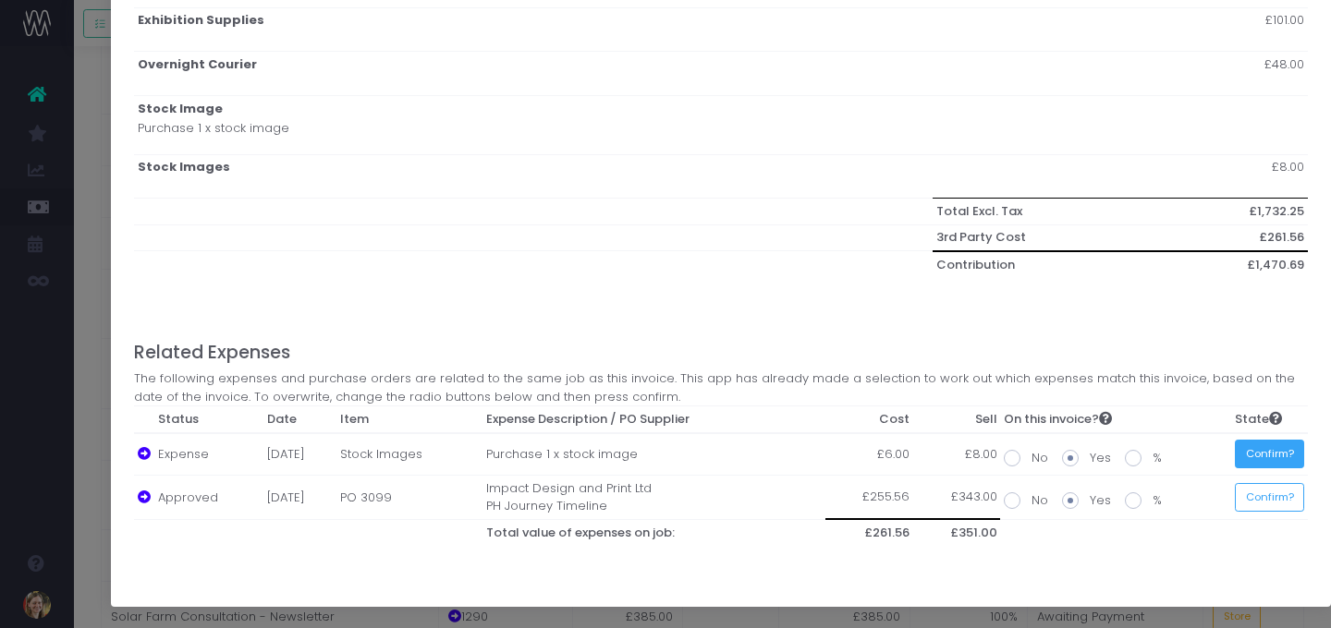
click at [1203, 447] on button "Confirm?" at bounding box center [1269, 454] width 69 height 29
click at [1203, 496] on button "Confirm?" at bounding box center [1264, 497] width 69 height 29
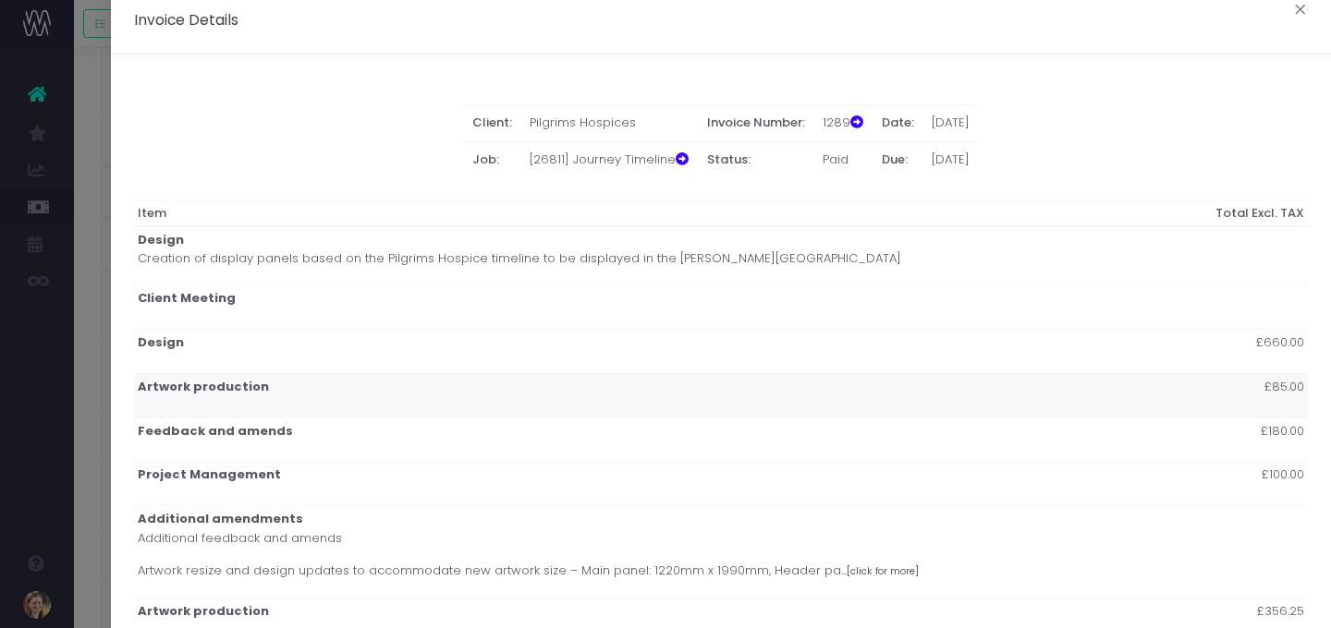
scroll to position [0, 0]
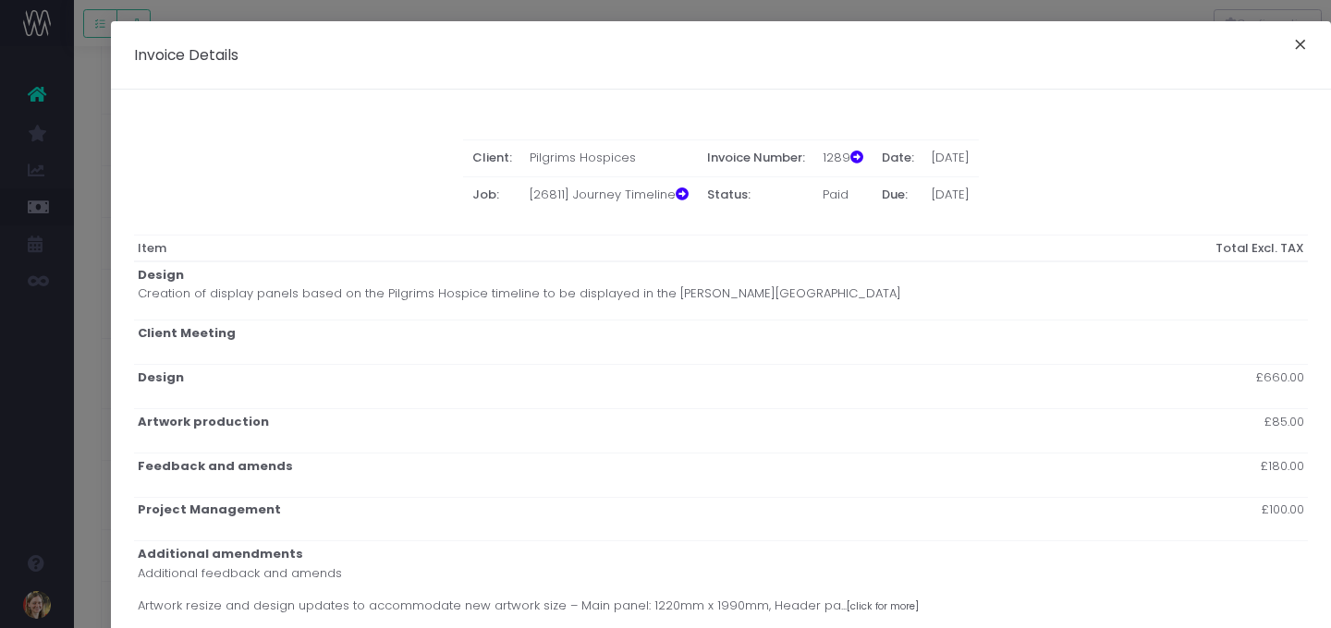
drag, startPoint x: 1300, startPoint y: 38, endPoint x: 1294, endPoint y: 50, distance: 13.6
click at [1203, 38] on button "×" at bounding box center [1300, 47] width 39 height 30
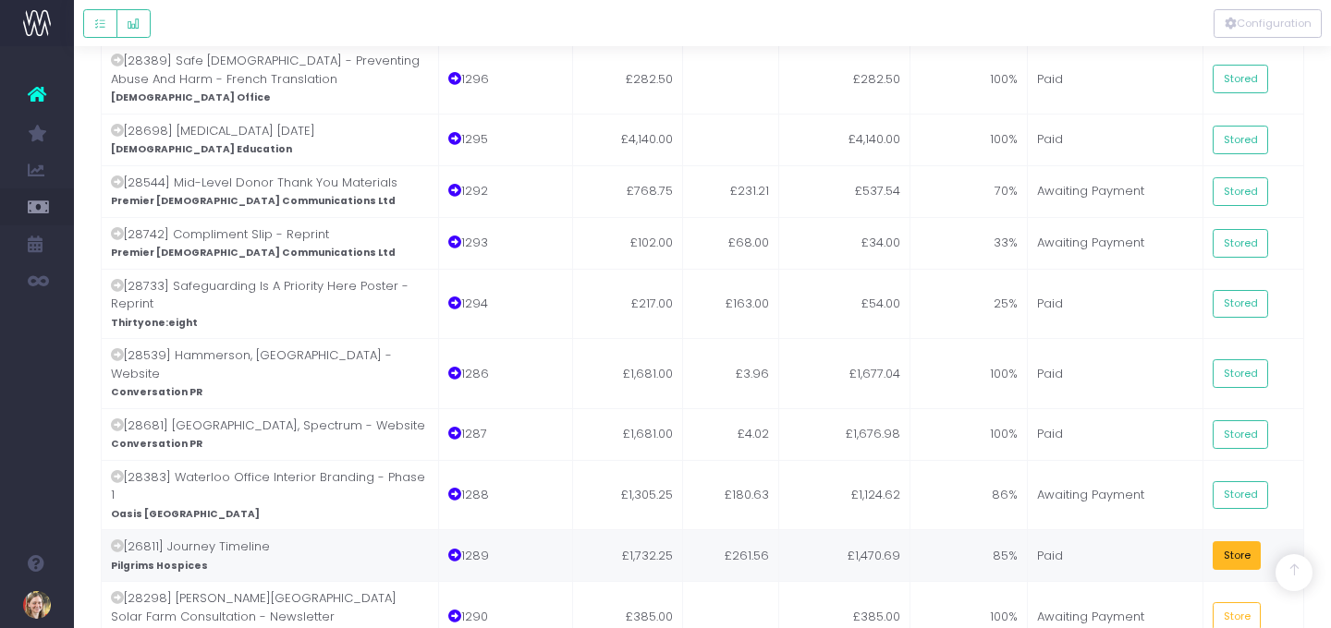
click at [1203, 542] on button "Store" at bounding box center [1237, 556] width 48 height 29
click at [1203, 579] on button "Store" at bounding box center [1237, 617] width 48 height 29
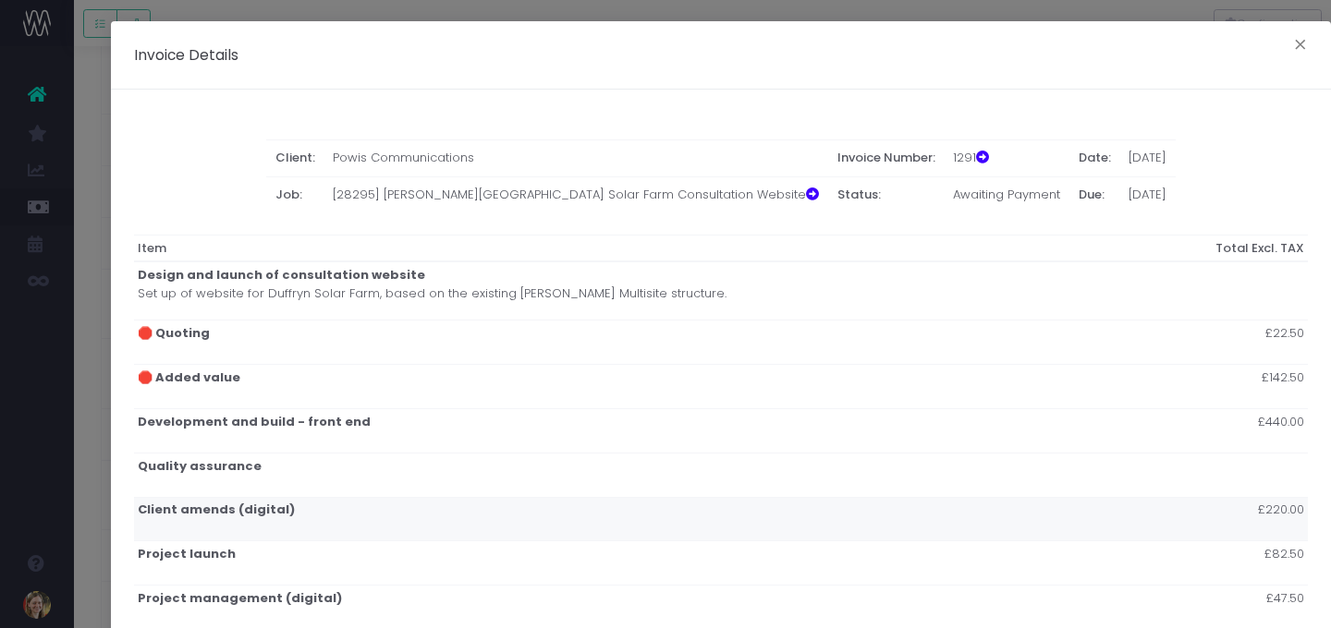
scroll to position [687, 0]
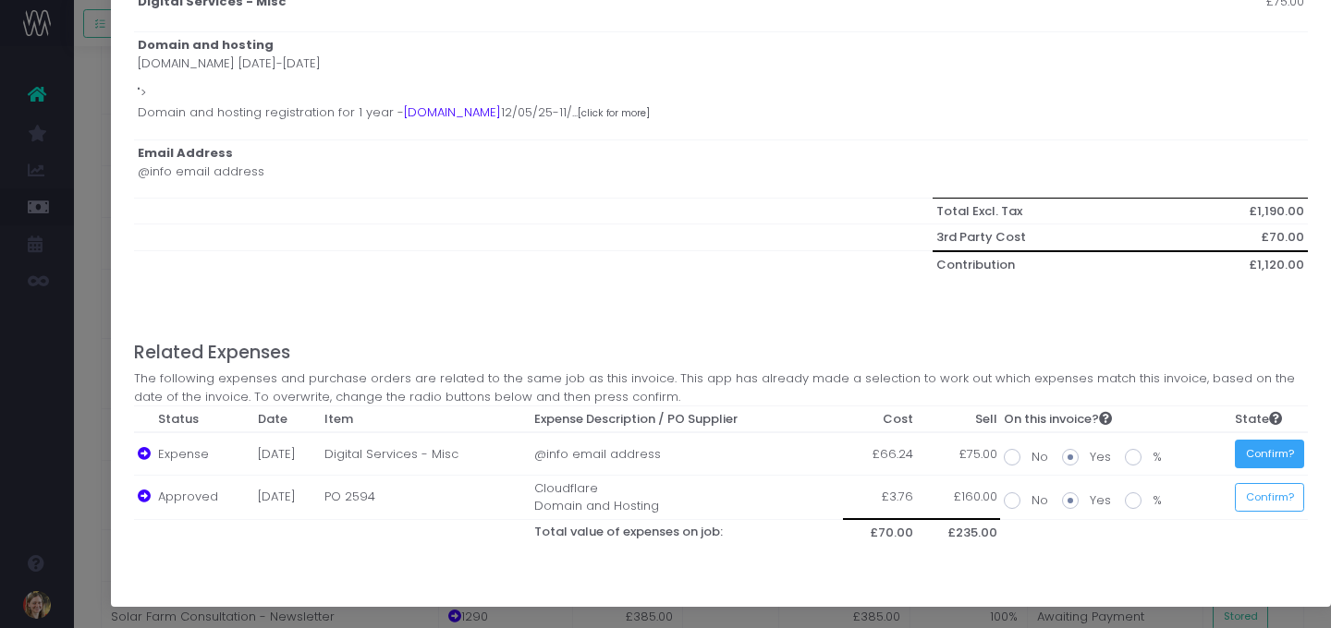
click at [1203, 457] on button "Confirm?" at bounding box center [1269, 454] width 69 height 29
click at [1203, 494] on button "Confirm?" at bounding box center [1269, 497] width 69 height 29
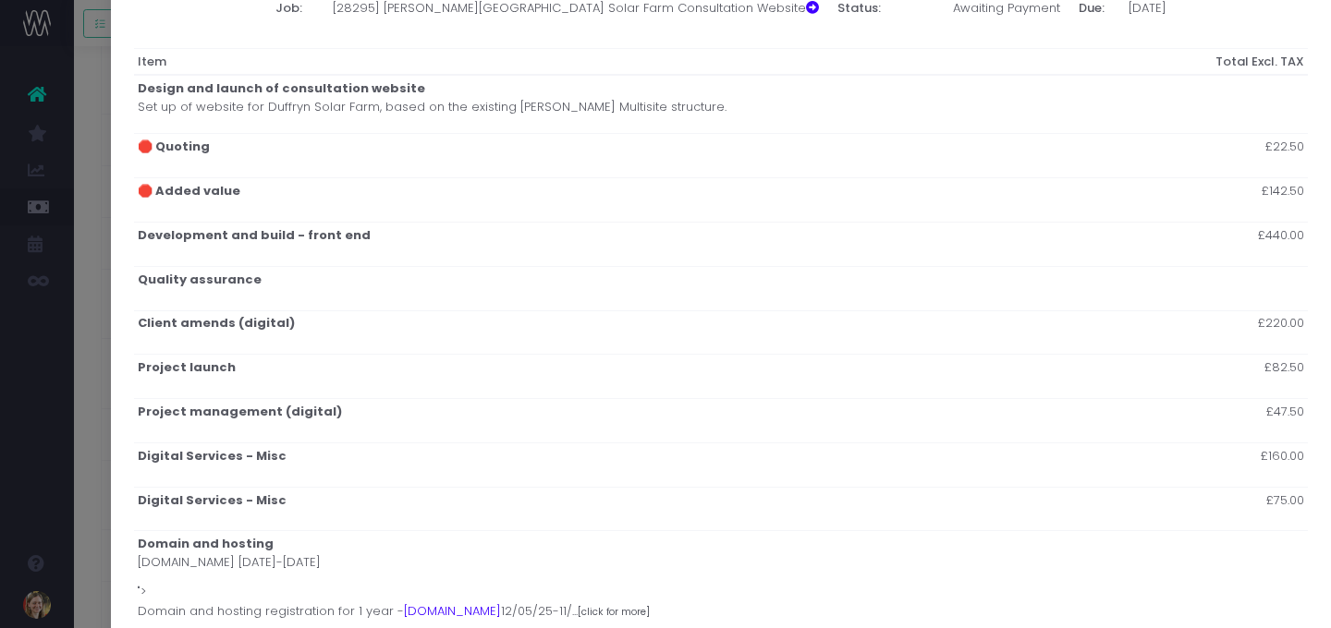
scroll to position [0, 0]
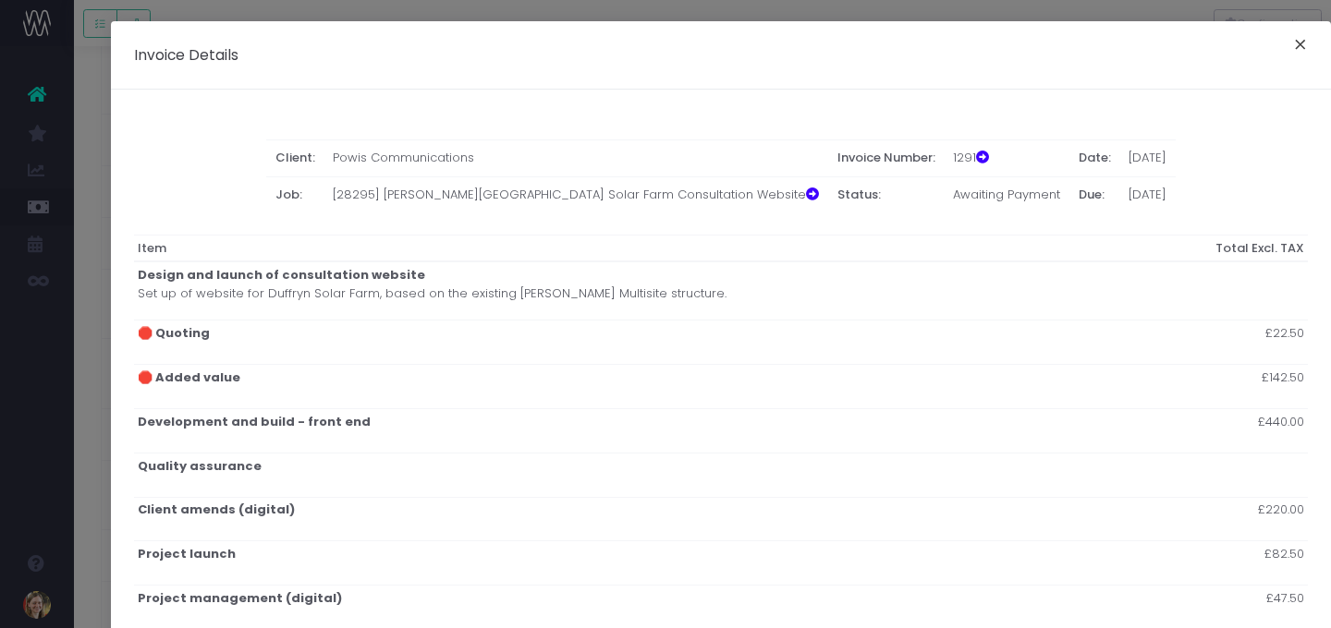
click at [1203, 41] on button "×" at bounding box center [1300, 47] width 39 height 30
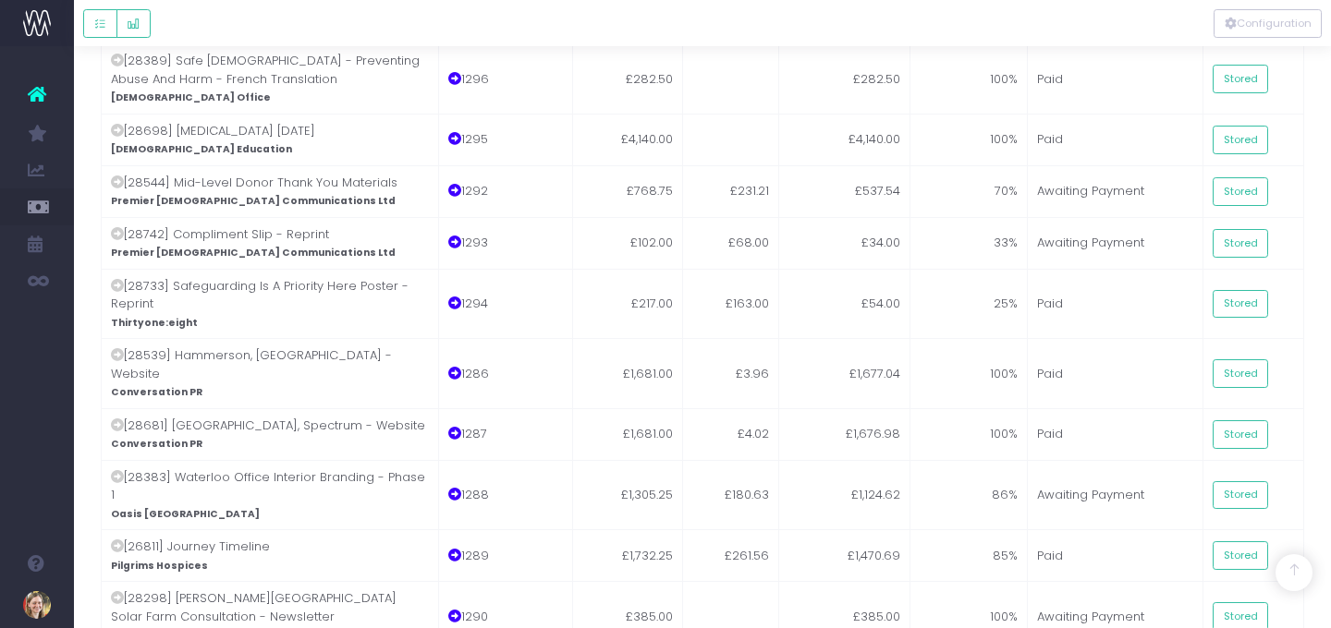
scroll to position [4512, 9]
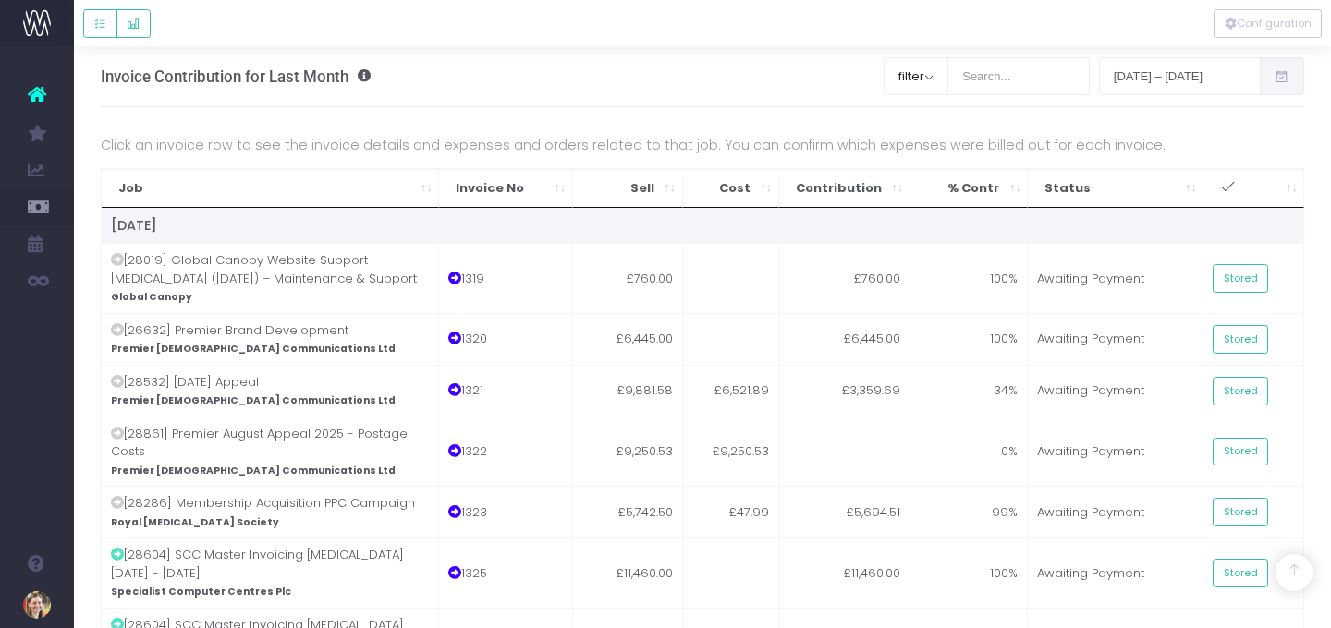
scroll to position [4512, 14]
